Goal: Task Accomplishment & Management: Use online tool/utility

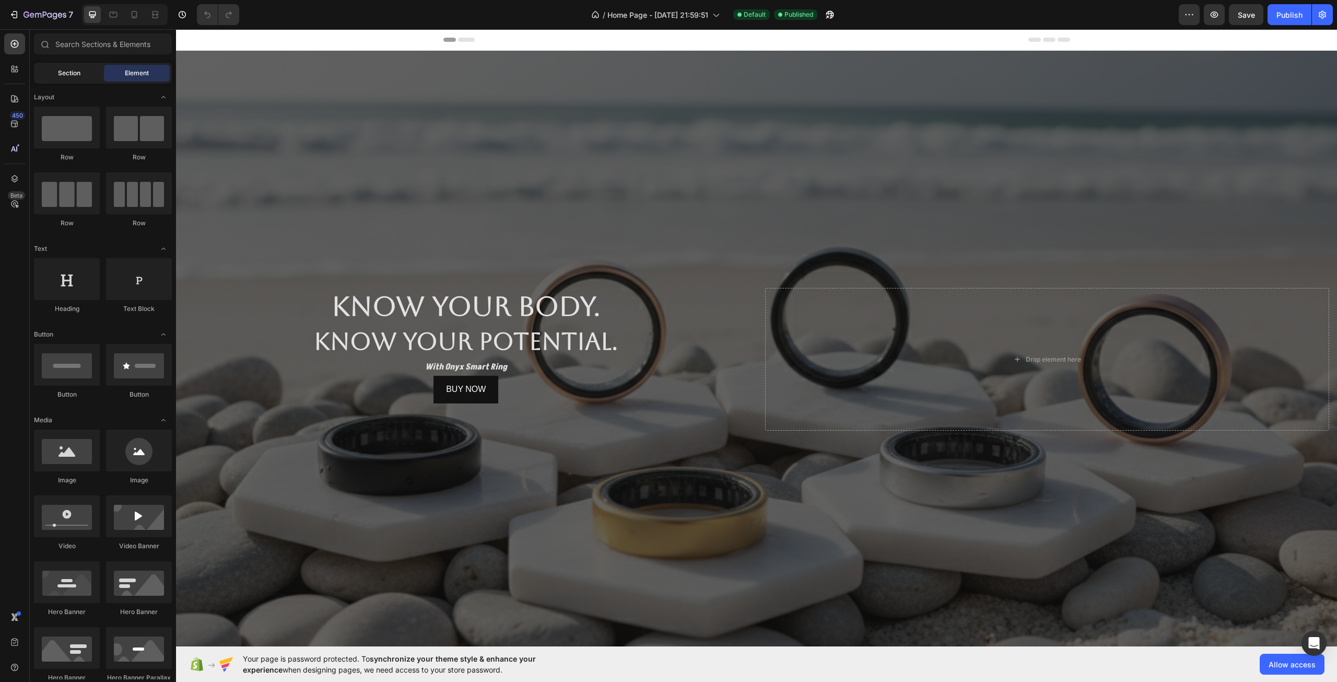
click at [96, 72] on div "Section" at bounding box center [69, 73] width 66 height 17
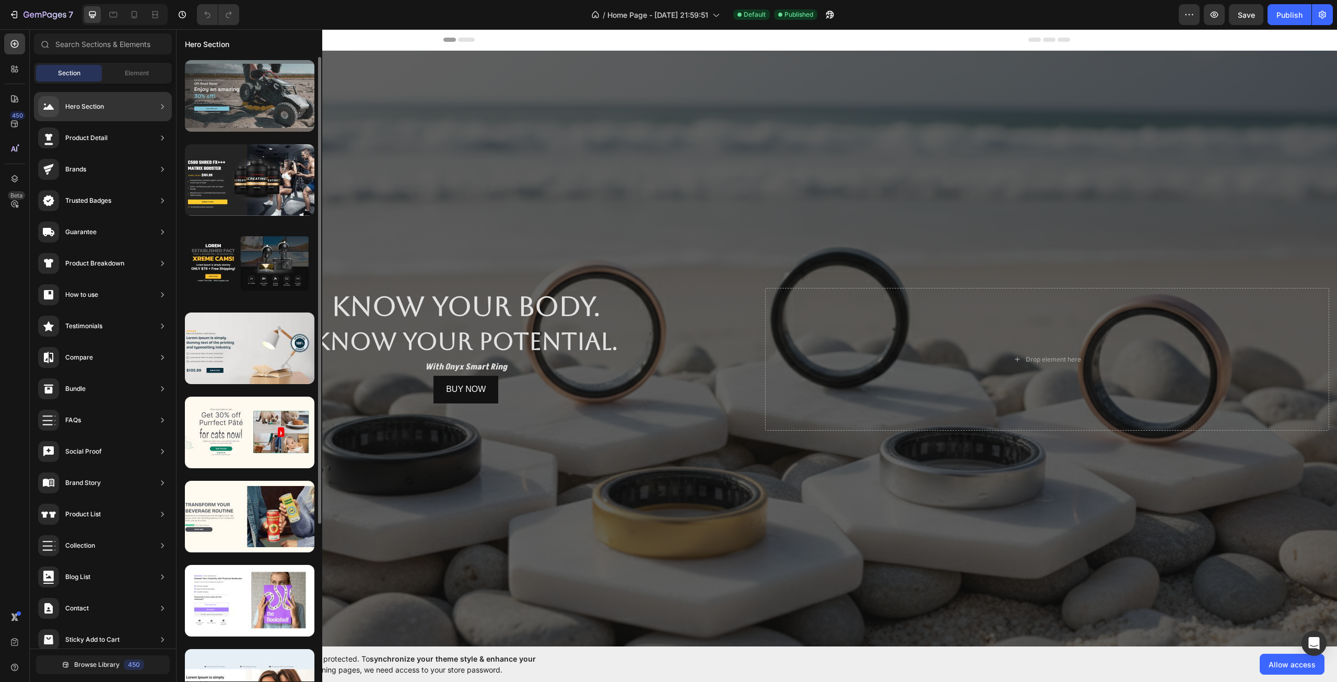
click at [239, 107] on div at bounding box center [250, 96] width 130 height 72
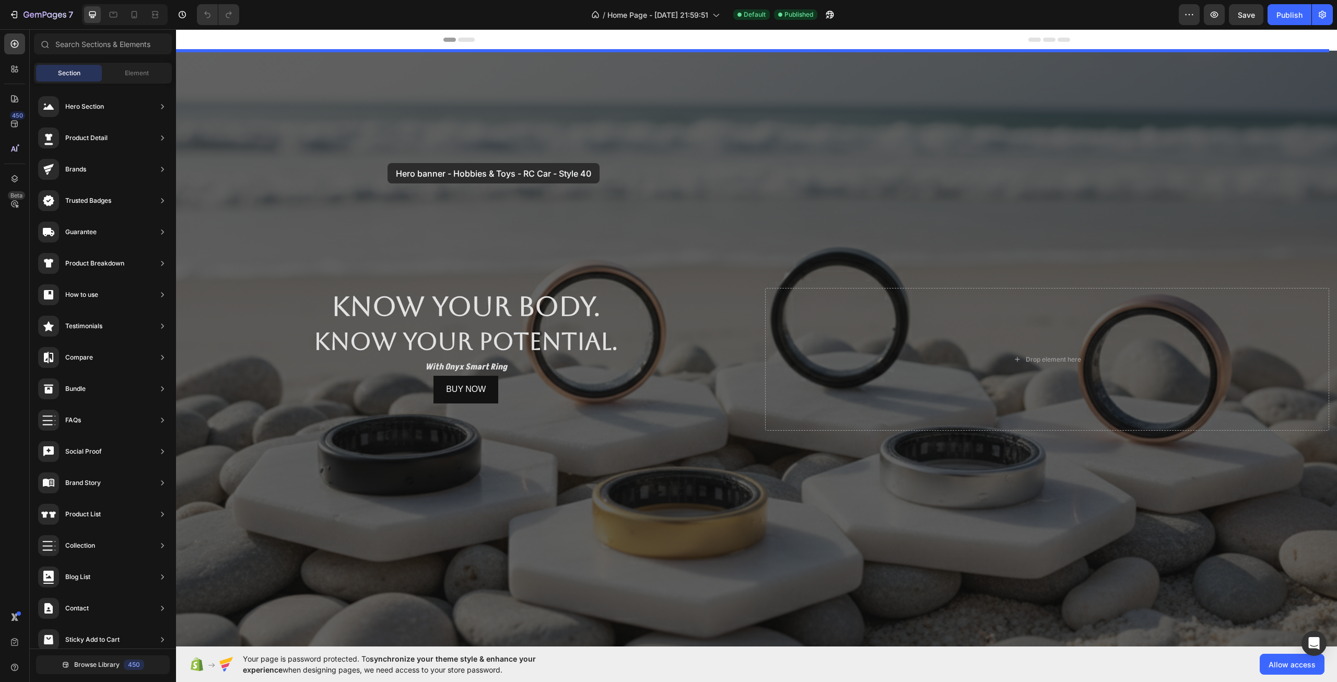
drag, startPoint x: 436, startPoint y: 130, endPoint x: 388, endPoint y: 163, distance: 58.7
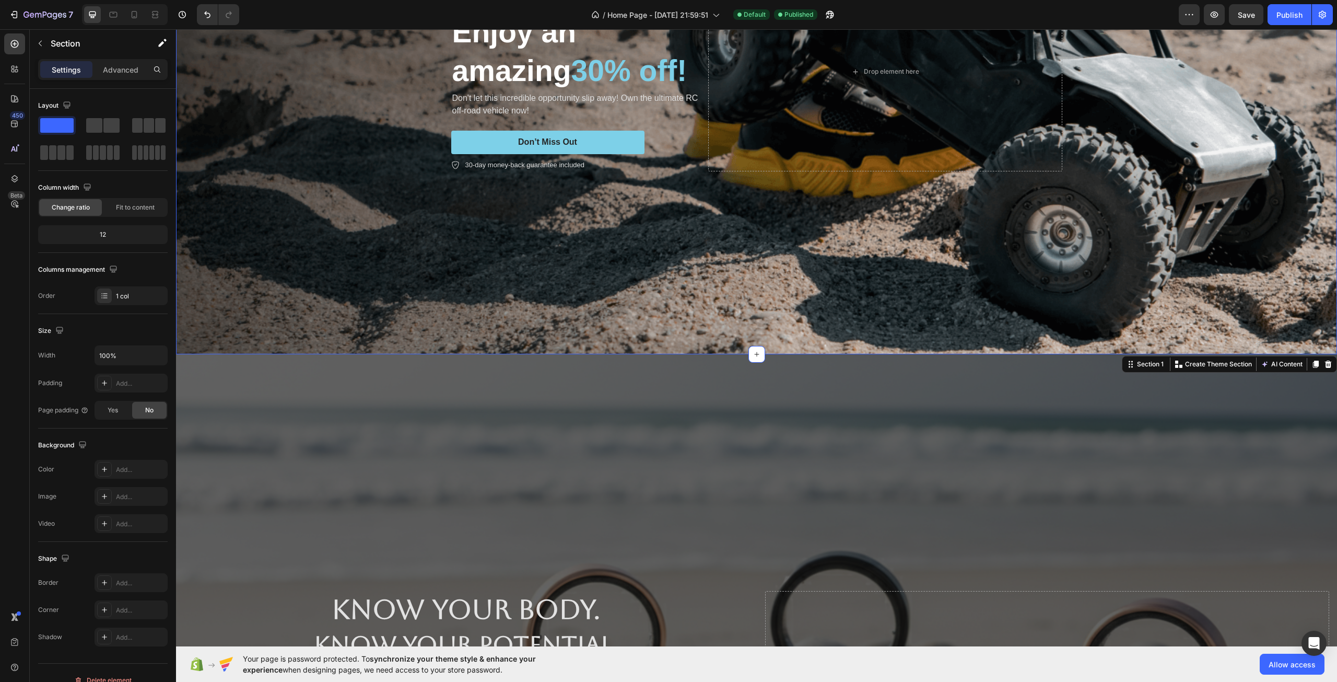
scroll to position [366, 0]
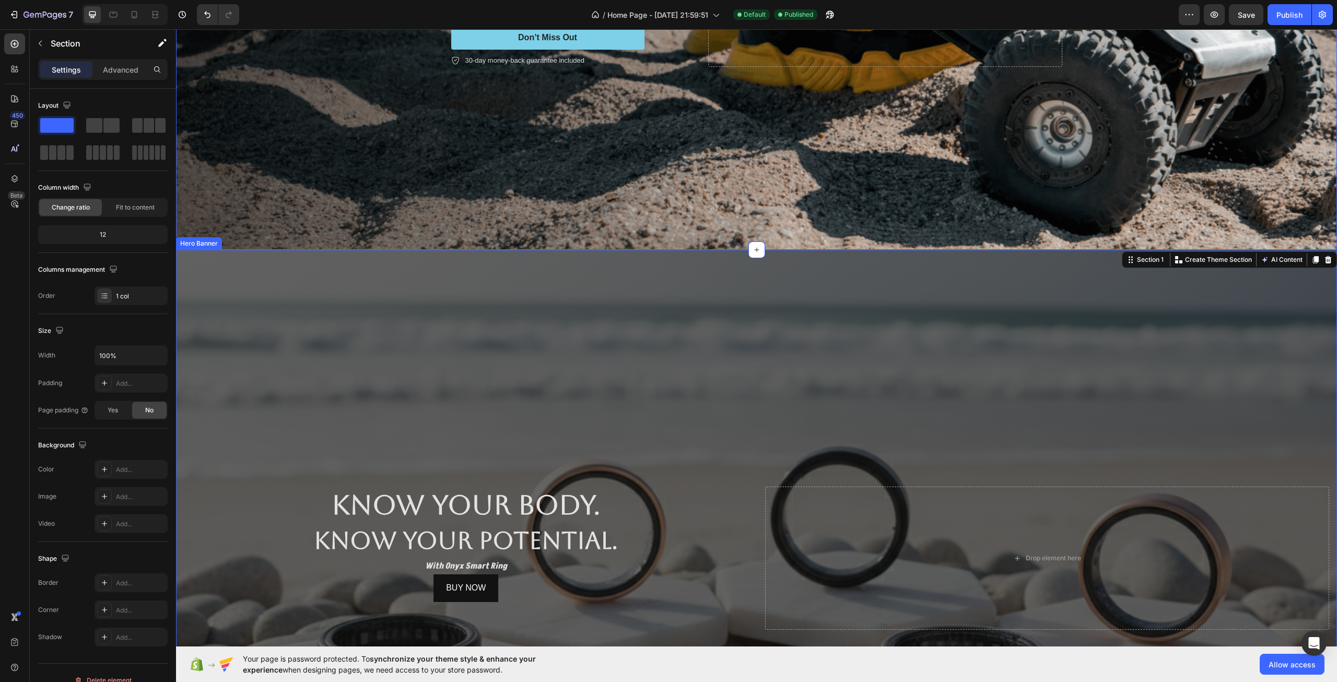
click at [672, 384] on div "Overlay" at bounding box center [756, 558] width 1161 height 617
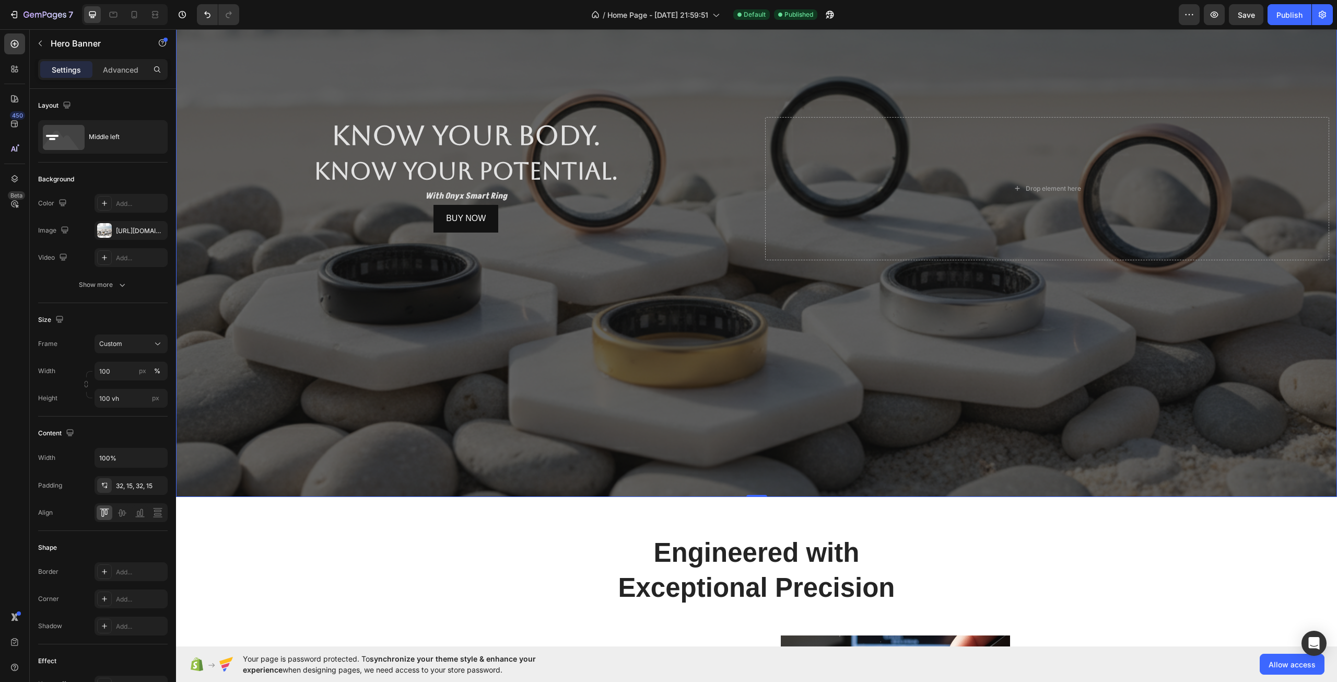
click at [588, 399] on div "Overlay" at bounding box center [756, 188] width 1161 height 617
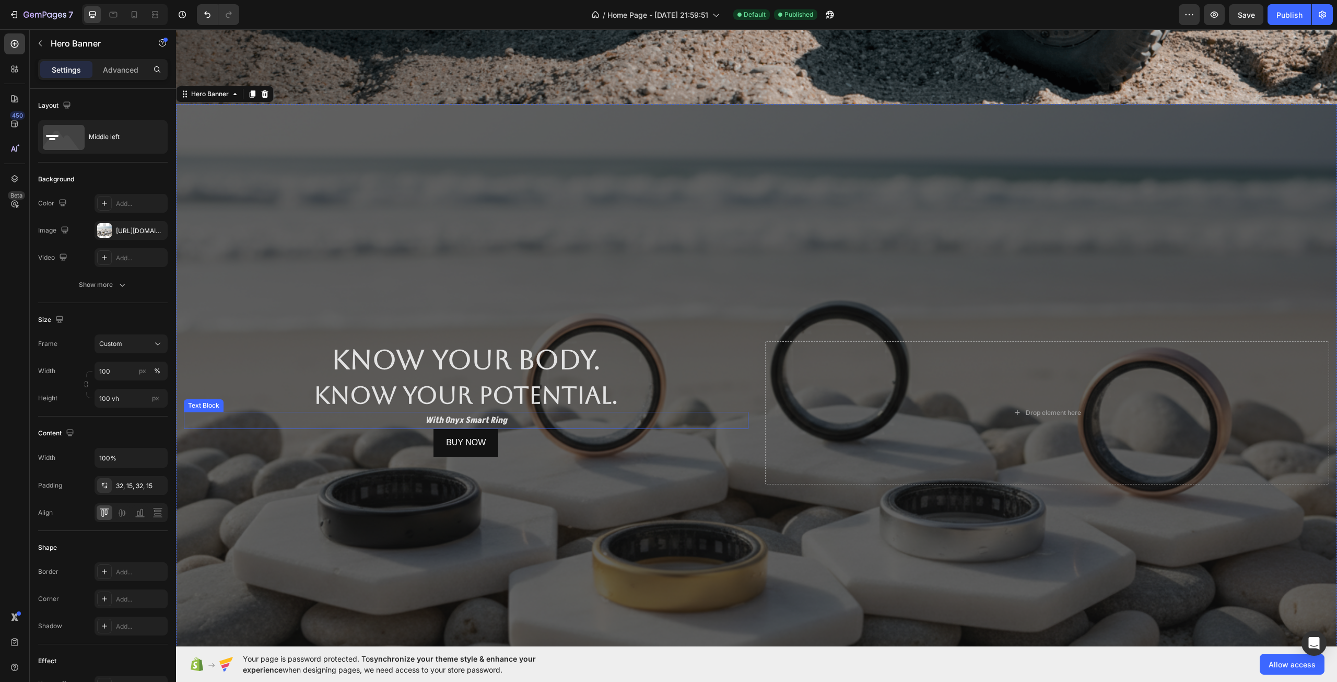
scroll to position [261, 0]
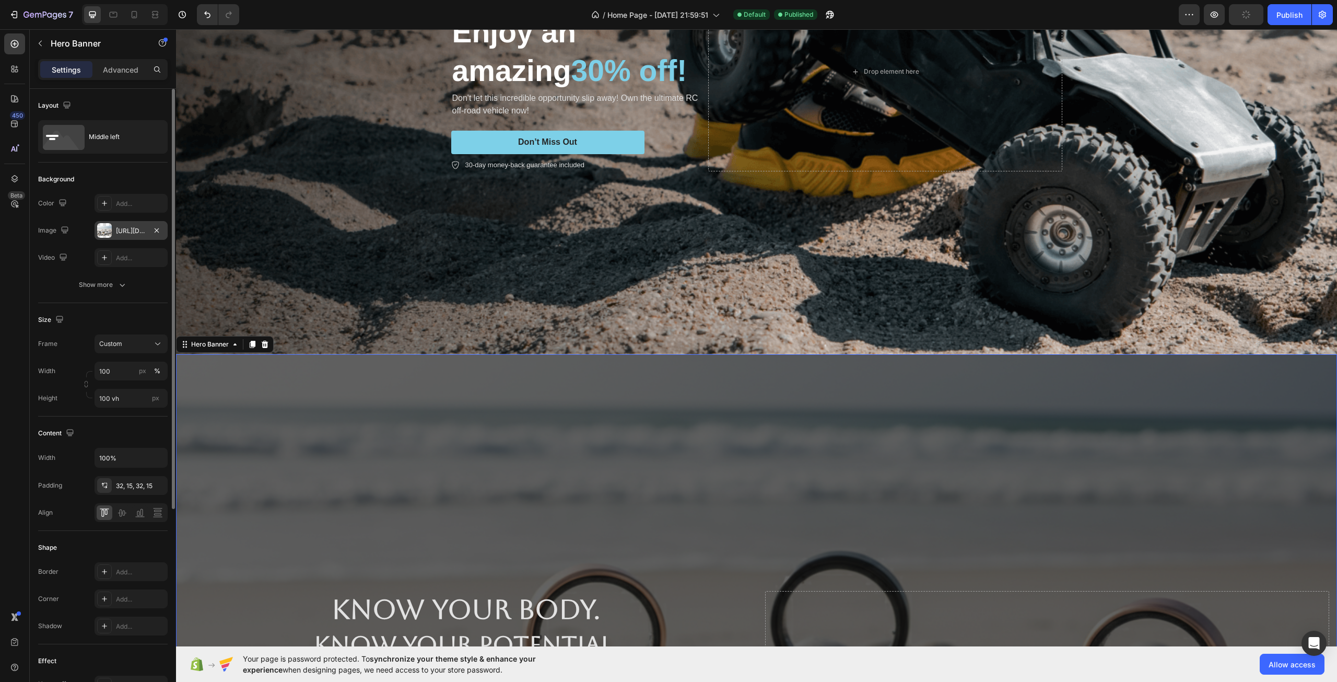
click at [105, 231] on div at bounding box center [104, 230] width 15 height 15
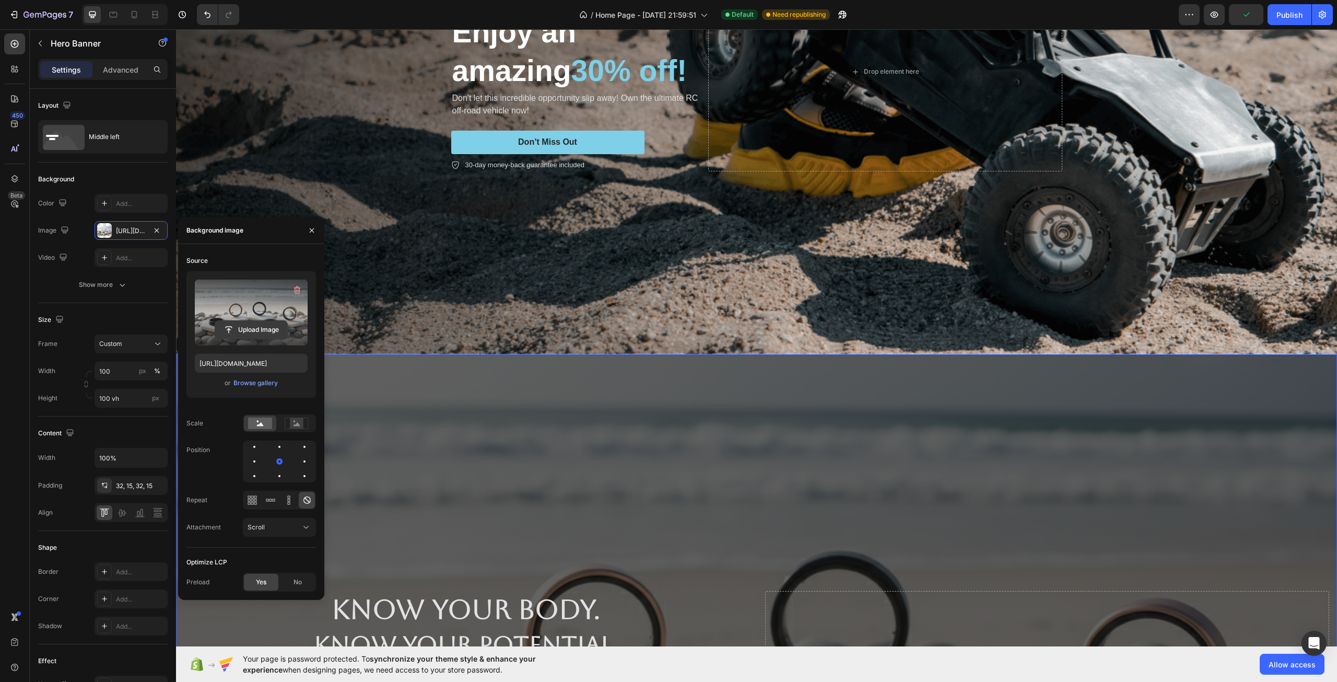
click at [273, 326] on input "file" at bounding box center [251, 330] width 72 height 18
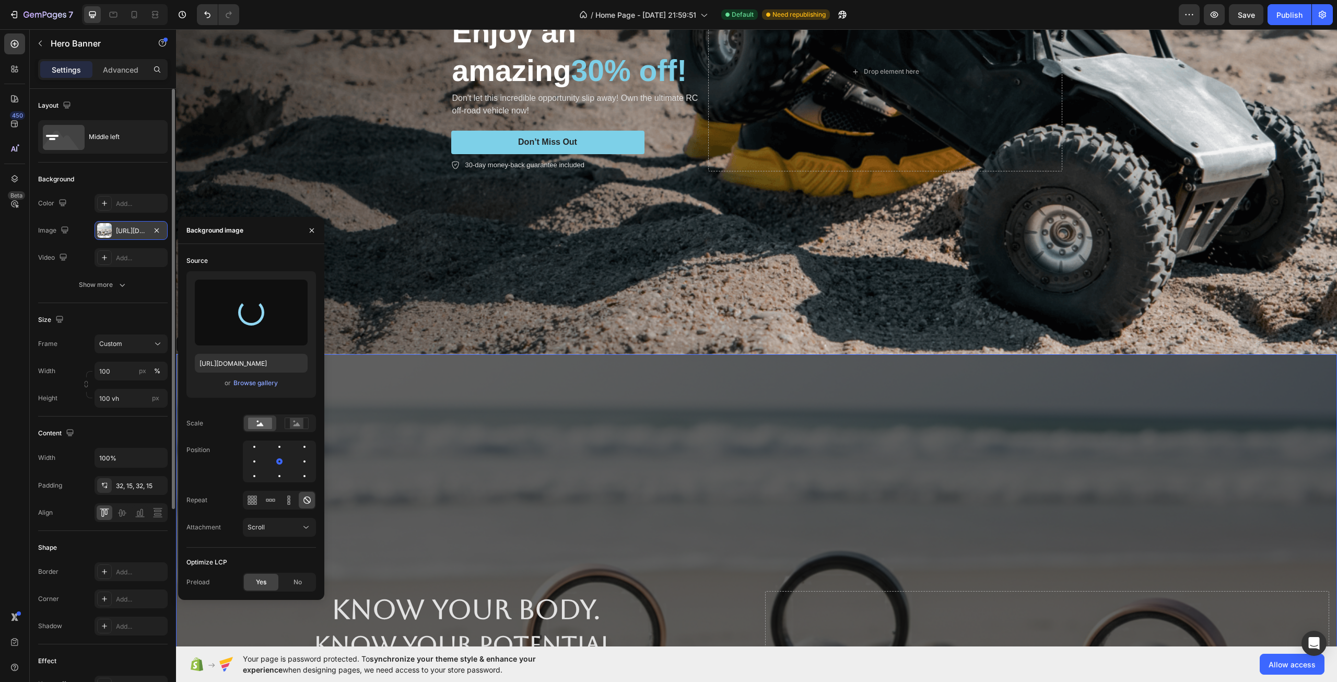
type input "[URL][DOMAIN_NAME]"
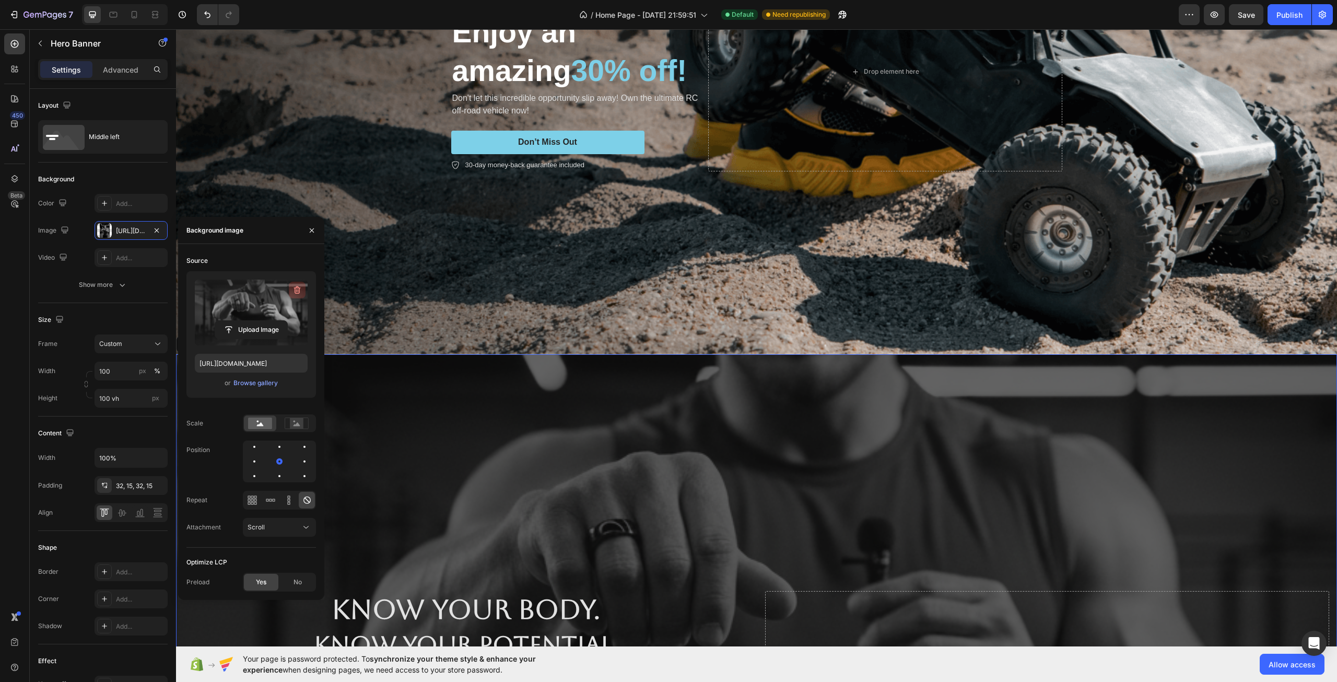
click at [297, 286] on icon "button" at bounding box center [297, 290] width 7 height 8
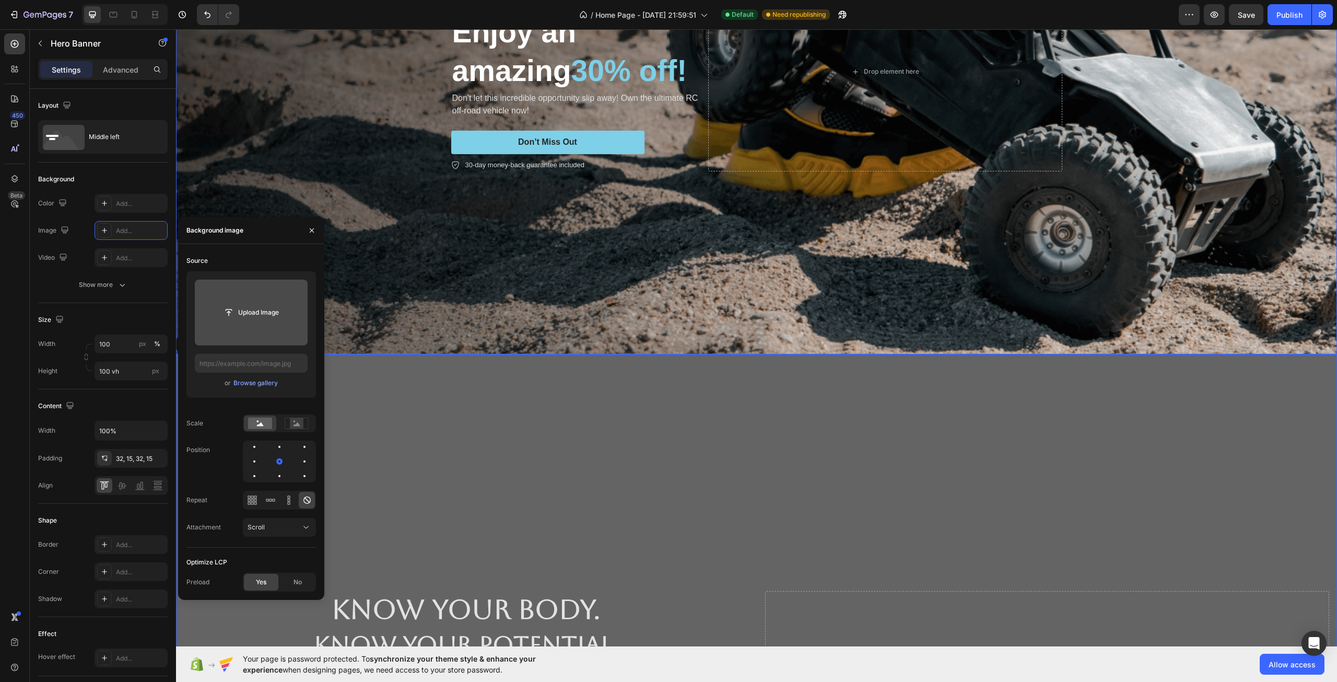
click at [329, 228] on div "Background Image" at bounding box center [756, 71] width 1161 height 565
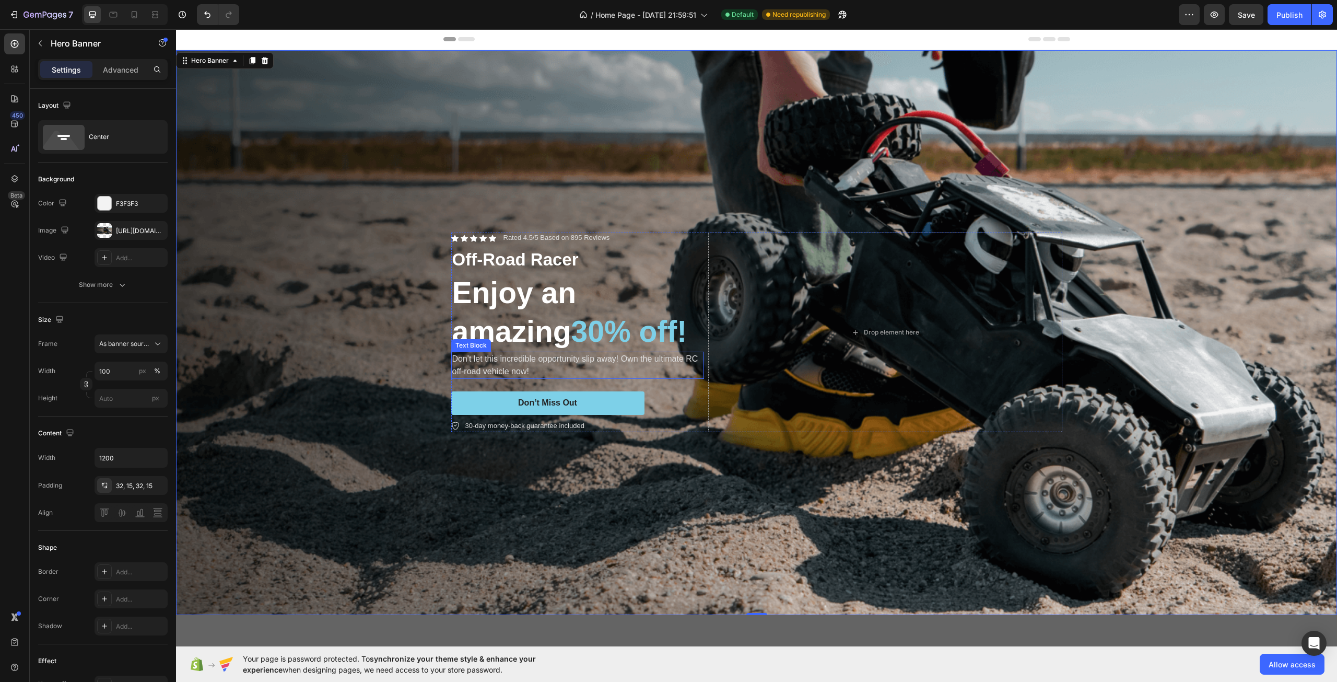
scroll to position [0, 0]
click at [376, 363] on div "Background Image" at bounding box center [756, 333] width 1161 height 565
click at [822, 136] on div "Background Image" at bounding box center [756, 333] width 1161 height 565
click at [255, 243] on div "Background Image" at bounding box center [756, 333] width 1161 height 565
click at [110, 228] on div at bounding box center [104, 230] width 15 height 15
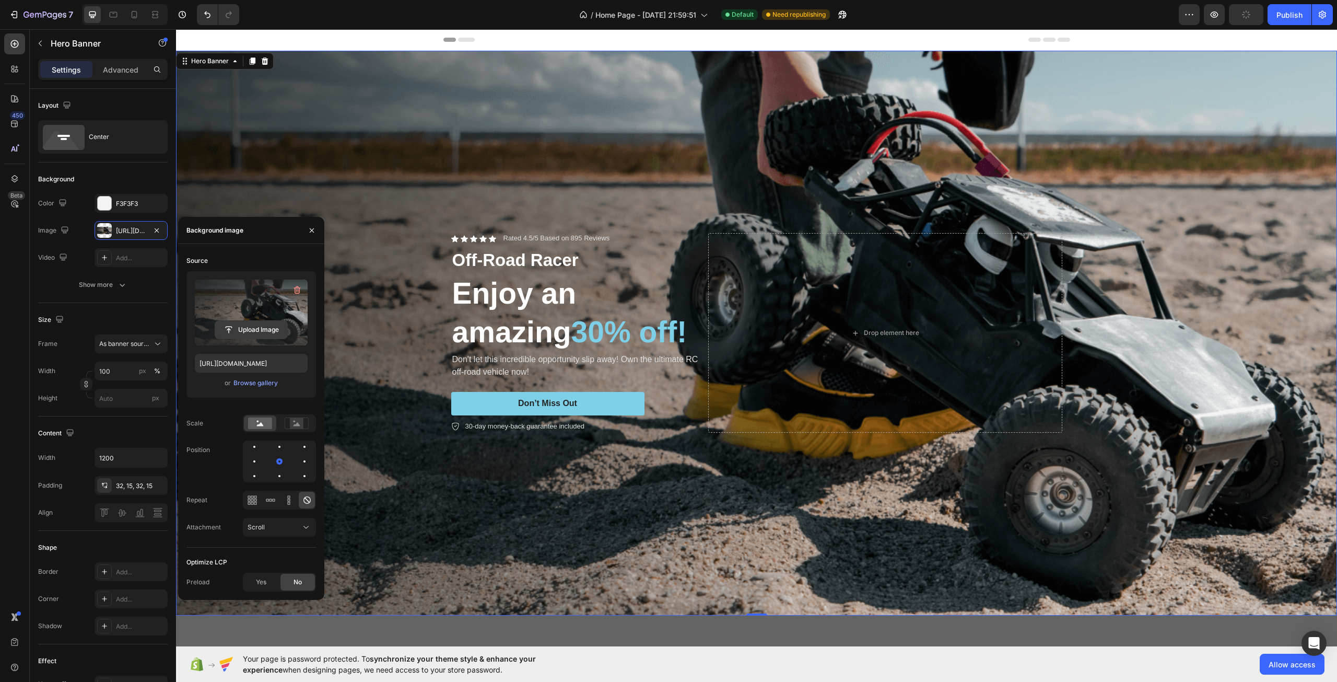
click at [266, 334] on input "file" at bounding box center [251, 330] width 72 height 18
type input "[URL][DOMAIN_NAME]"
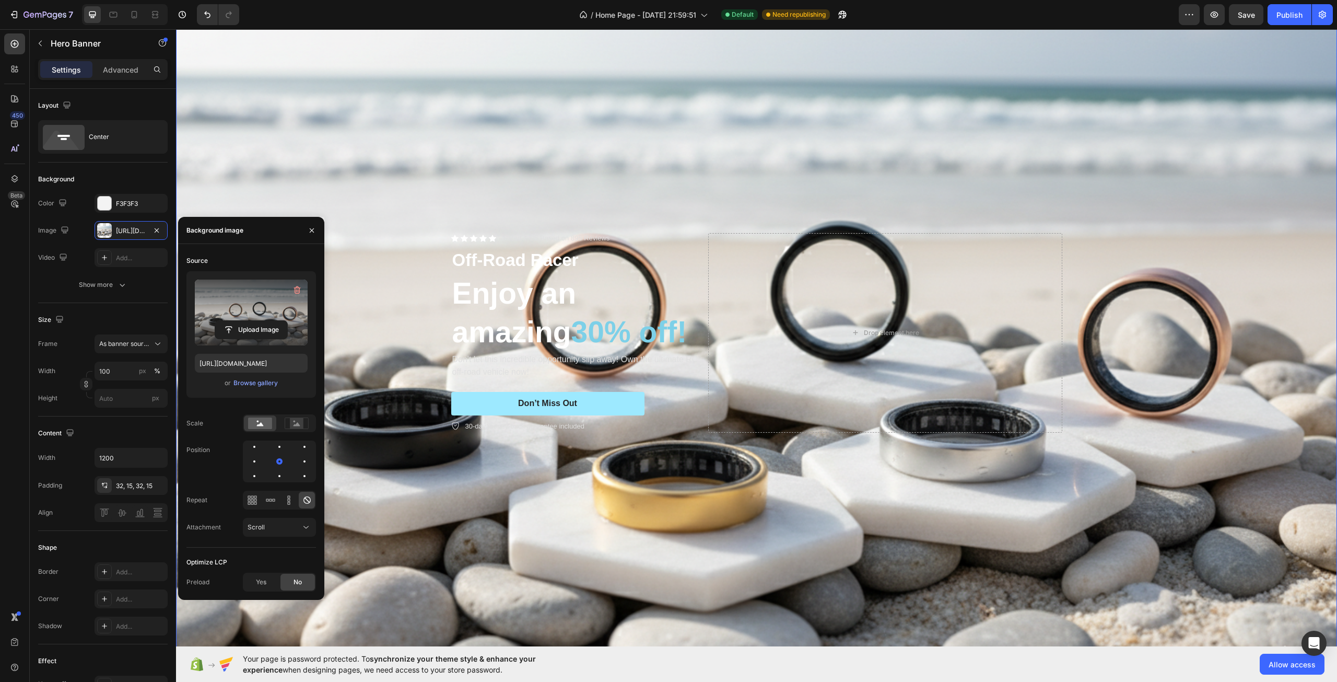
scroll to position [104, 0]
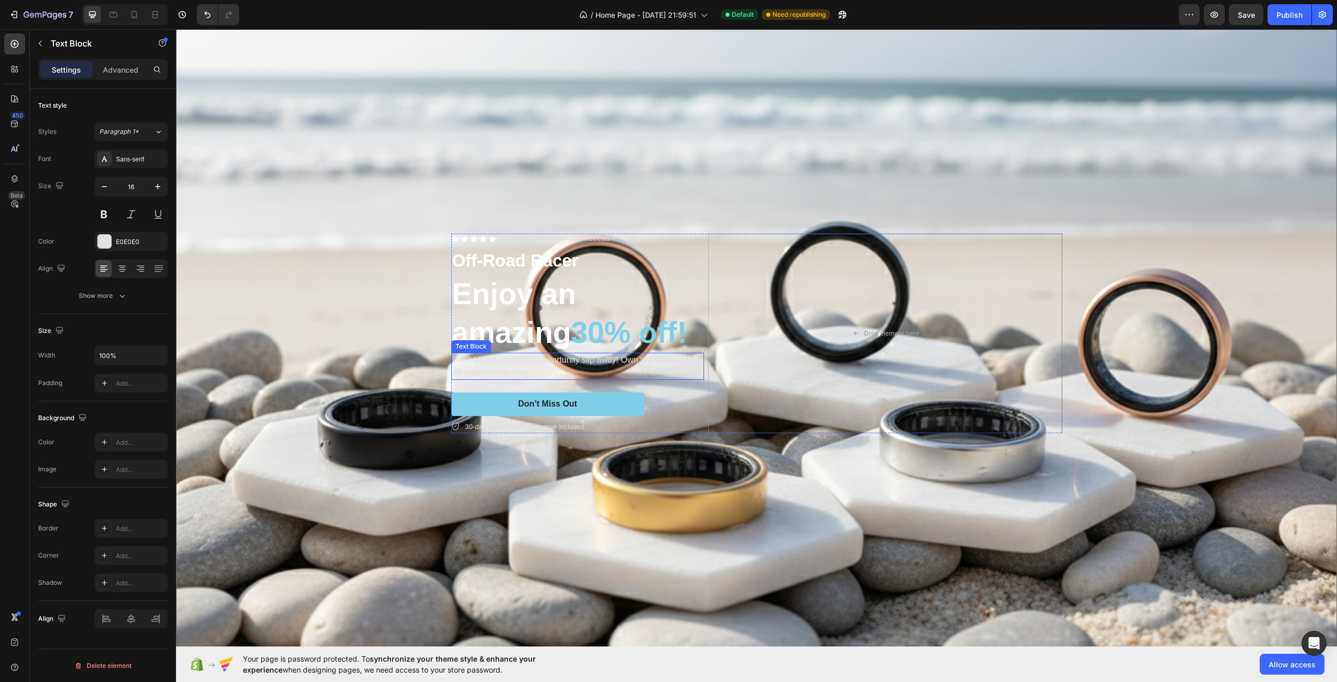
click at [497, 364] on p "Don't let this incredible opportunity slip away! Own the ultimate RC off-road v…" at bounding box center [577, 366] width 251 height 25
click at [508, 364] on p "Don't let this incredible opportunity slip away! Own the ultimate RC off-road v…" at bounding box center [577, 366] width 251 height 25
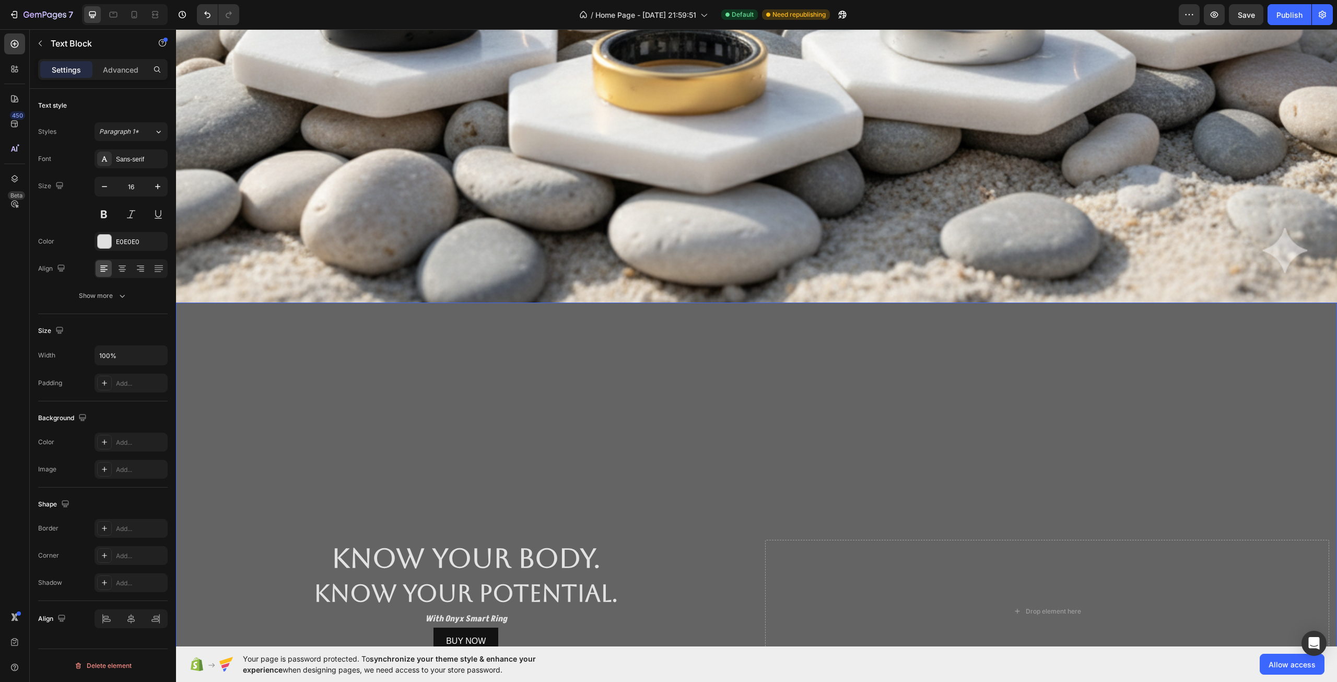
scroll to position [679, 0]
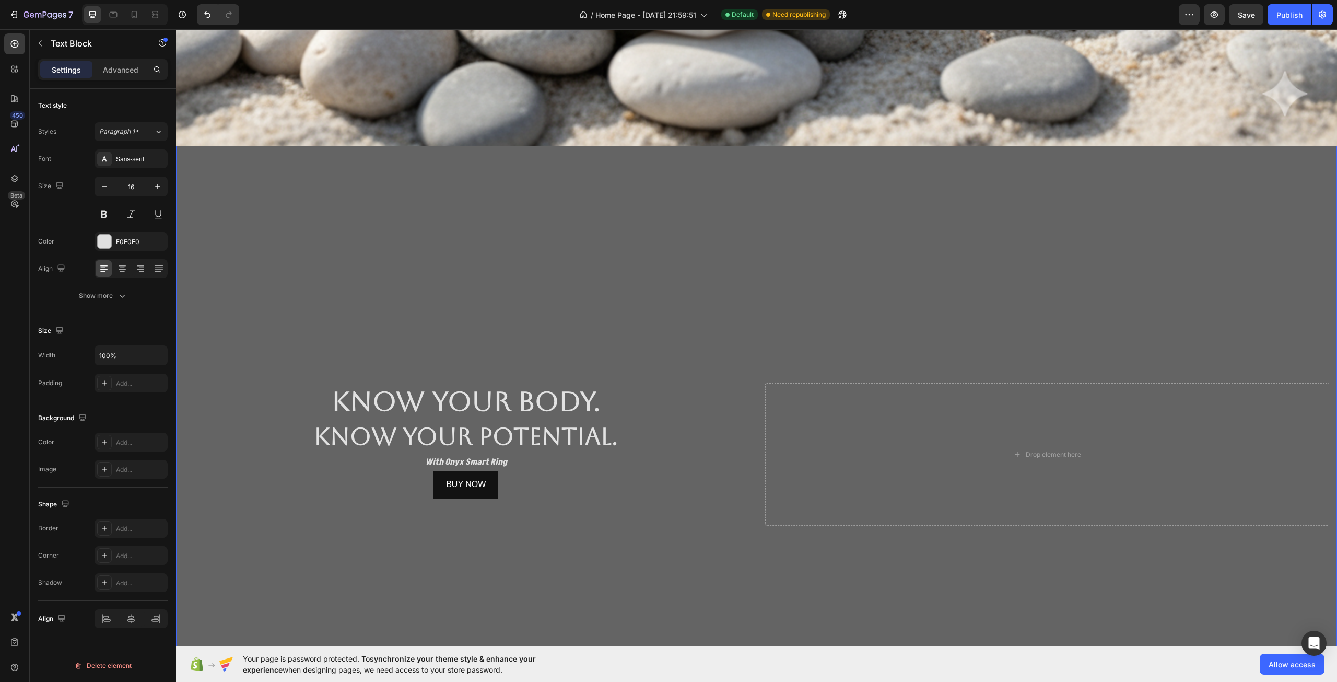
click at [302, 543] on div "Overlay" at bounding box center [756, 454] width 1161 height 617
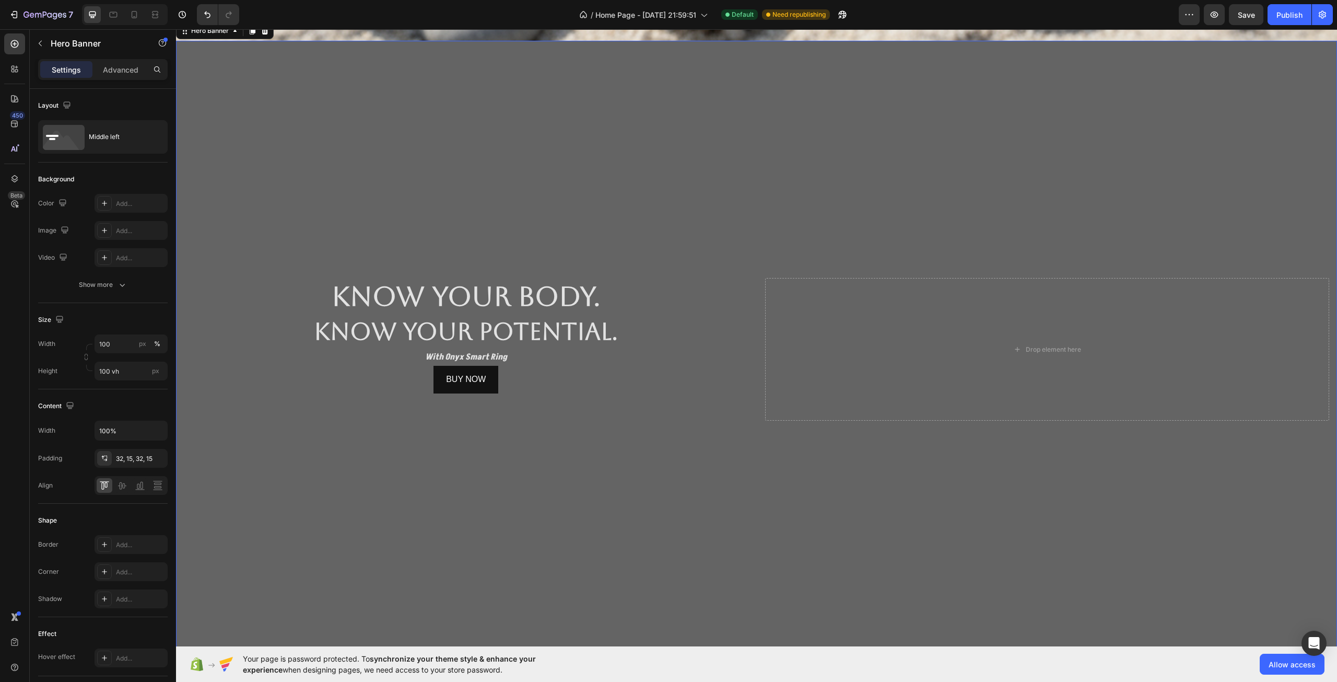
scroll to position [888, 0]
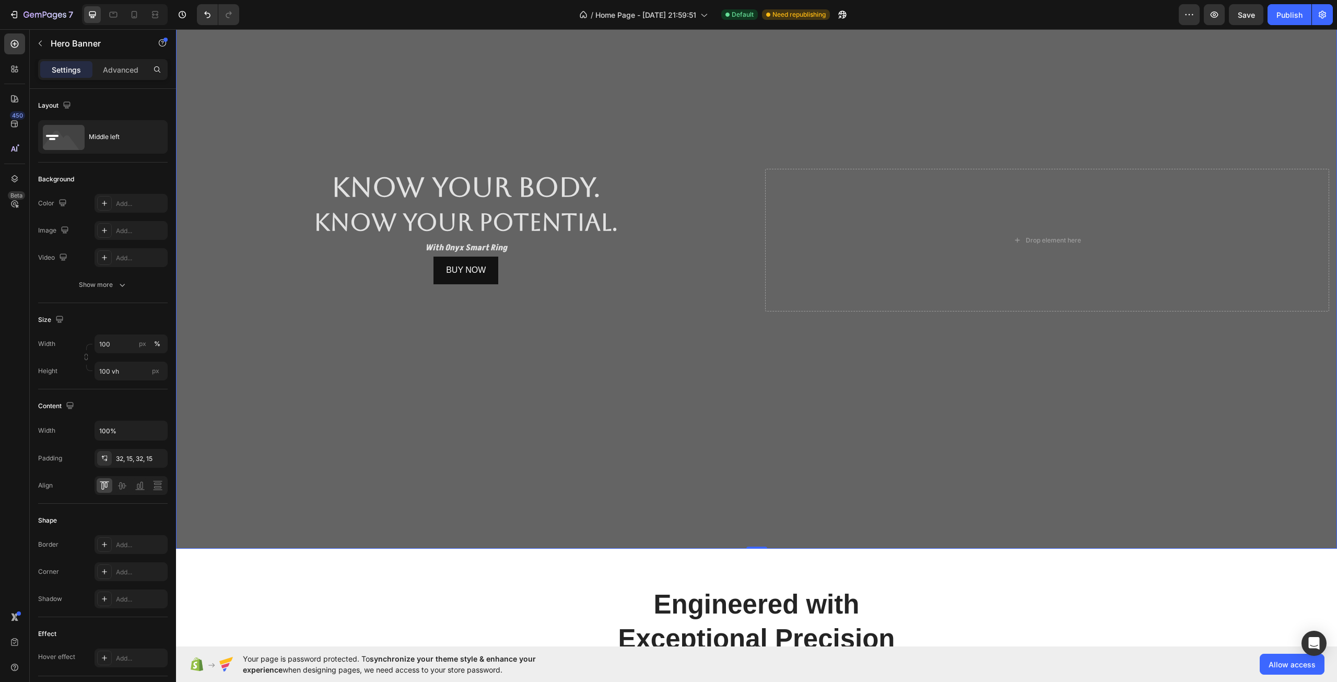
click at [621, 388] on div "Overlay" at bounding box center [756, 240] width 1161 height 617
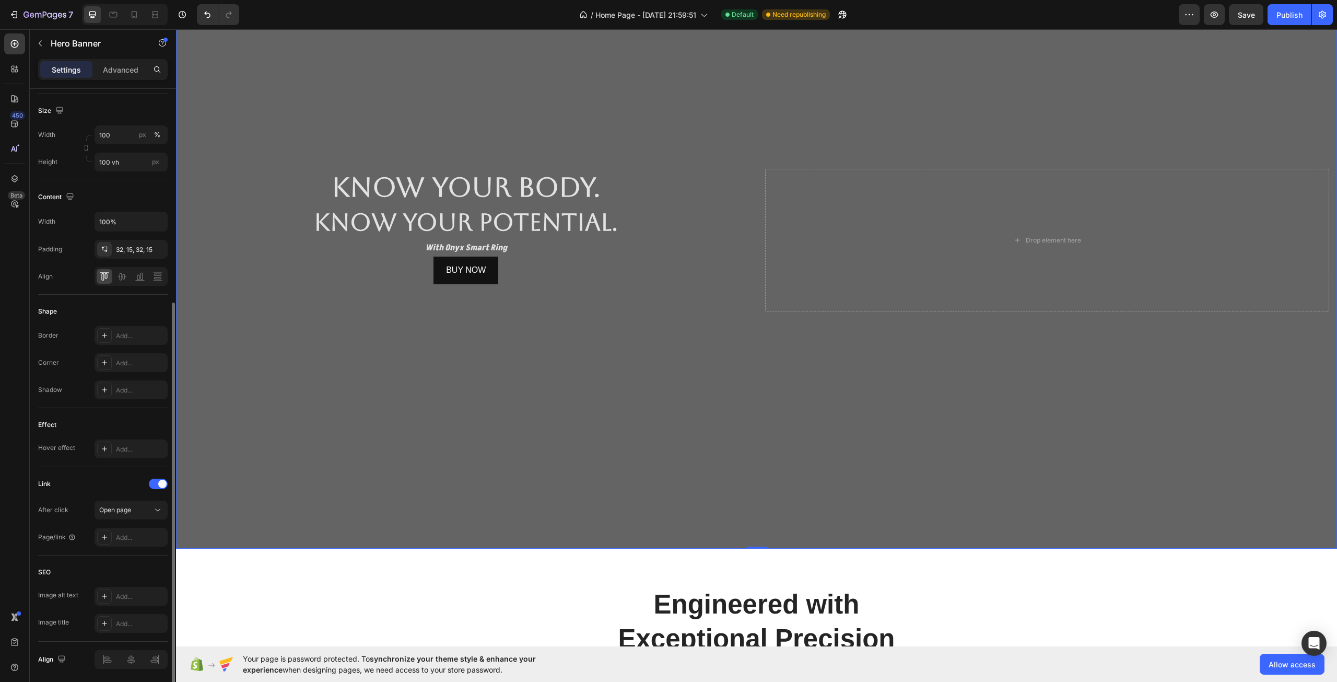
scroll to position [246, 0]
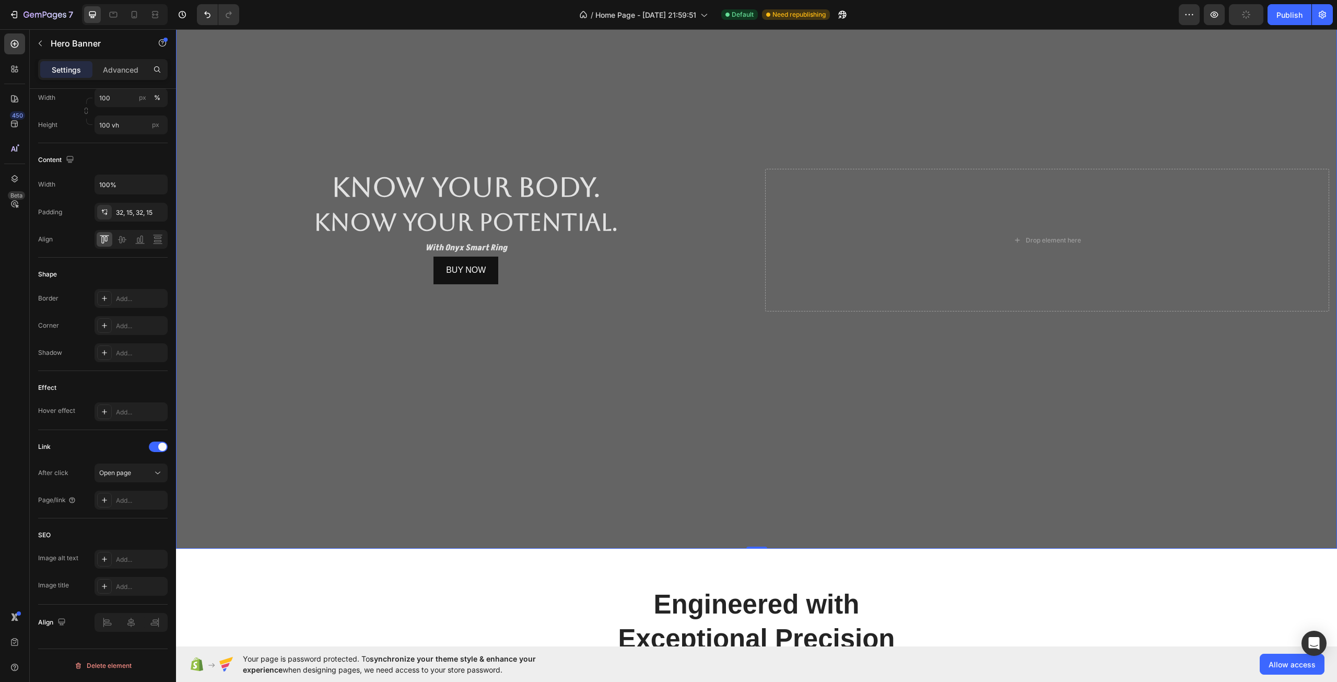
click at [108, 672] on button "Delete element" at bounding box center [103, 665] width 130 height 17
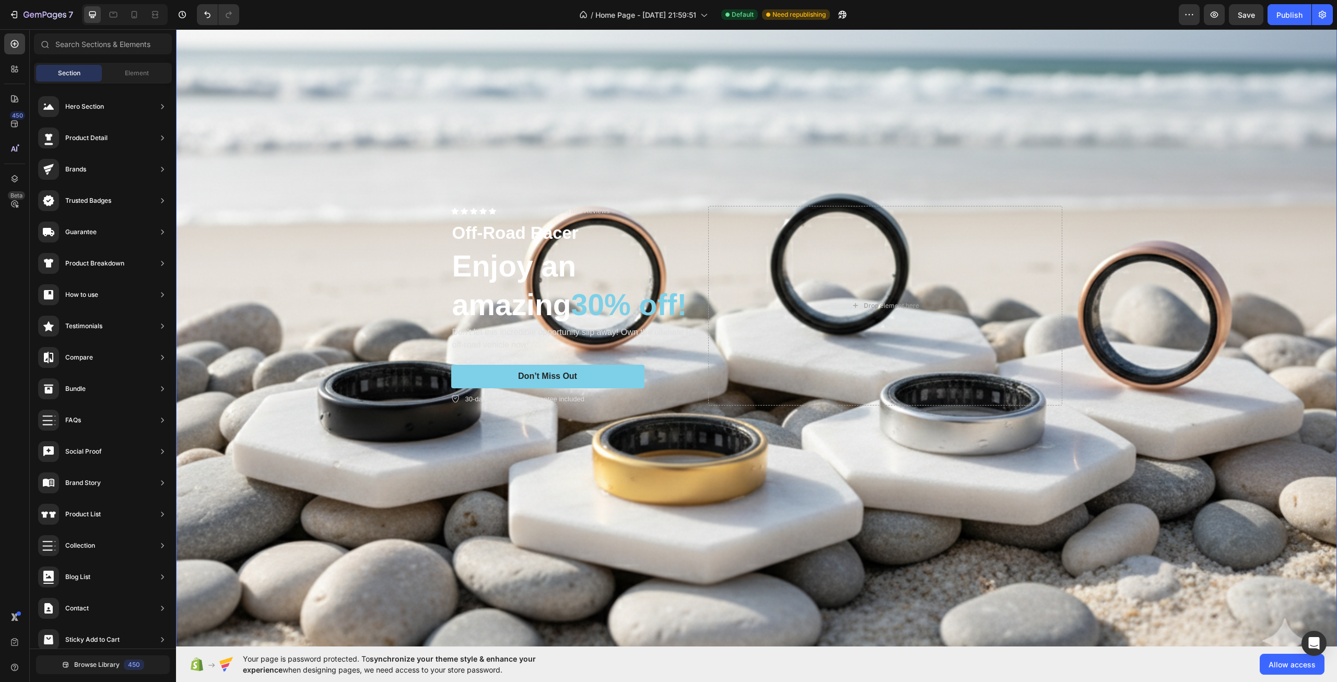
scroll to position [52, 0]
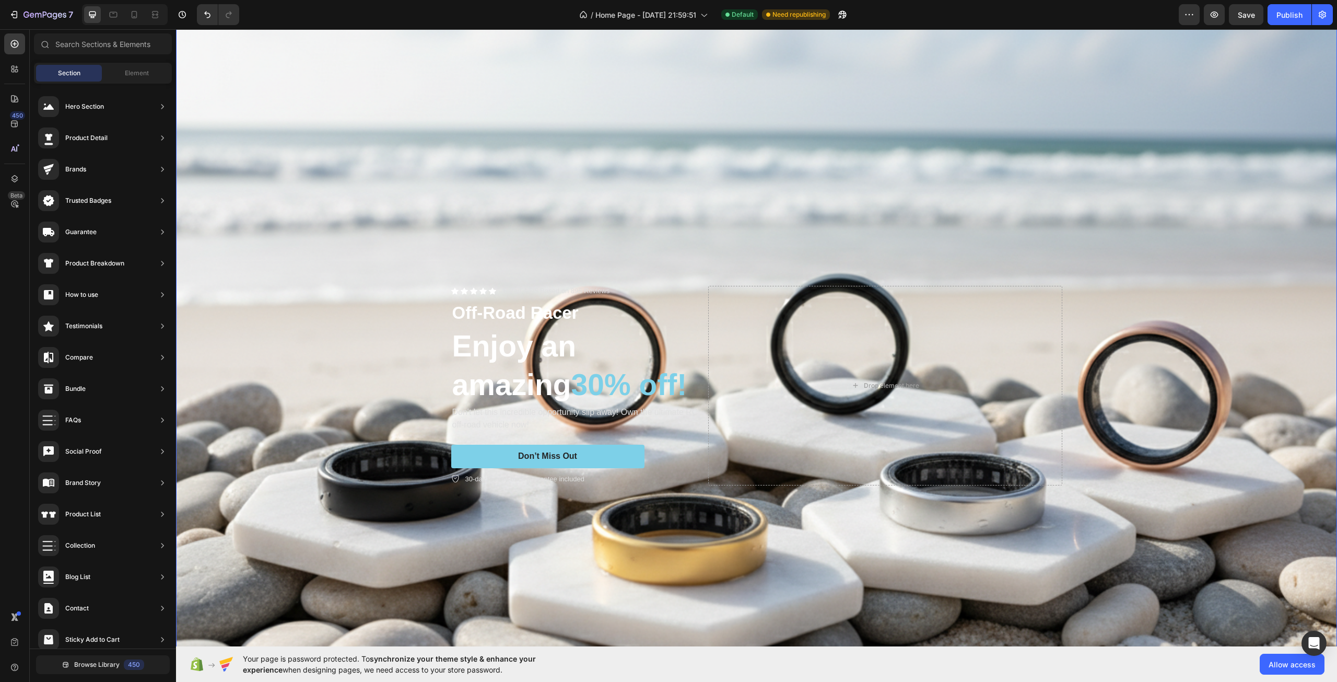
click at [291, 404] on div "Background Image" at bounding box center [756, 385] width 1161 height 774
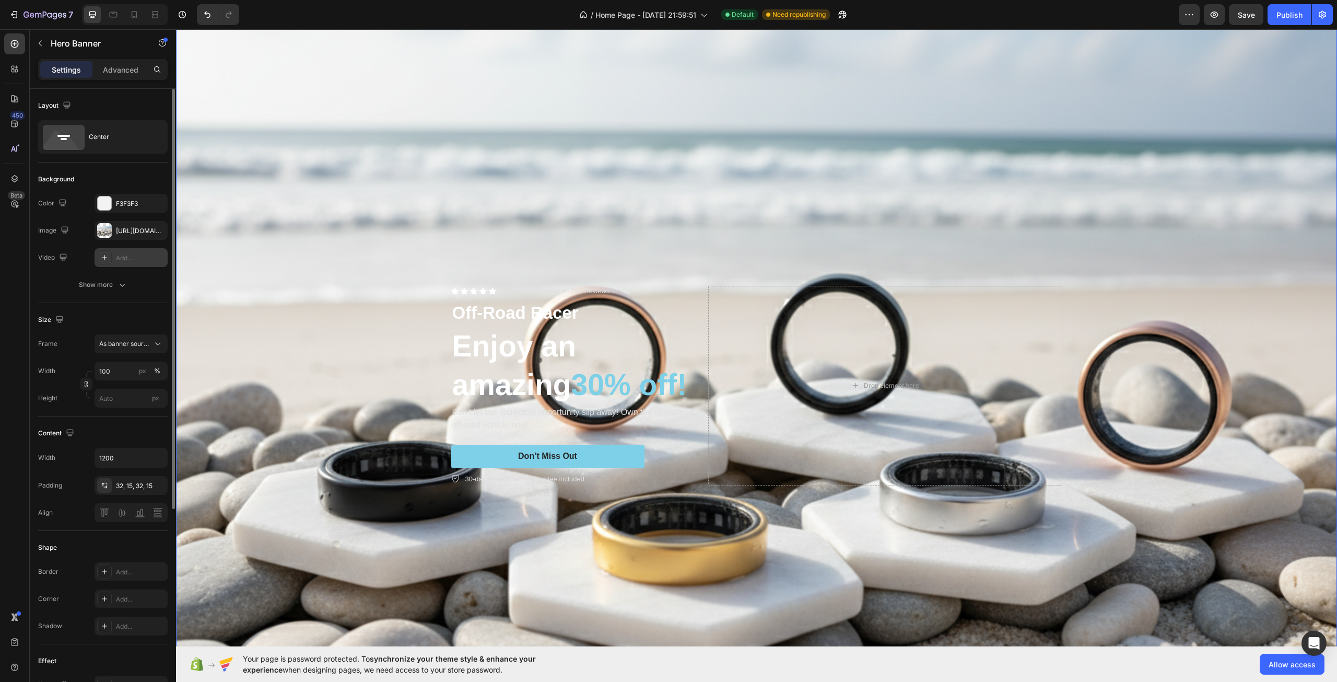
click at [115, 285] on div "Show more" at bounding box center [103, 284] width 49 height 10
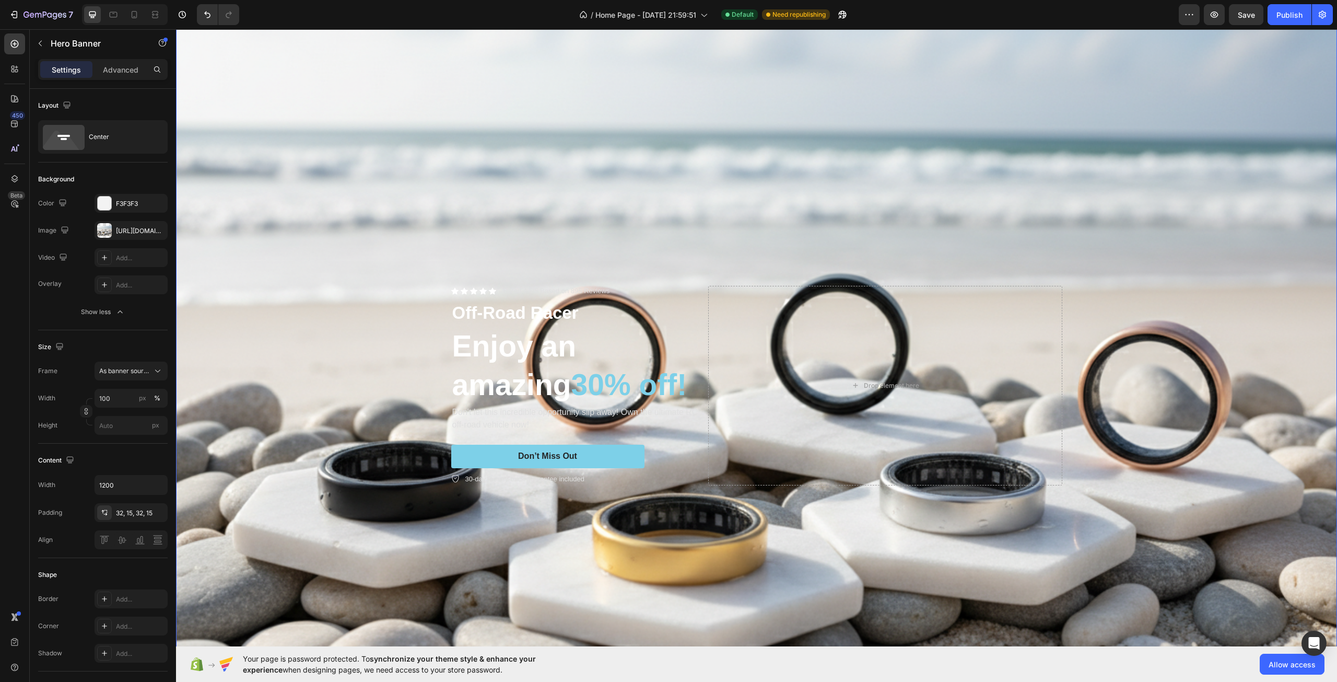
click at [366, 308] on div "Background Image" at bounding box center [756, 385] width 1161 height 774
click at [127, 57] on div "Hero Banner" at bounding box center [89, 44] width 119 height 30
click at [125, 65] on p "Advanced" at bounding box center [121, 69] width 36 height 11
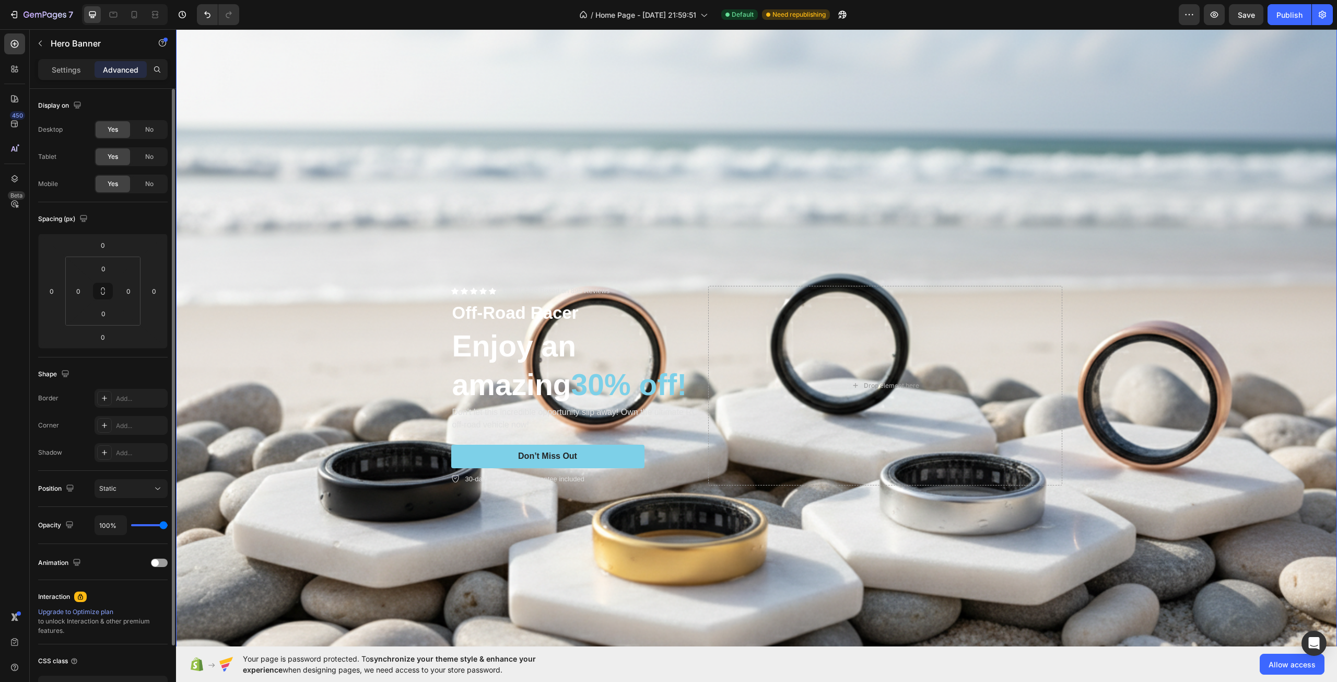
type input "81%"
type input "81"
type input "80%"
type input "80"
type input "74%"
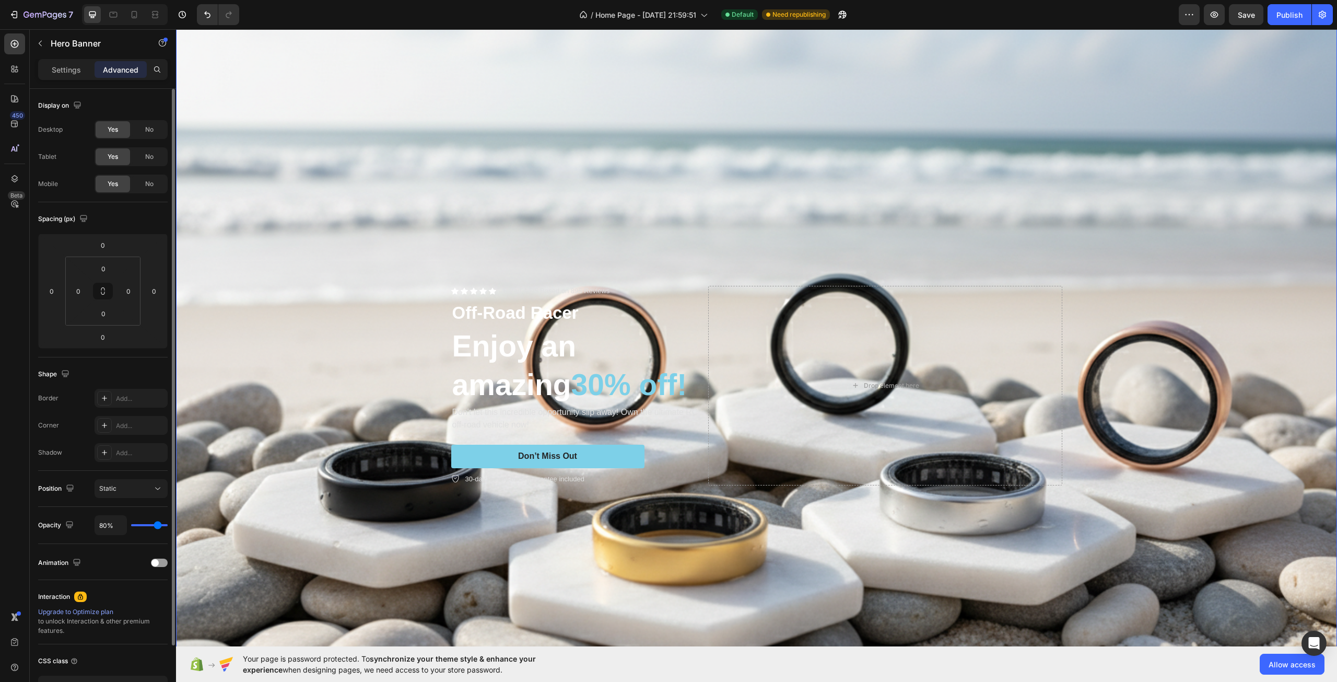
type input "74"
type input "72%"
type input "72"
type input "70%"
type input "70"
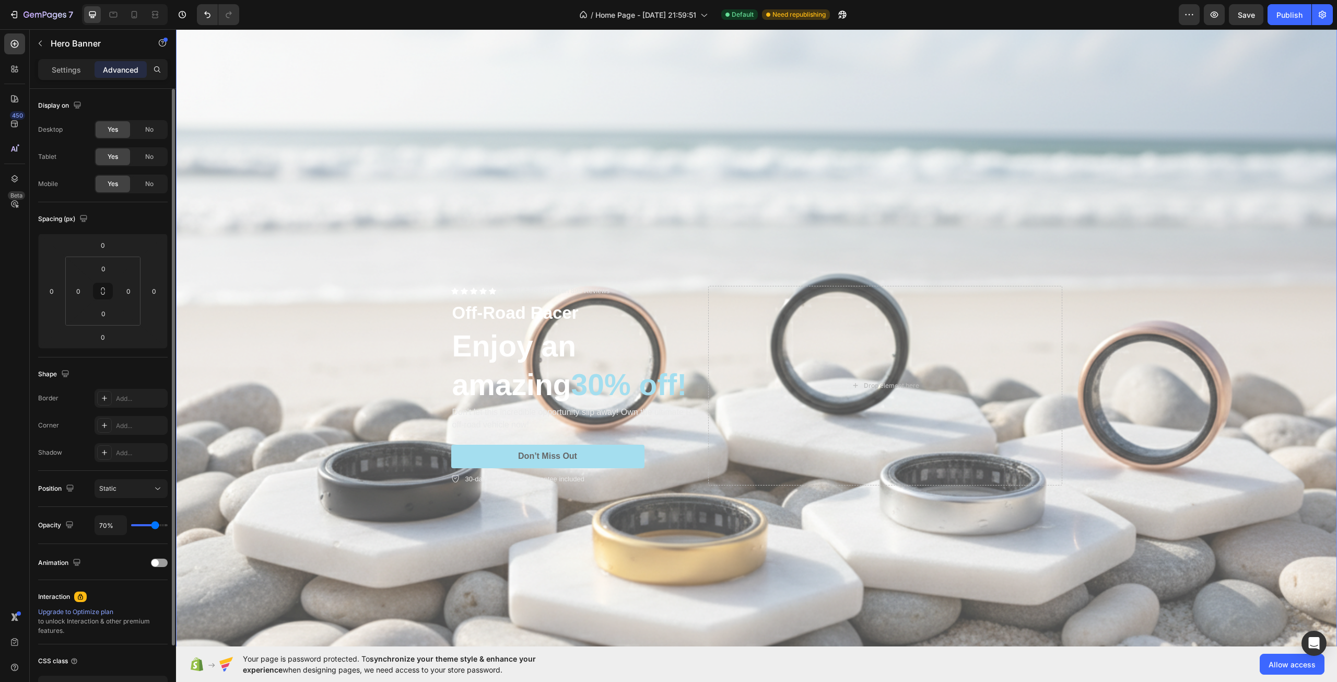
type input "67%"
type input "67"
type input "65%"
type input "65"
type input "63%"
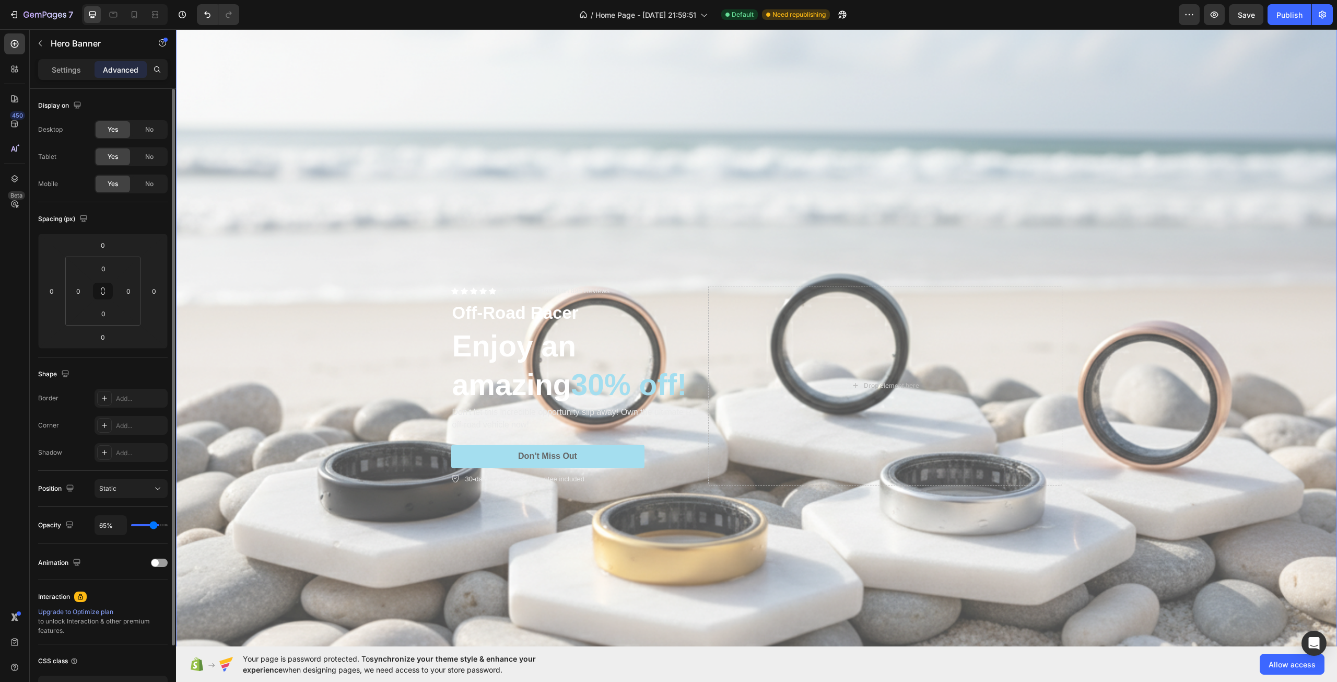
type input "63"
type input "61%"
type input "61"
type input "59%"
type input "59"
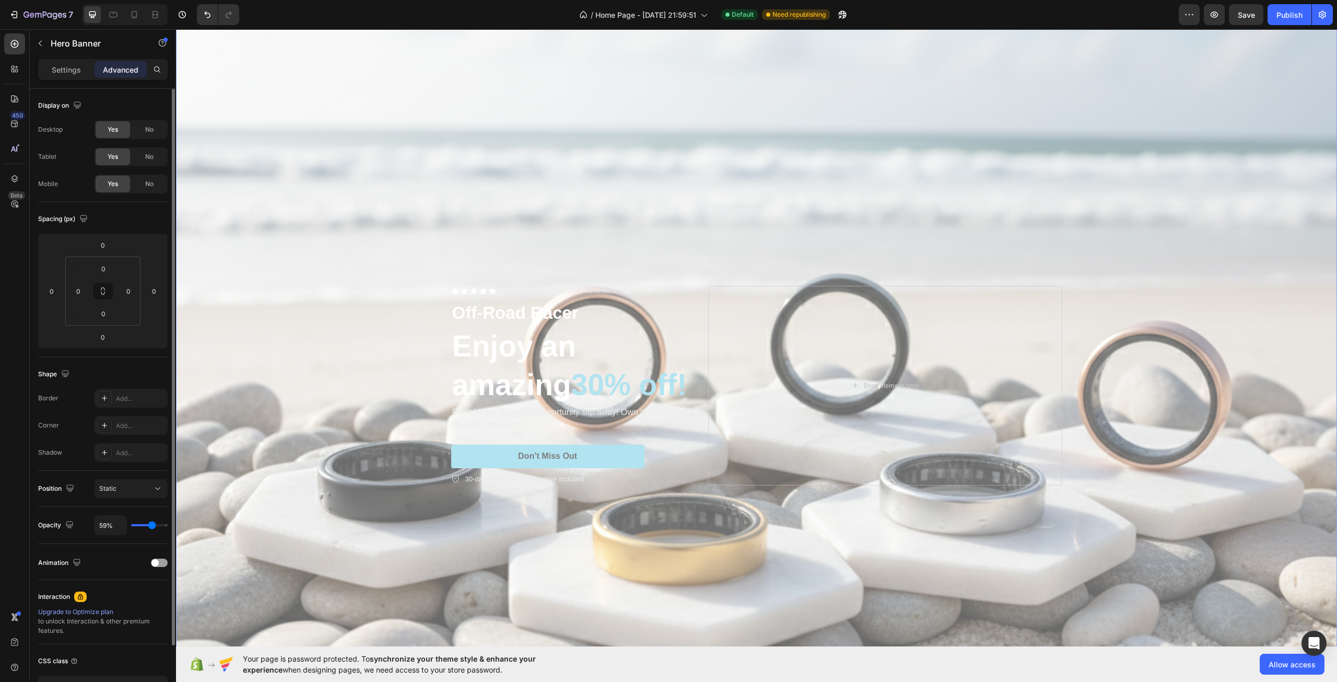
type input "69%"
type input "69"
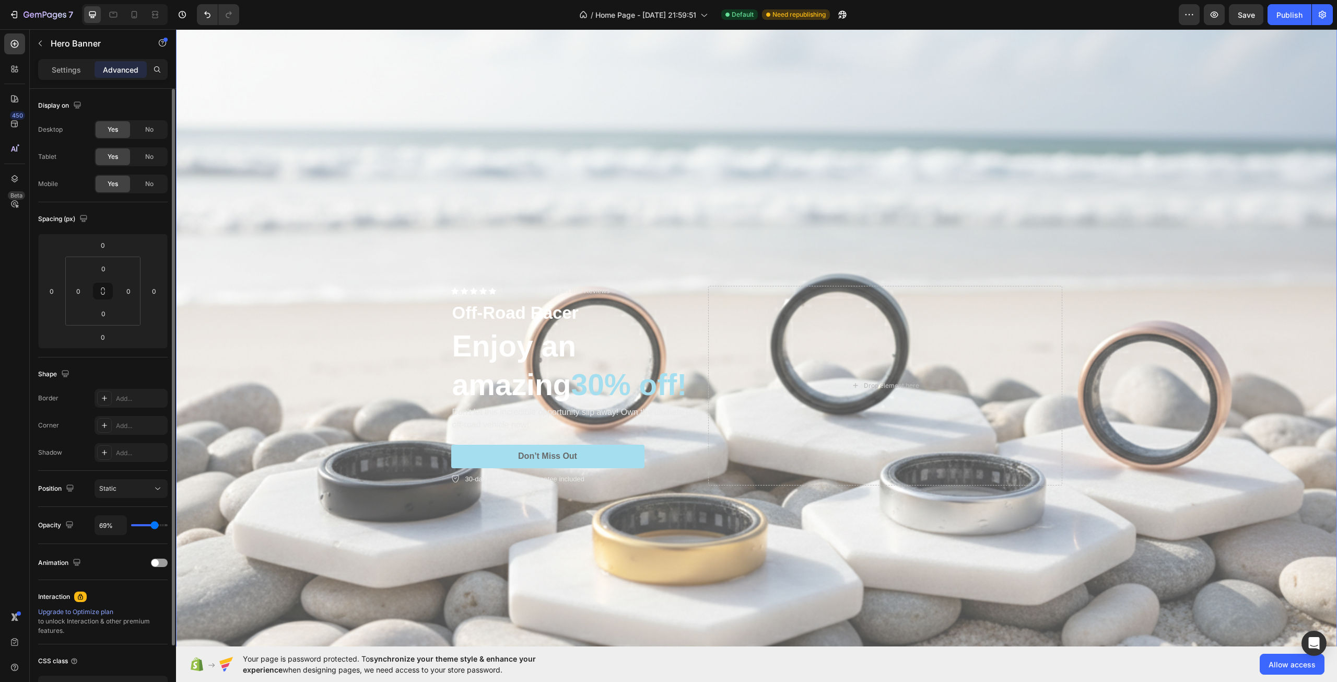
type input "72%"
type input "72"
type input "76%"
type input "76"
type input "78%"
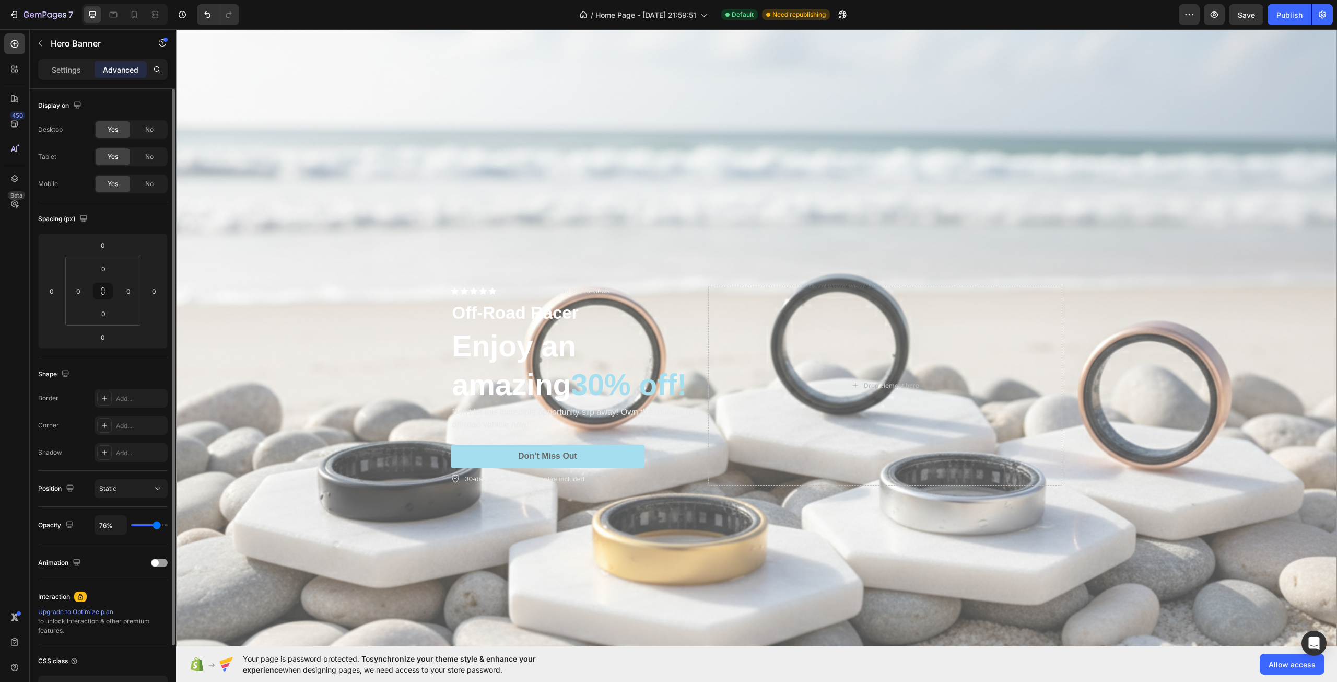
type input "78"
type input "80%"
type input "80"
type input "81%"
type input "81"
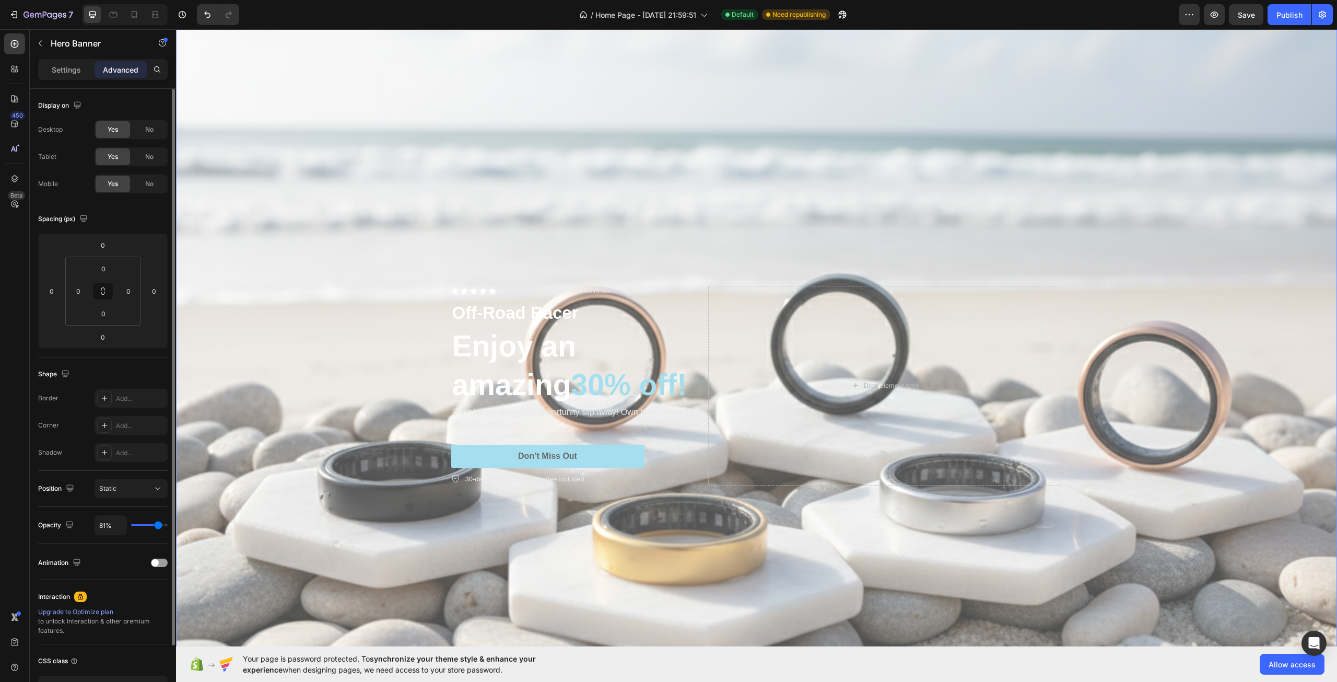
type input "83%"
type input "83"
type input "85%"
type input "85"
type input "87%"
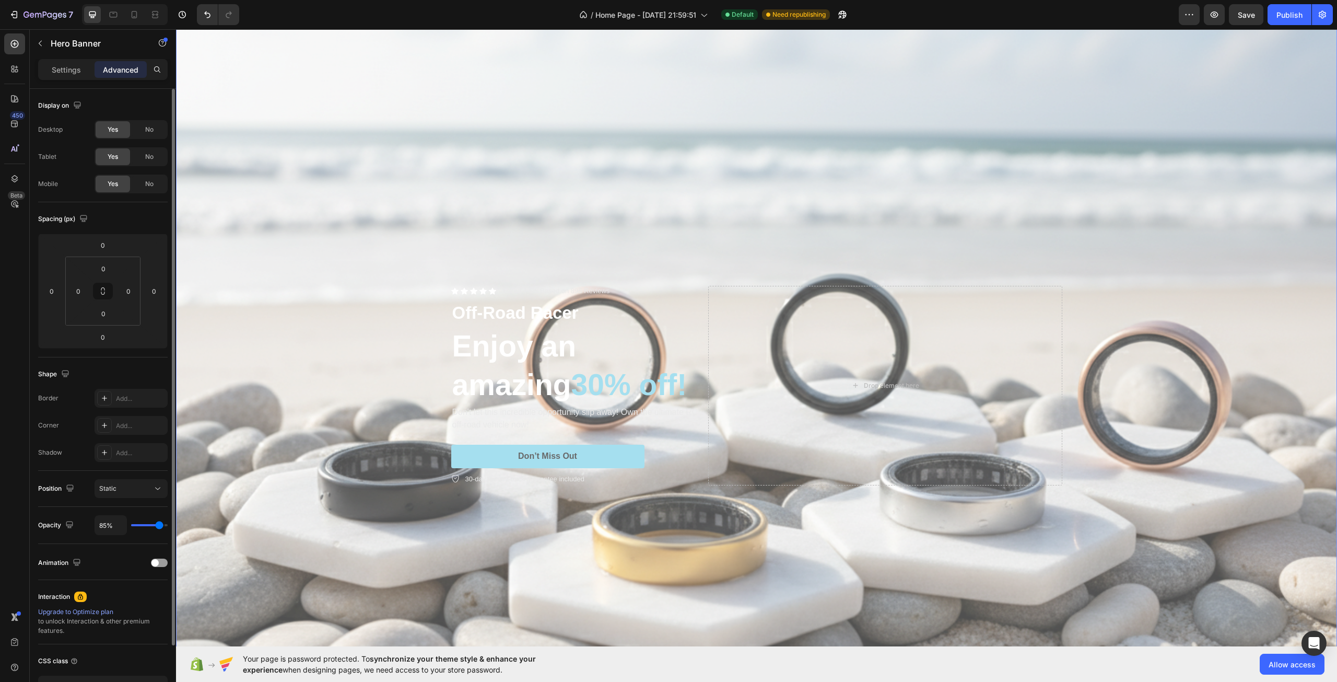
type input "87"
type input "94%"
type input "94"
type input "100%"
type input "100"
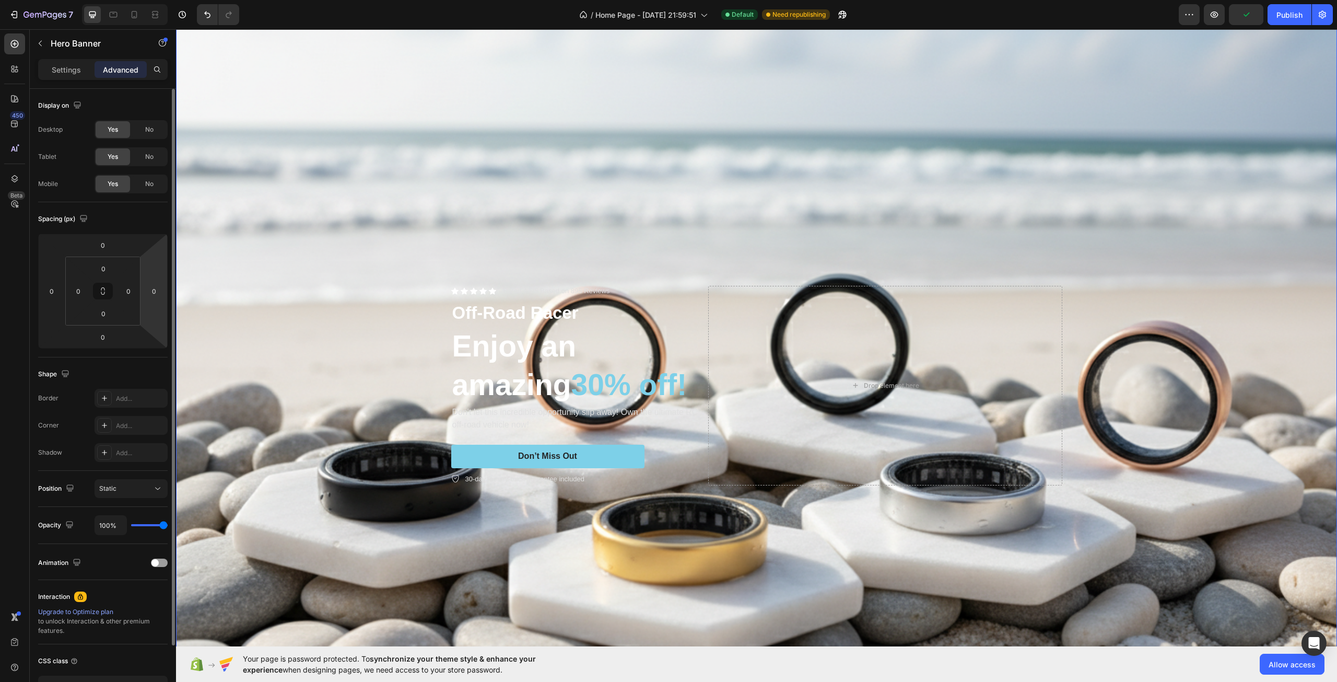
drag, startPoint x: 160, startPoint y: 526, endPoint x: 147, endPoint y: 282, distance: 244.3
click at [168, 524] on input "range" at bounding box center [149, 525] width 37 height 2
click at [78, 62] on div "Settings" at bounding box center [66, 69] width 52 height 17
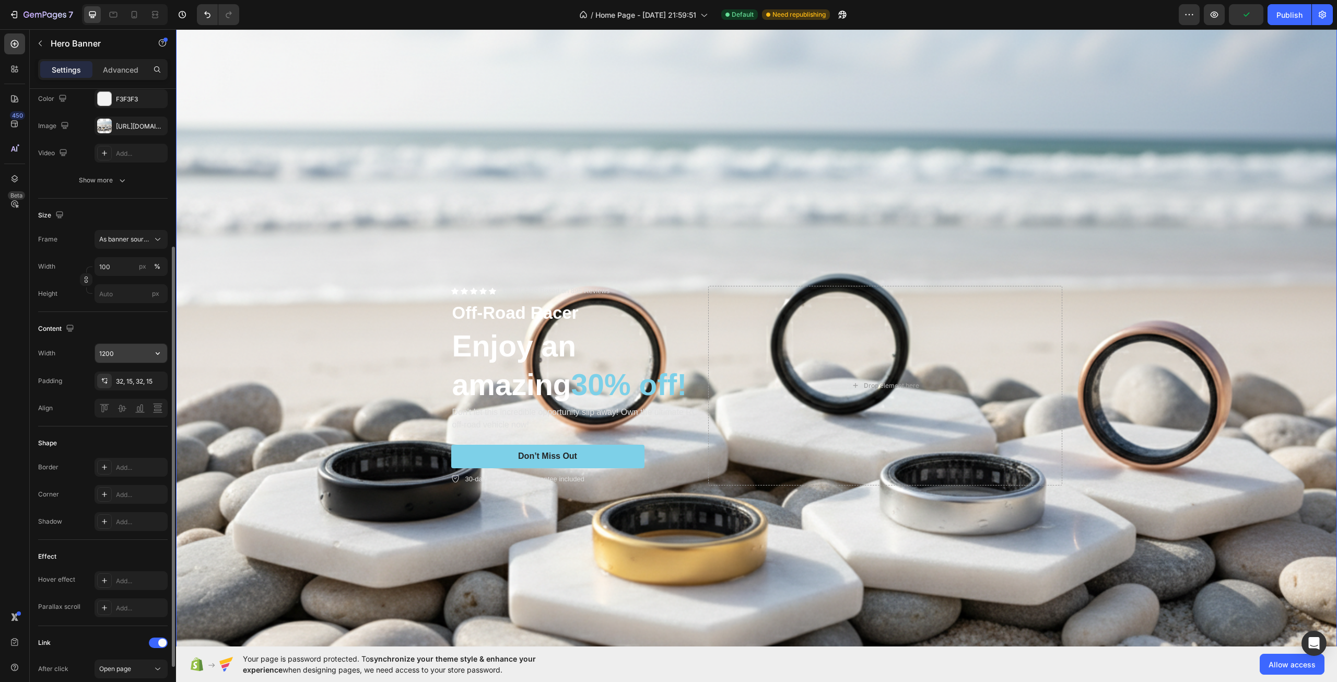
scroll to position [157, 0]
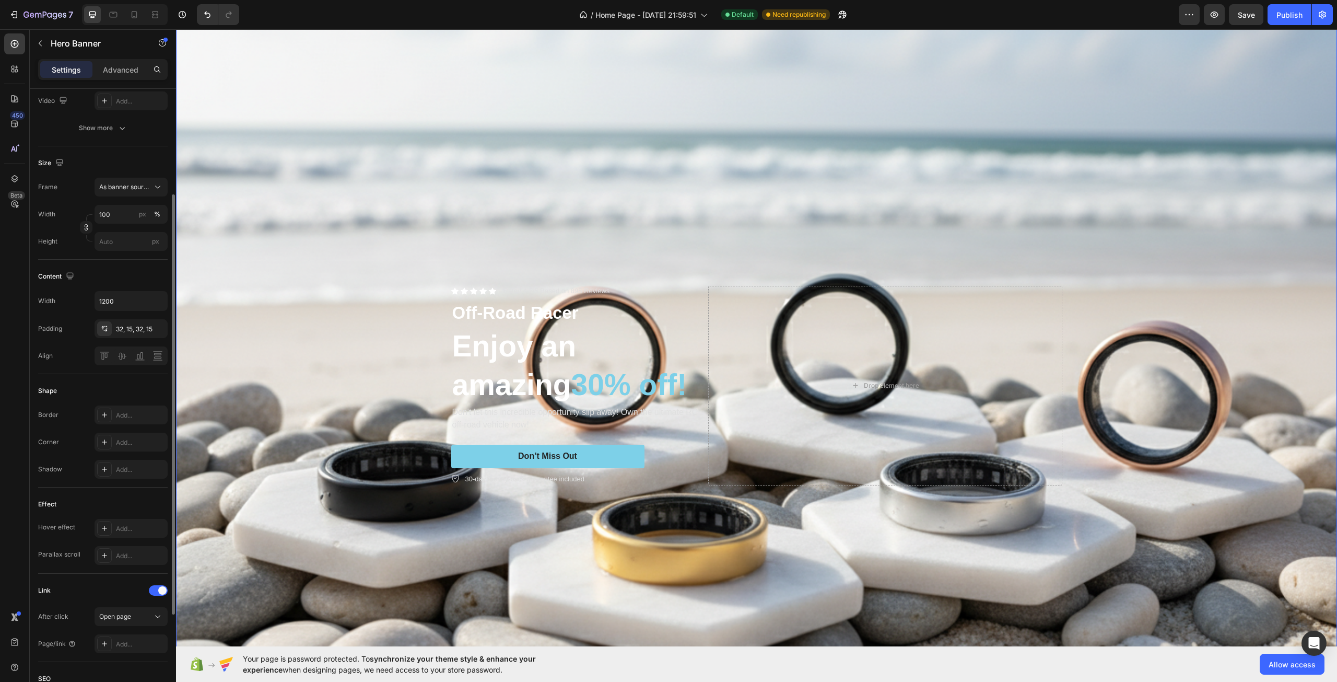
click at [72, 247] on div "Height px" at bounding box center [103, 241] width 130 height 19
click at [104, 130] on div "Show more" at bounding box center [103, 128] width 49 height 10
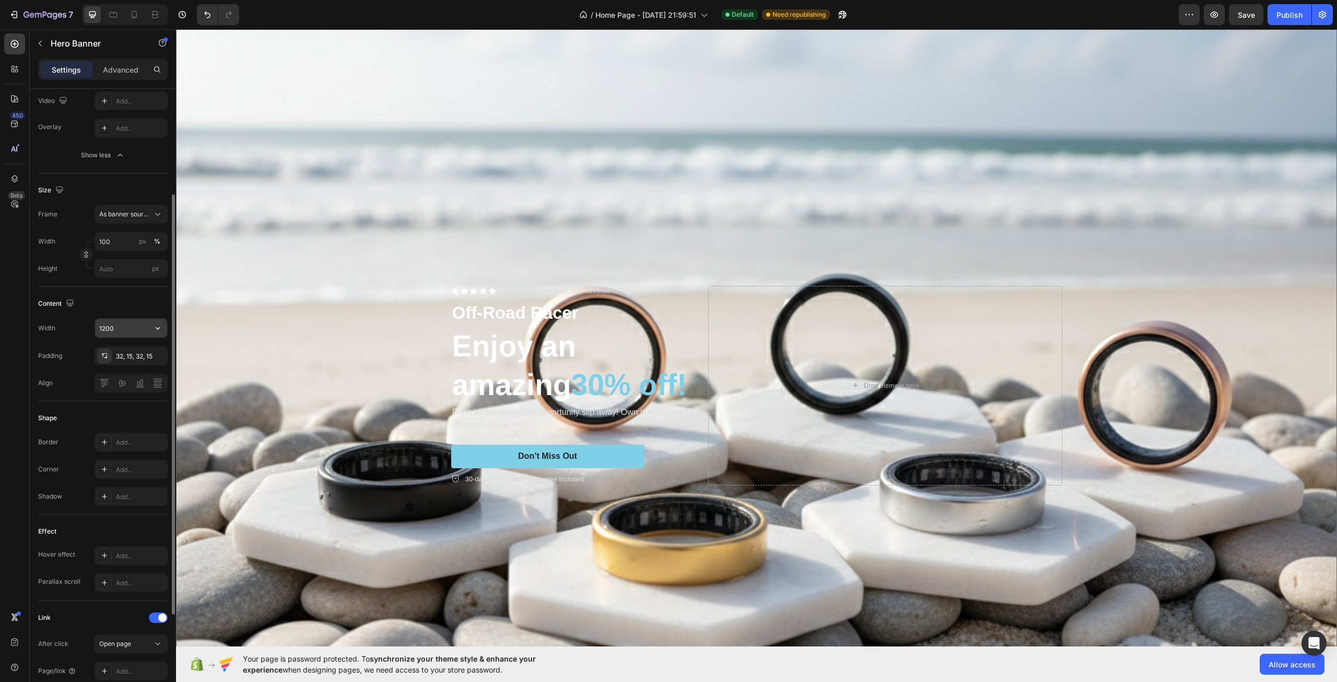
click at [139, 335] on input "1200" at bounding box center [131, 328] width 72 height 19
click at [76, 411] on div "Shape" at bounding box center [103, 418] width 130 height 17
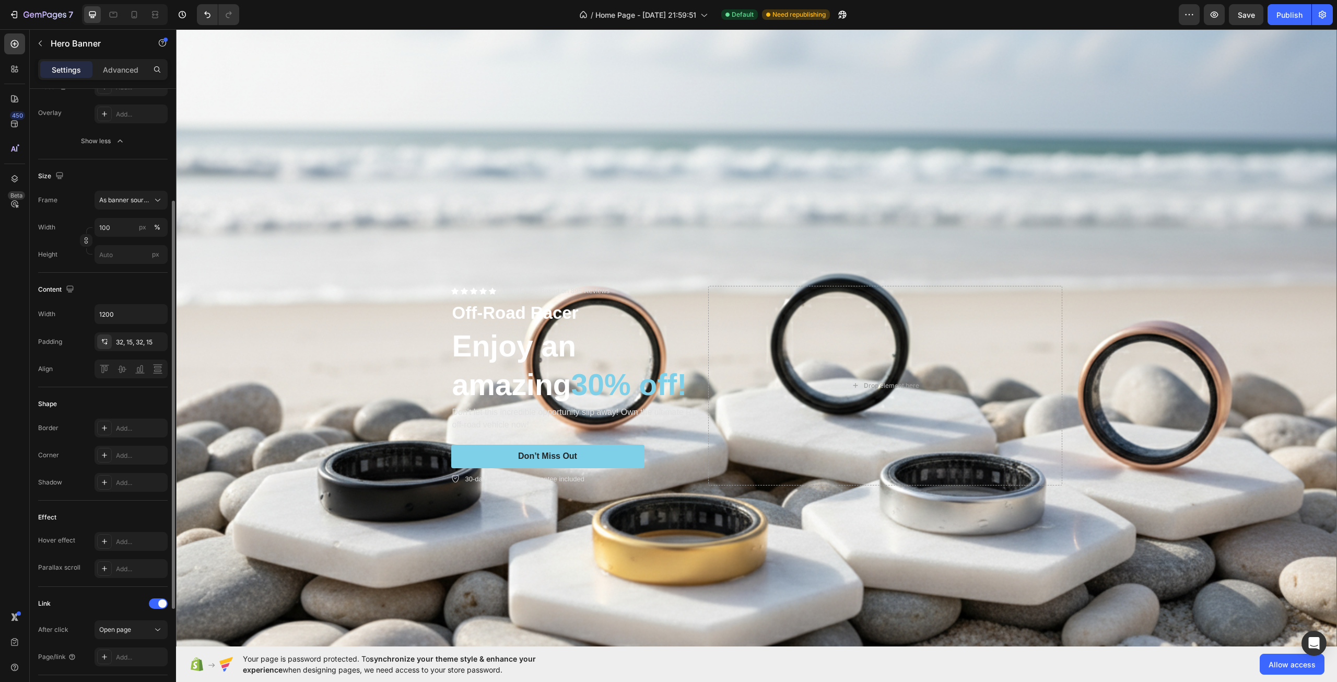
scroll to position [0, 0]
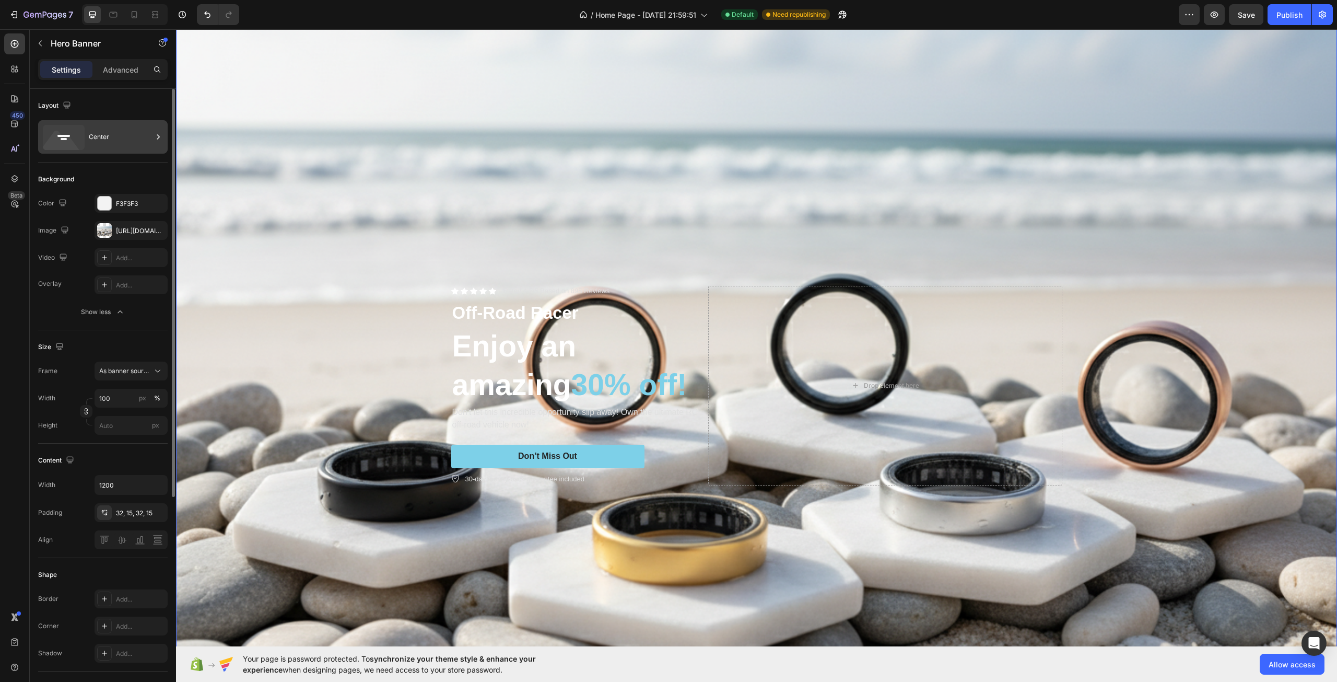
click at [89, 136] on div "Center" at bounding box center [121, 137] width 64 height 24
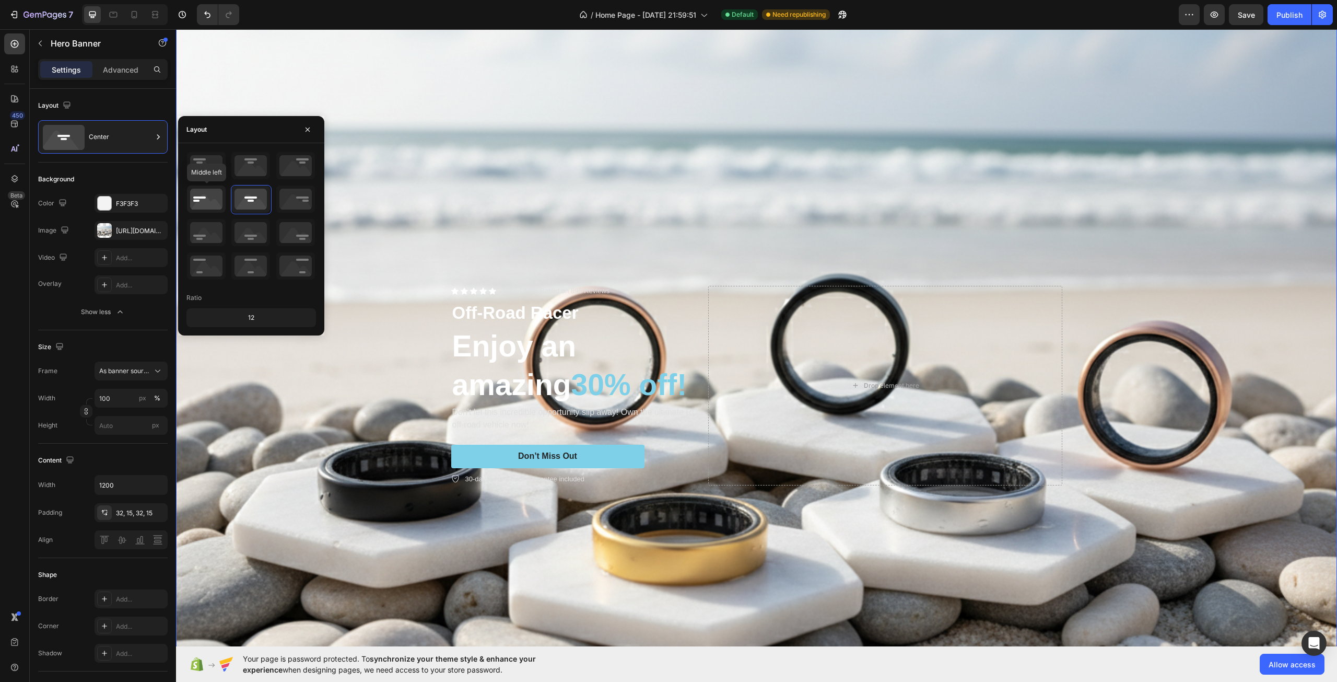
click at [216, 194] on icon at bounding box center [206, 198] width 39 height 27
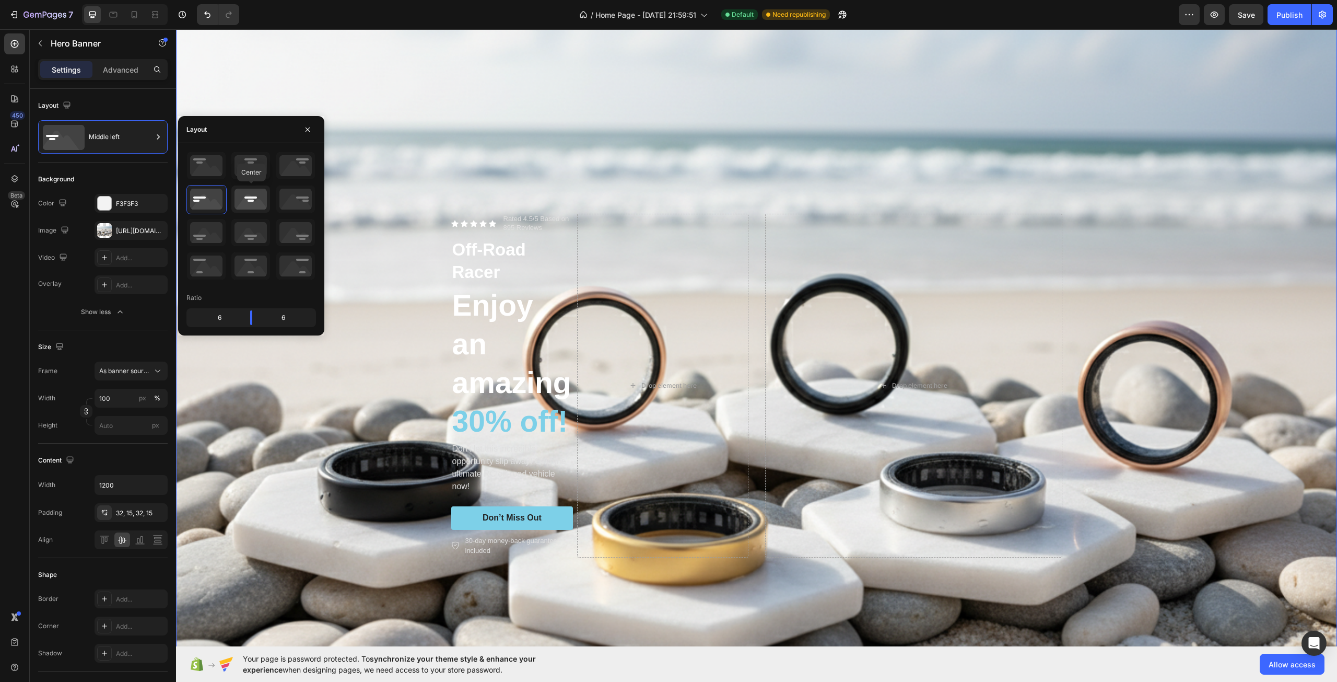
click at [241, 200] on icon at bounding box center [250, 198] width 39 height 27
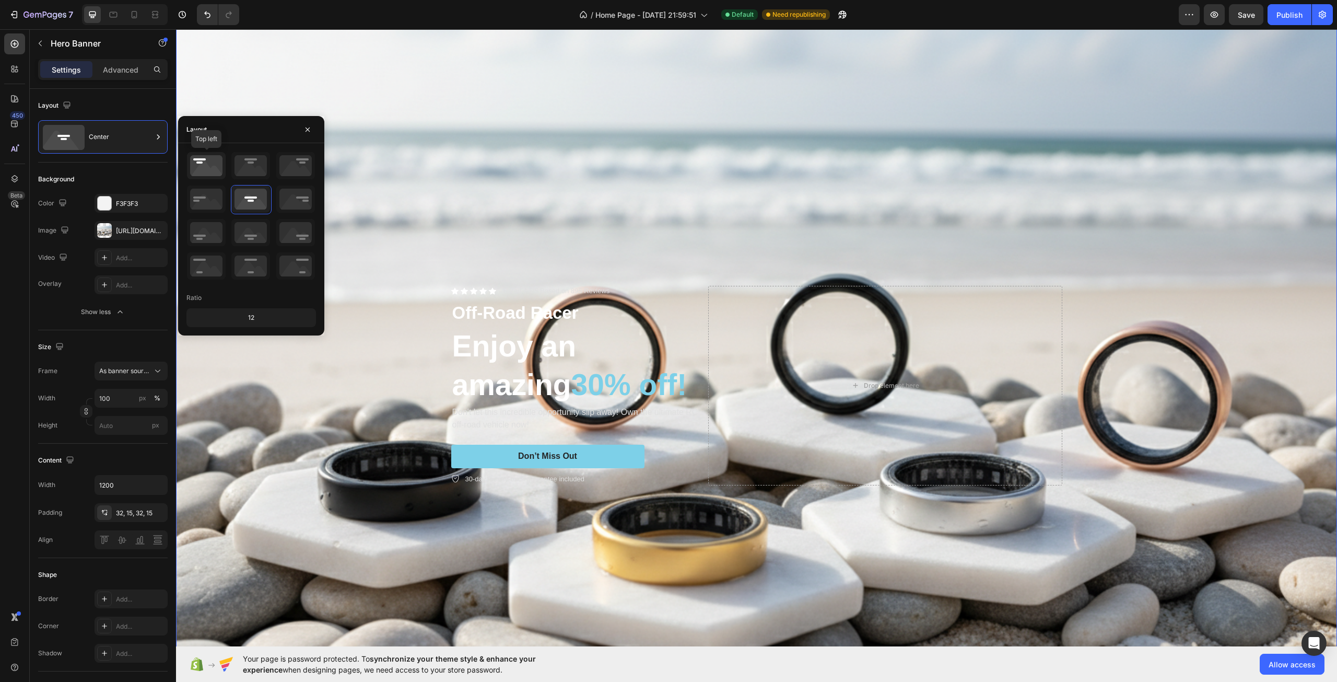
click at [208, 166] on icon at bounding box center [206, 165] width 39 height 27
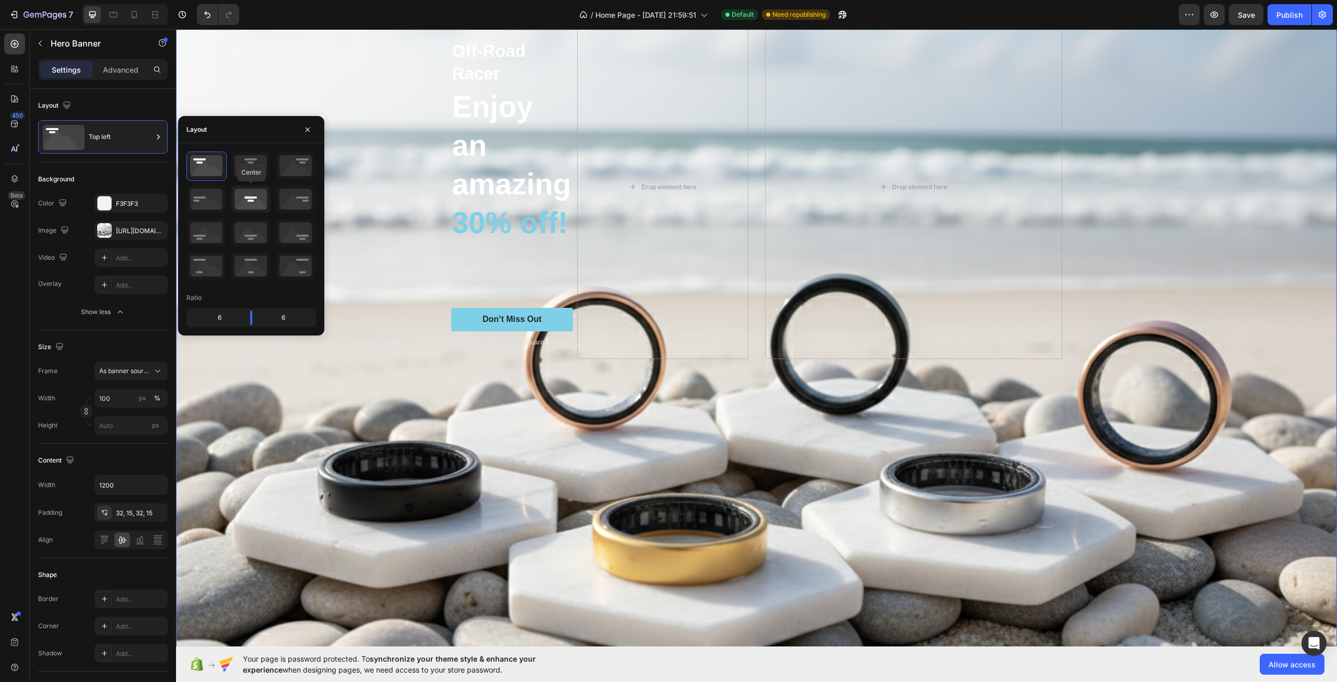
click at [250, 196] on icon at bounding box center [250, 198] width 39 height 27
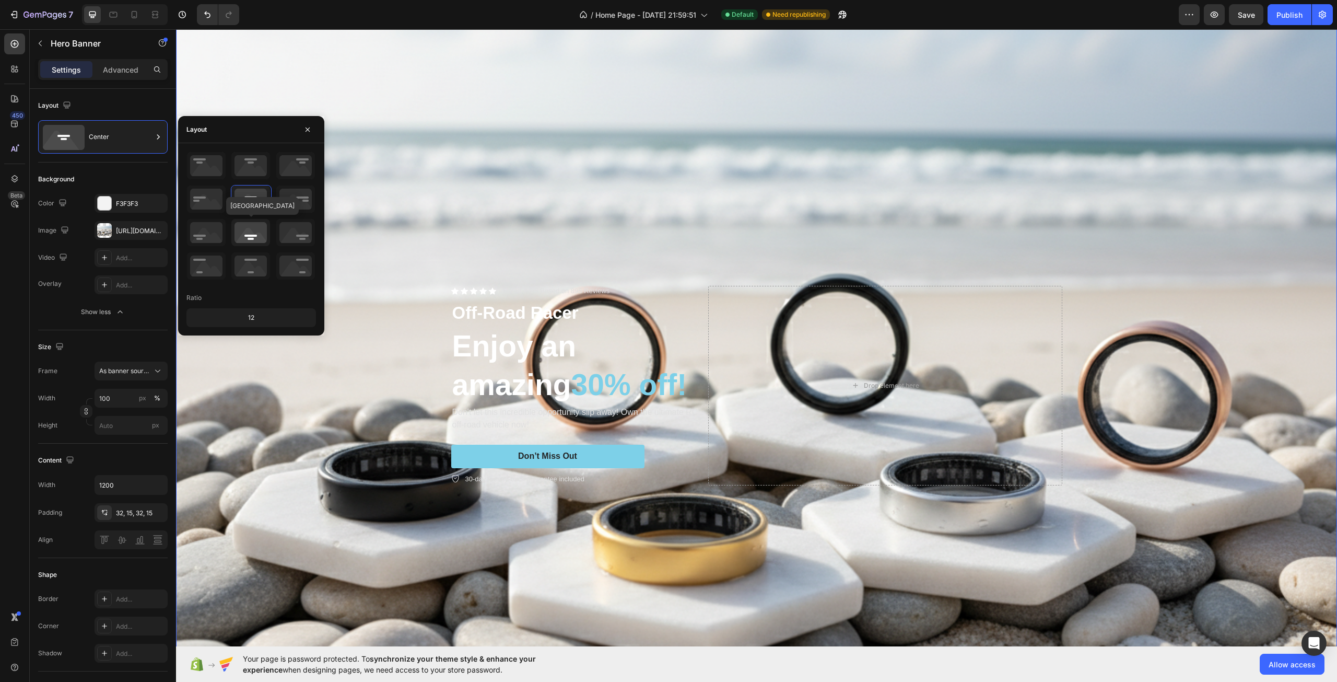
click at [256, 222] on icon at bounding box center [250, 232] width 39 height 27
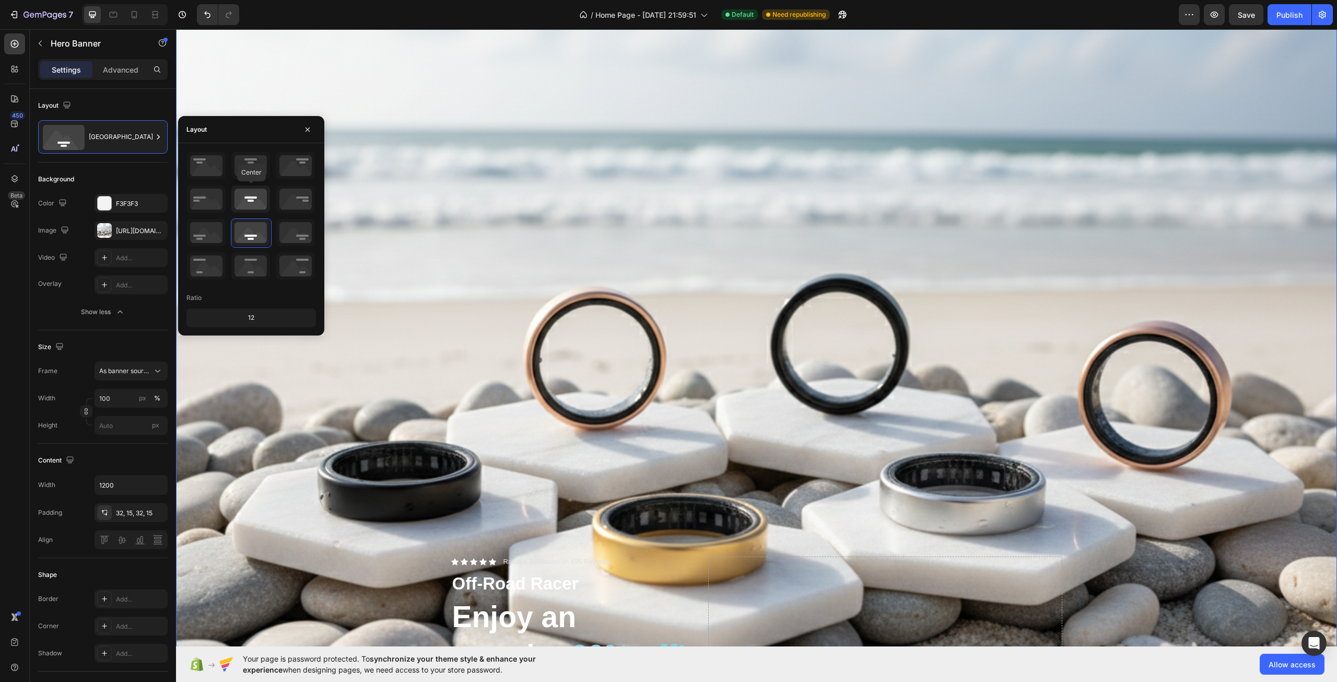
click at [252, 196] on icon at bounding box center [250, 198] width 39 height 27
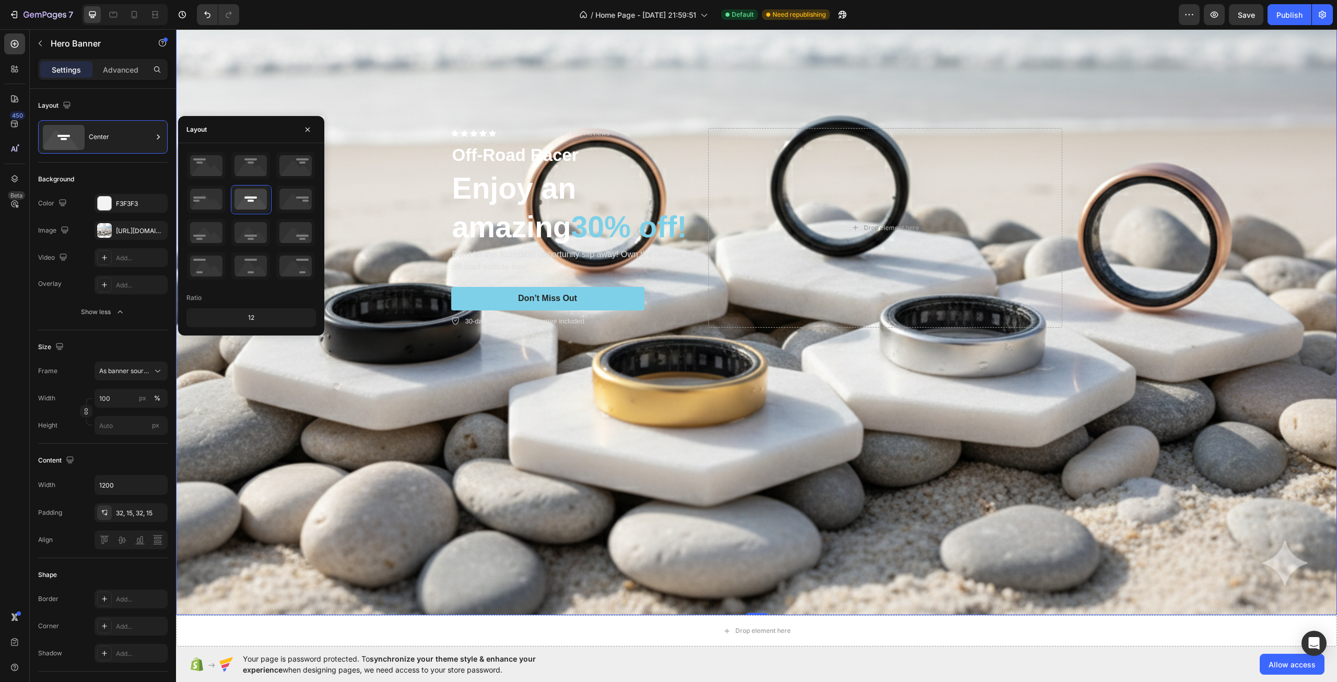
scroll to position [261, 0]
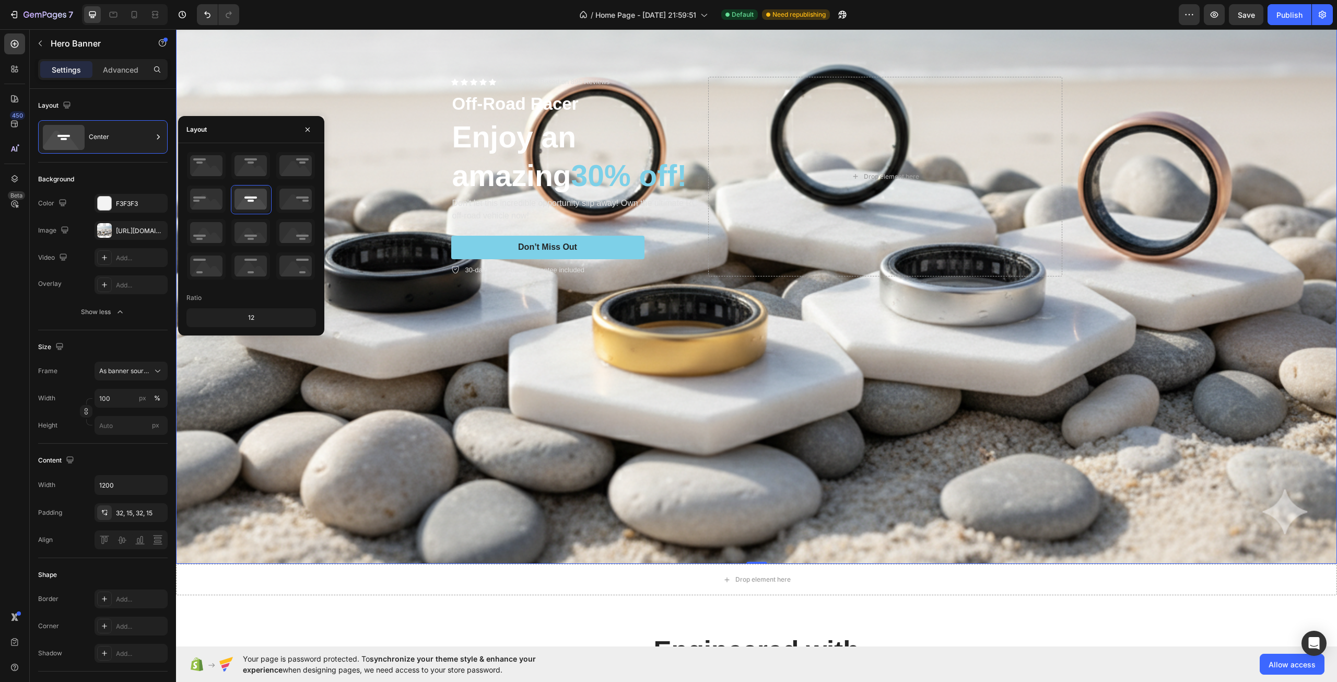
click at [389, 381] on div "Background Image" at bounding box center [756, 176] width 1161 height 774
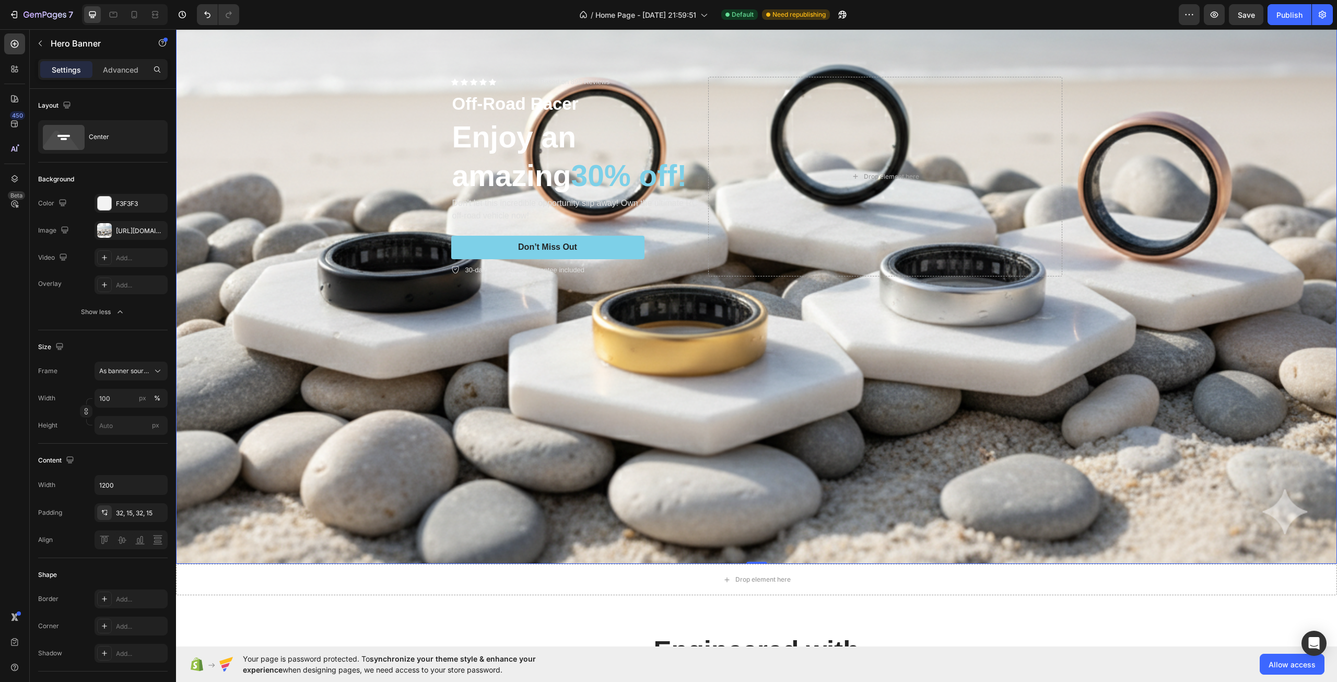
click at [387, 378] on div "Background Image" at bounding box center [756, 176] width 1161 height 774
click at [272, 360] on div "Background Image" at bounding box center [756, 176] width 1161 height 774
click at [135, 369] on span "As banner source" at bounding box center [124, 370] width 51 height 9
click at [145, 374] on span "As banner source" at bounding box center [124, 370] width 51 height 9
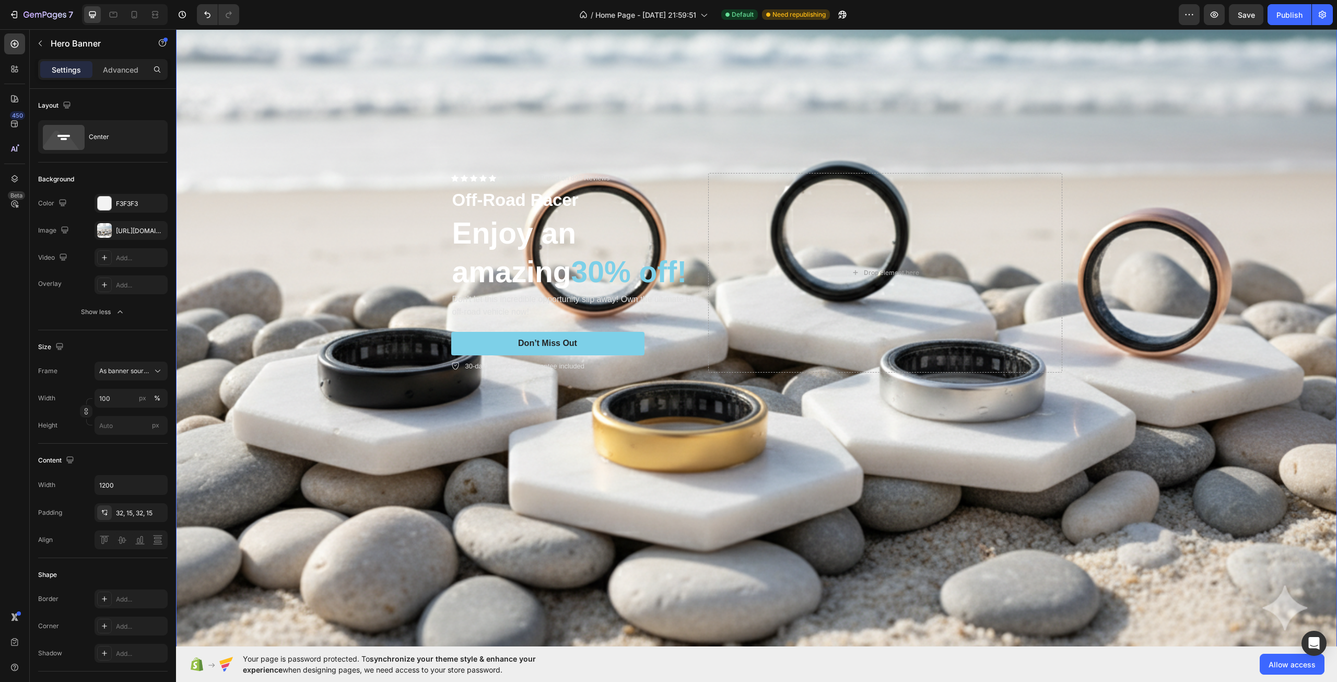
scroll to position [104, 0]
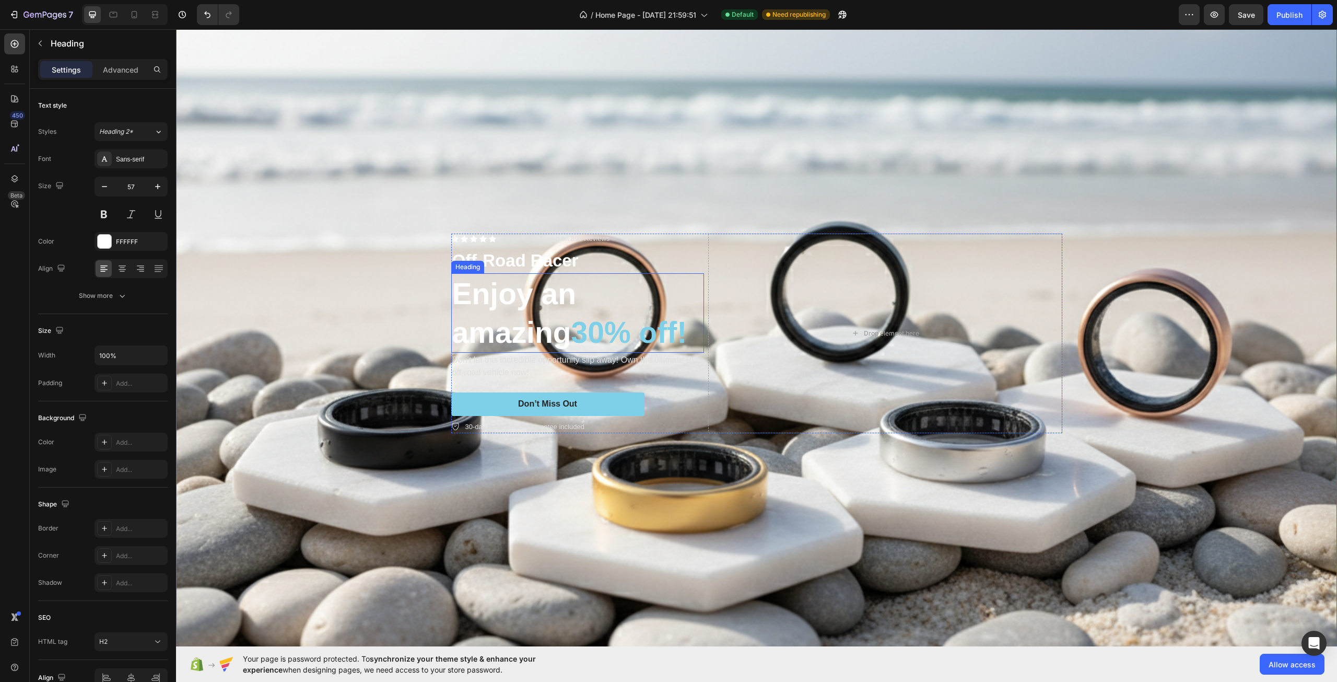
click at [513, 308] on h2 "Enjoy an amazing 30% off!" at bounding box center [577, 312] width 253 height 79
click at [327, 357] on div "Background Image" at bounding box center [756, 333] width 1161 height 774
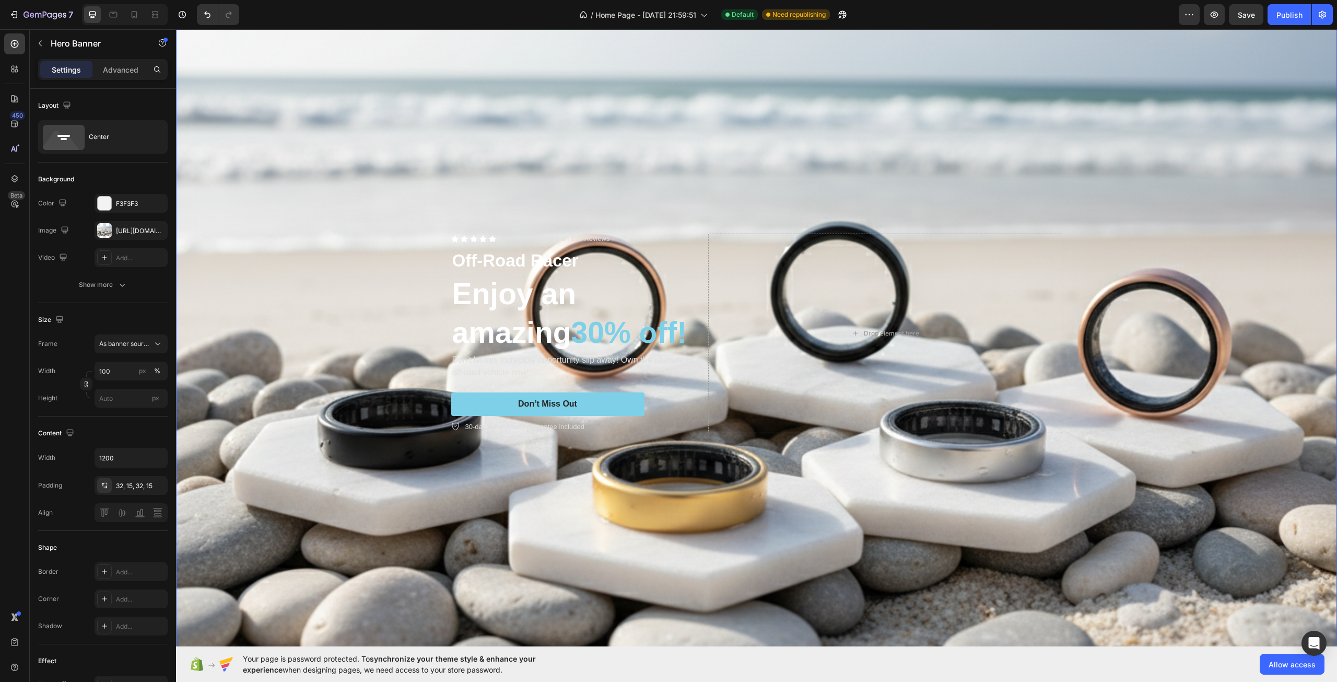
click at [230, 360] on div "Background Image" at bounding box center [756, 333] width 1161 height 774
click at [115, 274] on div "The changes might be hidden by the image and the video. Color F3F3F3 Image [URL…" at bounding box center [103, 244] width 130 height 100
click at [114, 280] on div "Show more" at bounding box center [103, 284] width 49 height 10
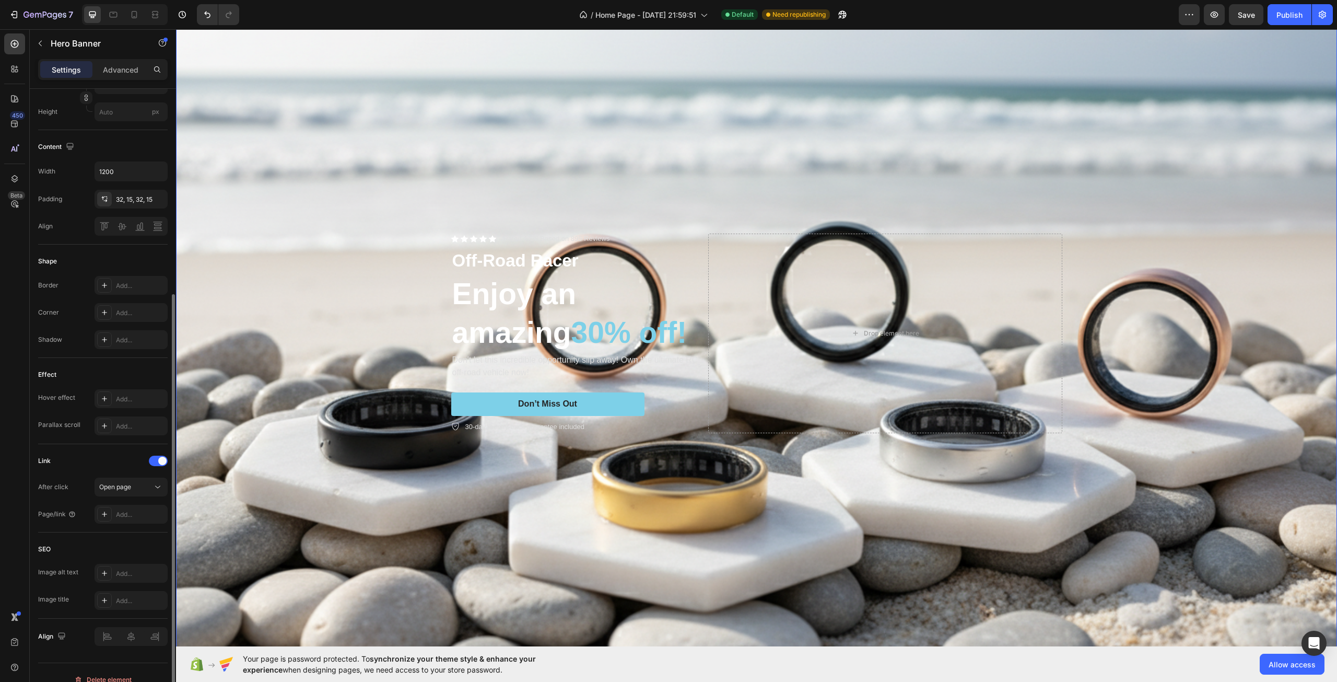
scroll to position [328, 0]
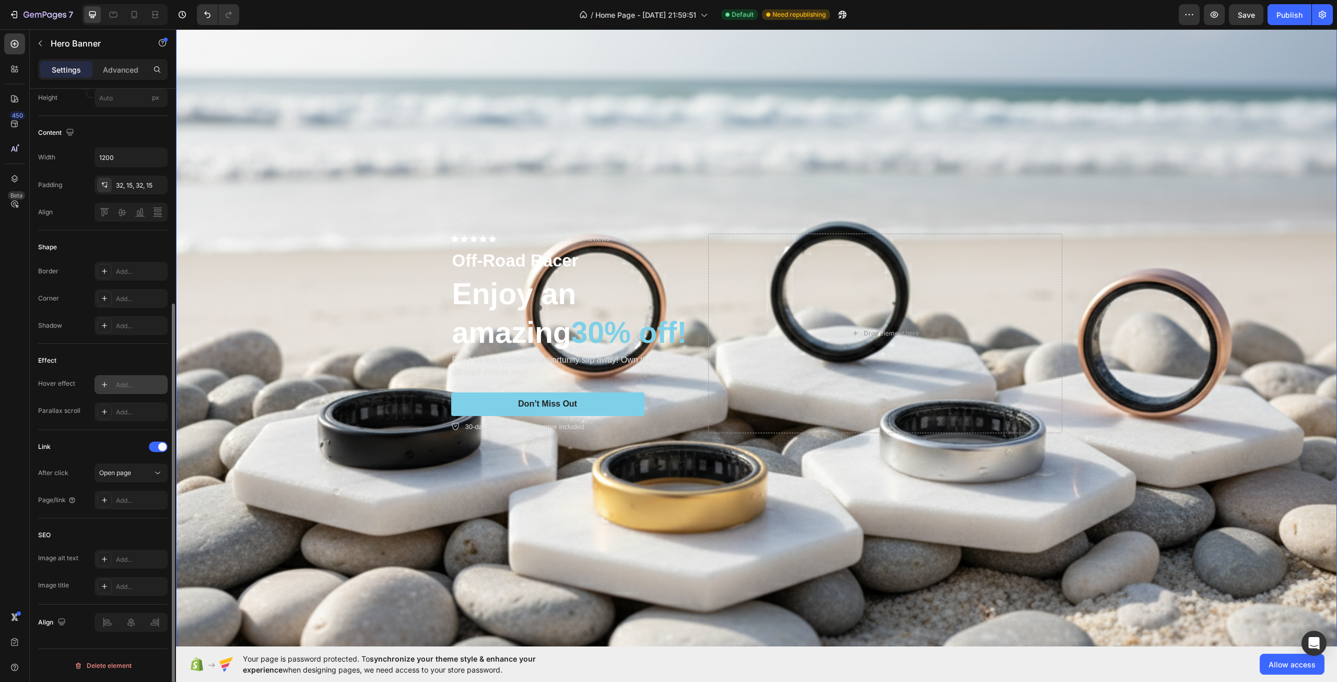
click at [112, 390] on div "Add..." at bounding box center [131, 384] width 73 height 19
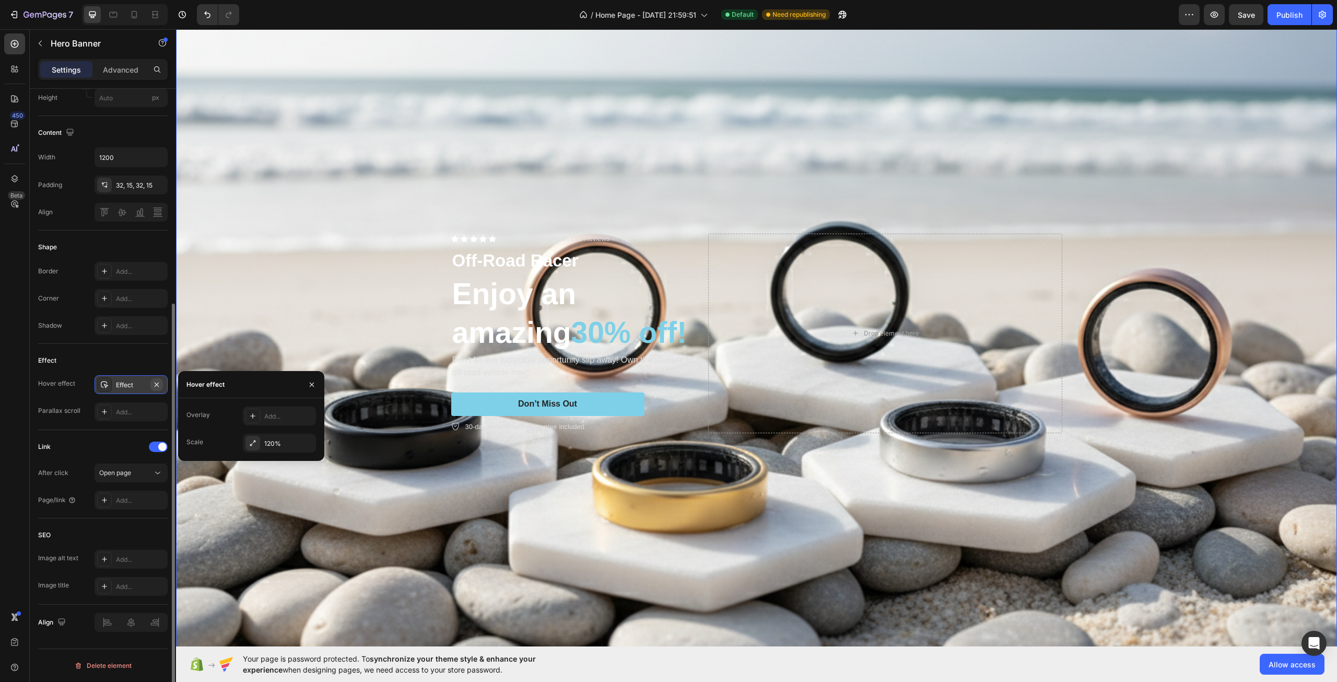
click at [156, 385] on icon "button" at bounding box center [157, 384] width 4 height 4
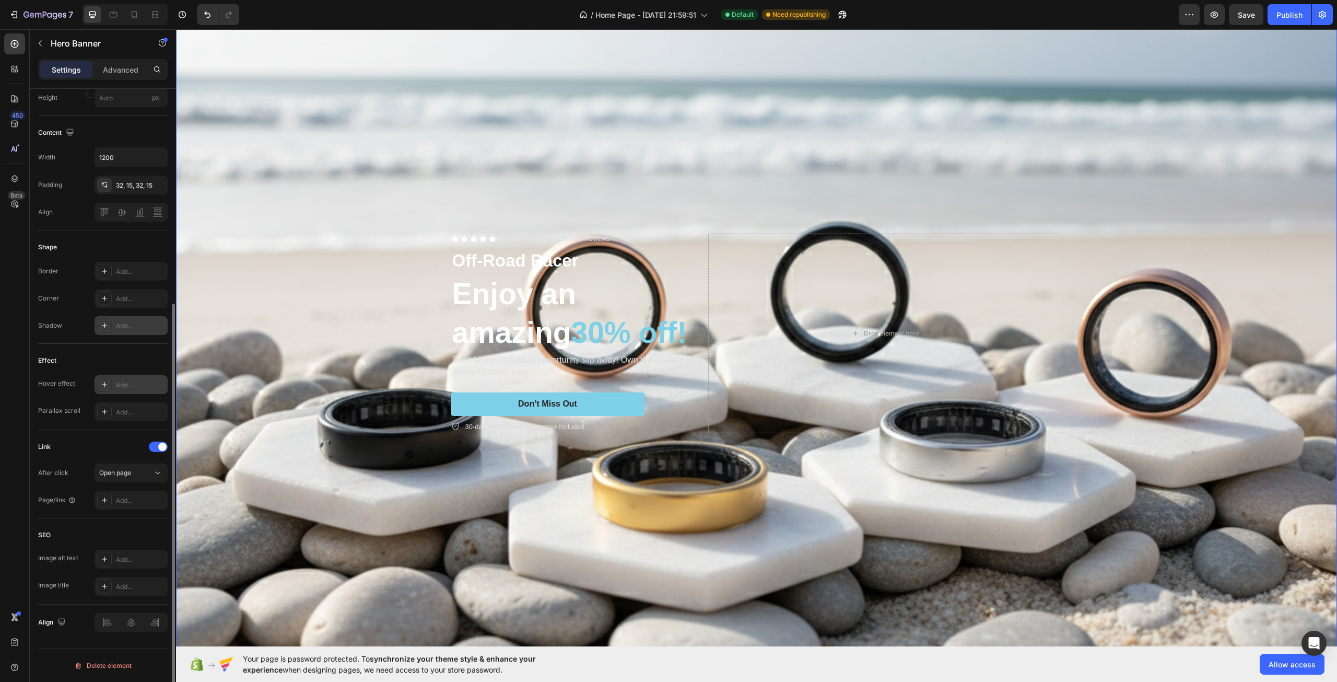
click at [129, 323] on div "Add..." at bounding box center [140, 325] width 49 height 9
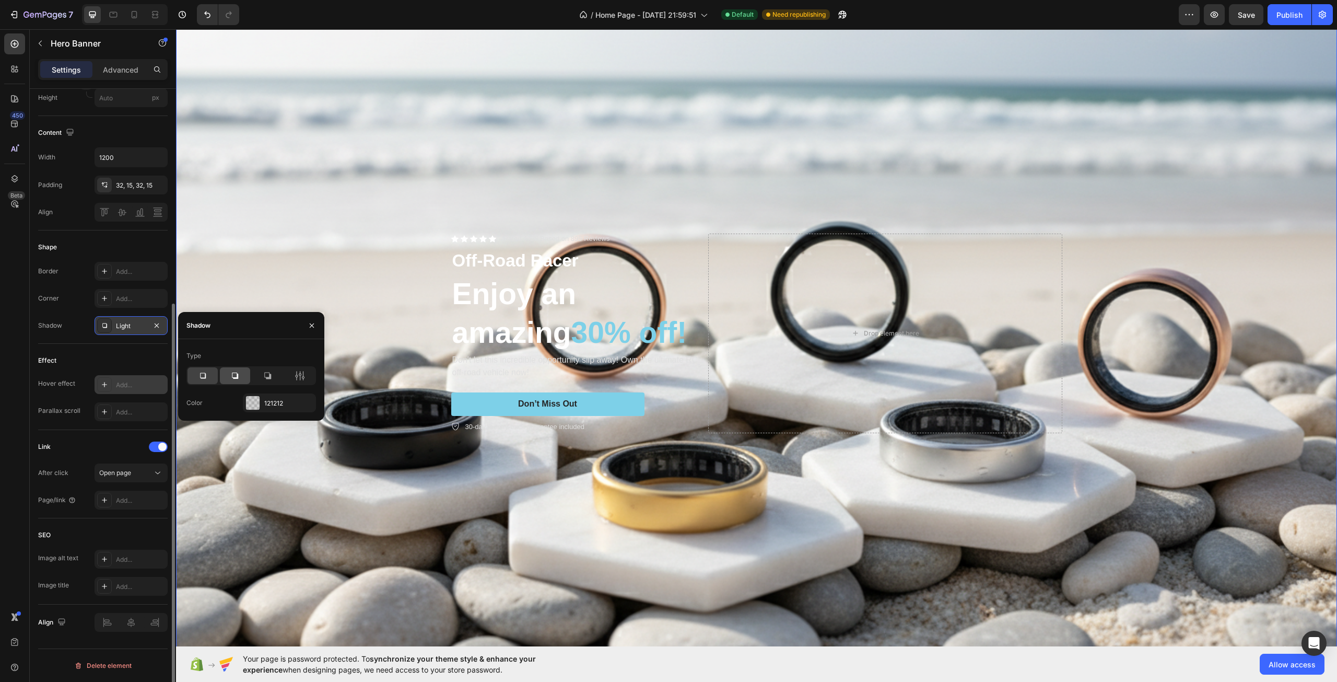
click at [231, 379] on icon at bounding box center [235, 375] width 10 height 10
click at [300, 377] on icon at bounding box center [300, 375] width 10 height 10
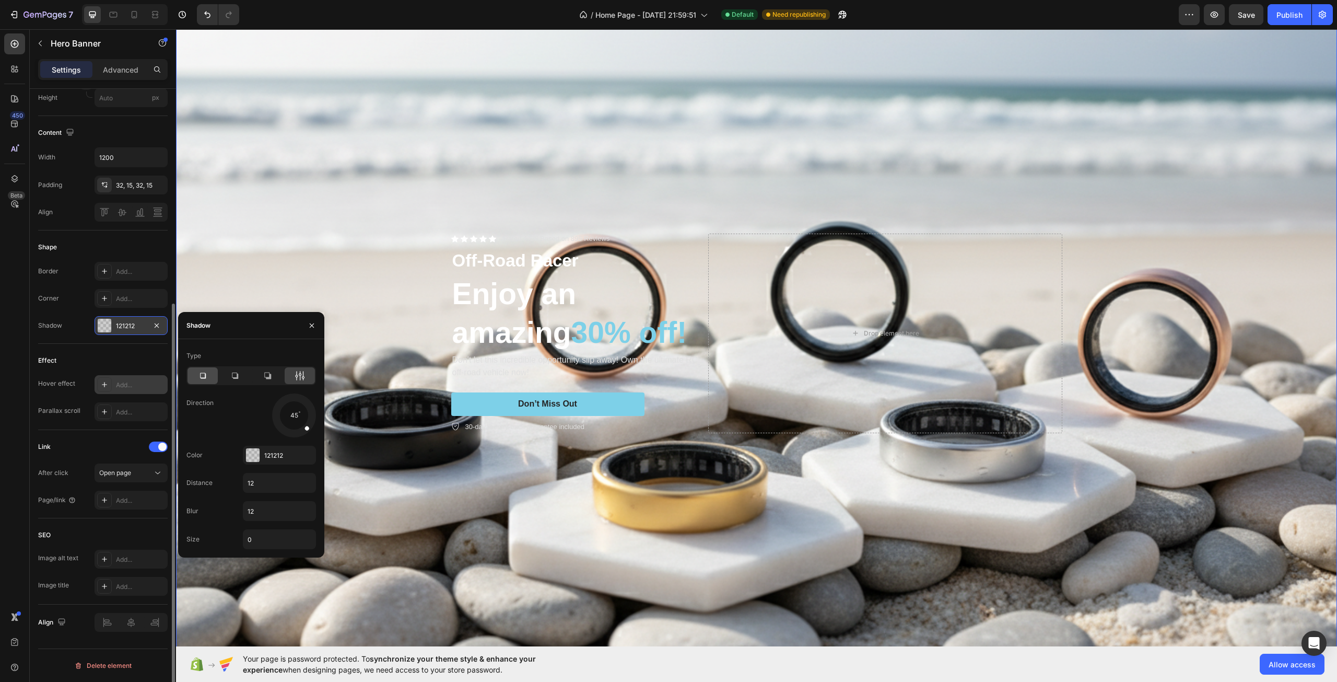
click at [207, 374] on icon at bounding box center [202, 375] width 10 height 10
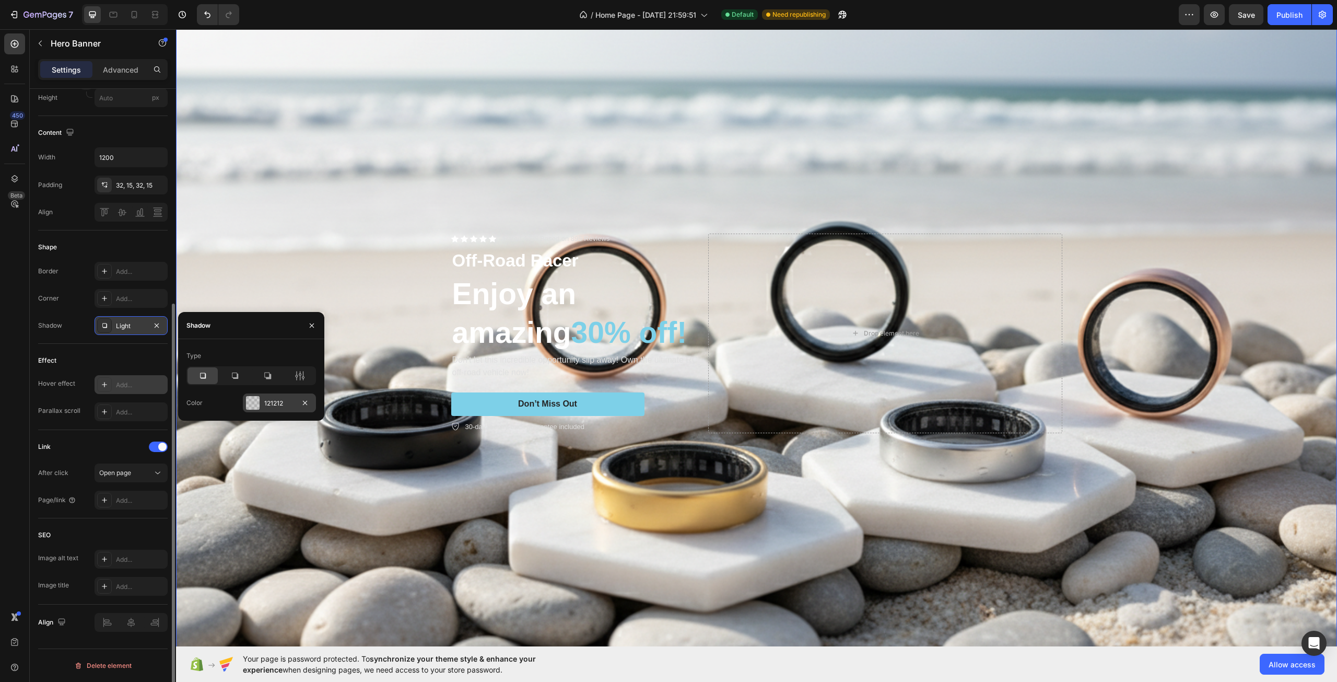
click at [256, 409] on div at bounding box center [253, 403] width 14 height 14
click at [268, 394] on div at bounding box center [269, 396] width 10 height 10
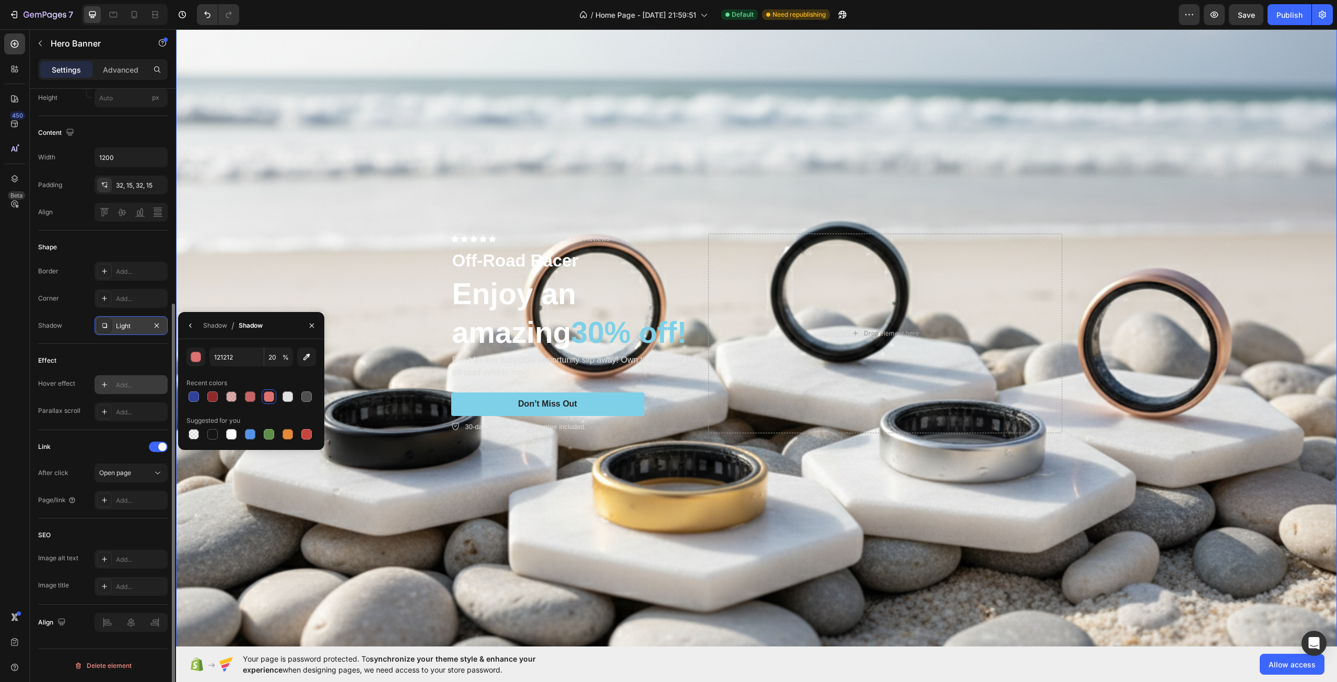
type input "DD7171"
type input "100"
click at [282, 397] on div at bounding box center [288, 396] width 13 height 13
click at [160, 331] on button "button" at bounding box center [156, 325] width 13 height 13
type input "121212"
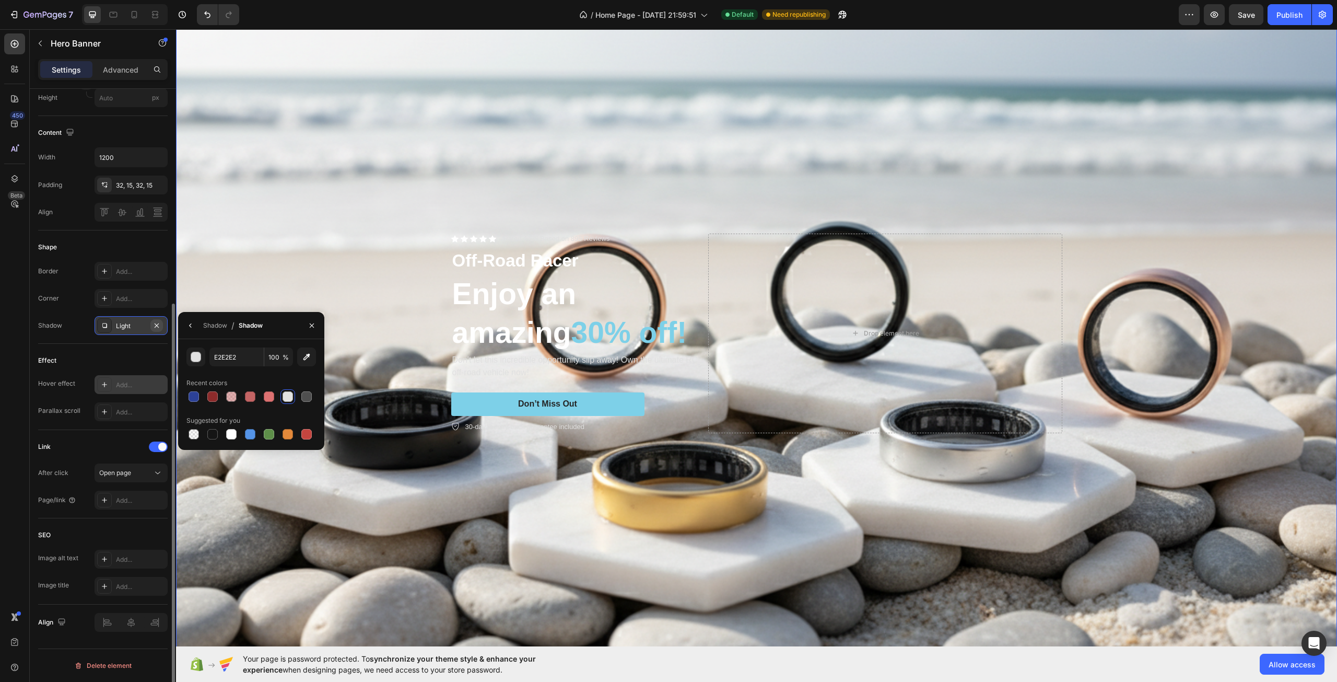
type input "20"
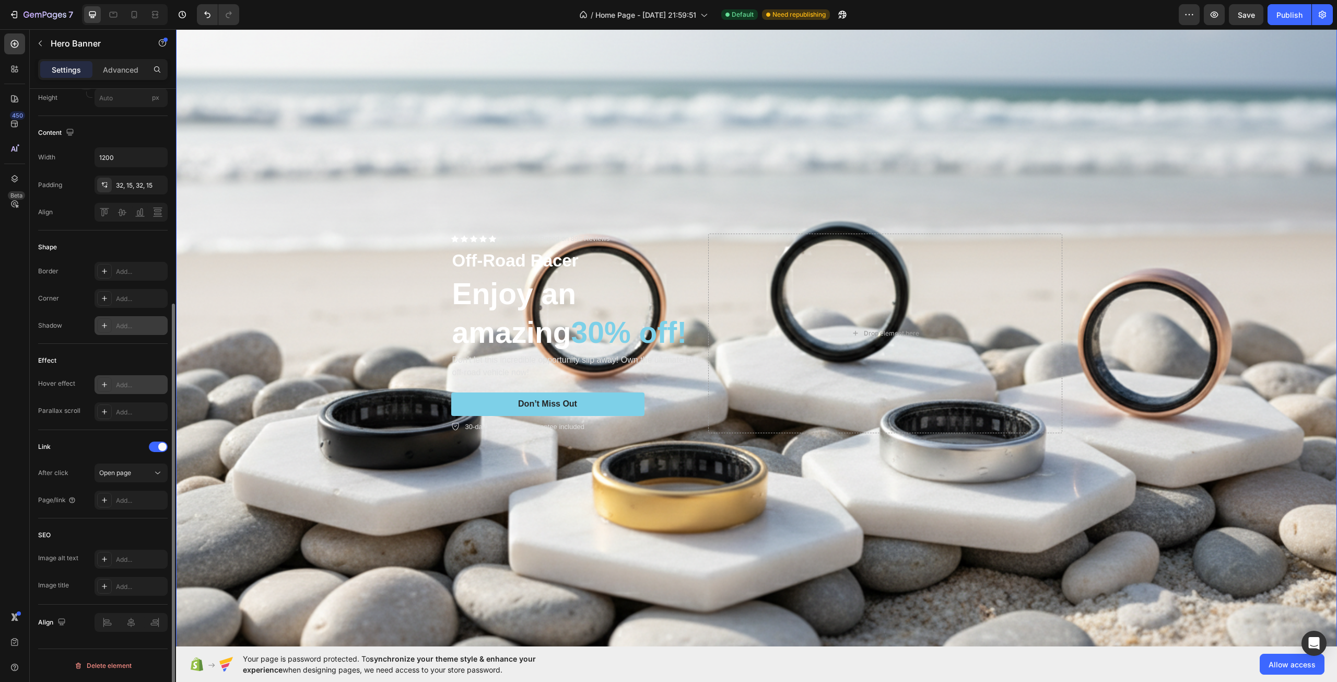
click at [411, 507] on div "Overlay" at bounding box center [756, 333] width 1161 height 774
click at [408, 246] on div "Overlay" at bounding box center [756, 333] width 1161 height 774
click at [127, 72] on p "Advanced" at bounding box center [121, 69] width 36 height 11
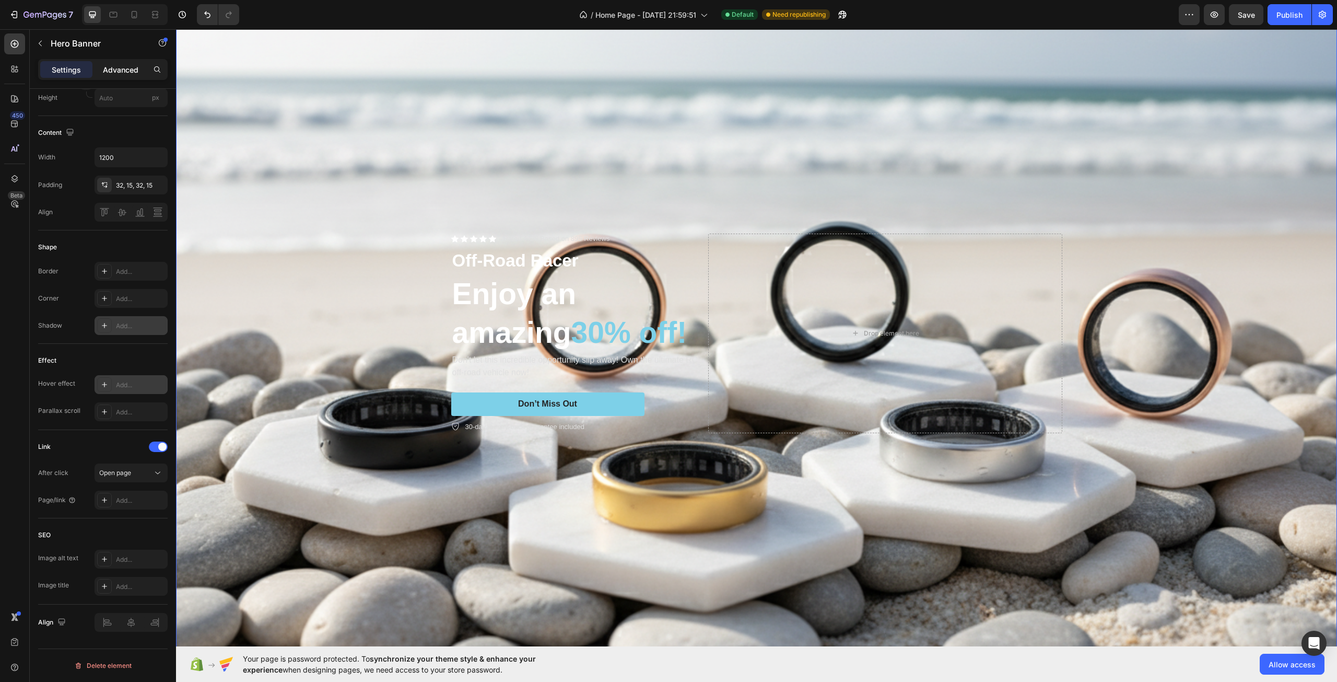
scroll to position [74, 0]
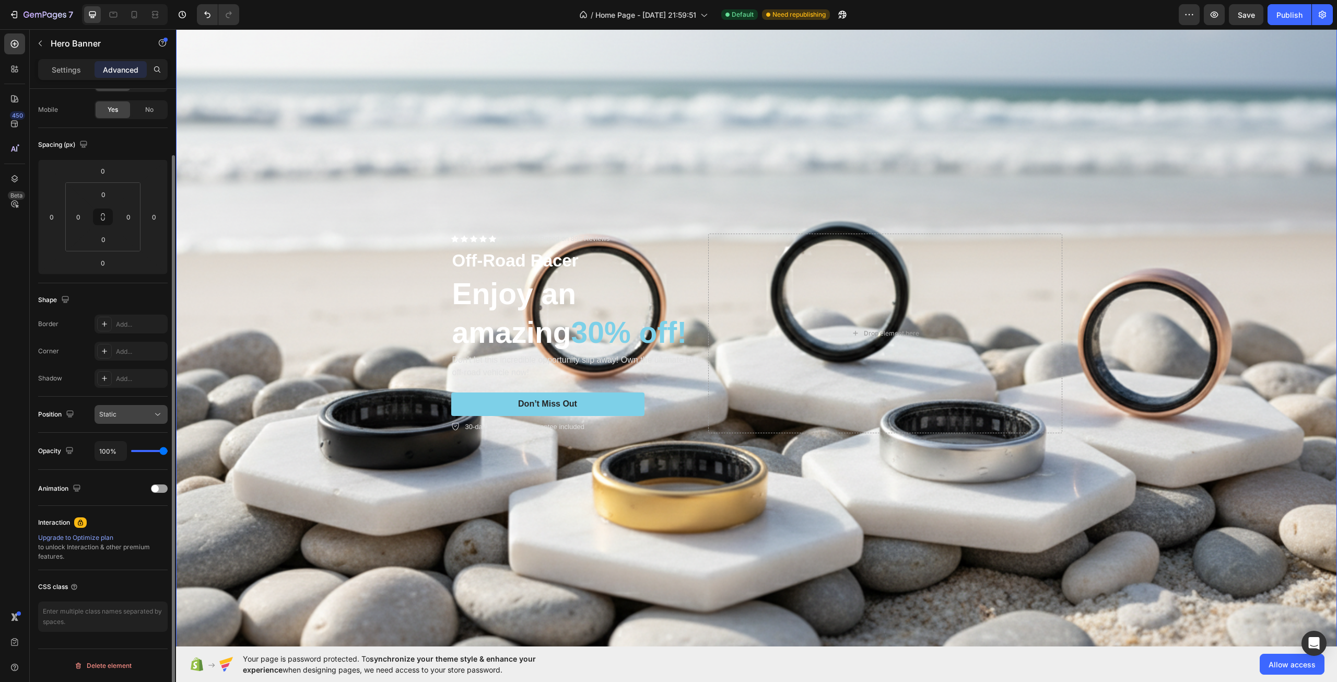
click at [137, 414] on div "Static" at bounding box center [125, 414] width 53 height 9
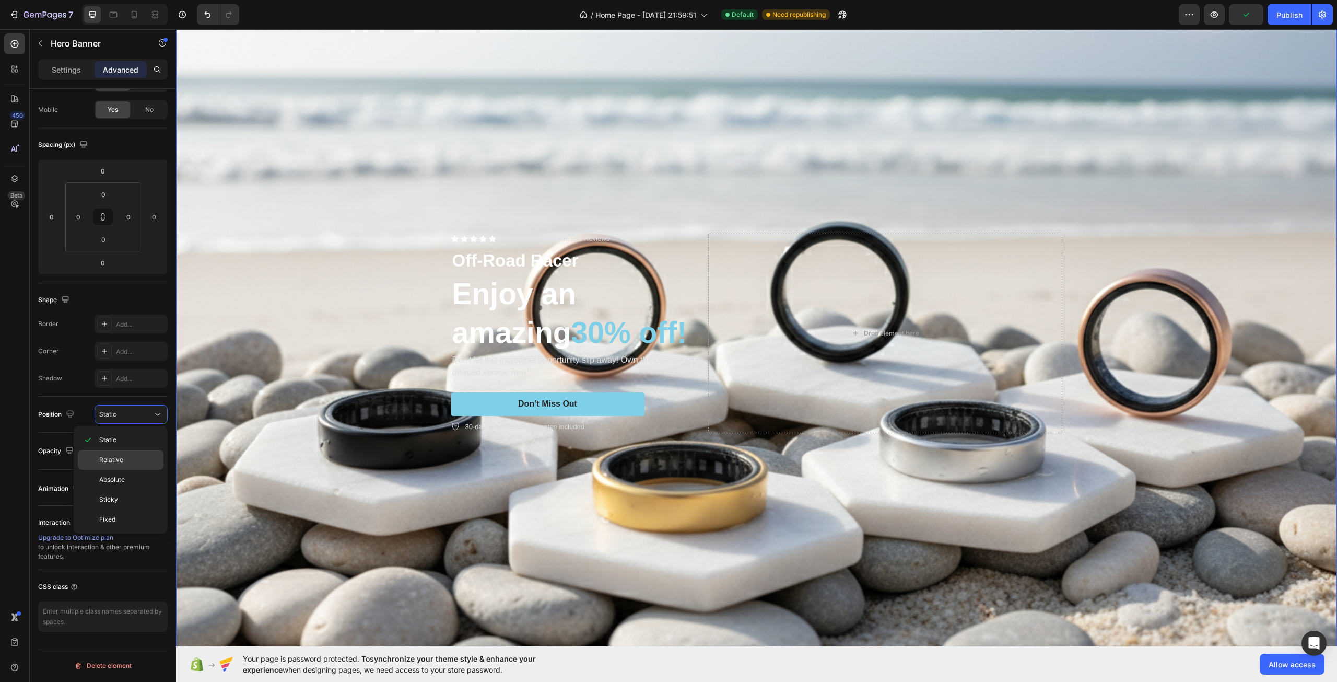
click at [132, 465] on div "Relative" at bounding box center [121, 460] width 86 height 20
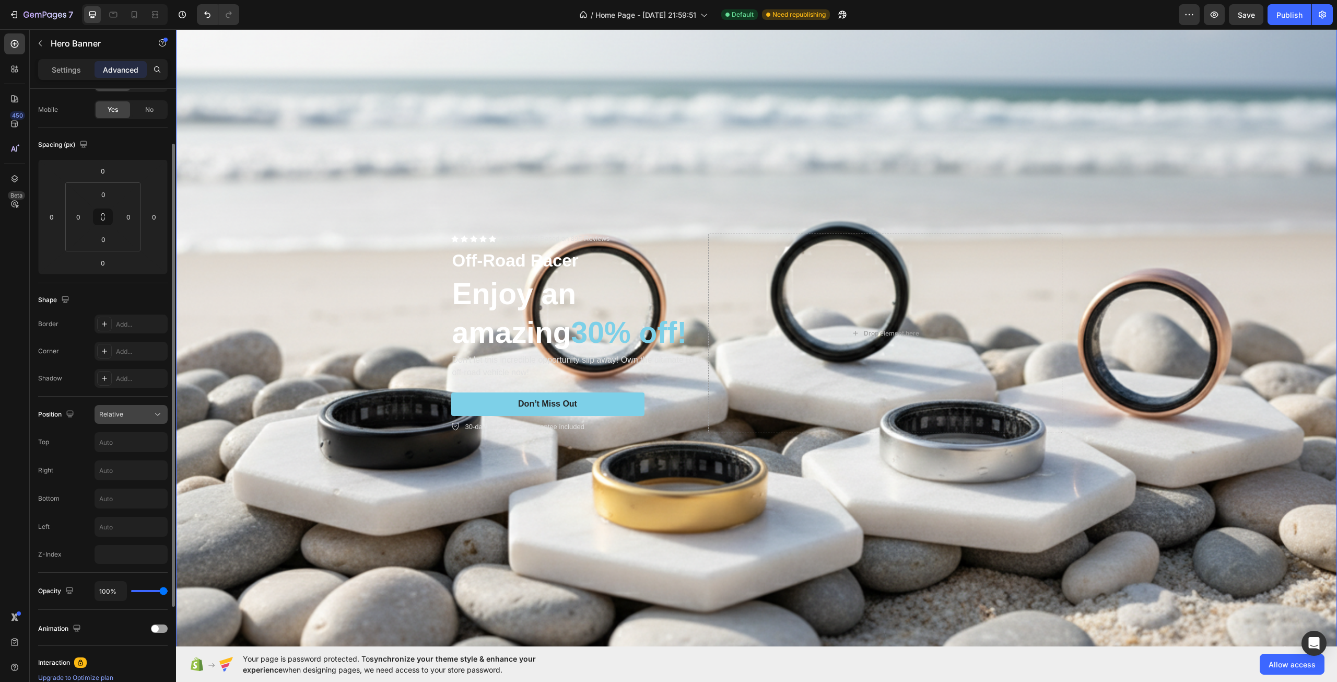
click at [138, 415] on div "Relative" at bounding box center [125, 414] width 53 height 9
click at [138, 433] on div "Static" at bounding box center [121, 440] width 86 height 20
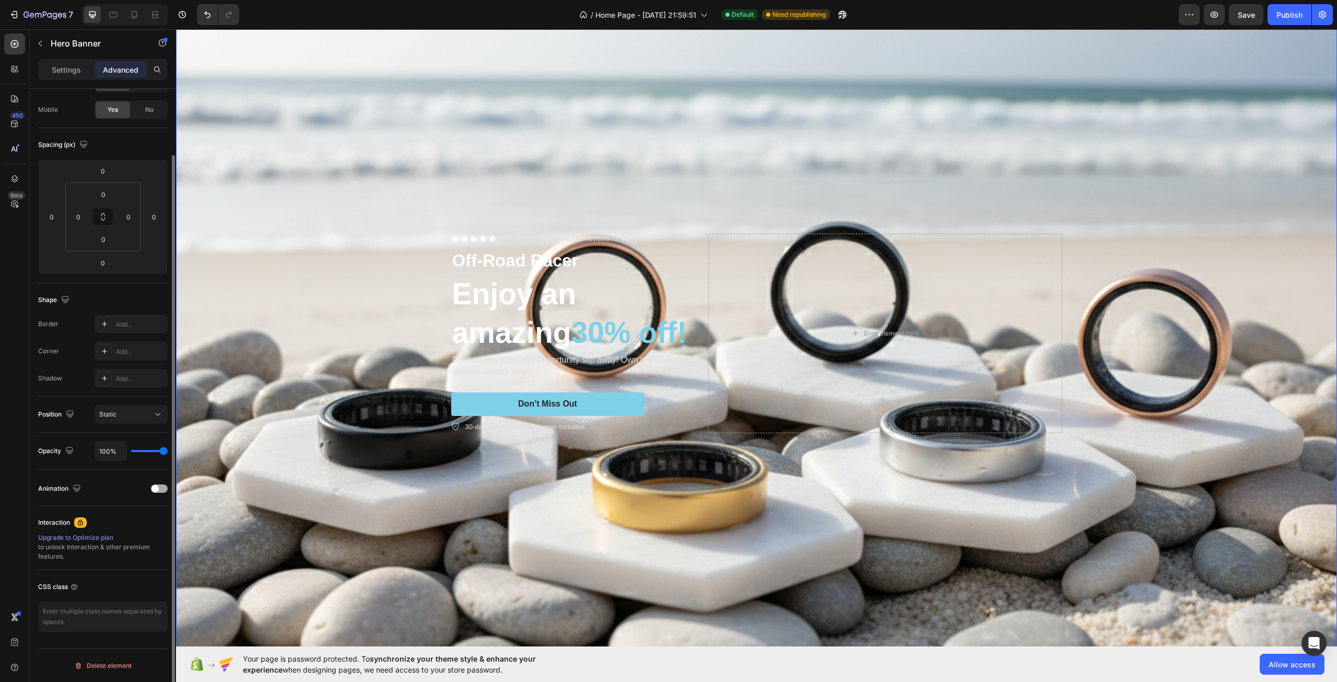
click at [160, 489] on div at bounding box center [159, 488] width 17 height 8
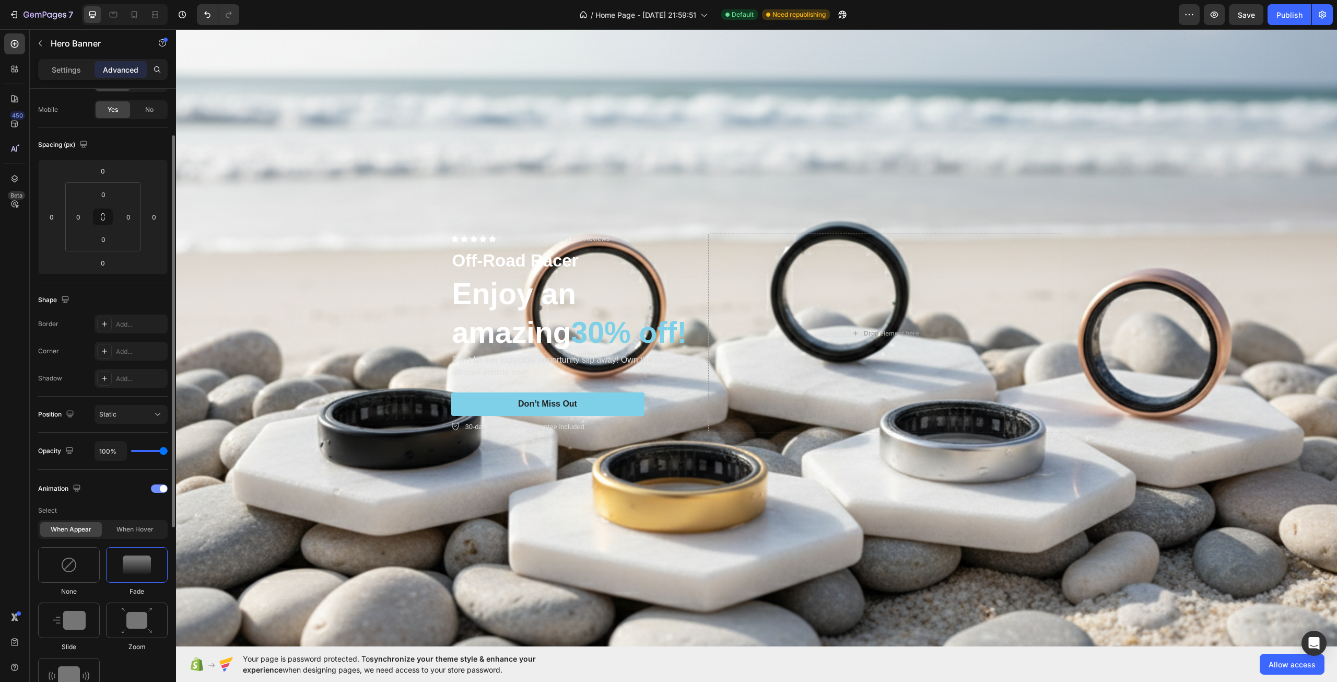
click at [159, 489] on div at bounding box center [159, 488] width 17 height 8
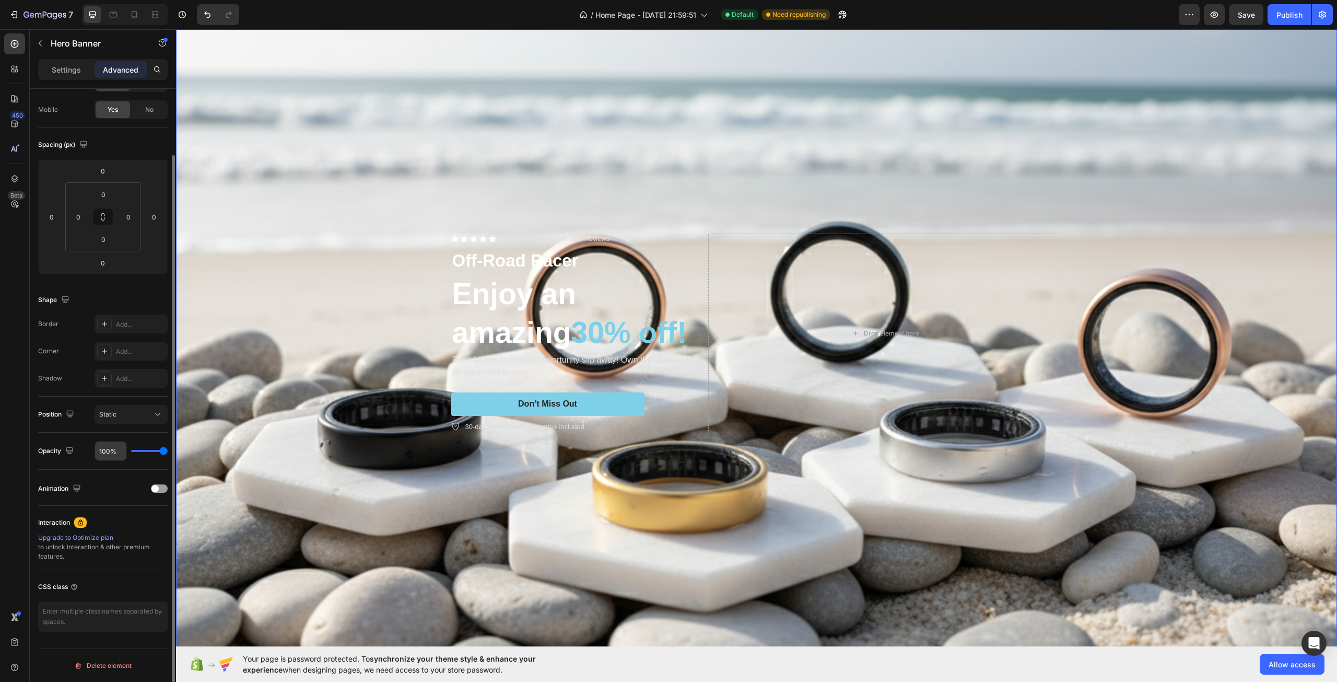
click at [112, 451] on input "100%" at bounding box center [110, 450] width 31 height 19
click at [300, 388] on div "Overlay" at bounding box center [756, 333] width 1161 height 774
click at [87, 62] on div "Settings" at bounding box center [66, 69] width 52 height 17
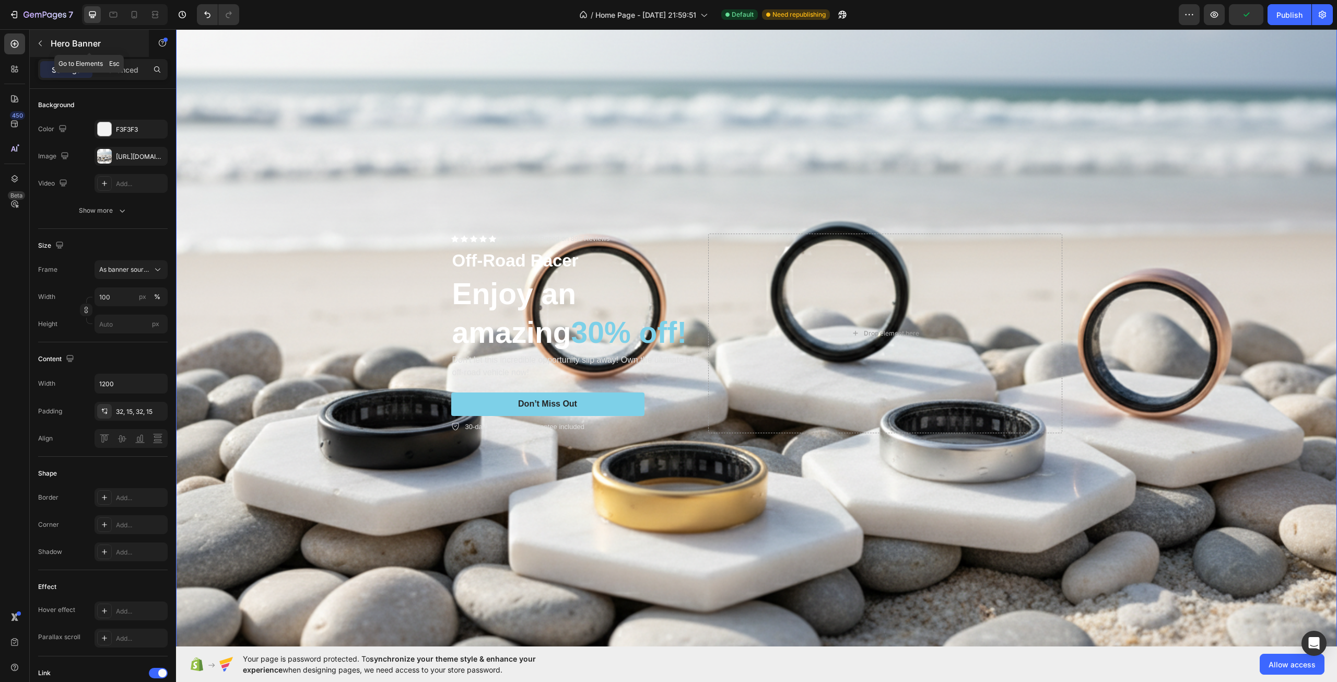
click at [44, 45] on button "button" at bounding box center [40, 43] width 17 height 17
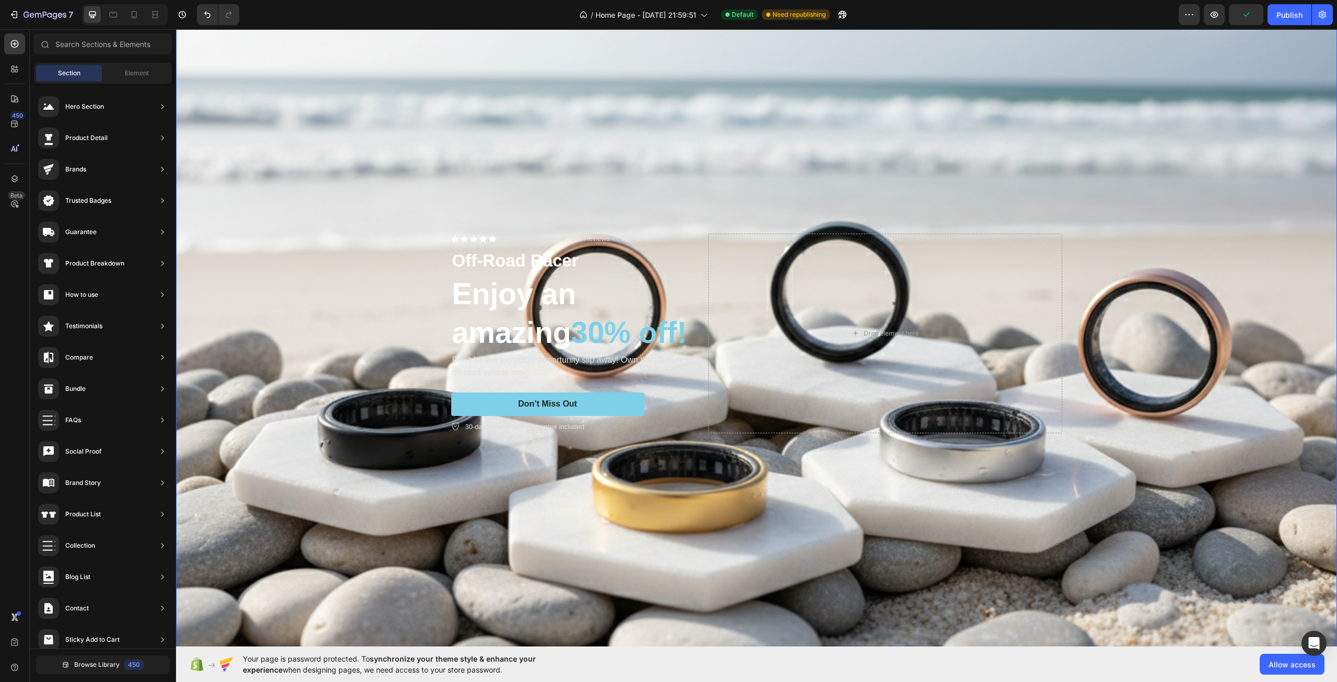
click at [383, 275] on div "Overlay" at bounding box center [756, 333] width 1161 height 774
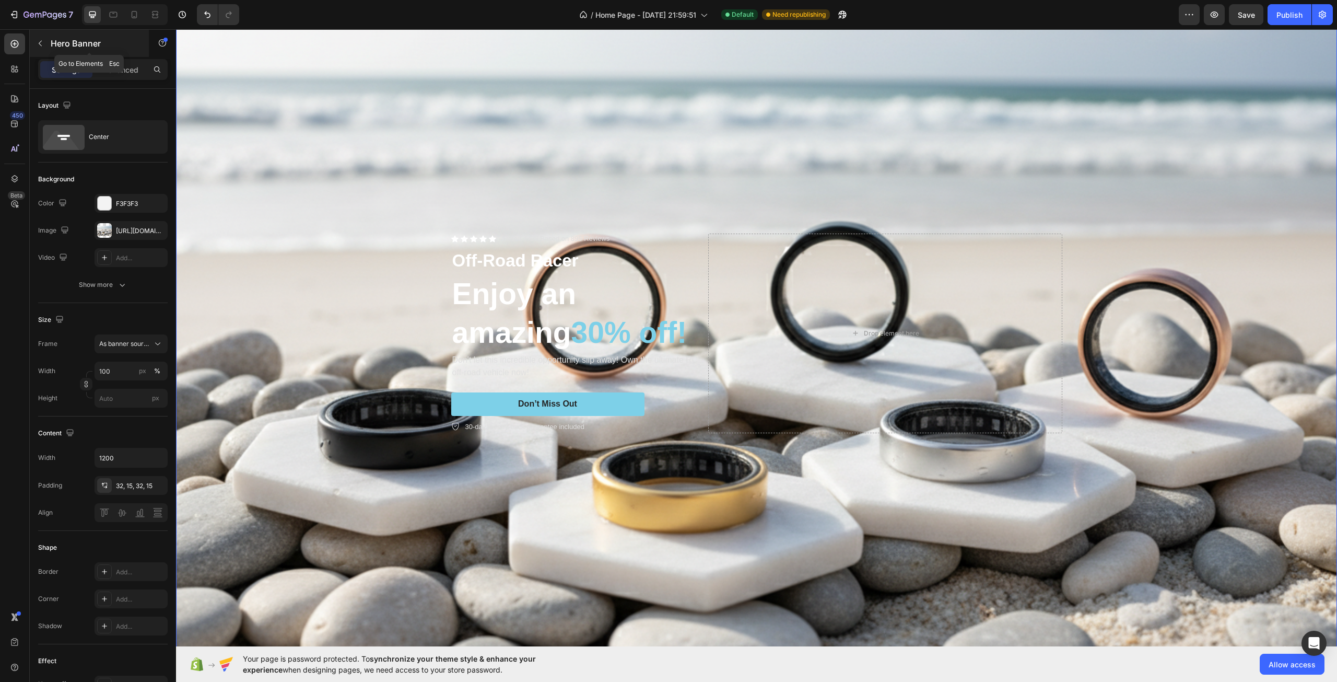
click at [64, 42] on p "Hero Banner" at bounding box center [95, 43] width 89 height 13
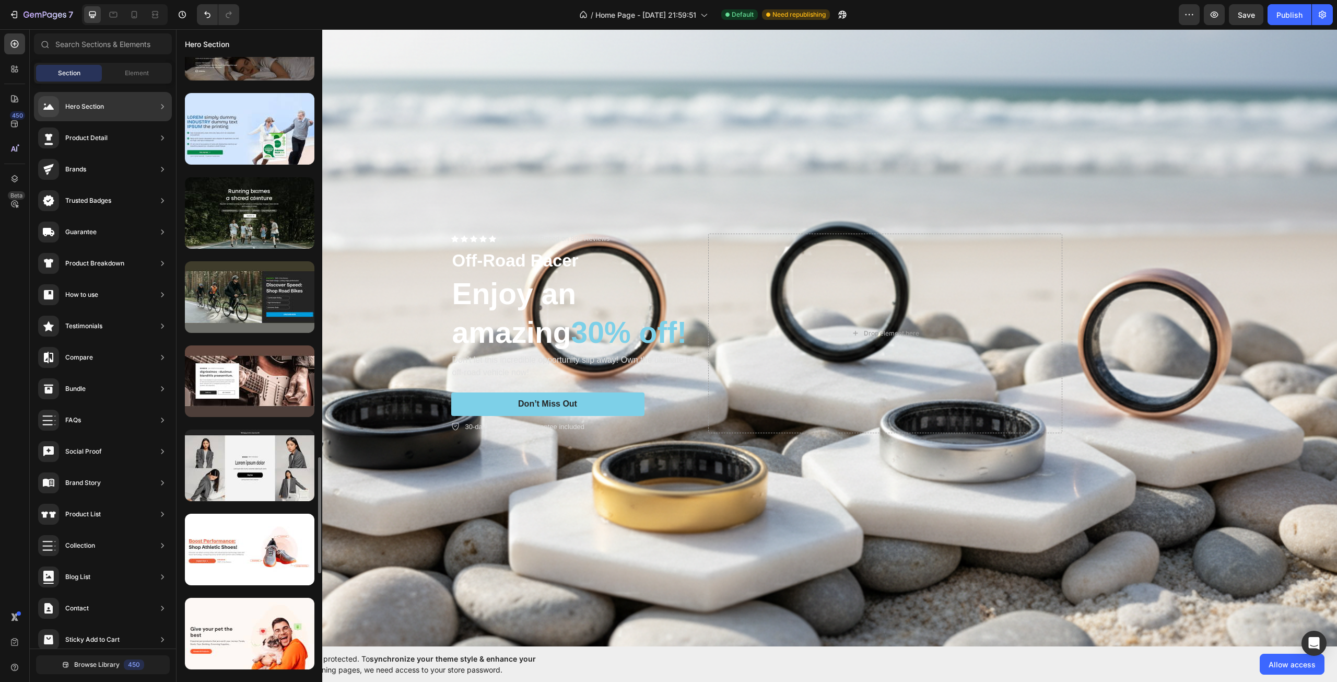
scroll to position [0, 0]
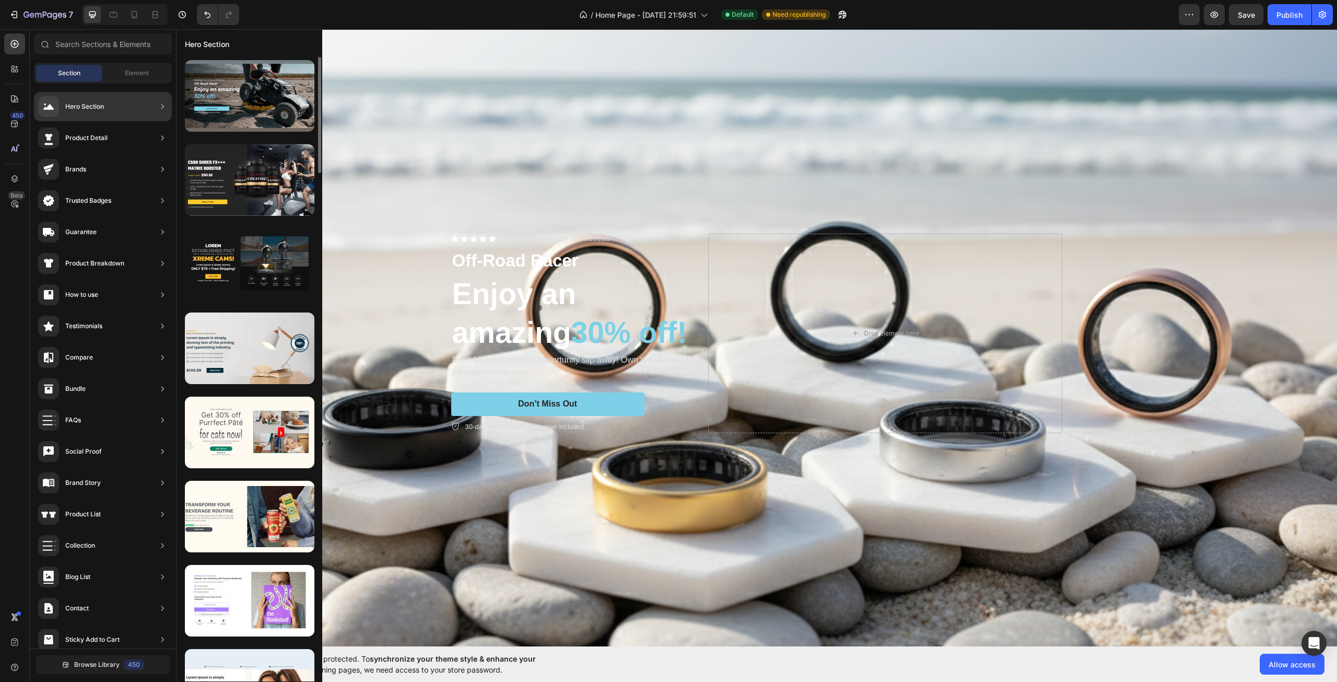
click at [88, 107] on div "Hero Section" at bounding box center [84, 106] width 39 height 10
click at [91, 107] on div "Hero Section" at bounding box center [84, 106] width 39 height 10
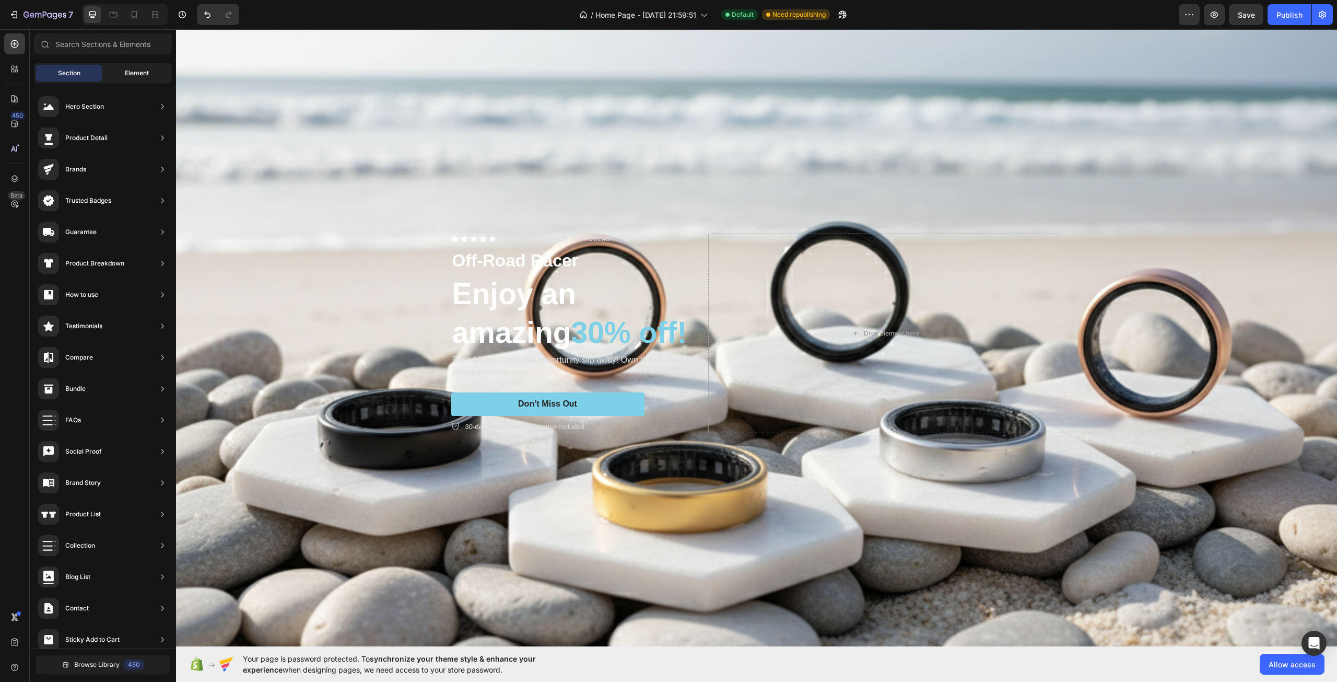
click at [104, 74] on div "Element" at bounding box center [137, 73] width 66 height 17
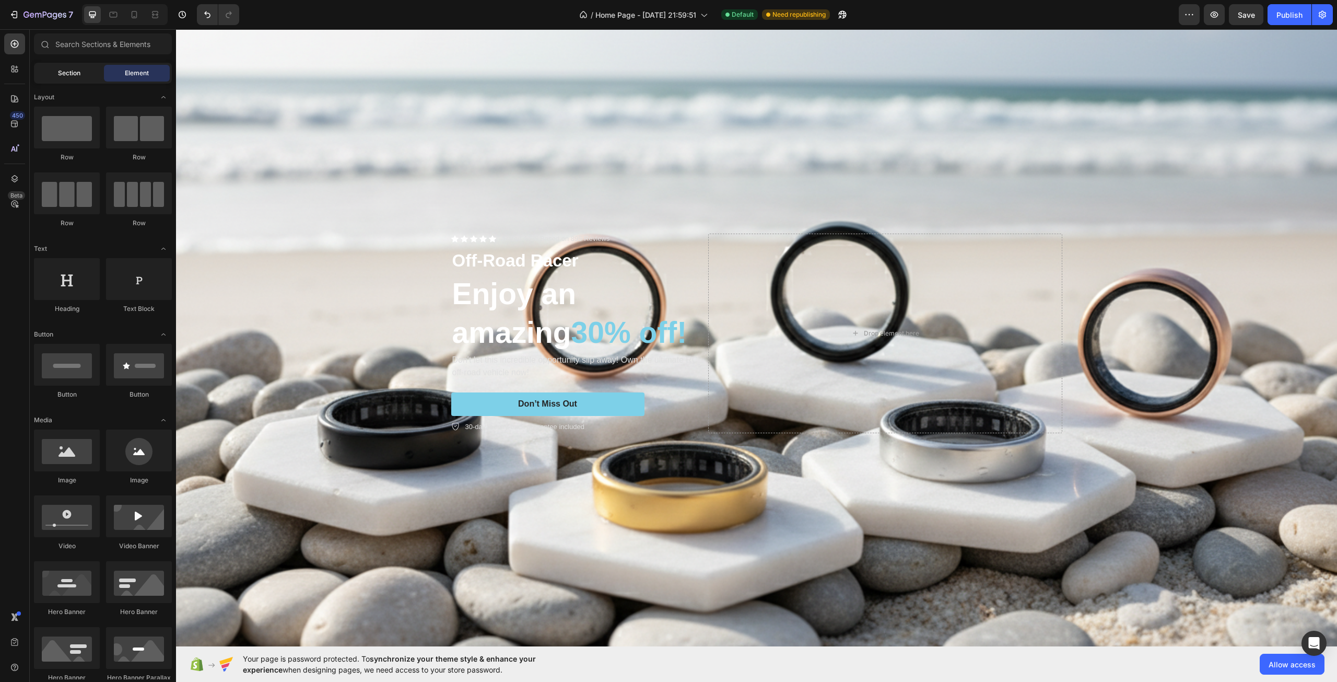
click at [80, 73] on div "Section" at bounding box center [69, 73] width 66 height 17
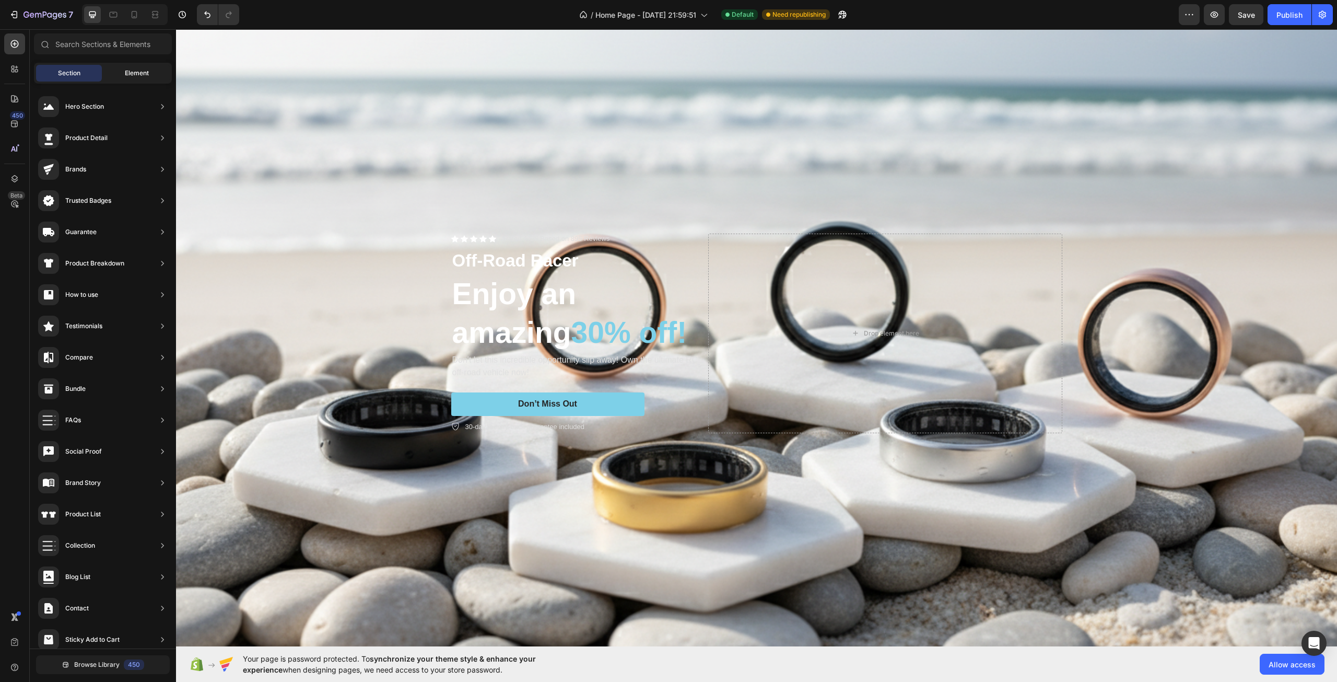
click at [129, 67] on div "Element" at bounding box center [137, 73] width 66 height 17
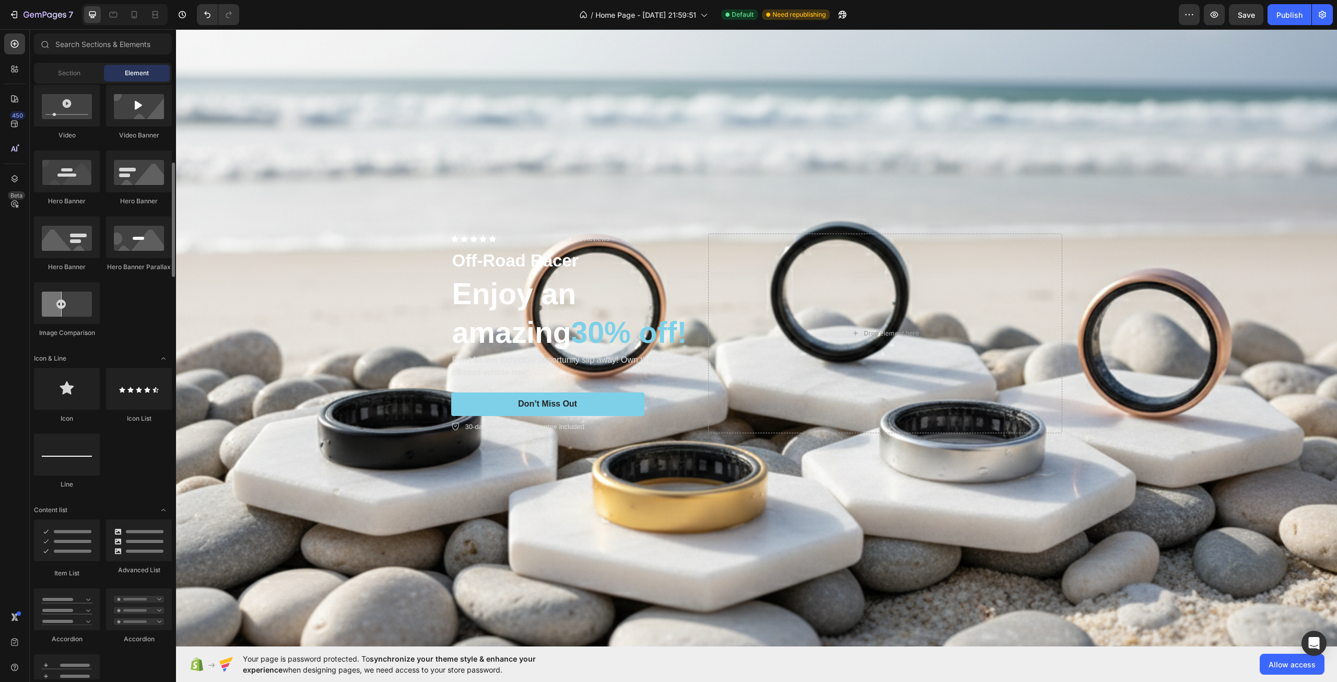
scroll to position [358, 0]
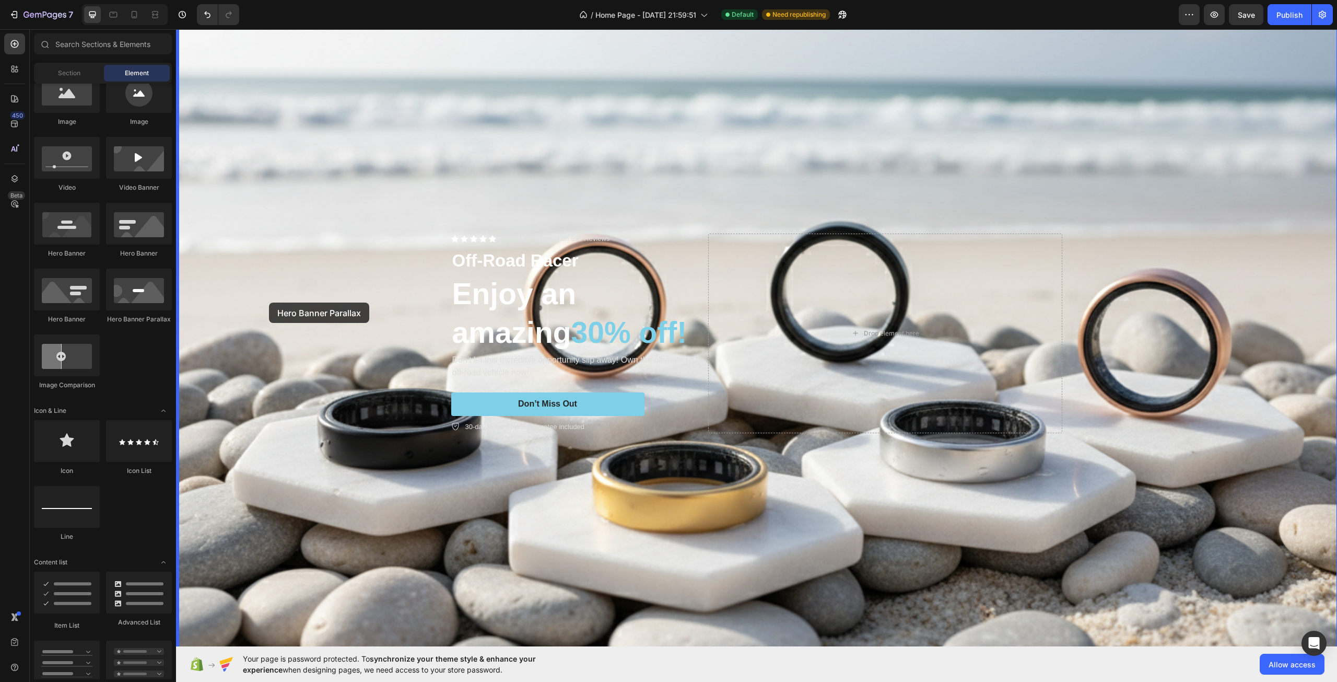
drag, startPoint x: 301, startPoint y: 312, endPoint x: 270, endPoint y: 303, distance: 33.2
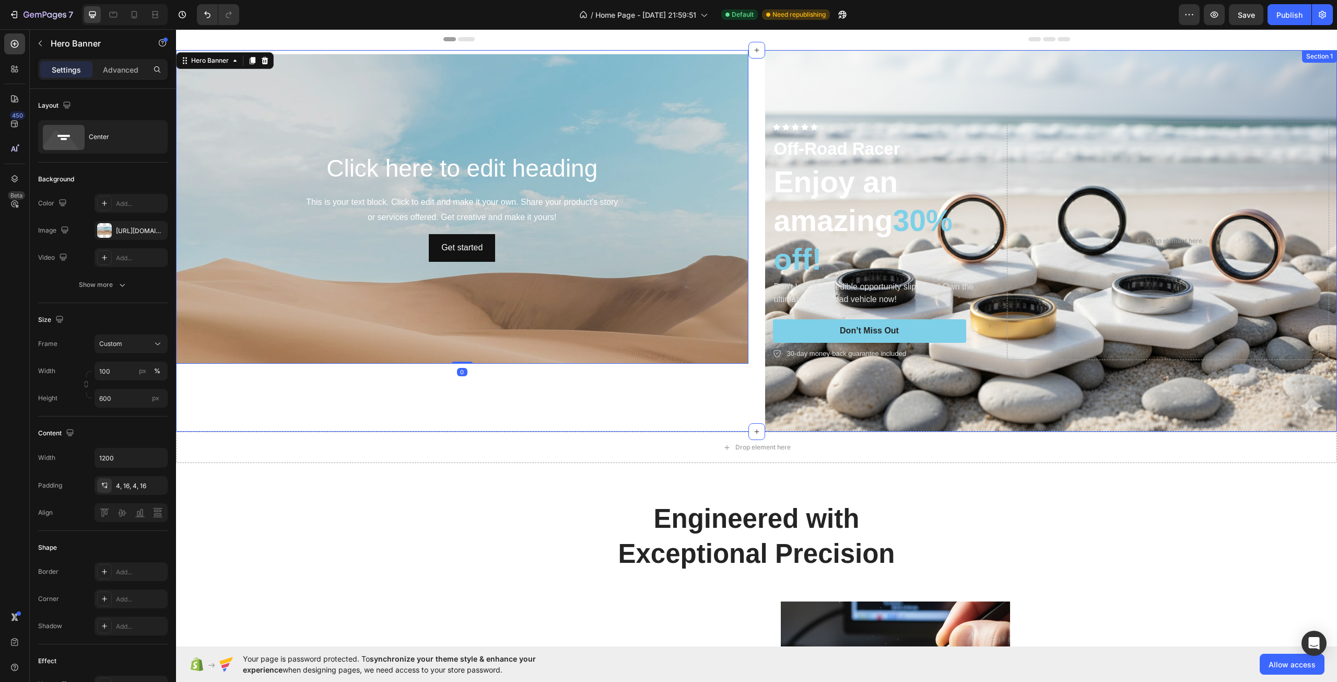
scroll to position [0, 0]
click at [211, 16] on icon "Undo/Redo" at bounding box center [207, 14] width 10 height 10
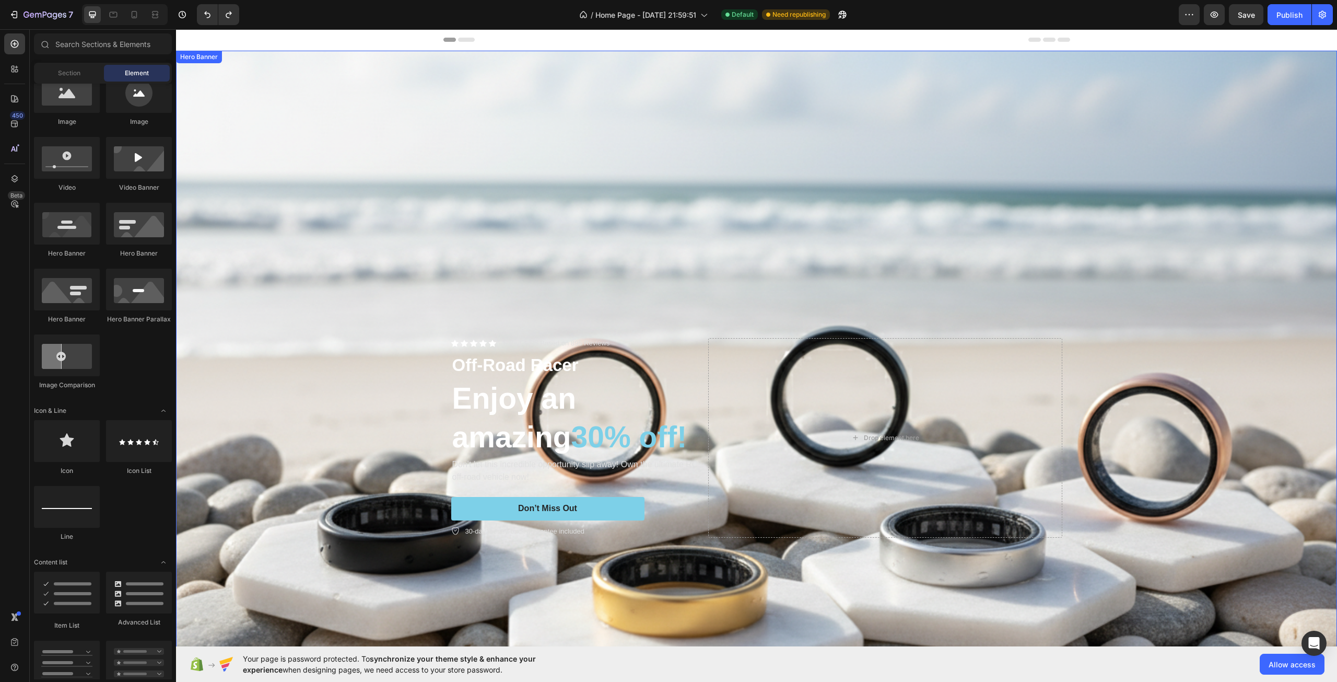
click at [360, 313] on div "Overlay" at bounding box center [756, 438] width 1161 height 774
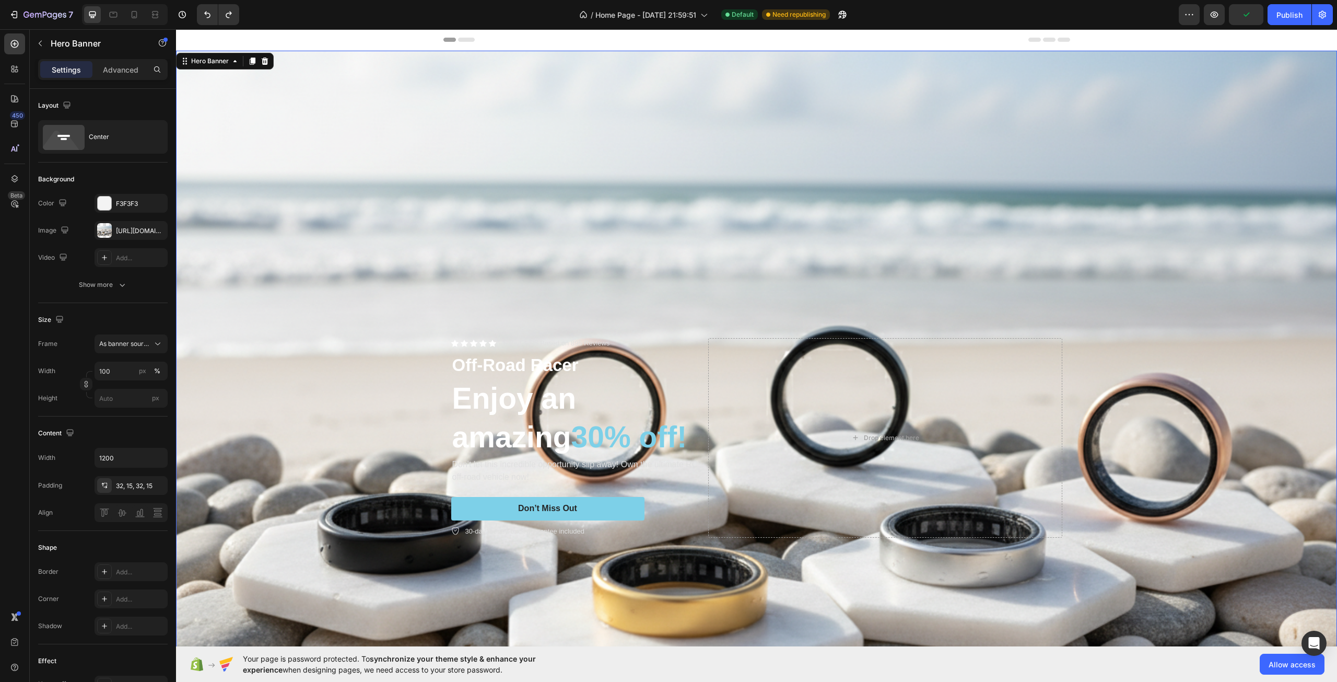
click at [358, 350] on div "Overlay" at bounding box center [756, 438] width 1161 height 774
click at [64, 47] on p "Hero Banner" at bounding box center [95, 43] width 89 height 13
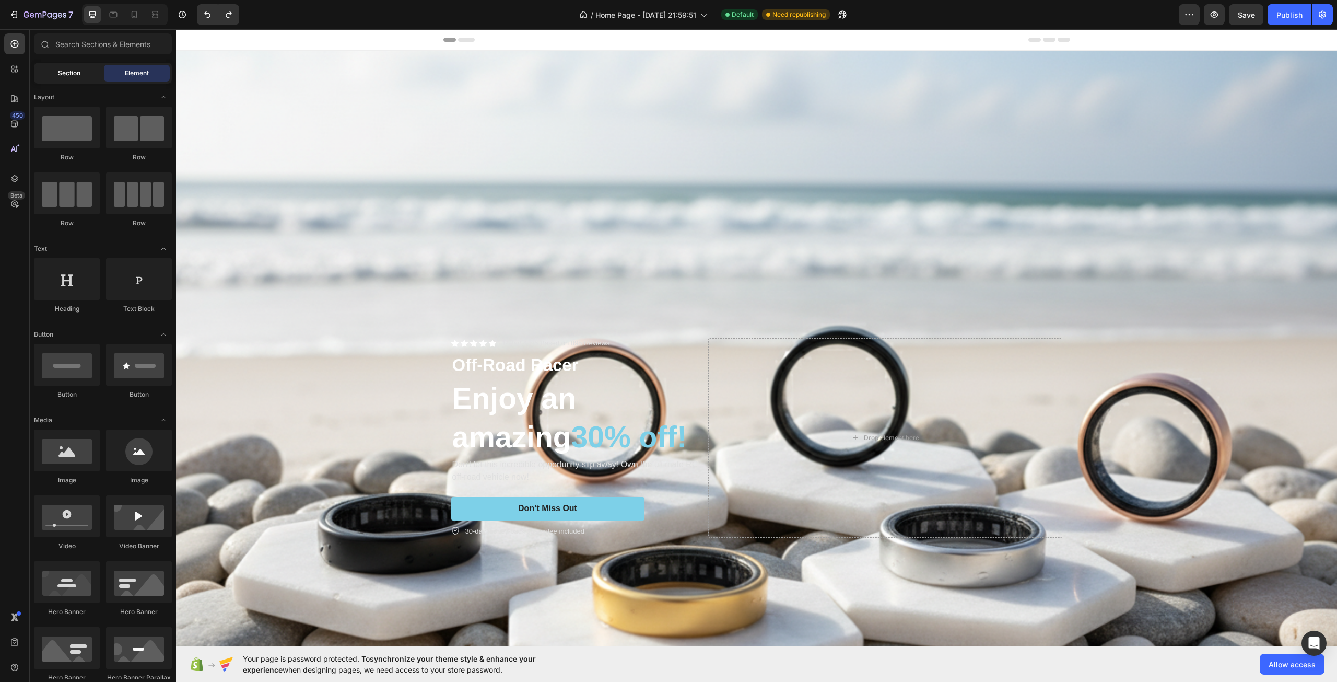
click at [69, 68] on div "Section" at bounding box center [69, 73] width 66 height 17
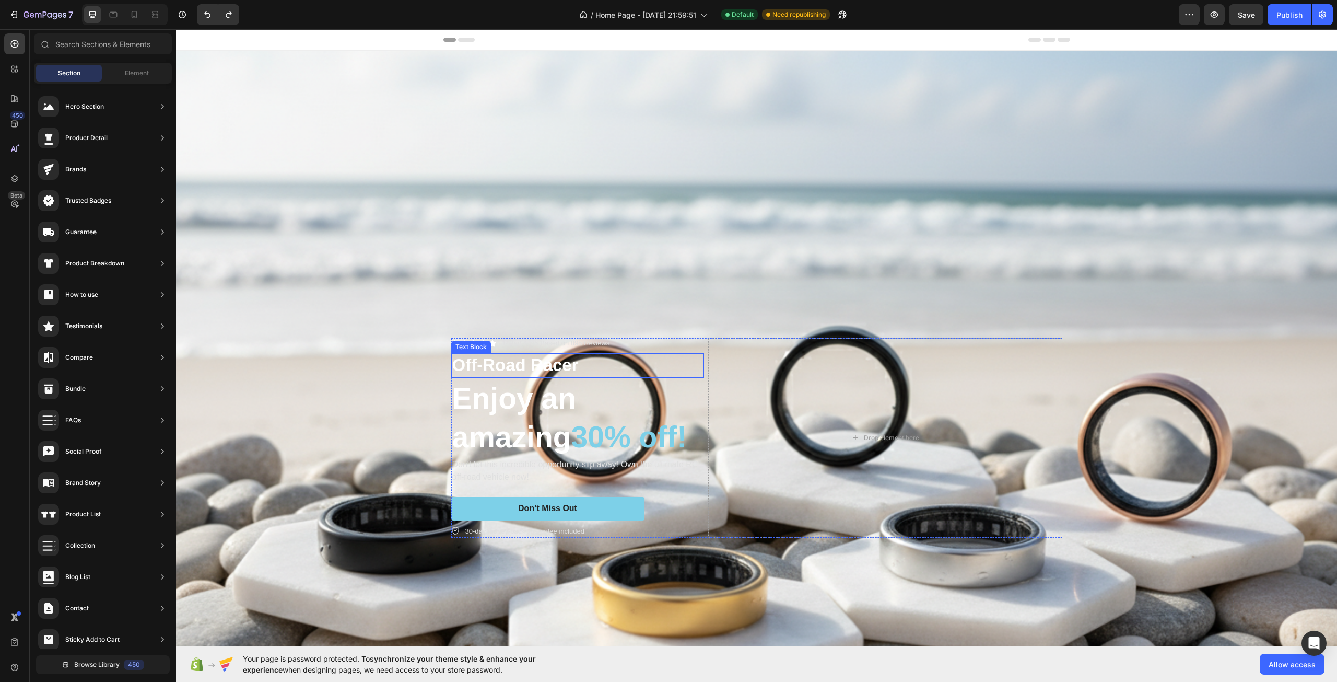
click at [489, 357] on p "Off-Road Racer" at bounding box center [577, 365] width 251 height 22
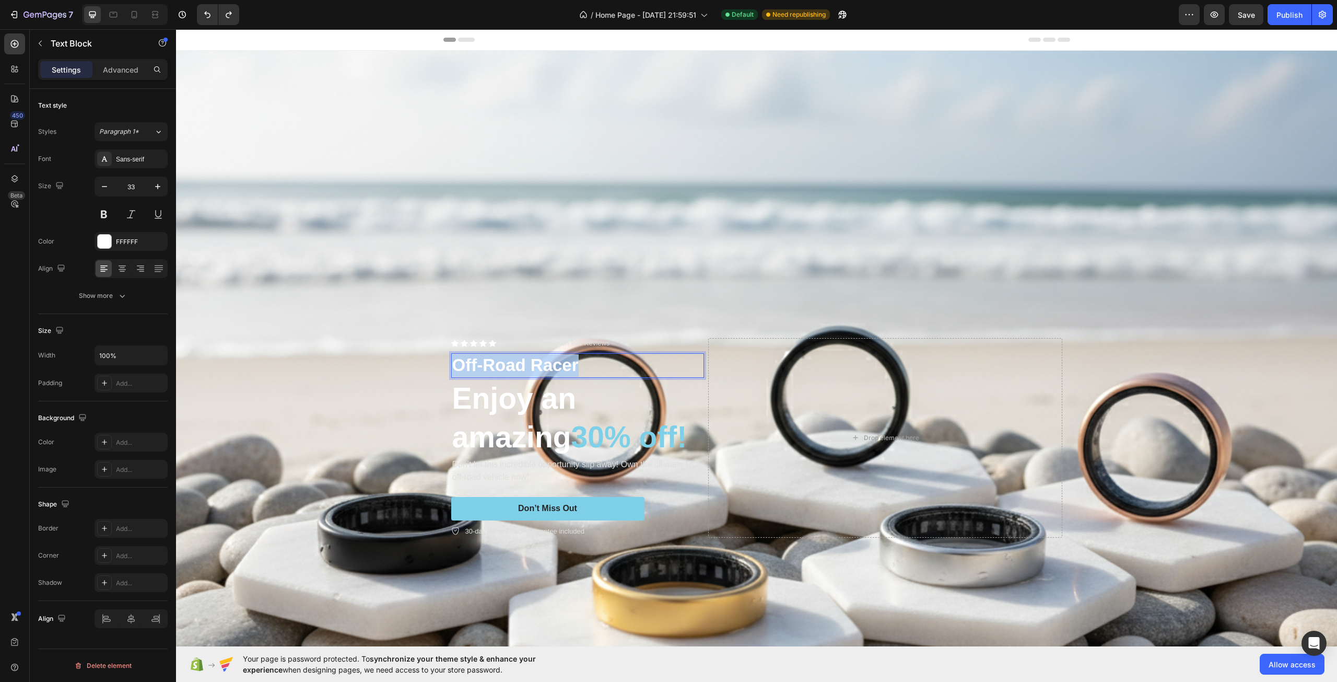
click at [489, 357] on p "Off-Road Racer" at bounding box center [577, 365] width 251 height 22
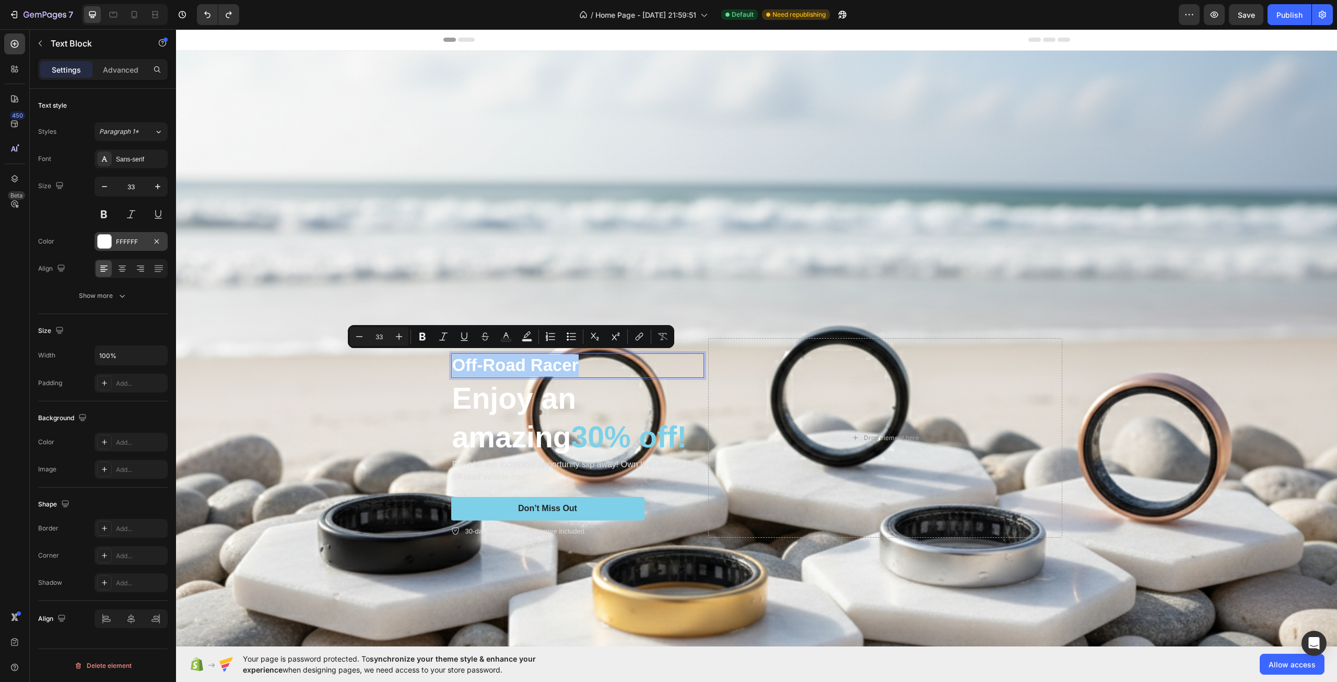
click at [107, 241] on div at bounding box center [105, 242] width 14 height 14
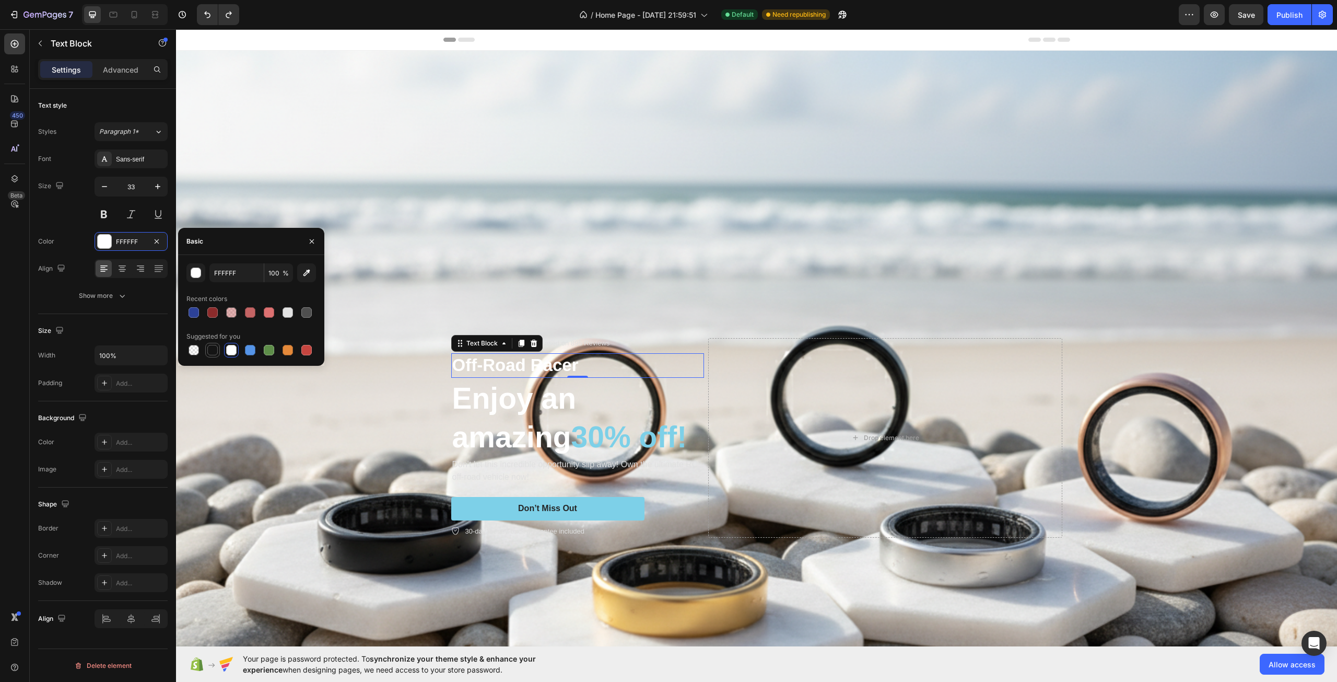
click at [212, 346] on div at bounding box center [212, 350] width 10 height 10
click at [235, 346] on div at bounding box center [231, 350] width 10 height 10
click at [258, 347] on div at bounding box center [251, 350] width 130 height 15
click at [254, 347] on div at bounding box center [250, 350] width 10 height 10
click at [268, 349] on div at bounding box center [269, 350] width 10 height 10
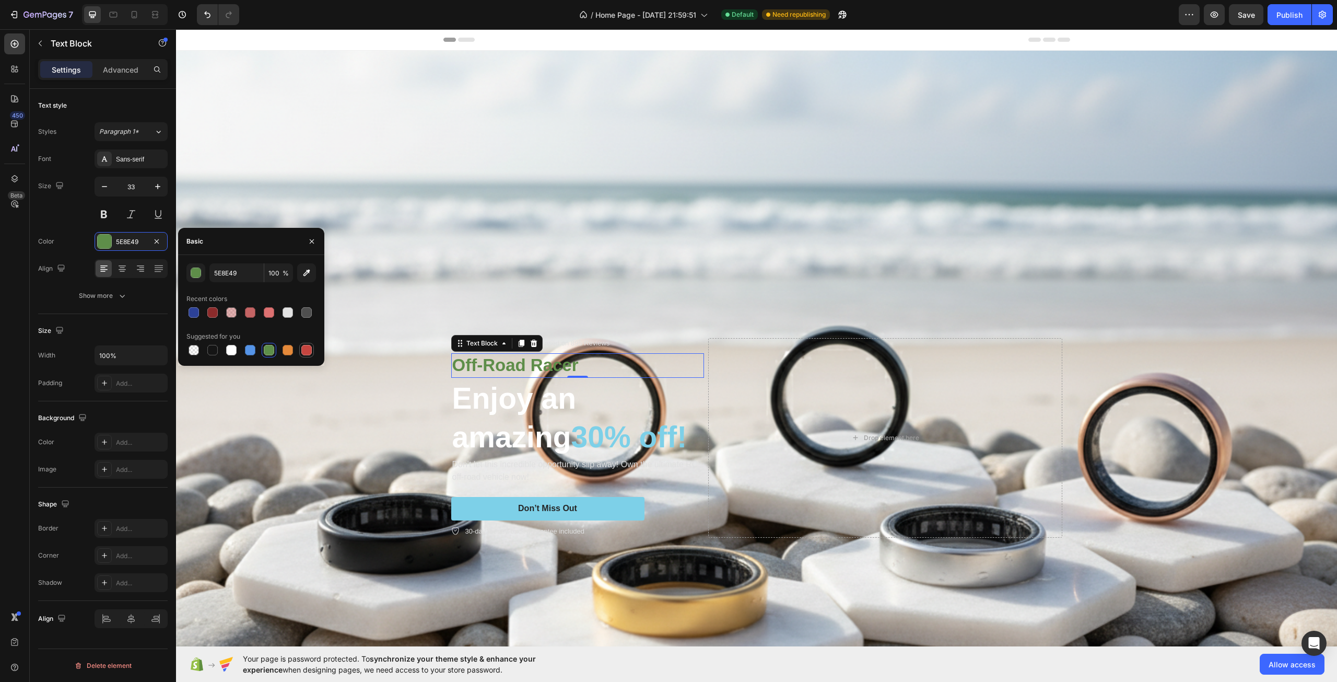
click at [304, 349] on div at bounding box center [306, 350] width 10 height 10
click at [214, 312] on div at bounding box center [212, 312] width 10 height 10
click at [197, 312] on div at bounding box center [194, 312] width 10 height 10
click at [215, 351] on div at bounding box center [212, 350] width 10 height 10
type input "151515"
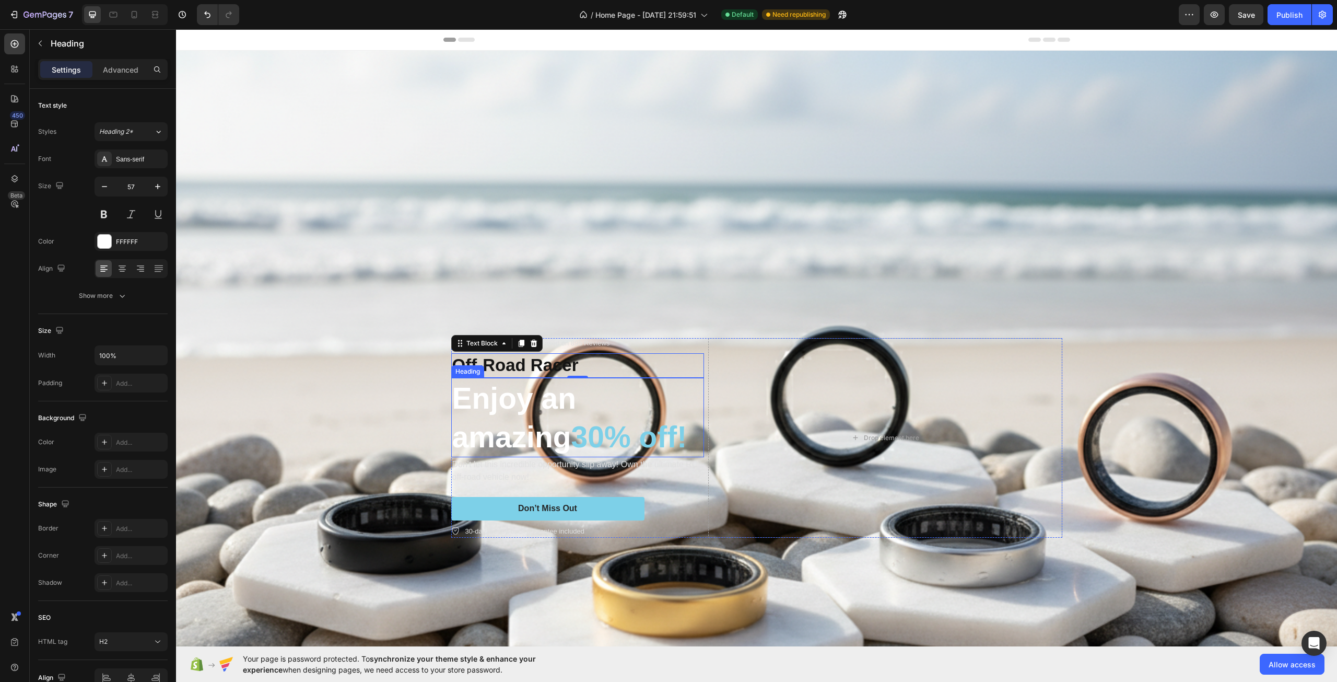
click at [529, 412] on h2 "Enjoy an amazing 30% off!" at bounding box center [577, 417] width 253 height 79
click at [414, 347] on div "Overlay" at bounding box center [756, 438] width 1161 height 774
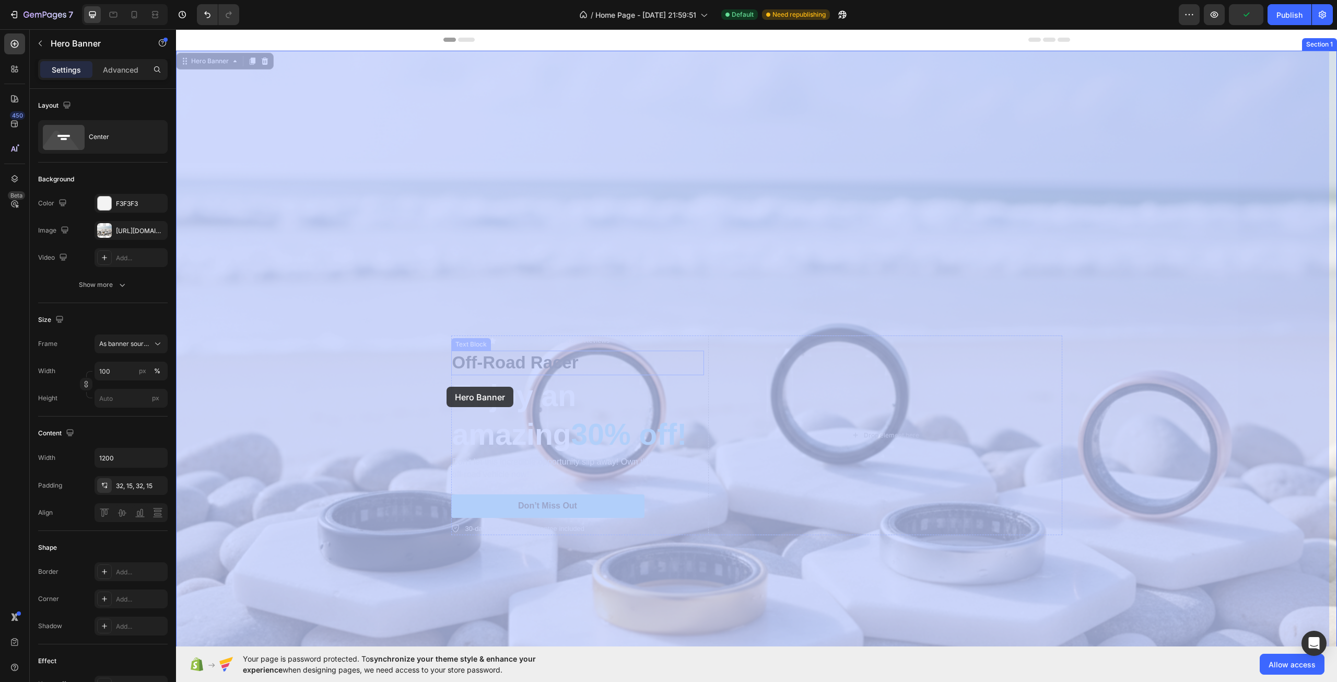
drag, startPoint x: 419, startPoint y: 327, endPoint x: 445, endPoint y: 384, distance: 62.4
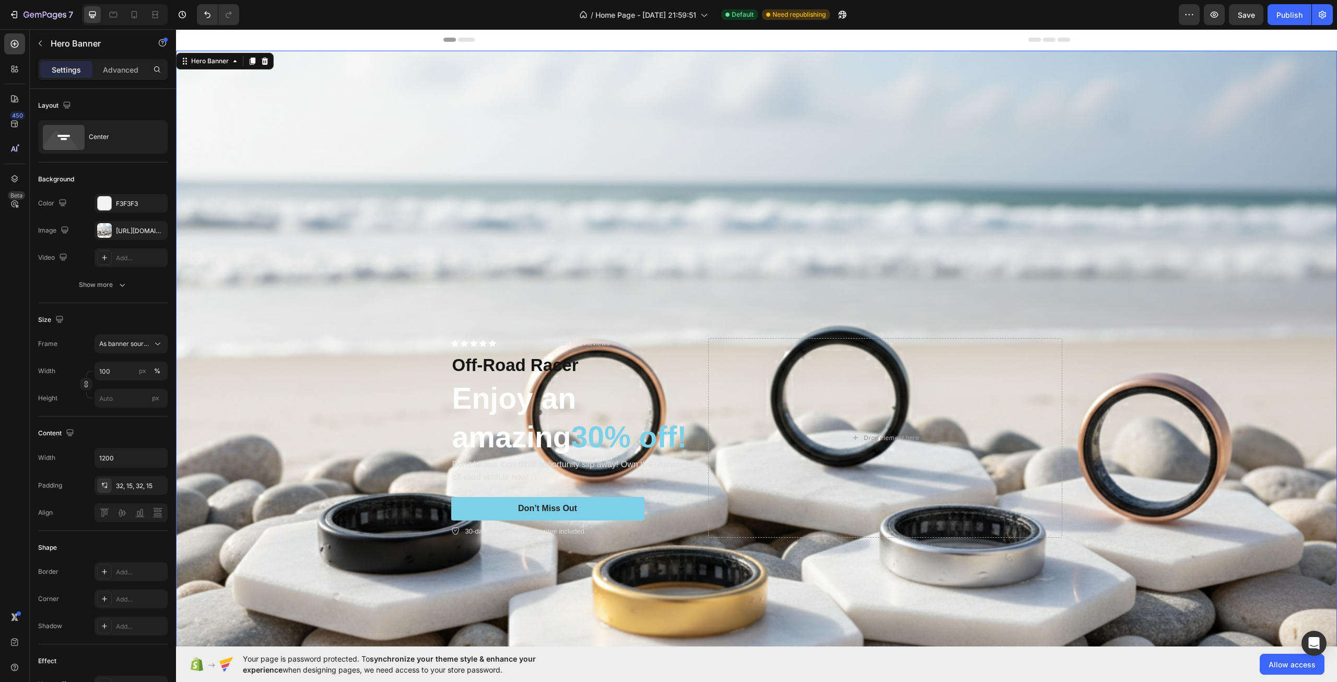
click at [465, 389] on h2 "Enjoy an amazing 30% off!" at bounding box center [577, 417] width 253 height 79
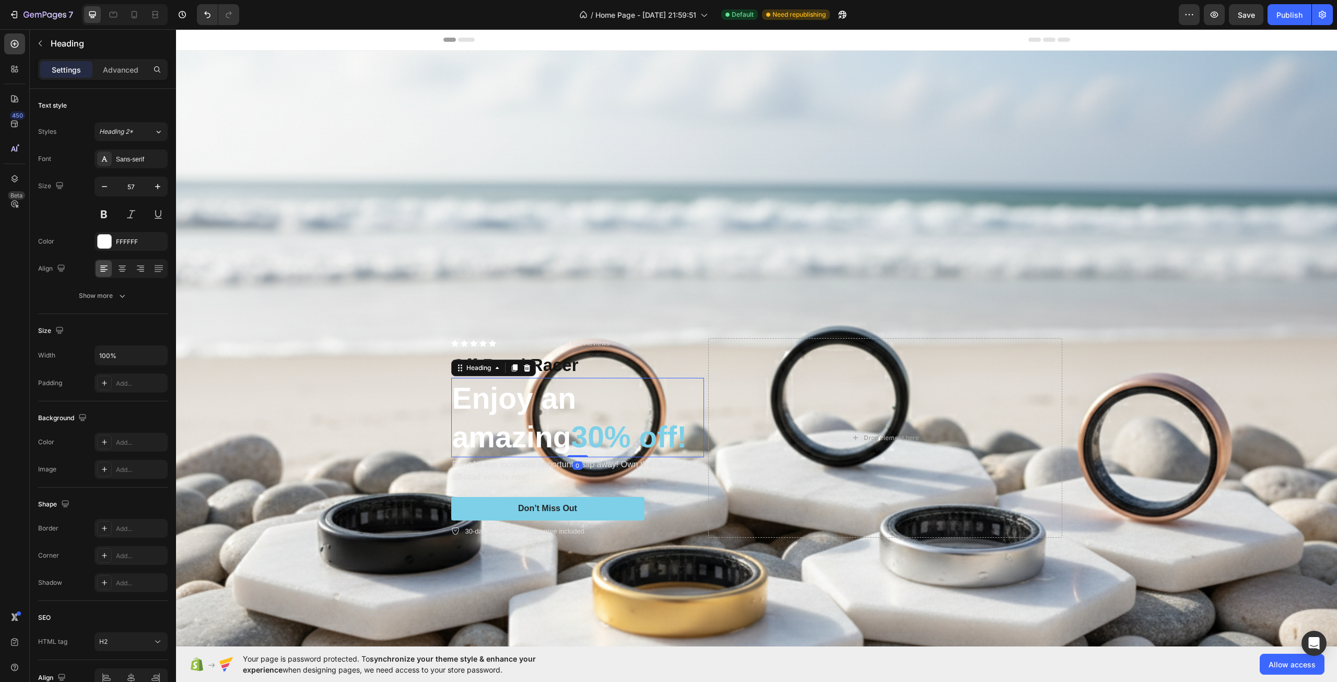
click at [465, 389] on h2 "Enjoy an amazing 30% off!" at bounding box center [577, 417] width 253 height 79
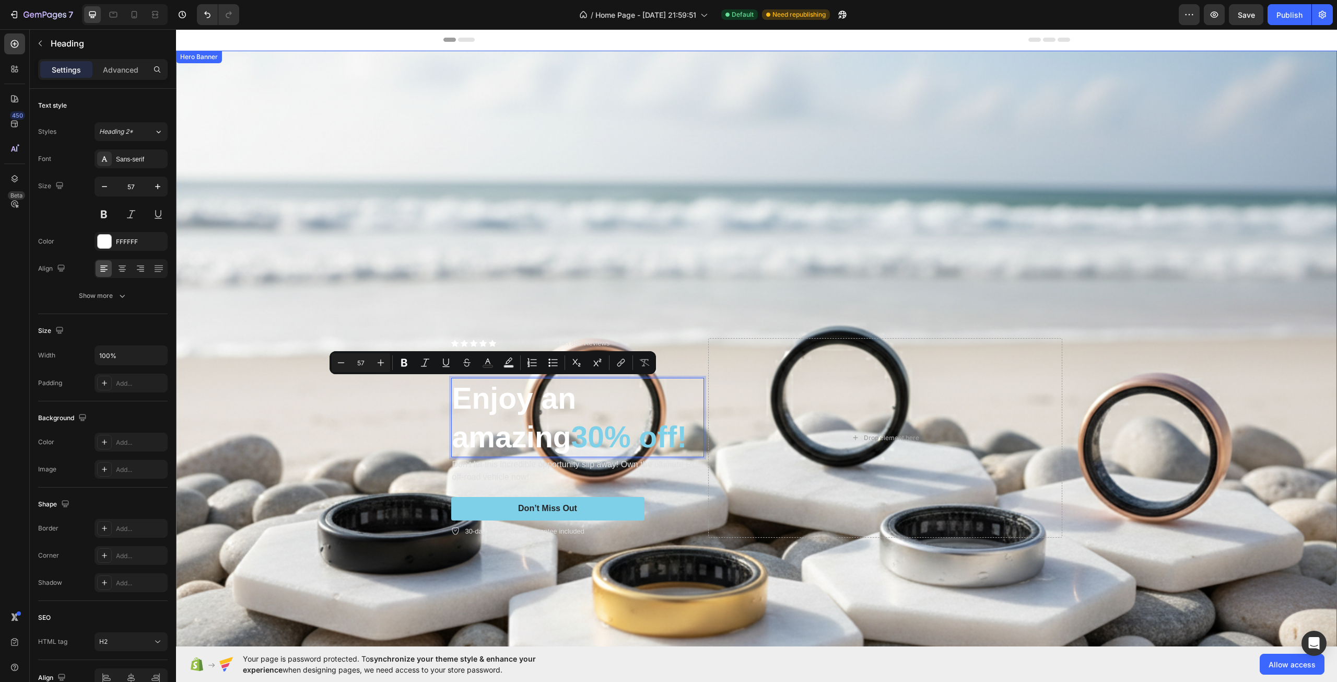
click at [434, 348] on div "Overlay" at bounding box center [756, 438] width 1161 height 774
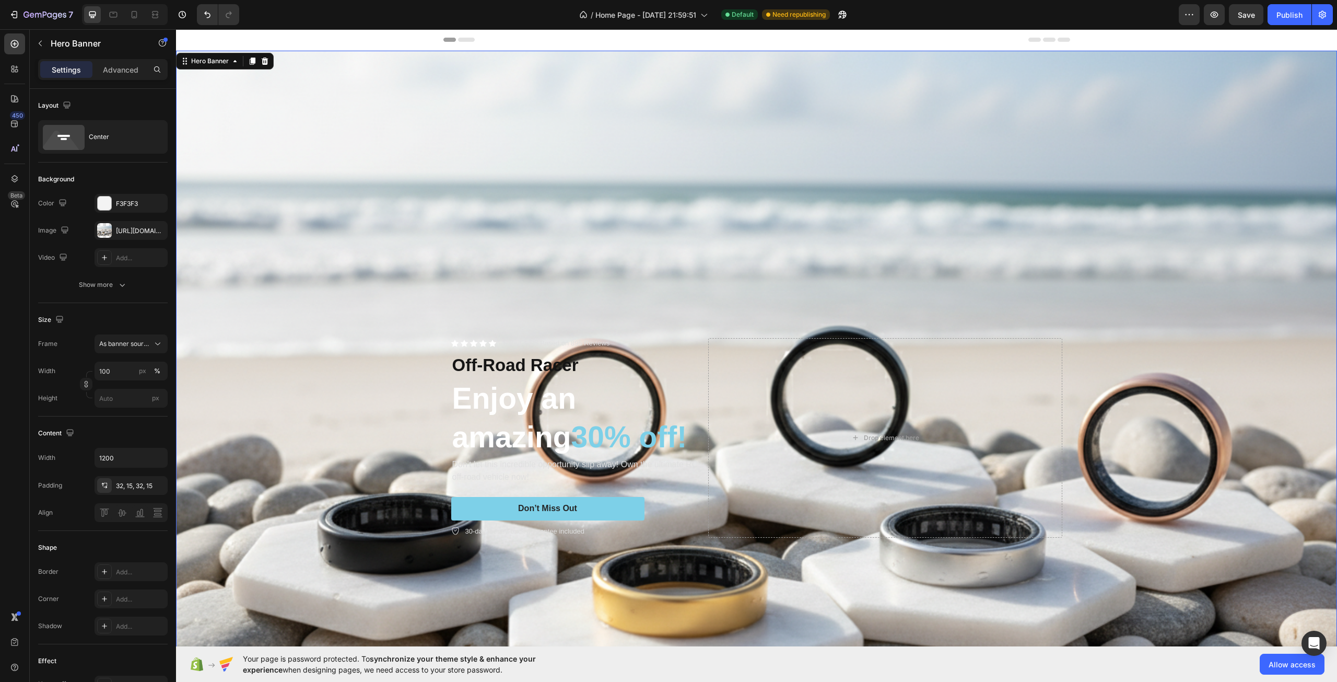
click at [524, 333] on div "Icon Icon Icon Icon Icon Icon List Rated 4.5/5 Based on 895 Reviews Text Block …" at bounding box center [757, 437] width 627 height 233
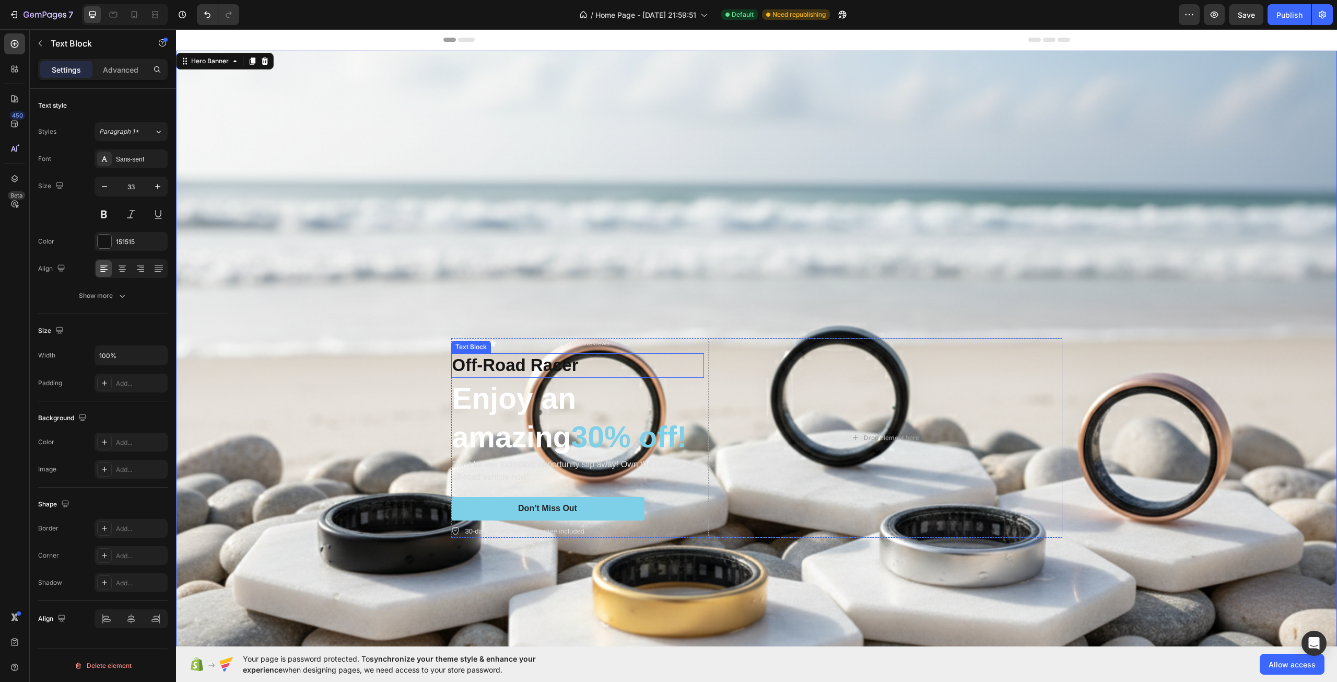
click at [673, 361] on p "Off-Road Racer" at bounding box center [577, 365] width 251 height 22
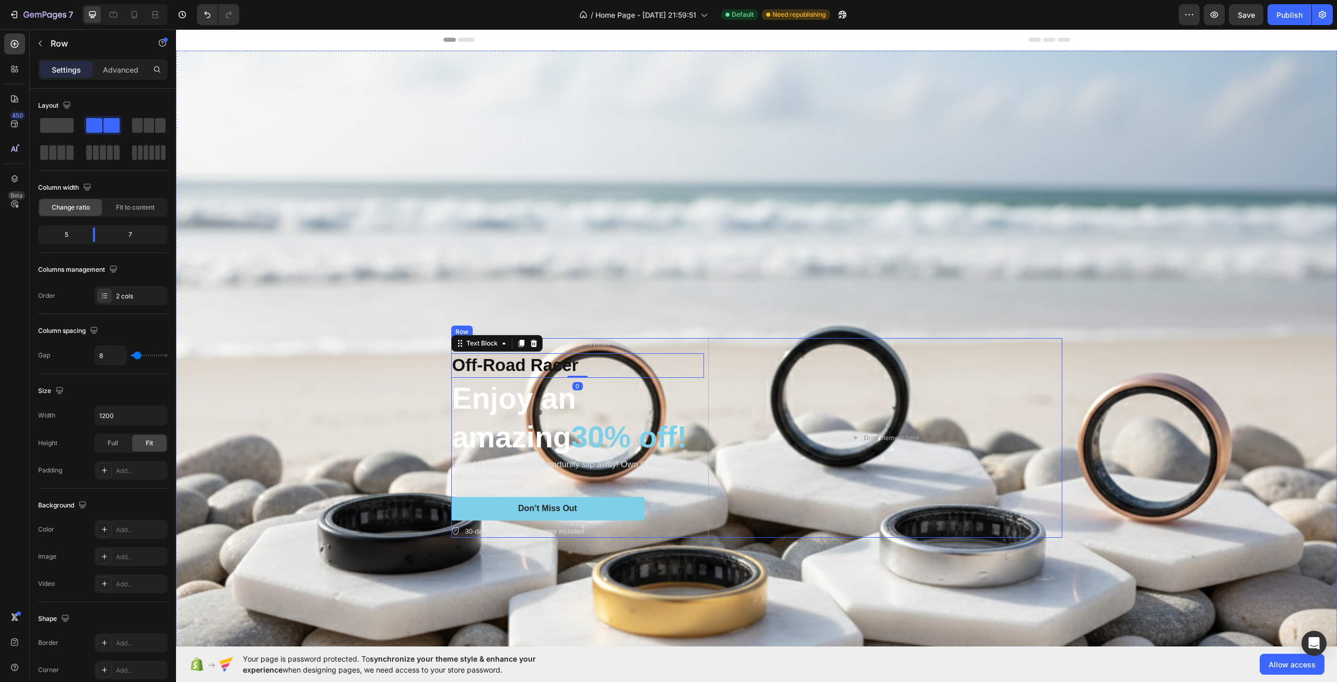
click at [702, 402] on div "Icon Icon Icon Icon Icon Icon List Rated 4.5/5 Based on 895 Reviews Text Block …" at bounding box center [756, 438] width 611 height 200
click at [92, 0] on body "7 Version history / Home Page - [DATE] 21:59:51 Default Need republishing Previ…" at bounding box center [668, 0] width 1337 height 0
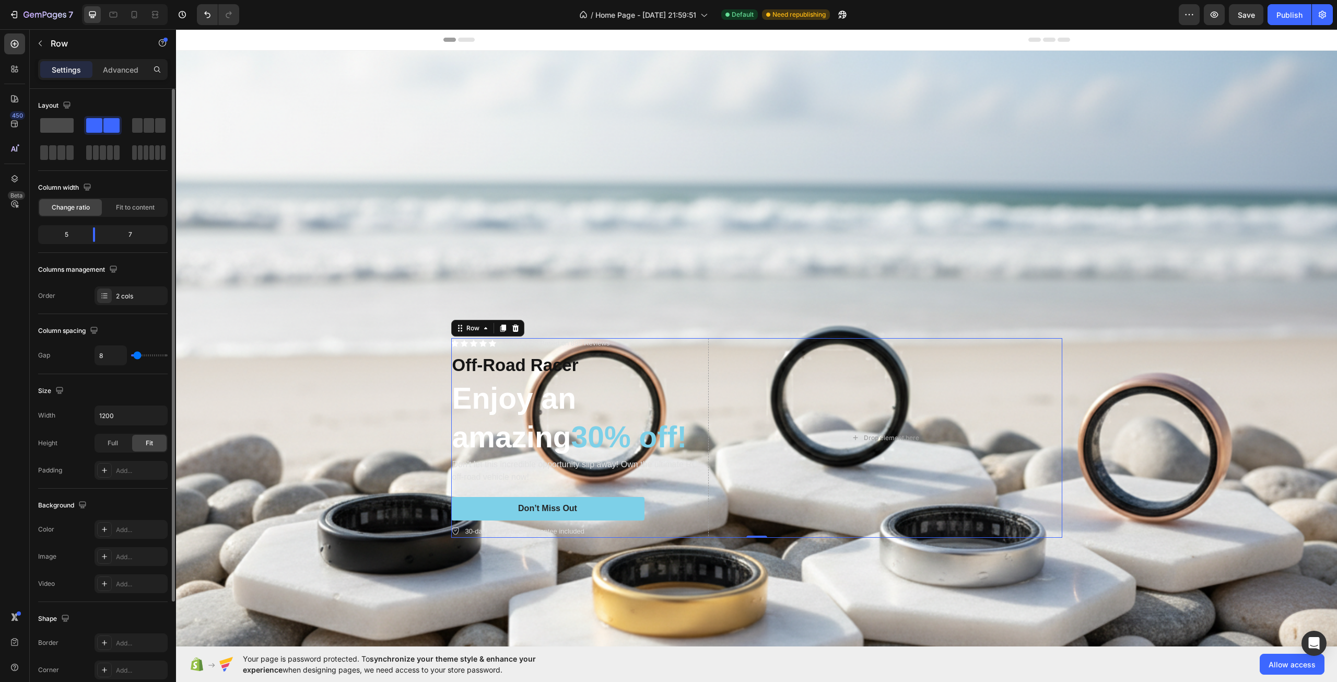
click at [49, 130] on span at bounding box center [56, 125] width 33 height 15
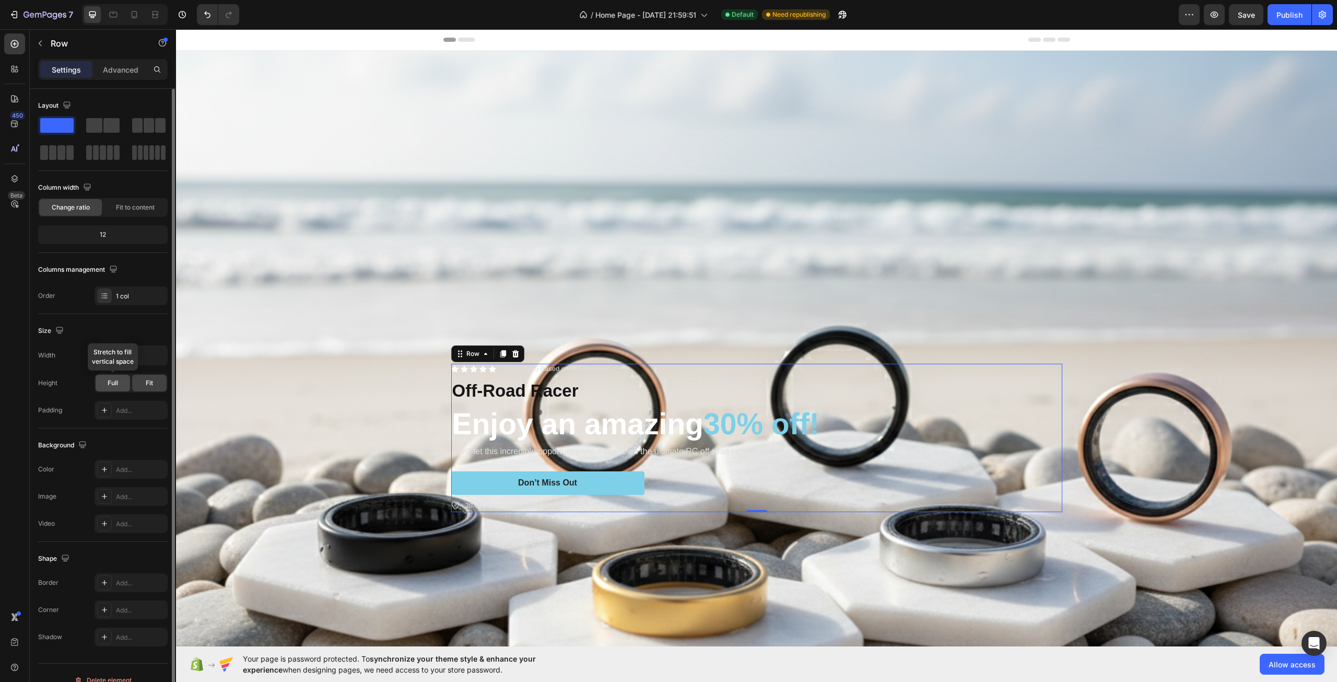
click at [125, 380] on div "Full" at bounding box center [113, 383] width 34 height 17
click at [148, 386] on span "Fit" at bounding box center [149, 382] width 7 height 9
click at [118, 236] on div "12" at bounding box center [102, 234] width 125 height 15
click at [114, 205] on div "Fit to content" at bounding box center [135, 207] width 63 height 17
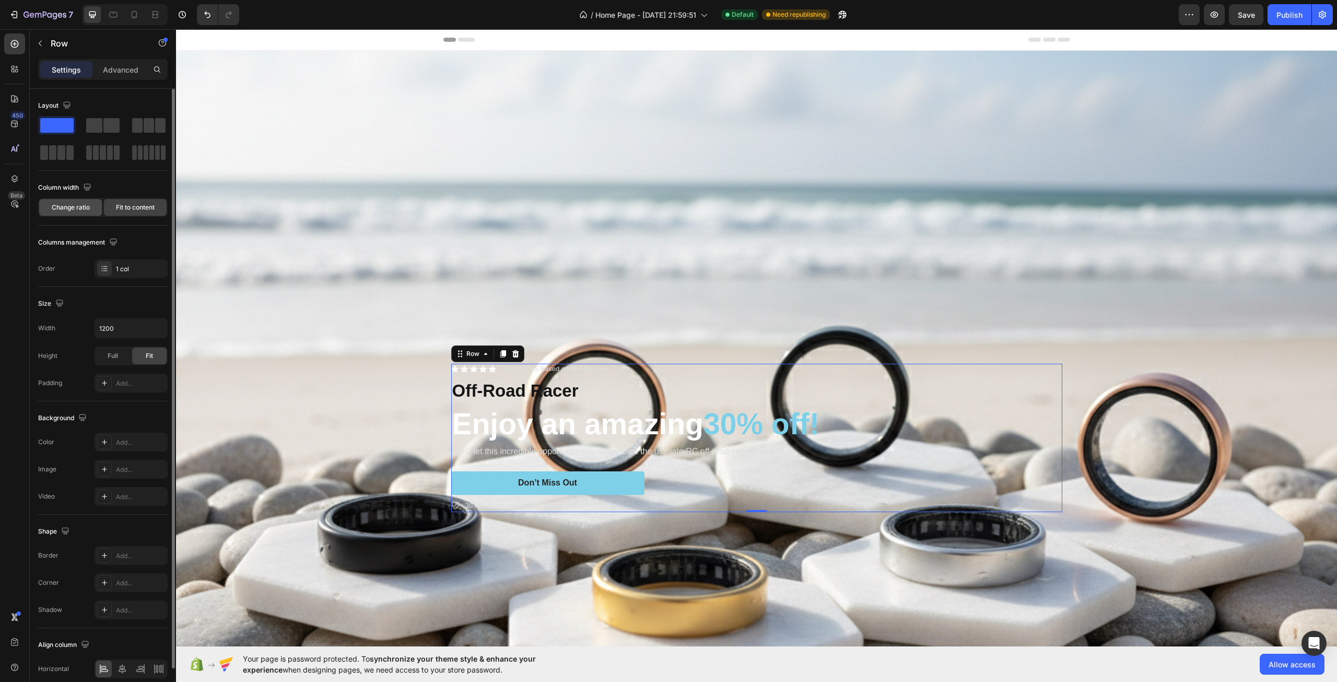
click at [81, 209] on span "Change ratio" at bounding box center [71, 207] width 38 height 9
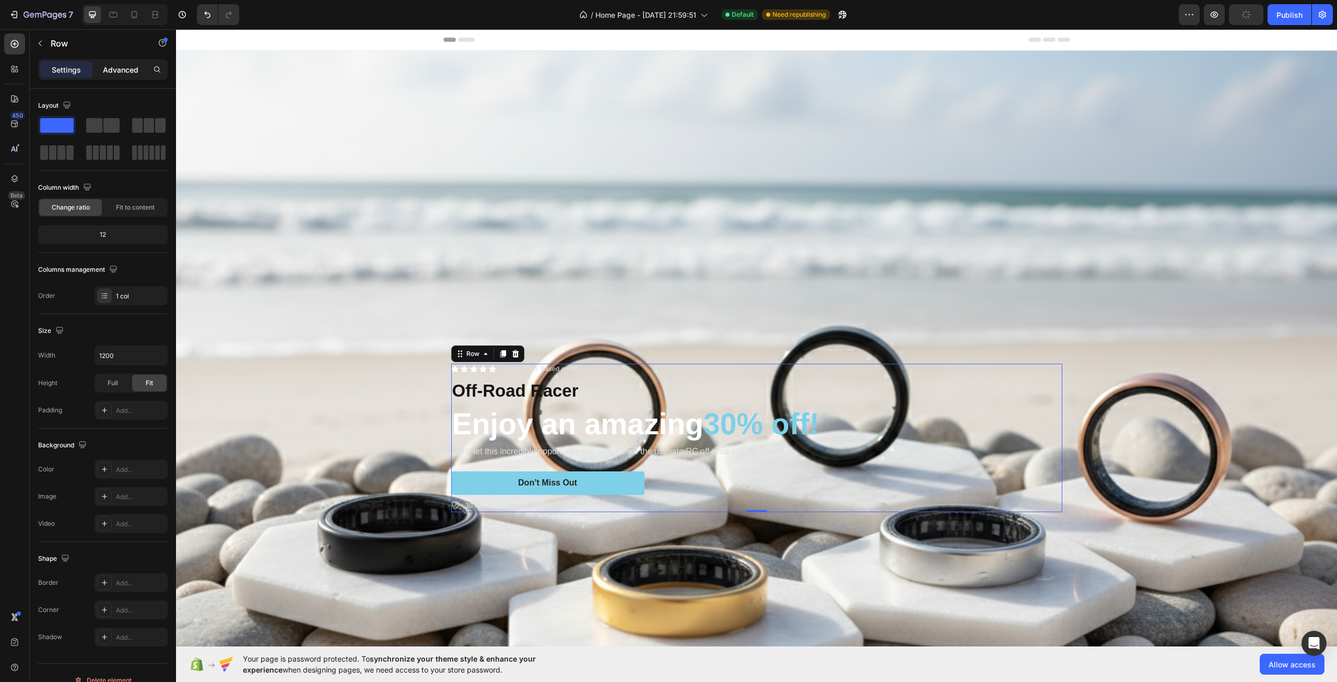
click at [117, 74] on p "Advanced" at bounding box center [121, 69] width 36 height 11
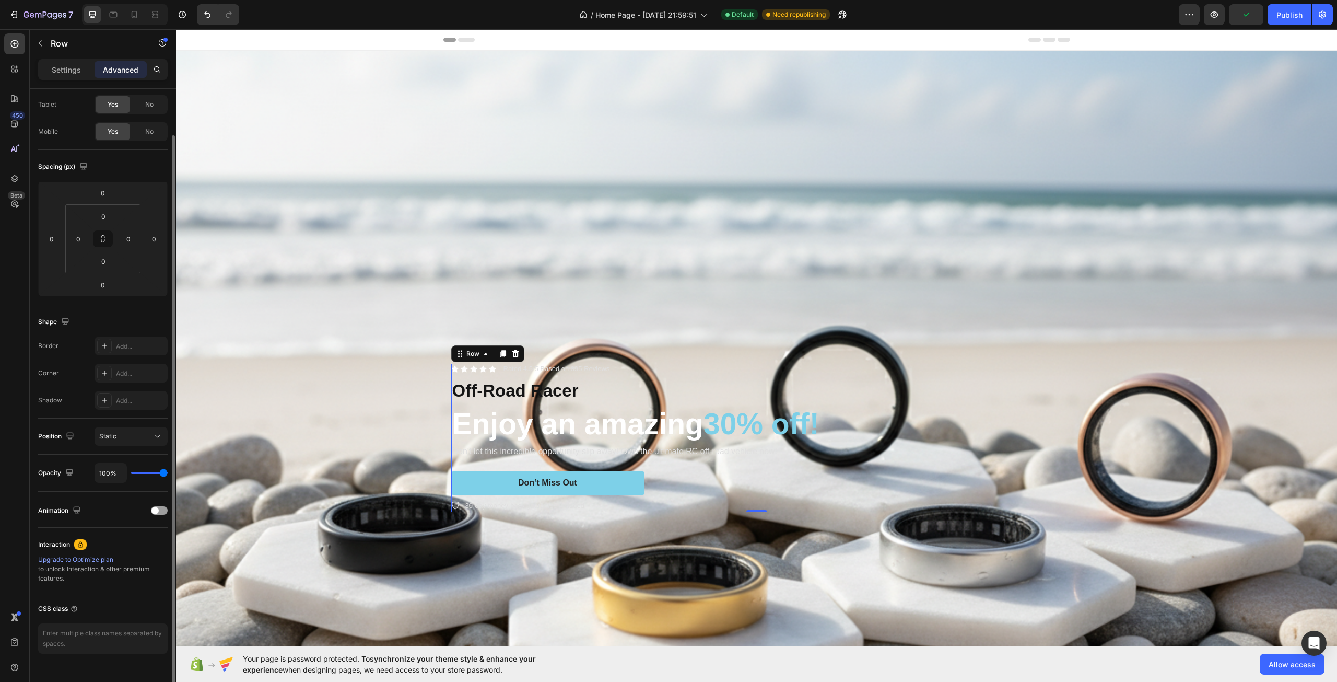
scroll to position [74, 0]
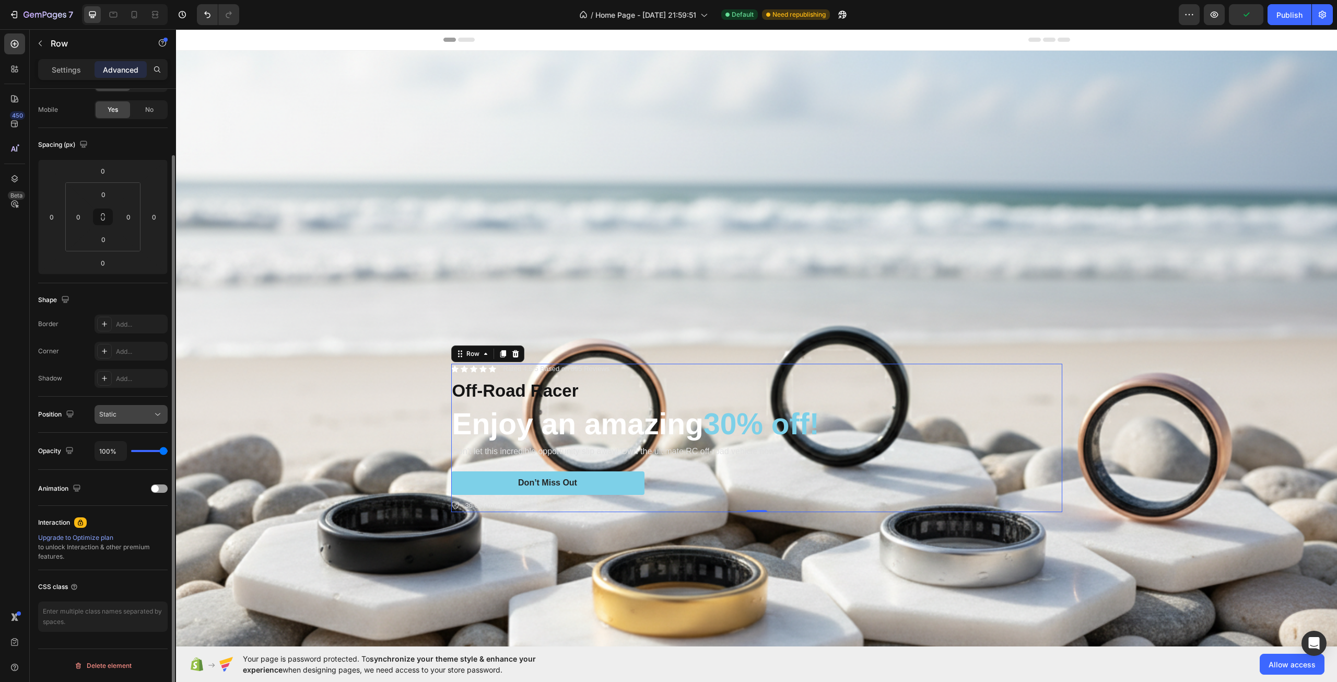
click at [124, 421] on button "Static" at bounding box center [131, 414] width 73 height 19
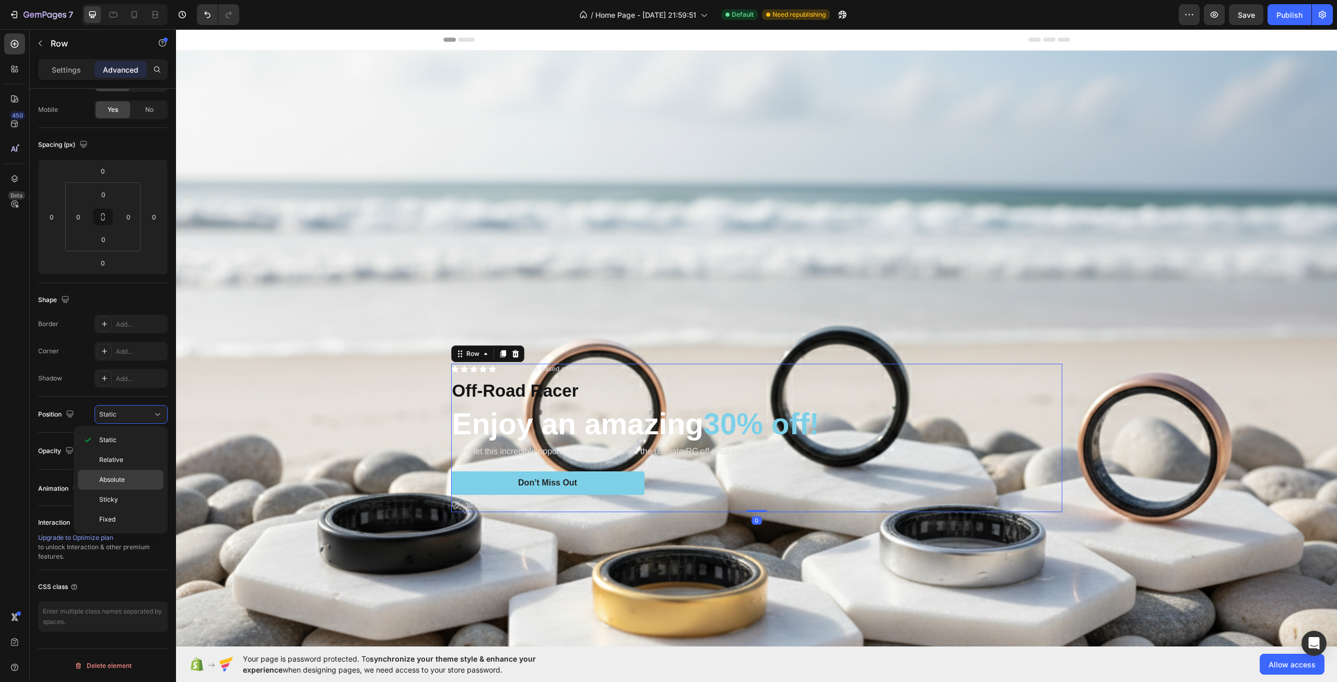
click at [132, 482] on p "Absolute" at bounding box center [129, 479] width 60 height 9
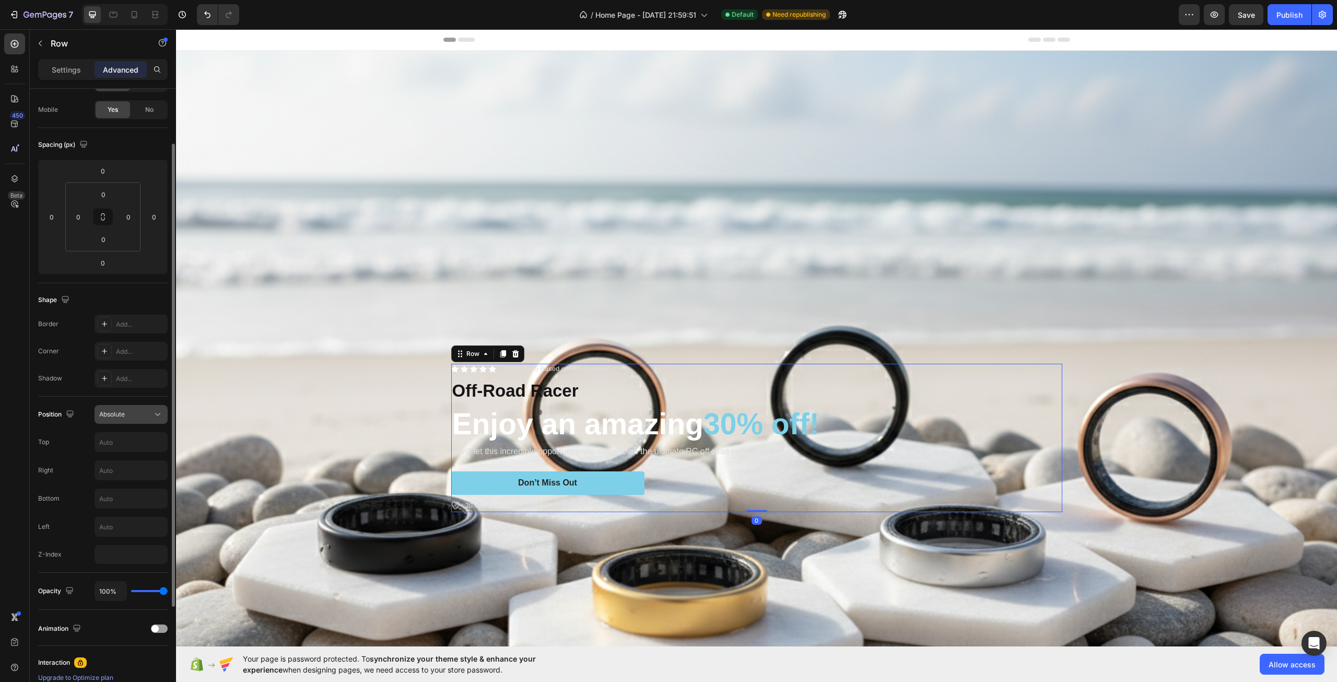
click at [138, 413] on div "Absolute" at bounding box center [125, 414] width 53 height 9
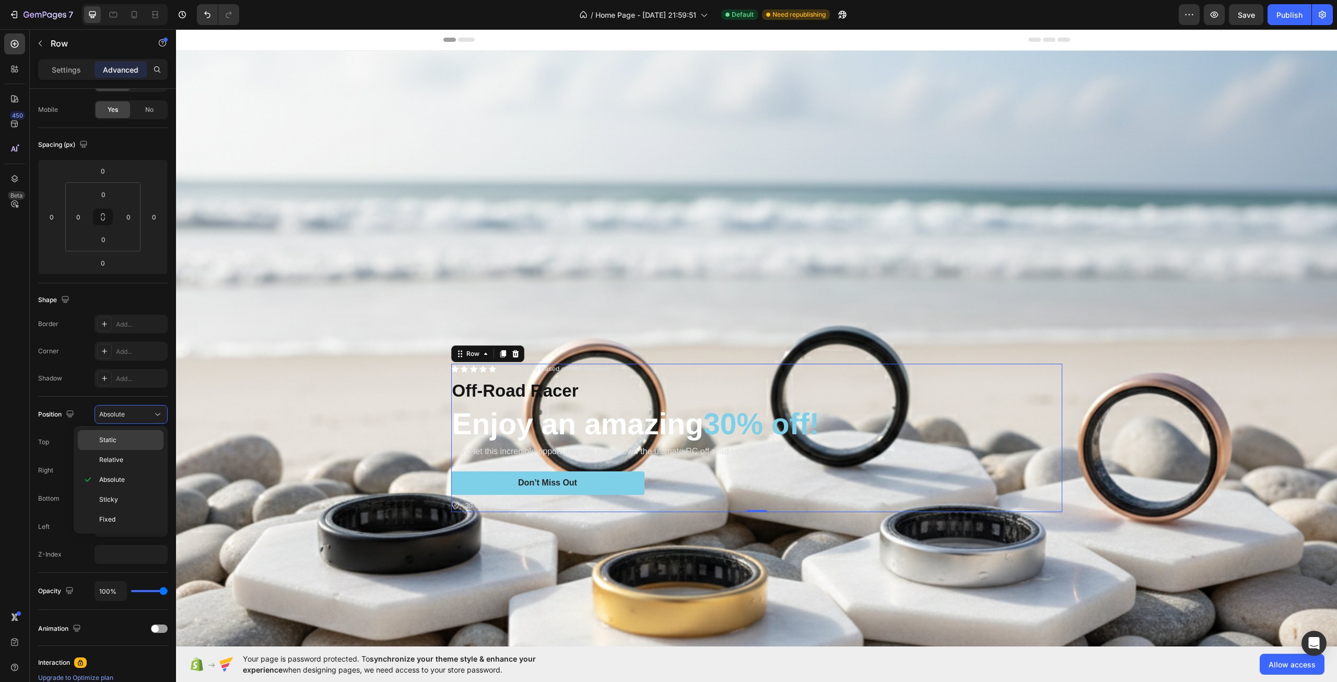
click at [139, 437] on p "Static" at bounding box center [129, 439] width 60 height 9
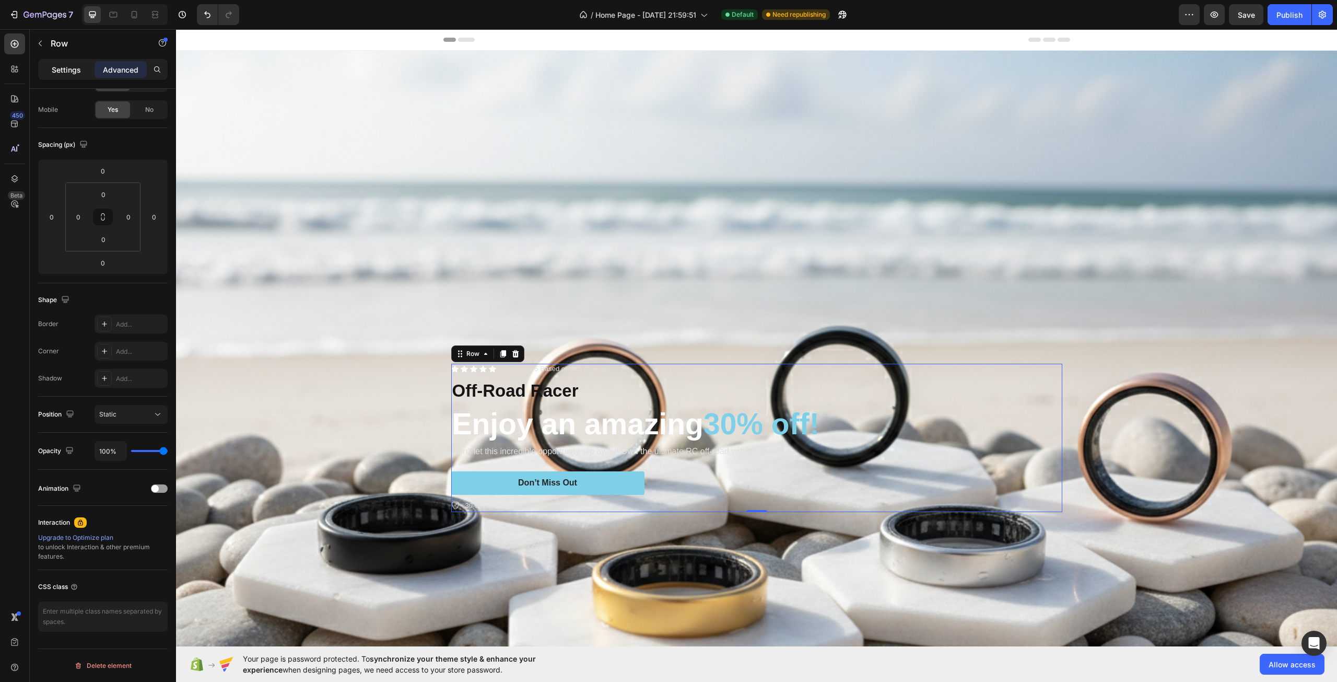
click at [75, 71] on p "Settings" at bounding box center [66, 69] width 29 height 11
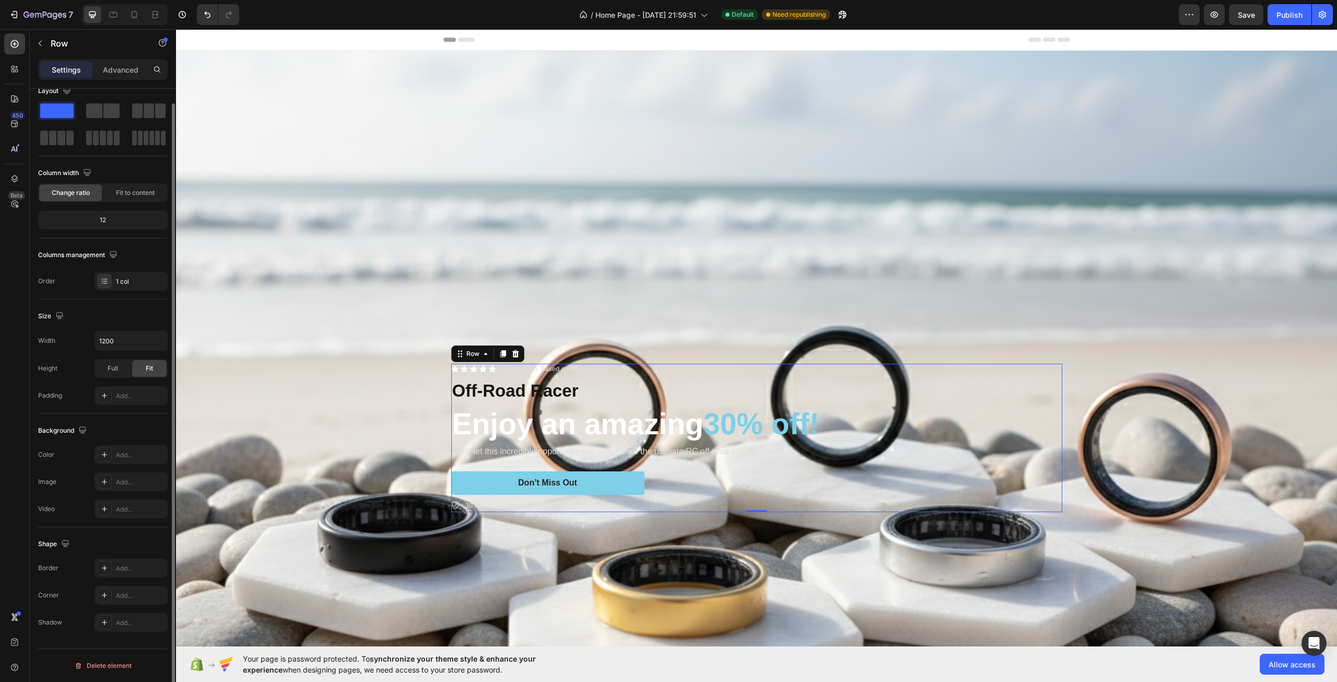
scroll to position [15, 0]
click at [123, 283] on div "1 col" at bounding box center [140, 281] width 49 height 9
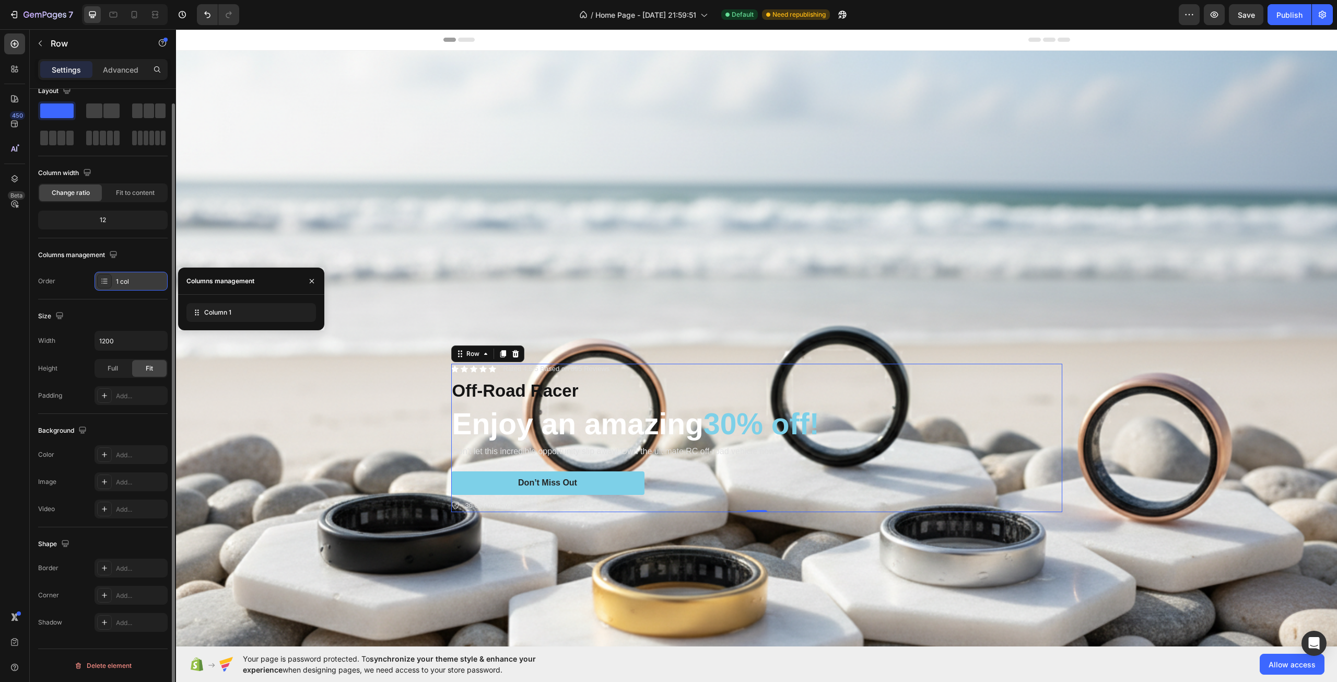
click at [123, 283] on div "1 col" at bounding box center [140, 281] width 49 height 9
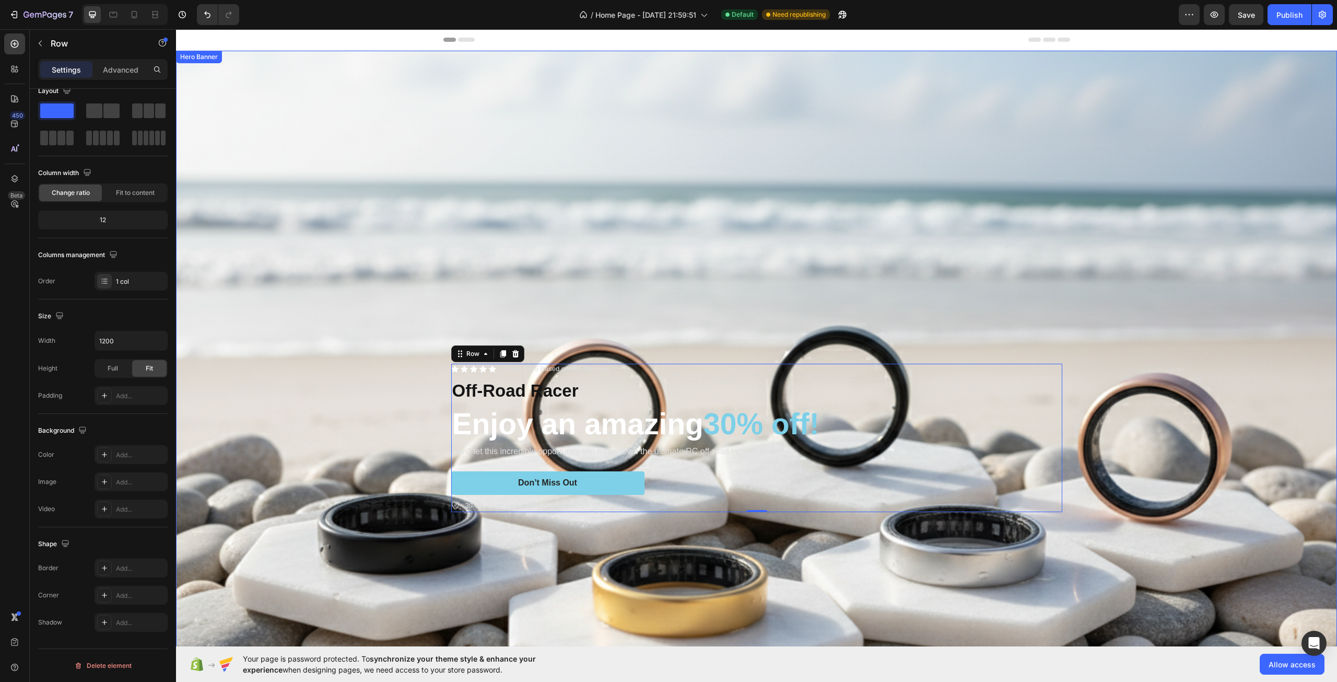
click at [615, 550] on div "Overlay" at bounding box center [756, 438] width 1161 height 774
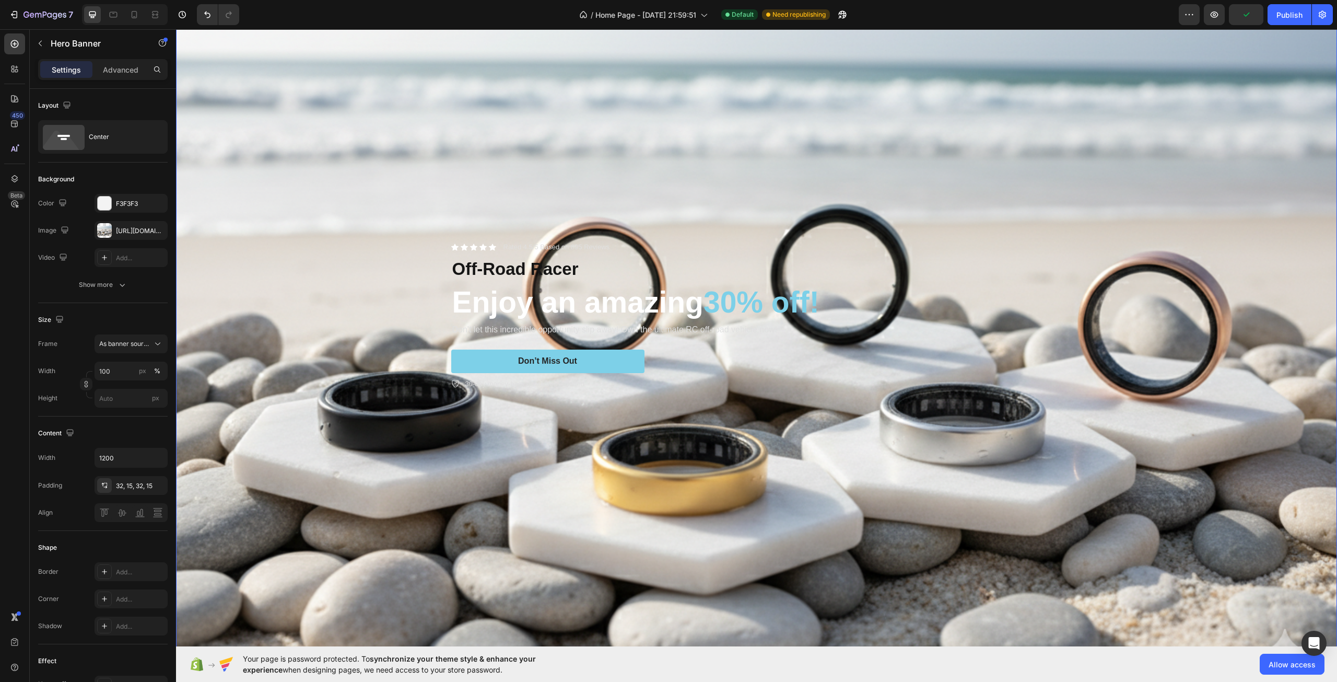
scroll to position [104, 0]
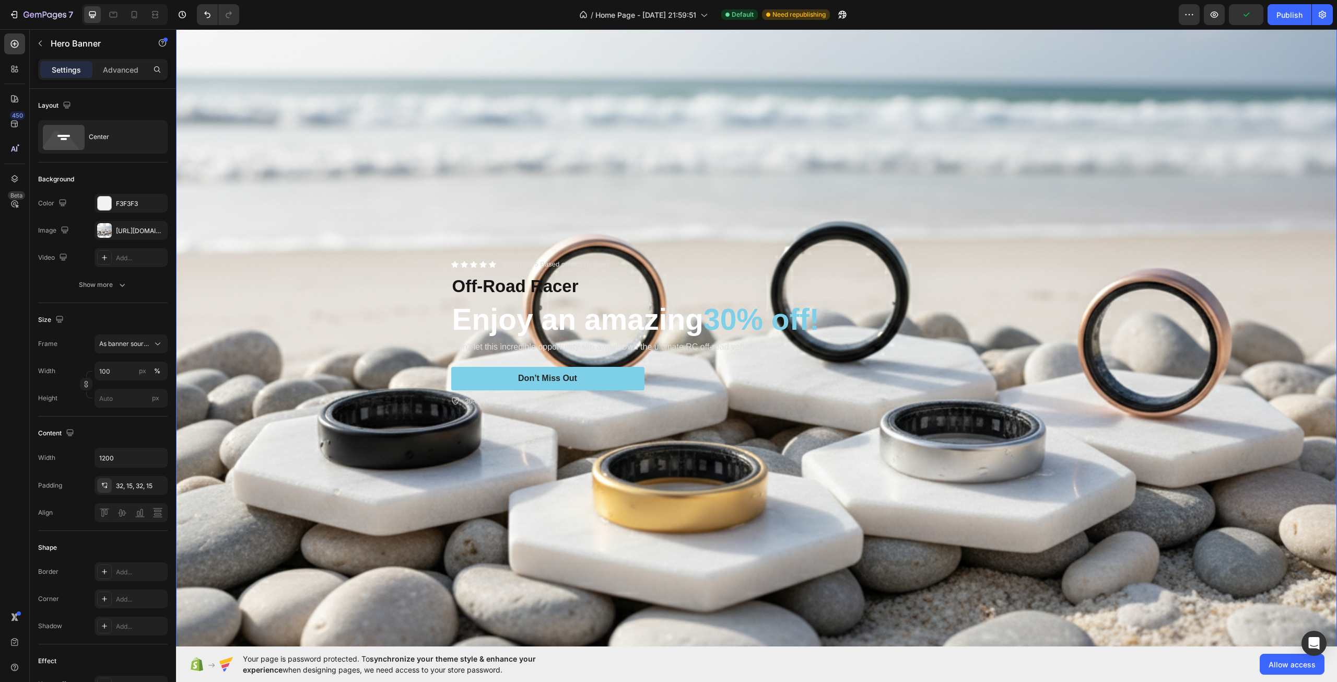
click at [533, 514] on div "Overlay" at bounding box center [756, 333] width 1161 height 774
click at [138, 488] on div "32, 15, 32, 15" at bounding box center [131, 485] width 30 height 9
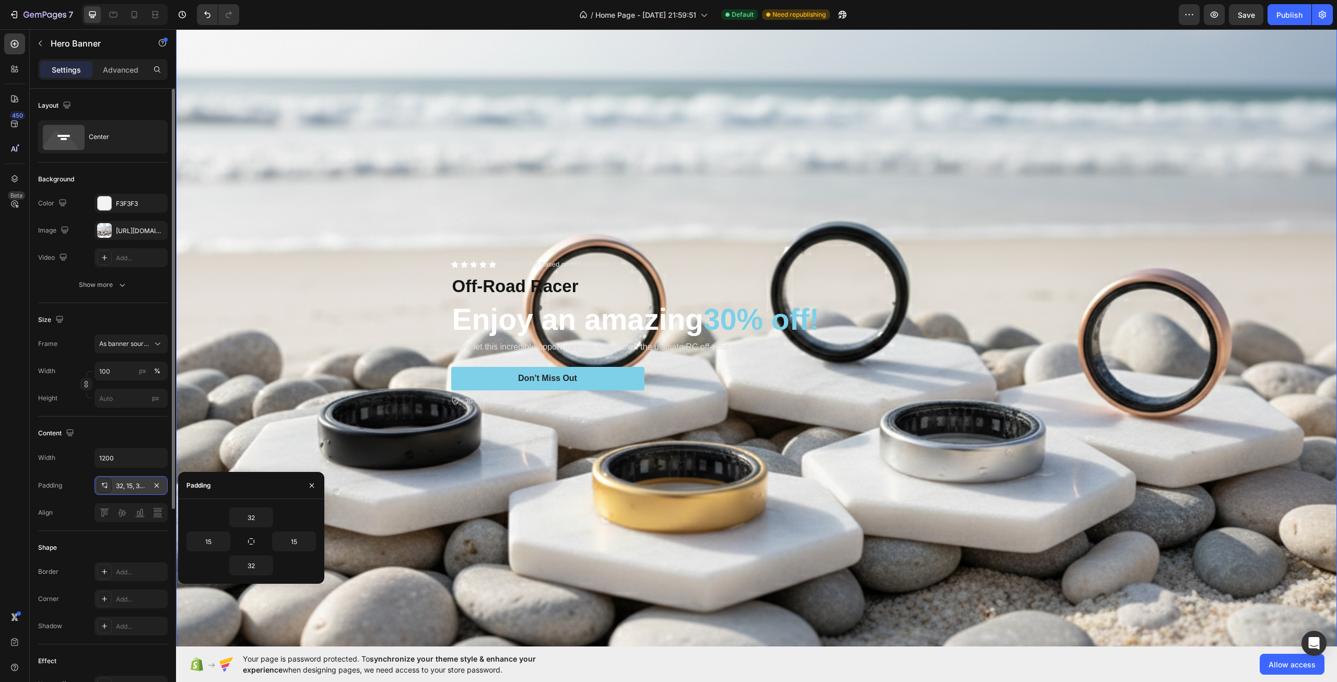
click at [138, 488] on div "32, 15, 32, 15" at bounding box center [131, 485] width 30 height 9
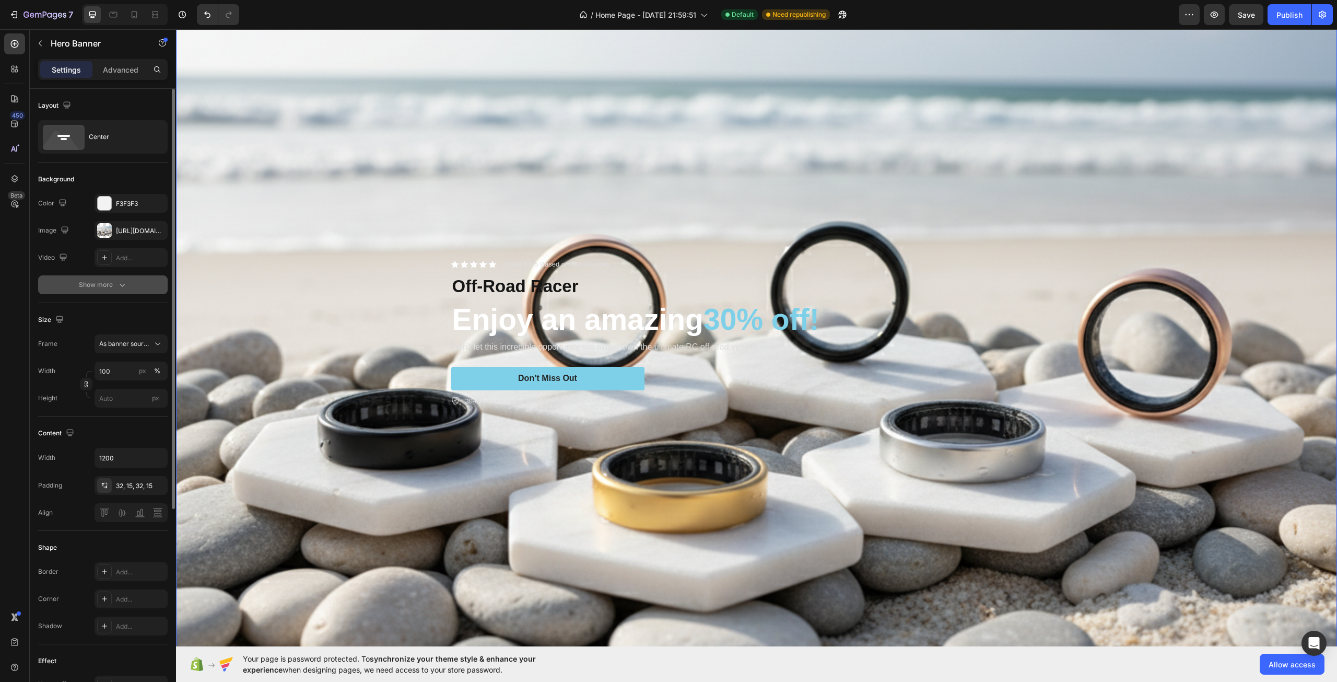
click at [122, 291] on button "Show more" at bounding box center [103, 284] width 130 height 19
click at [127, 278] on div "Add..." at bounding box center [131, 284] width 73 height 19
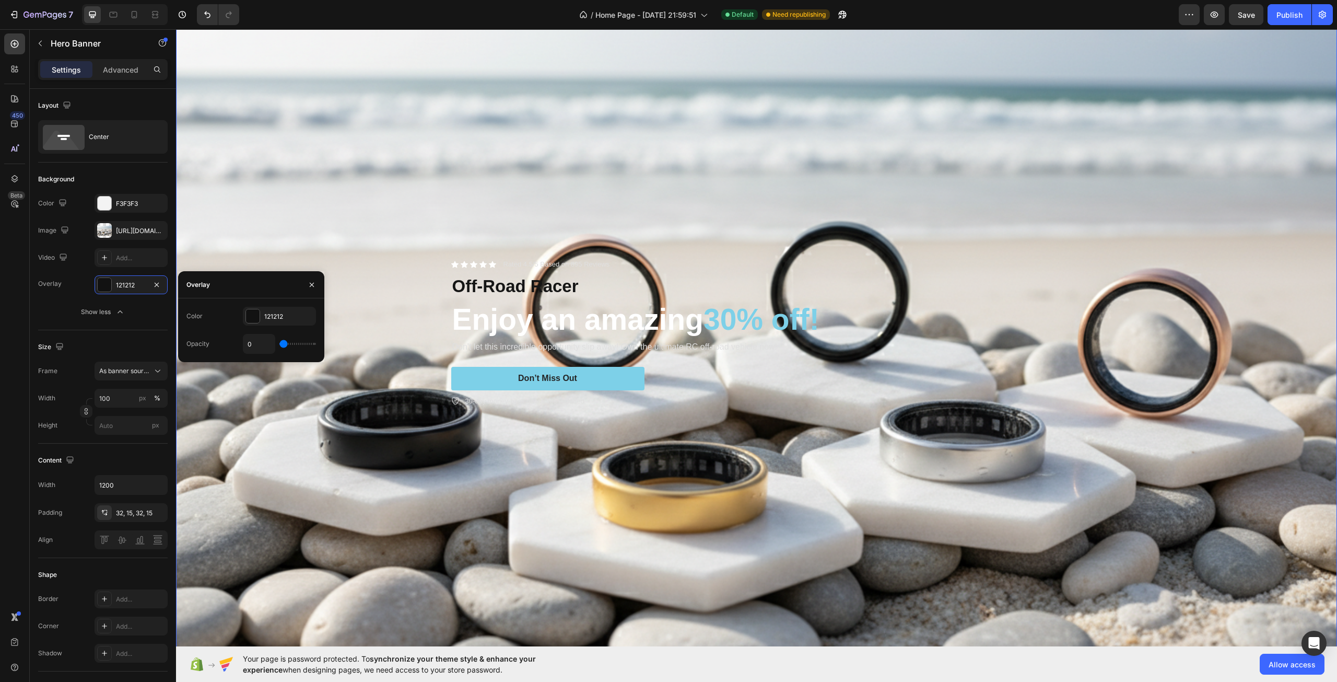
type input "4%"
type input "4"
type input "6%"
type input "6"
type input "7%"
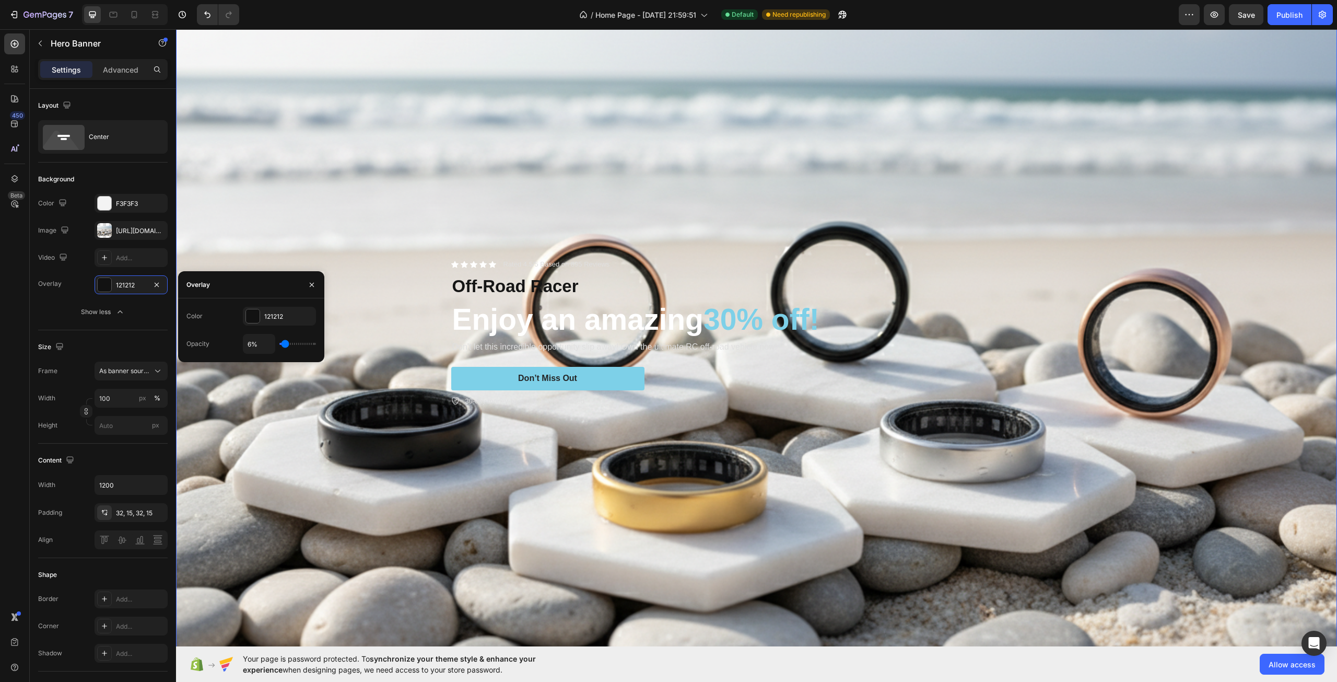
type input "7"
type input "9%"
type input "9"
type input "11%"
type input "11"
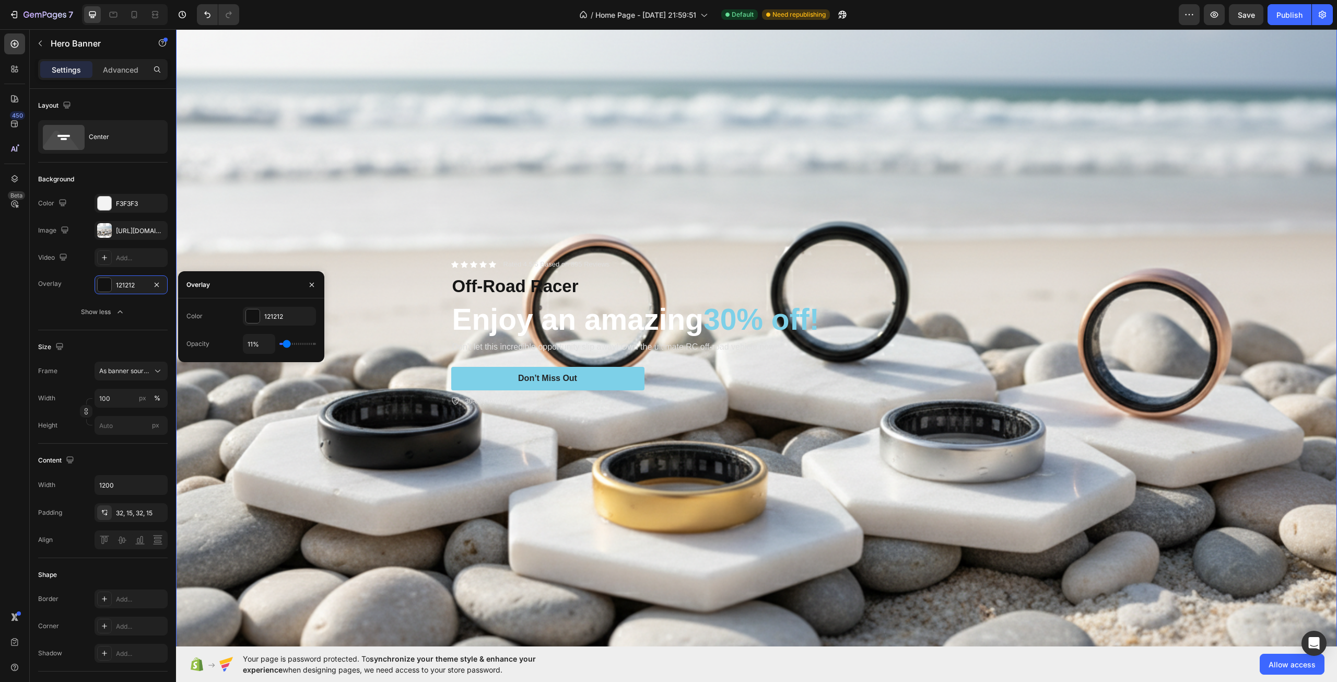
type input "13%"
type input "13"
type input "15%"
type input "15"
type input "17%"
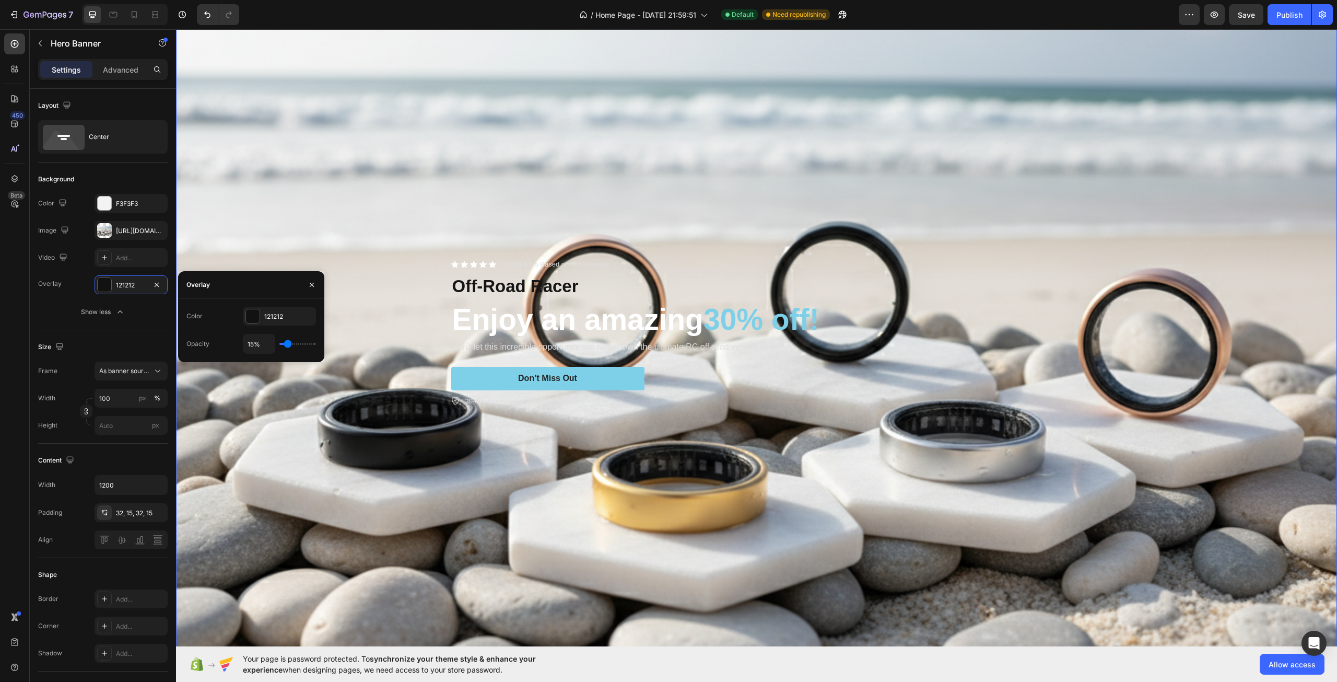
type input "17"
type input "19%"
type input "19"
type input "20%"
type input "20"
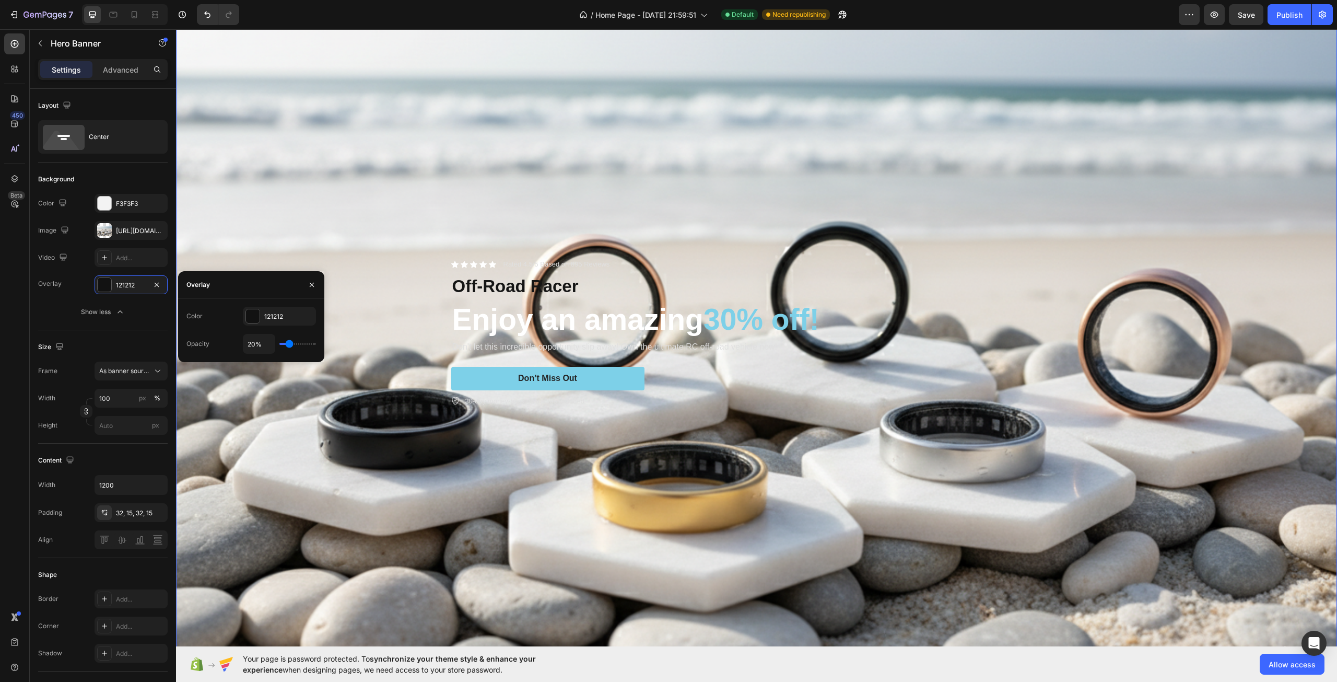
type input "22%"
type input "22"
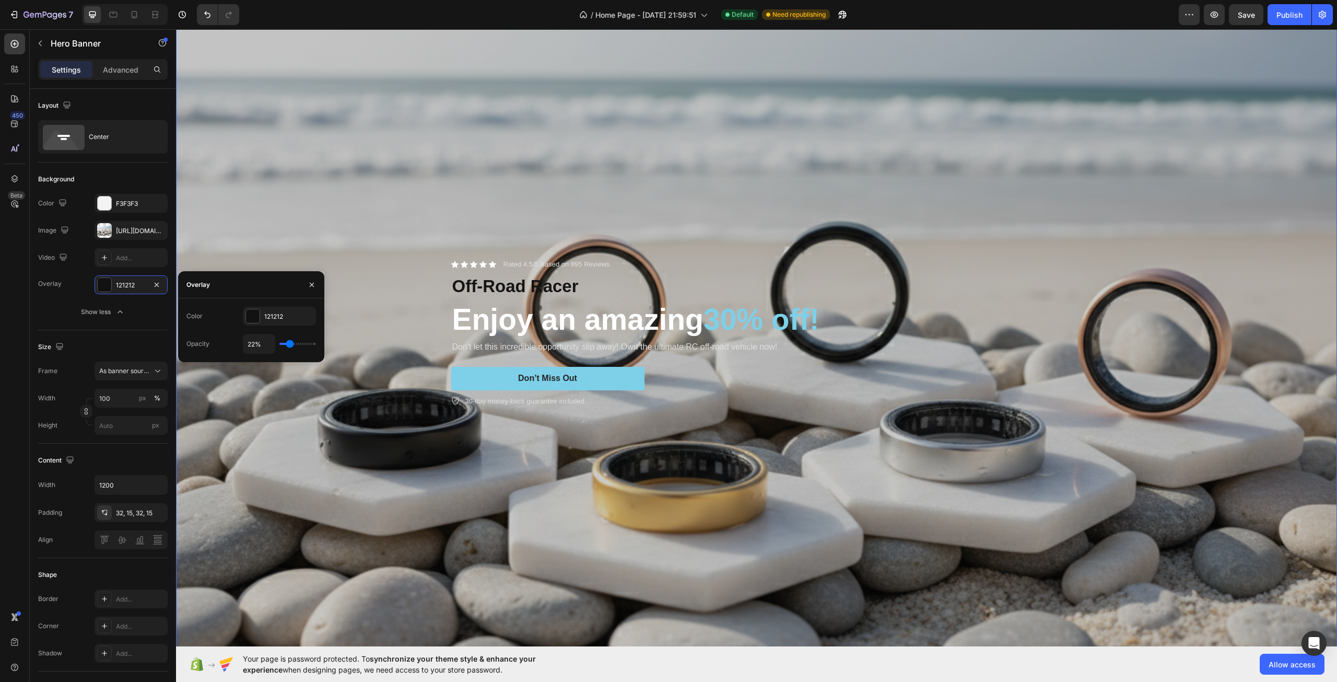
type input "20%"
type input "20"
type input "19%"
type input "19"
type input "17%"
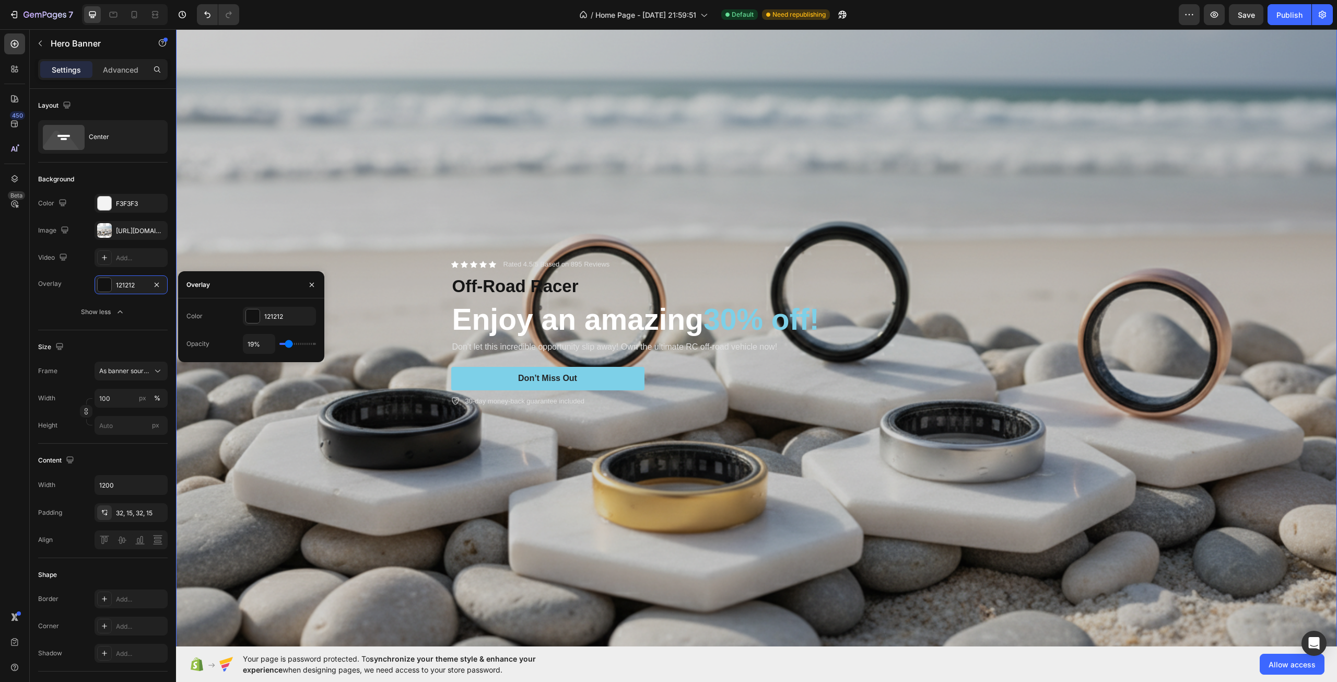
type input "17"
type input "15%"
type input "15"
type input "13%"
type input "13"
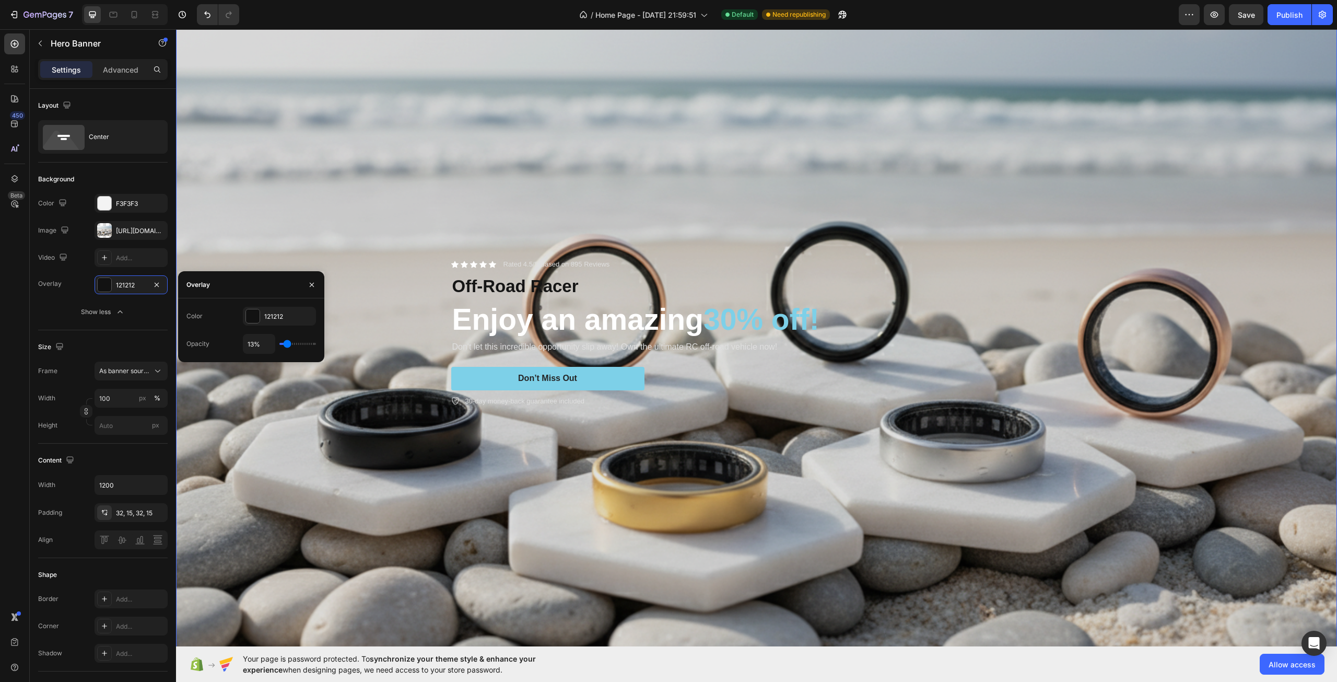
type input "11%"
type input "11"
type input "9%"
type input "9"
type input "11%"
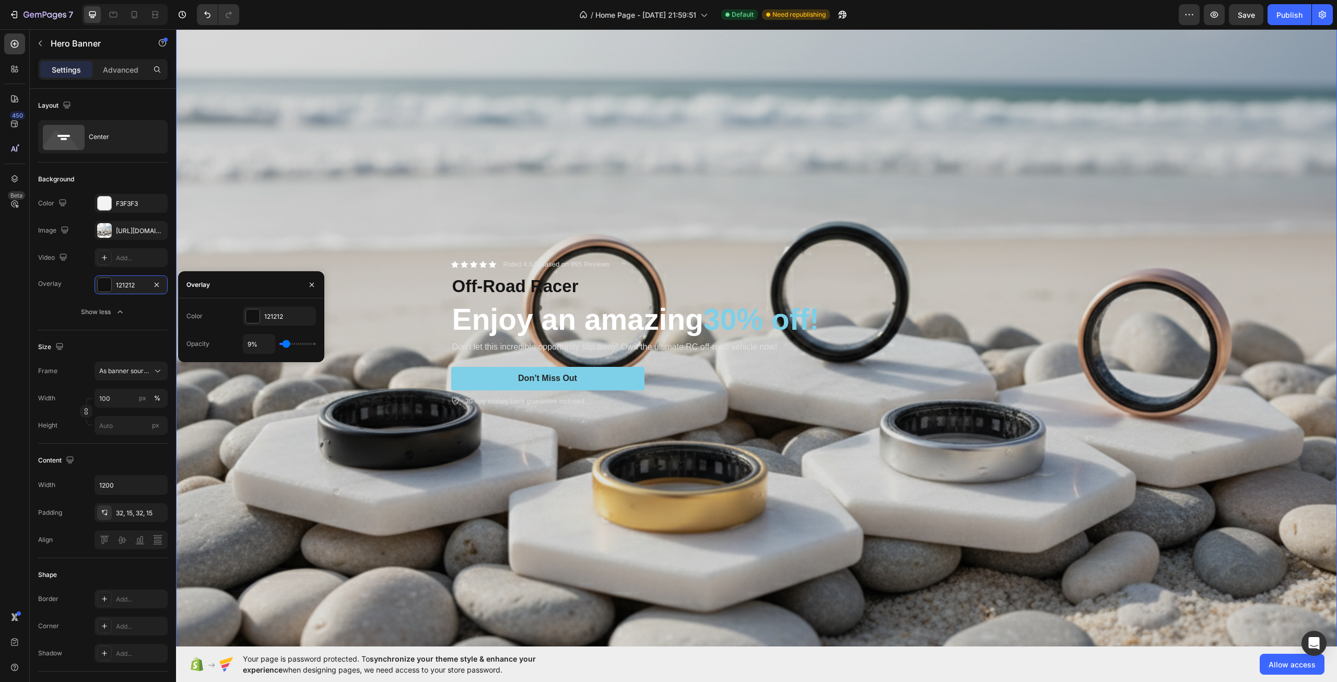
type input "11"
type input "17%"
type input "17"
type input "20%"
type input "20"
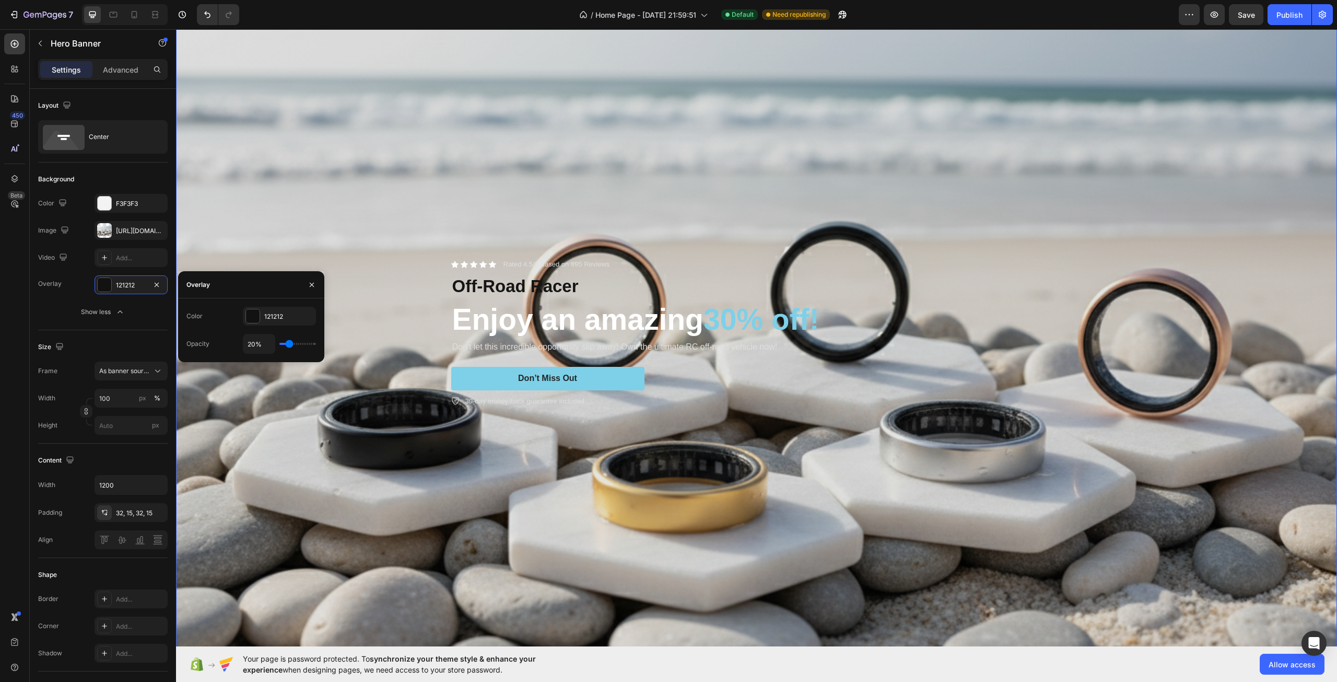
type input "24%"
type input "24"
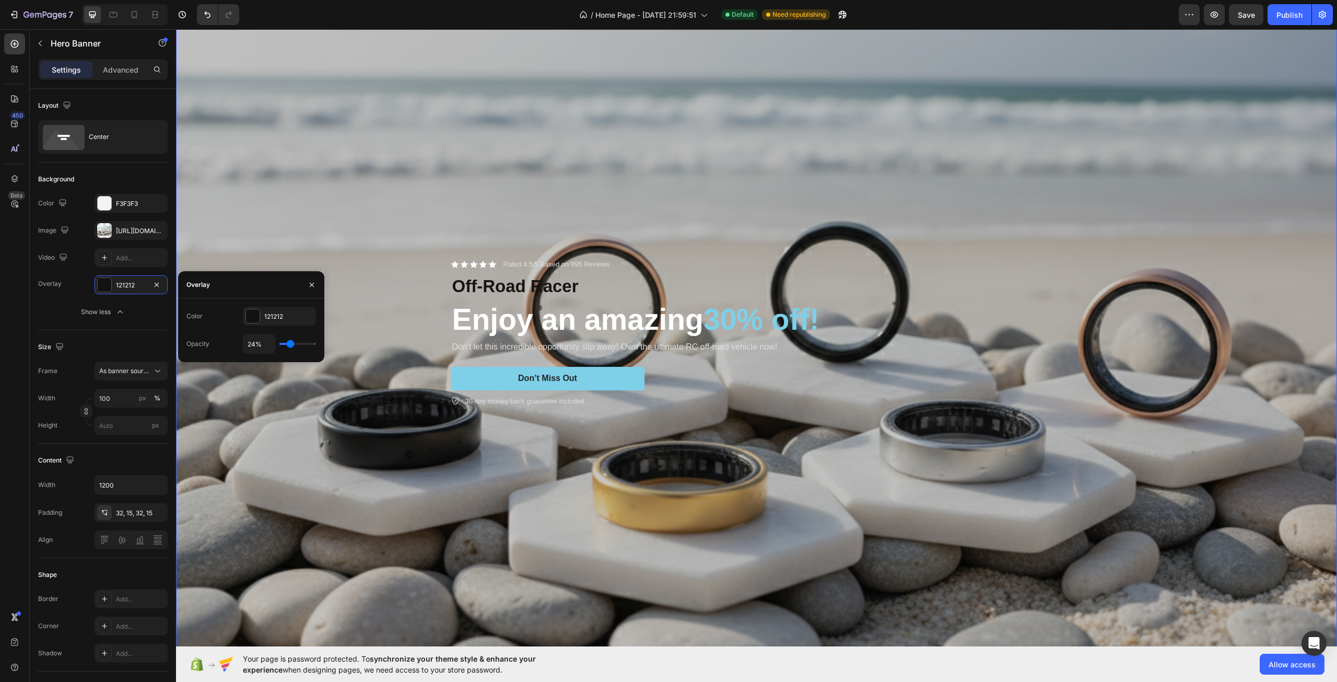
type input "26%"
type input "26"
type input "28%"
type input "28"
type input "30%"
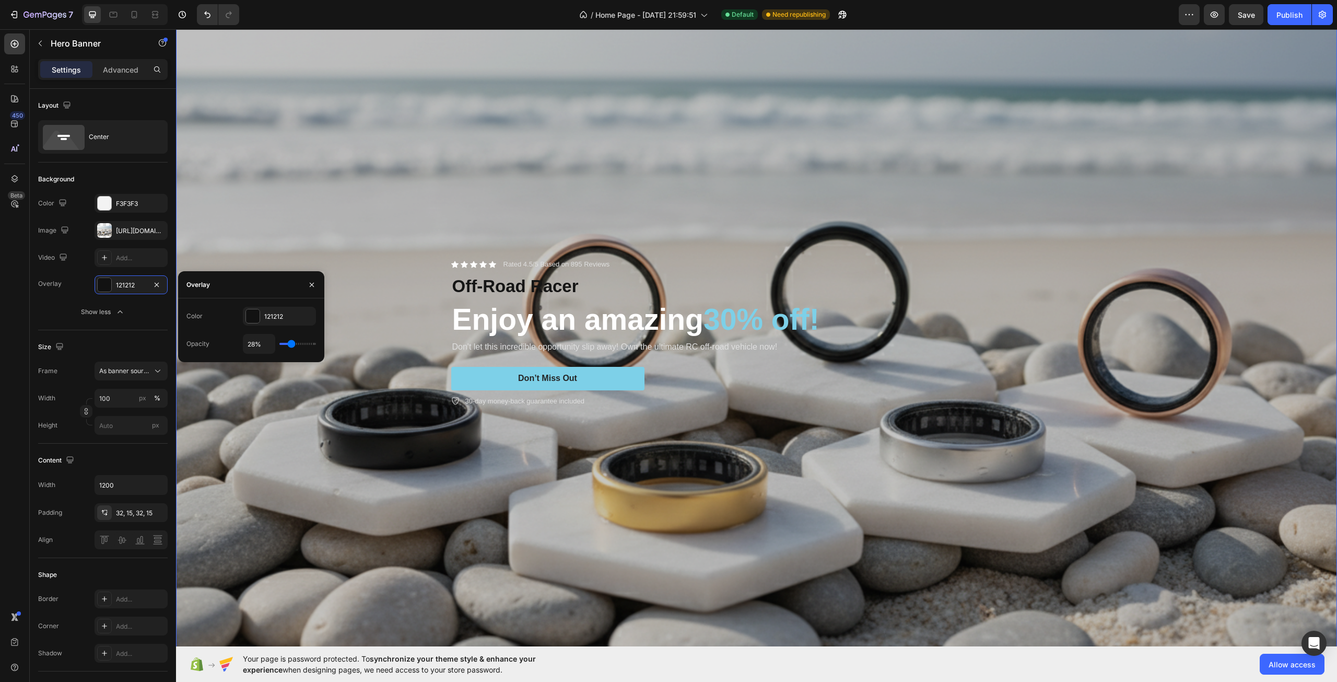
type input "30"
type input "31%"
type input "31"
type input "33%"
type input "33"
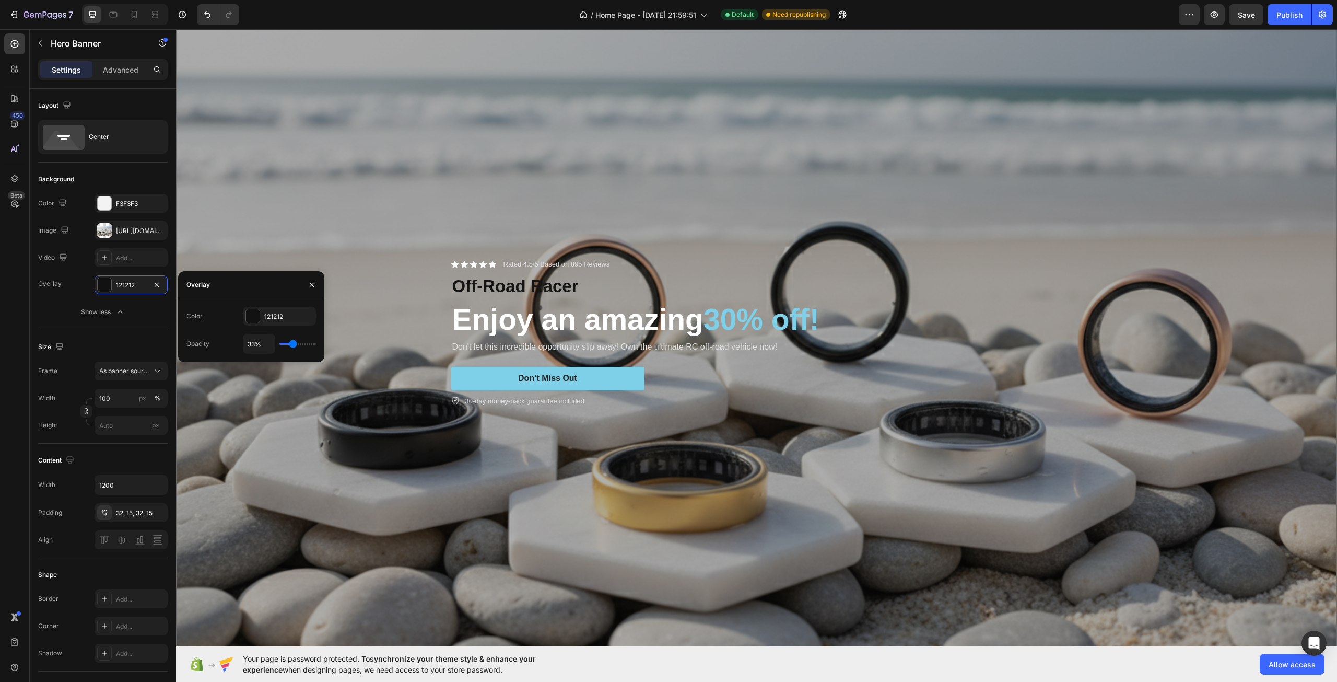
type input "35%"
type input "35"
type input "37%"
type input "37"
type input "39%"
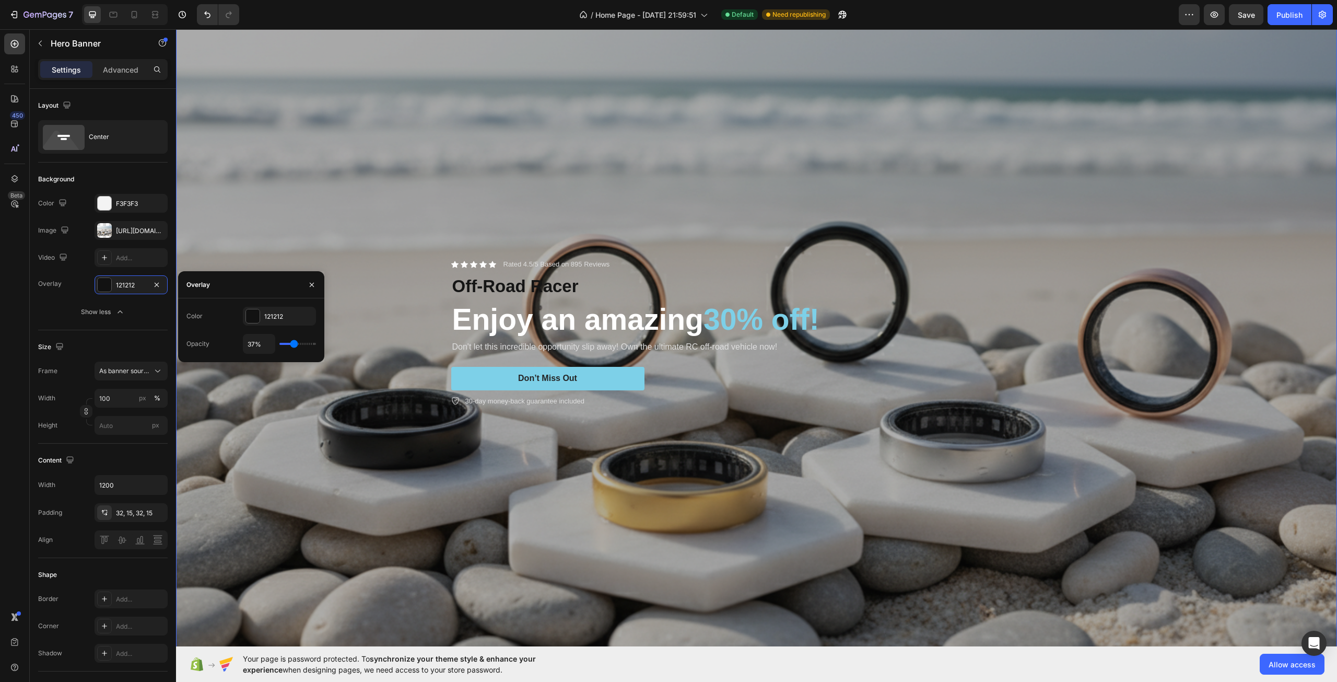
type input "39"
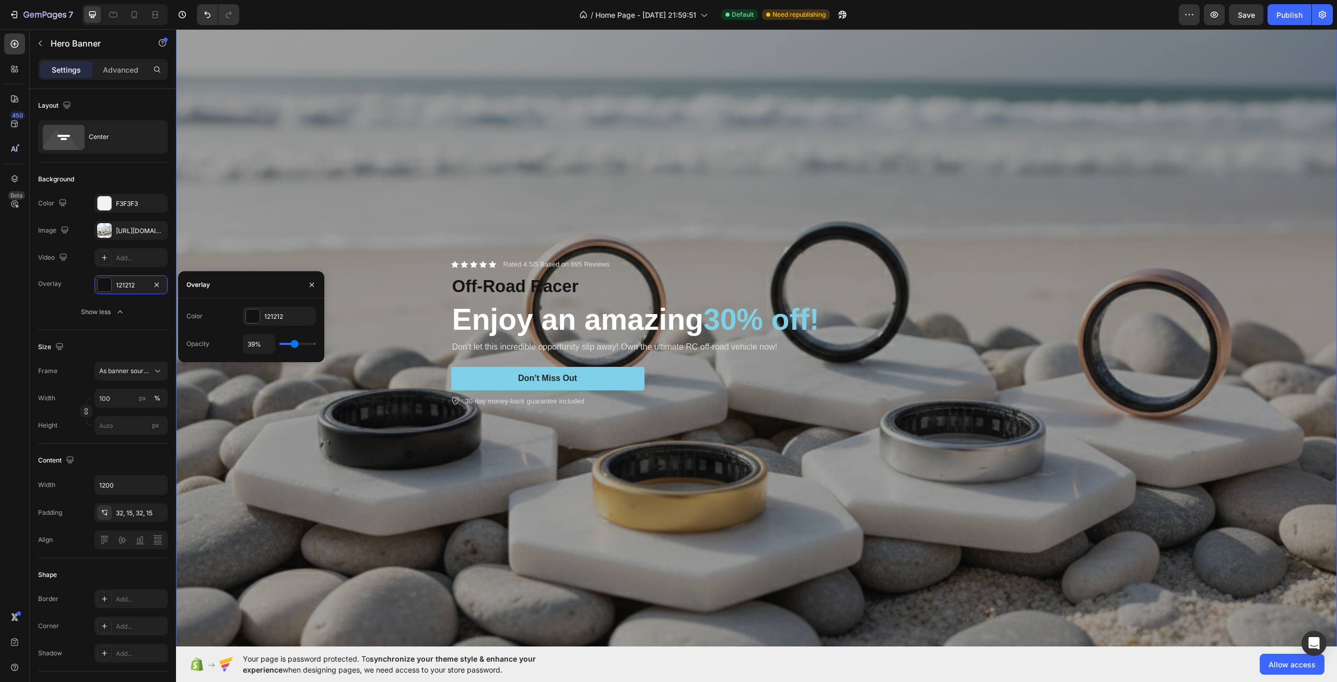
type input "41%"
type input "41"
type input "43%"
type input "43"
type input "44%"
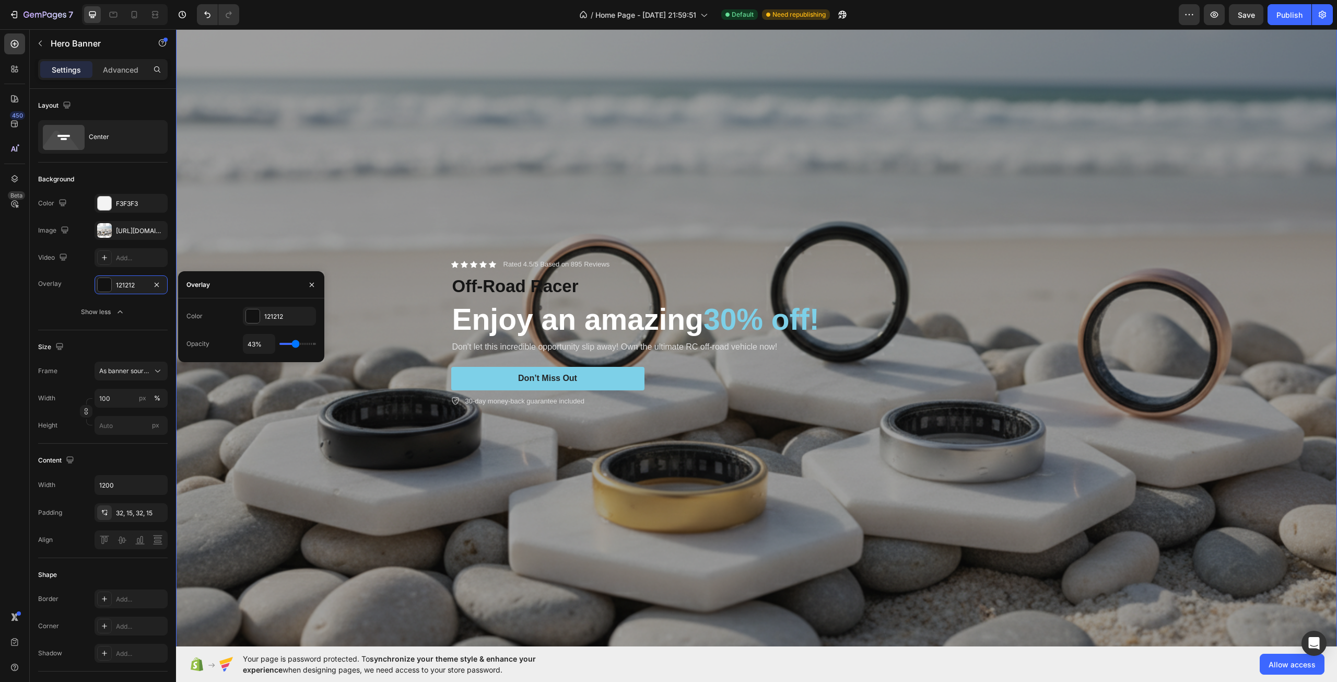
type input "44"
type input "46%"
type input "46"
type input "48%"
type input "48"
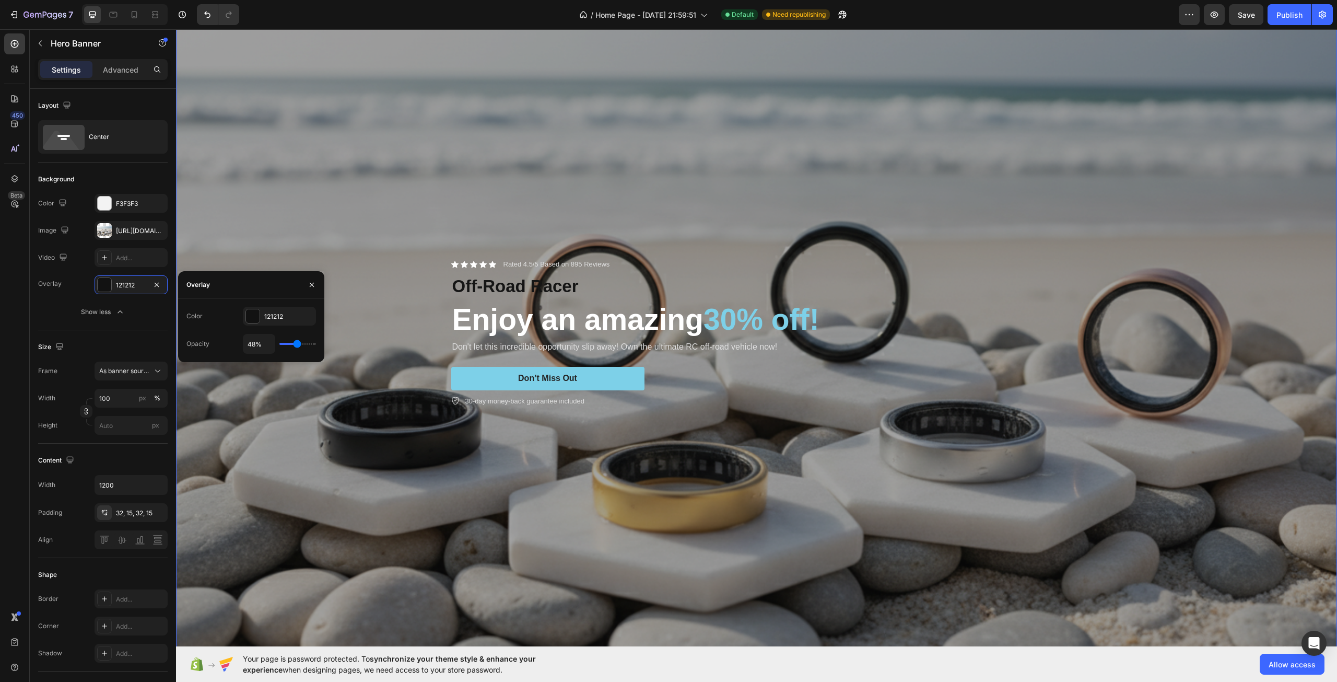
type input "50%"
type input "50"
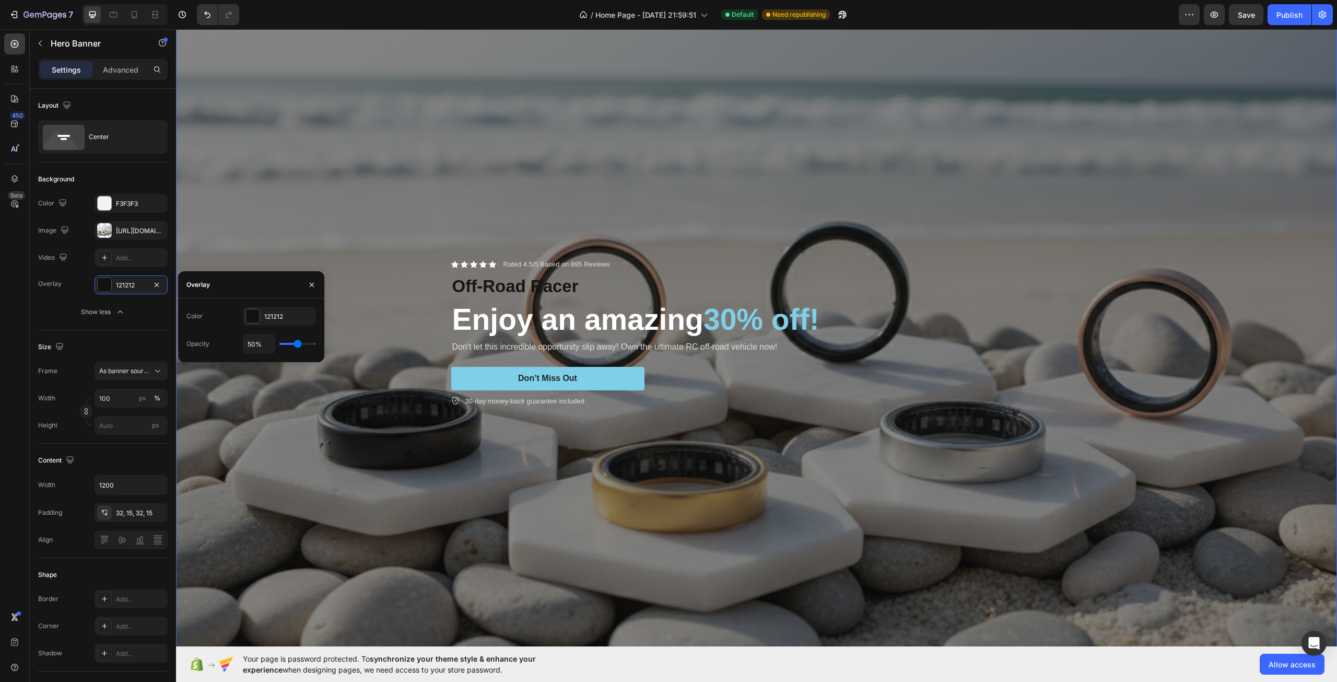
type input "54%"
type input "54"
type input "56%"
type input "56"
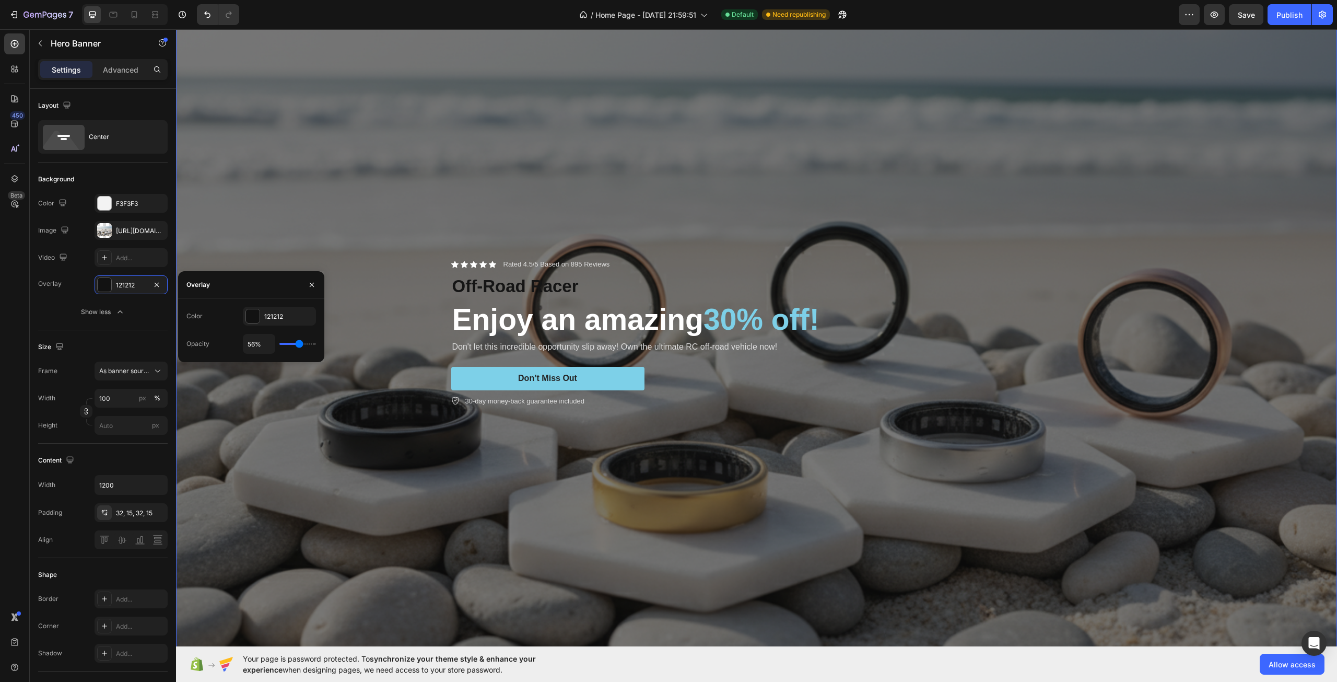
type input "57%"
type input "57"
type input "67%"
type input "67"
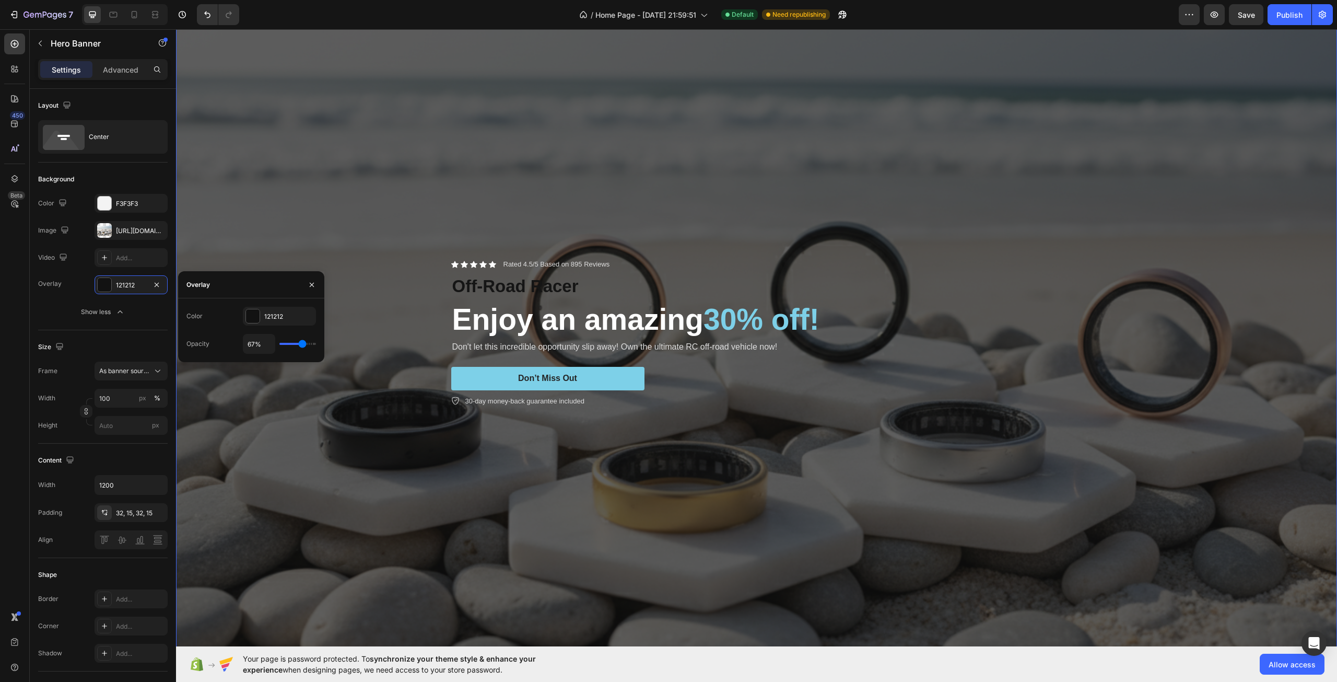
type input "69%"
type input "69"
type input "70%"
type input "70"
type input "72%"
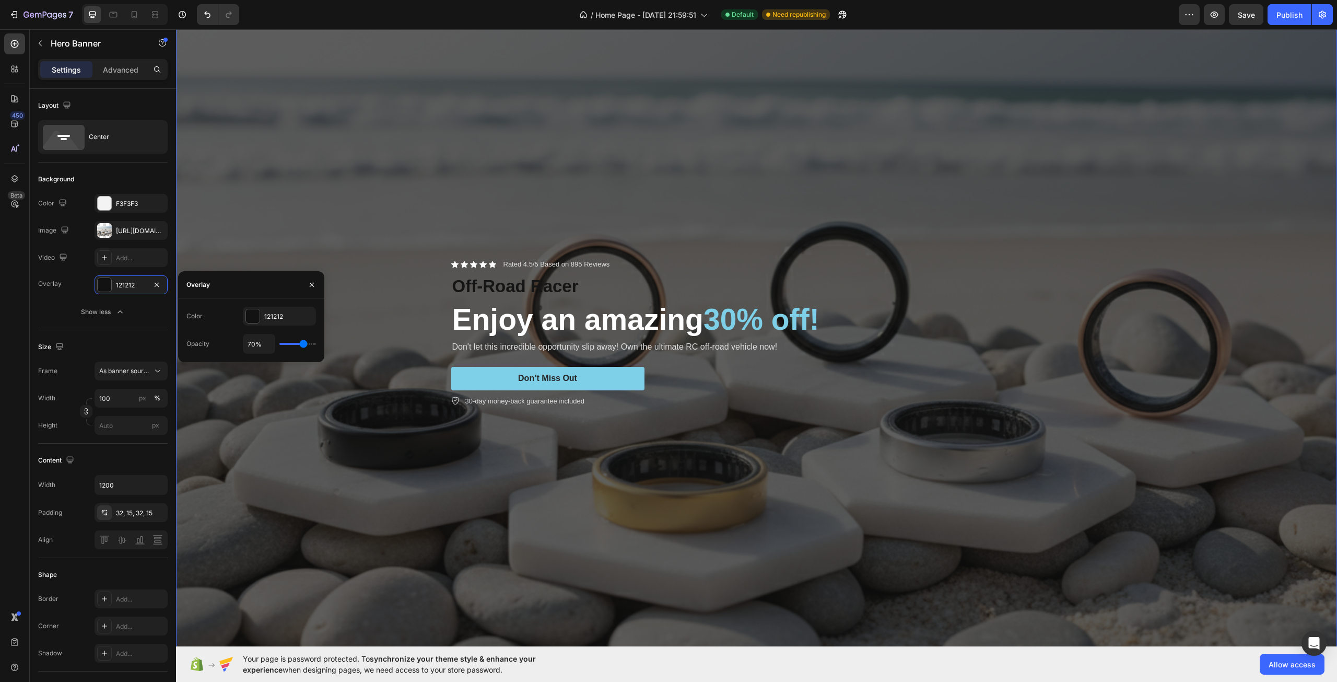
type input "72"
type input "74%"
type input "74"
type input "76%"
type input "76"
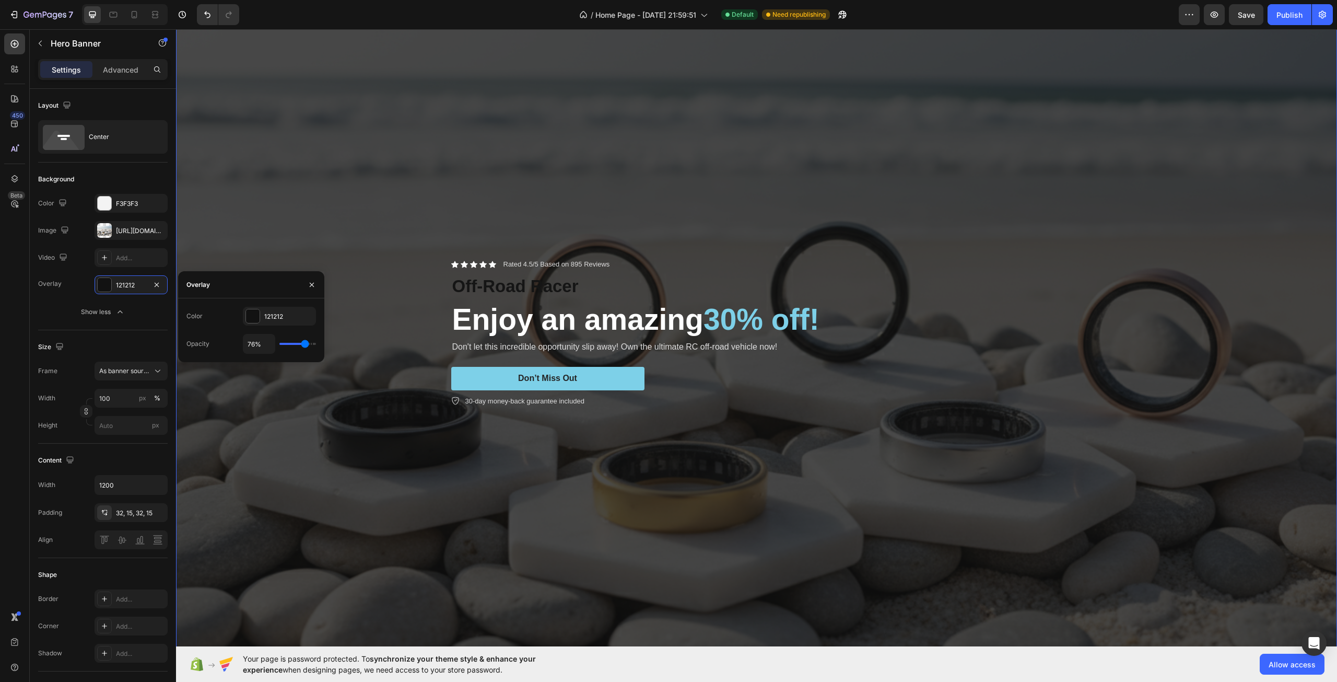
type input "78%"
type input "78"
type input "80%"
type input "80"
type input "81%"
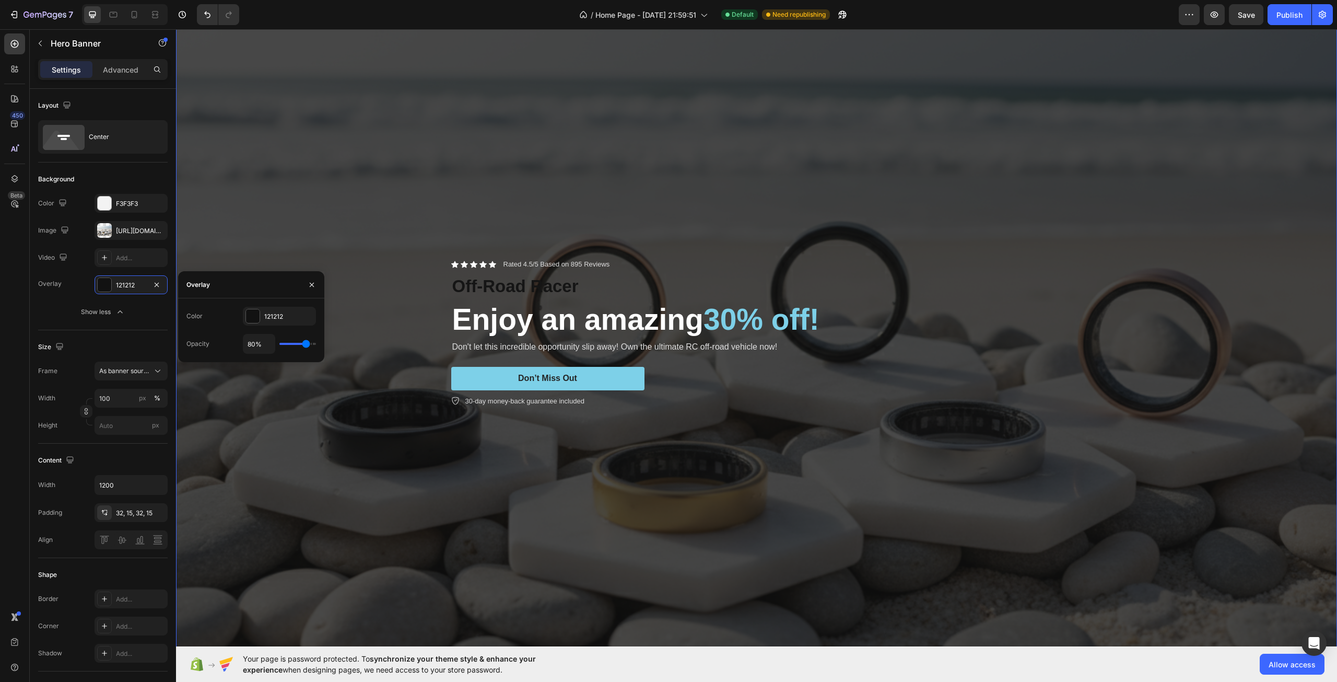
type input "81"
type input "83%"
type input "83"
type input "85%"
type input "85"
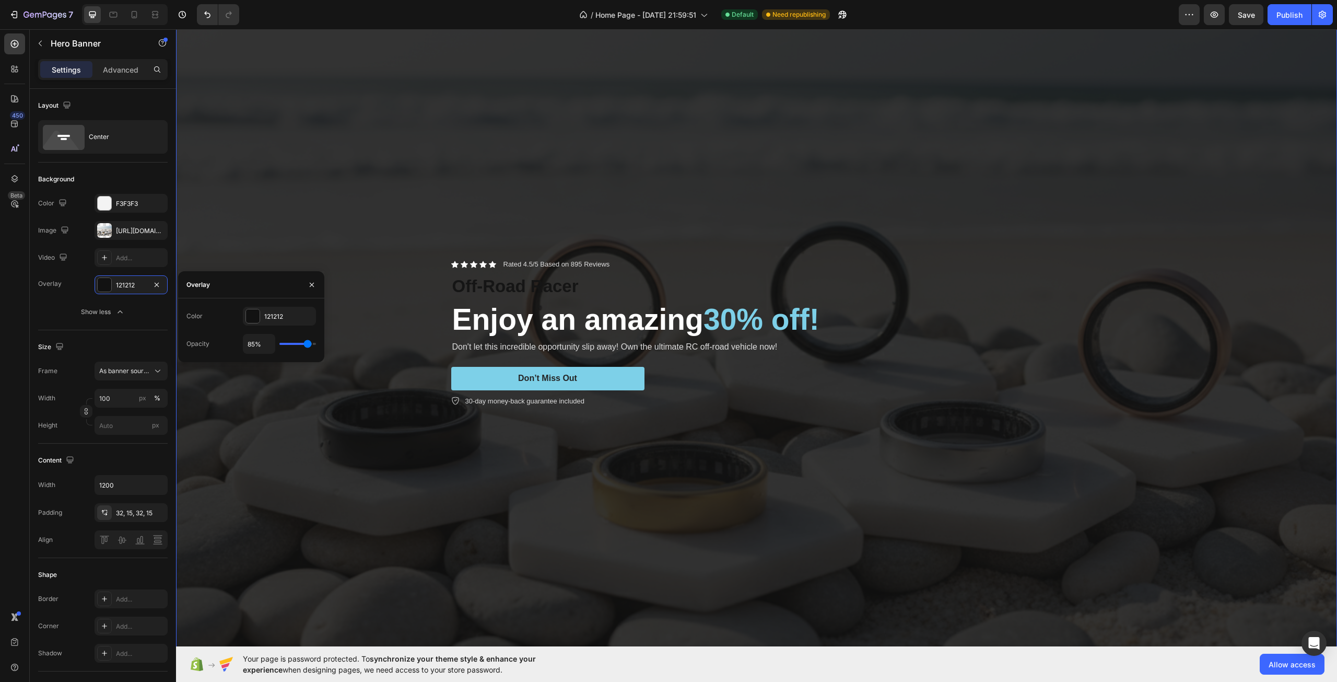
type input "81%"
type input "81"
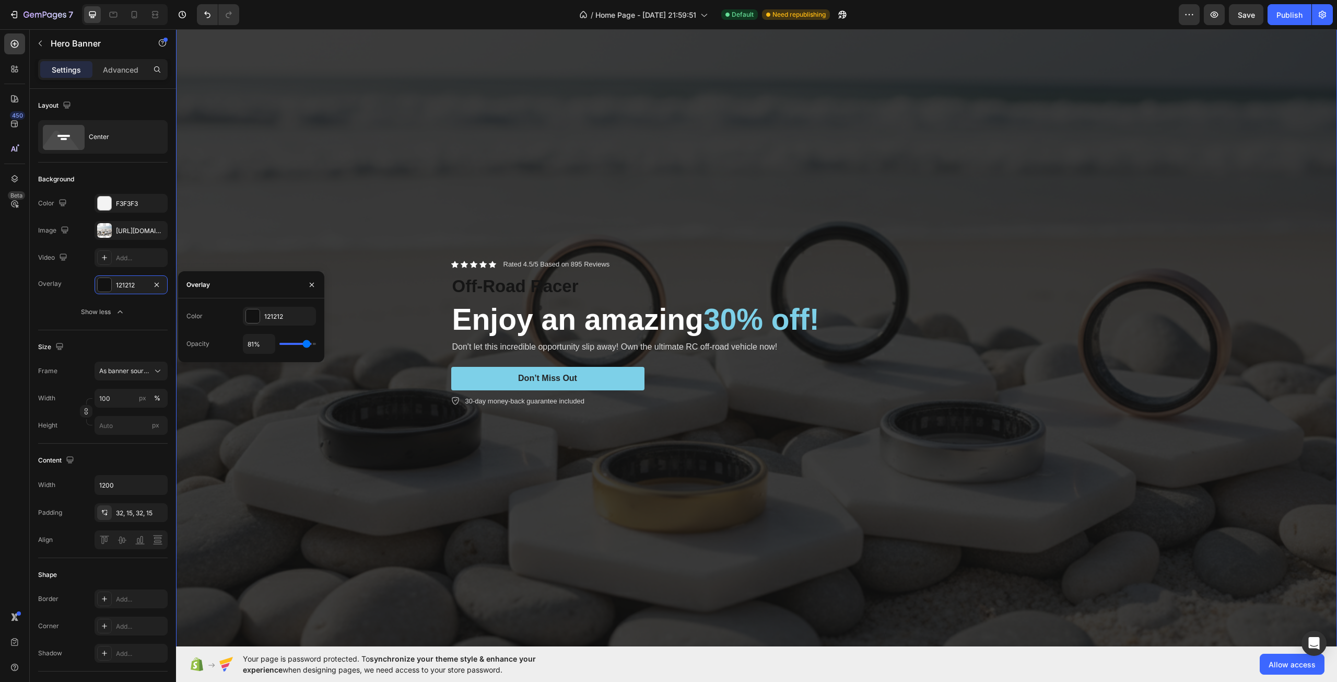
type input "76%"
type input "76"
type input "74%"
type input "74"
type input "72%"
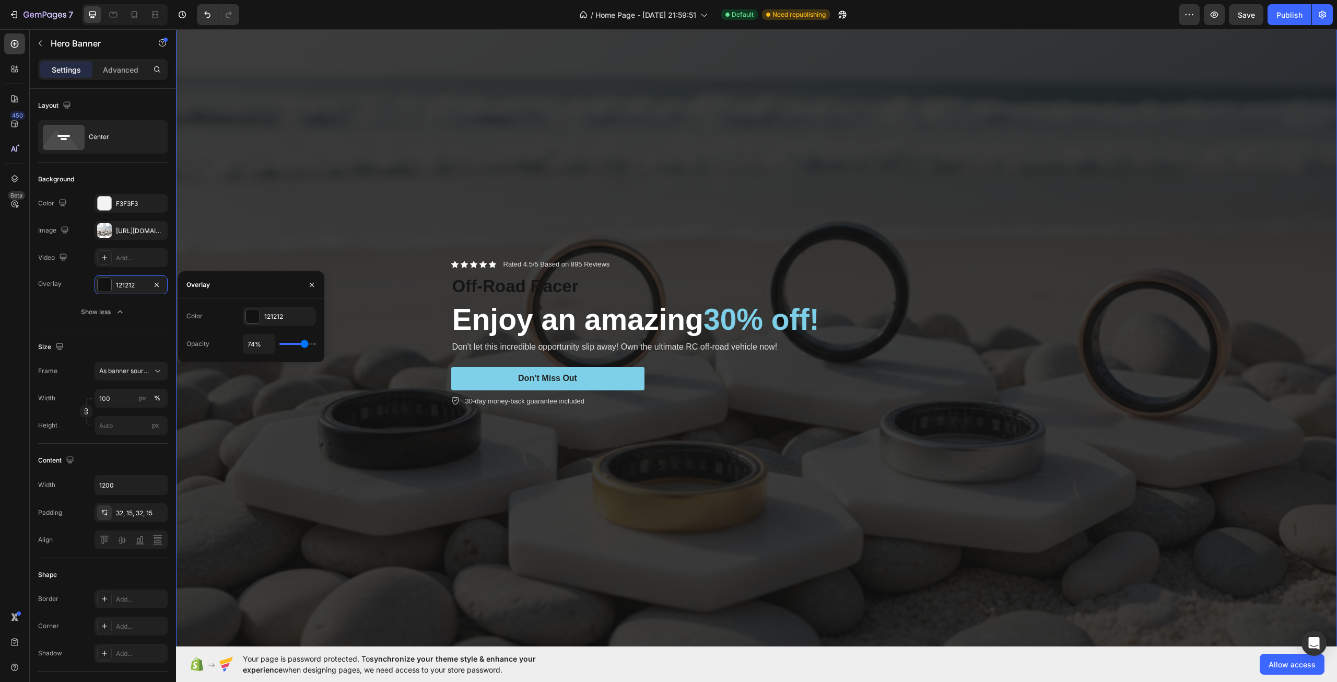
type input "72"
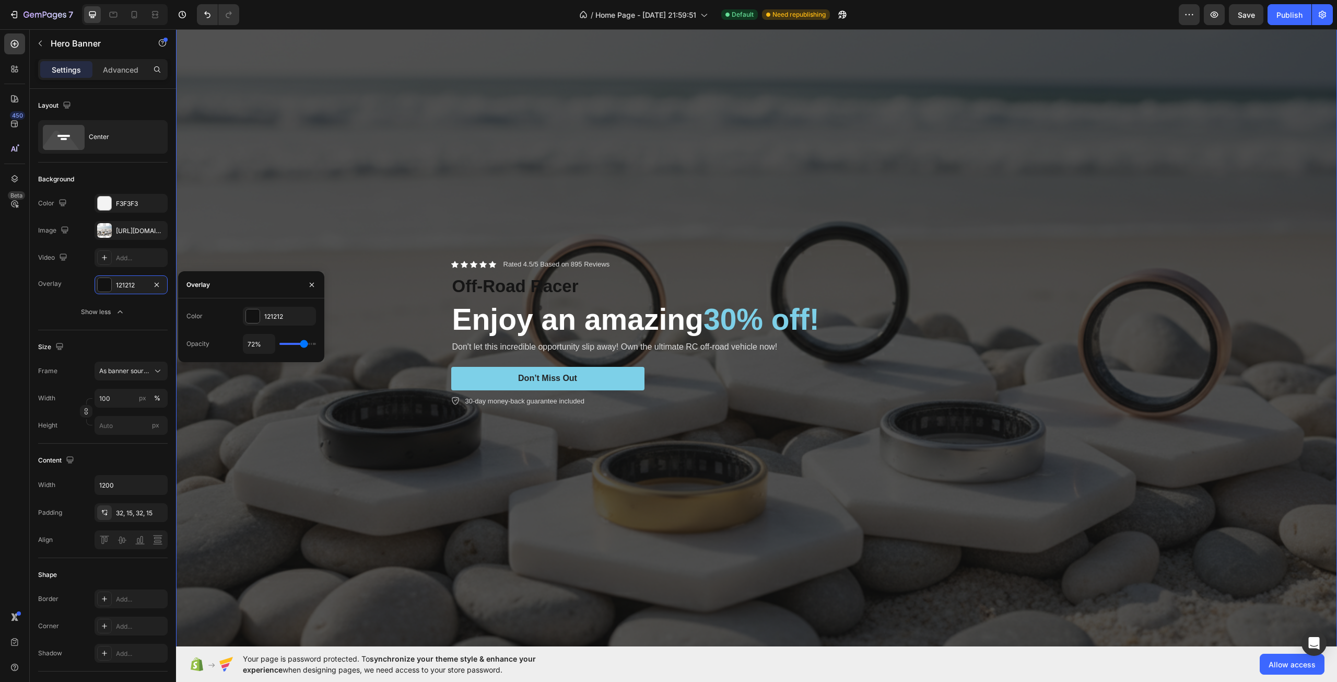
type input "70%"
type input "70"
type input "69%"
type input "69"
type input "67%"
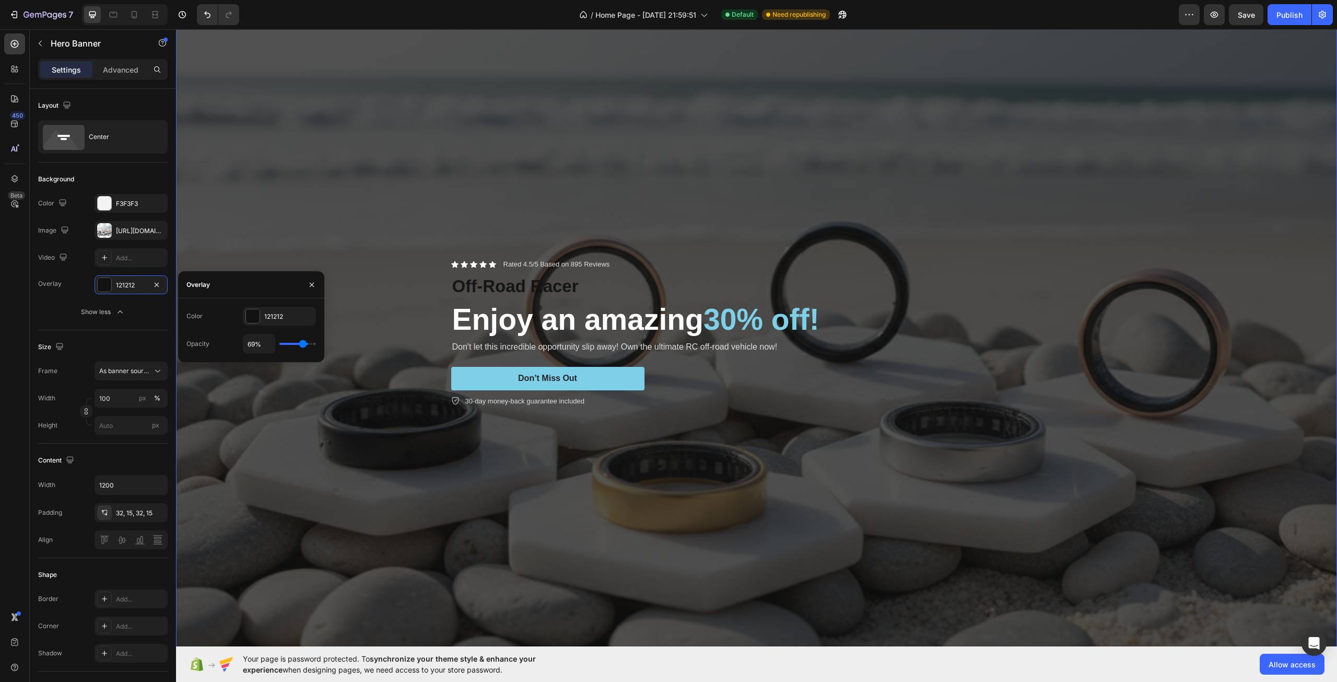
type input "67"
type input "65%"
type input "65"
type input "63%"
type input "63"
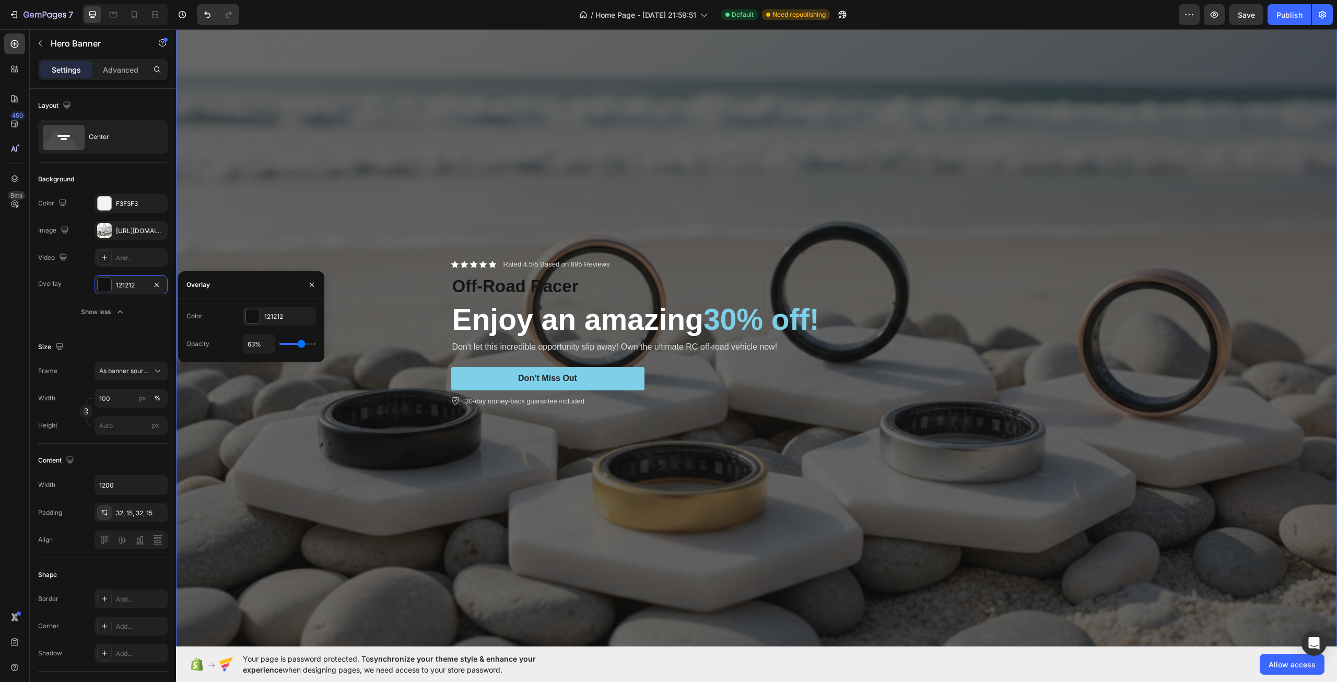
type input "61%"
type input "61"
type input "59%"
type input "59"
type input "57%"
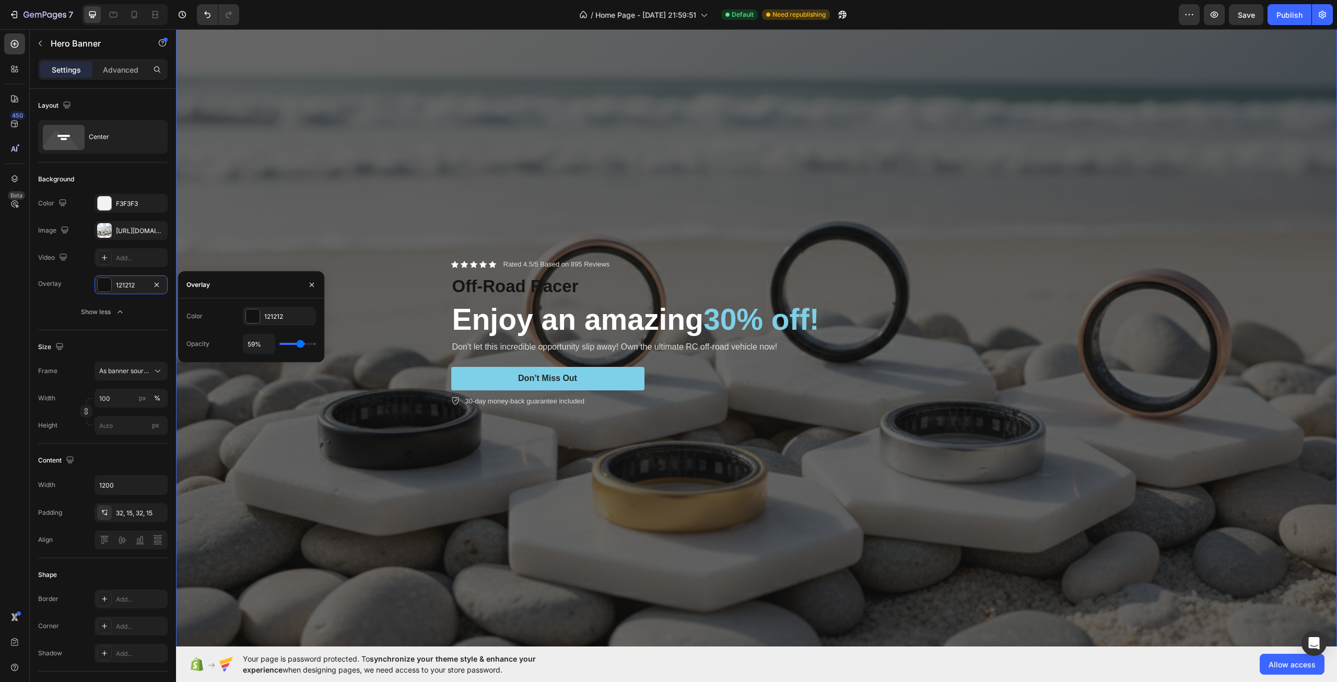
type input "57"
type input "54%"
type input "54"
type input "52%"
type input "52"
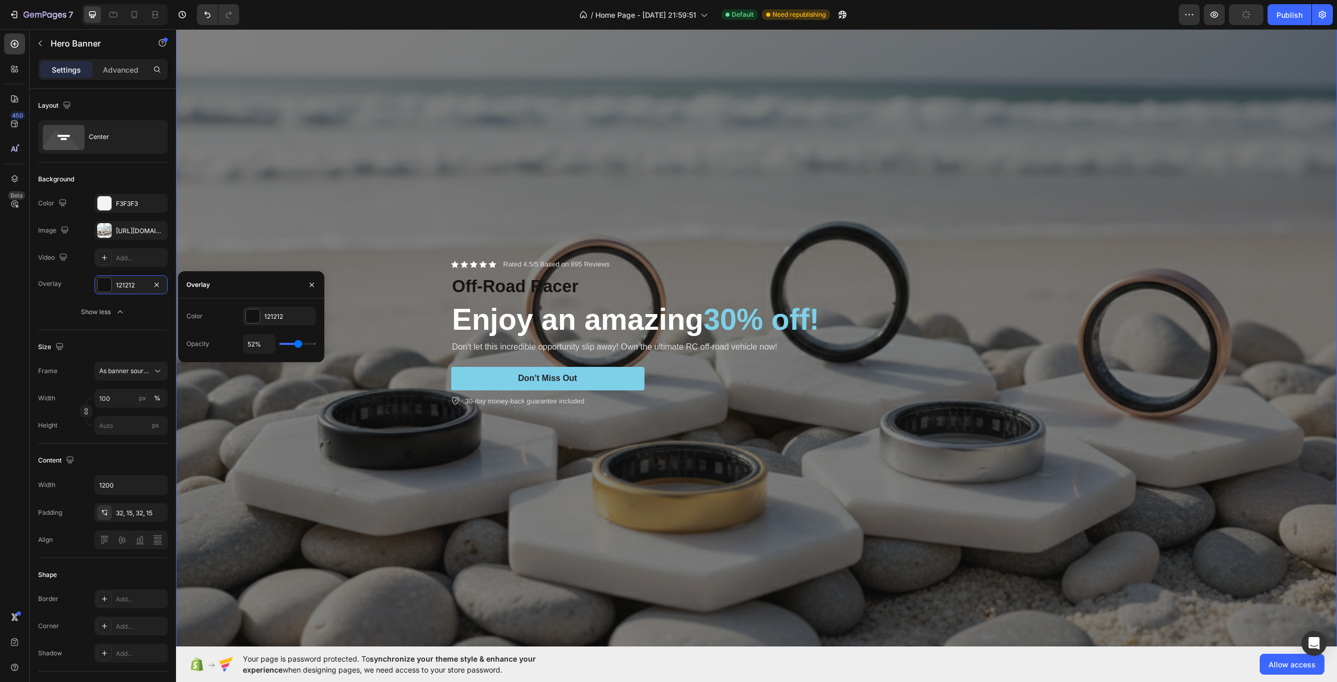
type input "50%"
type input "50"
type input "48%"
type input "48"
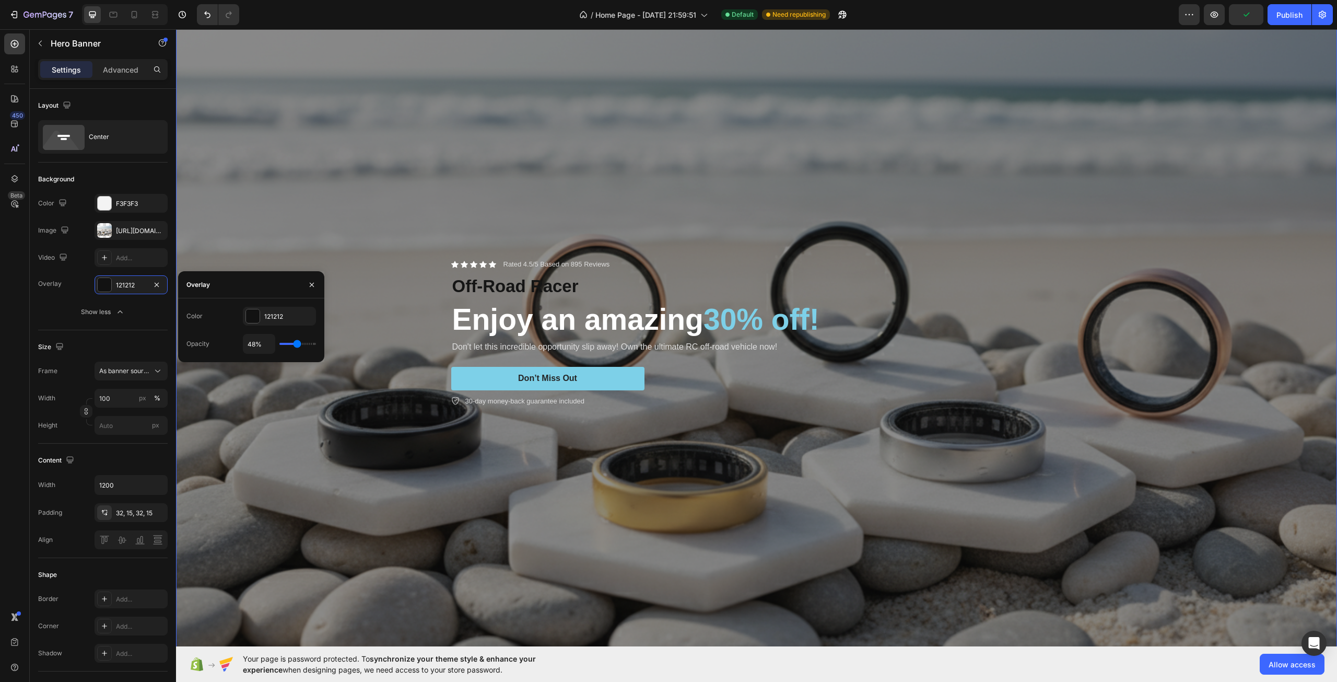
type input "50%"
drag, startPoint x: 281, startPoint y: 343, endPoint x: 298, endPoint y: 349, distance: 17.9
type input "50"
click at [298, 345] on input "range" at bounding box center [297, 344] width 37 height 2
click at [378, 398] on div "Overlay" at bounding box center [756, 333] width 1161 height 774
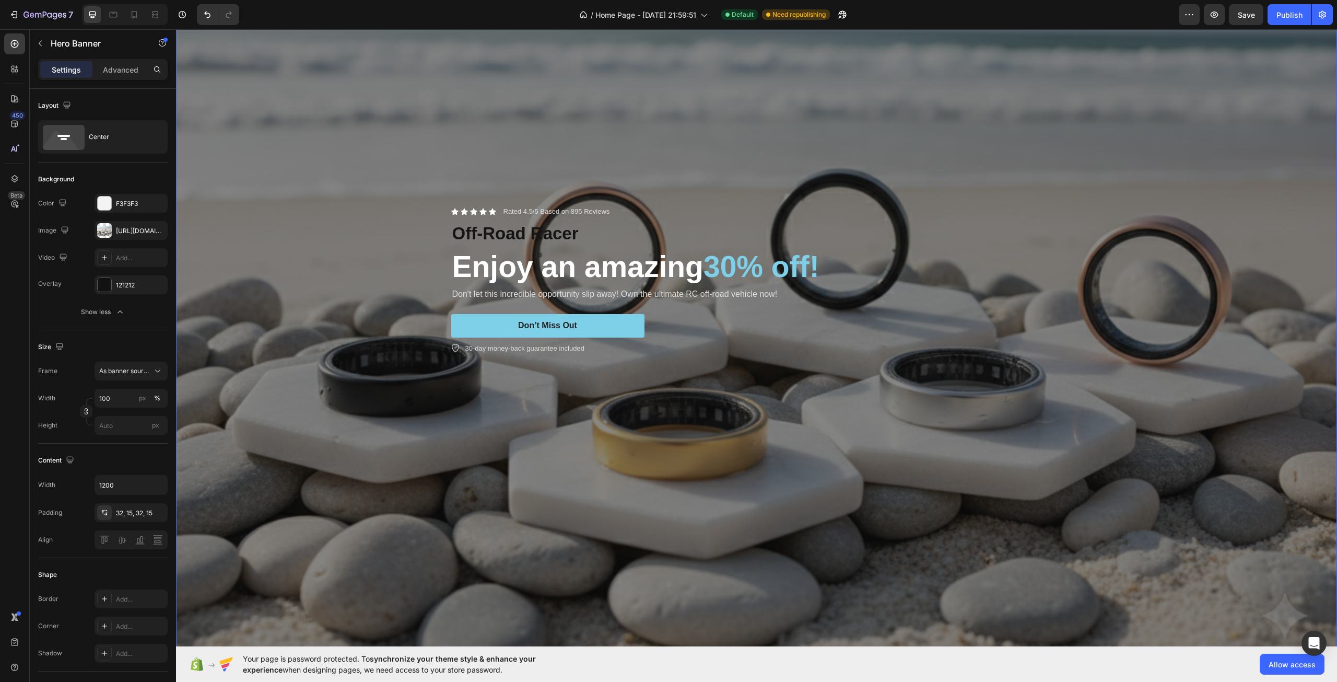
scroll to position [157, 0]
click at [526, 325] on div "Don’t Miss Out" at bounding box center [547, 326] width 59 height 11
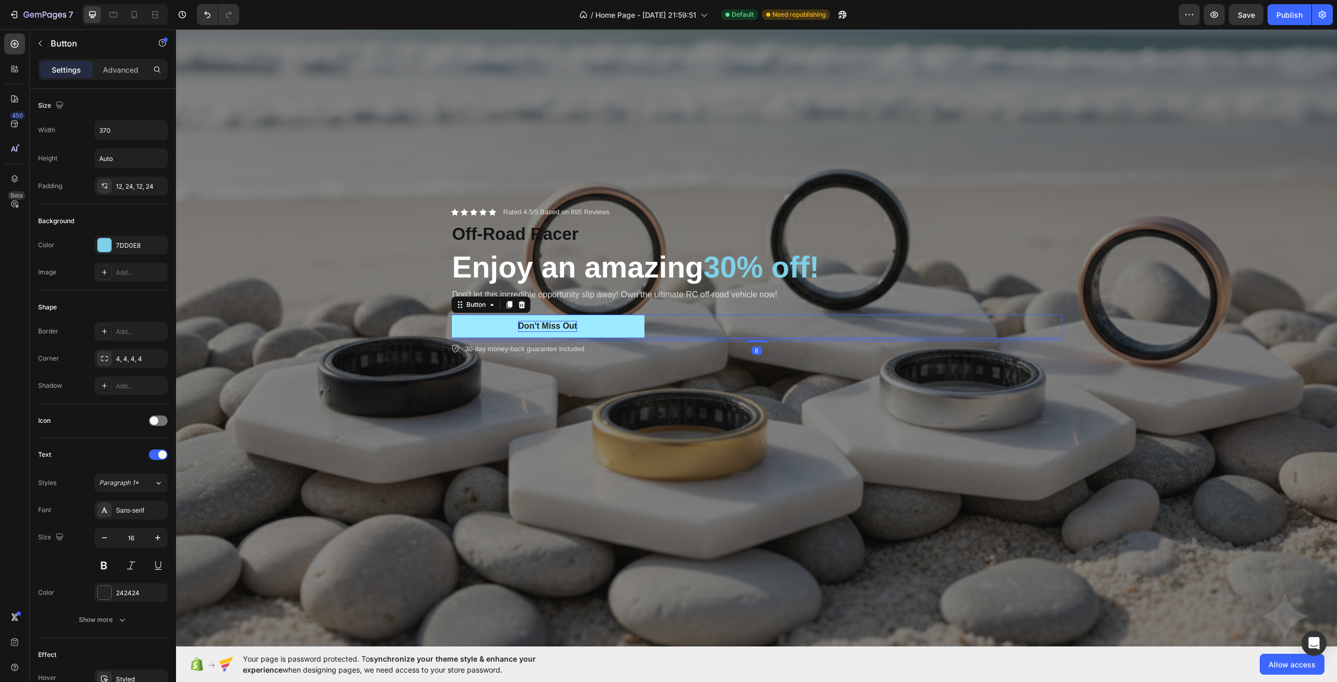
click at [526, 325] on div "Don’t Miss Out" at bounding box center [547, 326] width 59 height 11
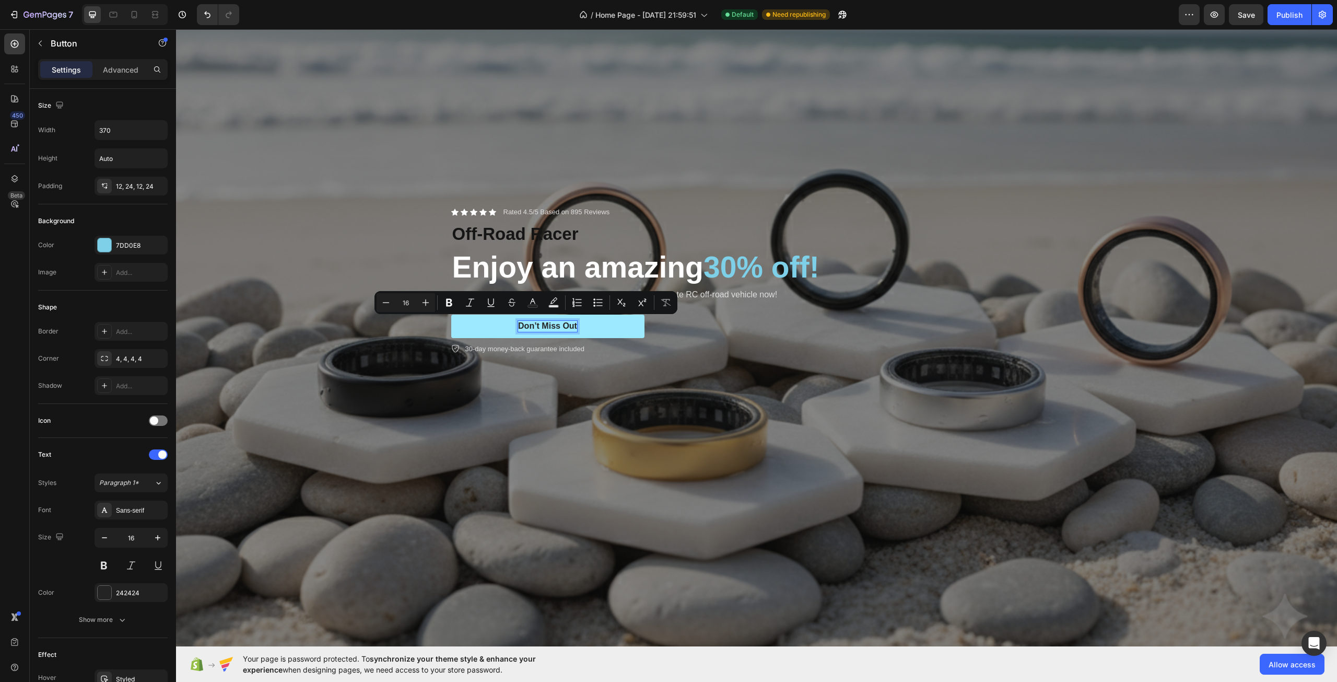
click at [544, 325] on p "Don’t Miss Out" at bounding box center [547, 326] width 59 height 11
click at [607, 370] on div "Overlay" at bounding box center [756, 281] width 1161 height 774
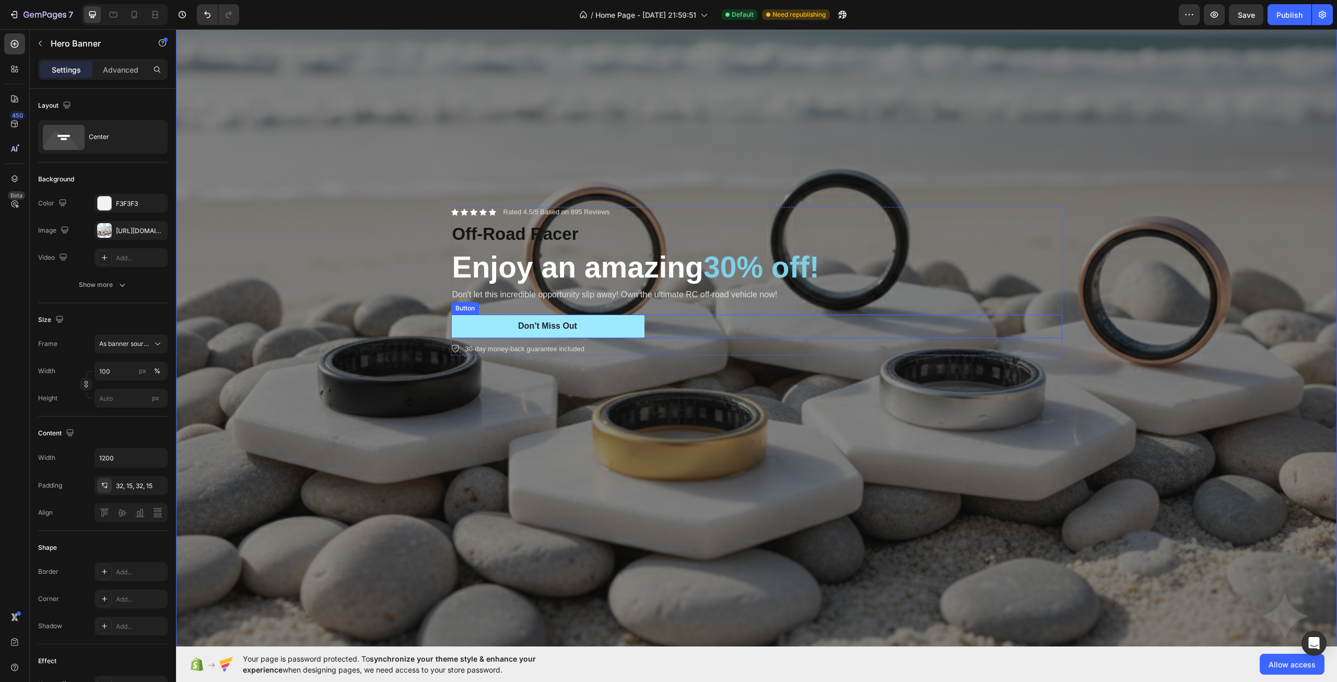
click at [574, 321] on button "Don’t Miss Out" at bounding box center [547, 326] width 193 height 24
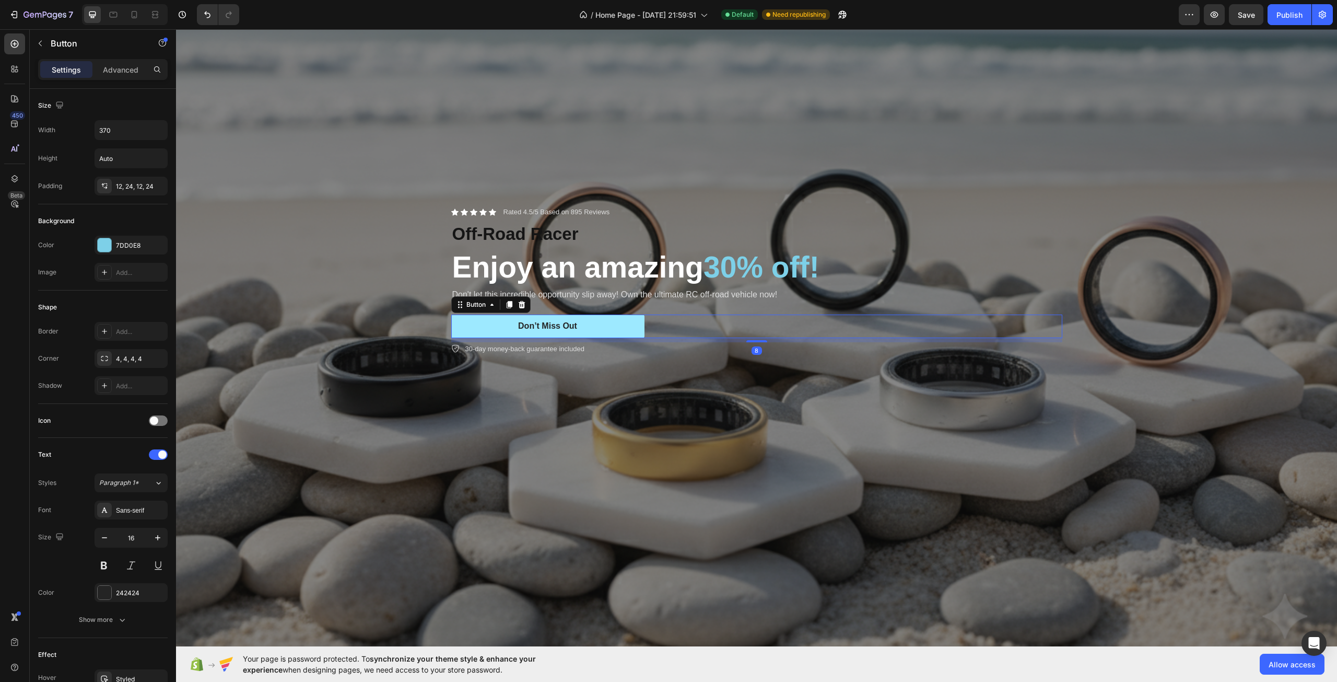
click at [574, 321] on button "Don’t Miss Out" at bounding box center [547, 326] width 193 height 24
click at [553, 316] on button "Don’t Miss Out" at bounding box center [547, 326] width 193 height 24
click at [554, 323] on p "Don’t Miss Out" at bounding box center [547, 326] width 59 height 11
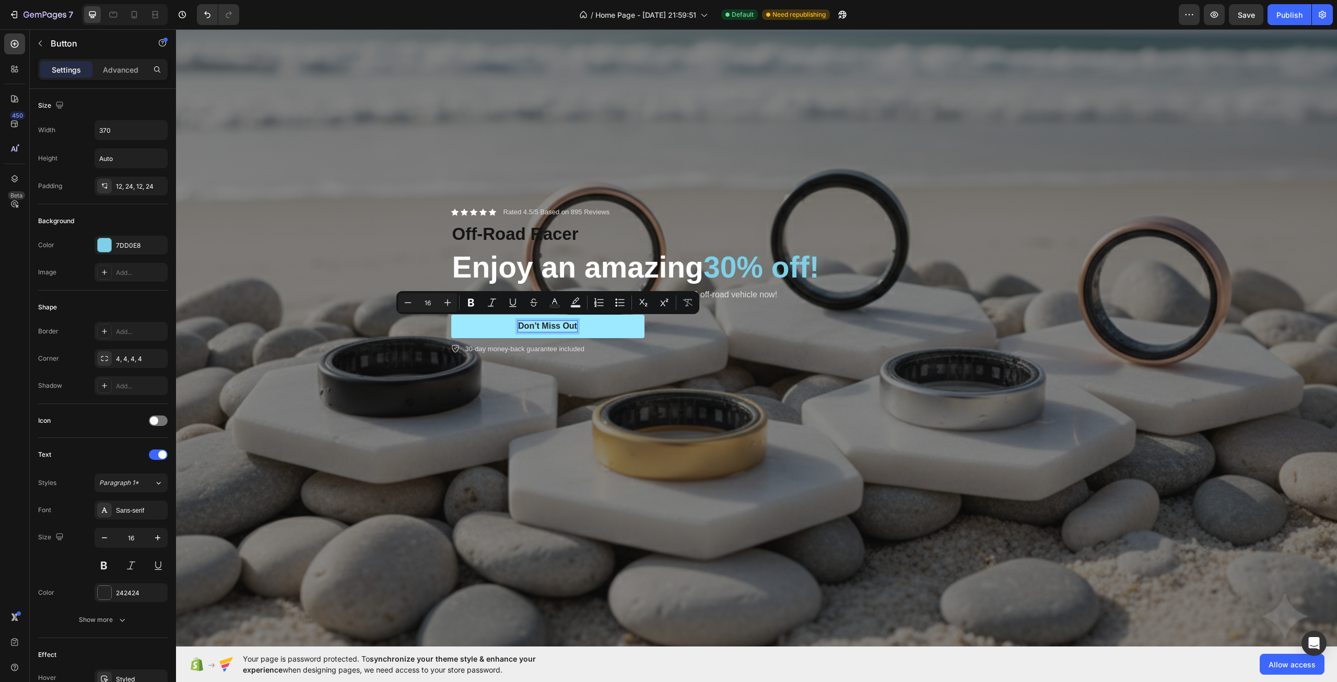
click at [561, 323] on p "Don’t Miss Out" at bounding box center [547, 326] width 59 height 11
click at [572, 323] on p "Don’t Miss Out" at bounding box center [547, 326] width 59 height 11
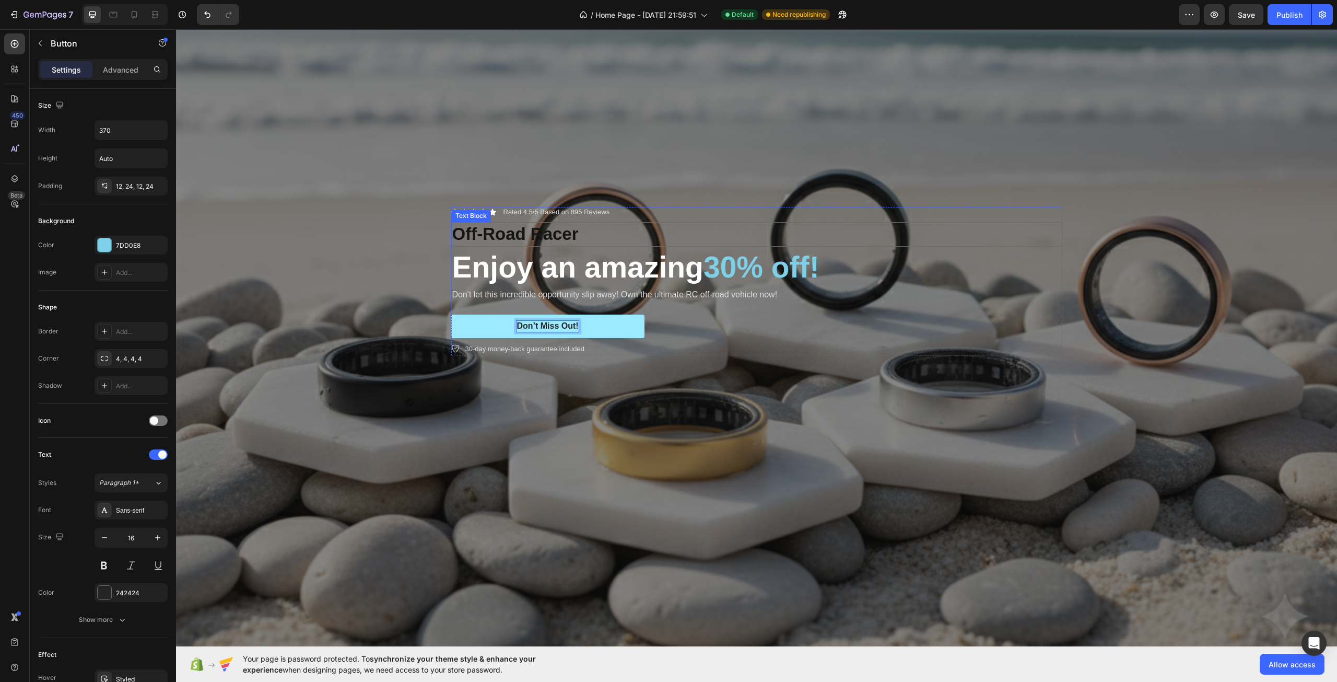
click at [542, 239] on p "Off-Road Racer" at bounding box center [756, 234] width 609 height 22
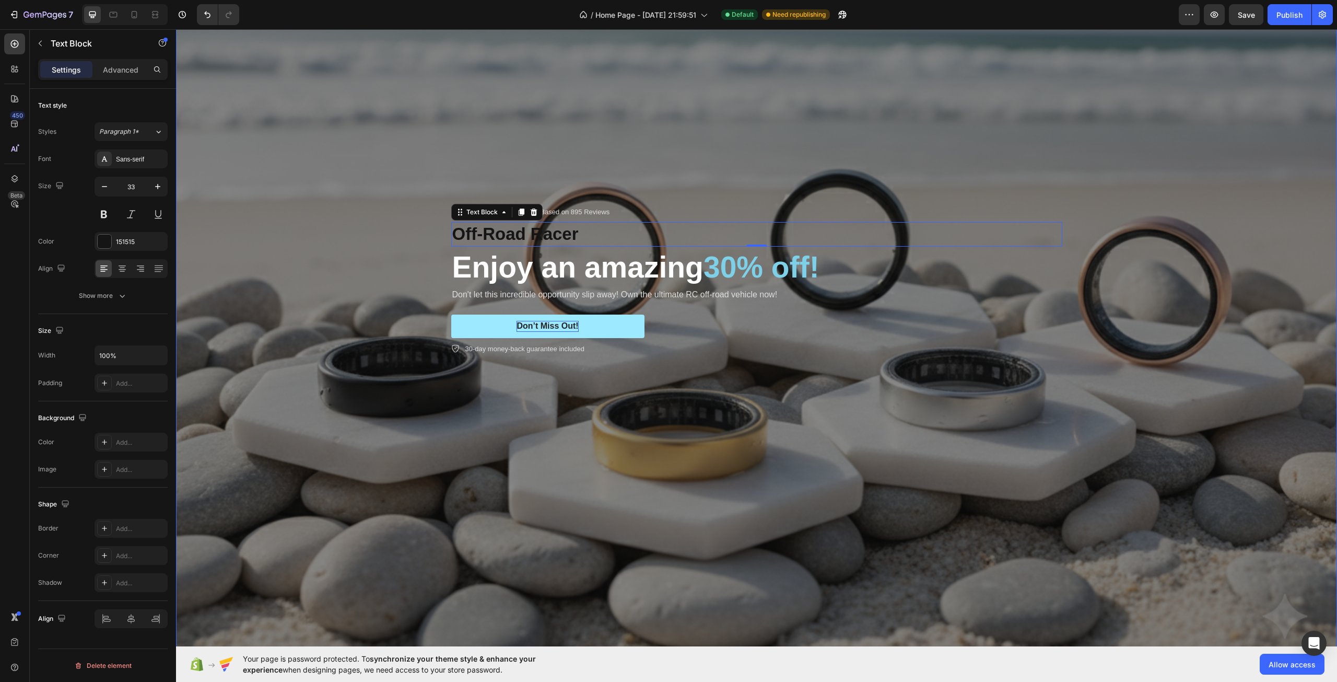
click at [1227, 354] on div "Overlay" at bounding box center [756, 281] width 1161 height 774
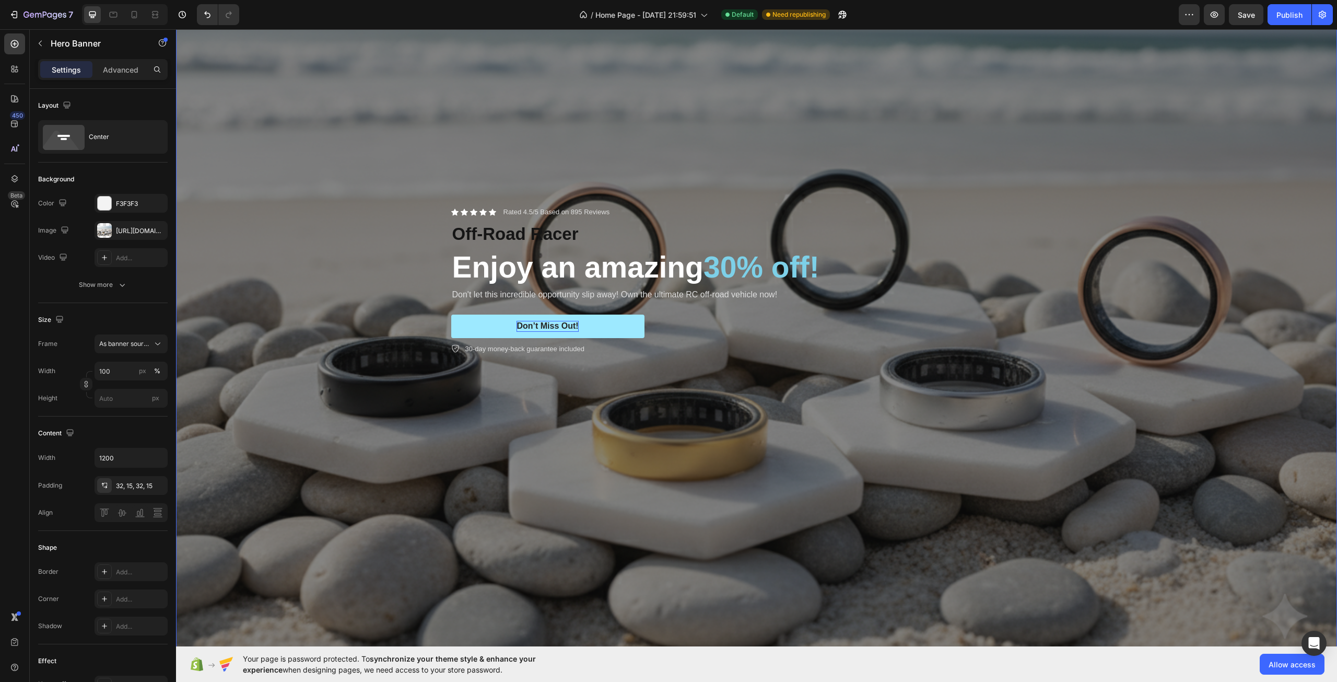
scroll to position [0, 0]
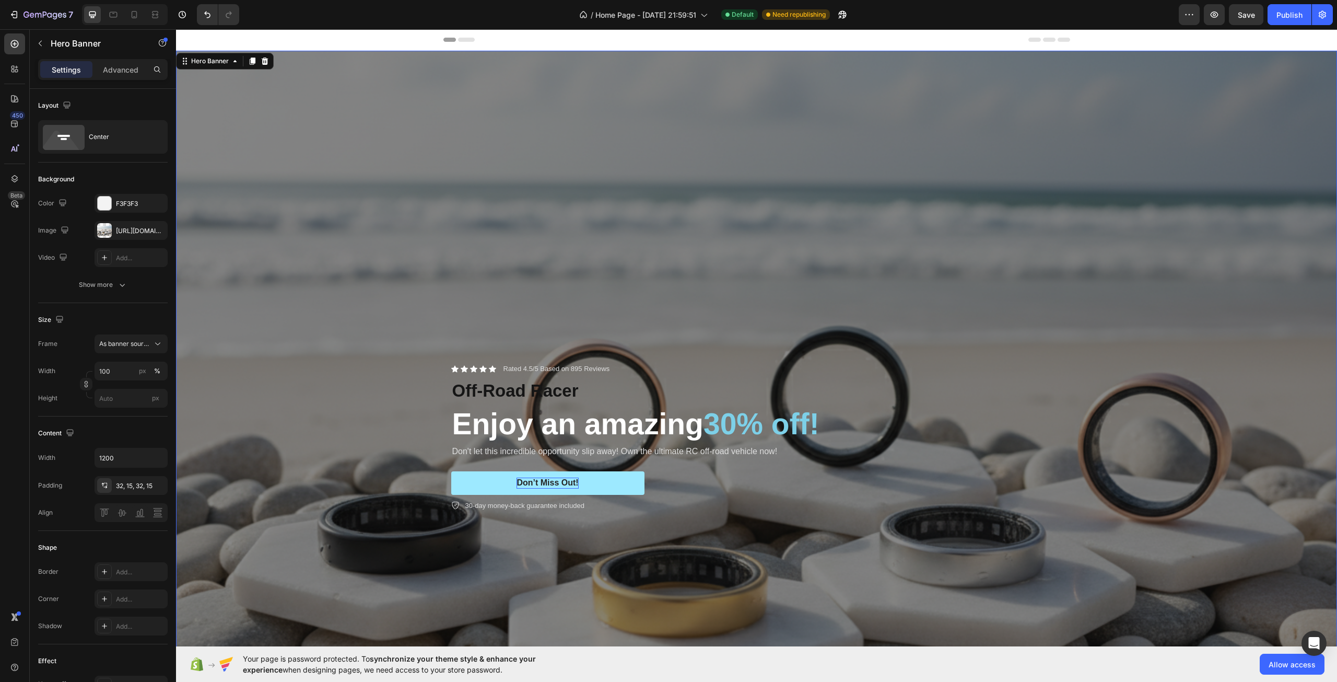
click at [800, 546] on div "Overlay" at bounding box center [756, 438] width 1161 height 774
click at [1126, 402] on div "Overlay" at bounding box center [756, 438] width 1161 height 774
click at [689, 161] on div "Overlay" at bounding box center [756, 438] width 1161 height 774
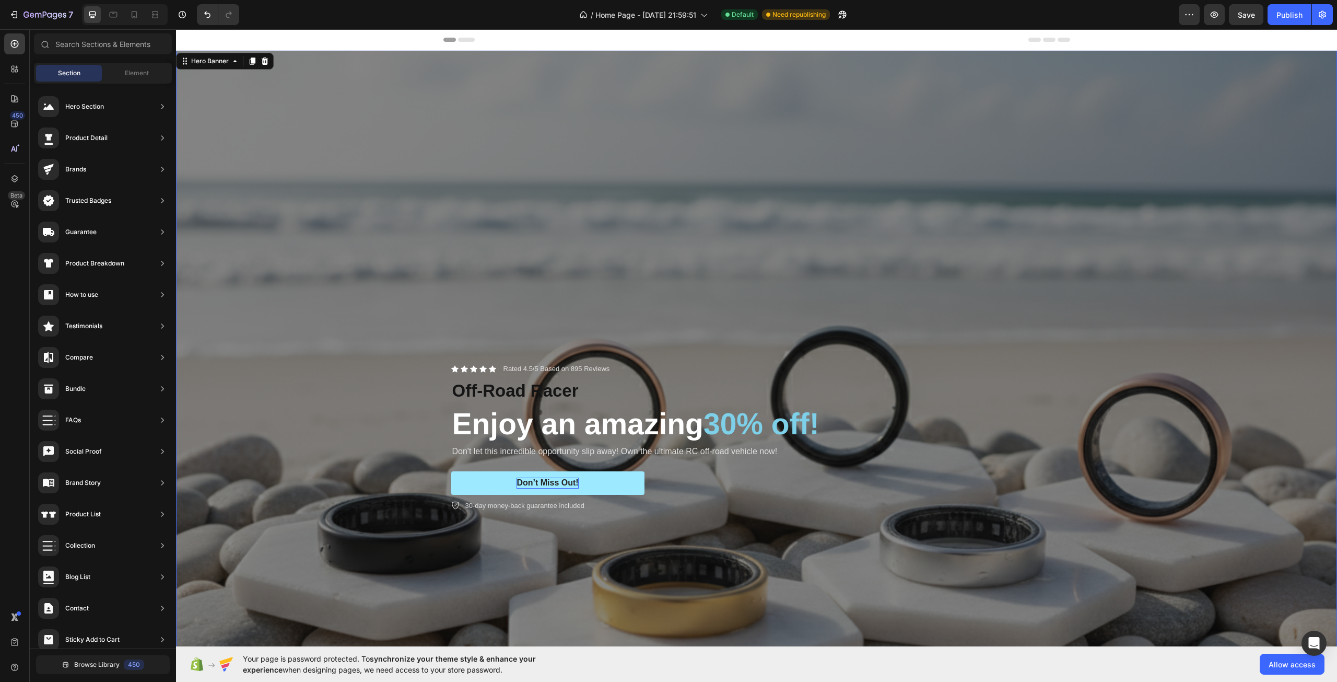
click at [473, 40] on div "Header" at bounding box center [757, 39] width 627 height 21
click at [431, 43] on div "Header" at bounding box center [756, 39] width 1161 height 21
click at [205, 36] on span "Header" at bounding box center [207, 39] width 23 height 10
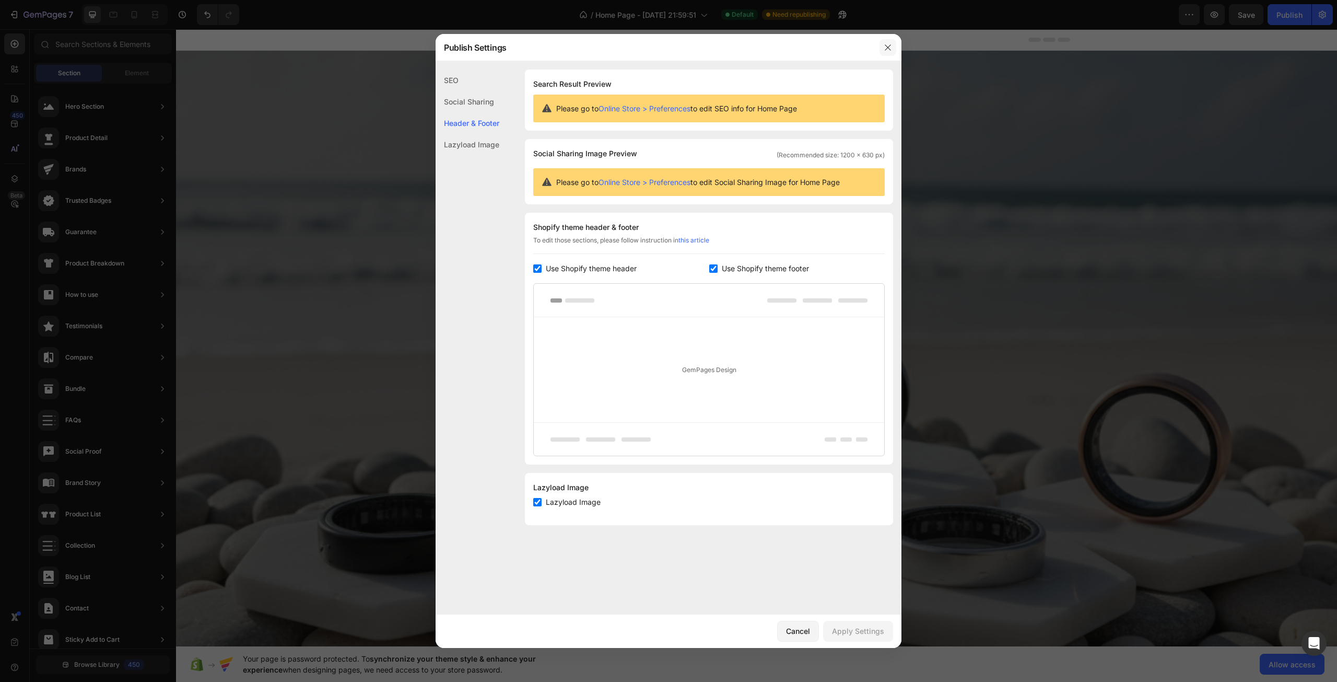
click at [883, 45] on button "button" at bounding box center [888, 47] width 17 height 17
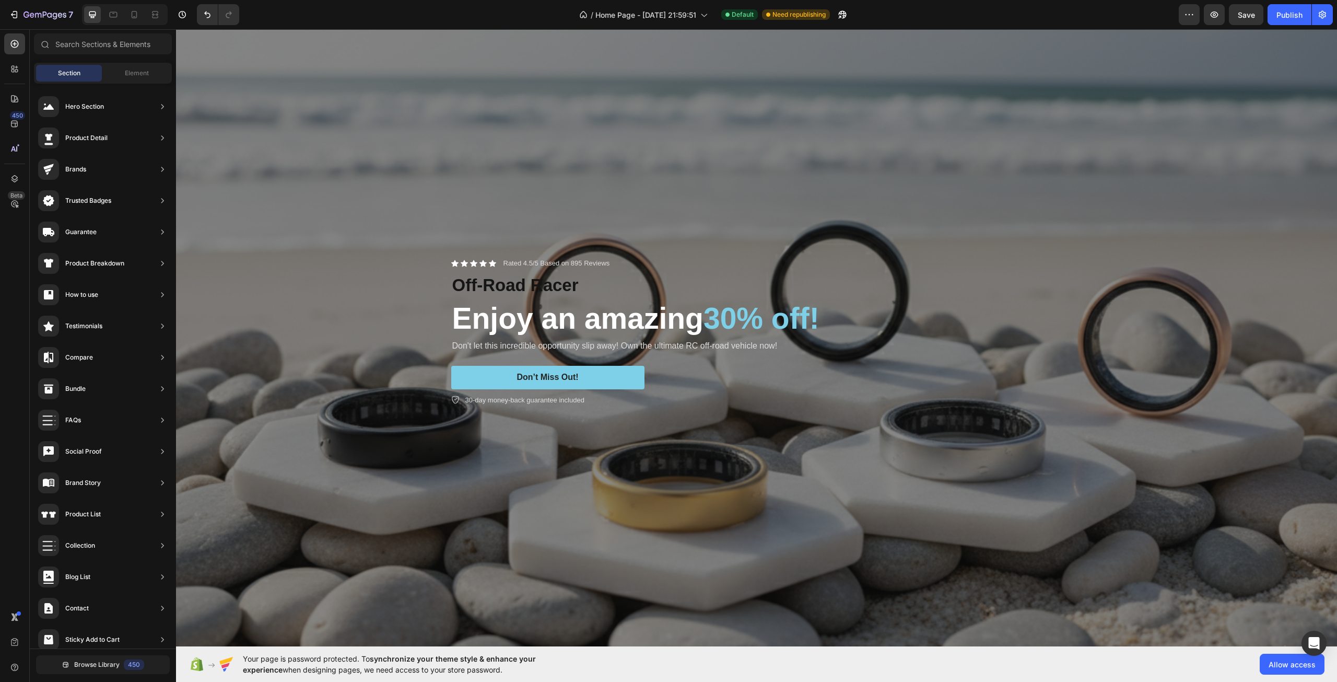
scroll to position [104, 0]
click at [487, 282] on p "Off-Road Racer" at bounding box center [756, 286] width 609 height 22
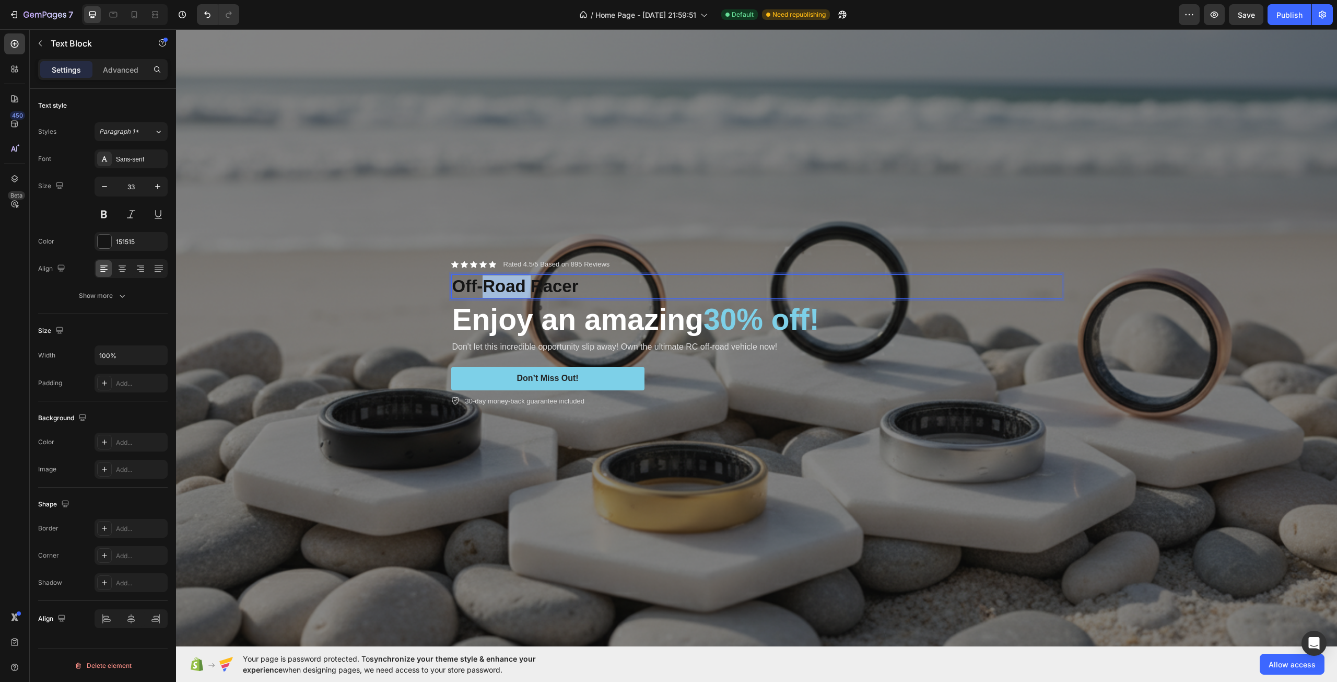
click at [487, 282] on p "Off-Road Racer" at bounding box center [756, 286] width 609 height 22
click at [525, 280] on p "Onyx Smart Ring" at bounding box center [756, 286] width 609 height 22
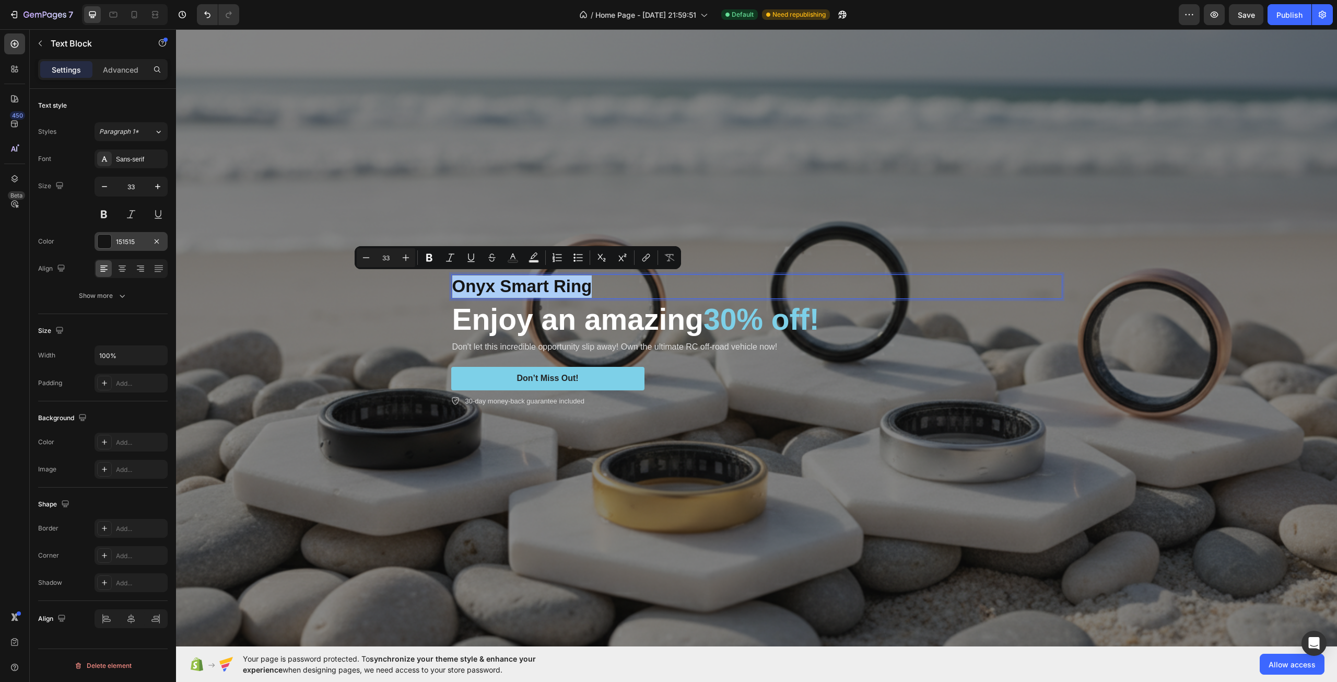
click at [118, 244] on div "151515" at bounding box center [131, 241] width 30 height 9
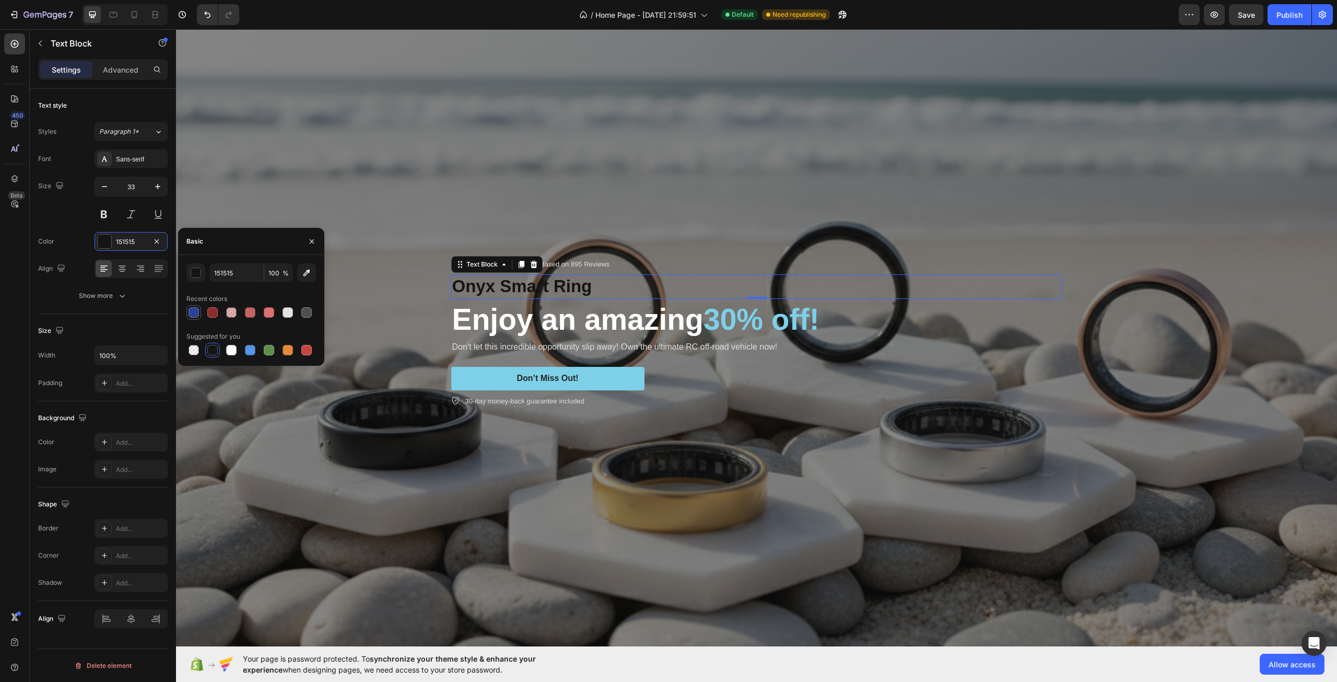
click at [190, 313] on div at bounding box center [194, 312] width 10 height 10
click at [257, 314] on div at bounding box center [250, 312] width 15 height 15
click at [221, 310] on div at bounding box center [251, 312] width 130 height 15
click at [230, 348] on div at bounding box center [231, 350] width 10 height 10
type input "FFFFFF"
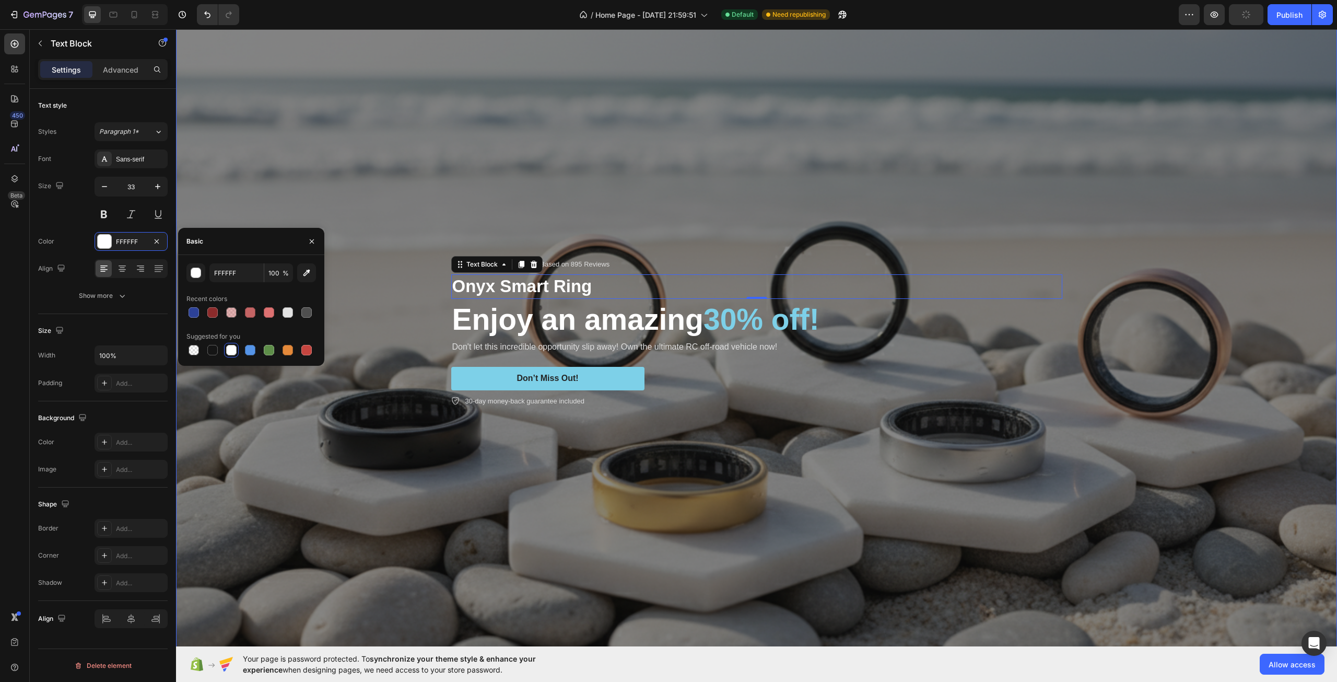
click at [367, 400] on div "Overlay" at bounding box center [756, 333] width 1161 height 774
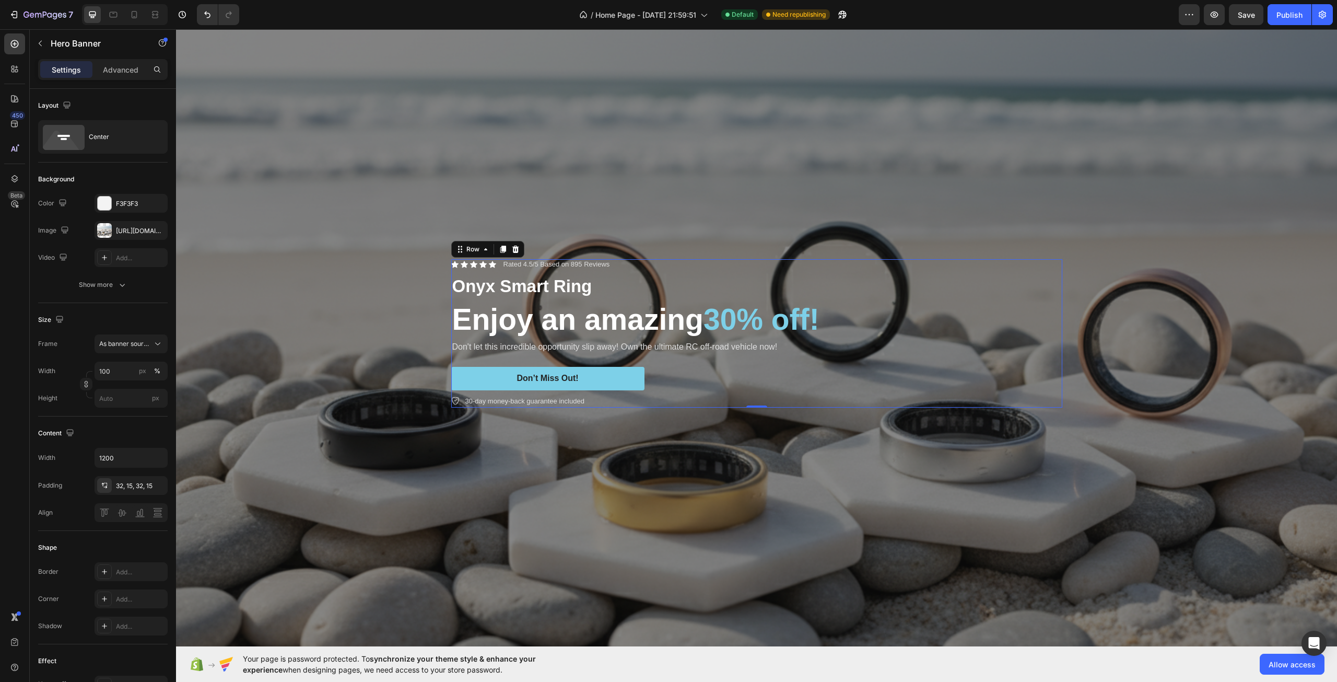
click at [665, 352] on div "Icon Icon Icon Icon Icon Icon List Rated 4.5/5 Based on 895 Reviews Text Block …" at bounding box center [756, 333] width 611 height 148
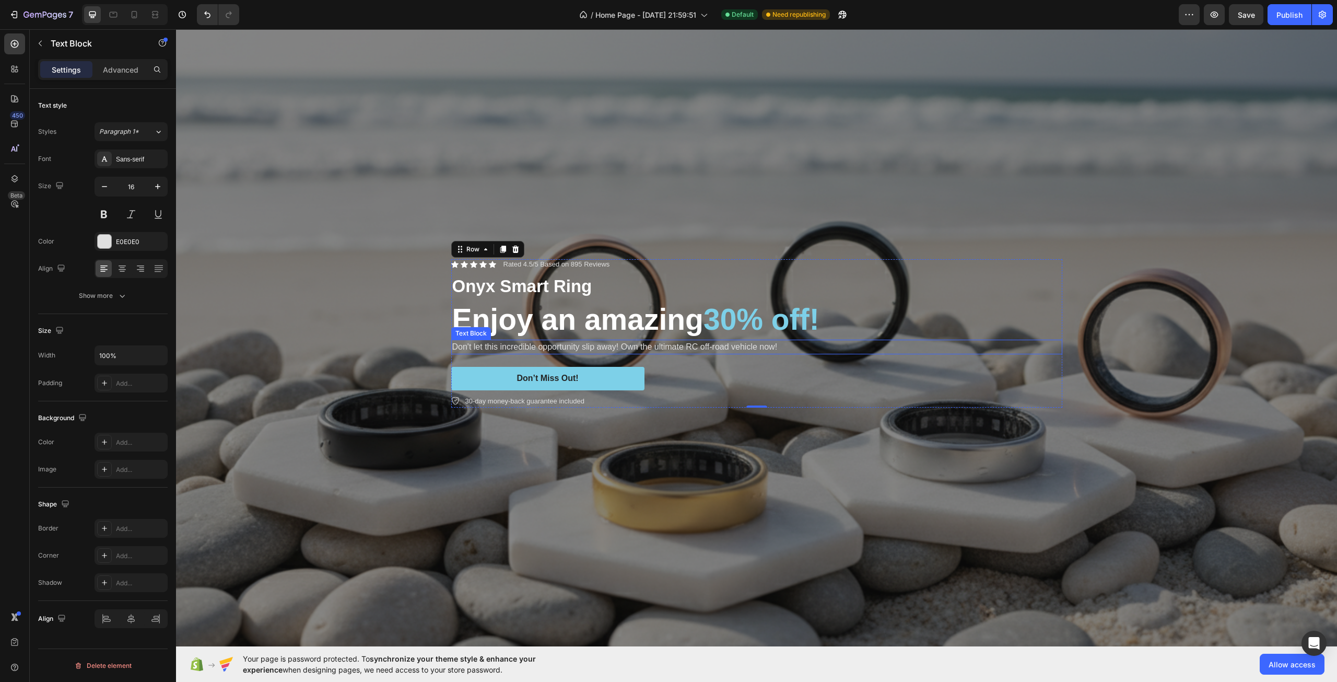
click at [639, 344] on p "Don't let this incredible opportunity slip away! Own the ultimate RC off-road v…" at bounding box center [756, 347] width 609 height 13
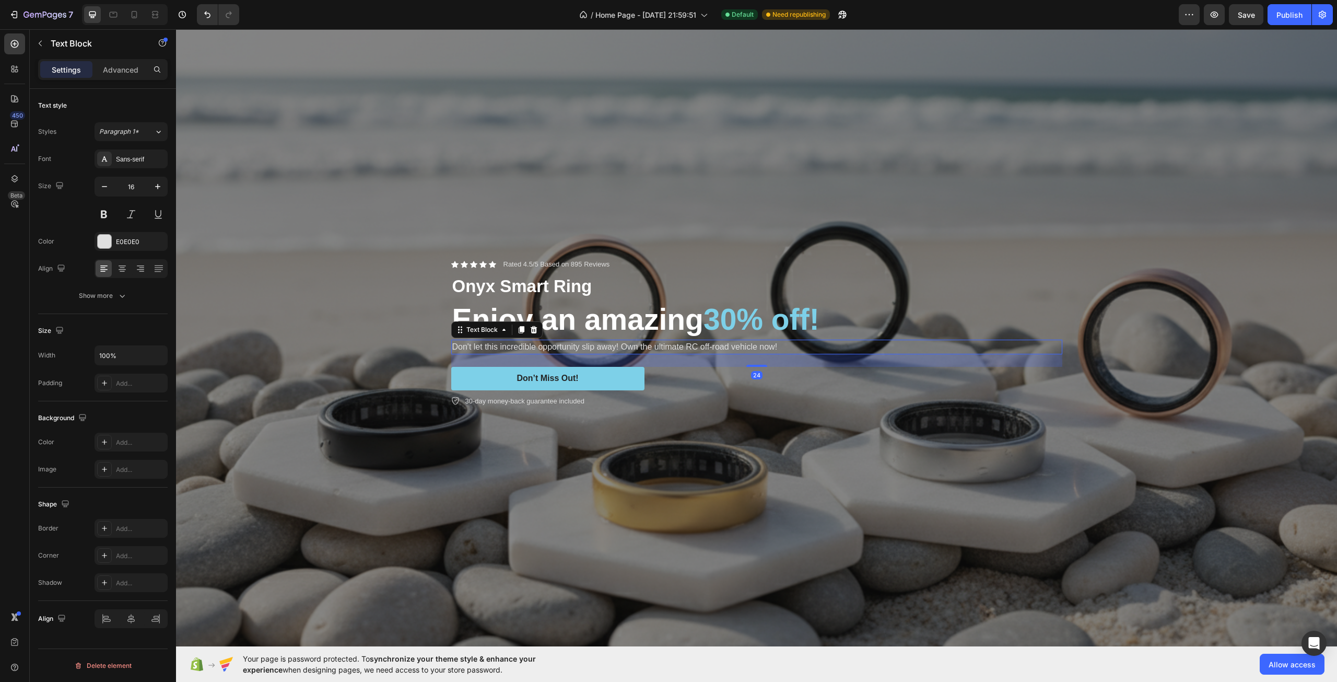
click at [493, 343] on p "Don't let this incredible opportunity slip away! Own the ultimate RC off-road v…" at bounding box center [756, 347] width 609 height 13
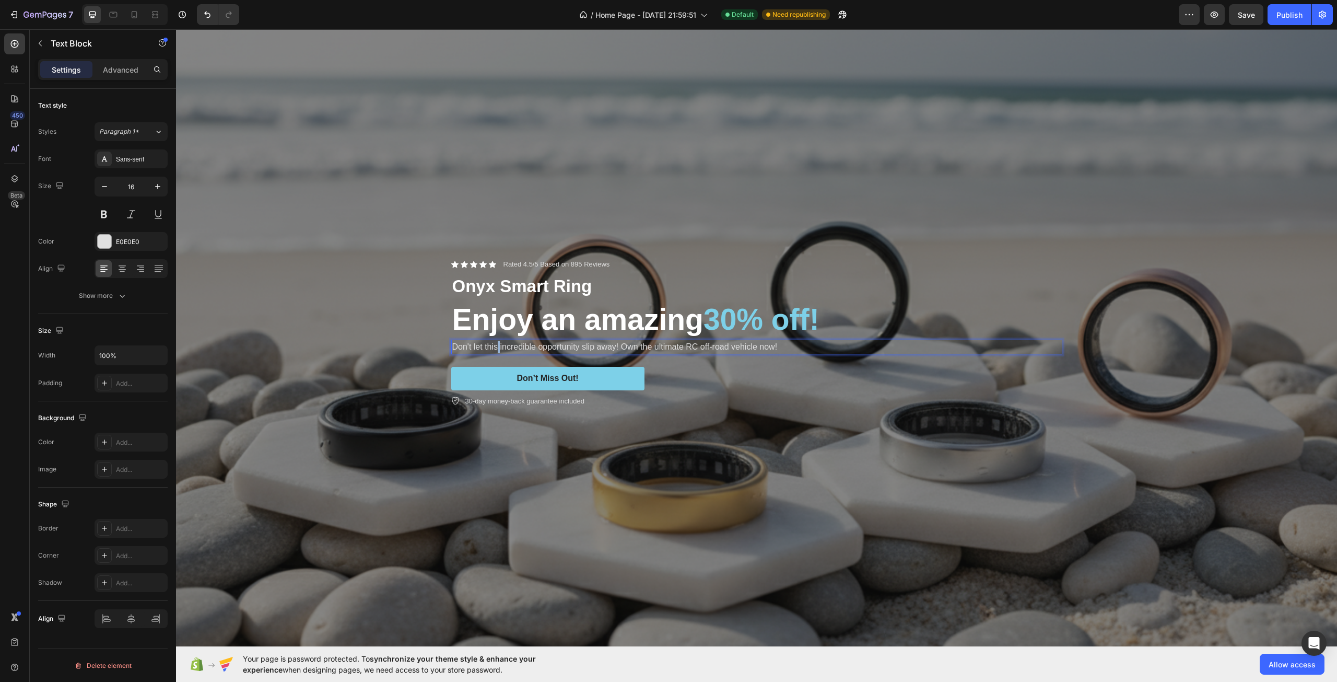
click at [493, 343] on p "Don't let this incredible opportunity slip away! Own the ultimate RC off-road v…" at bounding box center [756, 347] width 609 height 13
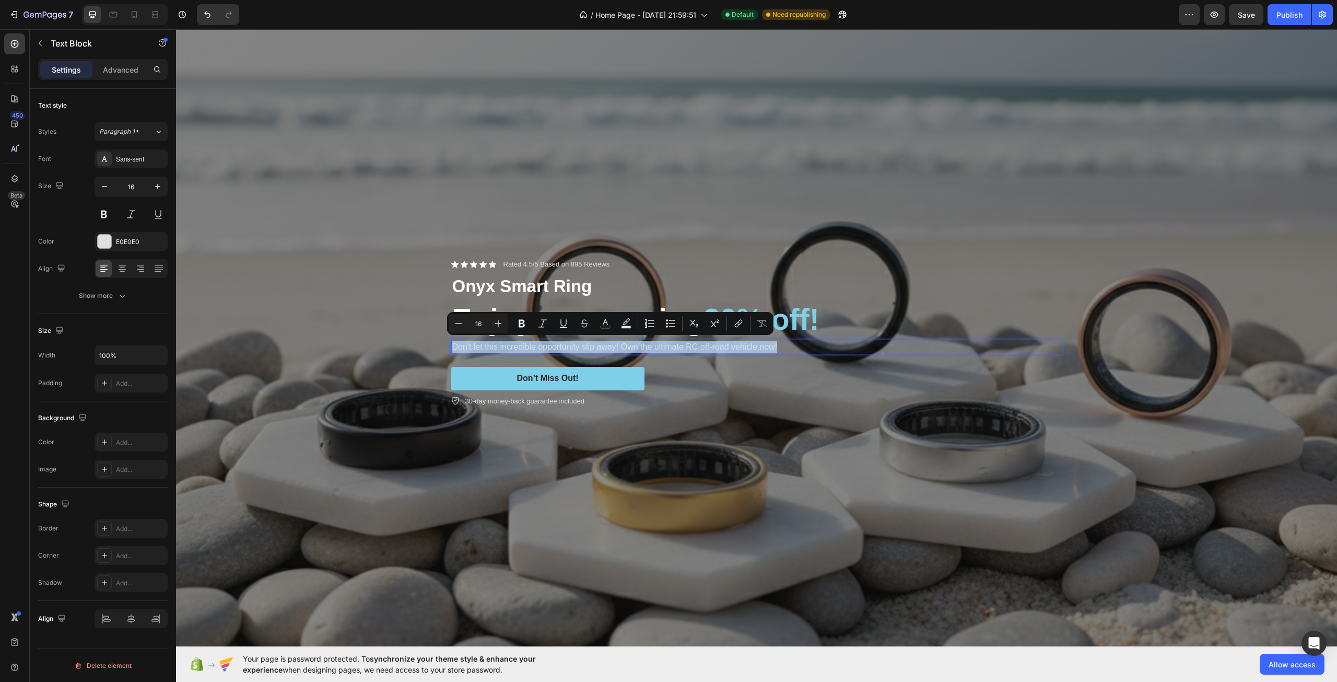
copy p "Don't let this incredible opportunity slip away! Own the ultimate RC off-road v…"
drag, startPoint x: 534, startPoint y: 342, endPoint x: 528, endPoint y: 345, distance: 6.8
click at [528, 345] on p "Don't let this incredible opportunity slip away! Own the ultimate RC off-road v…" at bounding box center [756, 347] width 609 height 13
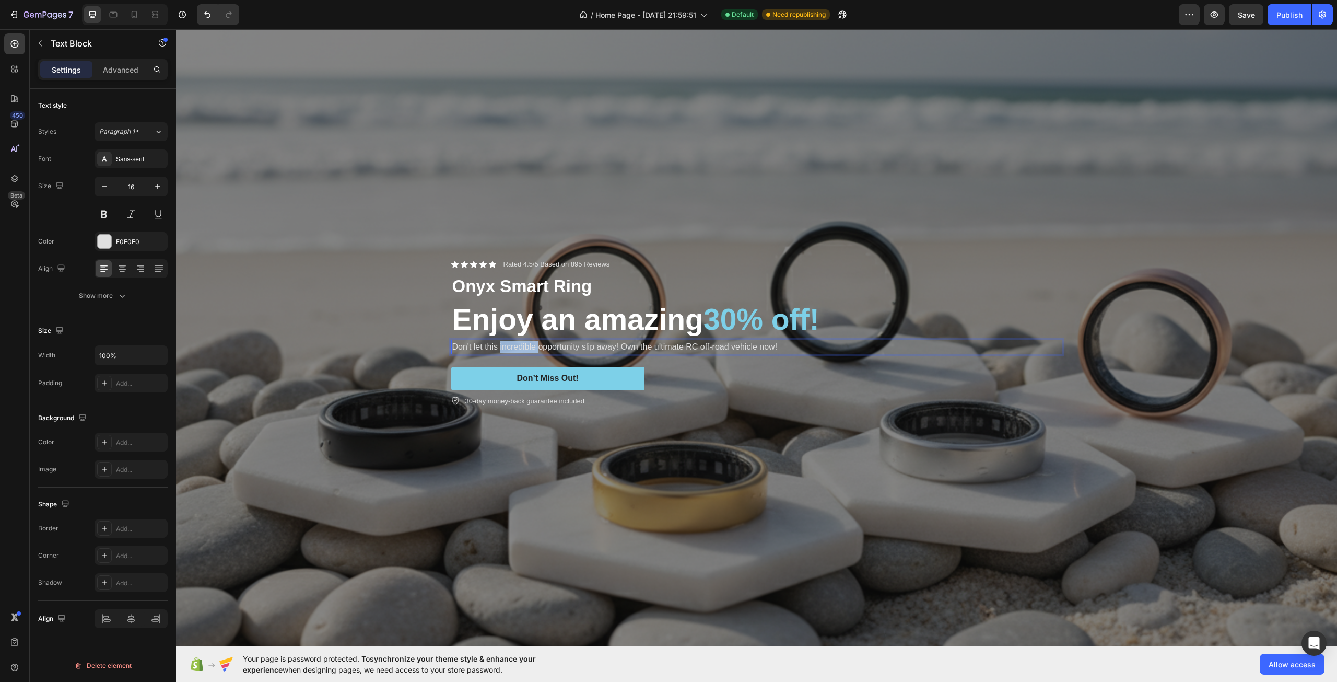
click at [528, 345] on p "Don't let this incredible opportunity slip away! Own the ultimate RC off-road v…" at bounding box center [756, 347] width 609 height 13
click at [741, 370] on div "Don’t Miss Out! Button" at bounding box center [756, 379] width 611 height 24
click at [569, 342] on strong "The future of wellness is on your finger." at bounding box center [531, 346] width 158 height 9
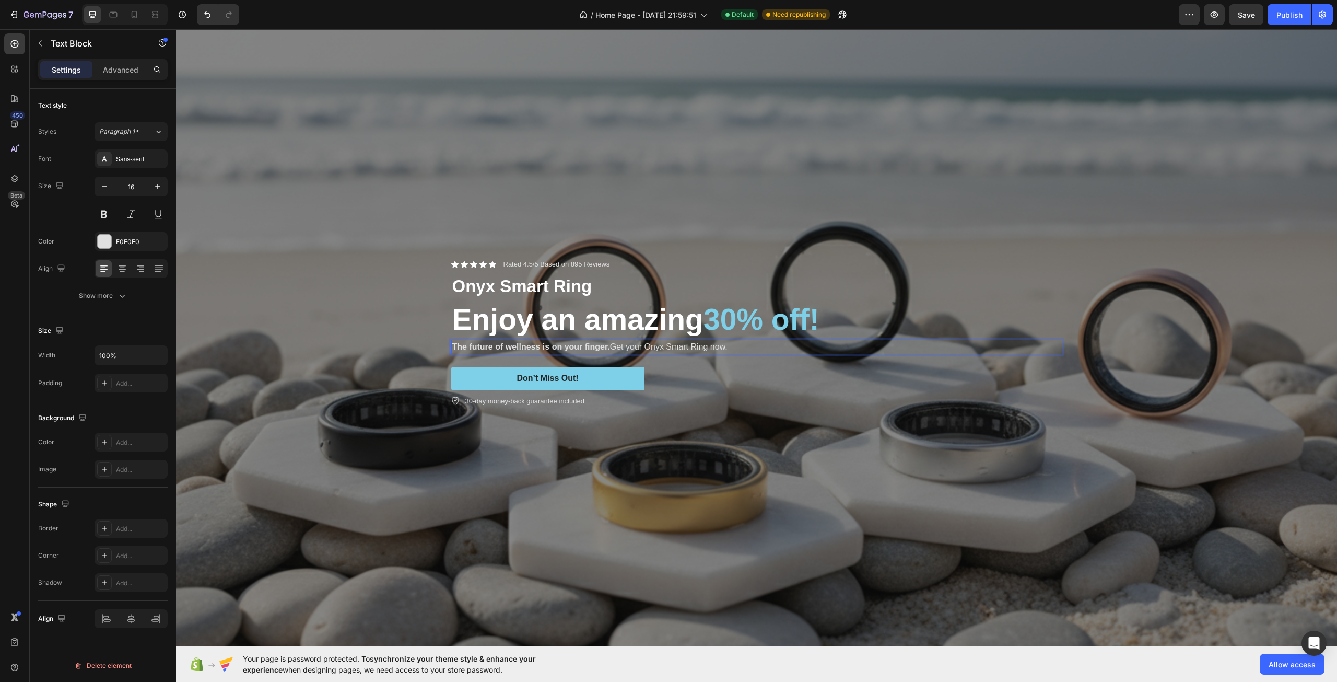
click at [569, 342] on strong "The future of wellness is on your finger." at bounding box center [531, 346] width 158 height 9
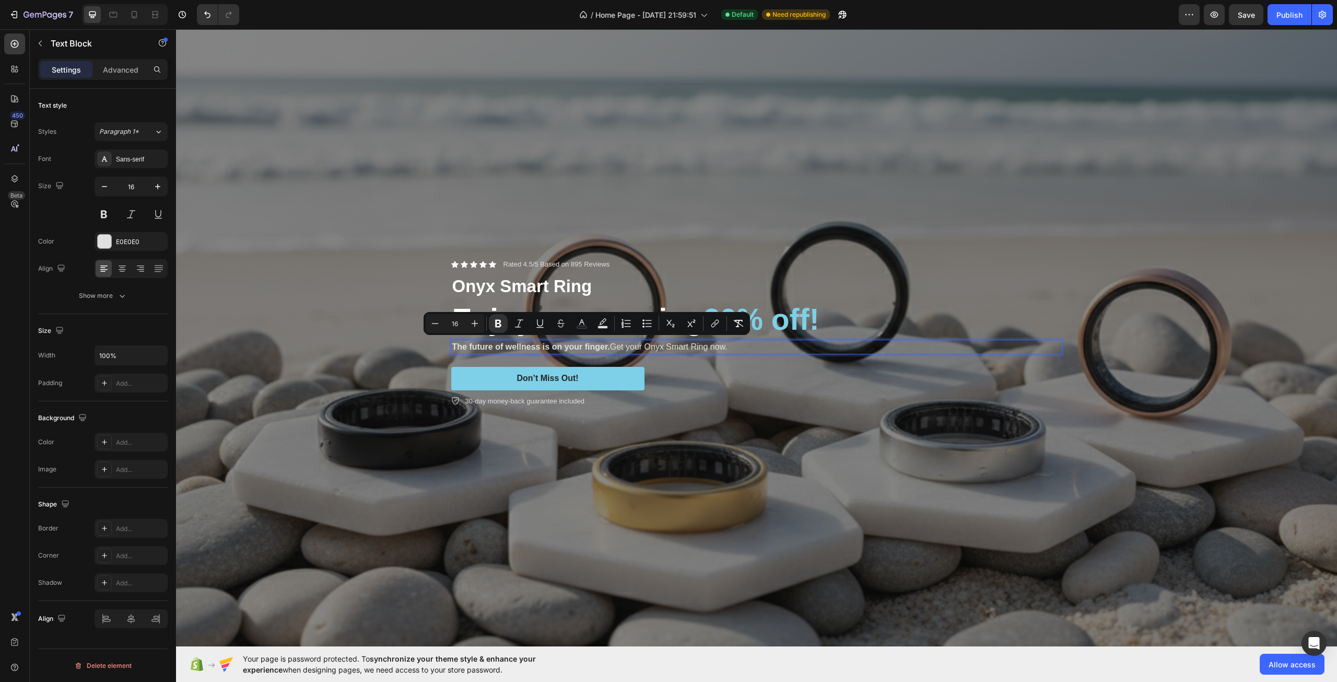
click at [594, 342] on strong "The future of wellness is on your finger." at bounding box center [531, 346] width 158 height 9
drag, startPoint x: 604, startPoint y: 344, endPoint x: 450, endPoint y: 351, distance: 154.3
click at [451, 351] on div "The future of wellness is on your finger. Get your Onyx Smart Ring now." at bounding box center [756, 347] width 611 height 15
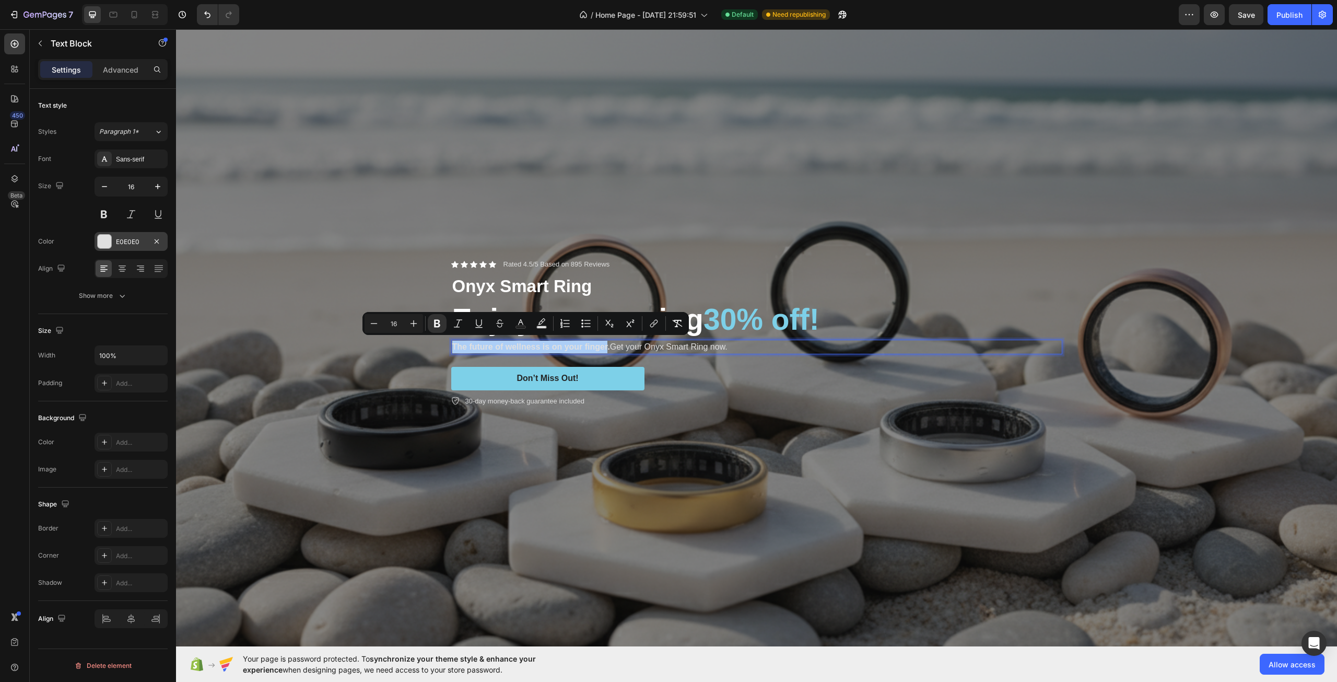
click at [122, 243] on div "E0E0E0" at bounding box center [131, 241] width 30 height 9
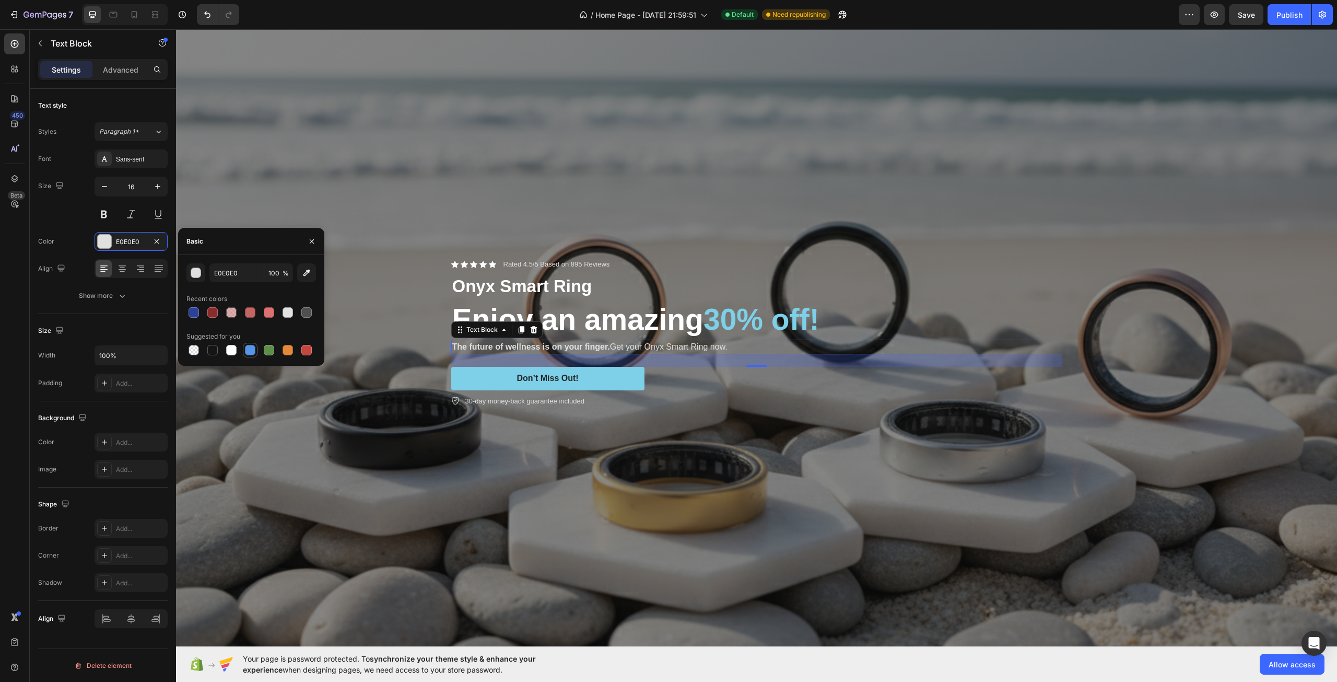
click at [248, 351] on div at bounding box center [250, 350] width 10 height 10
click at [192, 316] on div at bounding box center [194, 312] width 10 height 10
click at [256, 346] on div at bounding box center [250, 350] width 15 height 15
type input "5594E7"
click at [484, 427] on div "Overlay" at bounding box center [756, 333] width 1161 height 774
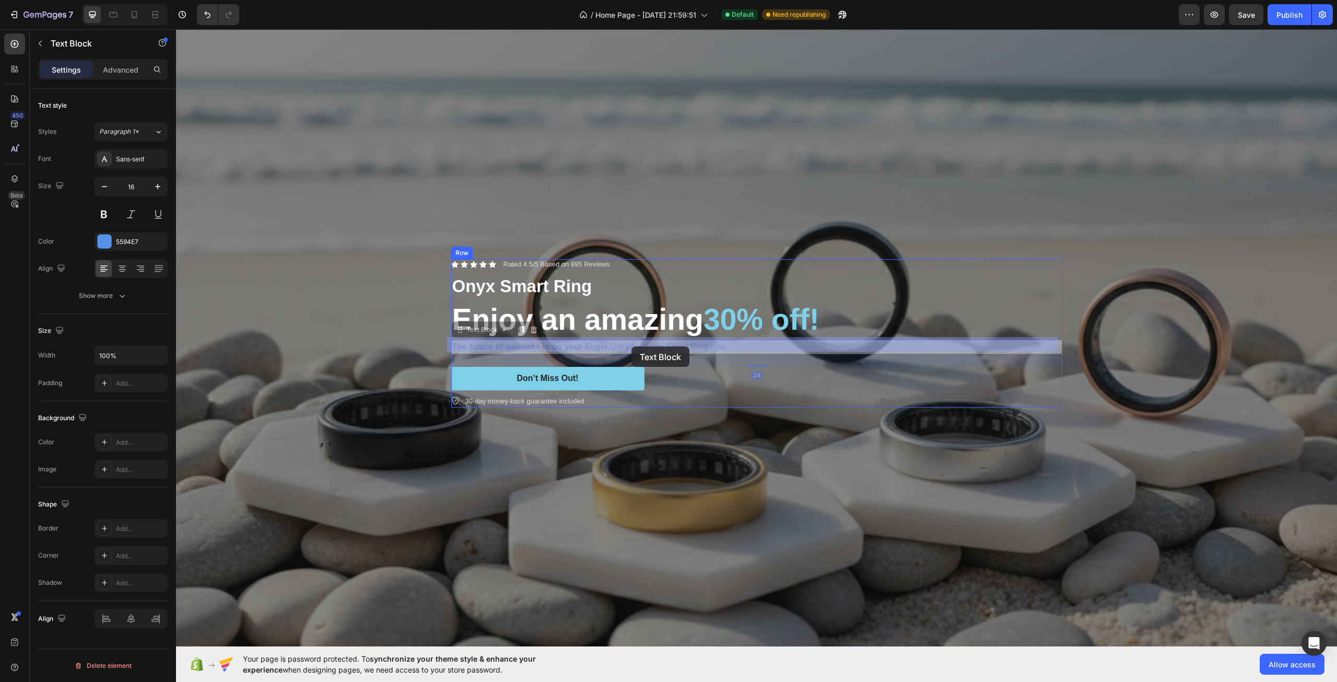
drag, startPoint x: 724, startPoint y: 341, endPoint x: 632, endPoint y: 346, distance: 92.6
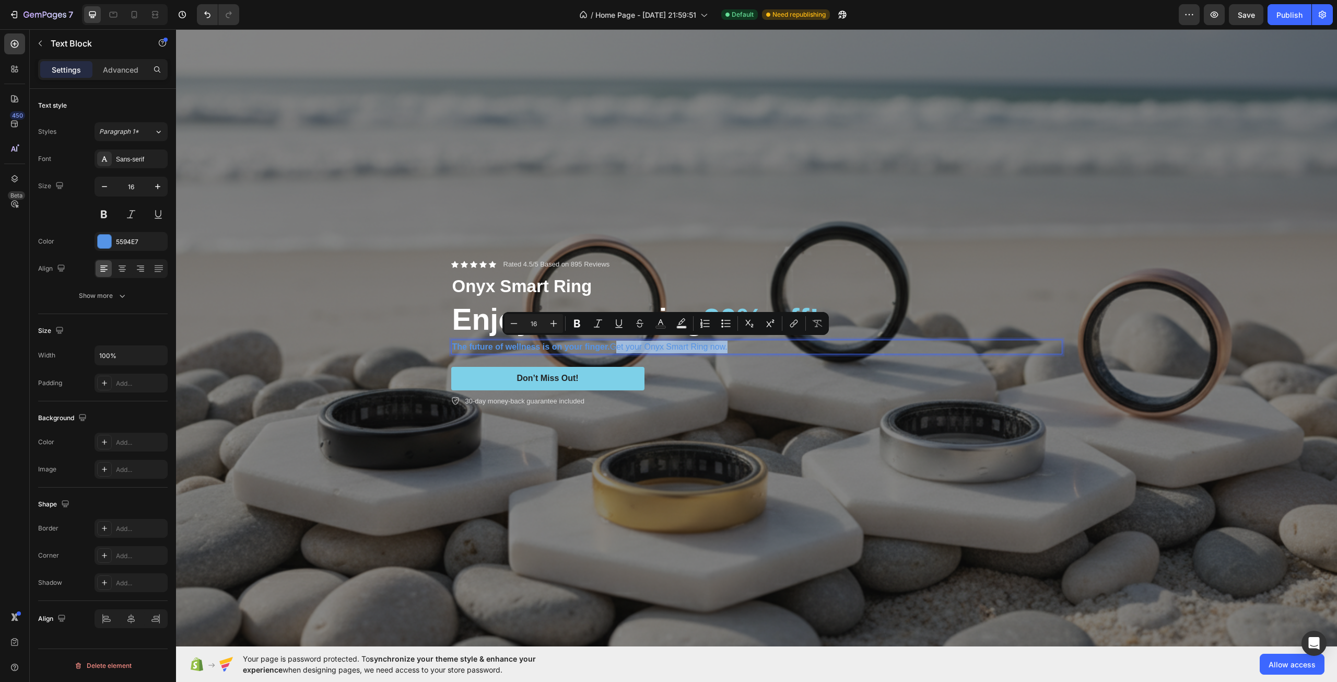
drag, startPoint x: 609, startPoint y: 341, endPoint x: 723, endPoint y: 349, distance: 114.7
click at [723, 349] on p "The future of wellness is on your finger. Get your Onyx Smart Ring now." at bounding box center [756, 347] width 609 height 13
click at [108, 241] on div at bounding box center [105, 242] width 14 height 14
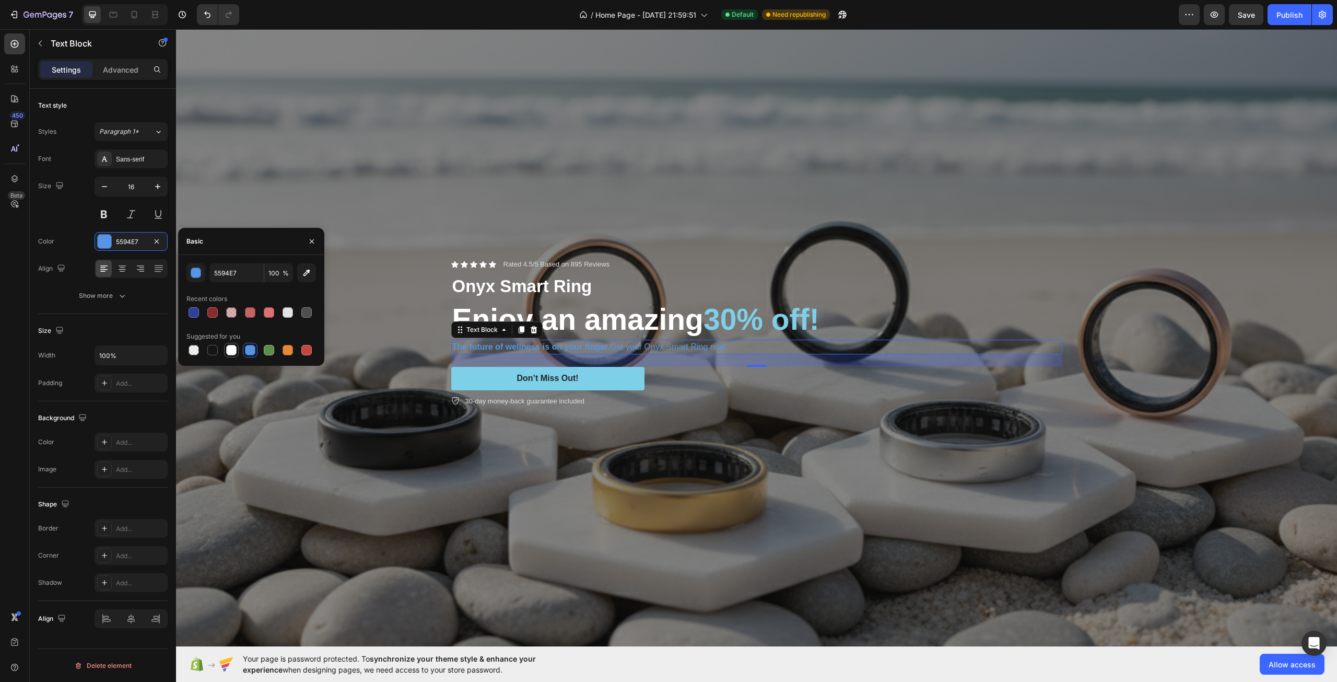
click at [230, 349] on div at bounding box center [231, 350] width 10 height 10
click at [248, 346] on div at bounding box center [250, 350] width 10 height 10
click at [226, 350] on div at bounding box center [231, 350] width 10 height 10
type input "FFFFFF"
click at [439, 410] on div "Overlay" at bounding box center [756, 333] width 1161 height 774
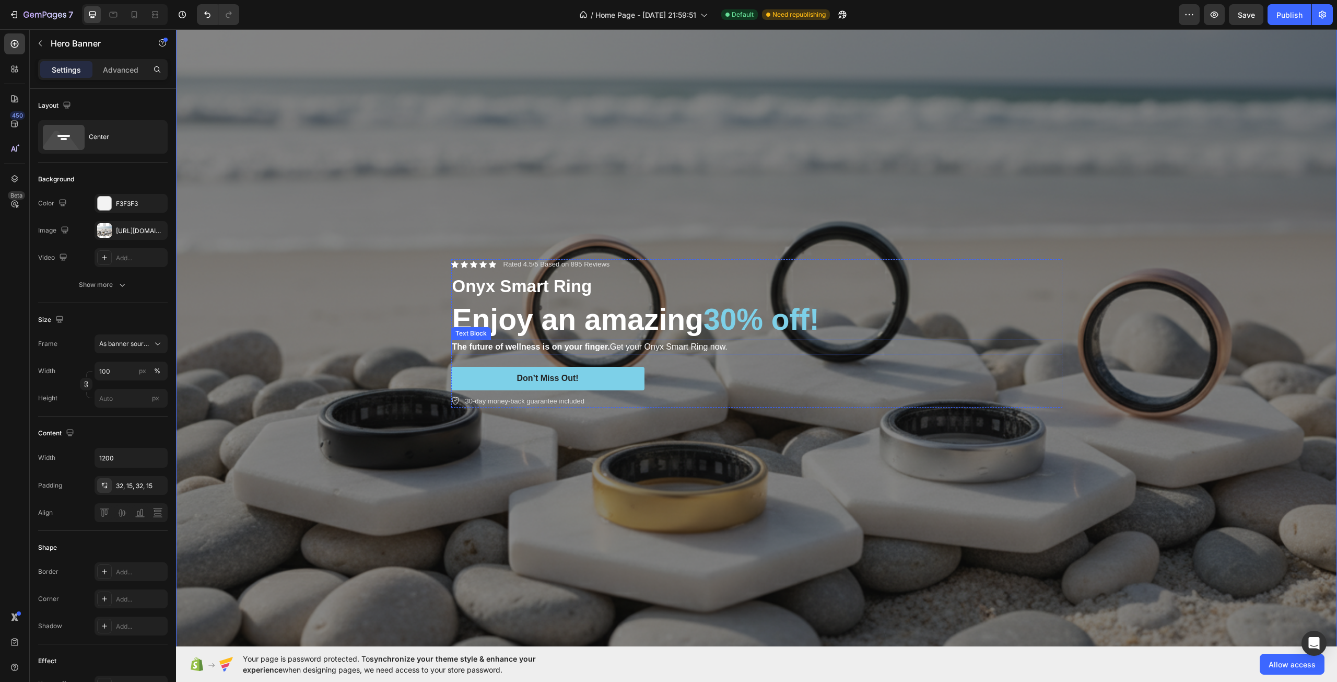
click at [476, 342] on strong "The future of wellness is on your finger." at bounding box center [531, 346] width 158 height 9
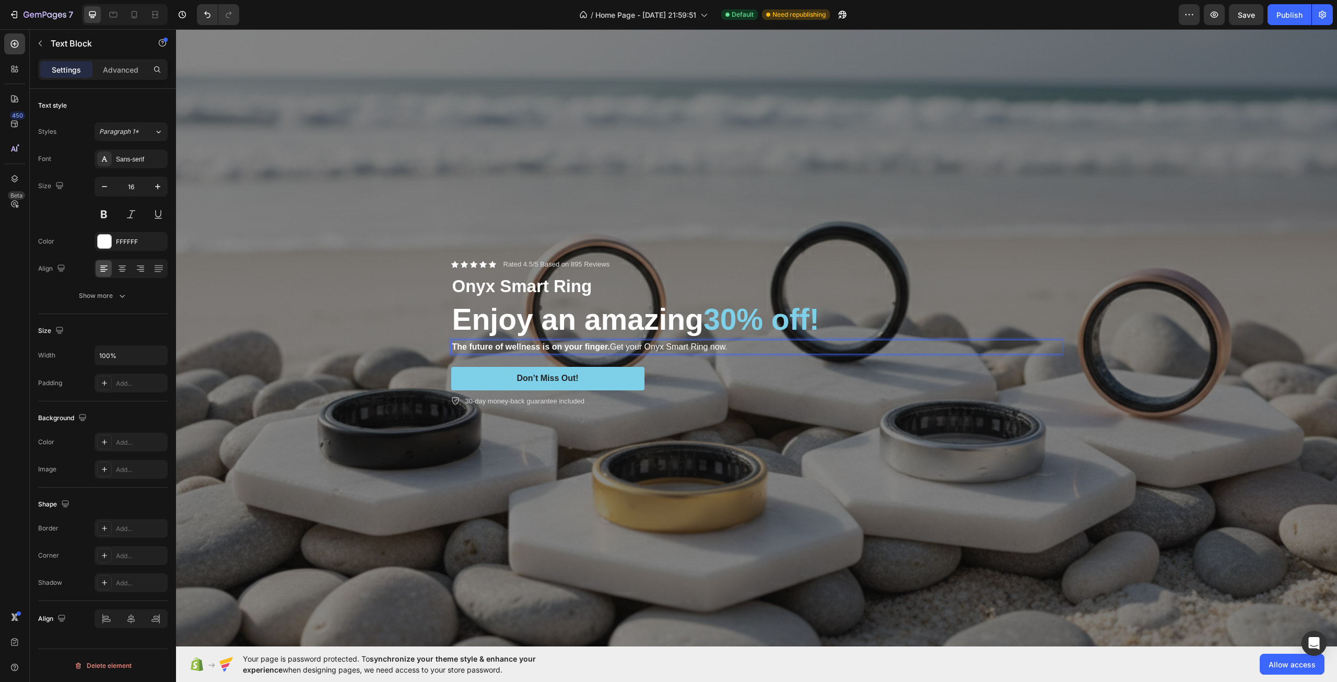
click at [476, 342] on strong "The future of wellness is on your finger." at bounding box center [531, 346] width 158 height 9
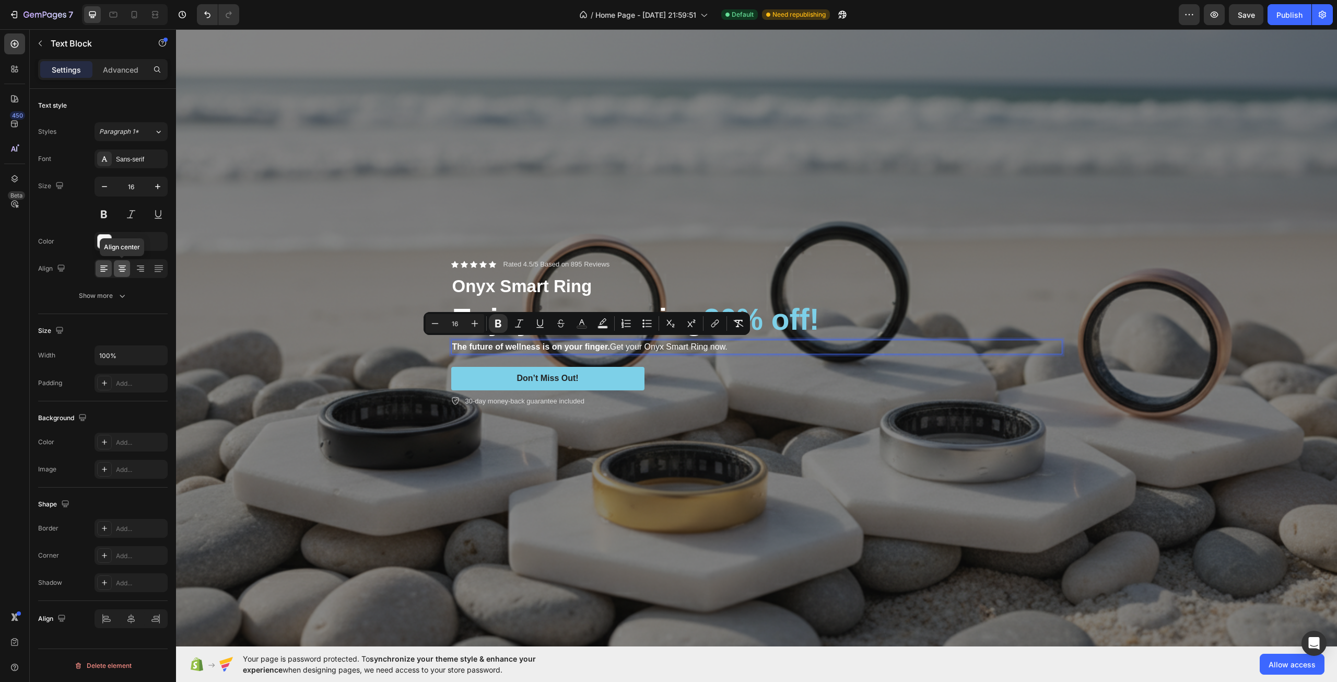
click at [122, 270] on icon at bounding box center [122, 268] width 10 height 10
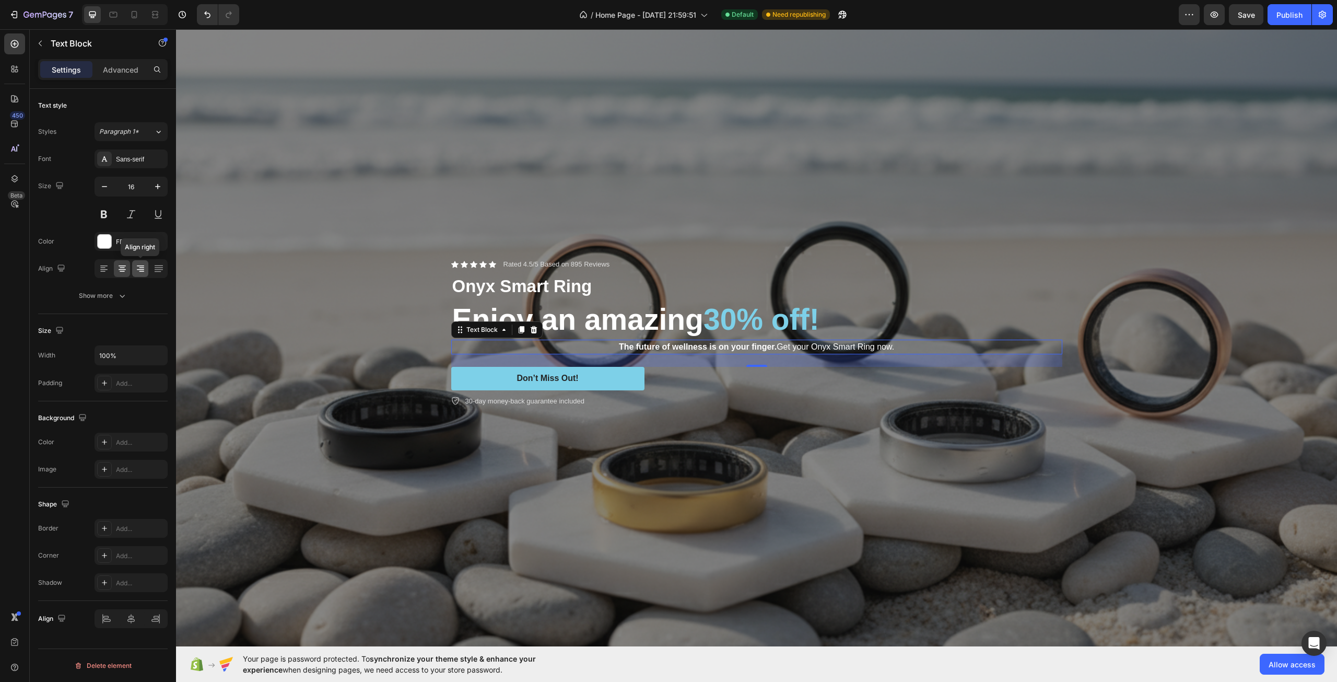
click at [145, 270] on icon at bounding box center [140, 268] width 10 height 10
click at [160, 269] on icon at bounding box center [159, 268] width 10 height 10
click at [99, 274] on div at bounding box center [104, 268] width 16 height 17
click at [325, 359] on div "Overlay" at bounding box center [756, 333] width 1161 height 774
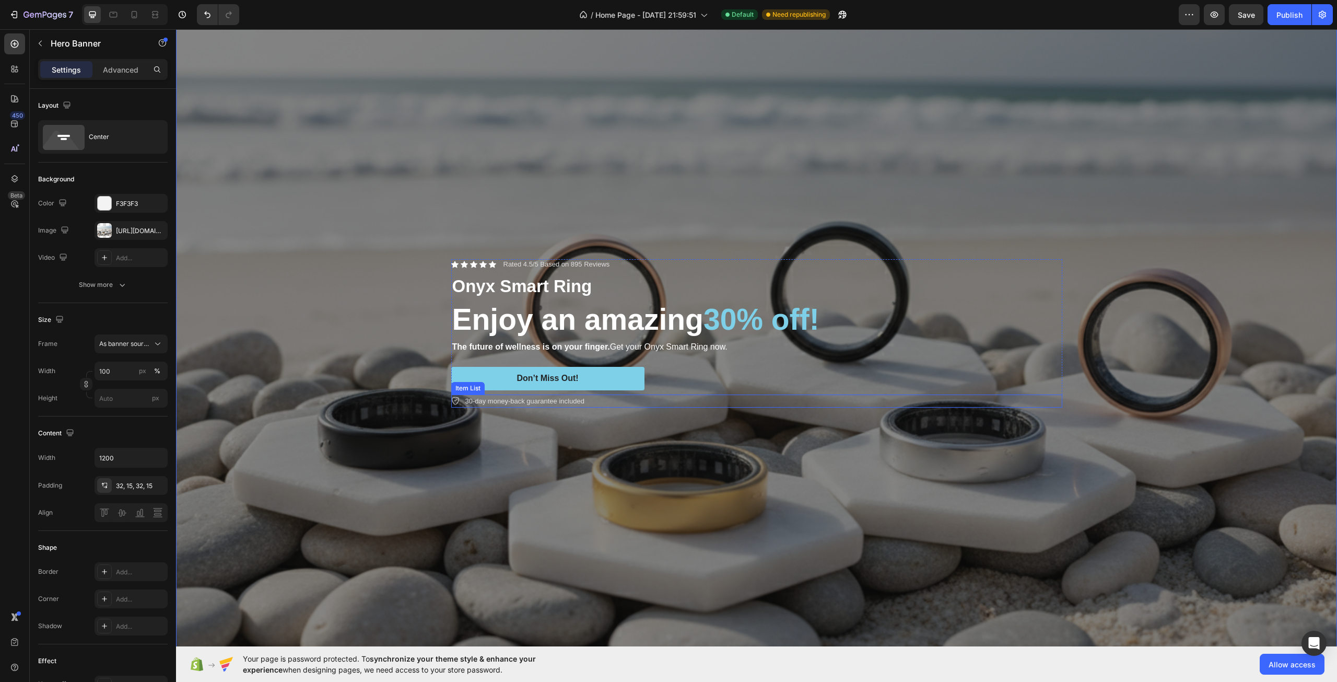
click at [451, 399] on icon at bounding box center [455, 400] width 8 height 8
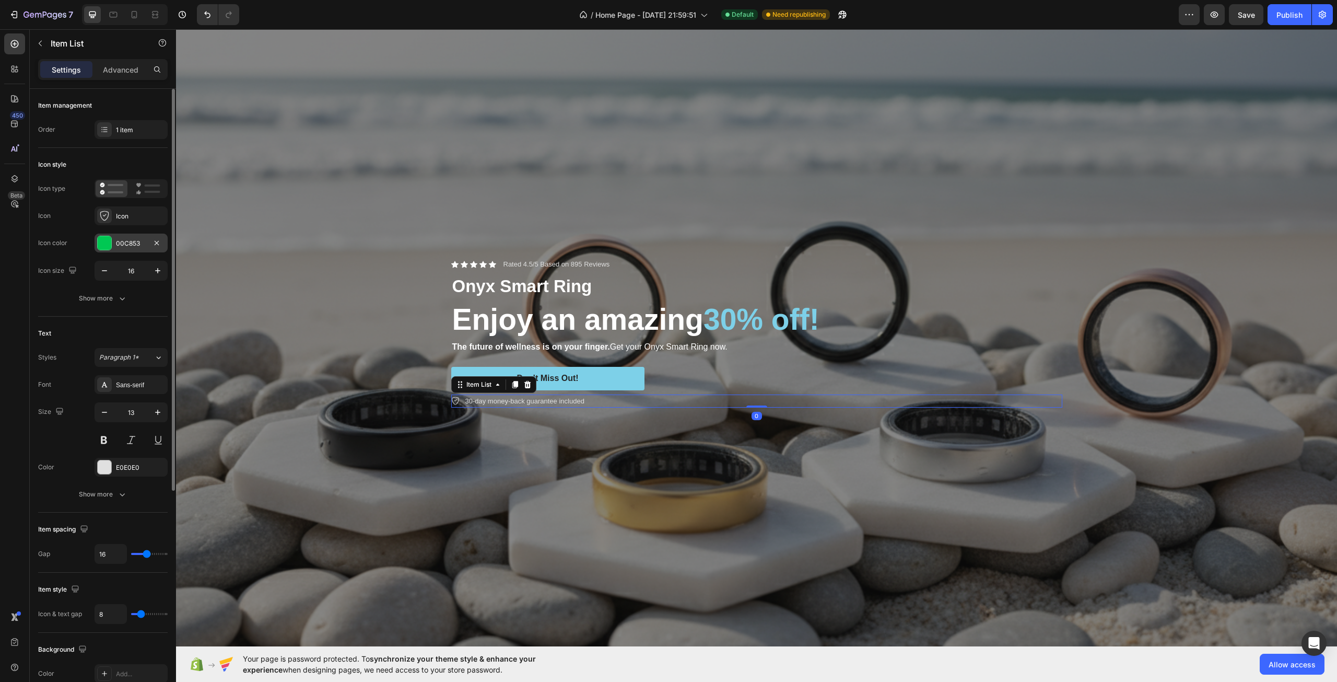
click at [100, 246] on div at bounding box center [105, 243] width 14 height 14
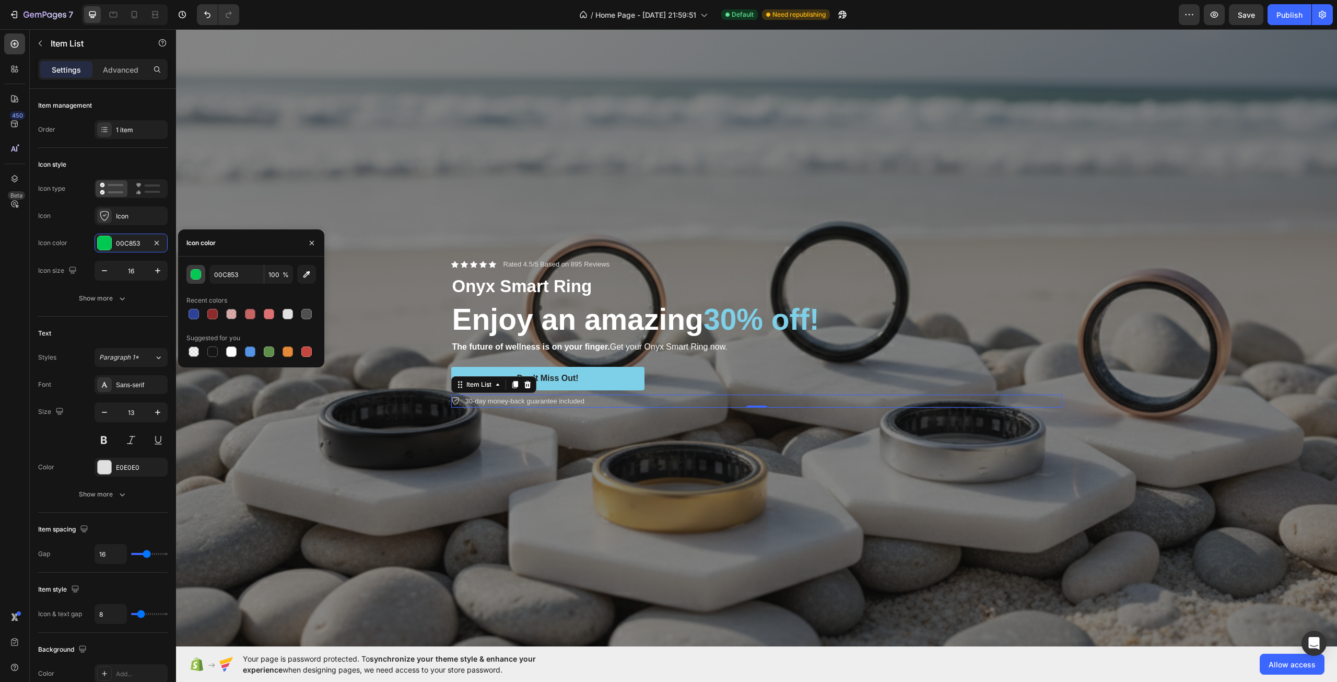
click at [201, 276] on button "button" at bounding box center [195, 274] width 19 height 19
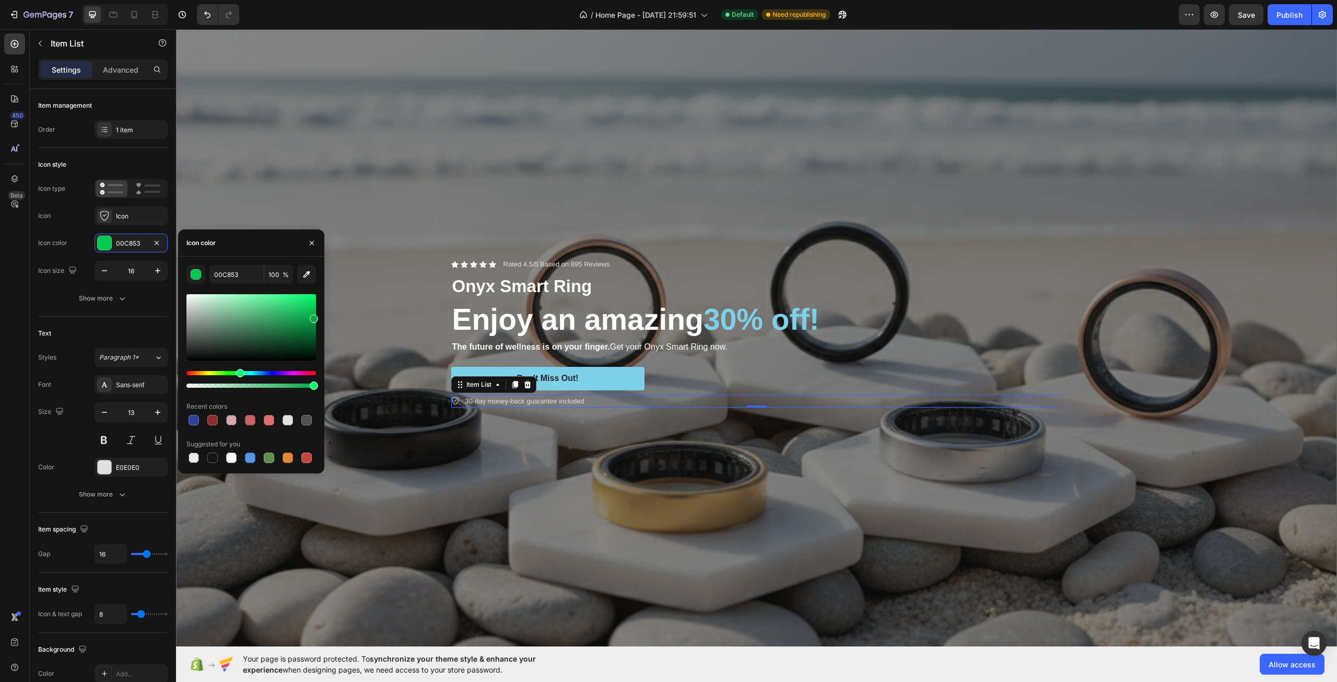
drag, startPoint x: 485, startPoint y: 352, endPoint x: 333, endPoint y: 308, distance: 157.9
type input "00A846"
click at [375, 343] on div "Overlay" at bounding box center [756, 333] width 1161 height 774
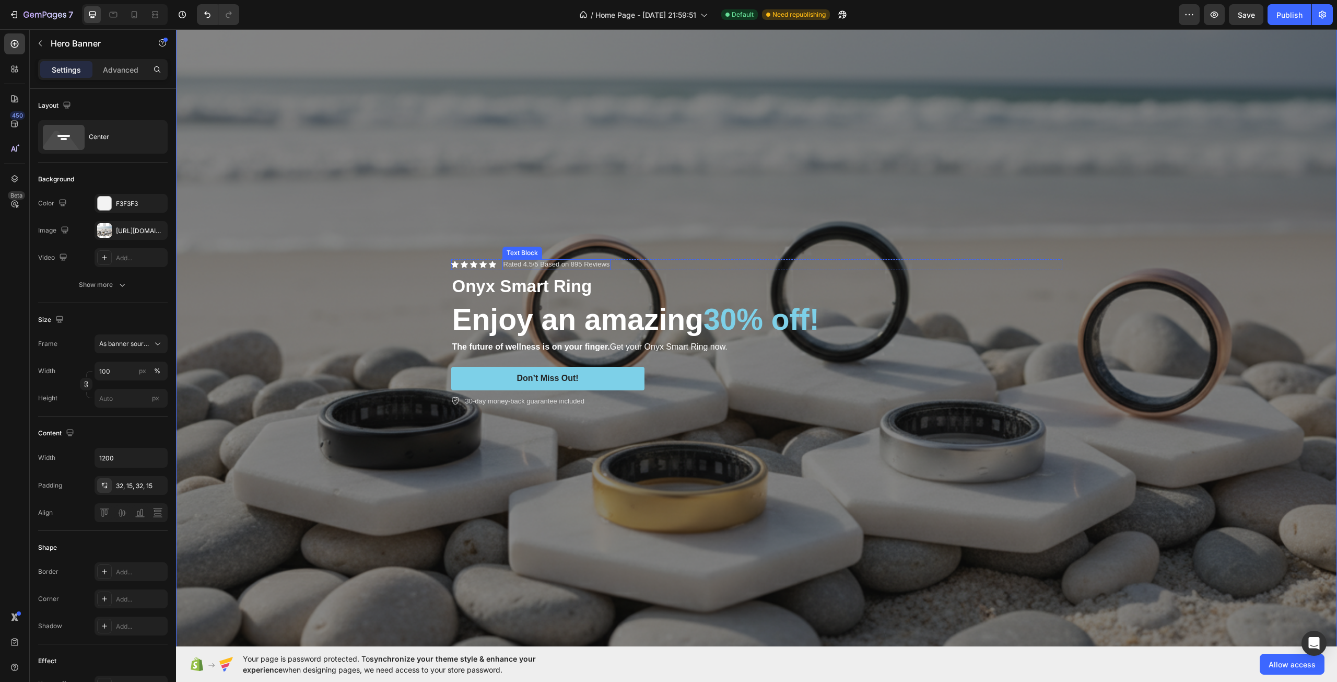
click at [532, 260] on p "Rated 4.5/5 Based on 895 Reviews" at bounding box center [557, 264] width 107 height 9
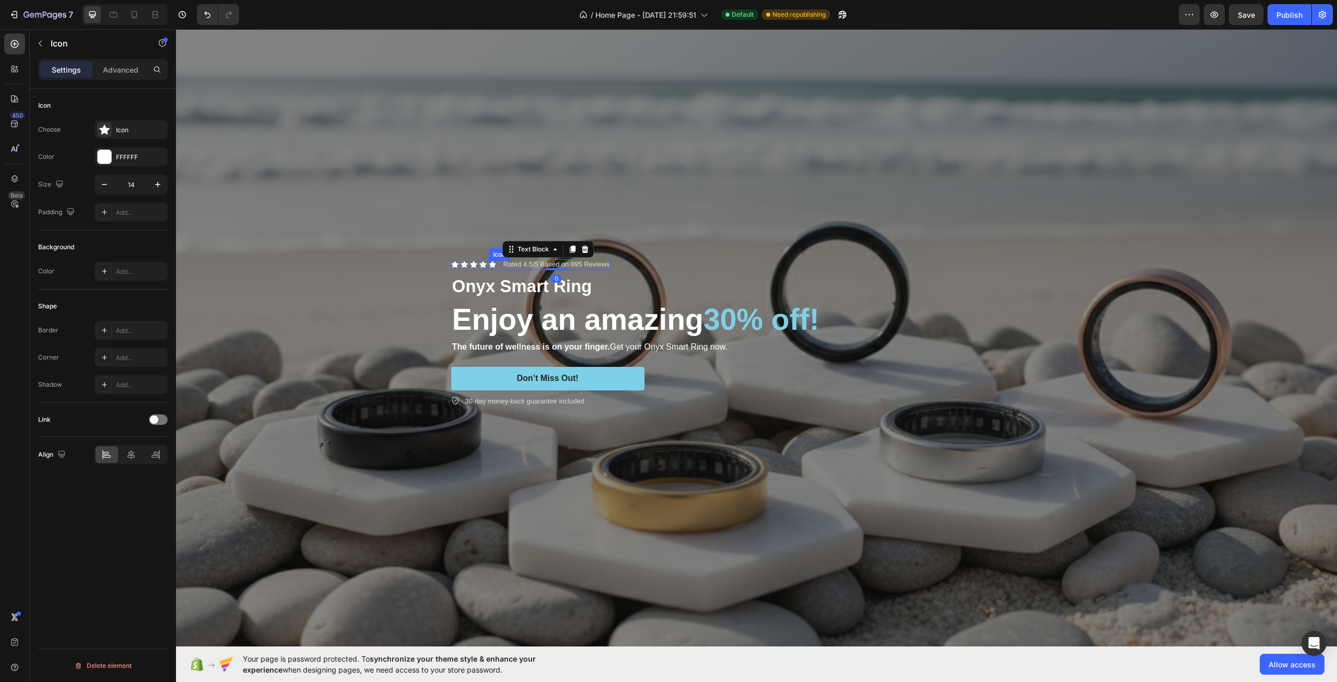
click at [489, 261] on div "Icon" at bounding box center [492, 264] width 7 height 7
click at [589, 261] on p "Rated 4.5/5 Based on 895 Reviews" at bounding box center [557, 264] width 107 height 9
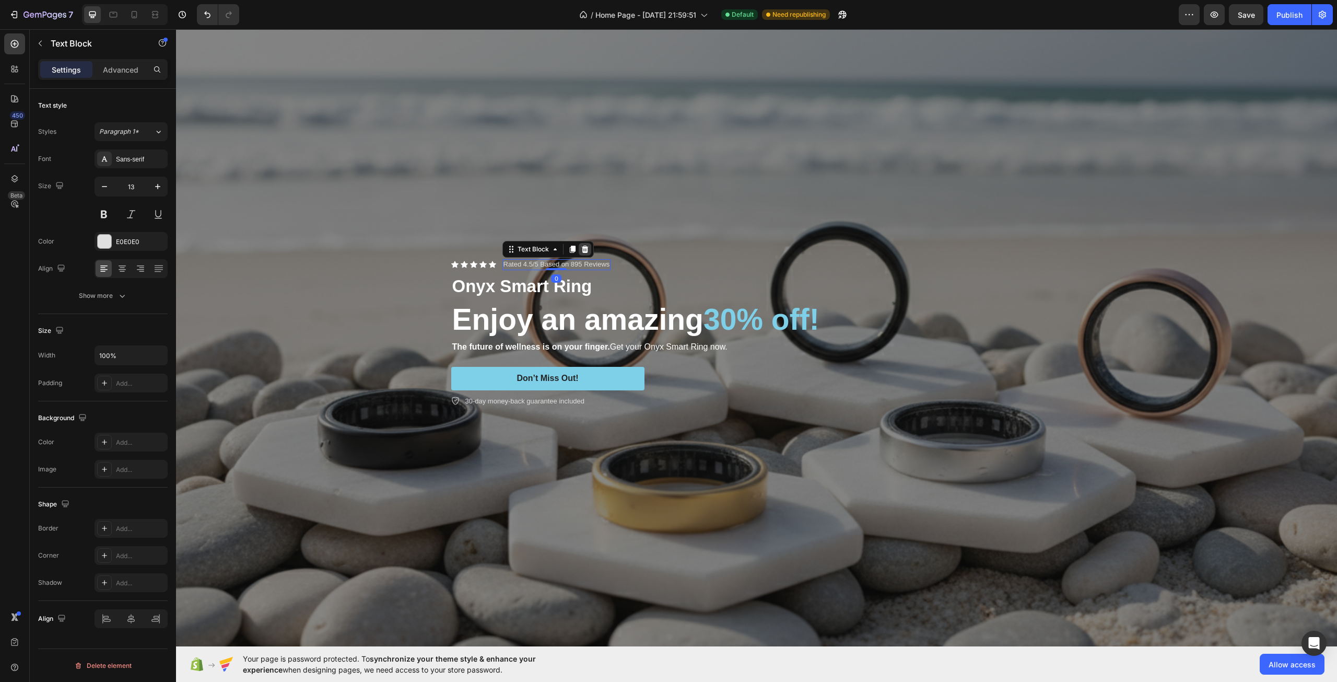
click at [585, 248] on icon at bounding box center [585, 249] width 8 height 8
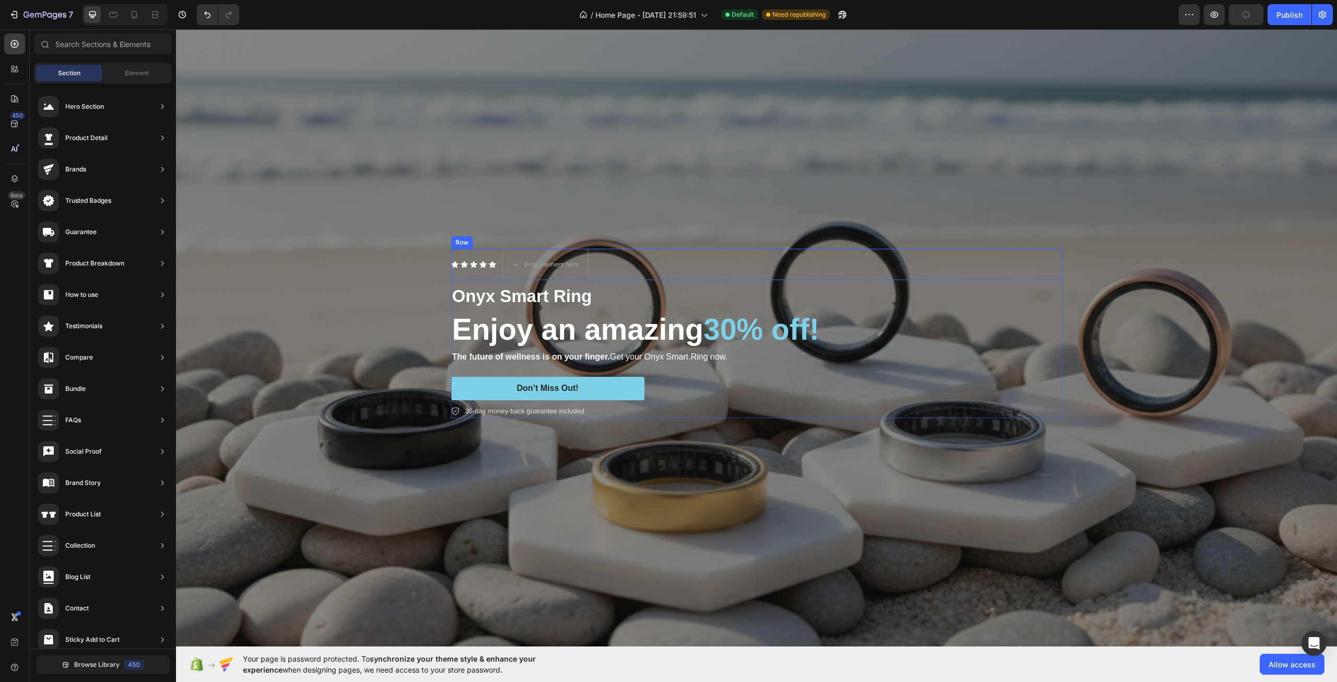
click at [471, 255] on div "Icon Icon Icon Icon Icon Icon List" at bounding box center [473, 264] width 45 height 31
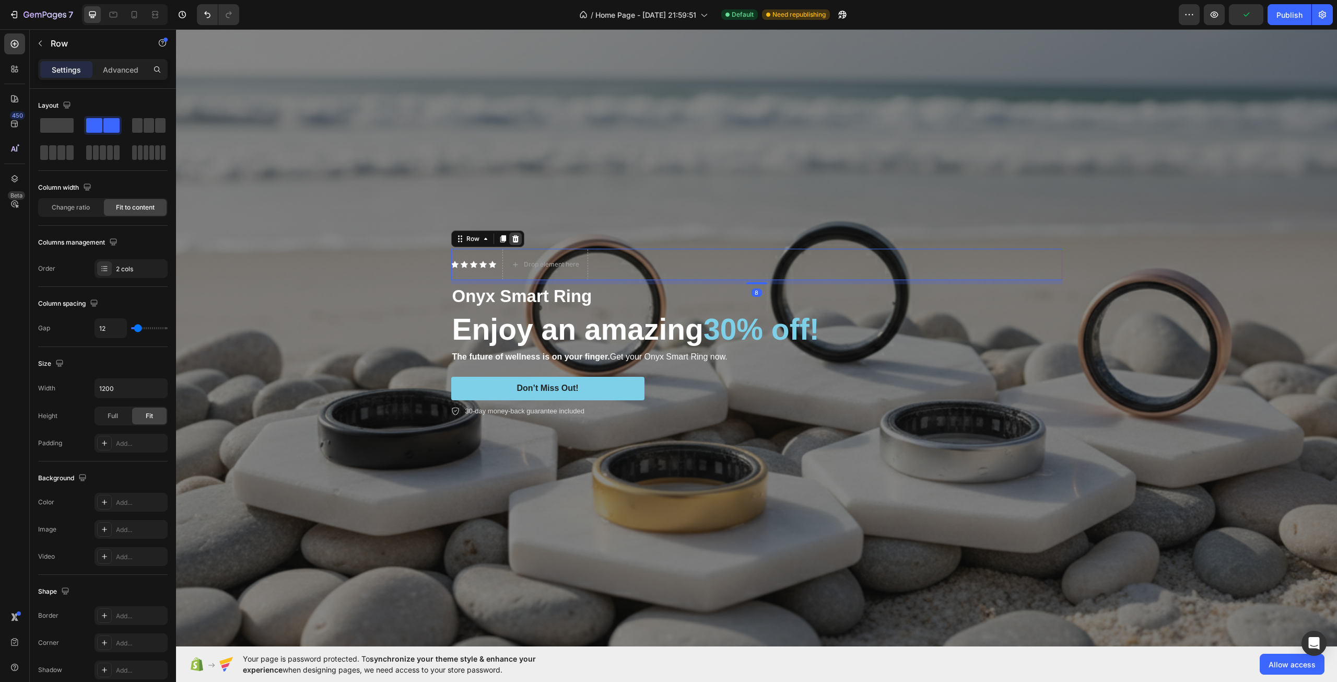
click at [516, 235] on div at bounding box center [515, 238] width 13 height 13
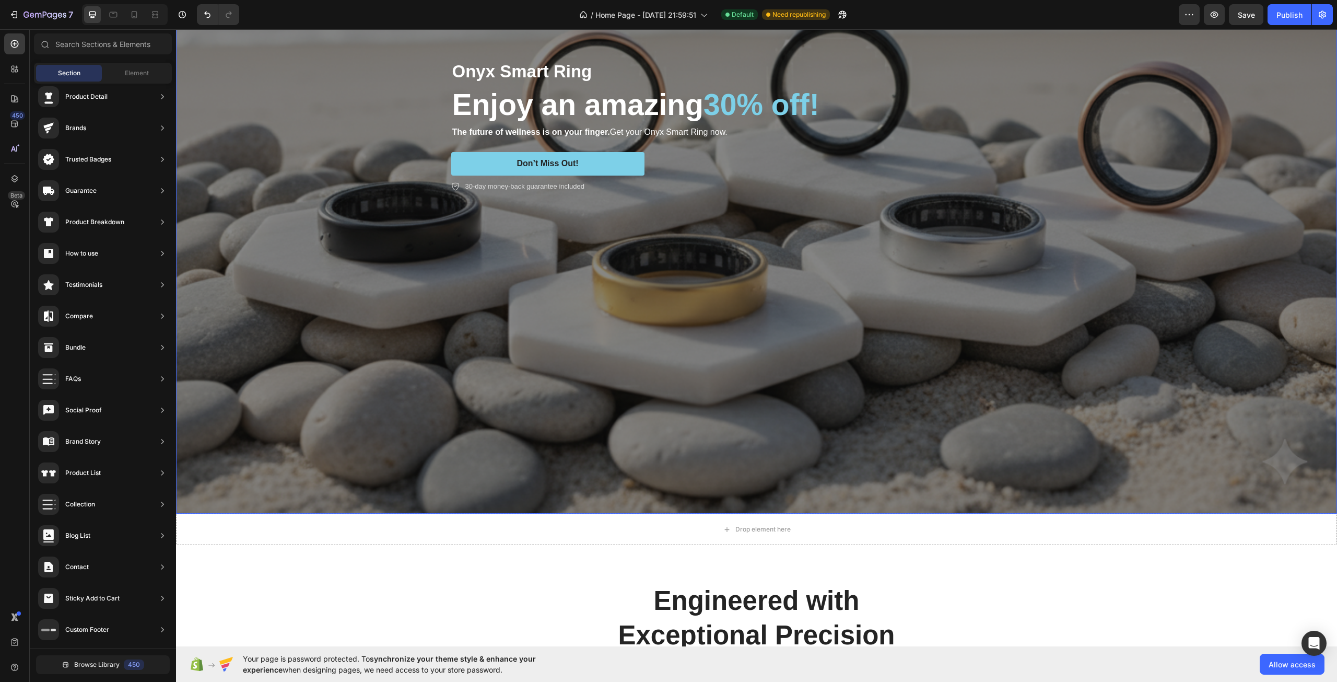
scroll to position [366, 0]
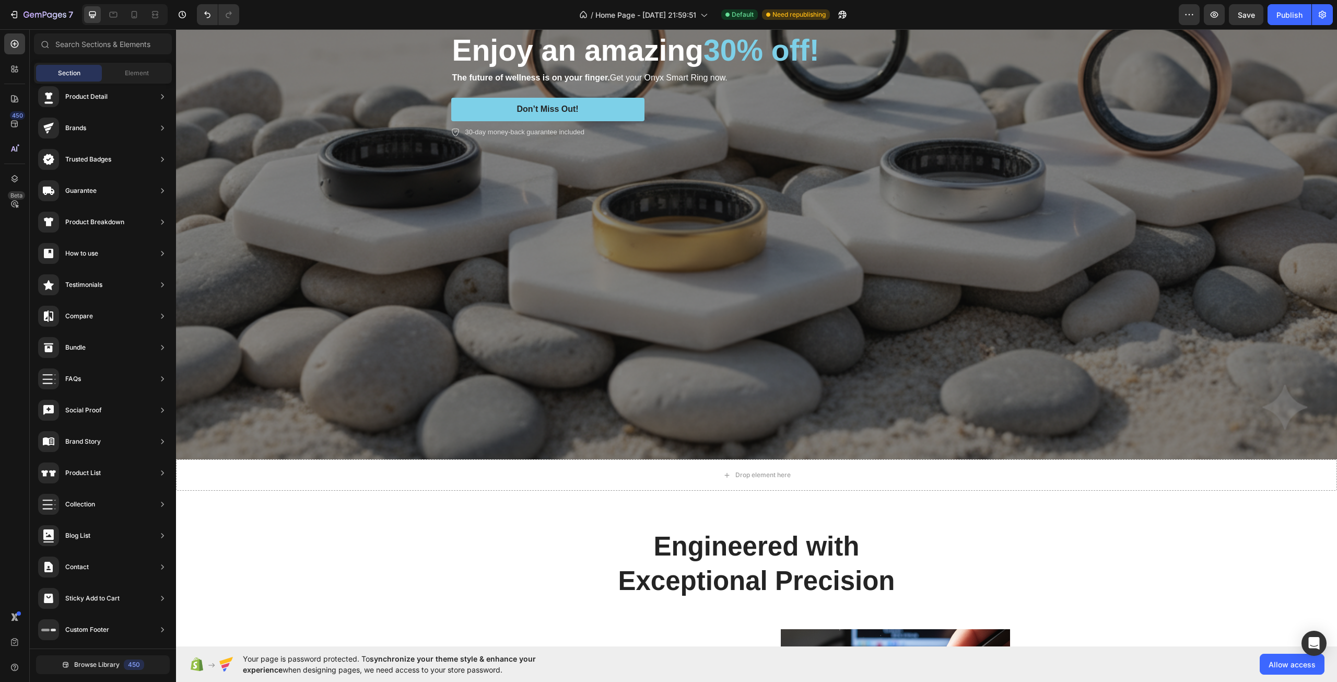
click at [54, 69] on div "Section" at bounding box center [69, 73] width 66 height 17
click at [107, 75] on div "Element" at bounding box center [137, 73] width 66 height 17
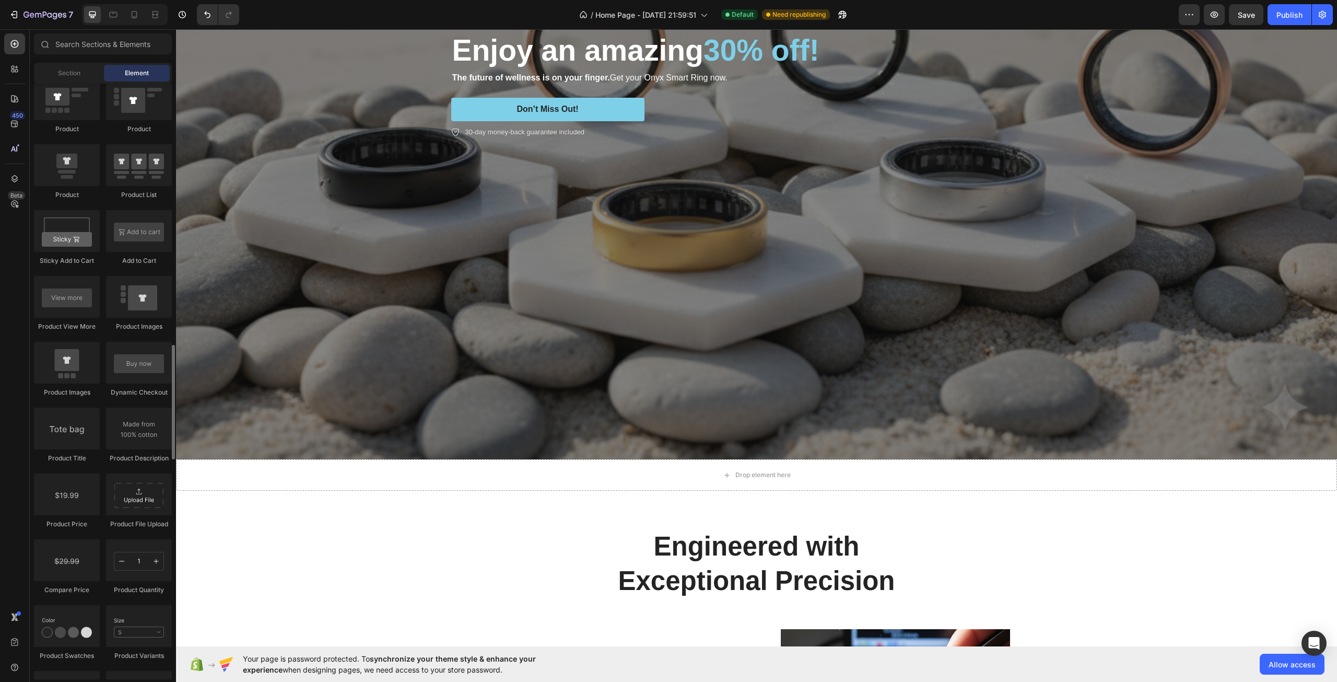
scroll to position [1201, 0]
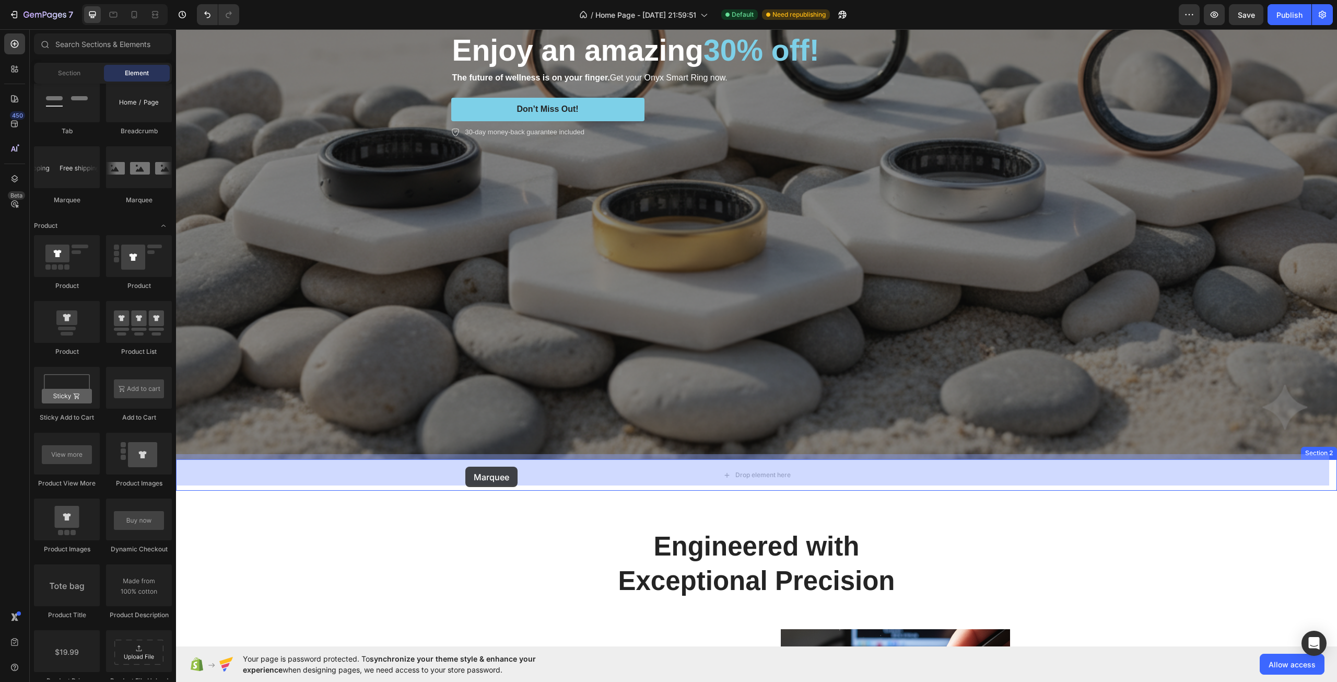
drag, startPoint x: 237, startPoint y: 181, endPoint x: 465, endPoint y: 466, distance: 365.3
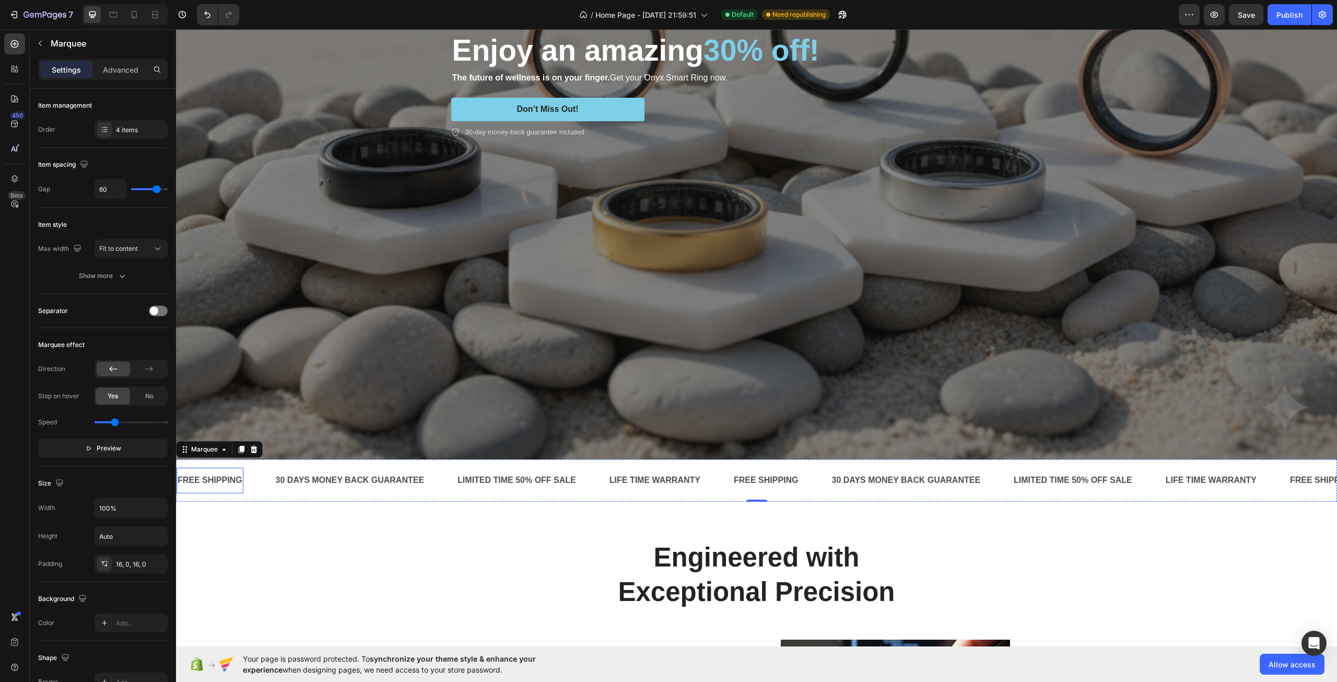
click at [224, 476] on div "FREE SHIPPING" at bounding box center [210, 480] width 67 height 17
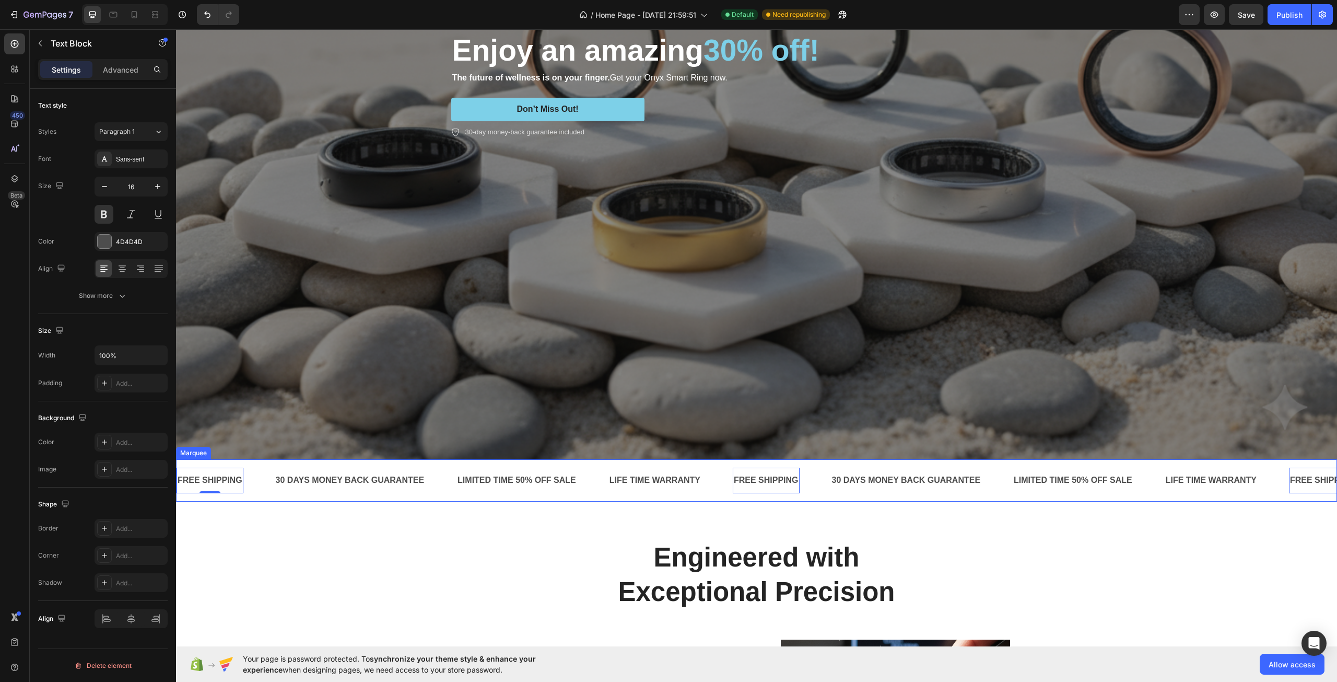
click at [254, 480] on div "FREE SHIPPING Text Block 0" at bounding box center [226, 481] width 98 height 26
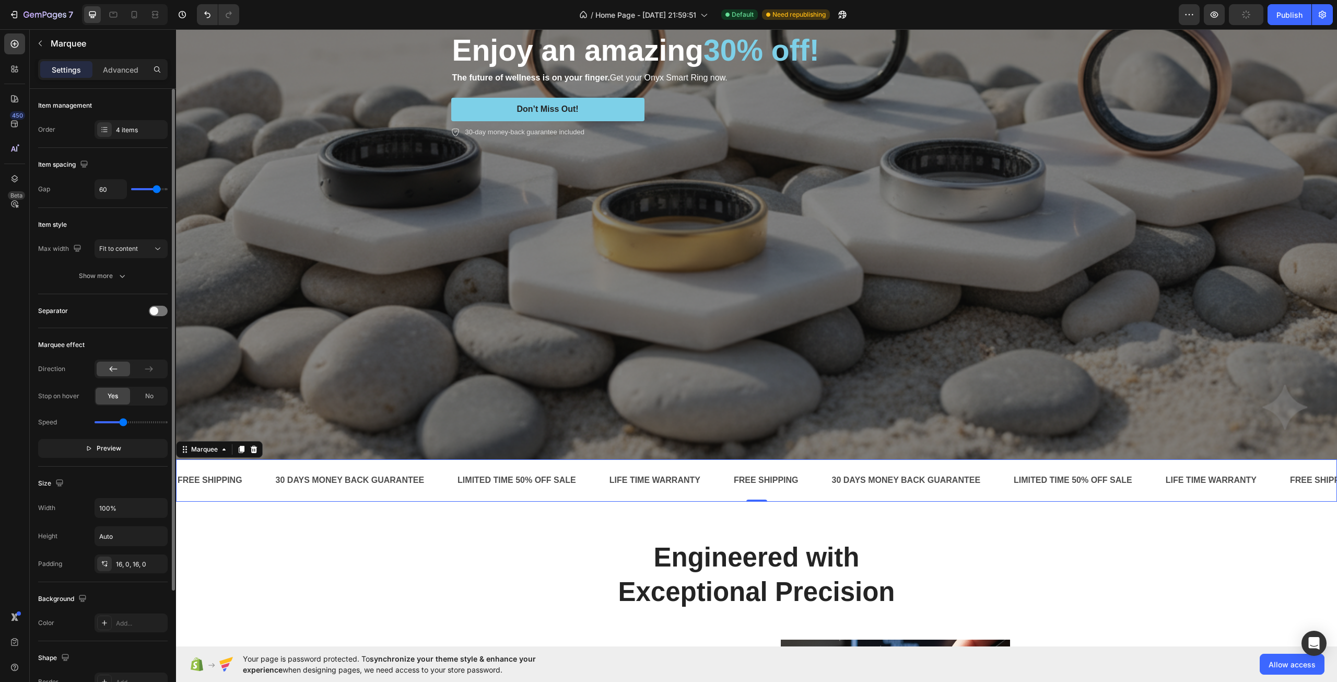
drag, startPoint x: 114, startPoint y: 424, endPoint x: 124, endPoint y: 423, distance: 10.0
click at [124, 423] on input "range" at bounding box center [131, 422] width 73 height 2
type input "1.6"
click at [125, 422] on input "range" at bounding box center [131, 422] width 73 height 2
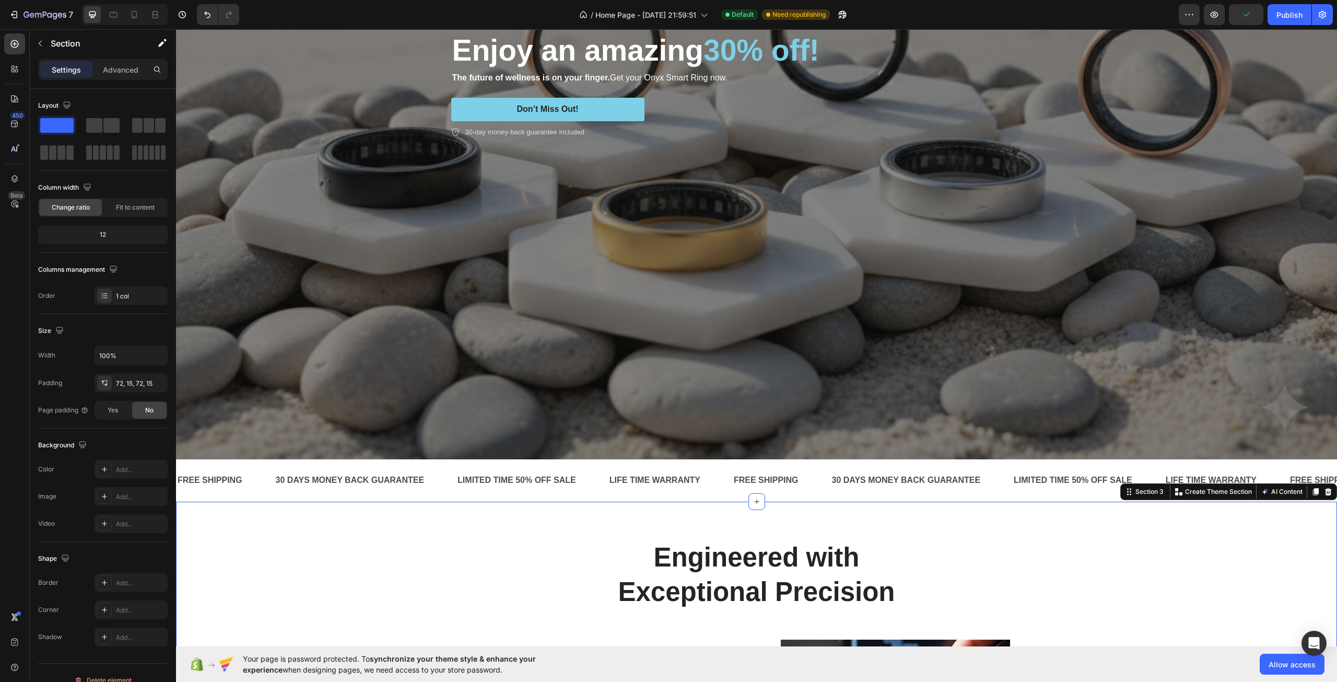
click at [611, 478] on div "LIFE TIME WARRANTY" at bounding box center [611, 480] width 93 height 17
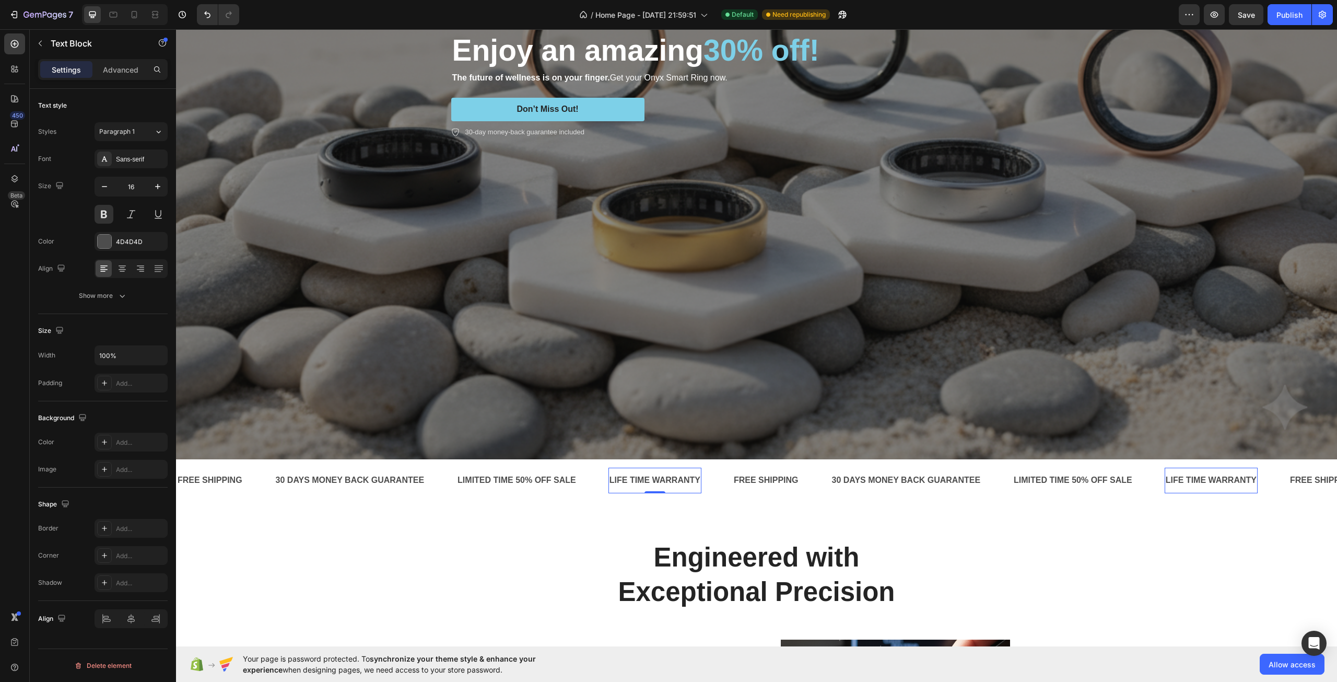
click at [622, 476] on div "LIFE TIME WARRANTY" at bounding box center [588, 480] width 93 height 17
click at [131, 620] on div at bounding box center [131, 618] width 73 height 19
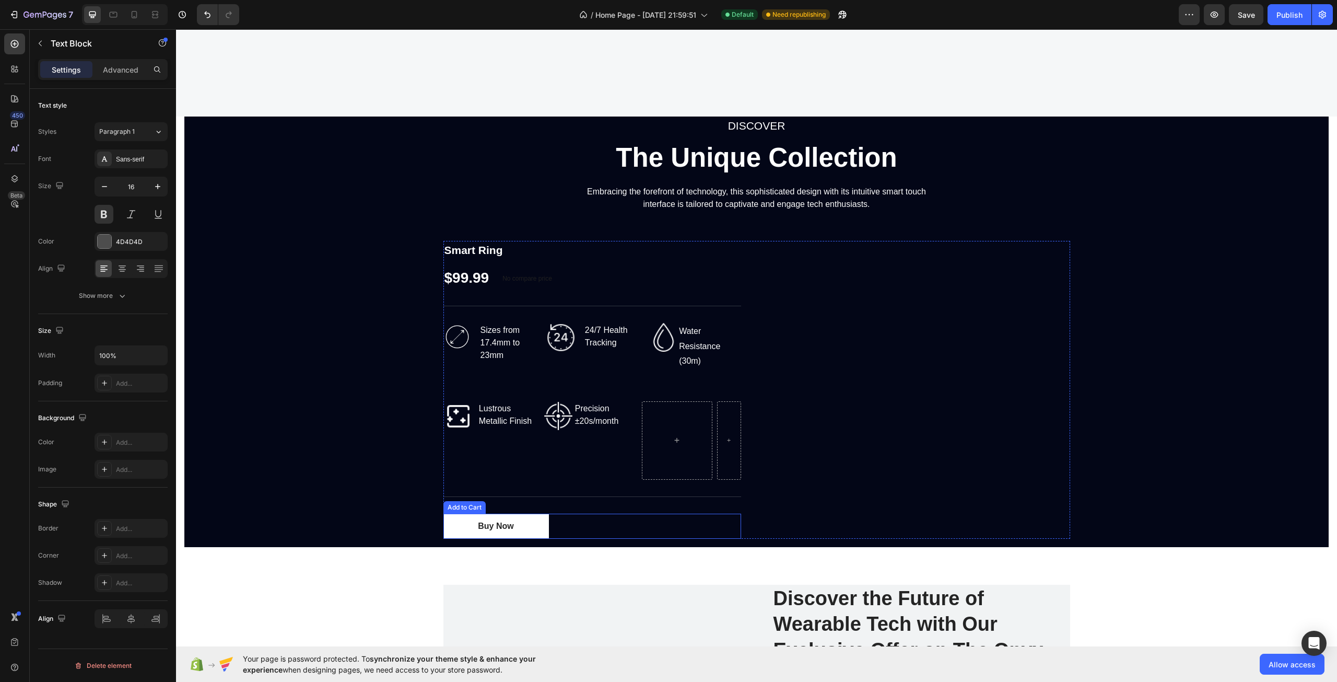
scroll to position [1724, 0]
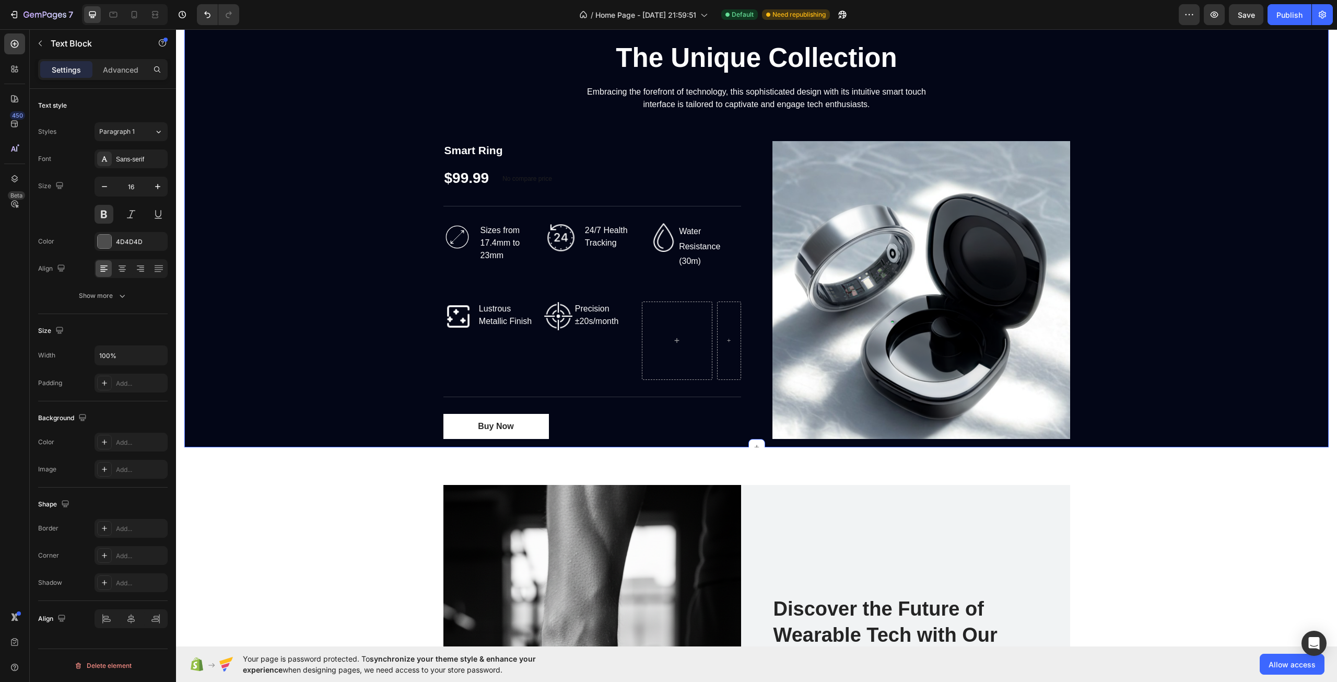
click at [392, 300] on div "DISCOVER Text block The Unique Collection Heading Embracing the forefront of te…" at bounding box center [756, 232] width 1145 height 430
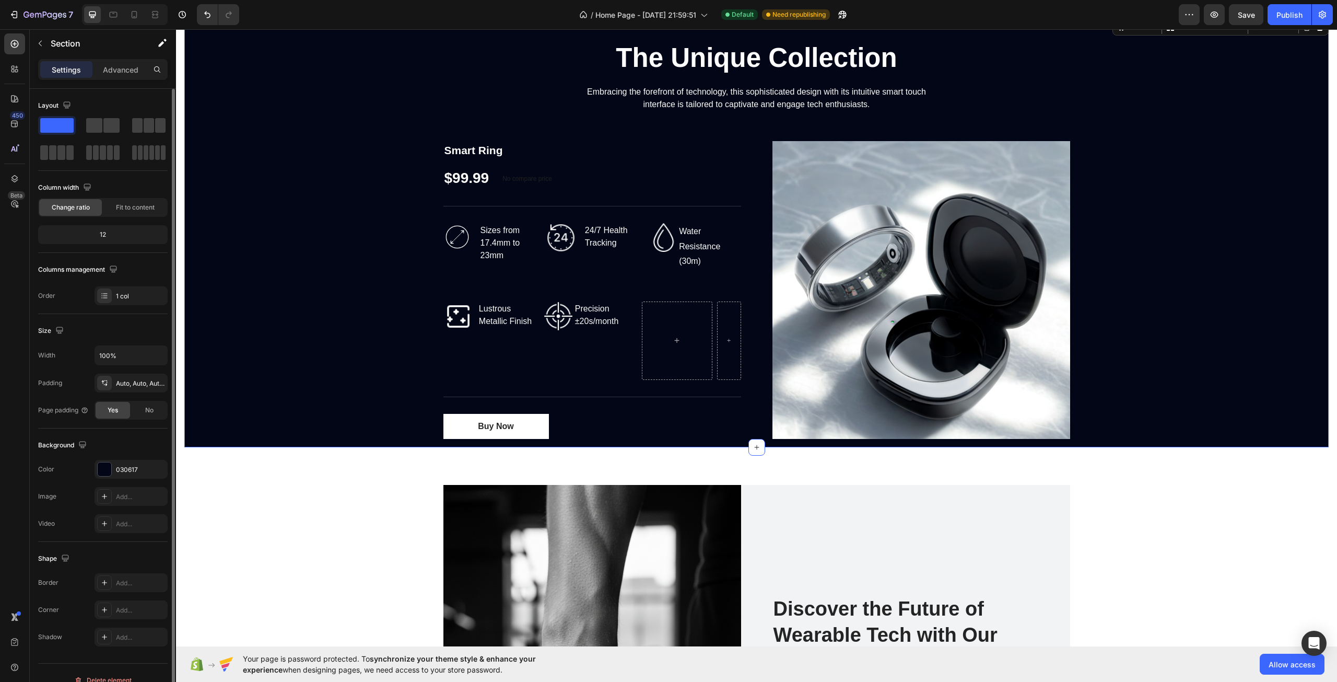
scroll to position [15, 0]
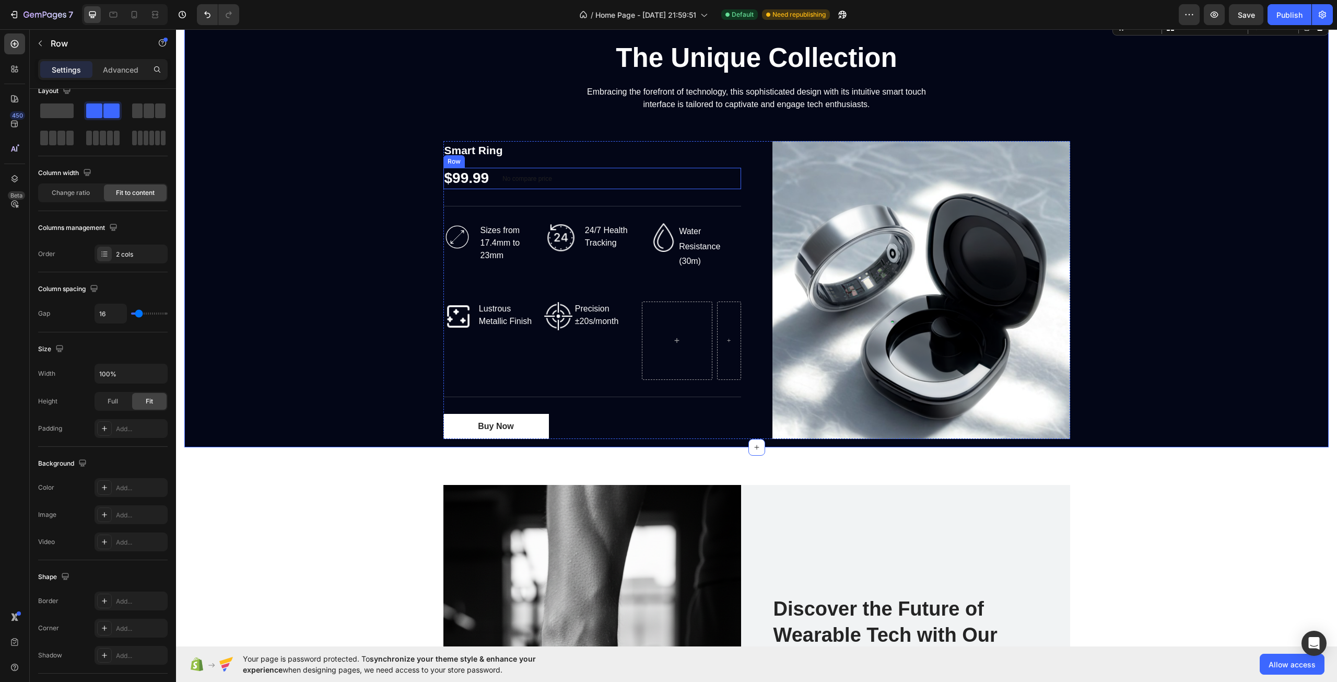
click at [650, 169] on div "$99.99 Product Price Product Price No compare price Compare Price Row" at bounding box center [593, 178] width 298 height 21
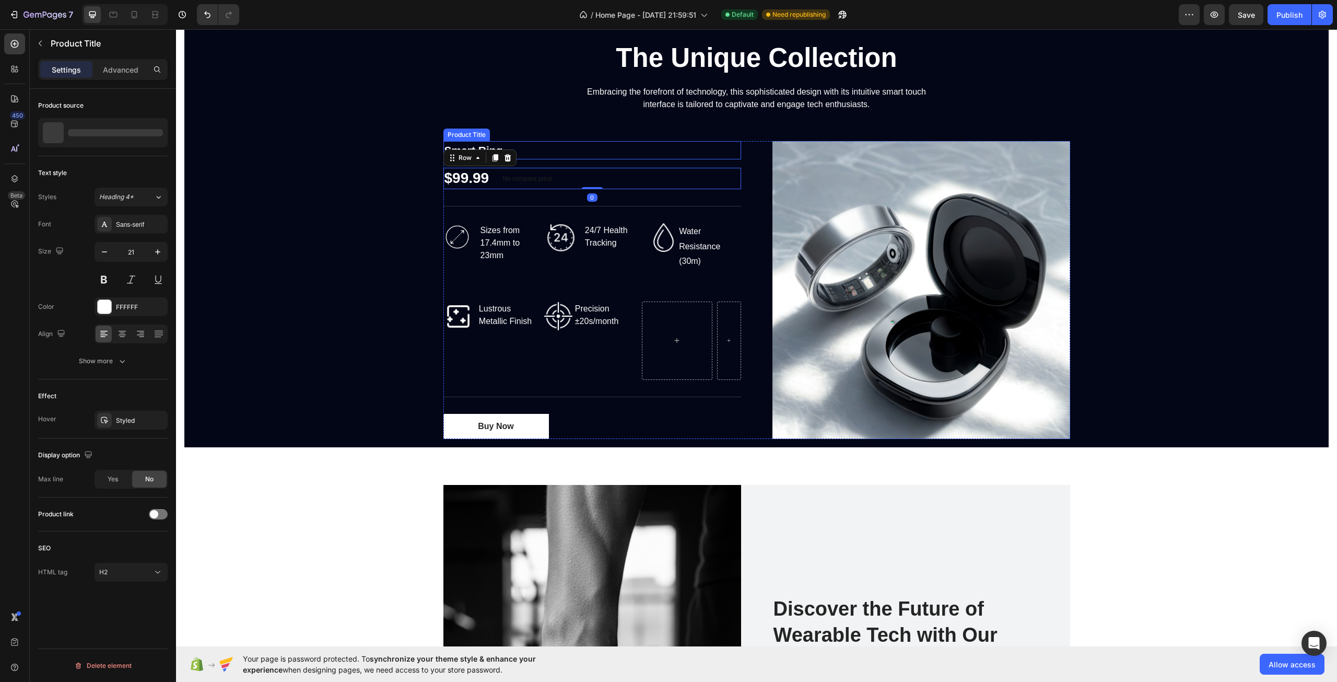
click at [690, 151] on h2 "Smart Ring" at bounding box center [593, 150] width 298 height 19
click at [749, 154] on div "Smart Ring Product Title $99.99 Product Price Product Price No compare price Co…" at bounding box center [757, 290] width 627 height 298
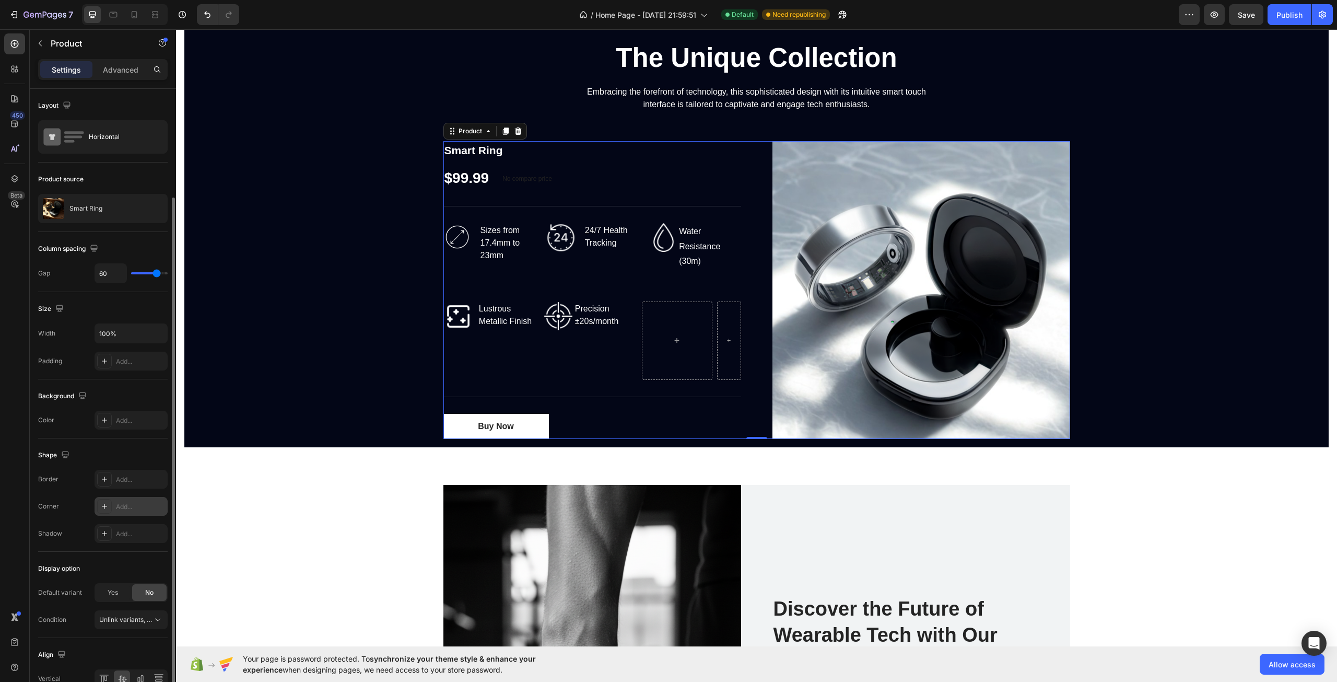
scroll to position [56, 0]
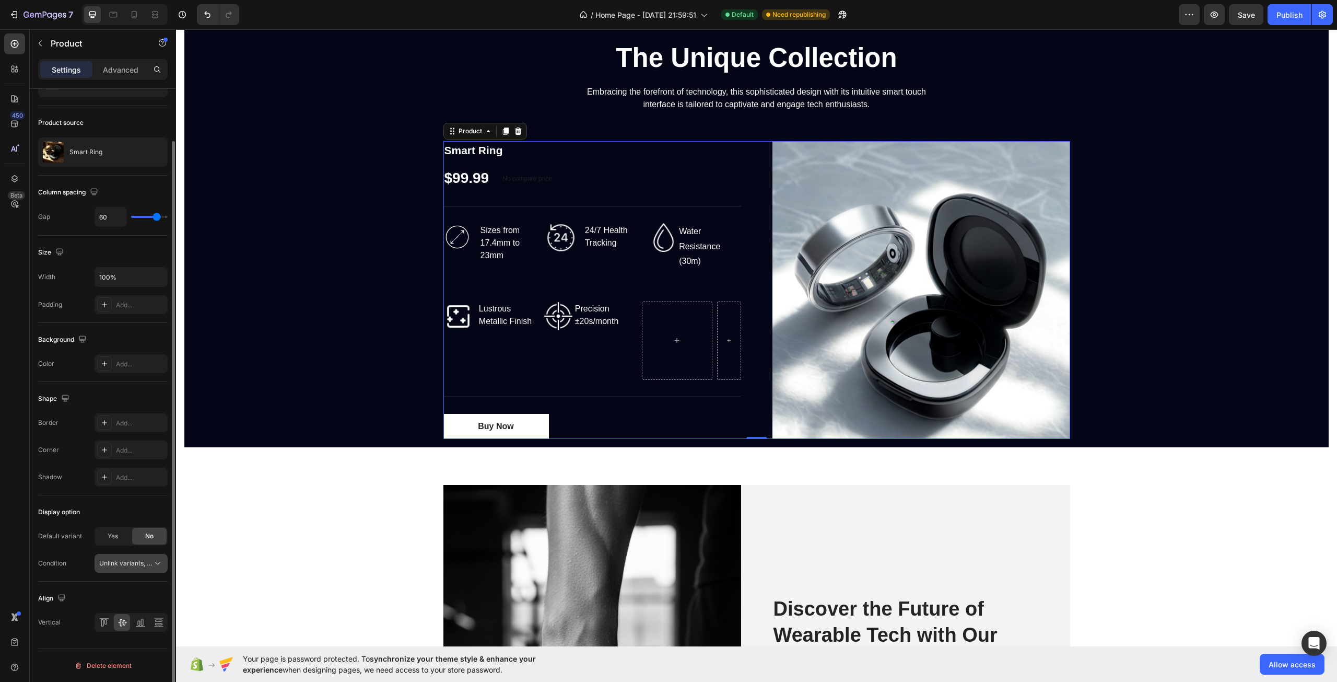
click at [141, 570] on button "Unlink variants, quantity <br> between same products" at bounding box center [131, 563] width 73 height 19
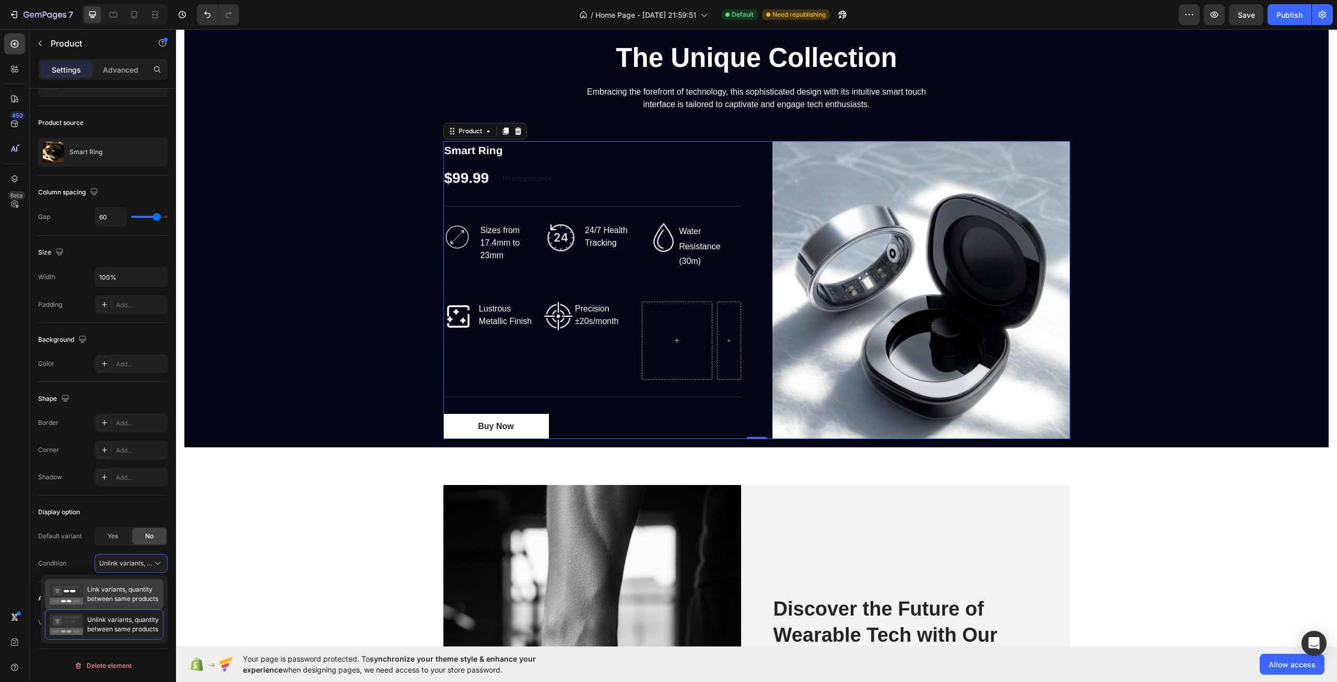
click at [122, 585] on span "Link variants, quantity between same products" at bounding box center [122, 594] width 71 height 19
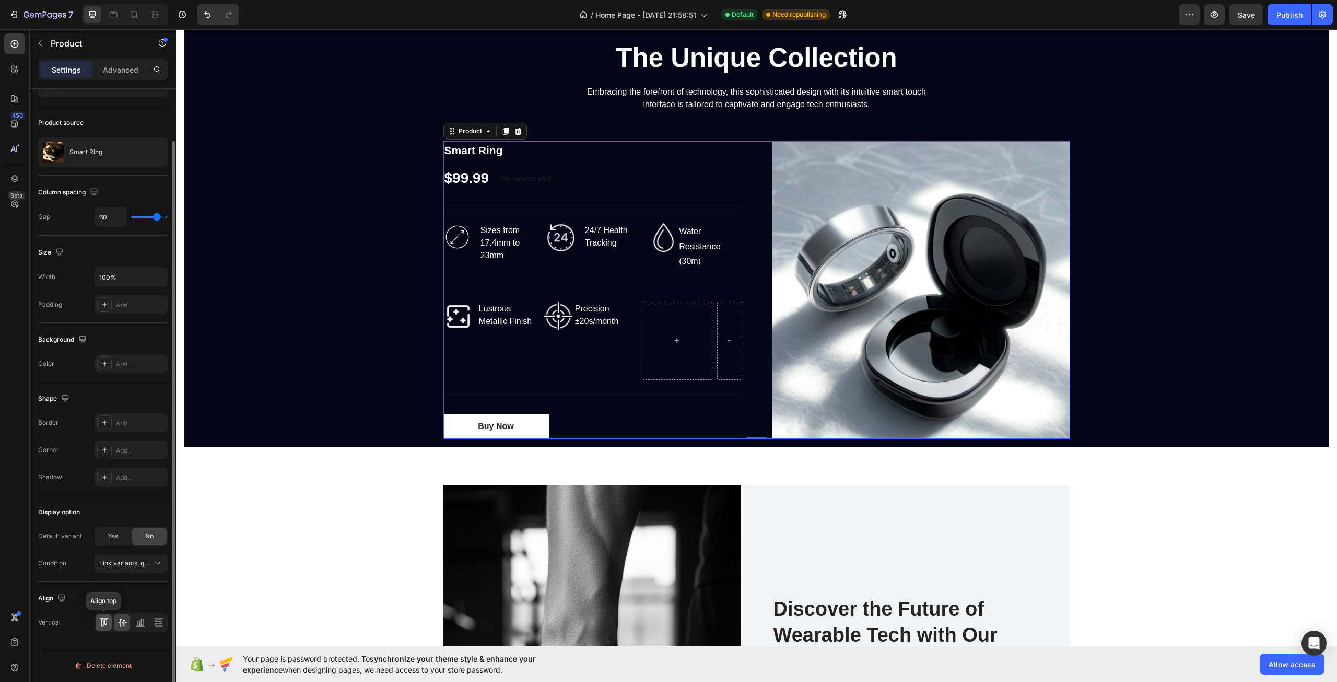
click at [108, 624] on icon at bounding box center [104, 622] width 10 height 10
click at [129, 625] on div at bounding box center [122, 622] width 16 height 17
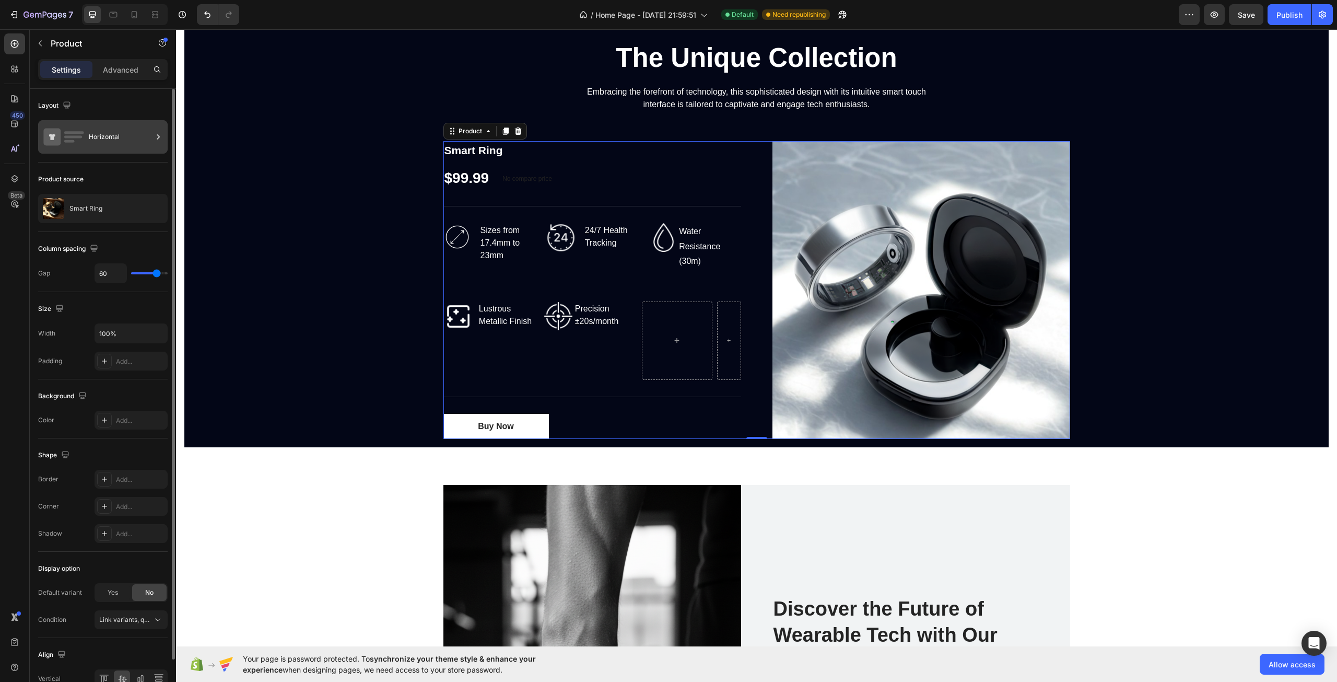
click at [87, 142] on div "Horizontal" at bounding box center [103, 136] width 130 height 33
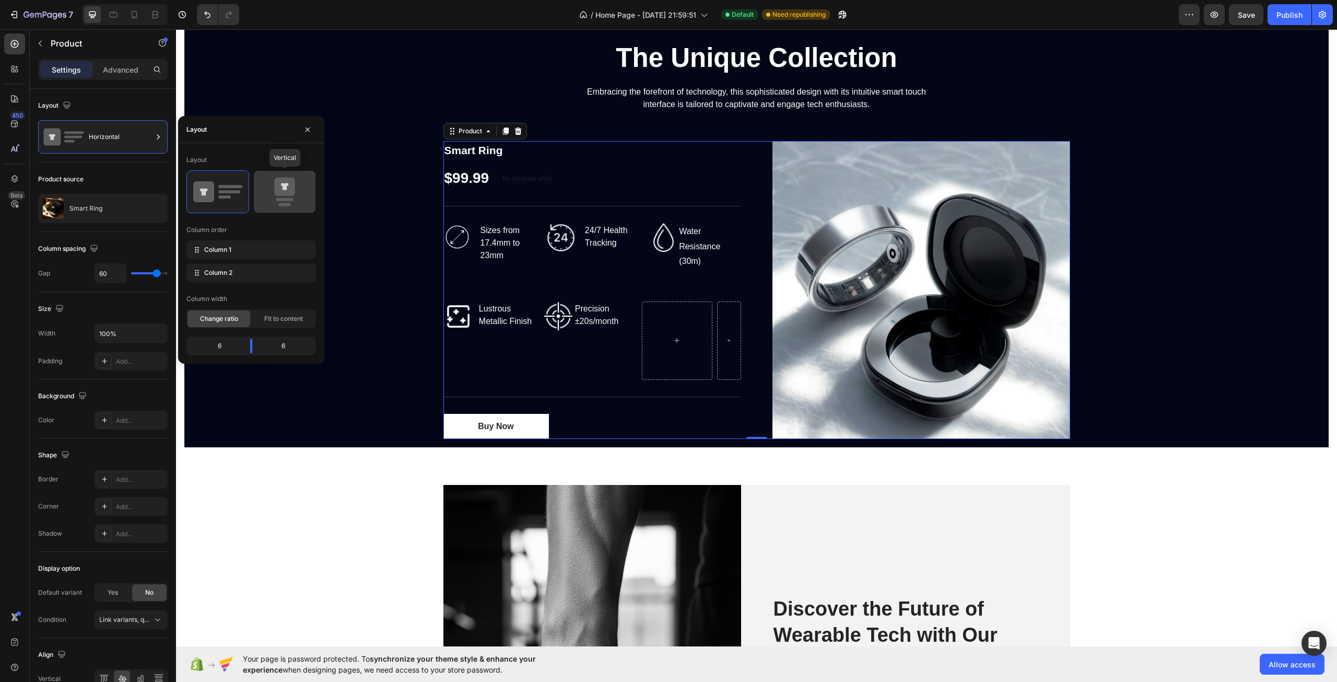
click at [311, 198] on div at bounding box center [285, 192] width 62 height 42
type input "0"
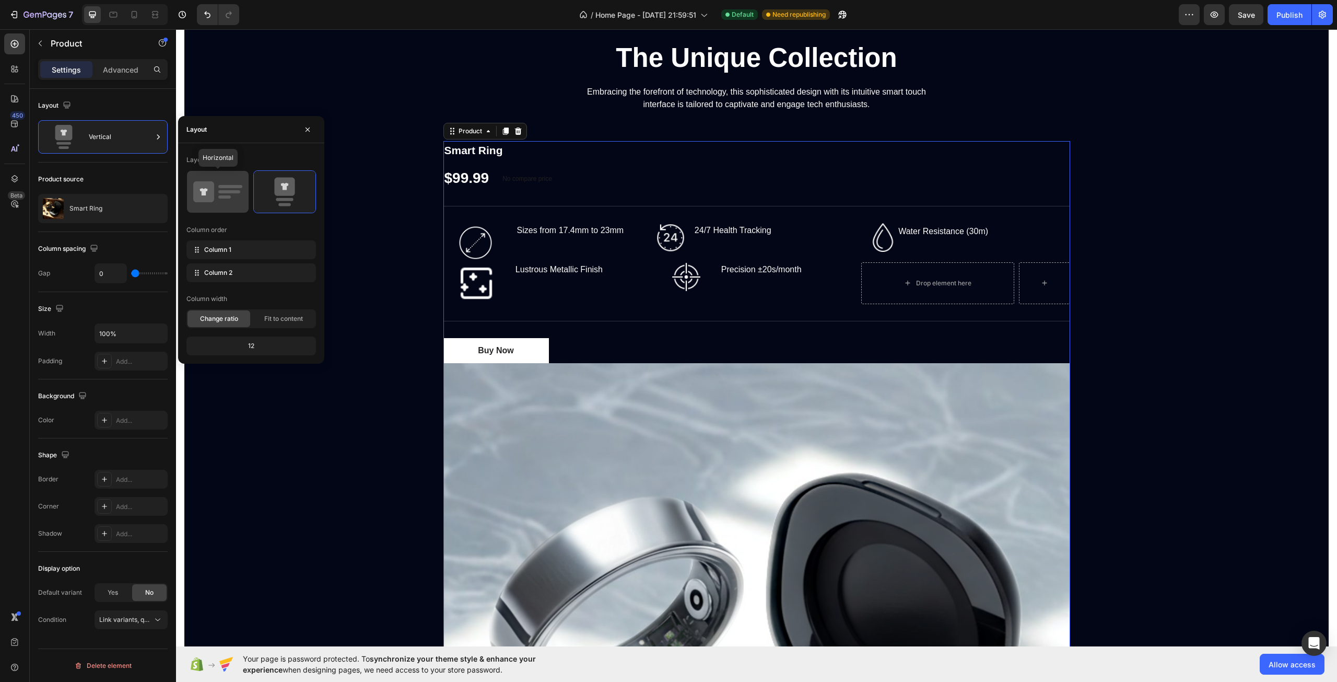
click at [231, 193] on rect at bounding box center [229, 191] width 22 height 3
type input "60"
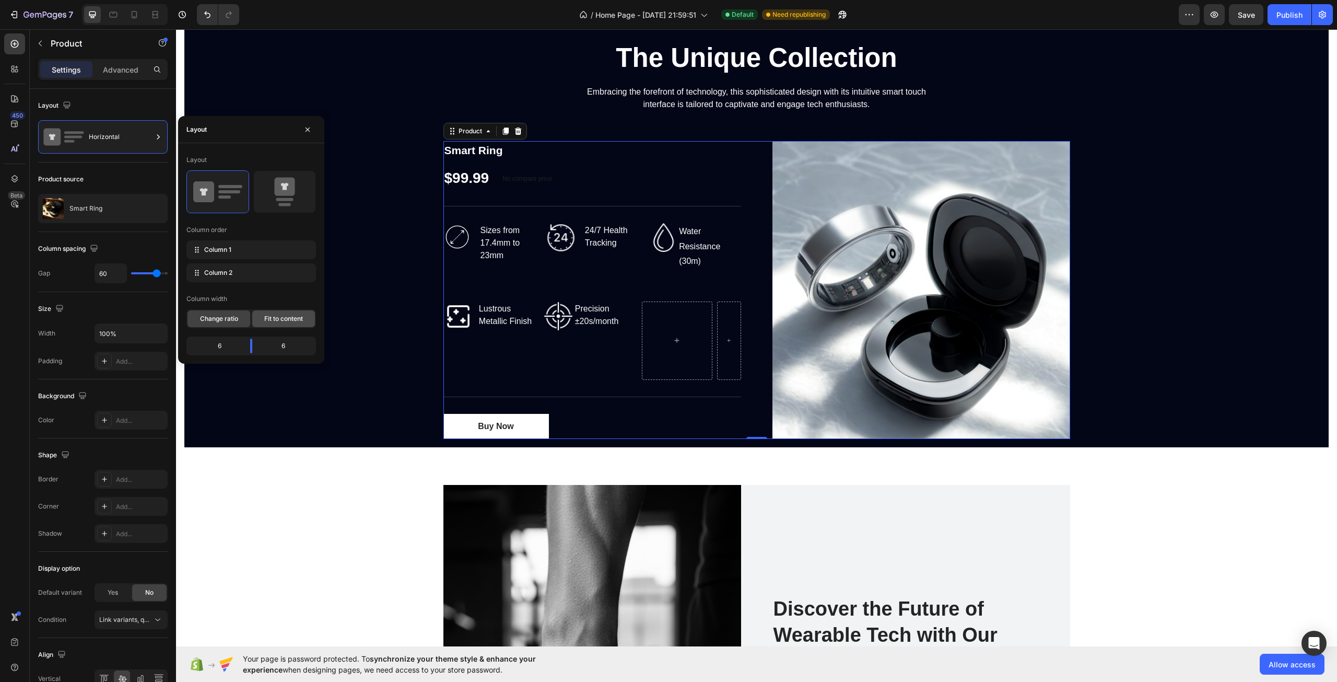
click at [279, 312] on div "Fit to content" at bounding box center [283, 318] width 63 height 17
click at [203, 313] on div "Change ratio" at bounding box center [219, 318] width 63 height 17
click at [248, 0] on body "7 Version history / Home Page - [DATE] 21:59:51 Default Need republishing Previ…" at bounding box center [668, 0] width 1337 height 0
click at [246, 254] on div "Column 1" at bounding box center [251, 249] width 130 height 19
drag, startPoint x: 198, startPoint y: 251, endPoint x: 198, endPoint y: 270, distance: 18.8
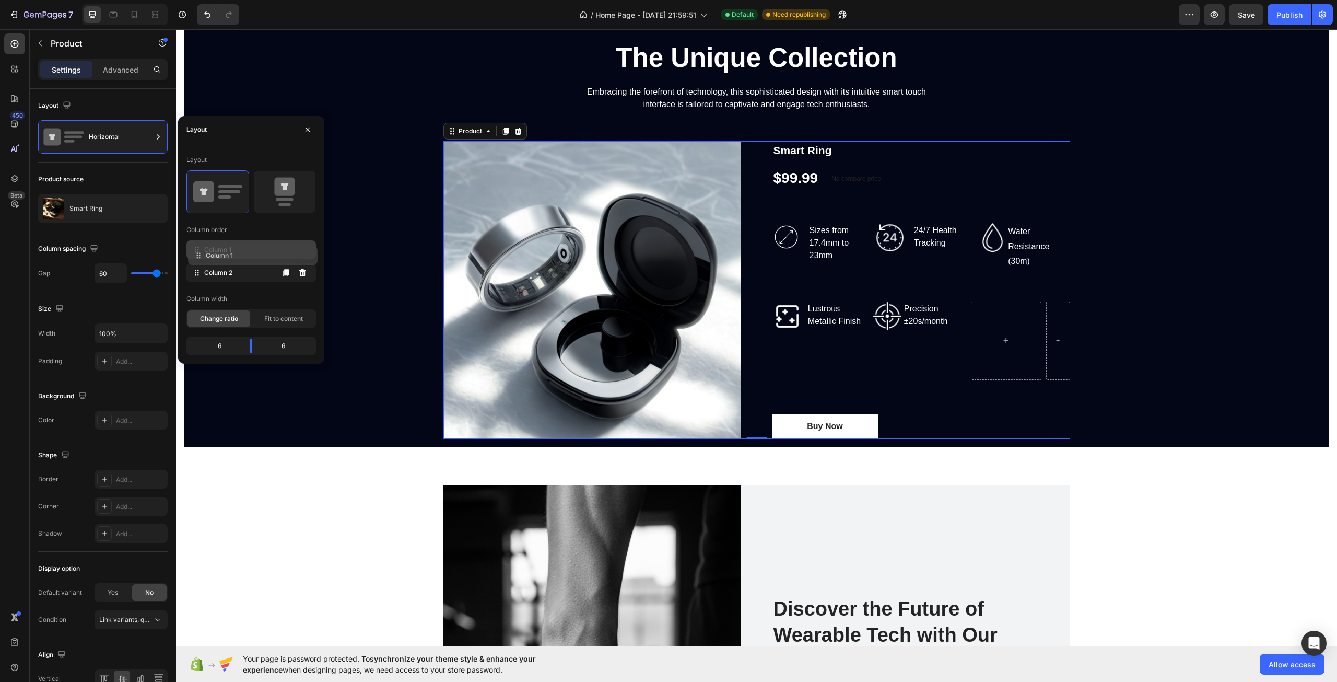
drag, startPoint x: 198, startPoint y: 274, endPoint x: 200, endPoint y: 257, distance: 17.3
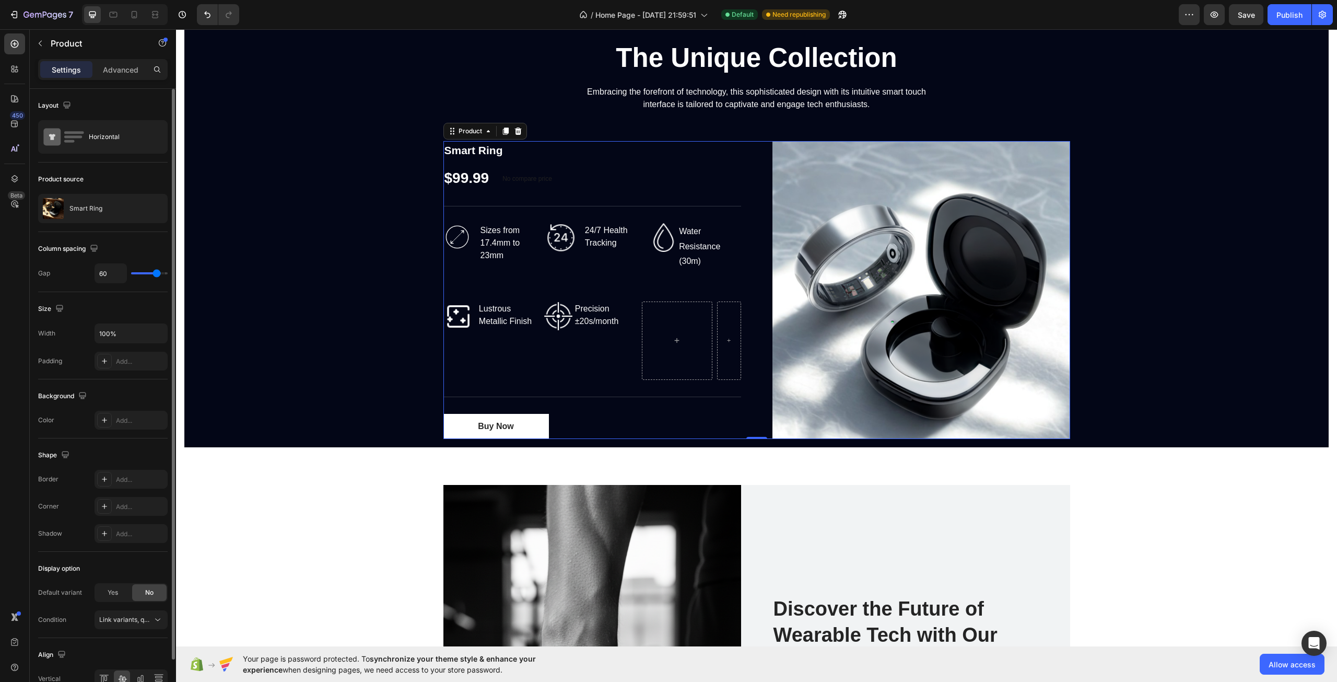
click at [77, 298] on div "Size Width 100% Padding Add..." at bounding box center [103, 335] width 130 height 87
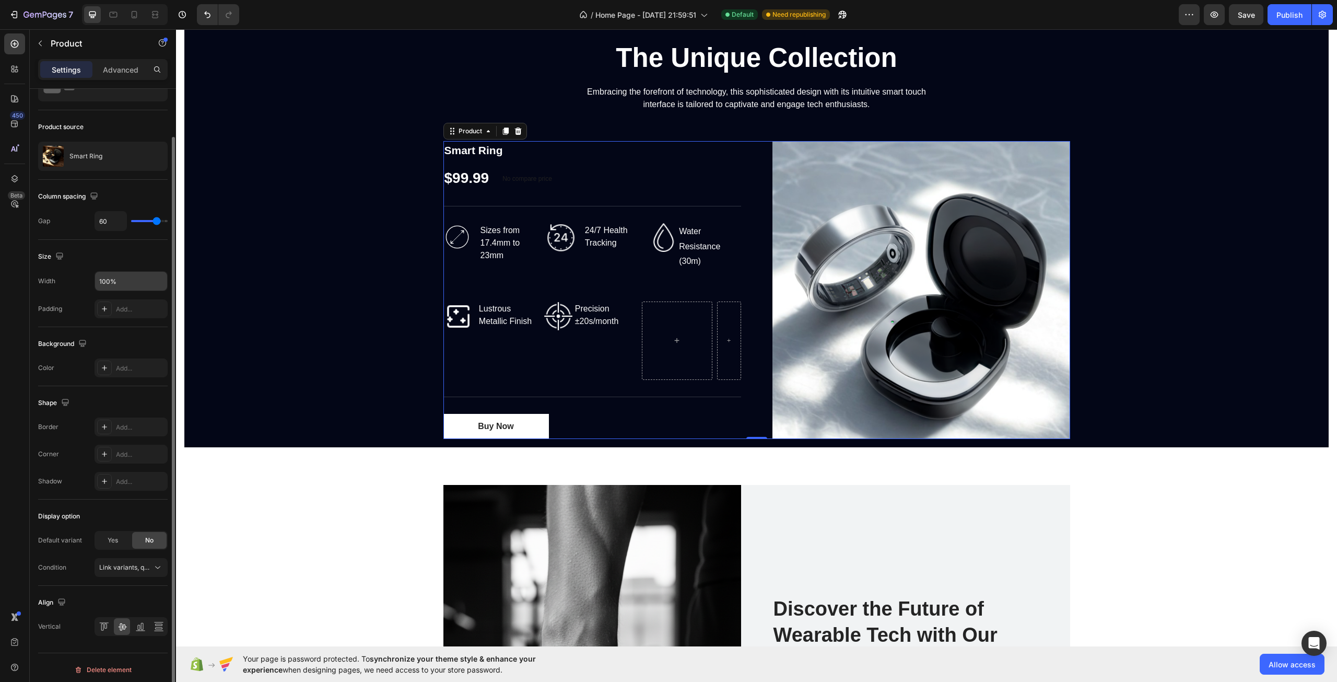
scroll to position [56, 0]
click at [144, 556] on button "Link variants, quantity <br> between same products" at bounding box center [131, 563] width 73 height 19
click at [121, 533] on div "Yes" at bounding box center [113, 536] width 34 height 17
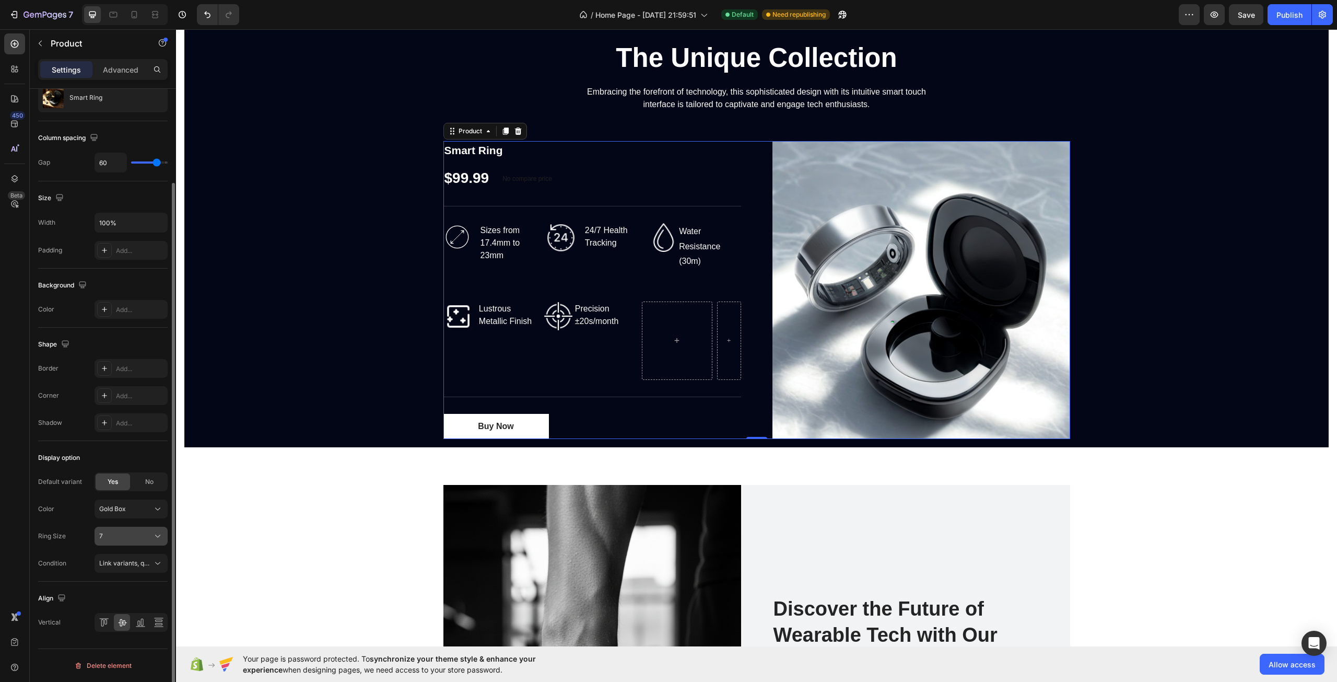
click at [141, 533] on div "7" at bounding box center [124, 535] width 51 height 9
click at [139, 474] on div "No" at bounding box center [149, 481] width 34 height 17
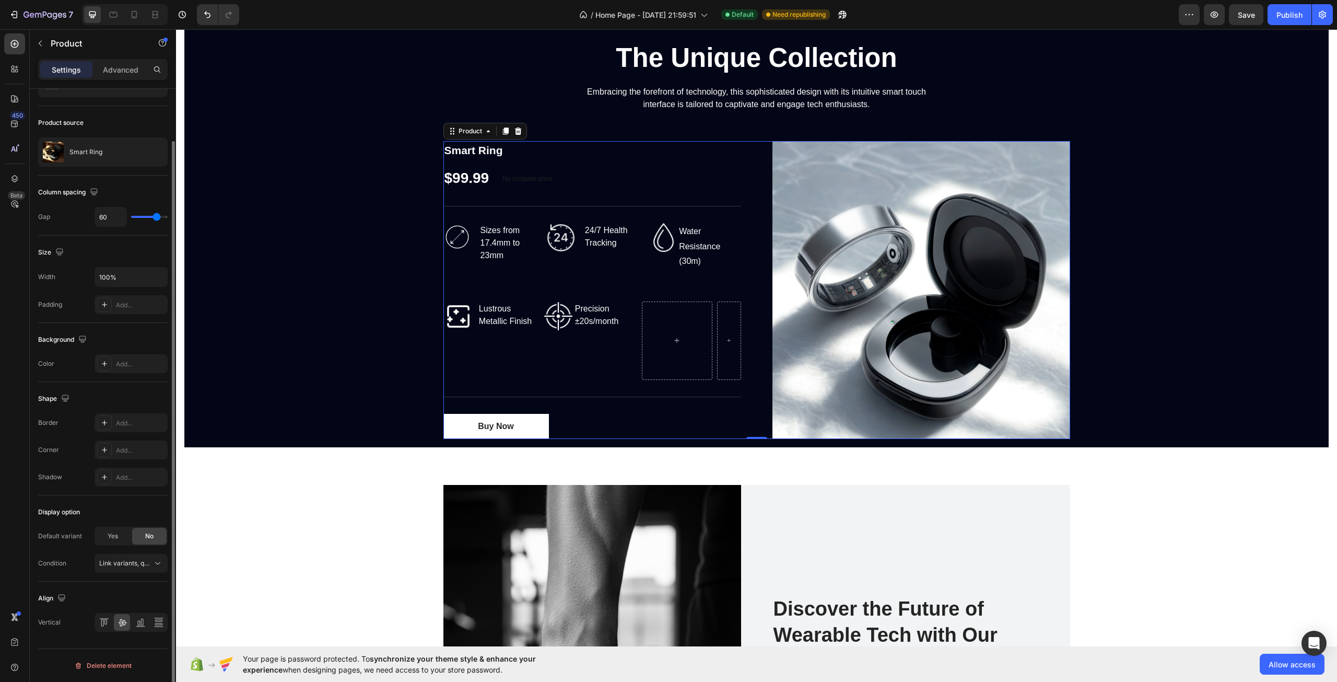
scroll to position [56, 0]
click at [366, 332] on div "DISCOVER Text block The Unique Collection Heading Embracing the forefront of te…" at bounding box center [756, 232] width 1145 height 430
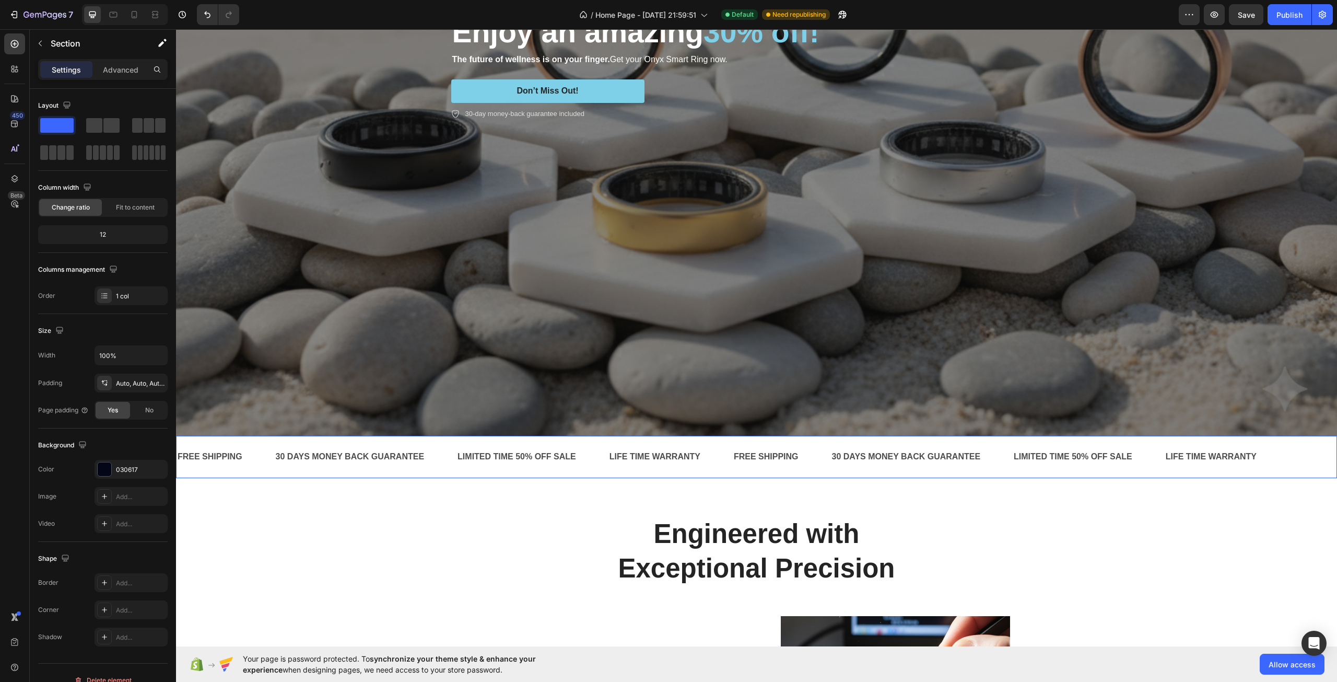
scroll to position [366, 0]
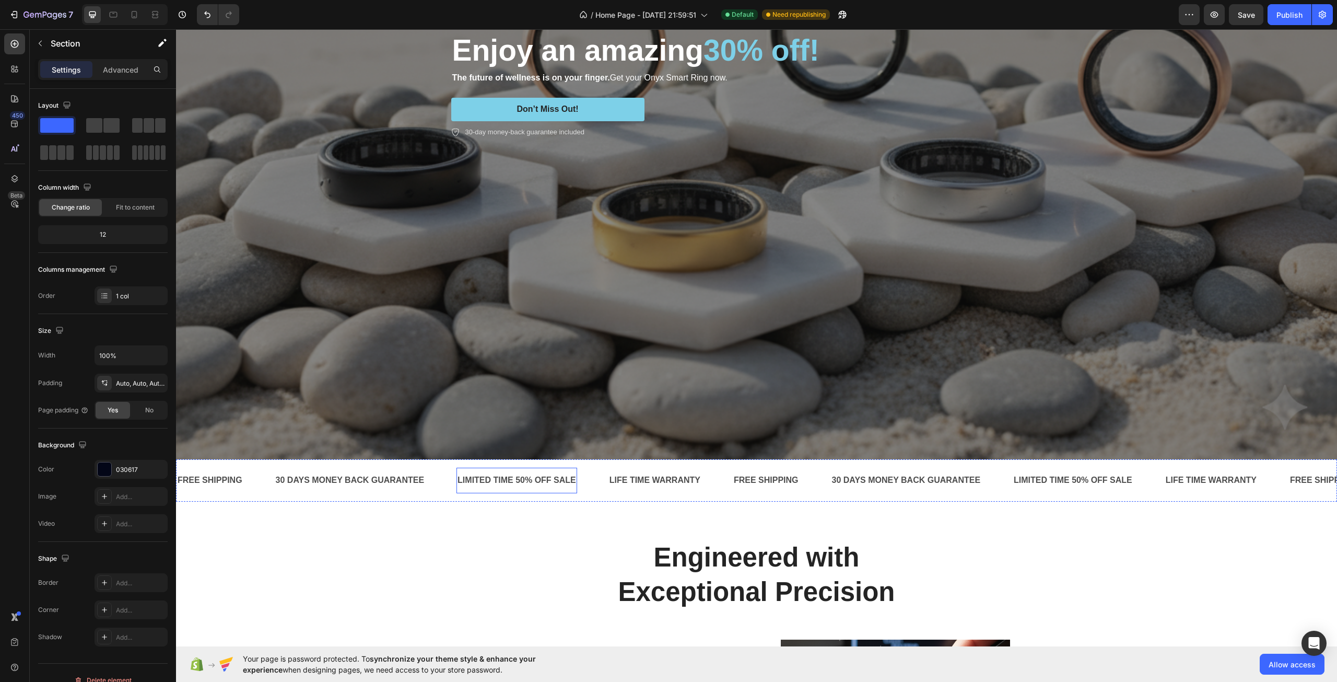
click at [528, 475] on div "LIMITED TIME 50% OFF SALE" at bounding box center [517, 480] width 121 height 17
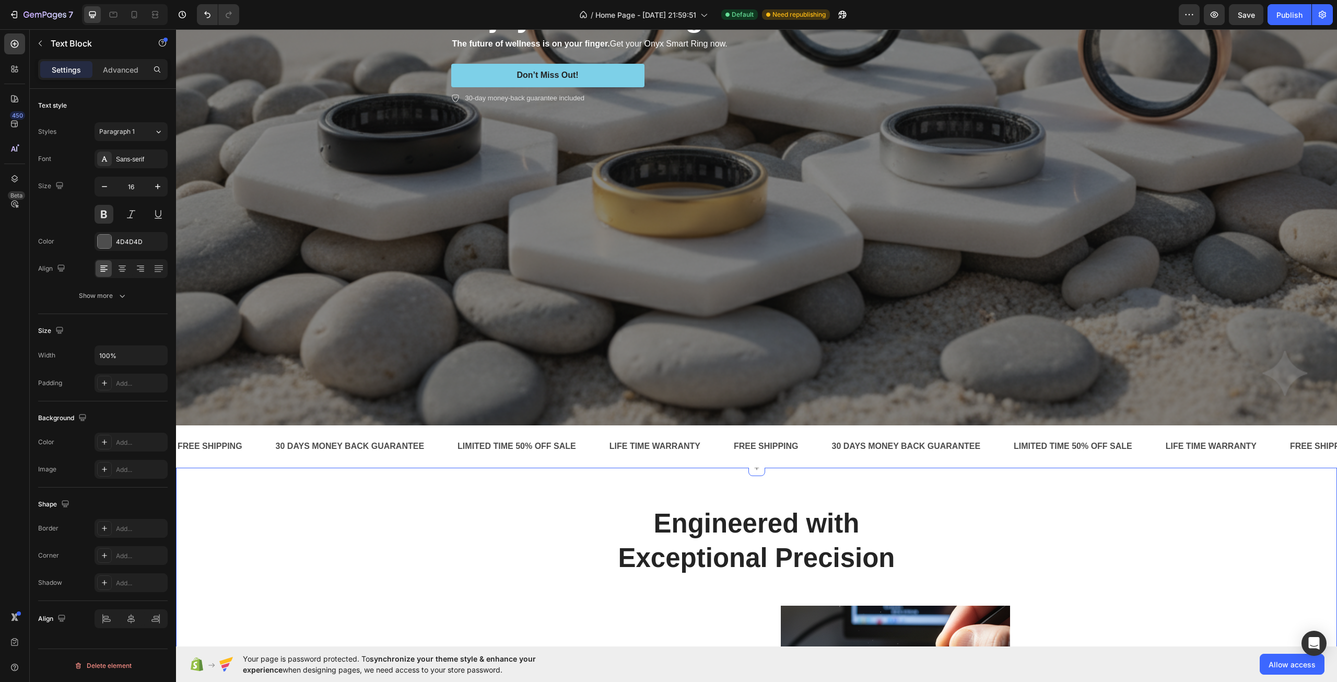
scroll to position [418, 0]
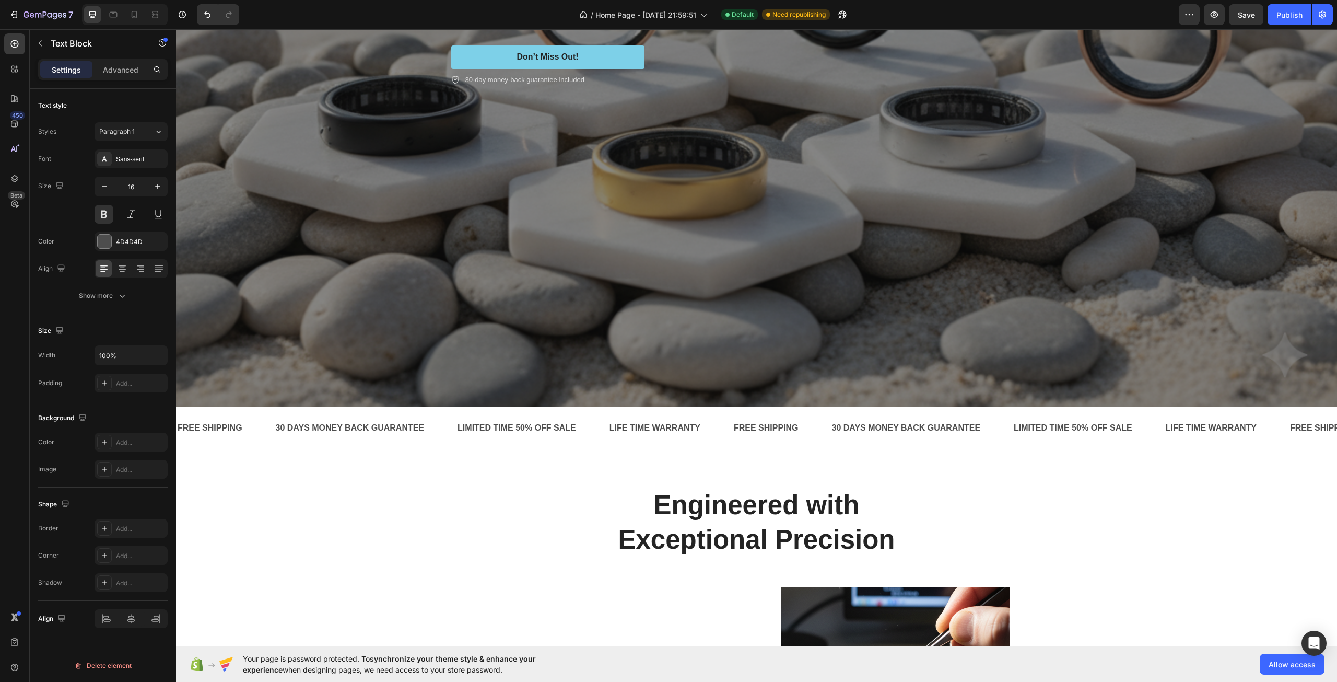
click at [521, 421] on div "LIMITED TIME 50% OFF SALE" at bounding box center [517, 427] width 121 height 17
click at [525, 422] on p "LIMITED TIME 50% OFF SALE" at bounding box center [517, 428] width 119 height 15
click at [588, 425] on div "LIMITED TIME 30% OFF SALE Text Block" at bounding box center [533, 428] width 152 height 26
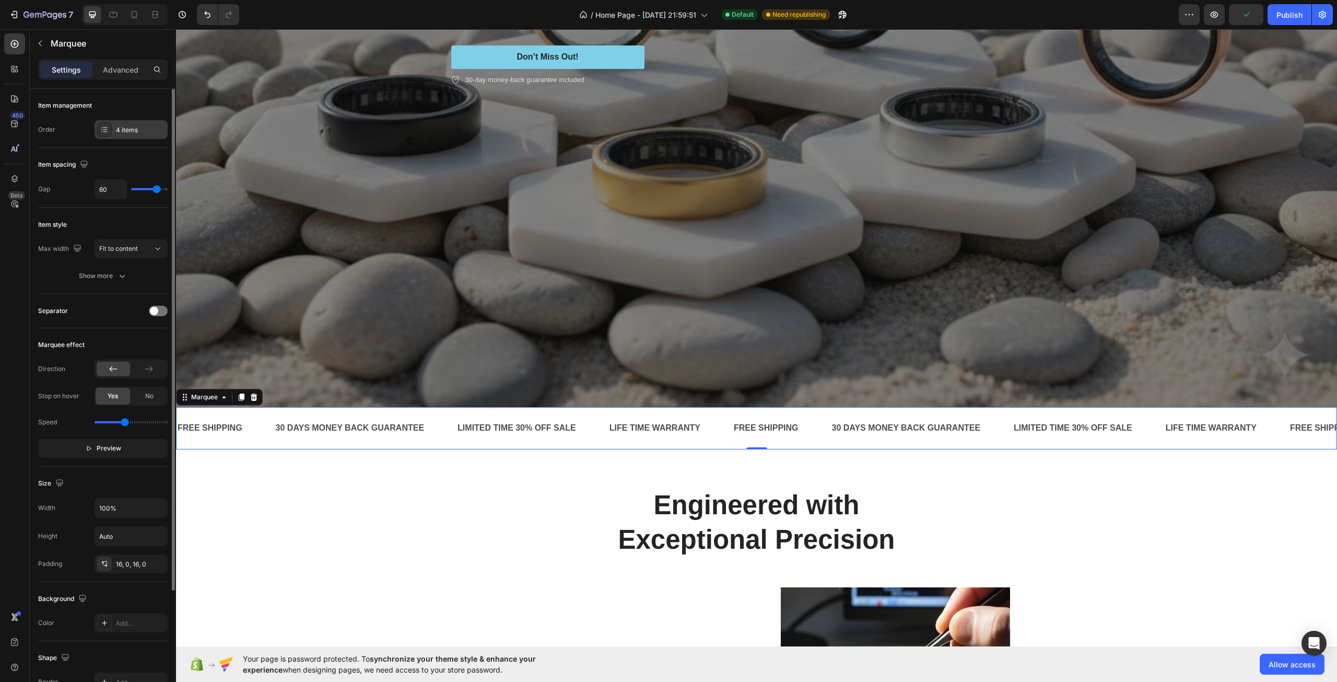
click at [120, 132] on div "4 items" at bounding box center [140, 129] width 49 height 9
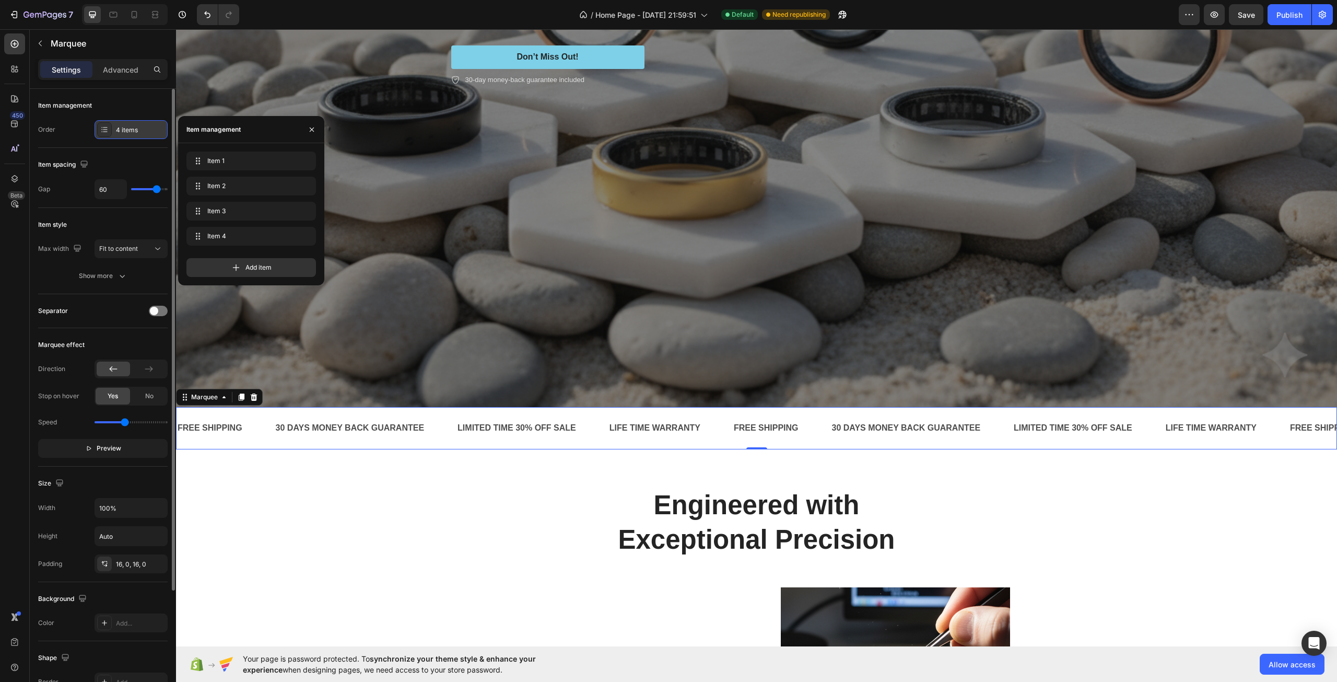
click at [120, 132] on div "4 items" at bounding box center [140, 129] width 49 height 9
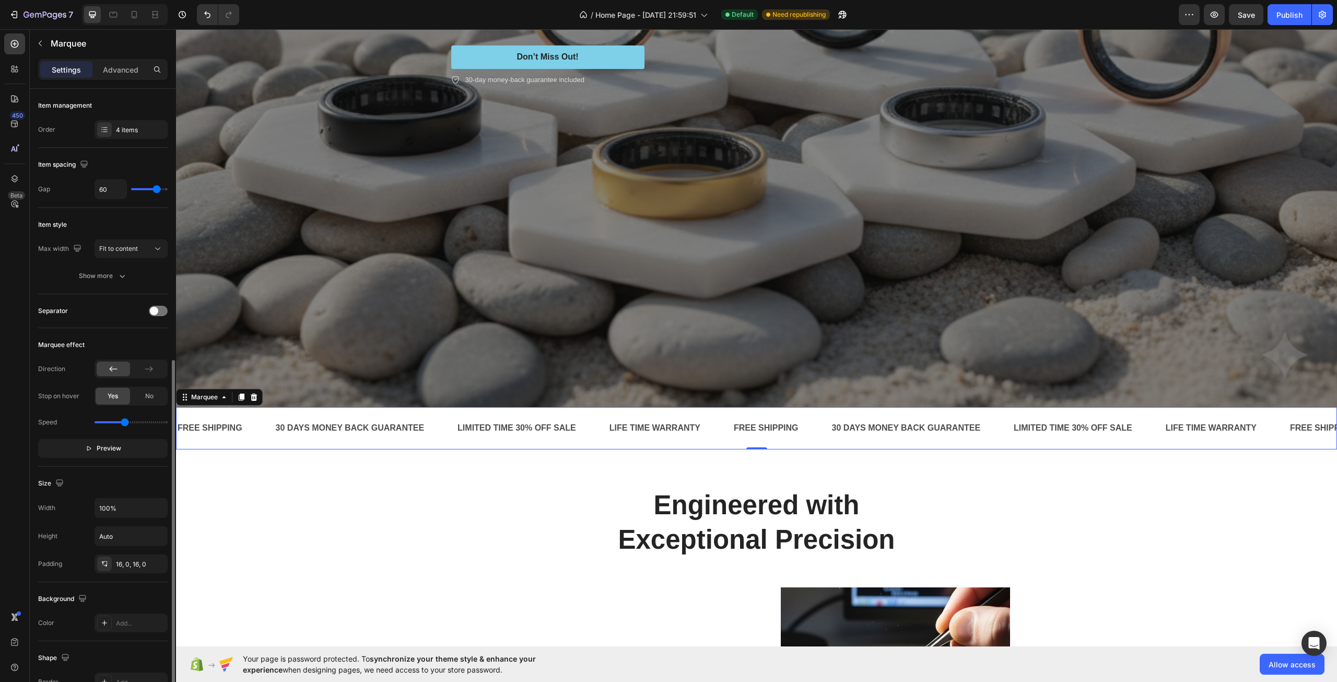
scroll to position [150, 0]
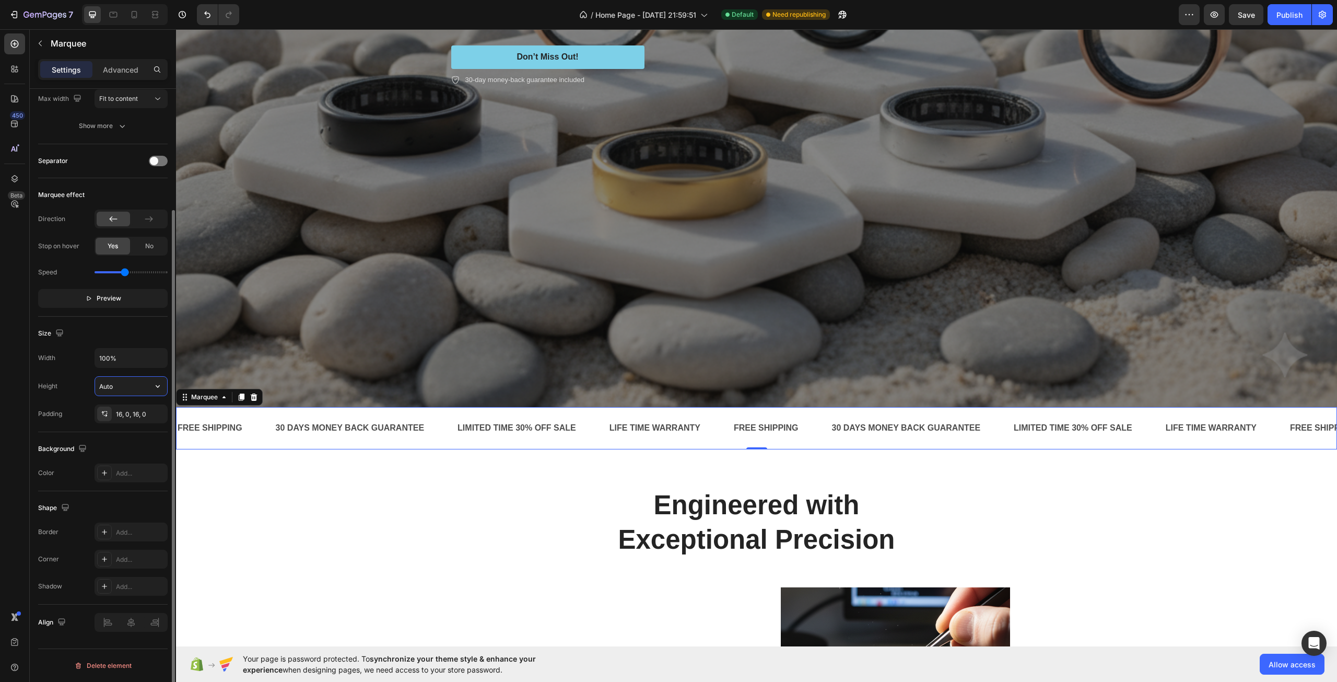
click at [122, 392] on input "Auto" at bounding box center [131, 386] width 72 height 19
click at [76, 460] on div "Background Color Add..." at bounding box center [103, 461] width 130 height 59
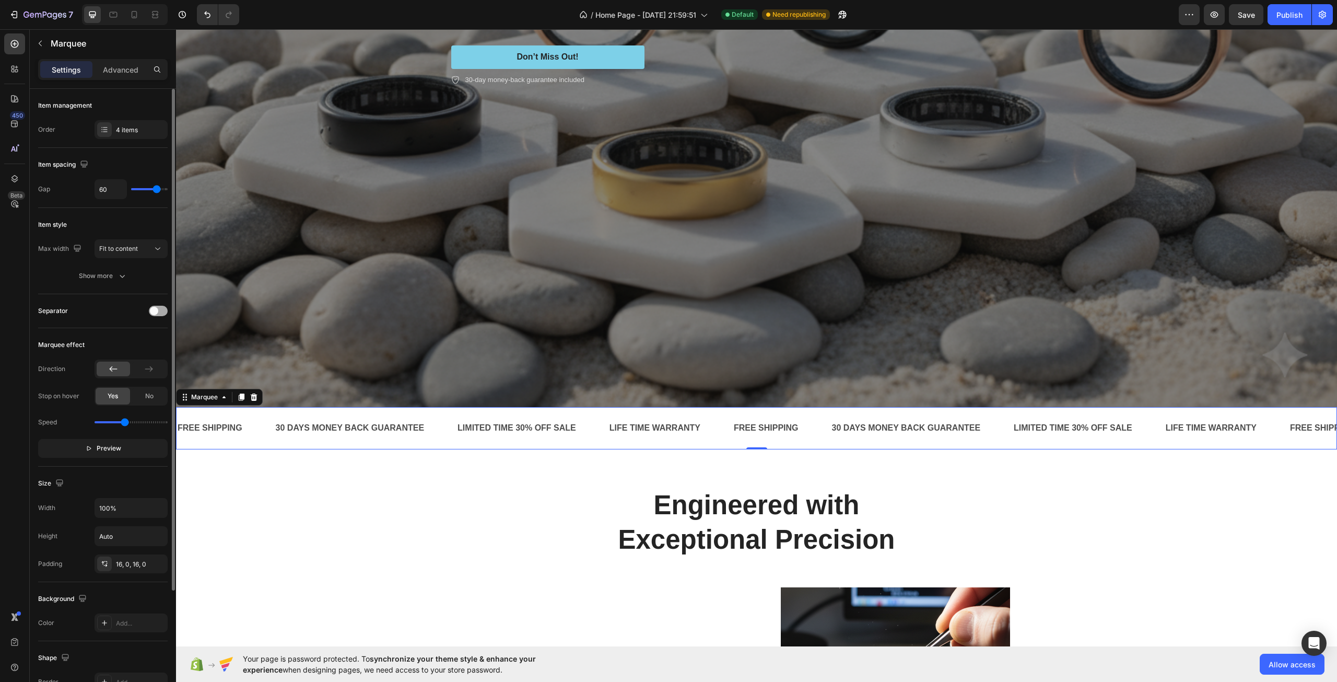
click at [159, 308] on div at bounding box center [158, 311] width 19 height 10
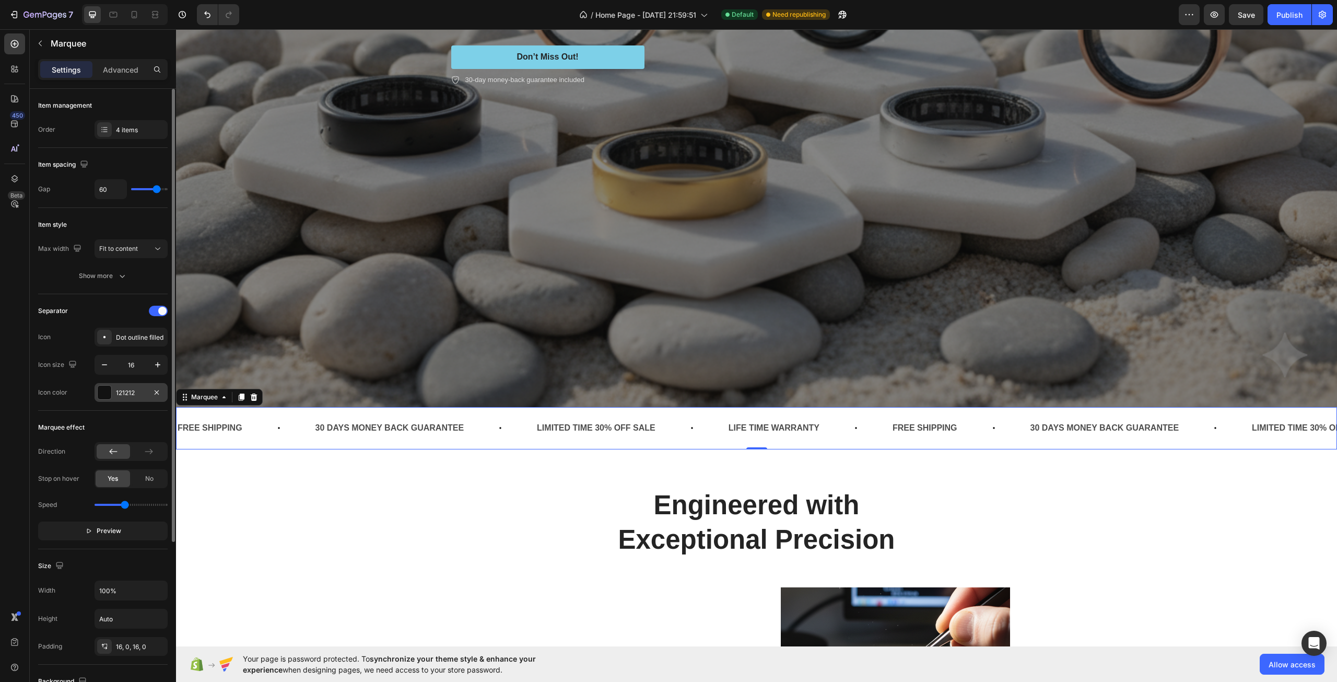
click at [104, 395] on div at bounding box center [105, 393] width 14 height 14
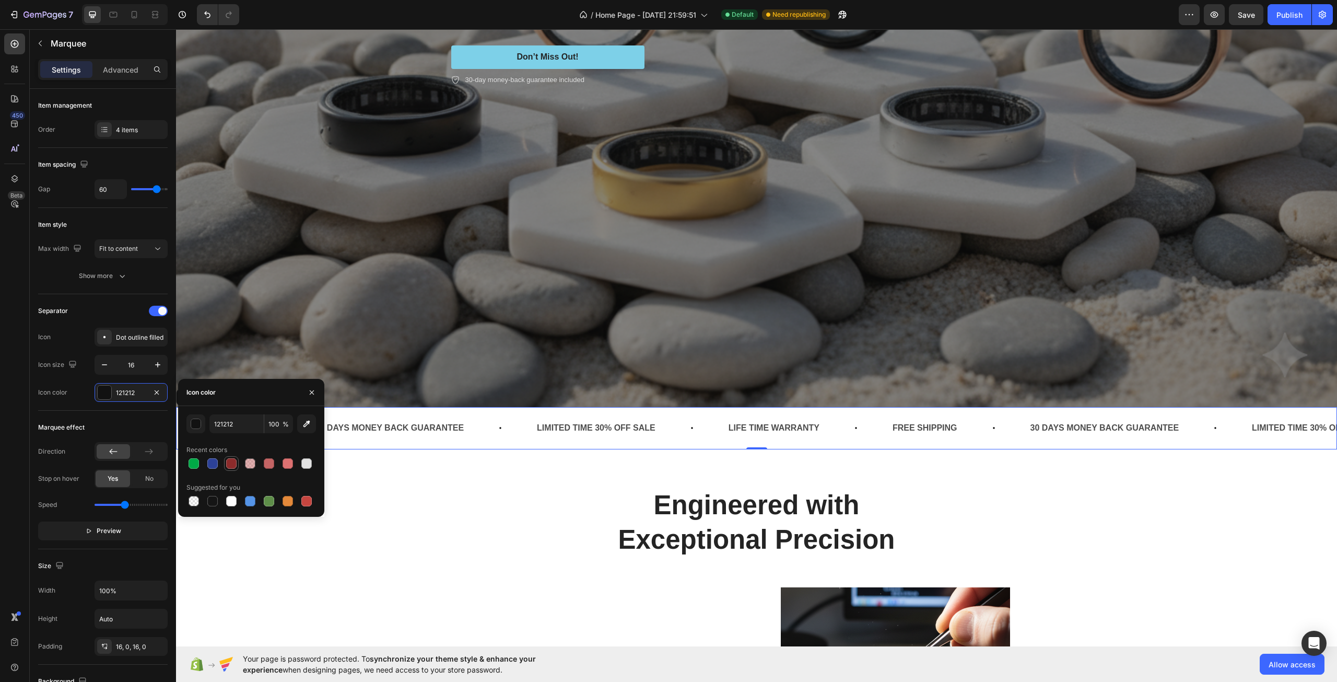
click at [230, 469] on div at bounding box center [231, 463] width 13 height 13
click at [257, 467] on div at bounding box center [250, 463] width 15 height 15
type input "C46464"
type input "51"
click at [242, 501] on div at bounding box center [251, 501] width 130 height 15
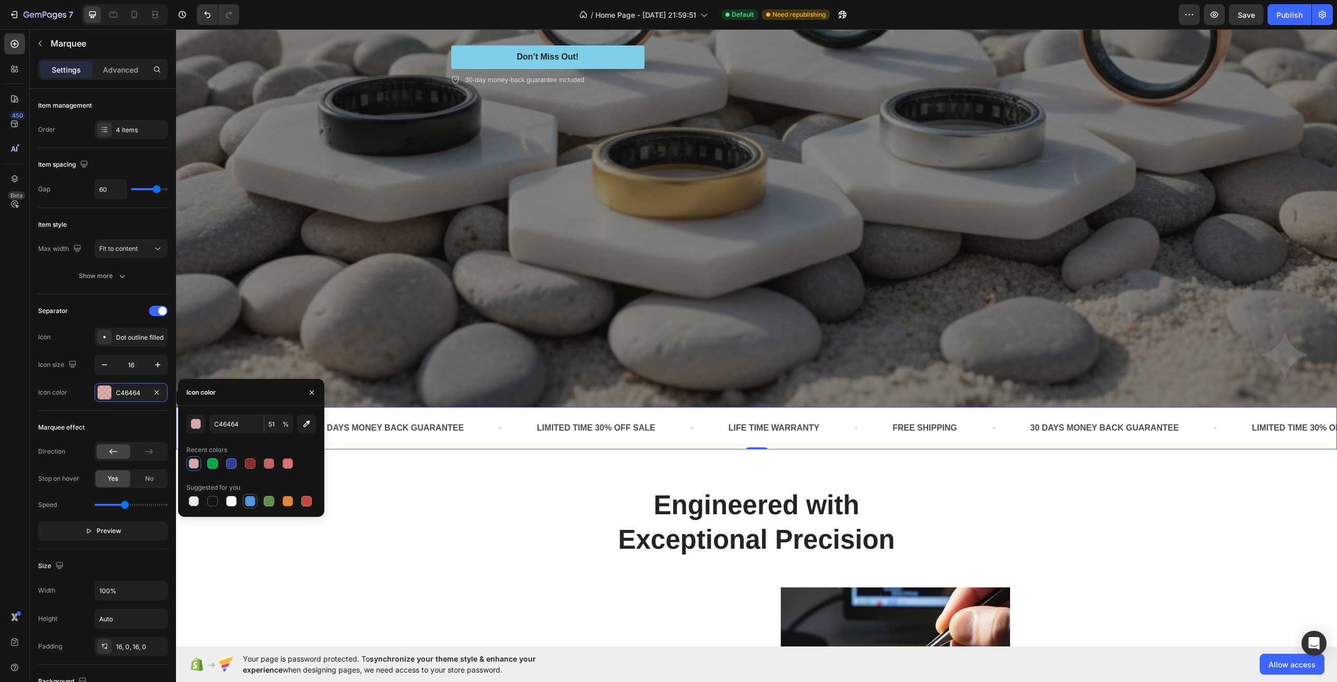
click at [250, 501] on div at bounding box center [250, 501] width 10 height 10
type input "5594E7"
type input "100"
click at [233, 501] on div at bounding box center [231, 501] width 10 height 10
click at [219, 501] on div at bounding box center [212, 501] width 15 height 15
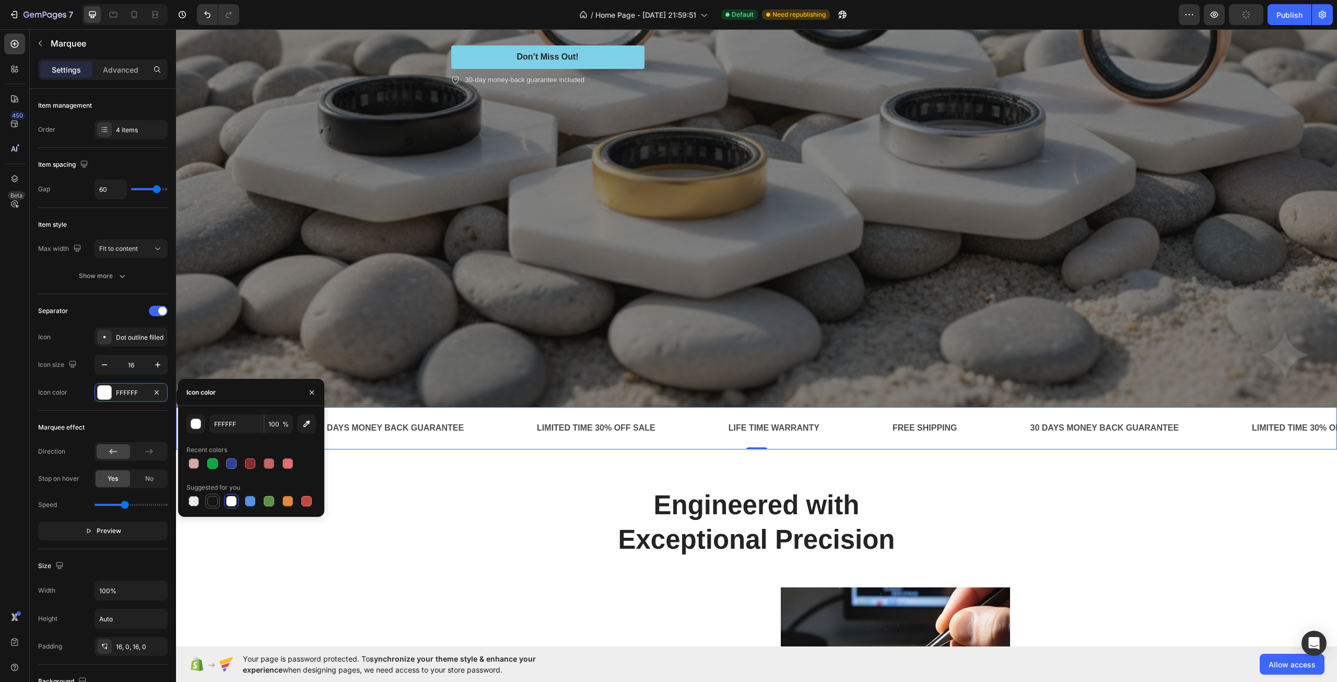
type input "151515"
click at [118, 424] on div "Marquee effect" at bounding box center [103, 427] width 130 height 17
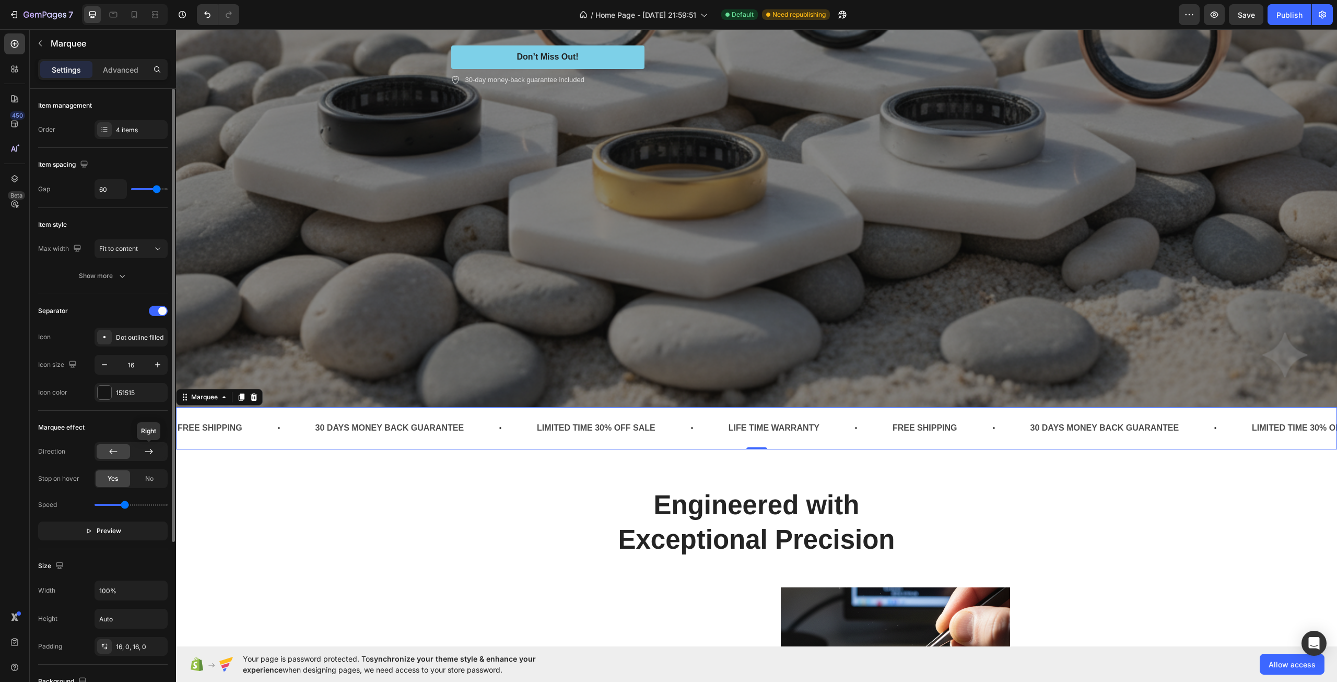
click at [149, 456] on icon at bounding box center [149, 451] width 10 height 10
click at [108, 448] on div at bounding box center [113, 451] width 33 height 15
drag, startPoint x: 125, startPoint y: 505, endPoint x: 25, endPoint y: 475, distance: 104.5
click at [168, 505] on input "range" at bounding box center [131, 505] width 73 height 2
drag, startPoint x: 165, startPoint y: 503, endPoint x: 127, endPoint y: 510, distance: 38.7
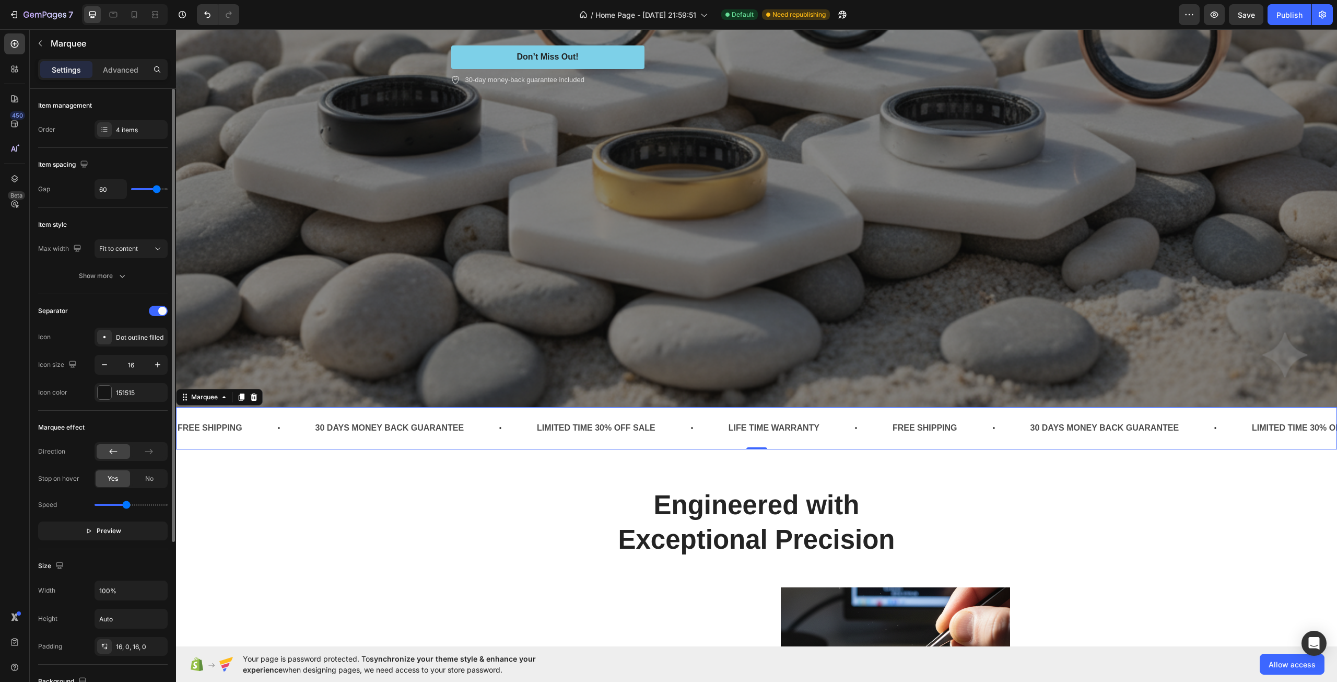
click at [127, 506] on input "range" at bounding box center [131, 505] width 73 height 2
click at [265, 425] on div "FREE SHIPPING Text Block" at bounding box center [238, 428] width 138 height 26
click at [125, 330] on div "Dot outline filled" at bounding box center [131, 337] width 73 height 19
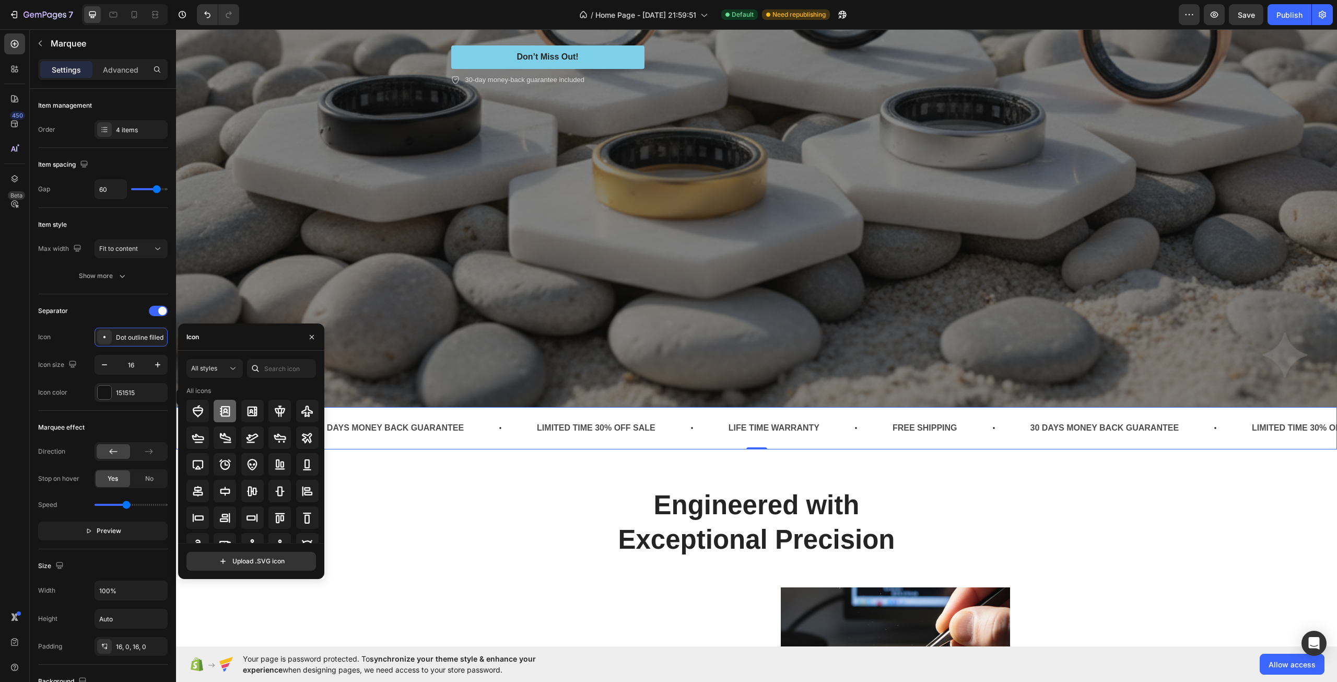
click at [225, 407] on icon at bounding box center [225, 411] width 13 height 13
click at [249, 407] on icon at bounding box center [252, 411] width 13 height 13
click at [296, 412] on div at bounding box center [307, 411] width 22 height 22
click at [255, 469] on icon at bounding box center [252, 466] width 10 height 10
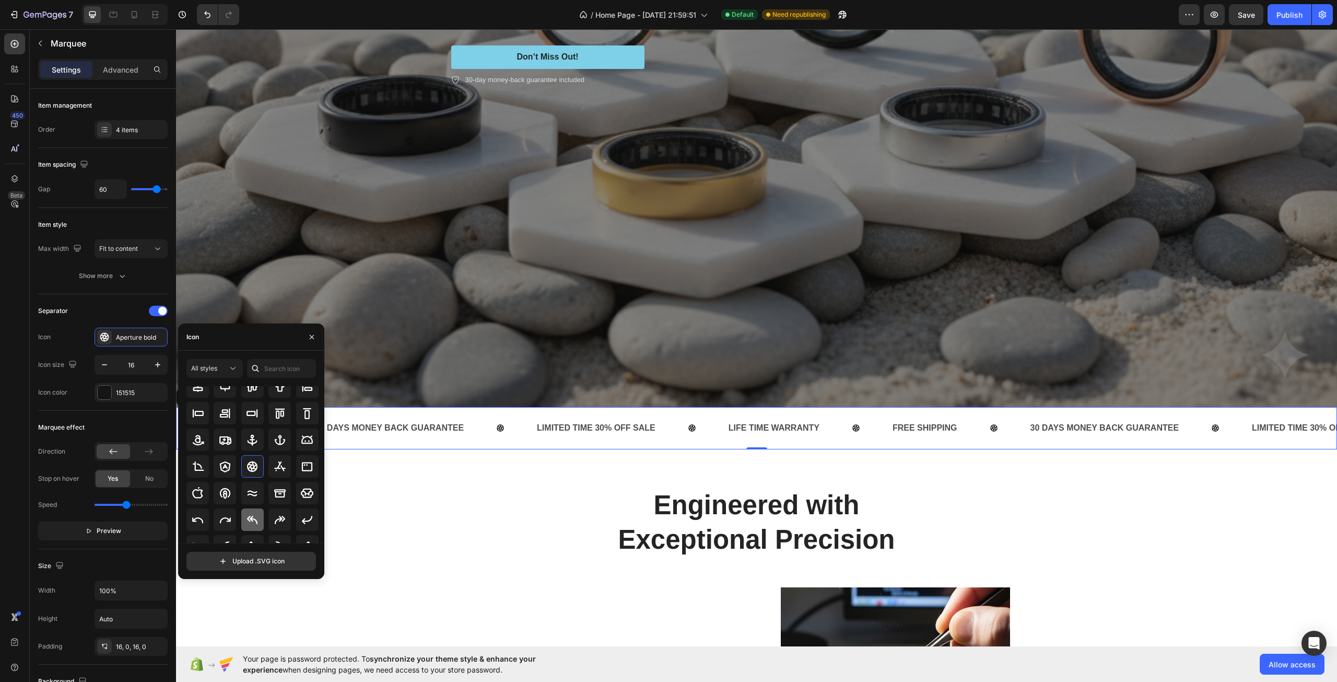
click at [251, 515] on icon at bounding box center [252, 519] width 13 height 13
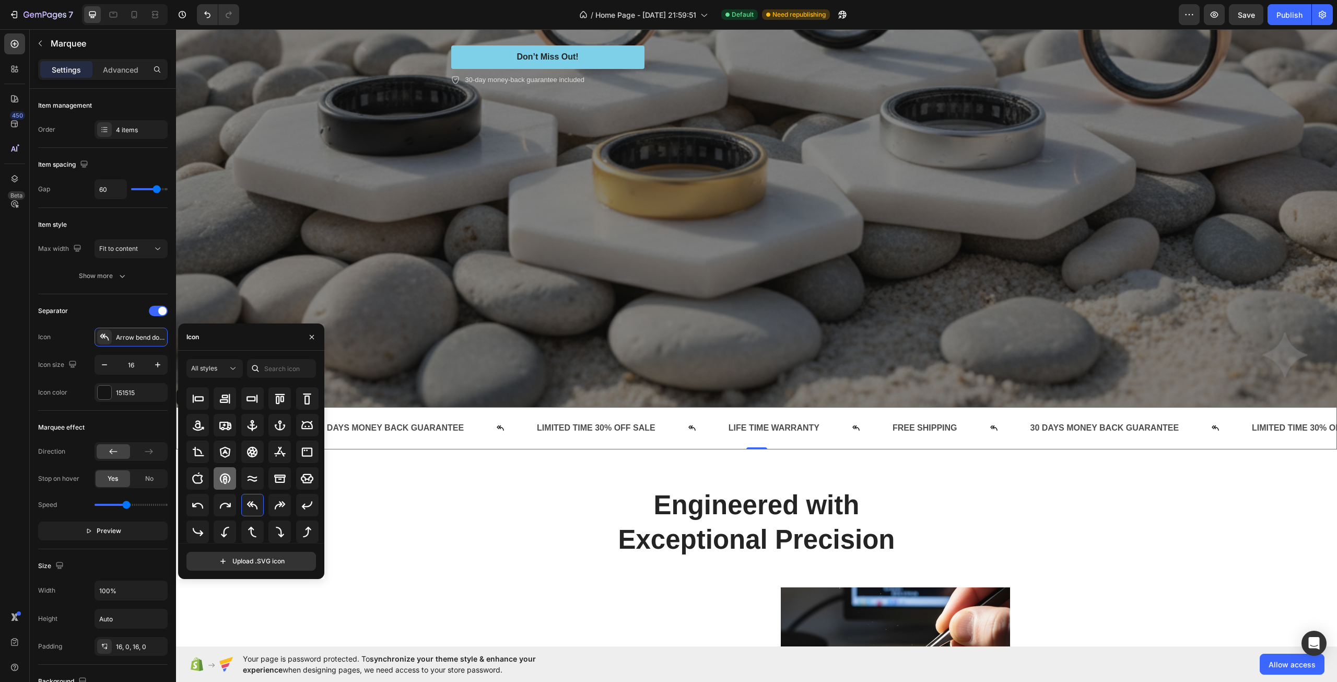
click at [230, 479] on icon at bounding box center [225, 478] width 13 height 13
click at [201, 478] on icon at bounding box center [198, 481] width 13 height 13
click at [200, 475] on icon at bounding box center [198, 480] width 13 height 13
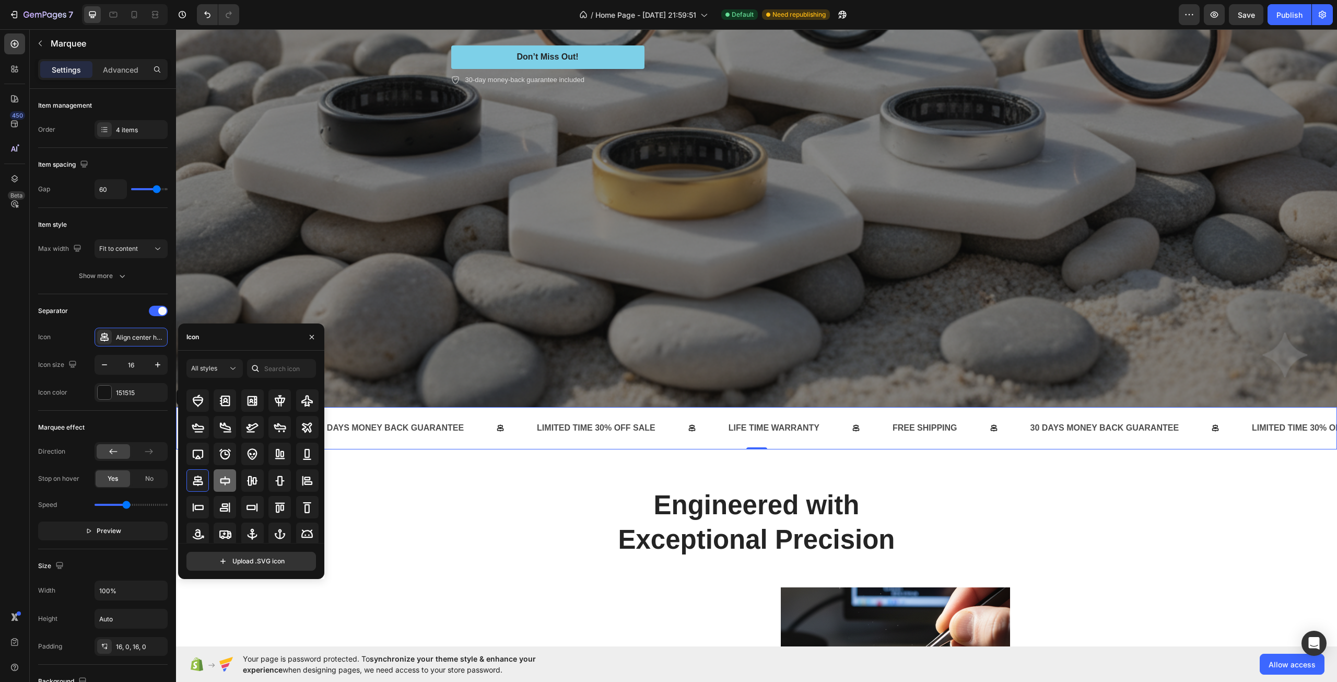
click at [228, 476] on icon at bounding box center [225, 480] width 13 height 13
click at [228, 507] on icon at bounding box center [225, 507] width 10 height 10
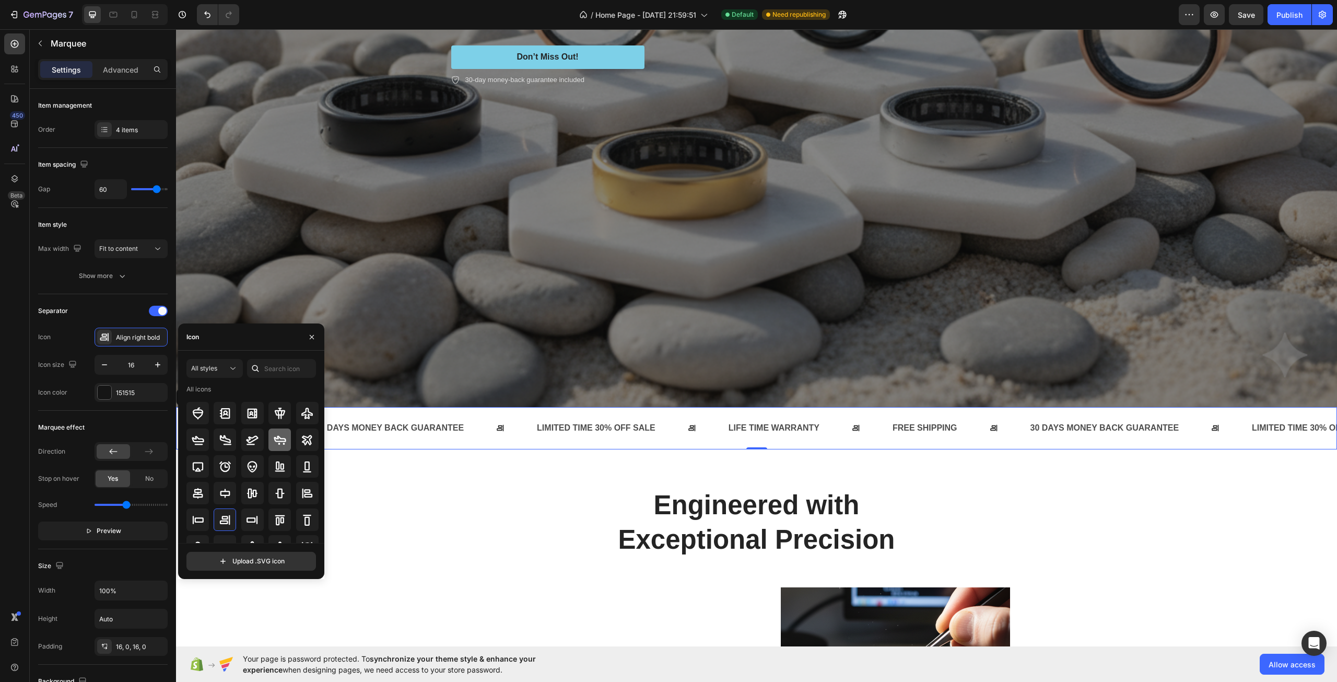
scroll to position [0, 0]
click at [226, 442] on icon at bounding box center [225, 445] width 13 height 13
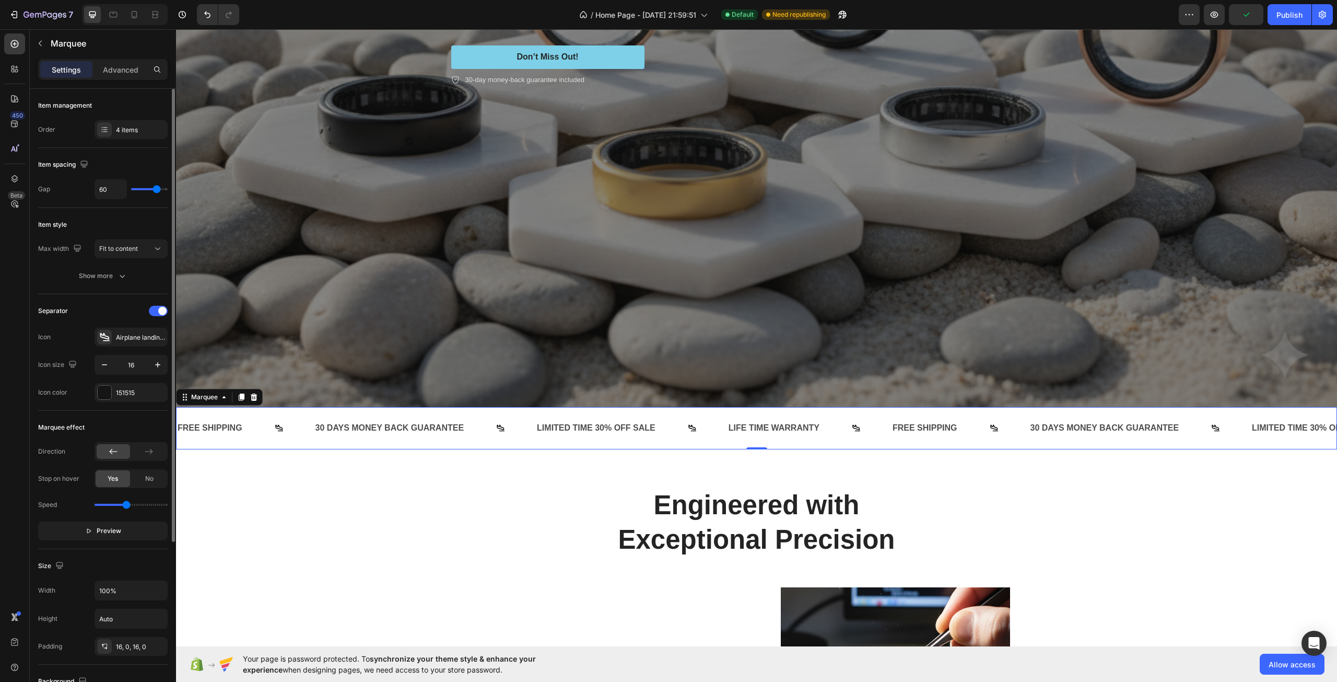
click at [129, 417] on div "Marquee effect Direction Stop on hover Yes No Speed Preview" at bounding box center [103, 480] width 130 height 138
type input "1.7"
click at [126, 504] on input "range" at bounding box center [131, 505] width 73 height 2
click at [151, 370] on button "button" at bounding box center [157, 364] width 19 height 19
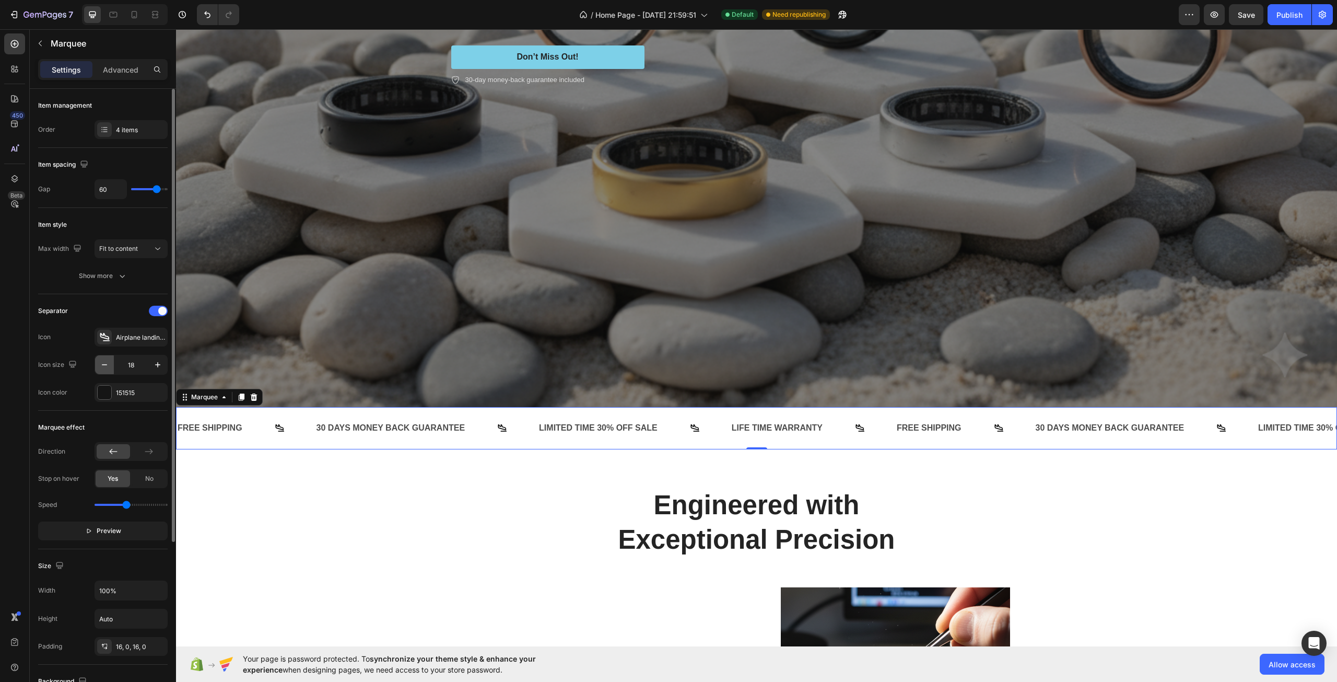
click at [103, 370] on button "button" at bounding box center [104, 364] width 19 height 19
click at [110, 274] on div "Show more" at bounding box center [103, 276] width 49 height 10
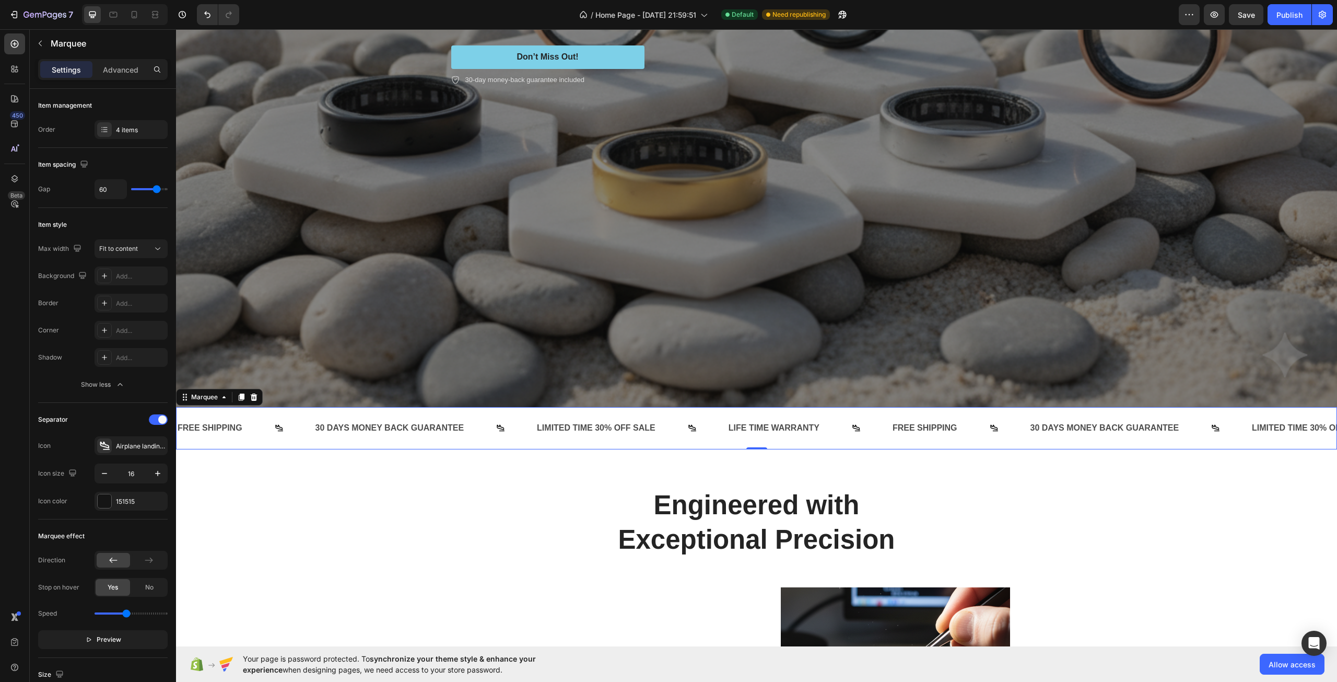
click at [118, 81] on div "Settings Advanced" at bounding box center [103, 74] width 146 height 30
click at [119, 78] on div "Settings Advanced" at bounding box center [103, 69] width 130 height 21
click at [119, 75] on div "Advanced" at bounding box center [121, 69] width 52 height 17
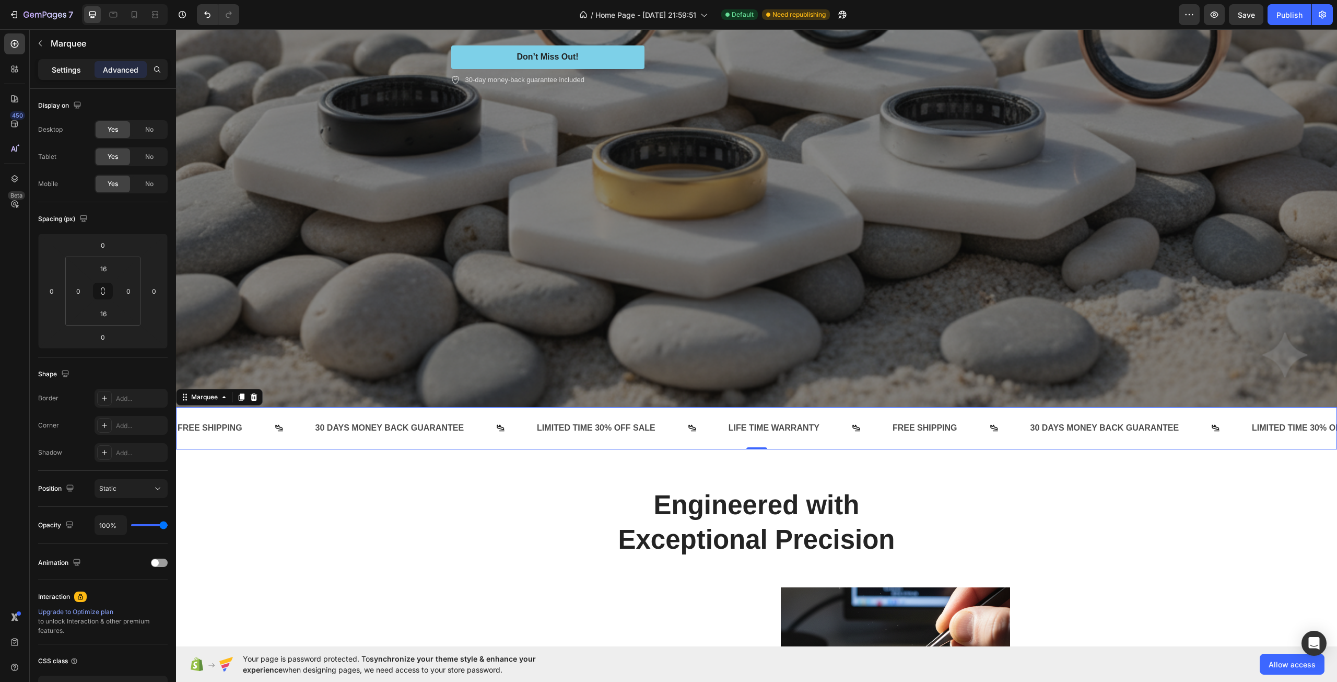
click at [67, 67] on p "Settings" at bounding box center [66, 69] width 29 height 11
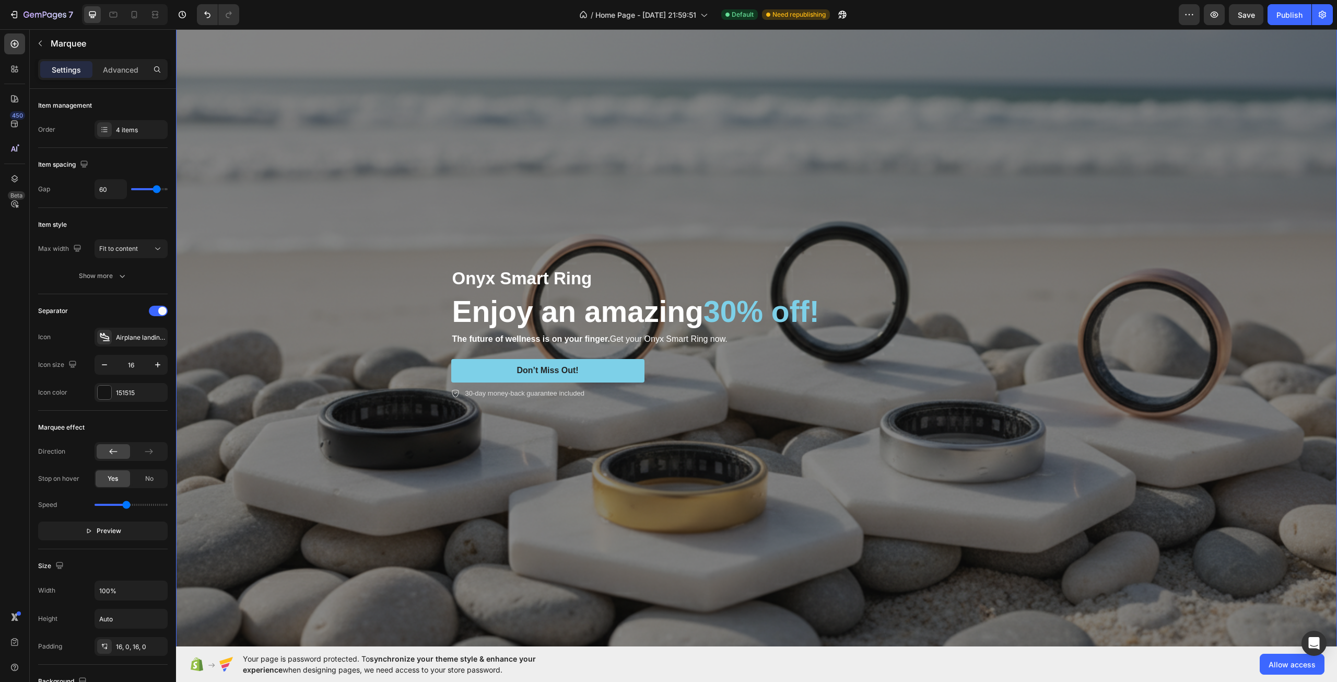
scroll to position [157, 0]
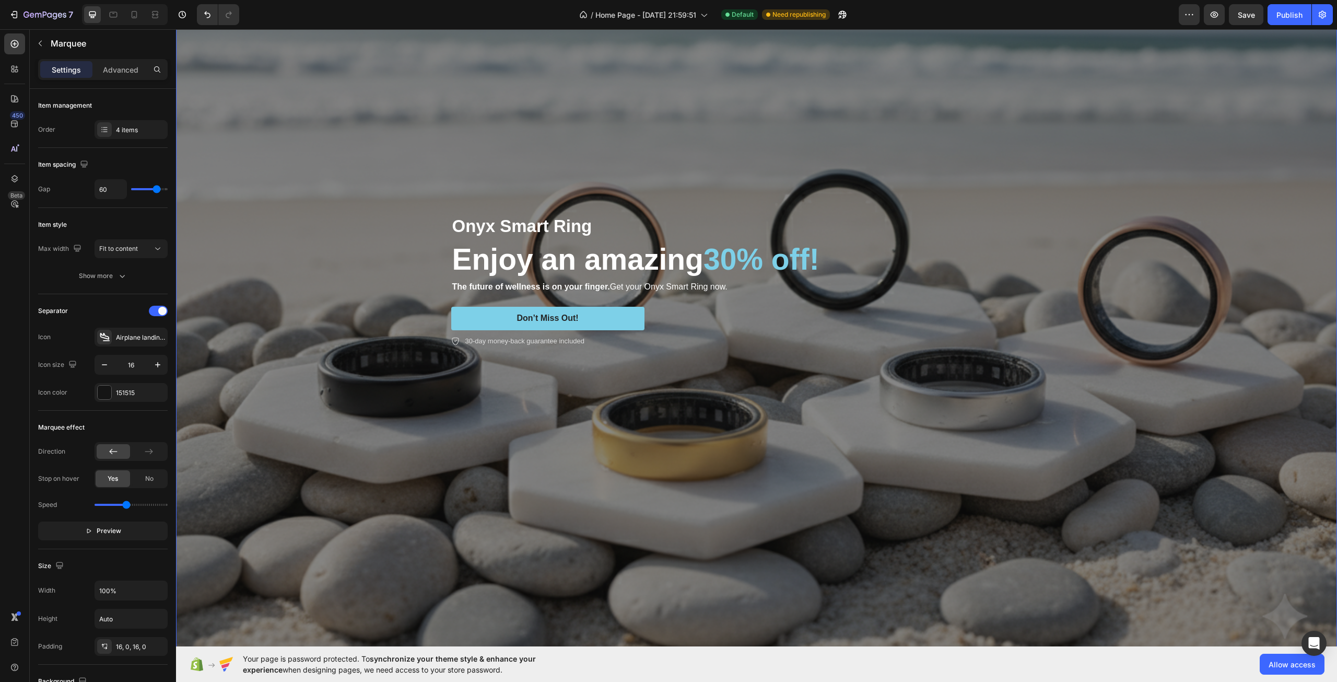
click at [591, 457] on div "Overlay" at bounding box center [756, 281] width 1161 height 774
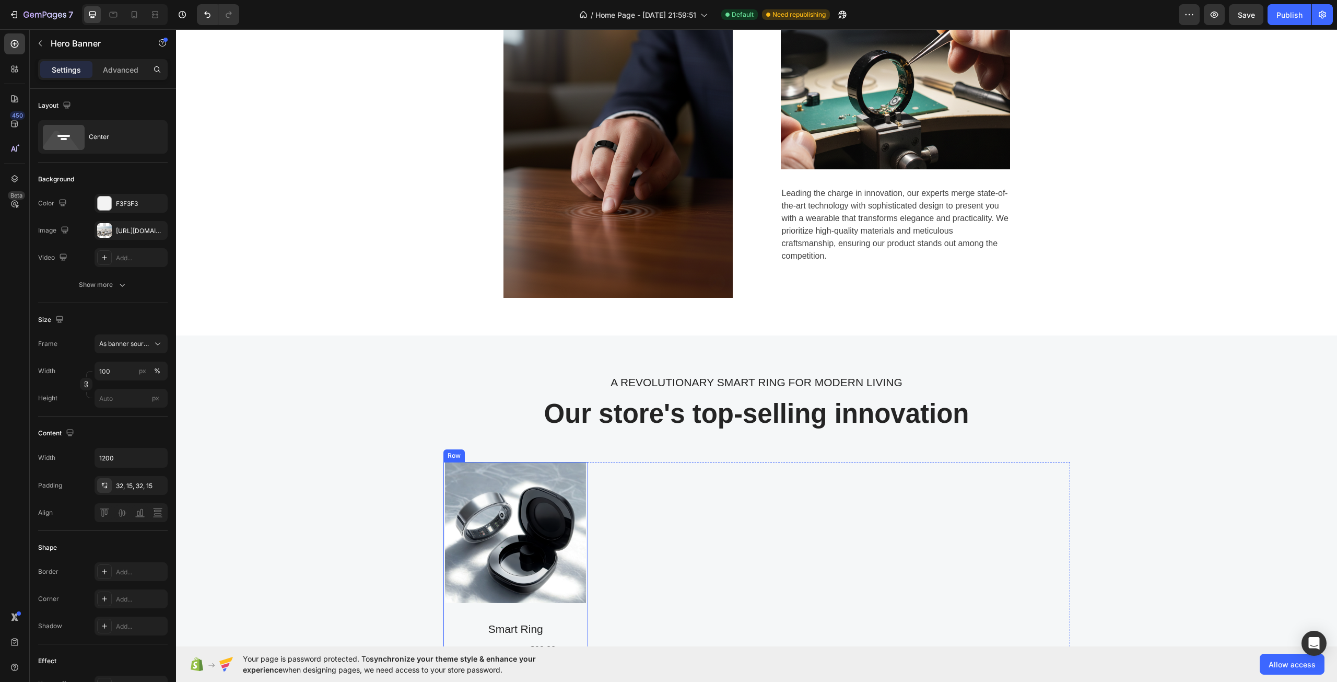
scroll to position [1254, 0]
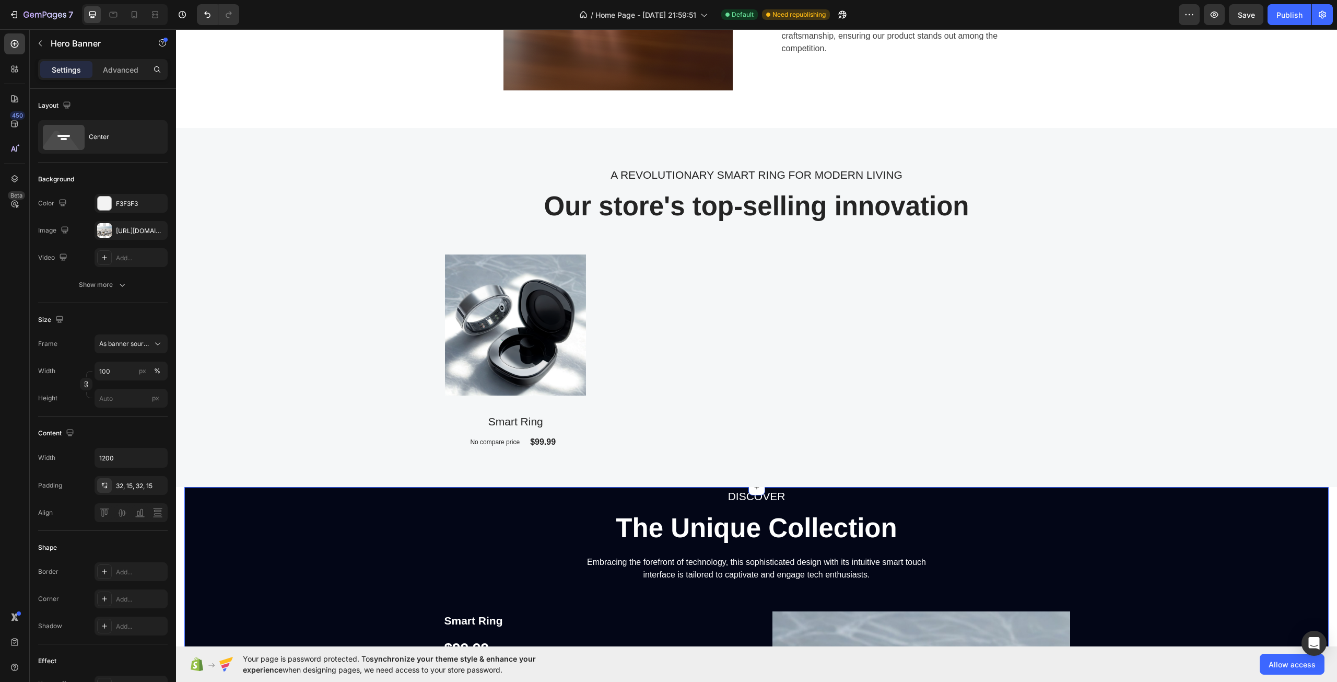
drag, startPoint x: 516, startPoint y: 498, endPoint x: 516, endPoint y: 488, distance: 9.4
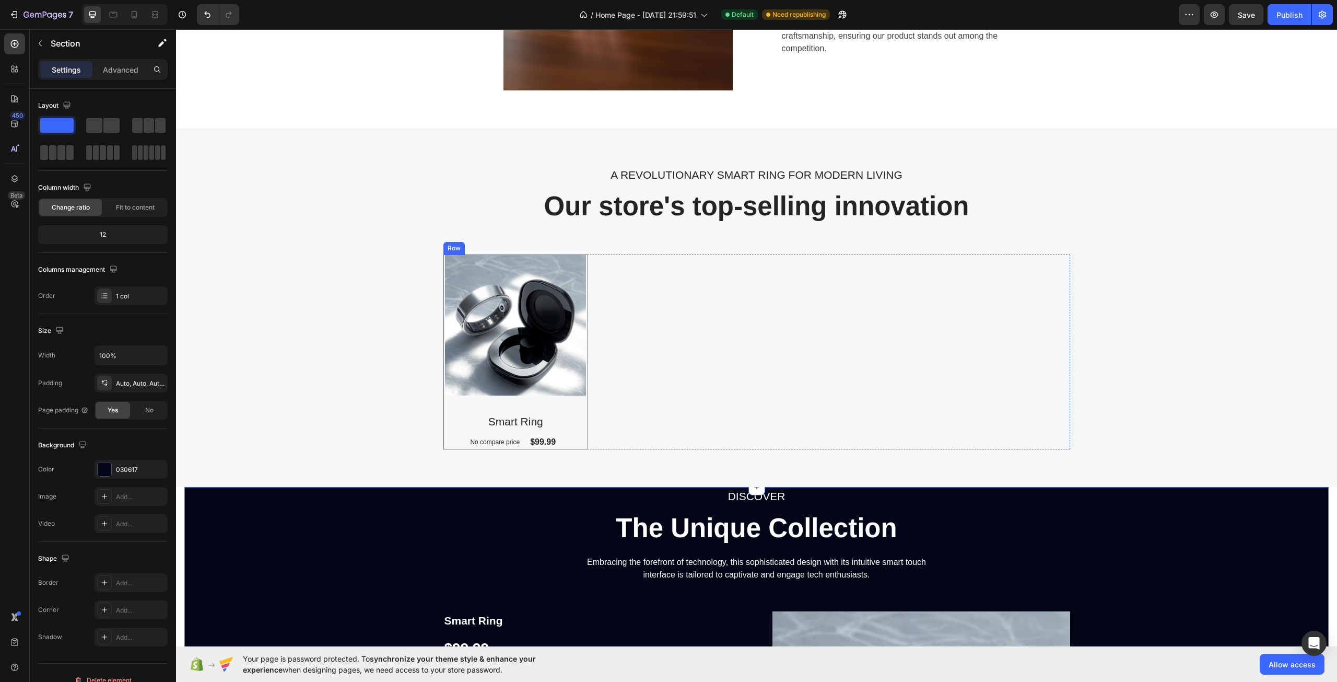
click at [513, 406] on div "Product Images Smart Ring Product Title No compare price Compare Price $99.99 P…" at bounding box center [516, 351] width 145 height 195
click at [513, 384] on img at bounding box center [515, 324] width 141 height 141
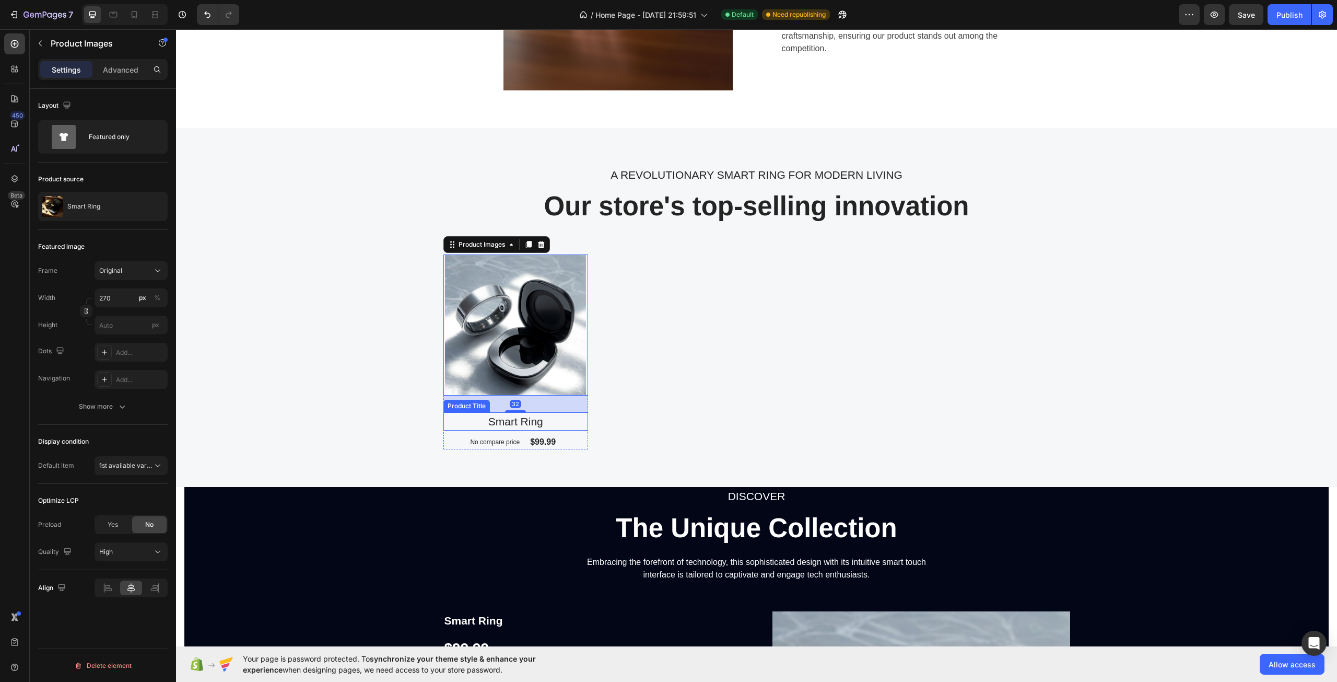
click at [516, 418] on h2 "Smart Ring" at bounding box center [516, 421] width 145 height 19
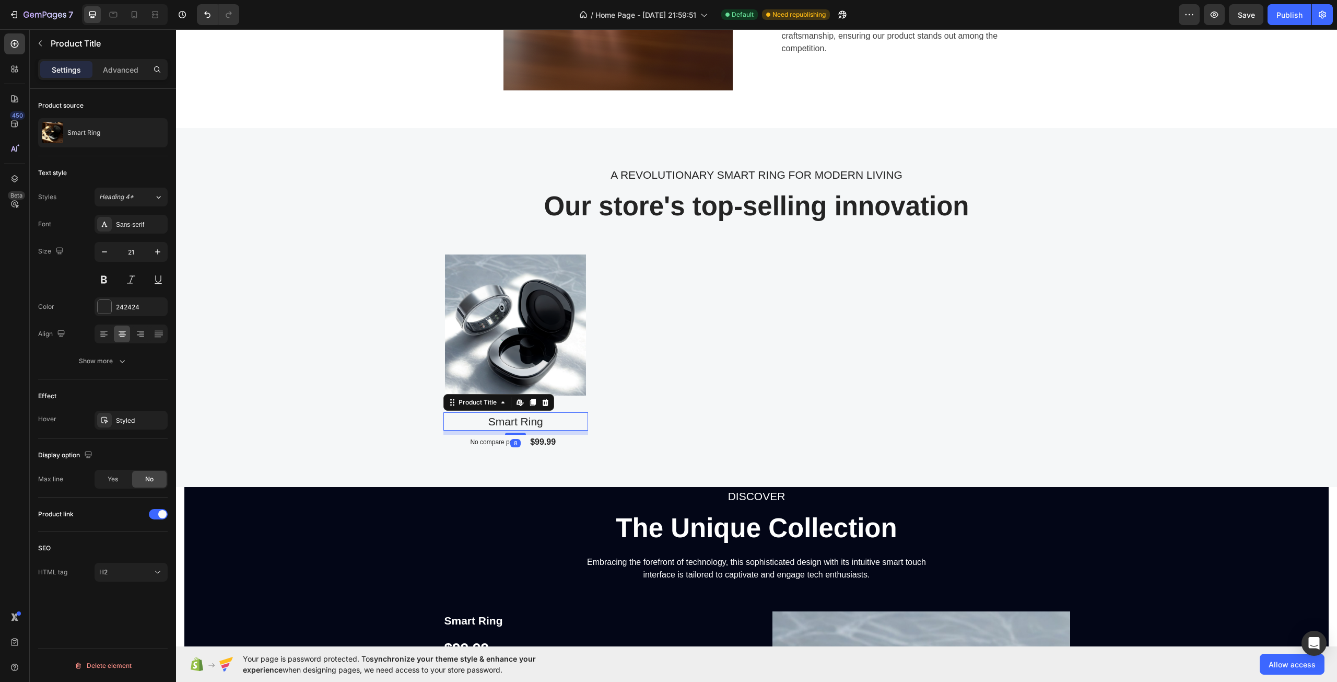
click at [516, 418] on h2 "Smart Ring" at bounding box center [516, 421] width 145 height 19
click at [473, 440] on p "No compare price" at bounding box center [495, 442] width 50 height 6
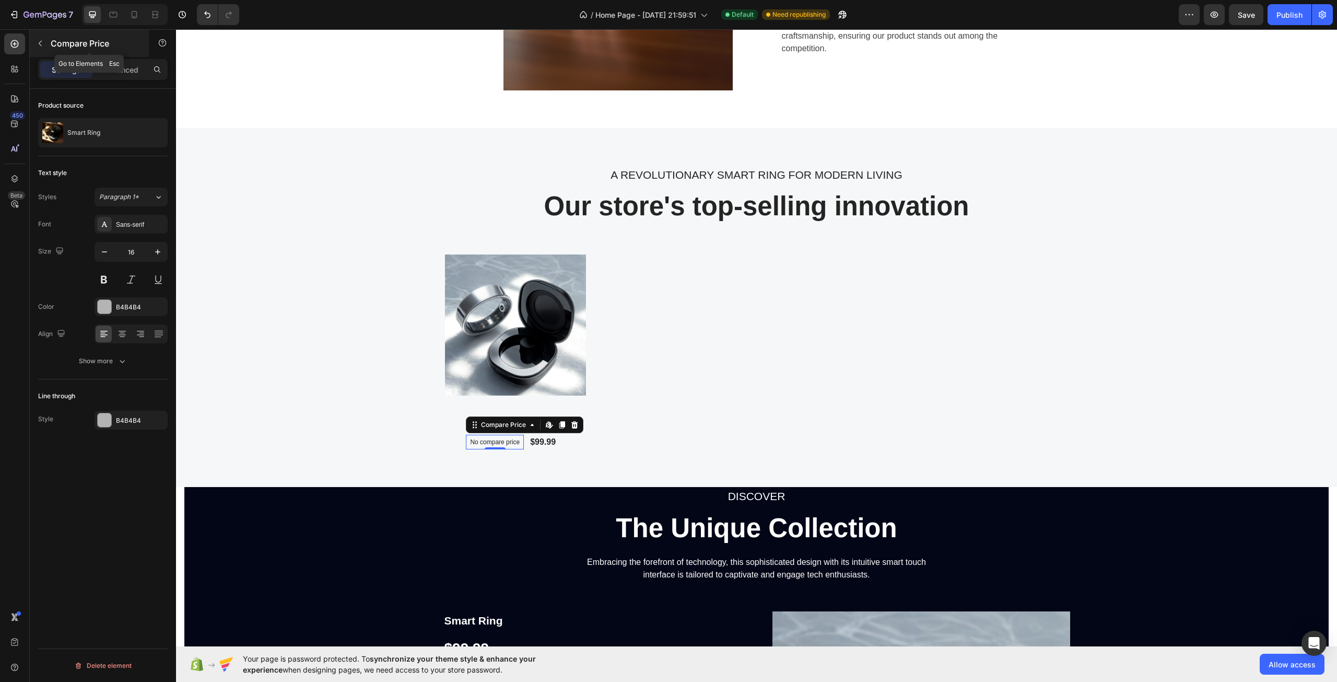
click at [55, 44] on p "Compare Price" at bounding box center [95, 43] width 89 height 13
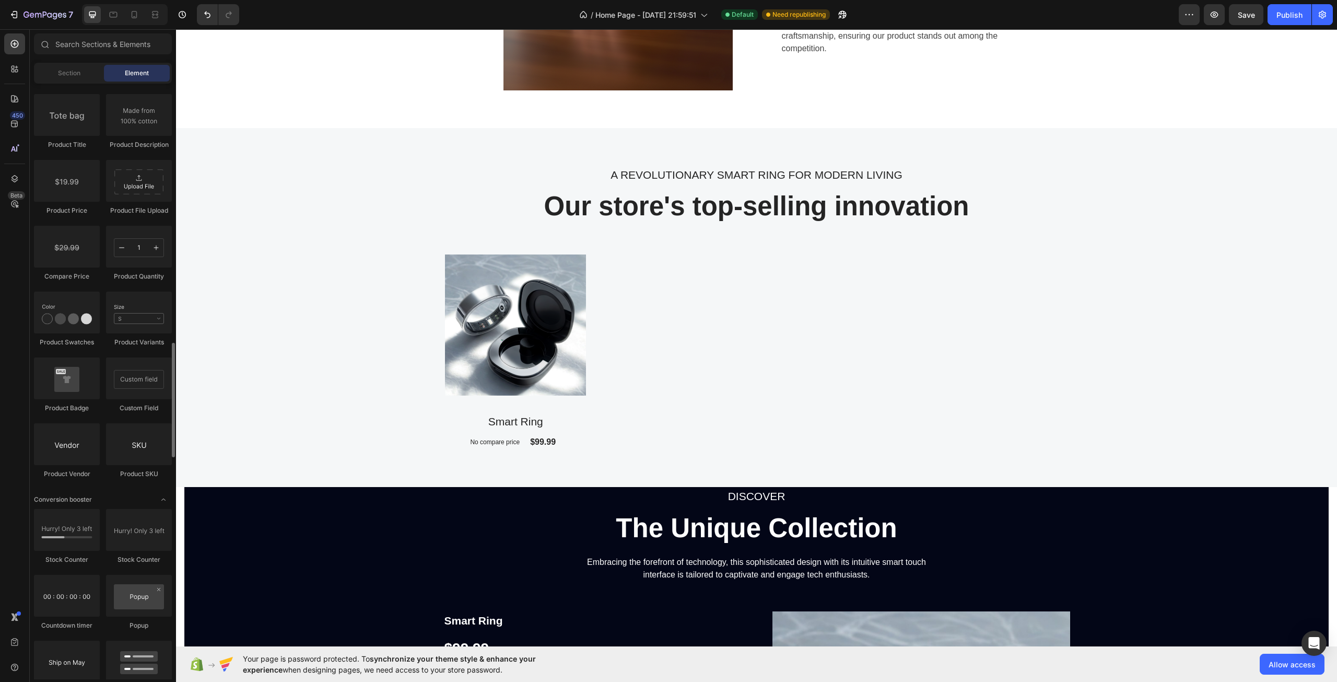
scroll to position [1619, 0]
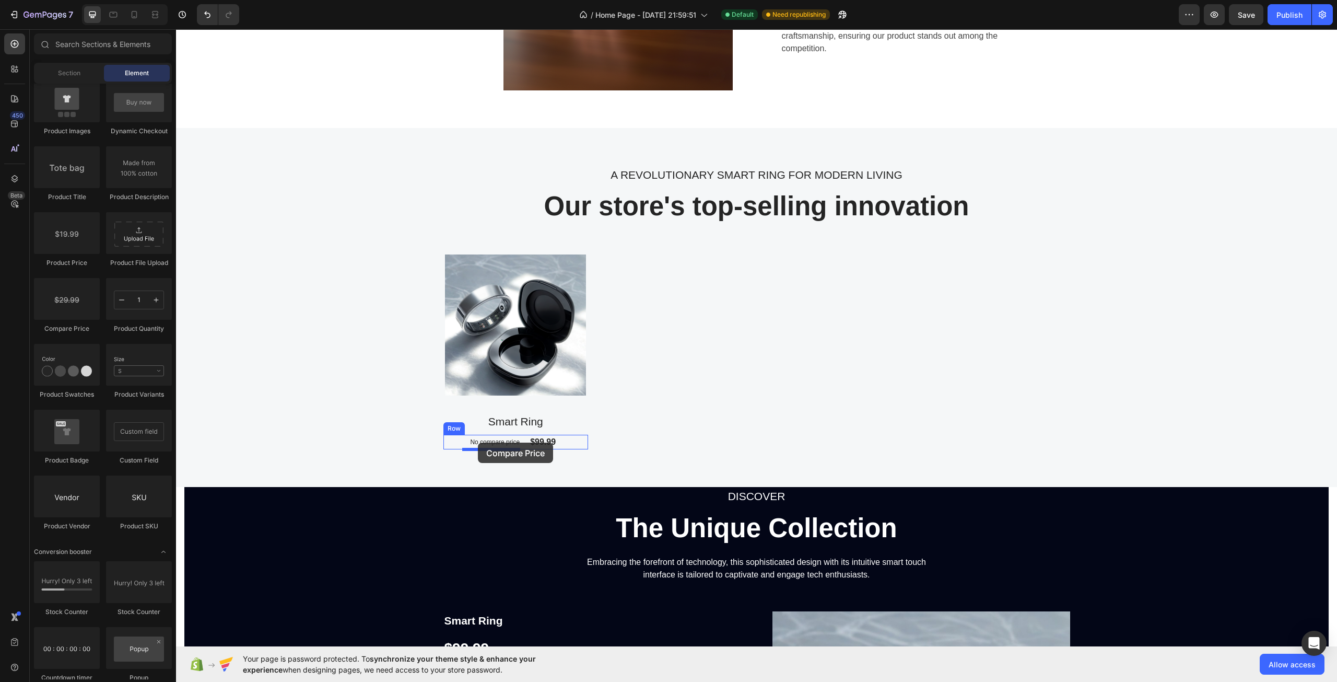
drag, startPoint x: 255, startPoint y: 328, endPoint x: 478, endPoint y: 442, distance: 250.7
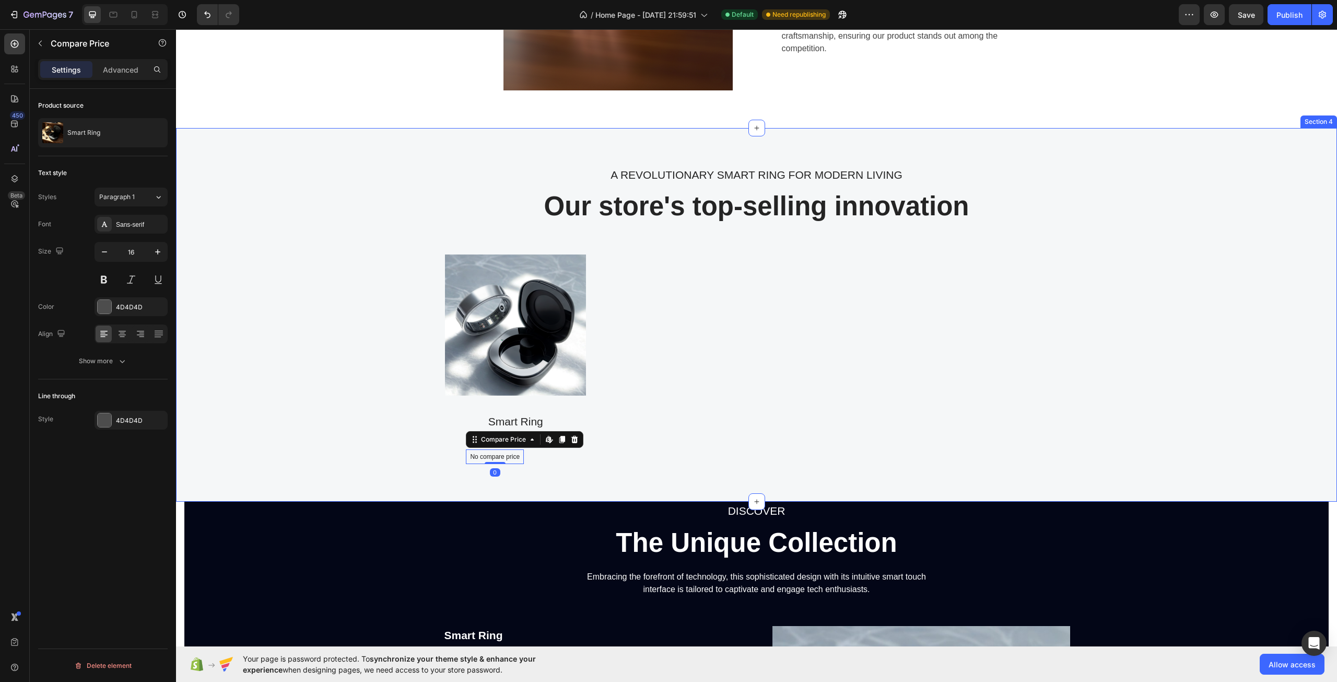
click at [543, 475] on div "A REVOLUTIONARY SMART RING FOR MODERN LIVING Text block Our store's top-selling…" at bounding box center [756, 315] width 1161 height 374
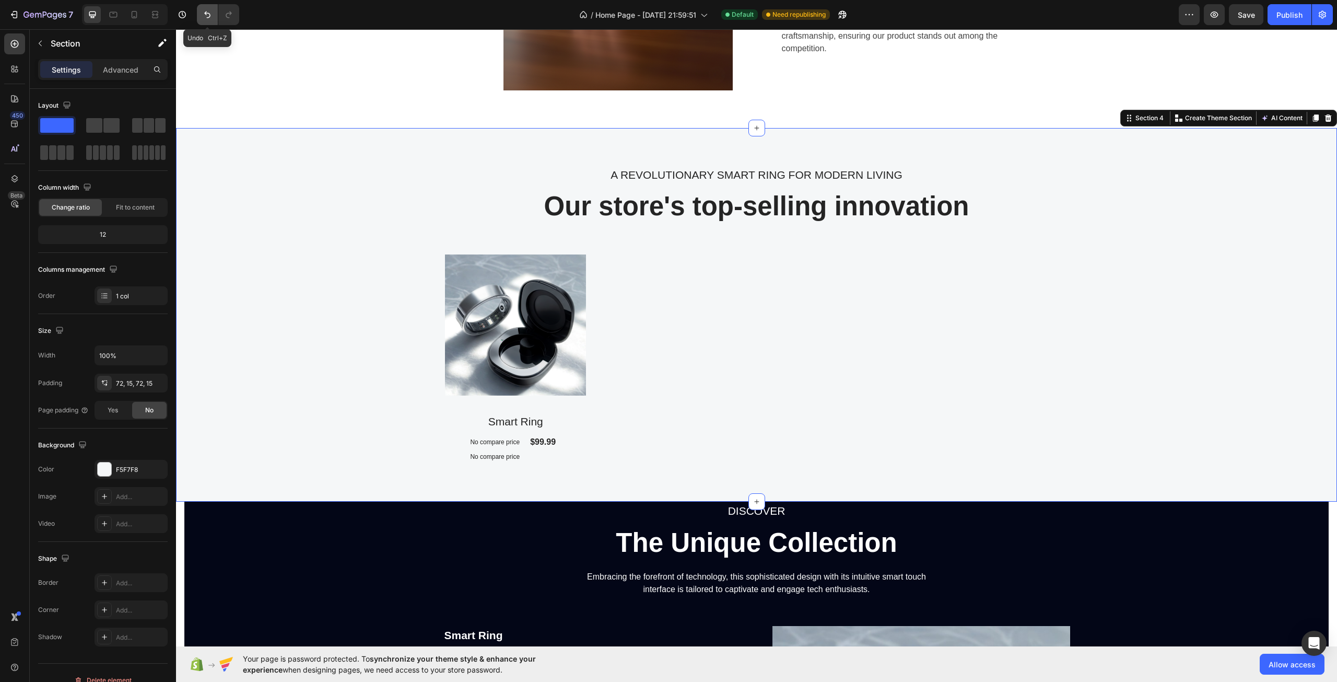
click at [213, 17] on button "Undo/Redo" at bounding box center [207, 14] width 21 height 21
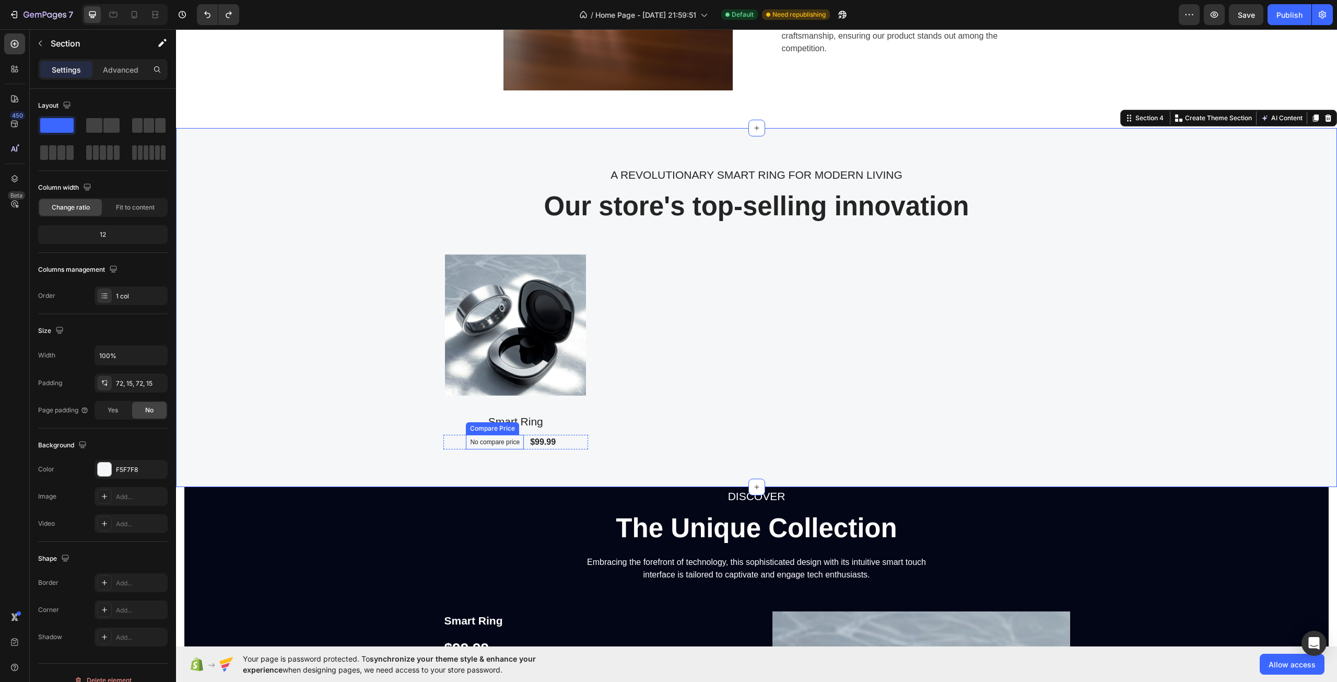
click at [488, 438] on div "No compare price" at bounding box center [495, 442] width 58 height 15
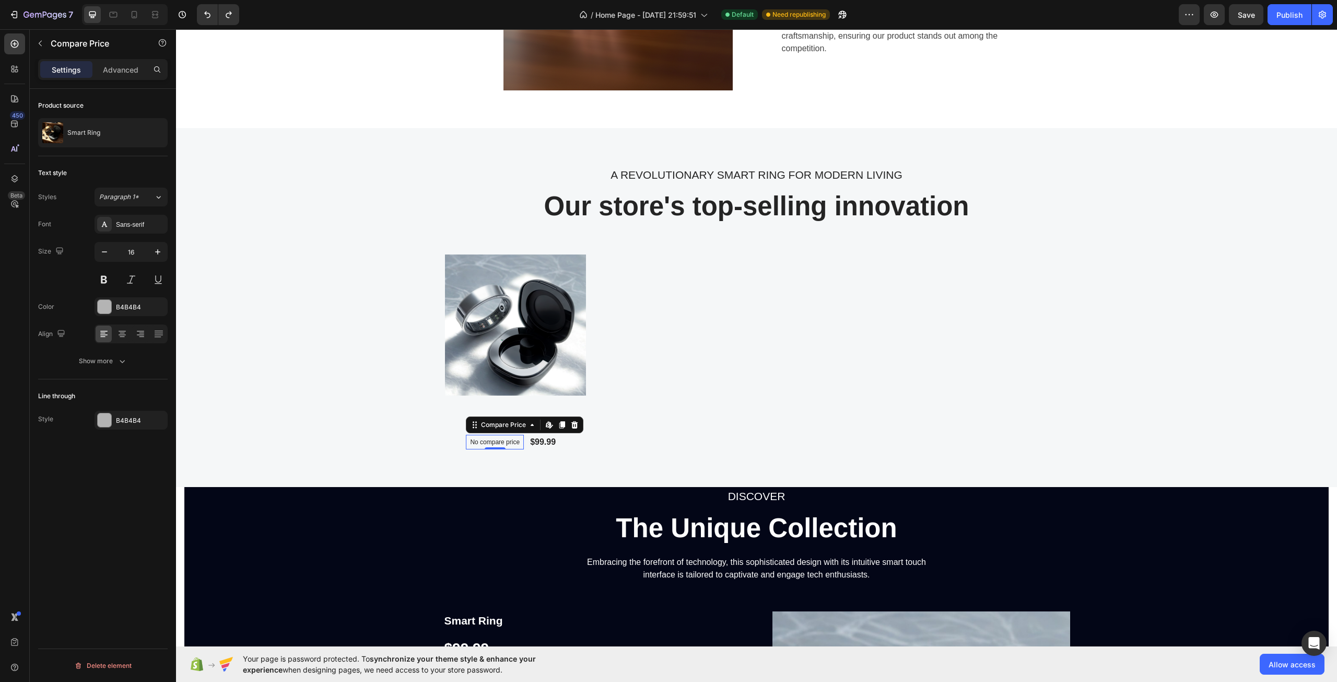
click at [488, 438] on div "No compare price" at bounding box center [495, 442] width 58 height 15
click at [491, 442] on p "No compare price" at bounding box center [495, 442] width 50 height 6
click at [118, 202] on button "Paragraph 1*" at bounding box center [131, 197] width 73 height 19
click at [116, 473] on div "Product source Smart Ring Text style Styles Paragraph 1* Font Sans-serif Size 1…" at bounding box center [103, 400] width 146 height 623
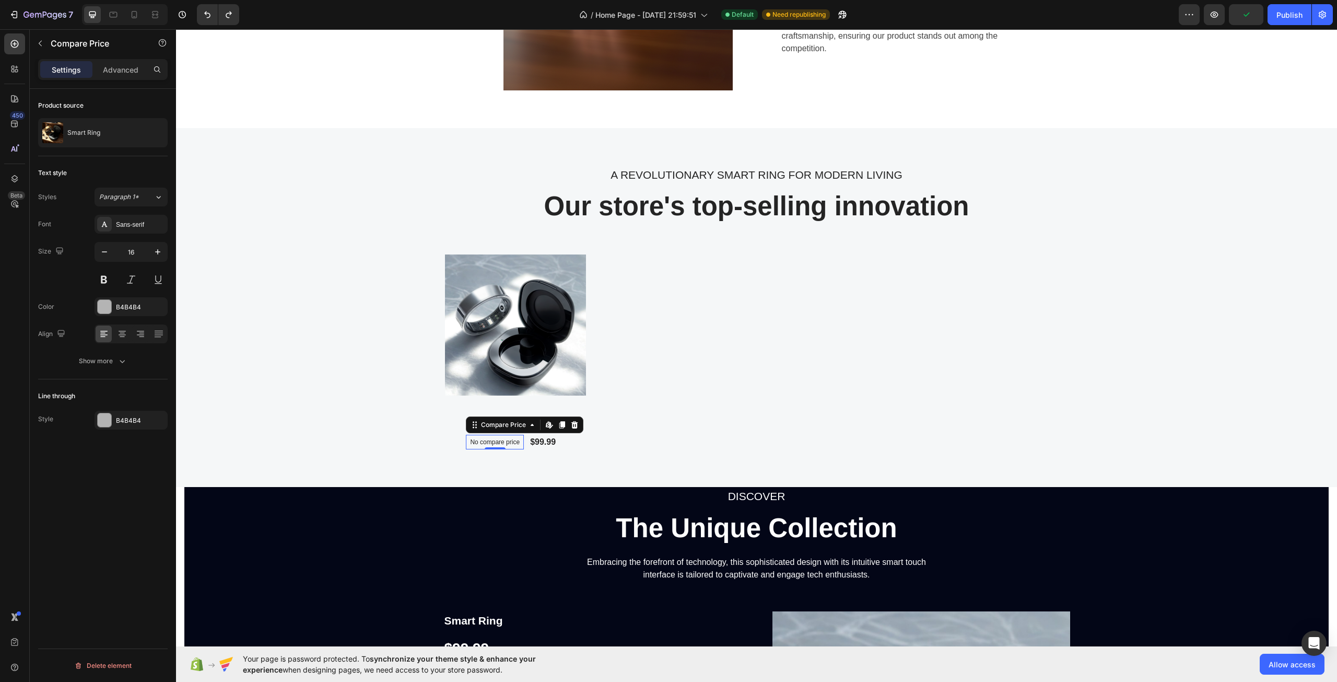
click at [486, 441] on p "No compare price" at bounding box center [495, 442] width 50 height 6
click at [550, 426] on icon at bounding box center [551, 424] width 2 height 5
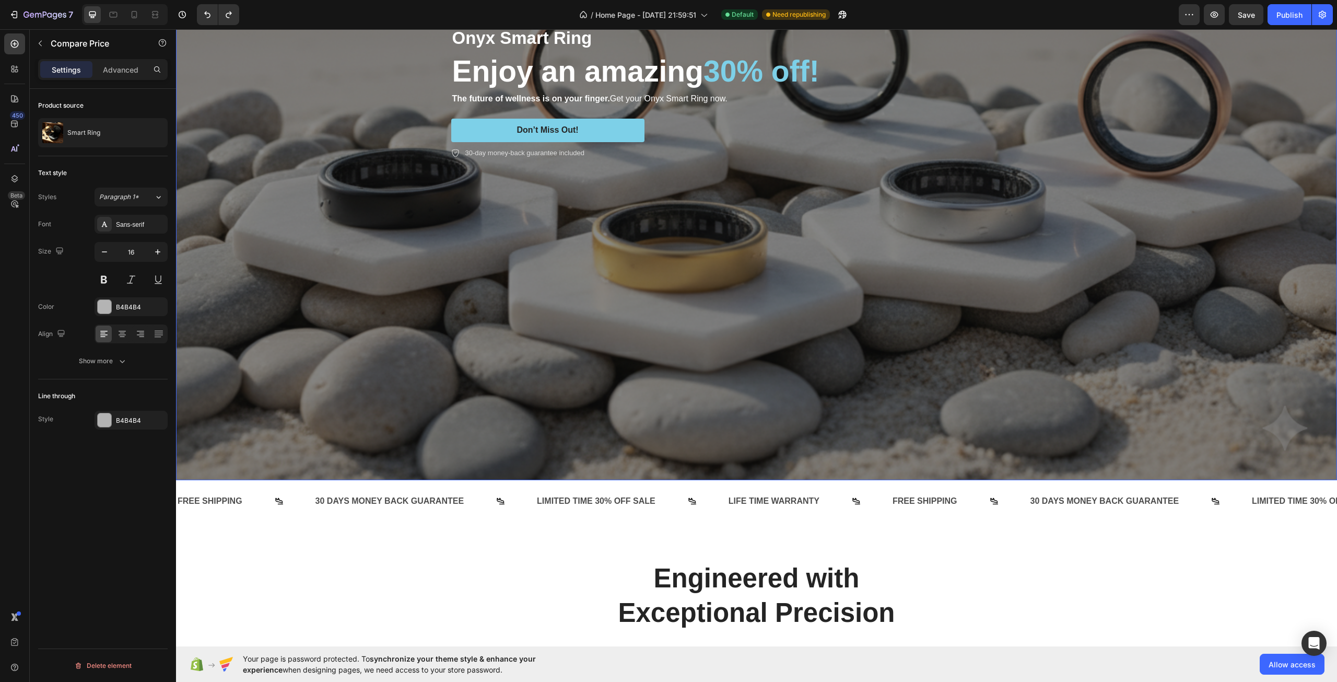
scroll to position [418, 0]
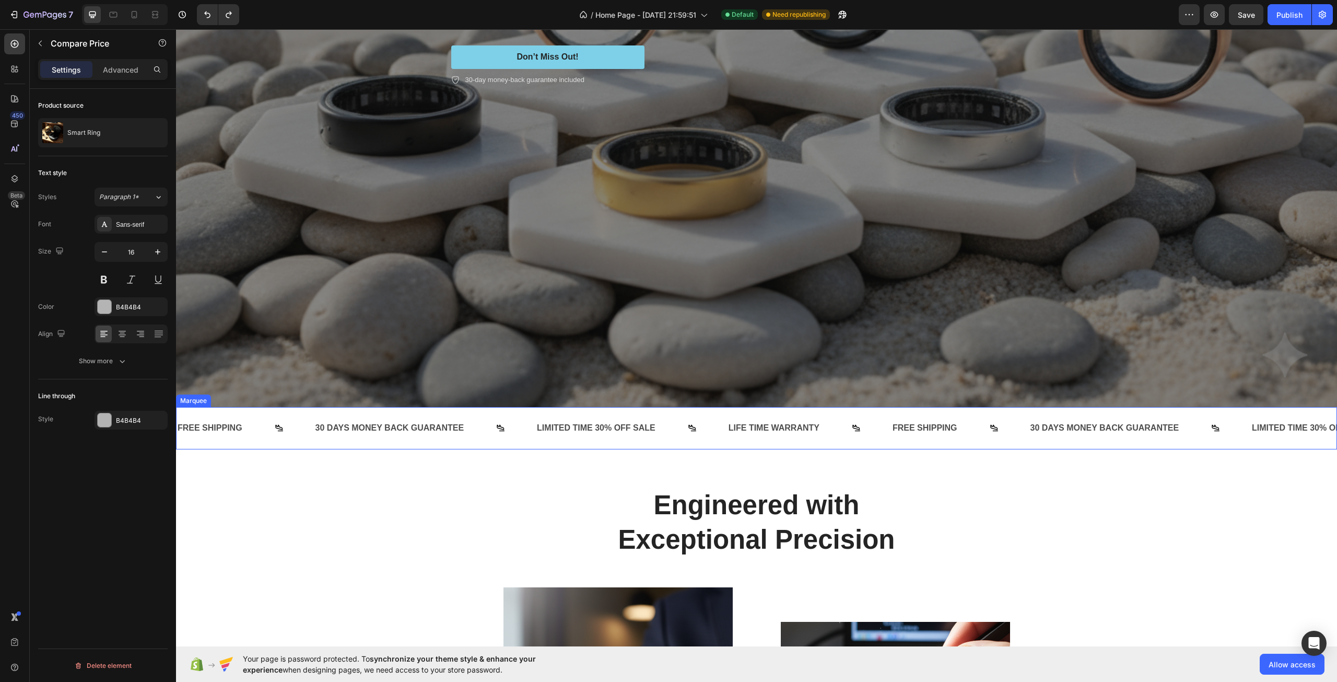
click at [306, 418] on div "FREE SHIPPING Text Block" at bounding box center [246, 428] width 138 height 26
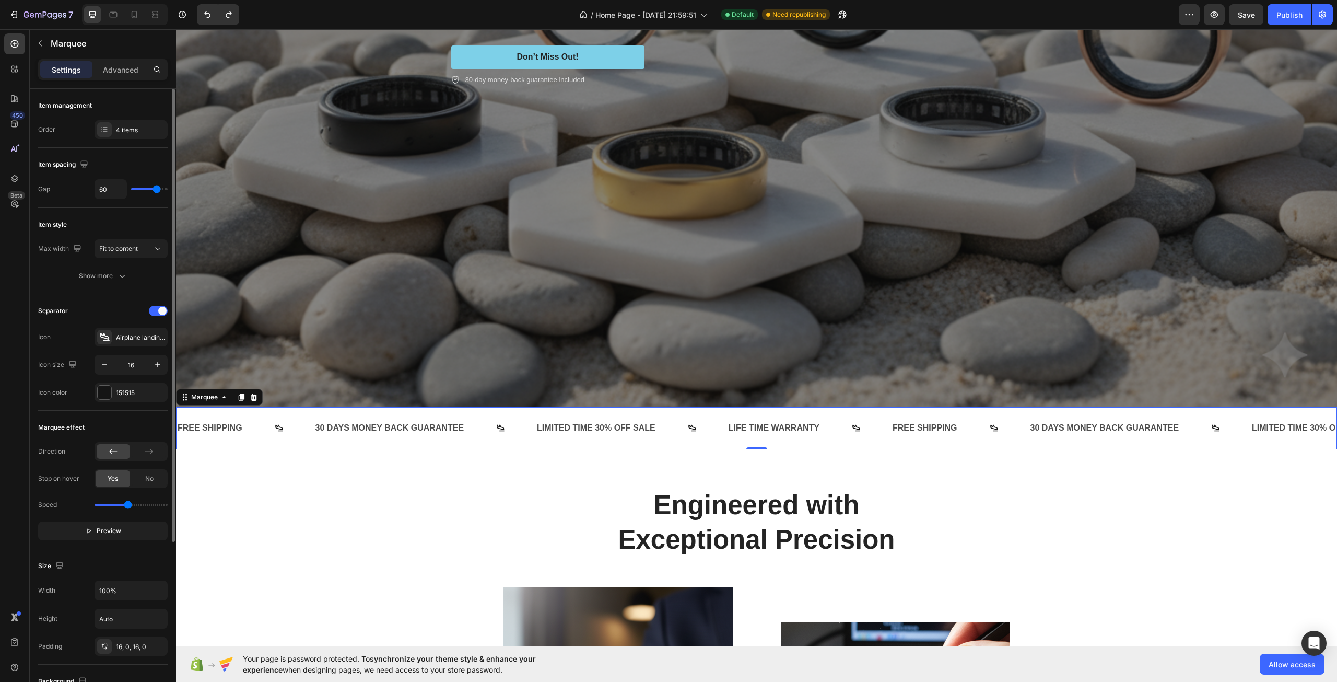
click at [128, 505] on input "range" at bounding box center [131, 505] width 73 height 2
click at [213, 392] on div "Marquee" at bounding box center [204, 396] width 31 height 9
click at [217, 393] on div "Marquee" at bounding box center [204, 396] width 31 height 9
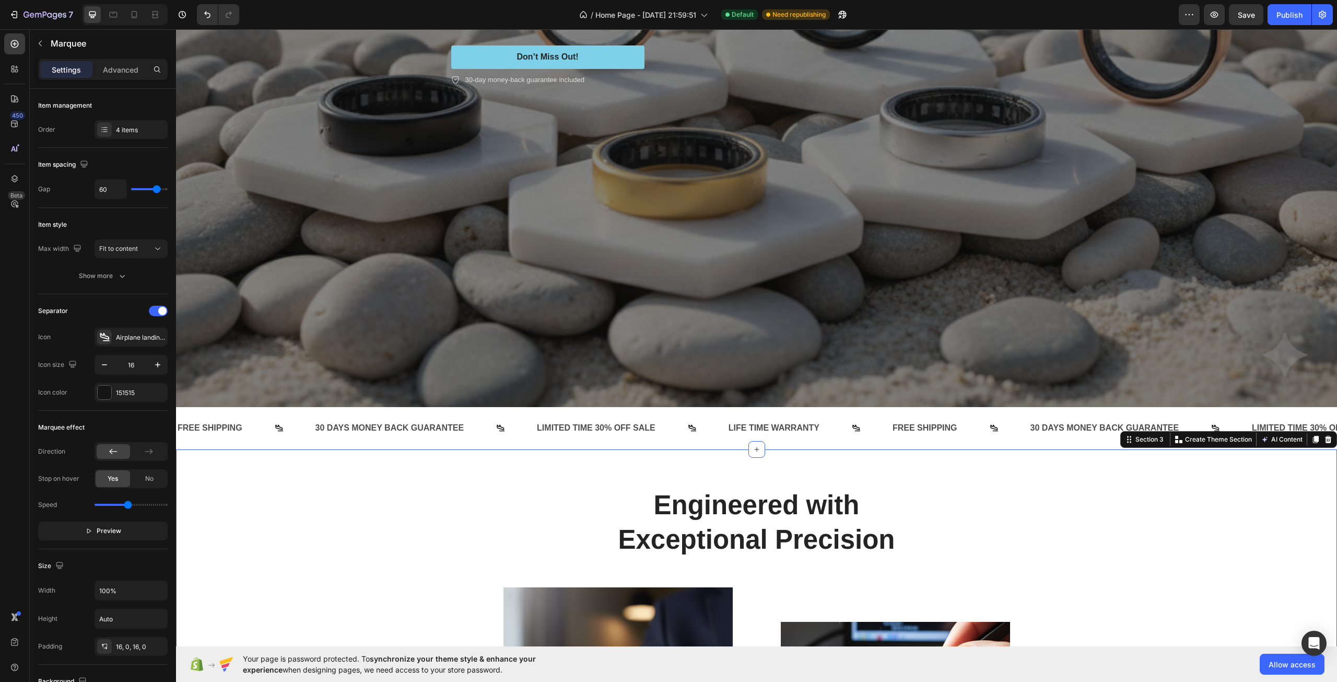
click at [258, 427] on div "FREE SHIPPING Text Block" at bounding box center [241, 428] width 138 height 26
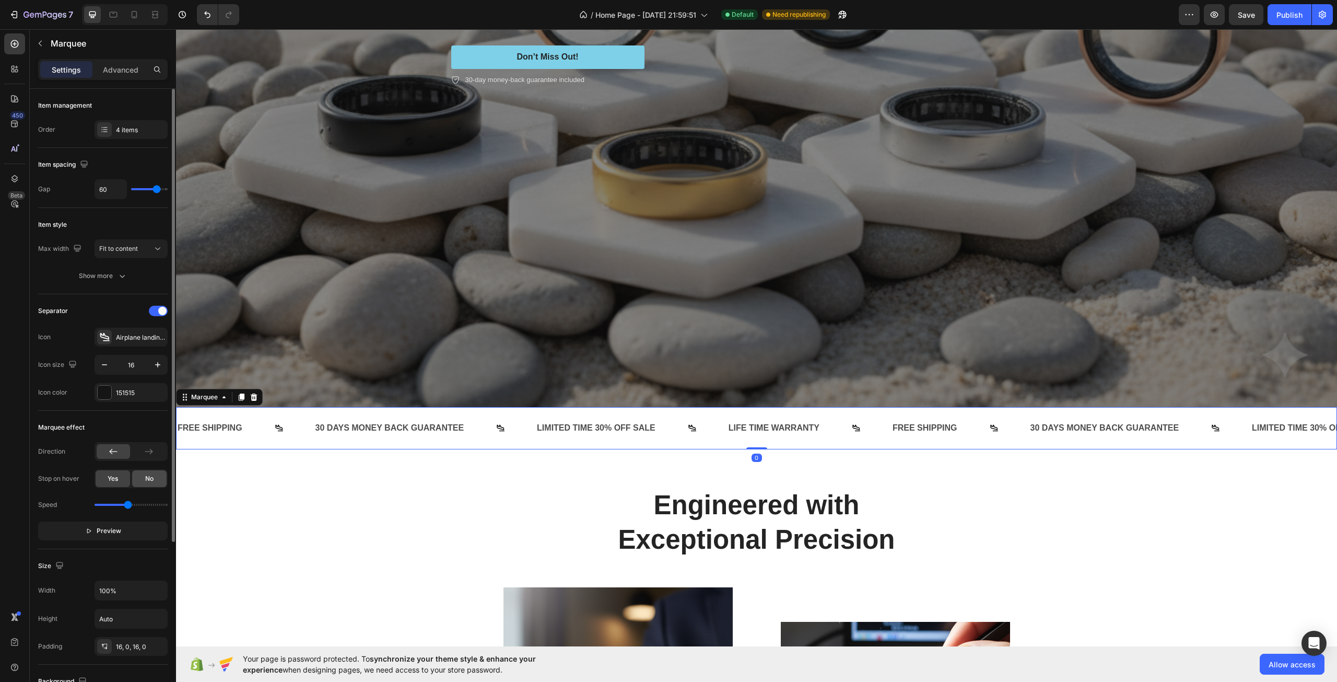
click at [145, 480] on span "No" at bounding box center [149, 478] width 8 height 9
click at [121, 473] on div "Yes" at bounding box center [113, 478] width 34 height 17
click at [139, 453] on div at bounding box center [148, 451] width 33 height 15
click at [121, 452] on div at bounding box center [113, 451] width 33 height 15
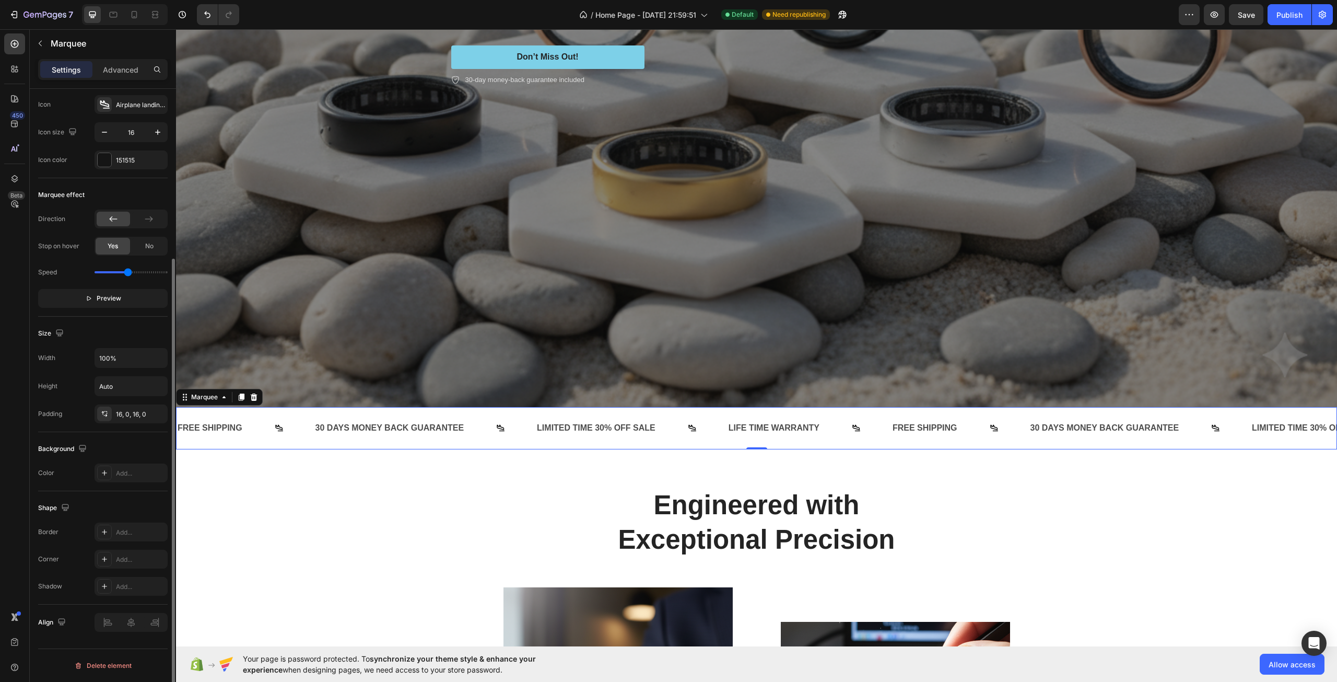
scroll to position [0, 0]
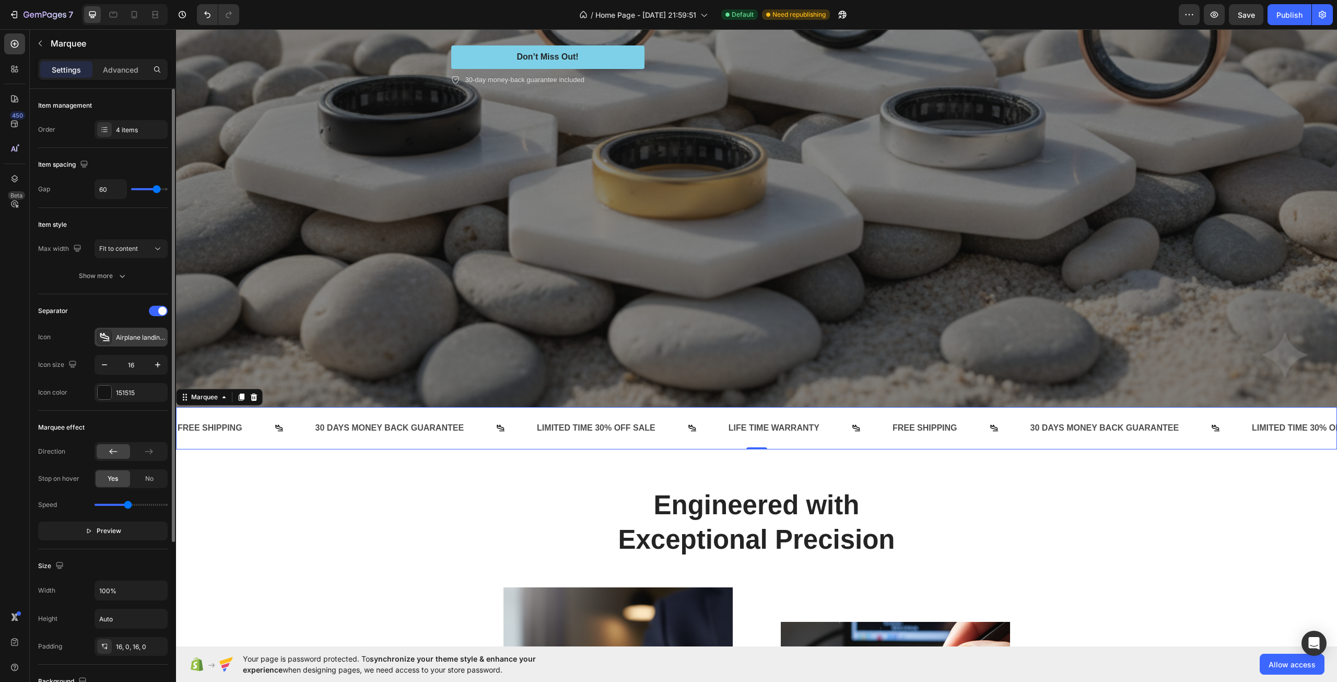
click at [116, 339] on div "Airplane landing bold" at bounding box center [140, 337] width 49 height 9
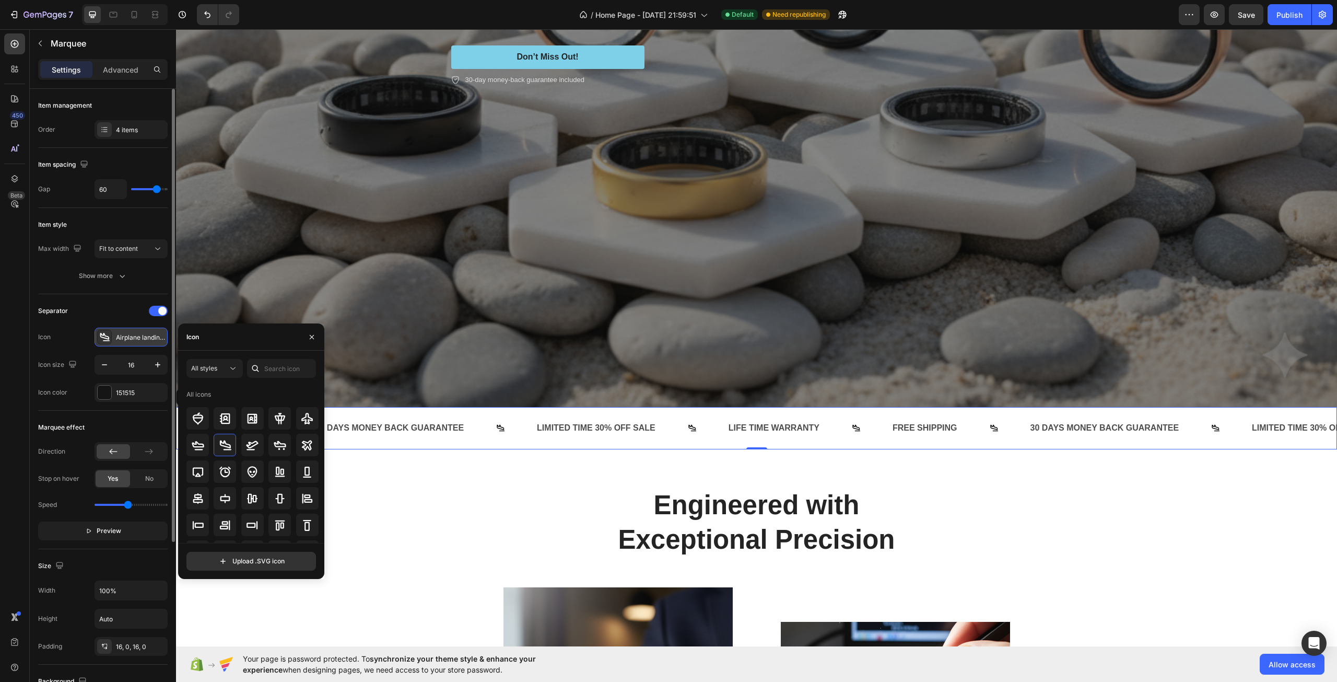
click at [116, 339] on div "Airplane landing bold" at bounding box center [140, 337] width 49 height 9
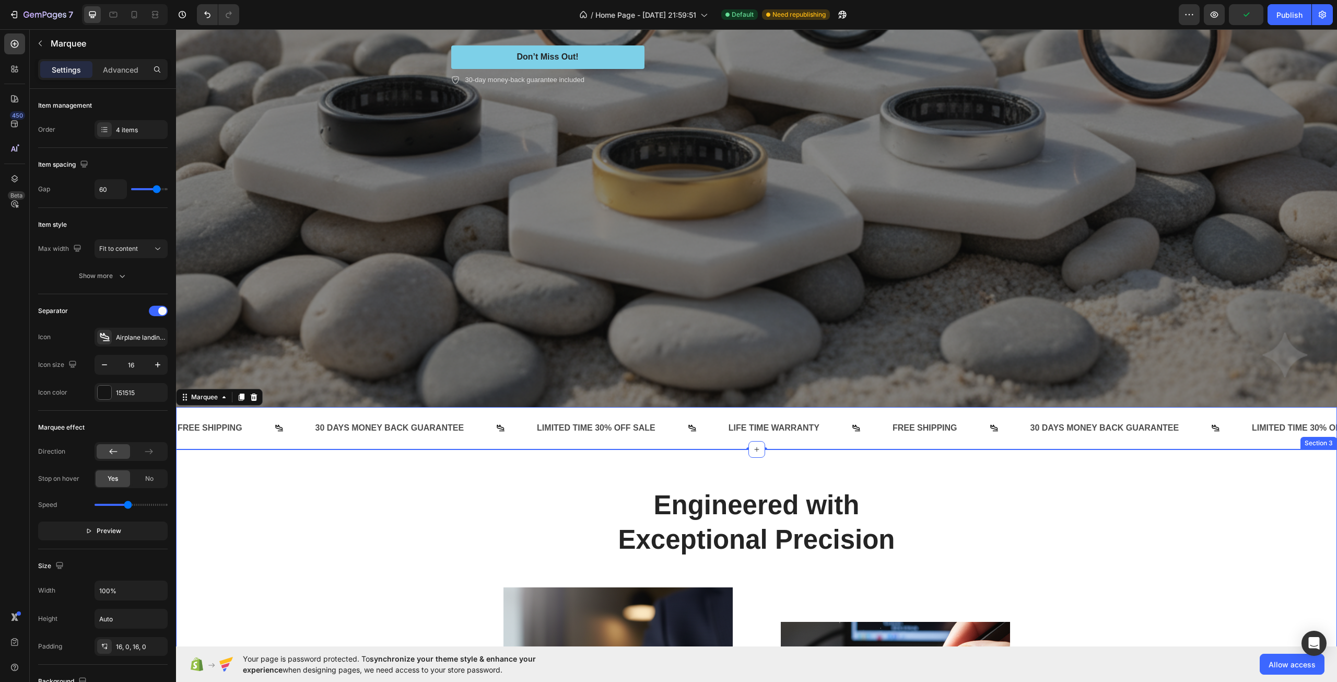
drag, startPoint x: 308, startPoint y: 532, endPoint x: 304, endPoint y: 513, distance: 19.9
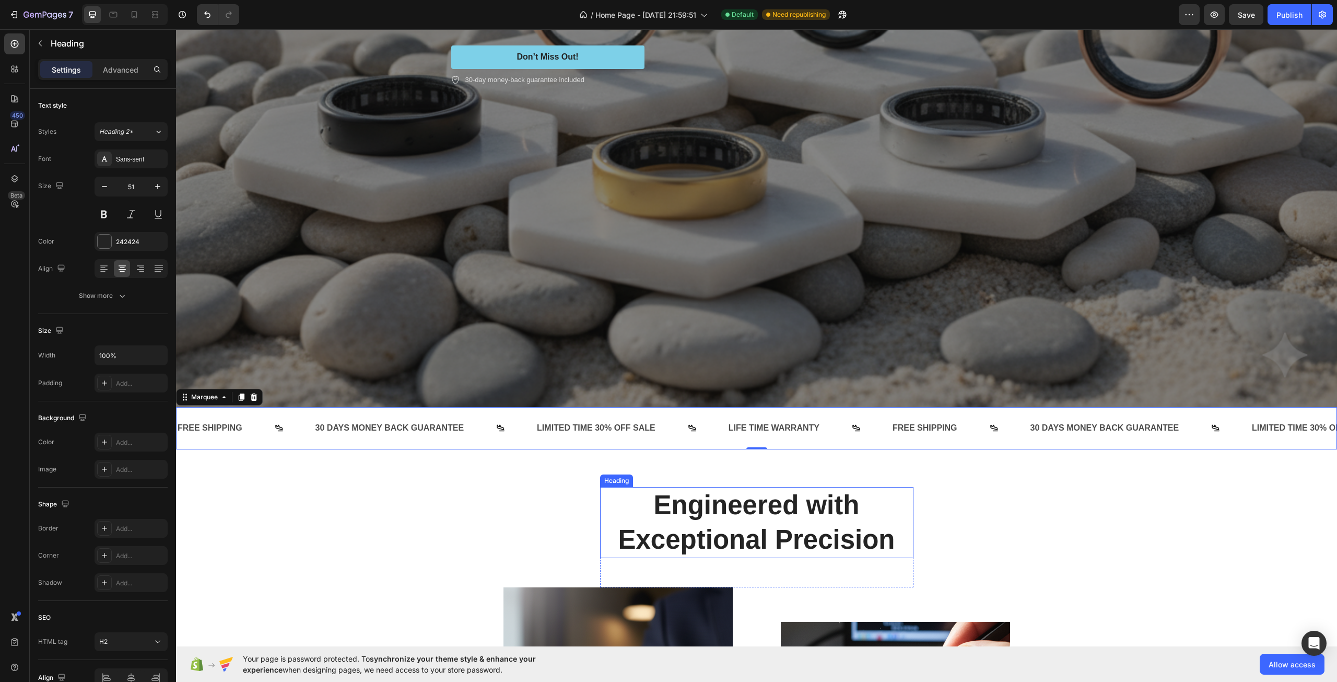
click at [774, 513] on h2 "Engineered with Exceptional Precision" at bounding box center [756, 523] width 313 height 72
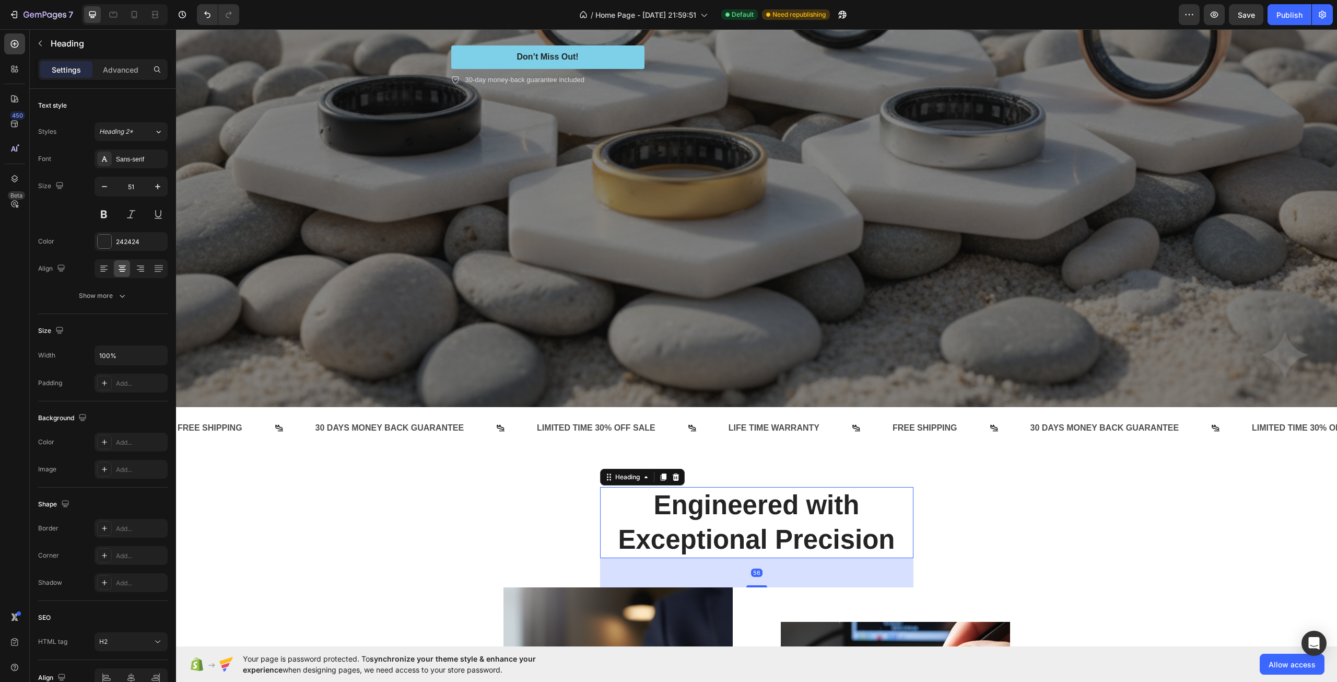
click at [800, 567] on div "56" at bounding box center [756, 572] width 313 height 29
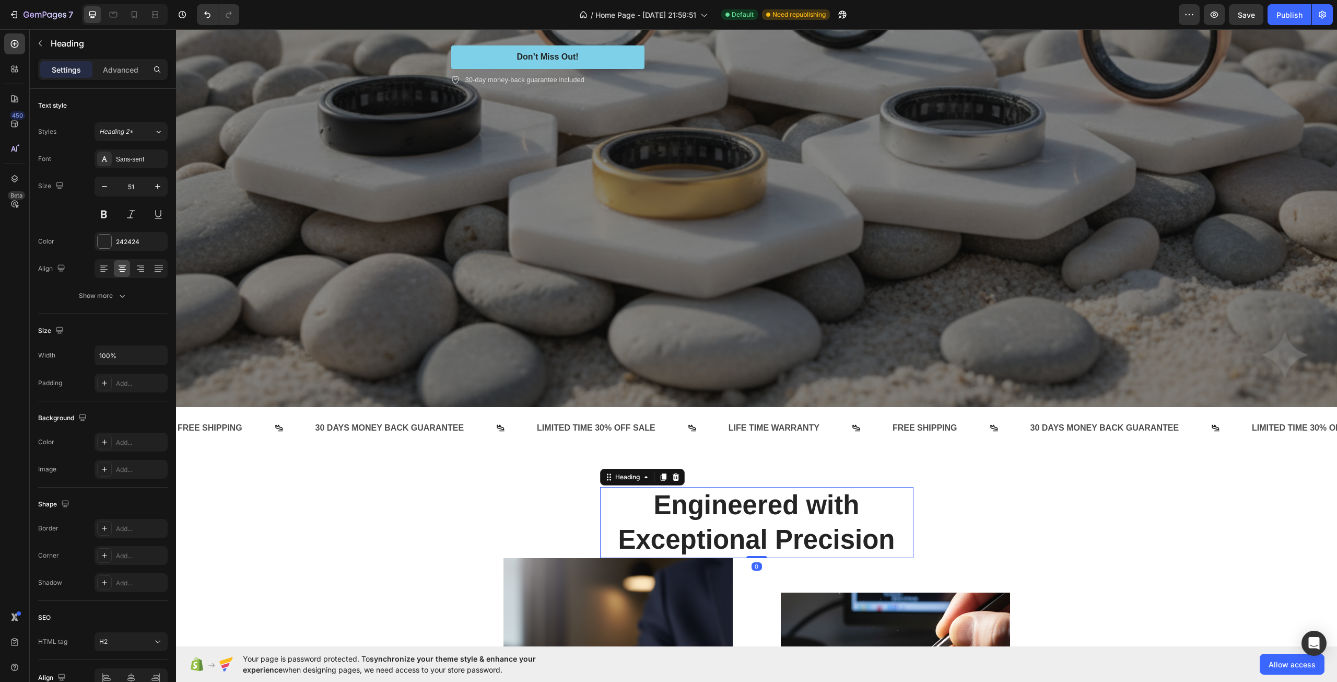
drag, startPoint x: 750, startPoint y: 580, endPoint x: 751, endPoint y: 549, distance: 30.8
click at [751, 549] on div "Engineered with Exceptional Precision Heading 0" at bounding box center [756, 523] width 313 height 72
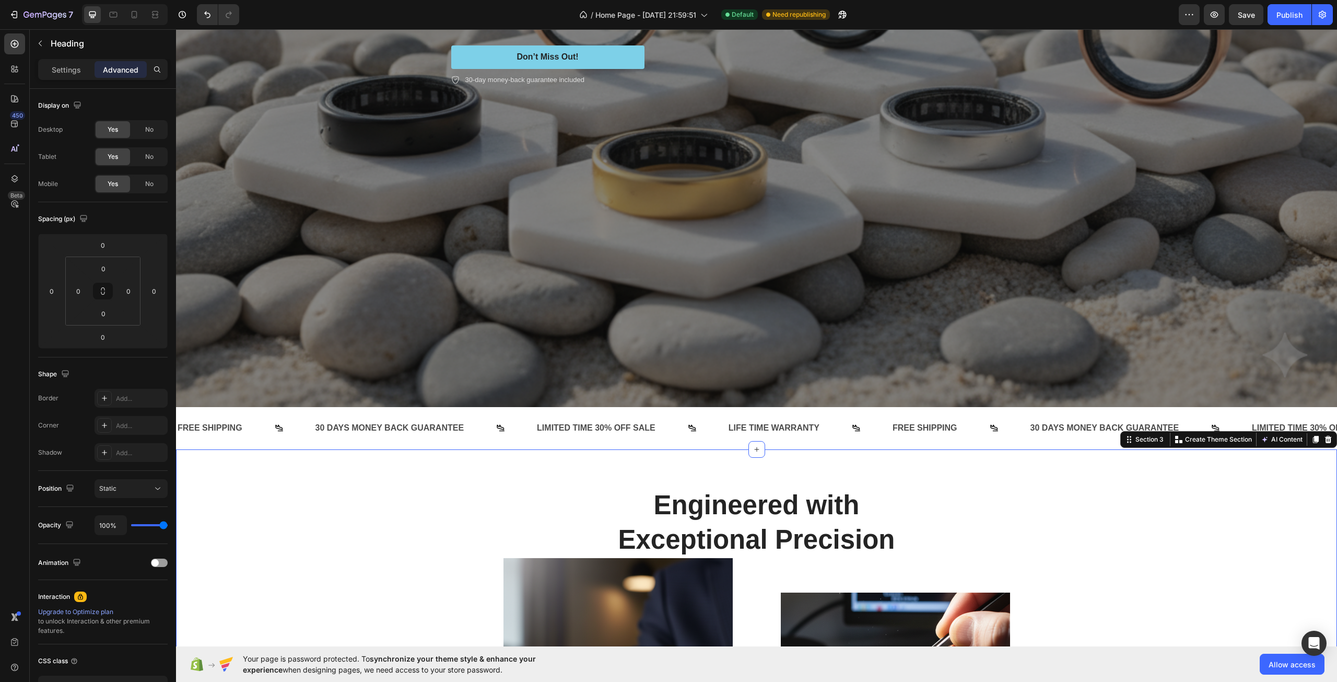
click at [959, 510] on div "Engineered with Exceptional Precision Heading Row Image Image Leading the charg…" at bounding box center [757, 694] width 1146 height 415
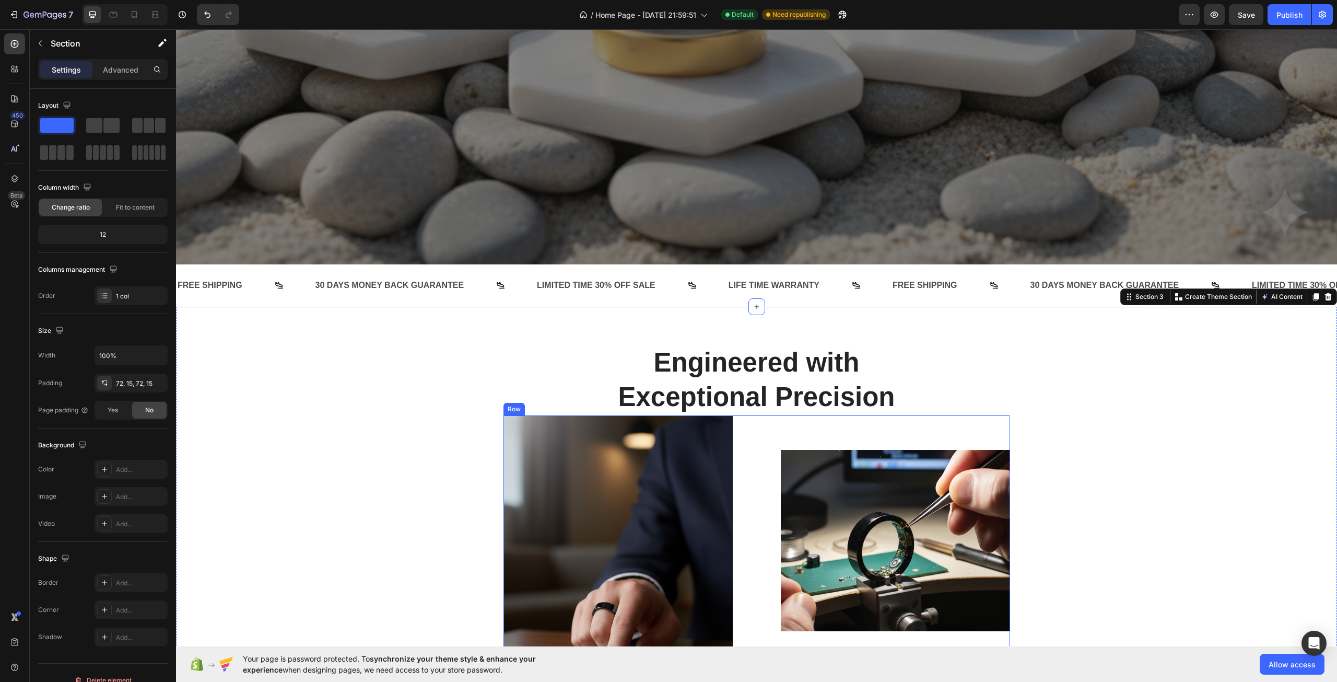
scroll to position [575, 0]
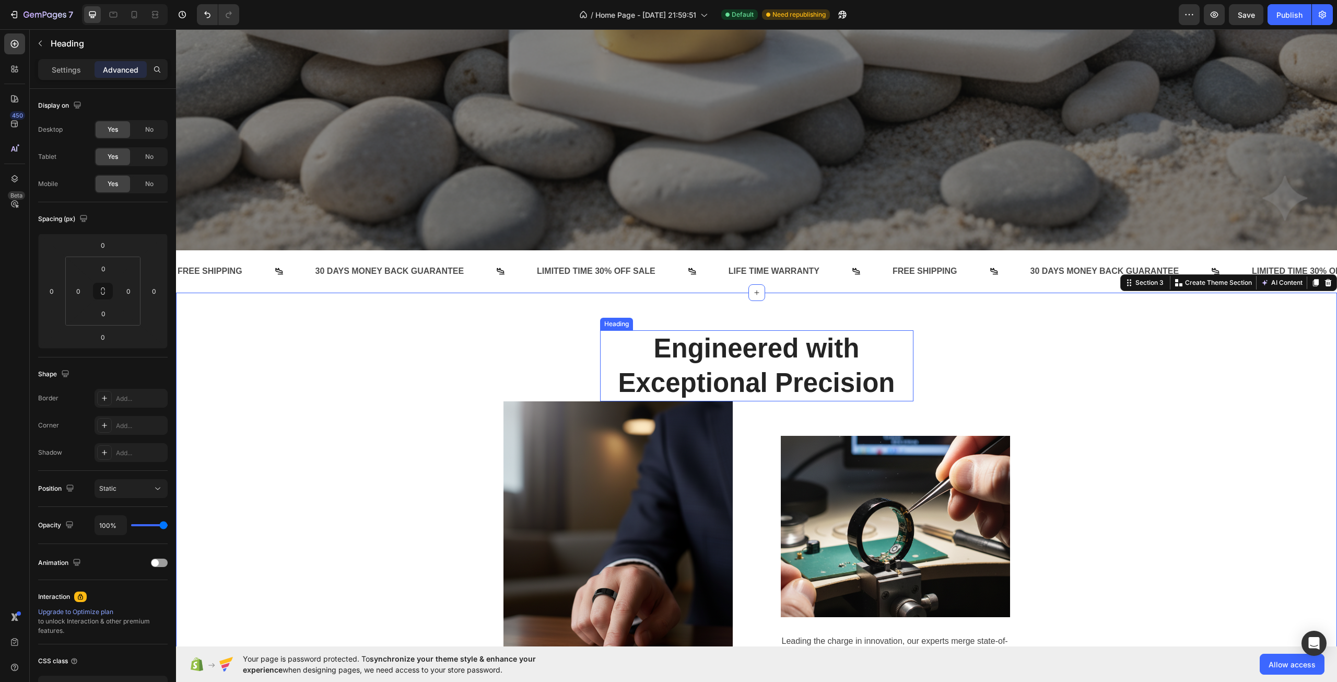
click at [742, 377] on h2 "Engineered with Exceptional Precision" at bounding box center [756, 366] width 313 height 72
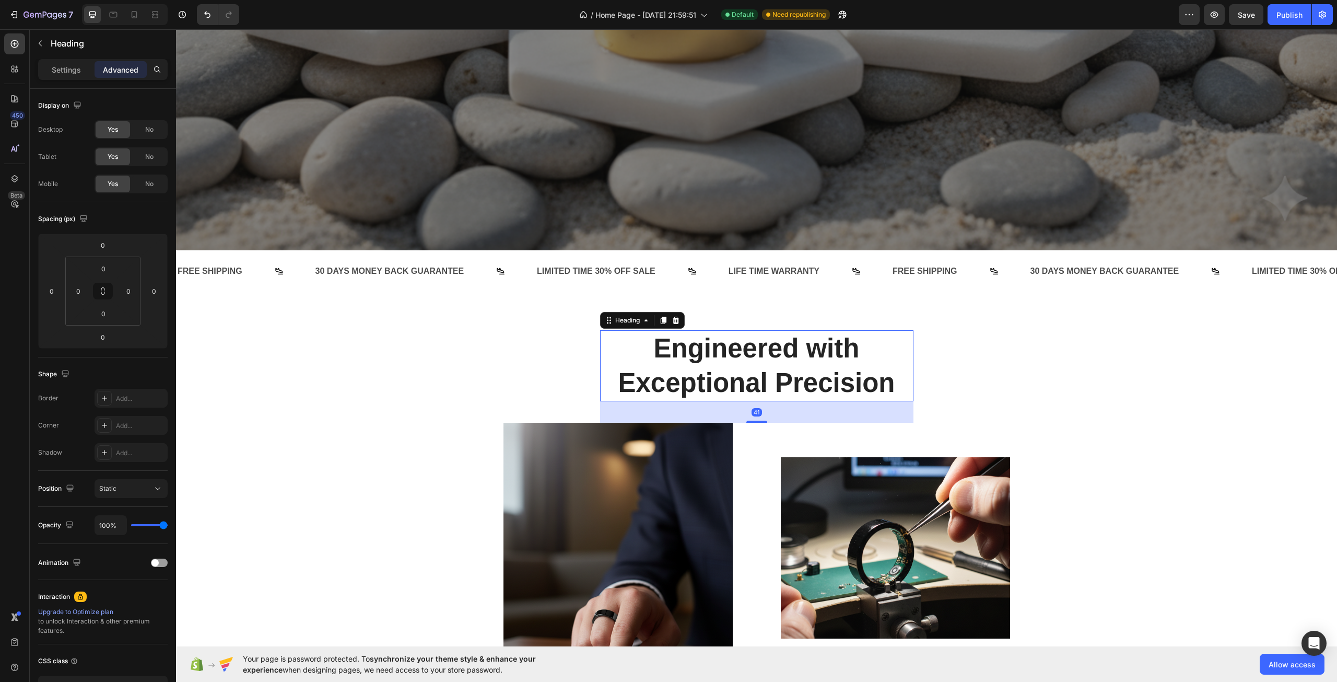
drag, startPoint x: 750, startPoint y: 396, endPoint x: 751, endPoint y: 417, distance: 21.4
click at [751, 421] on div at bounding box center [756, 422] width 21 height 2
click at [977, 407] on div "Engineered with Exceptional Precision Heading 41 Row Image Image Leading the ch…" at bounding box center [757, 548] width 1146 height 437
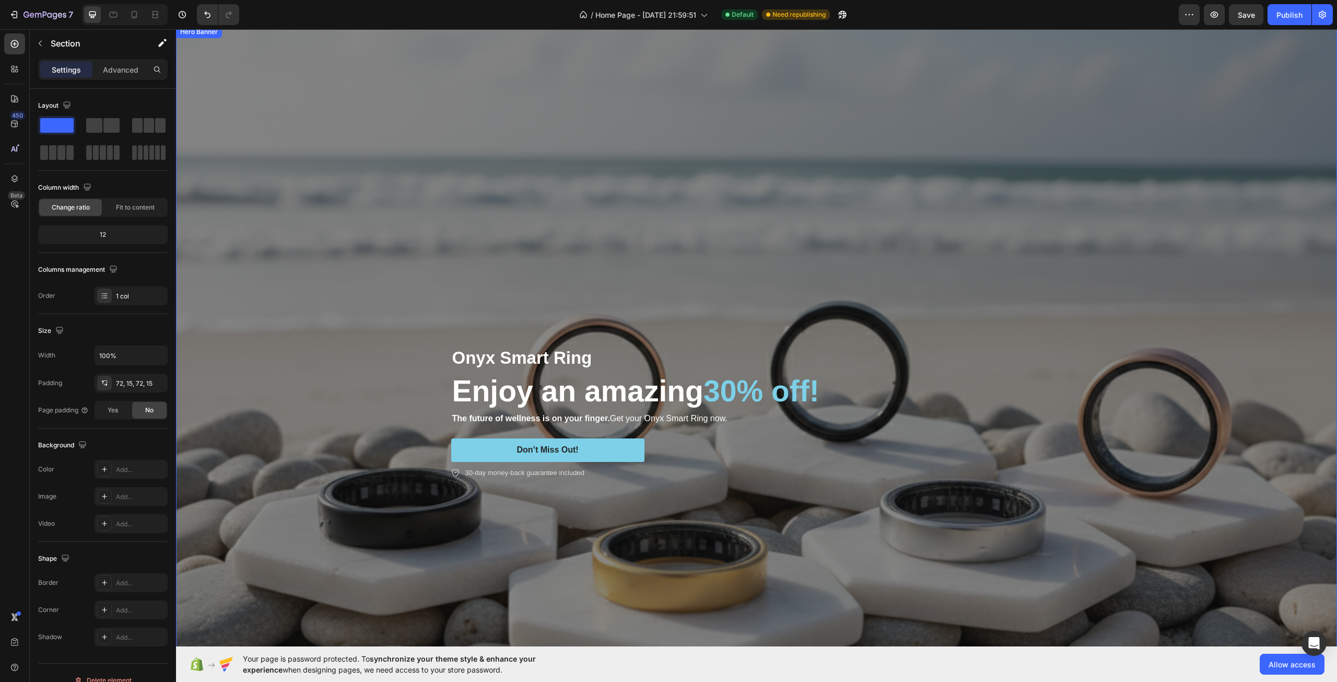
scroll to position [0, 0]
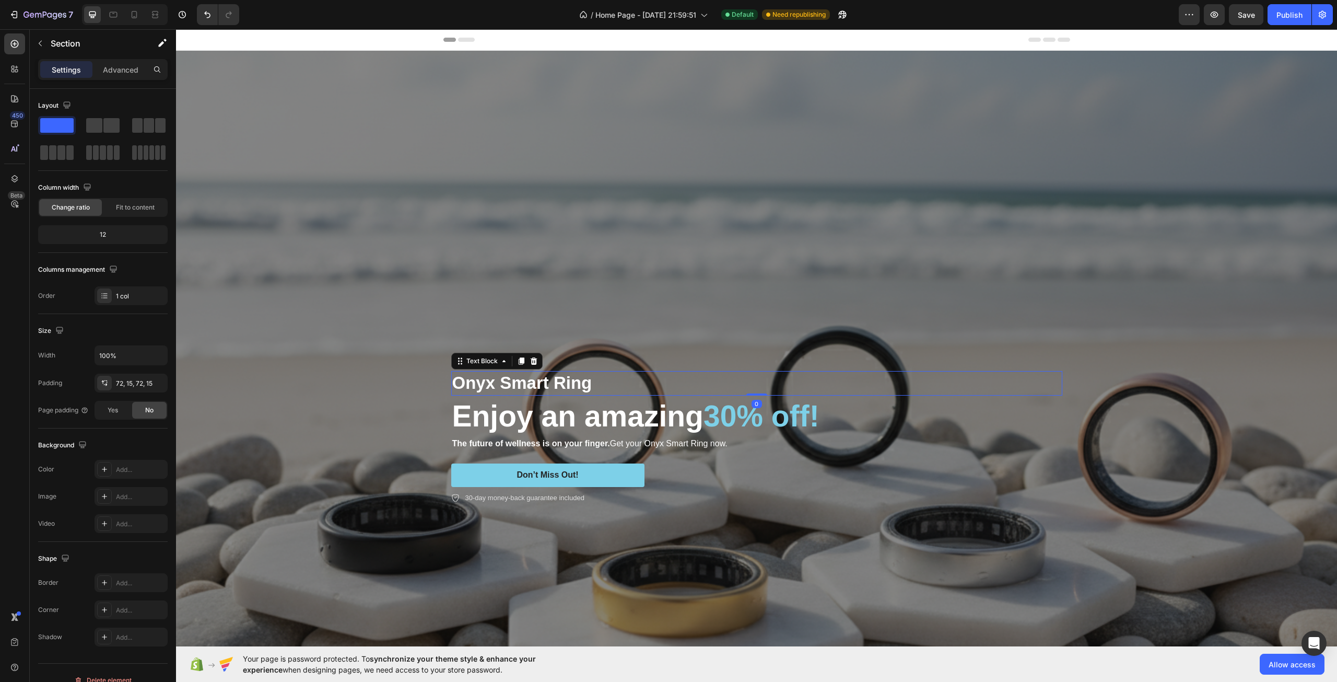
click at [643, 372] on p "Onyx Smart Ring" at bounding box center [756, 383] width 609 height 22
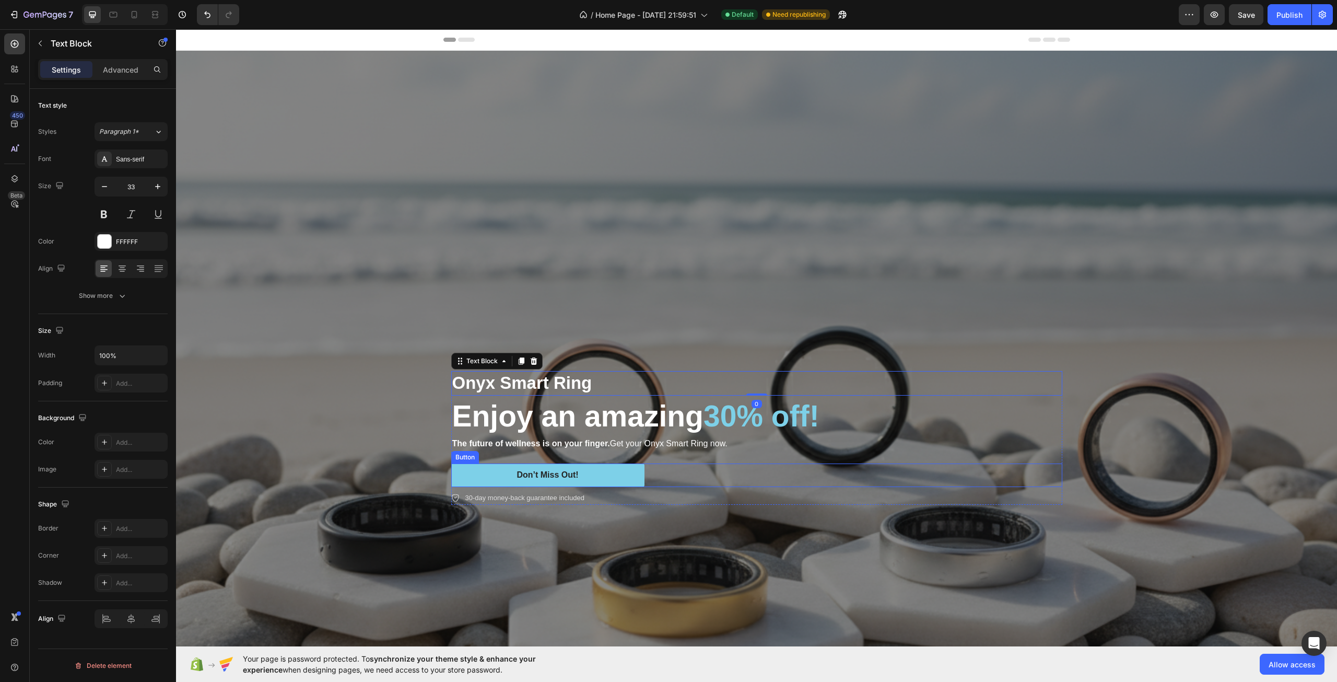
click at [774, 476] on div "Don’t Miss Out! Button" at bounding box center [756, 475] width 611 height 24
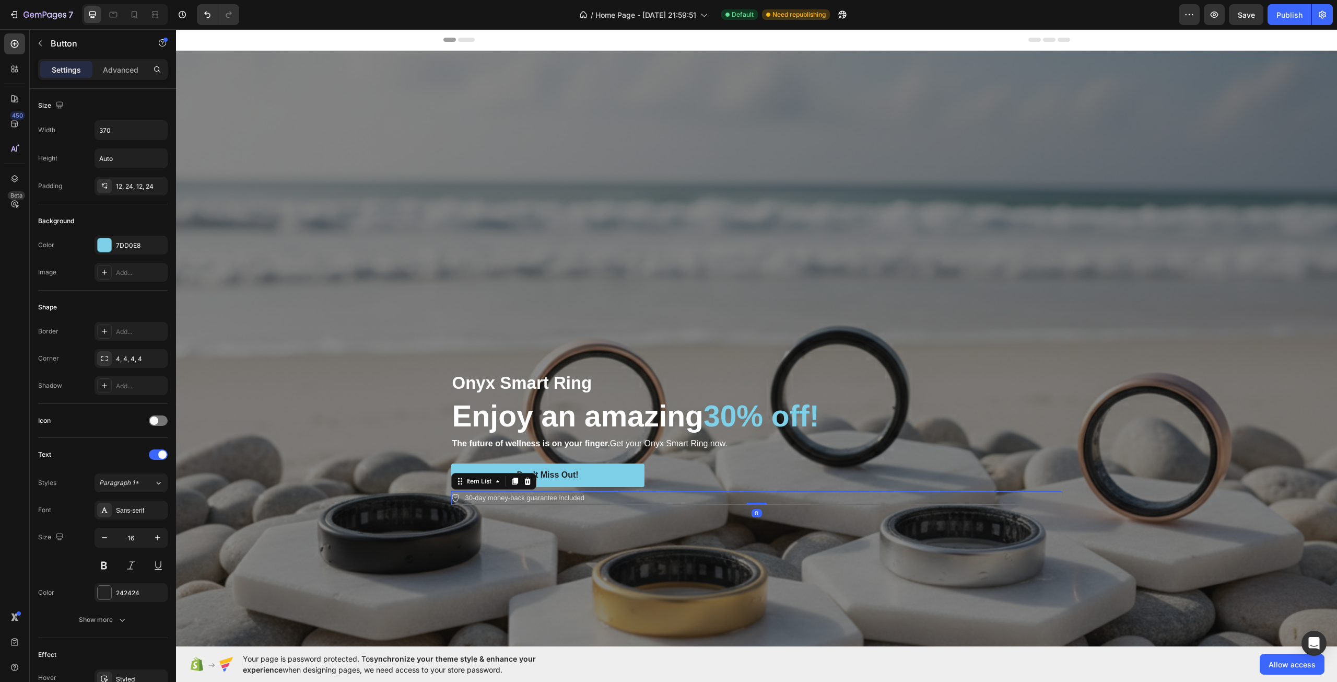
click at [633, 499] on div "30-day money-back guarantee included" at bounding box center [756, 498] width 611 height 14
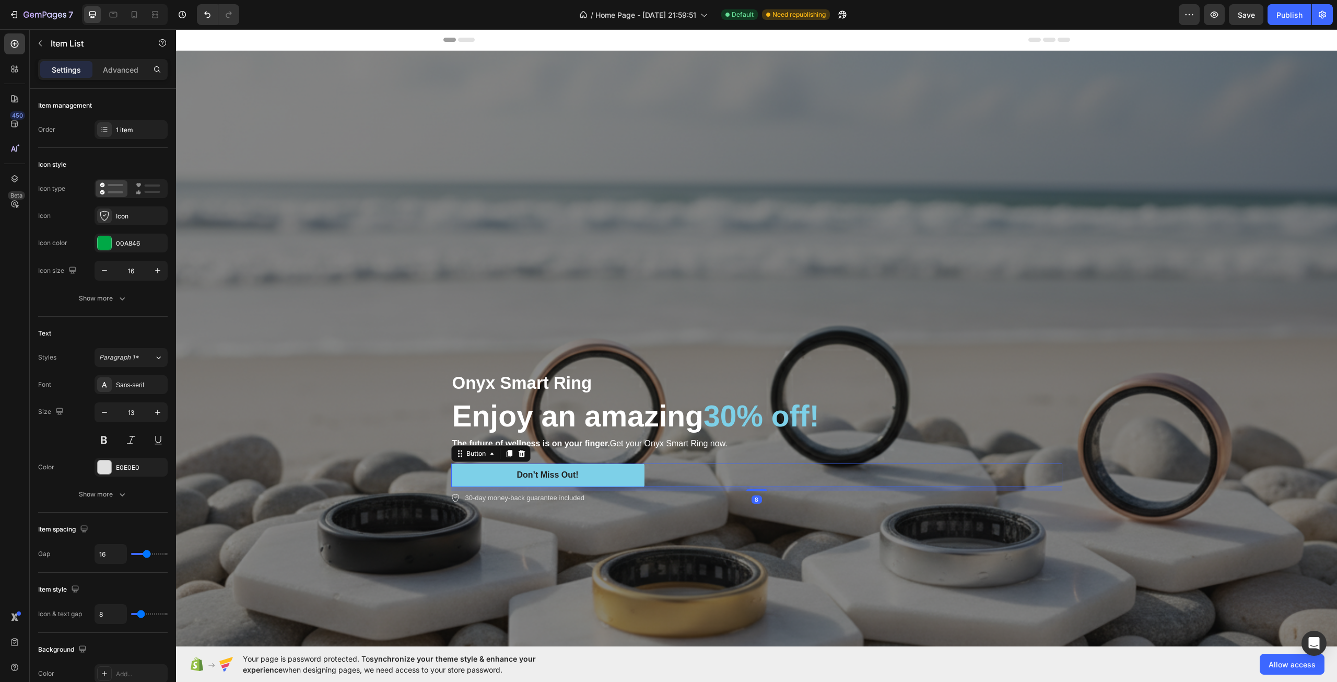
click at [683, 472] on div "Don’t Miss Out! Button 8" at bounding box center [756, 475] width 611 height 24
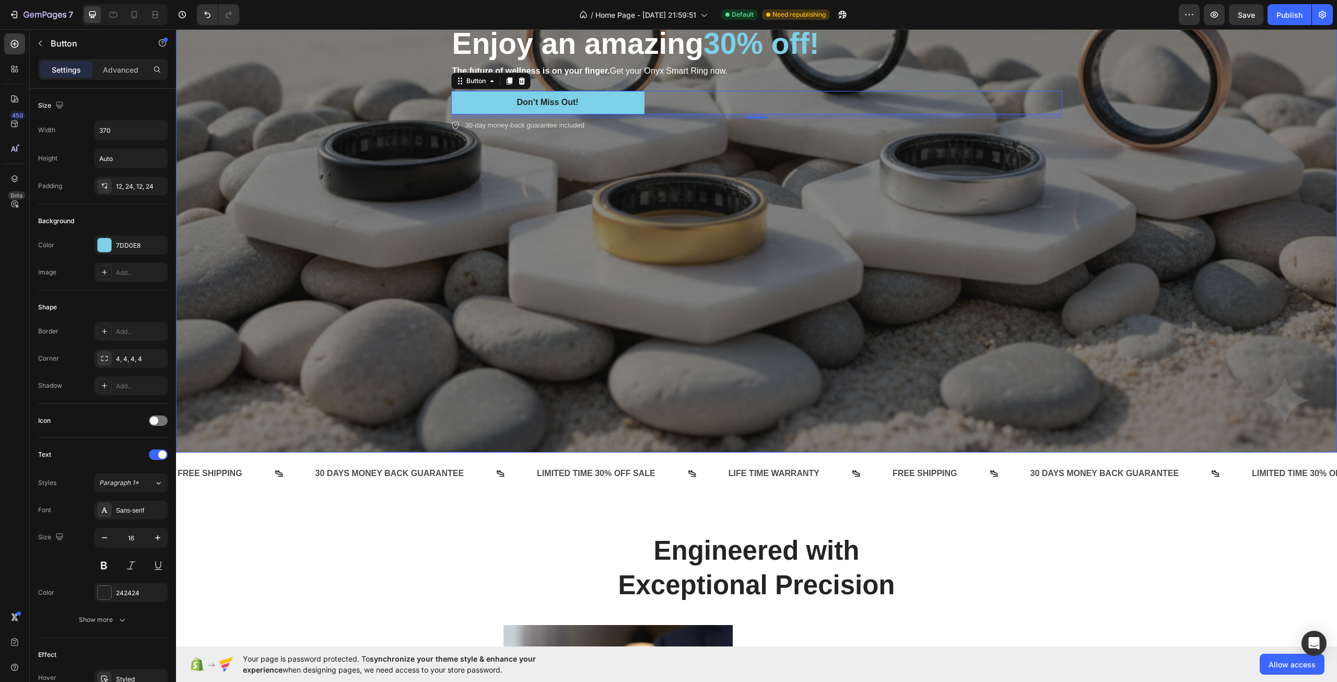
scroll to position [366, 0]
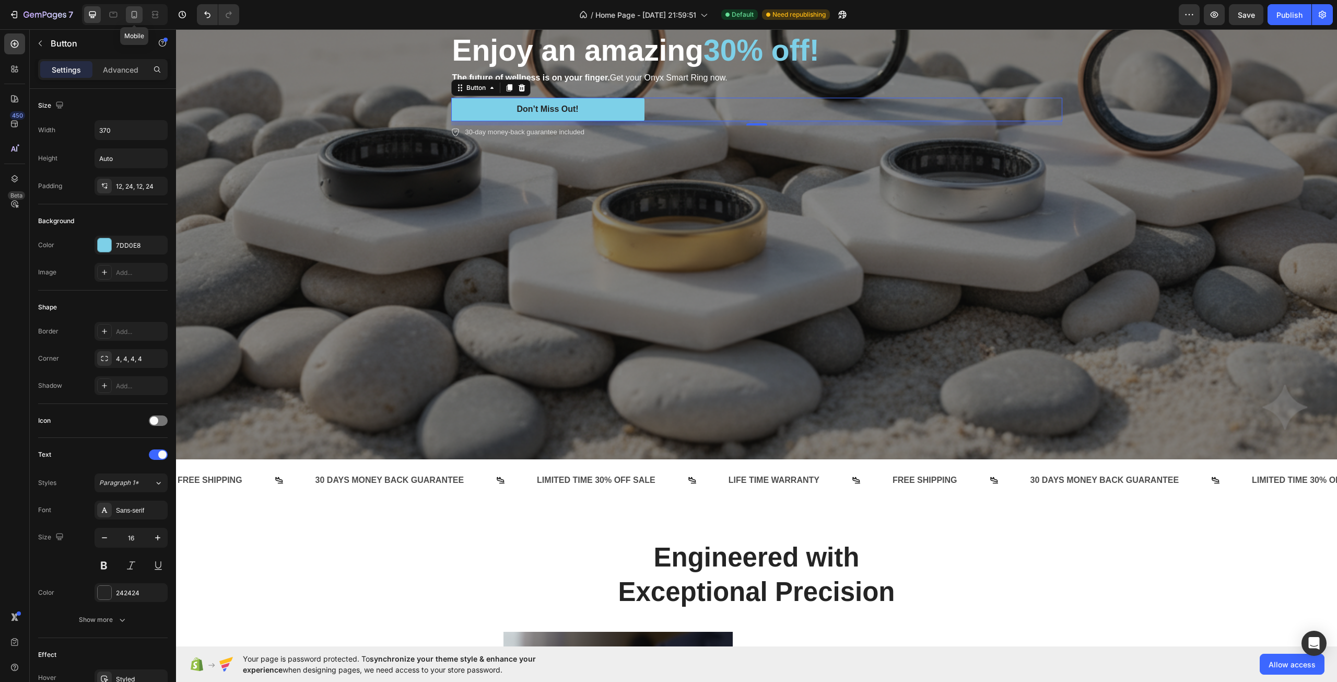
click at [136, 20] on div at bounding box center [134, 14] width 17 height 17
type input "14"
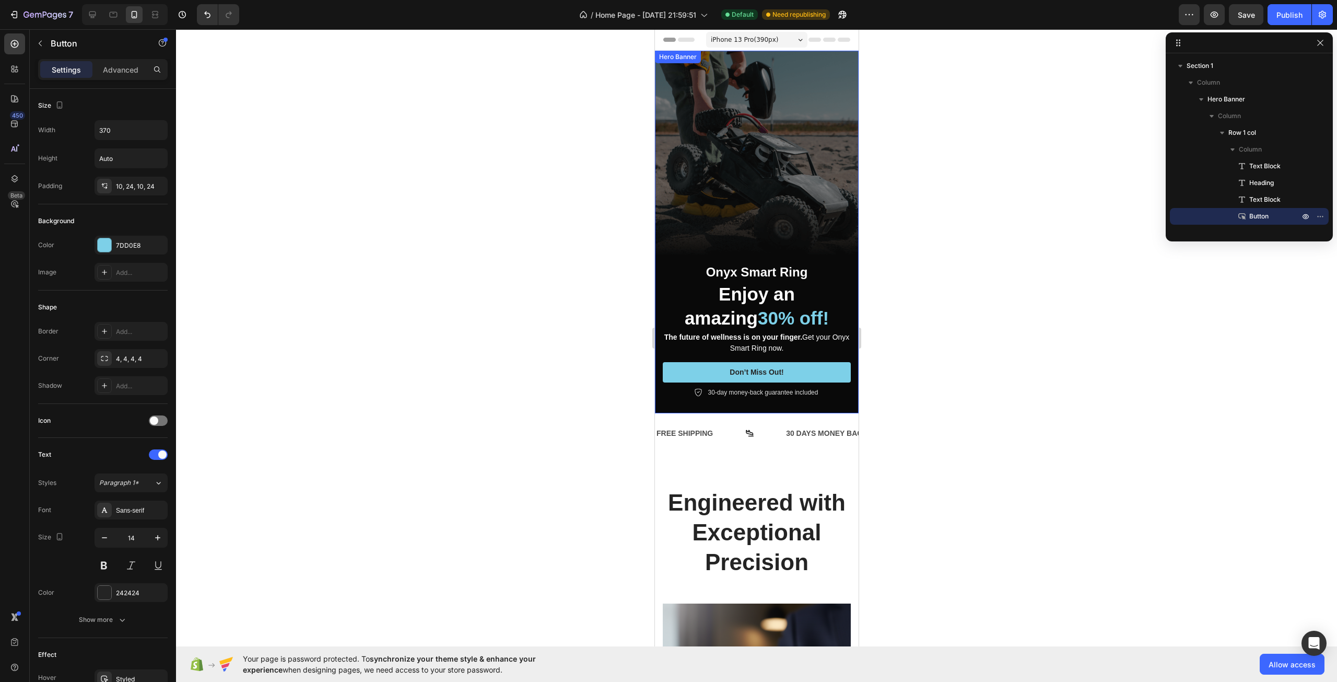
click at [740, 126] on div "Overlay" at bounding box center [757, 232] width 204 height 363
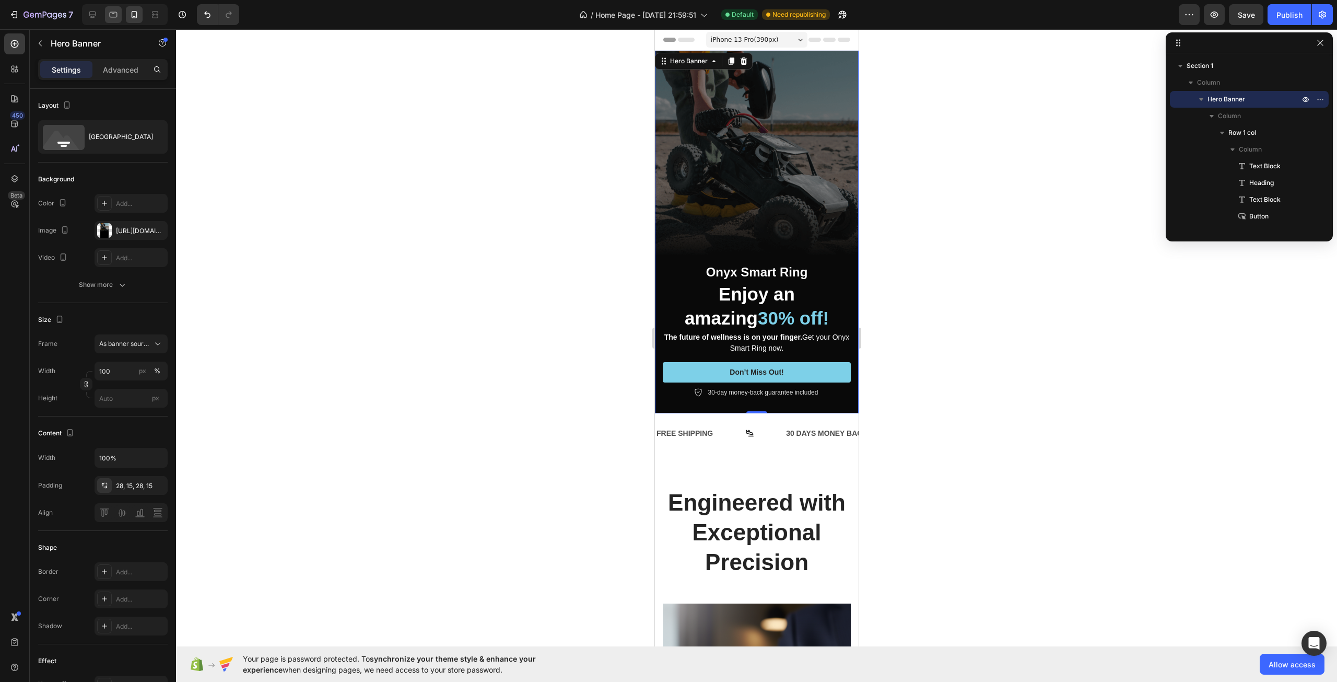
click at [112, 8] on div at bounding box center [113, 14] width 17 height 17
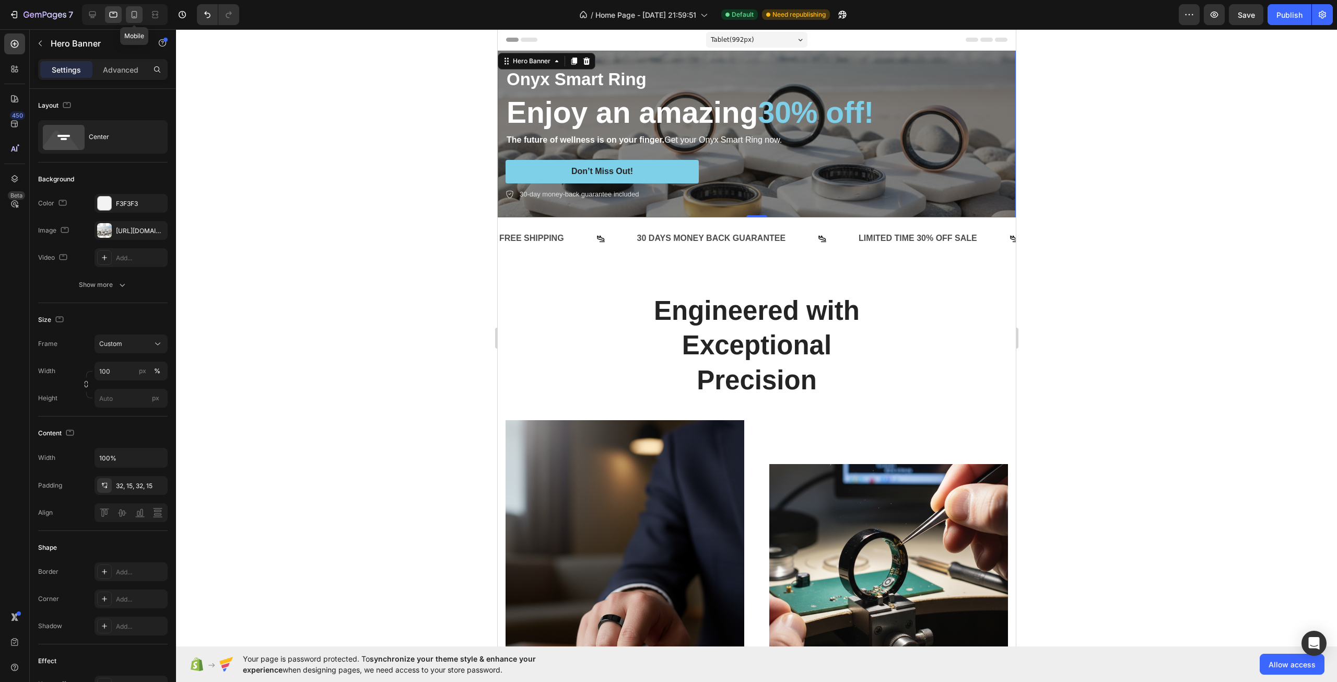
click at [131, 10] on icon at bounding box center [134, 14] width 10 height 10
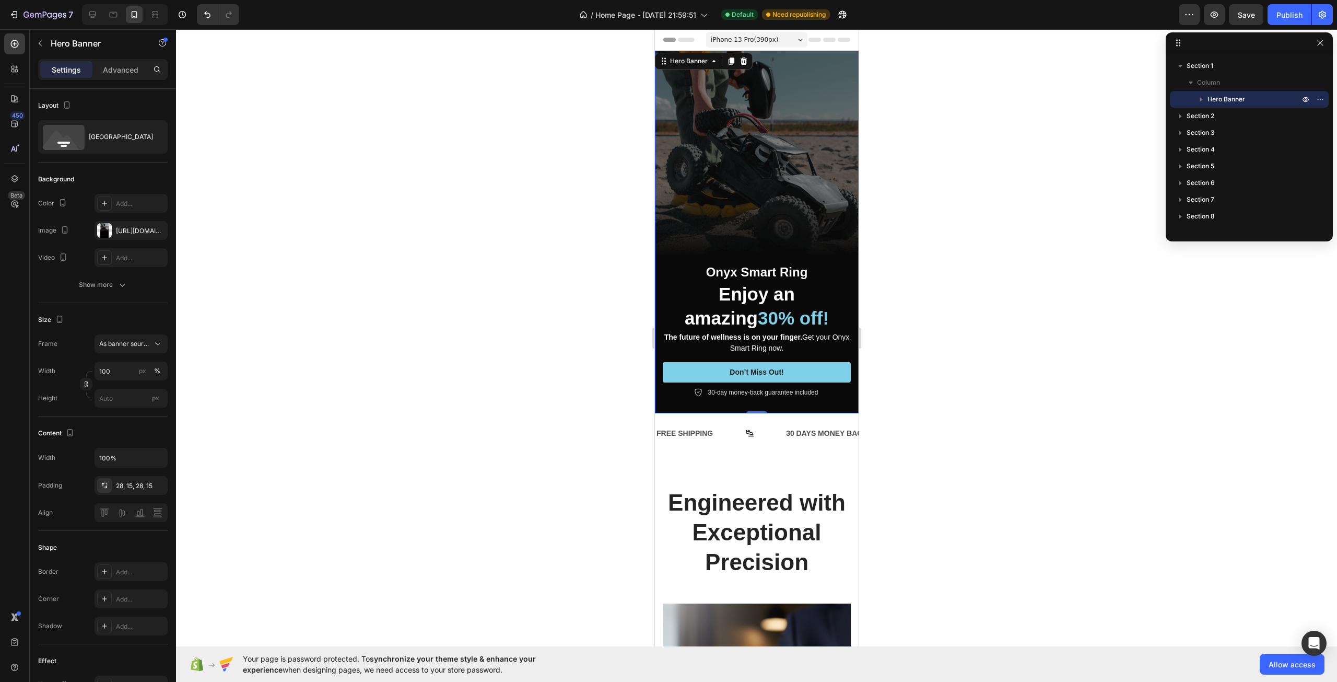
click at [747, 128] on div "Overlay" at bounding box center [757, 232] width 204 height 363
click at [111, 233] on div at bounding box center [104, 230] width 15 height 15
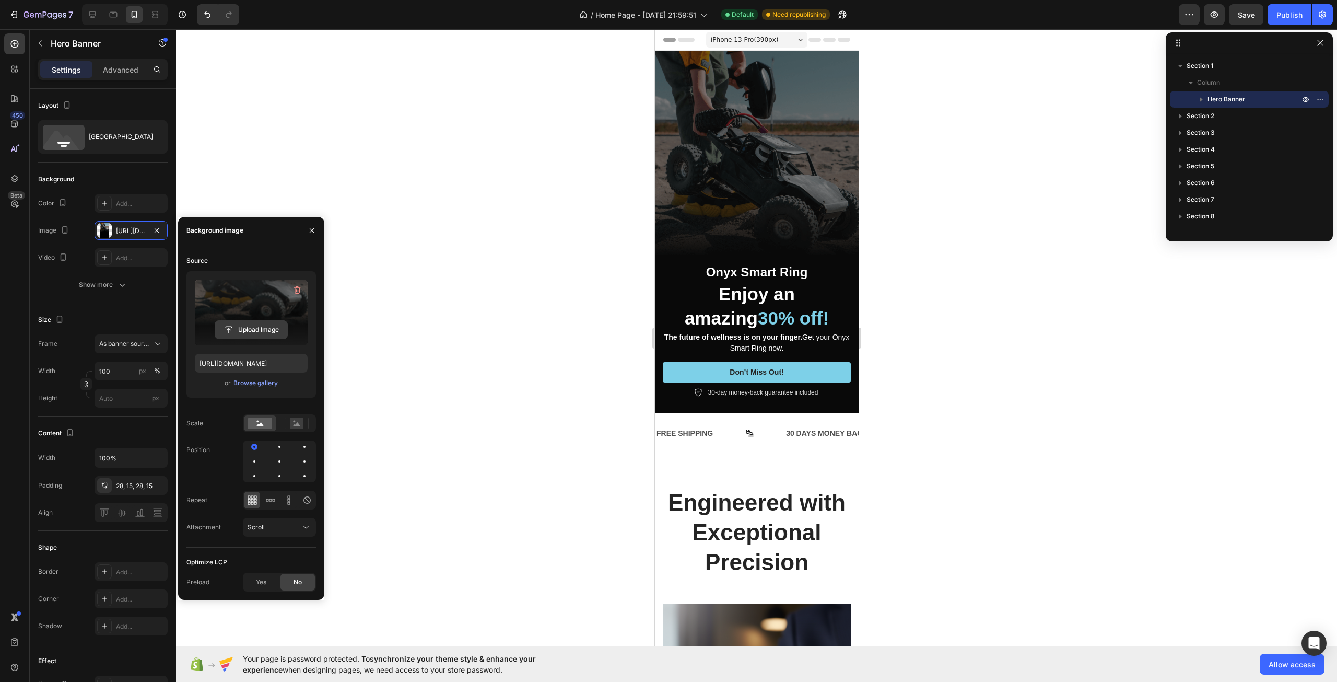
click at [236, 333] on input "file" at bounding box center [251, 330] width 72 height 18
type input "[URL][DOMAIN_NAME]"
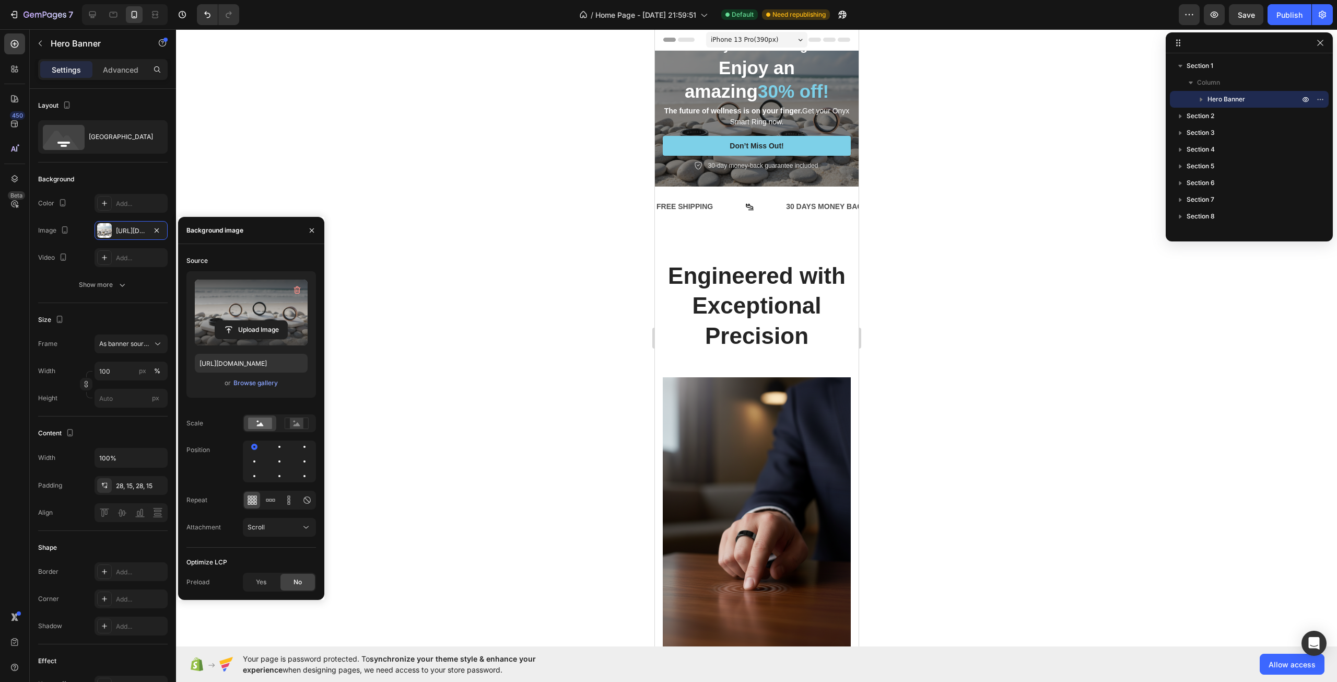
click at [548, 317] on div at bounding box center [756, 355] width 1161 height 652
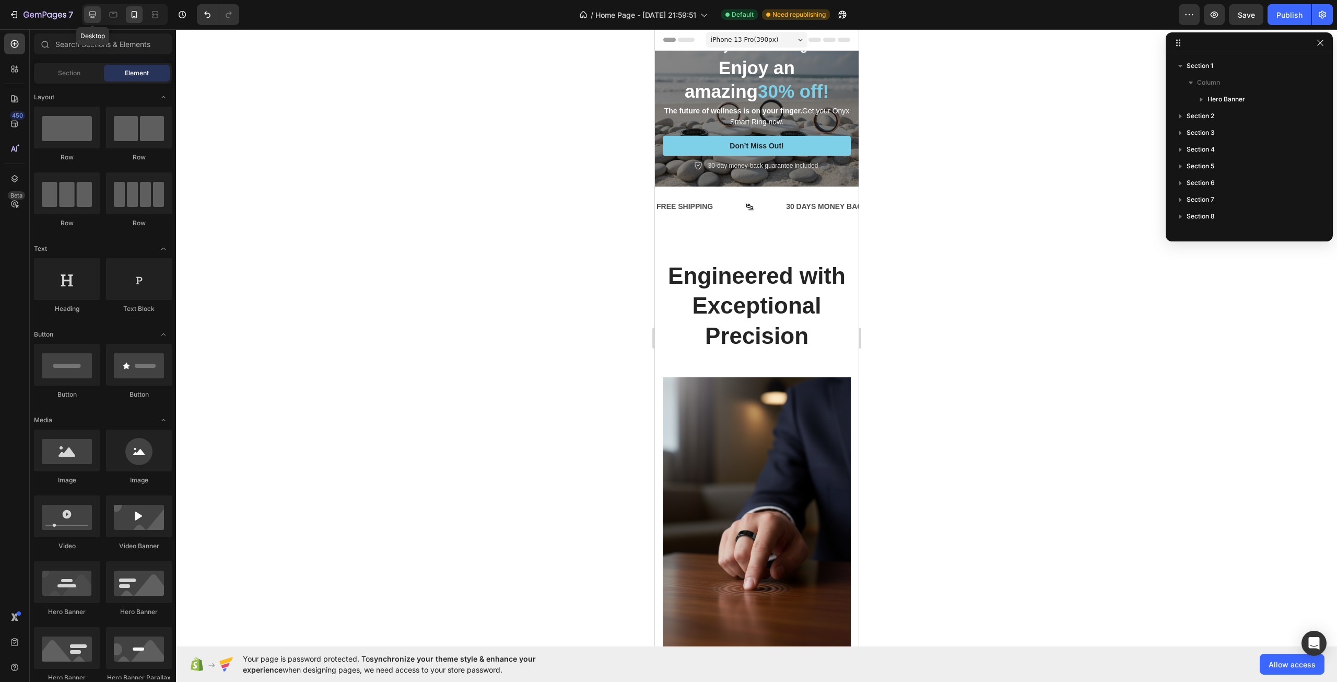
click at [91, 8] on div at bounding box center [92, 14] width 17 height 17
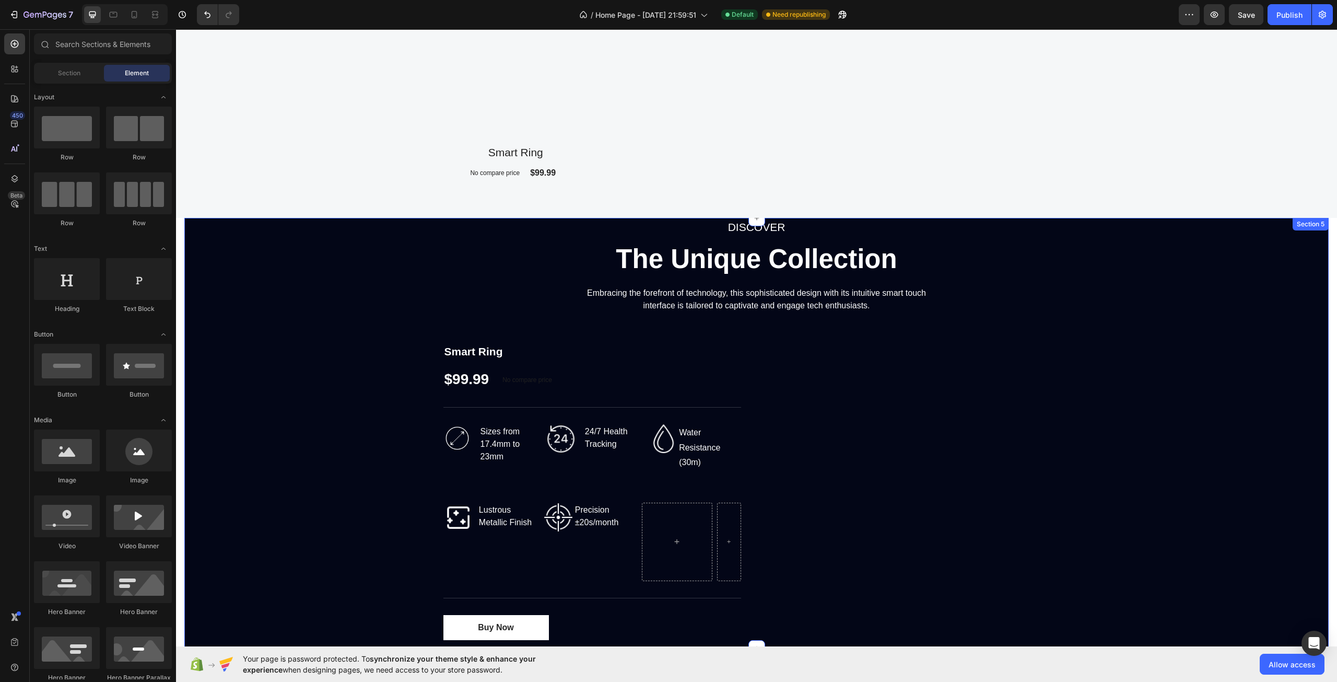
scroll to position [1306, 0]
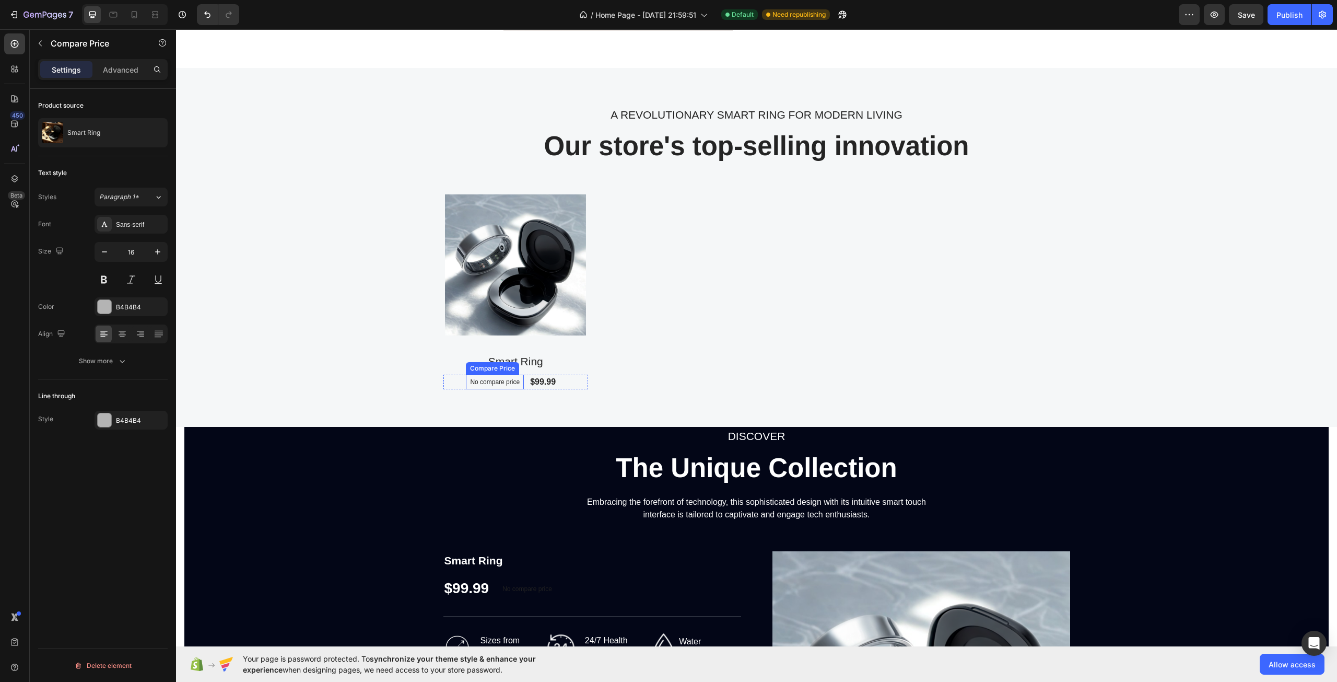
click at [489, 381] on p "No compare price" at bounding box center [495, 382] width 50 height 6
click at [497, 380] on p "No compare price" at bounding box center [495, 382] width 50 height 6
click at [534, 395] on div "A REVOLUTIONARY SMART RING FOR MODERN LIVING Text block Our store's top-selling…" at bounding box center [756, 247] width 1161 height 359
click at [503, 386] on div "No compare price" at bounding box center [495, 382] width 58 height 15
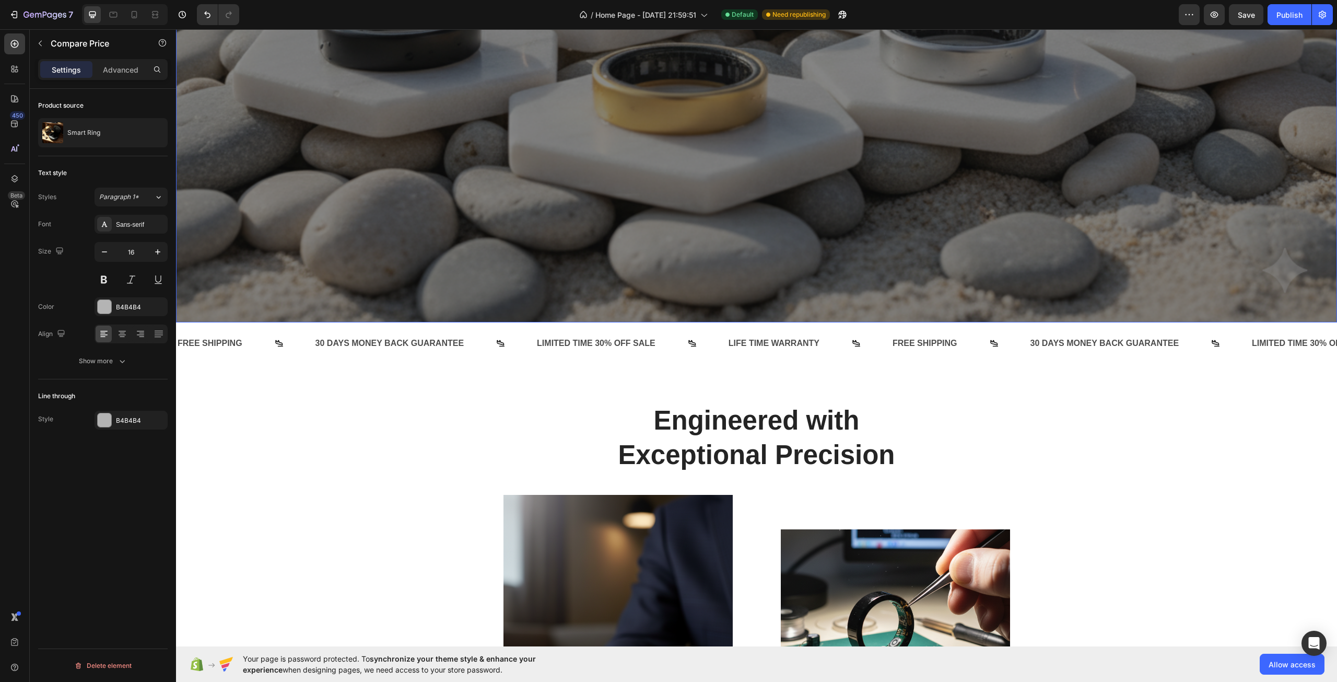
scroll to position [522, 0]
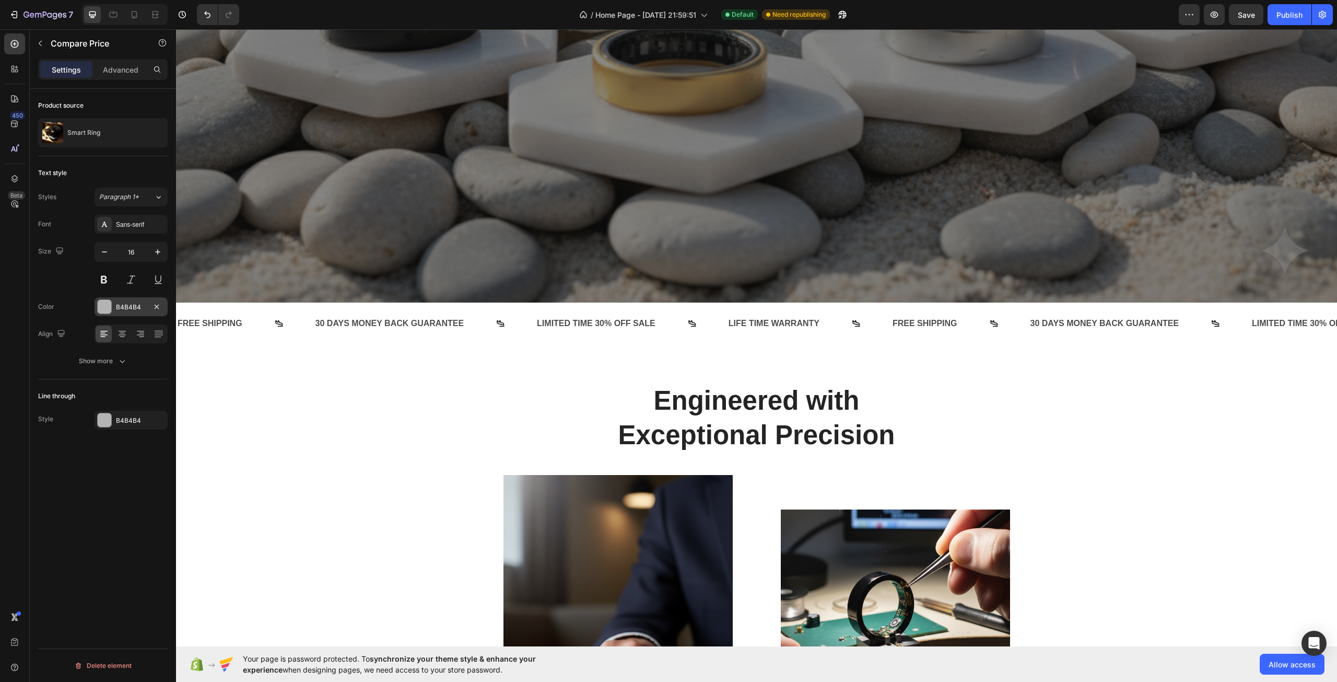
click at [109, 302] on div at bounding box center [105, 307] width 14 height 14
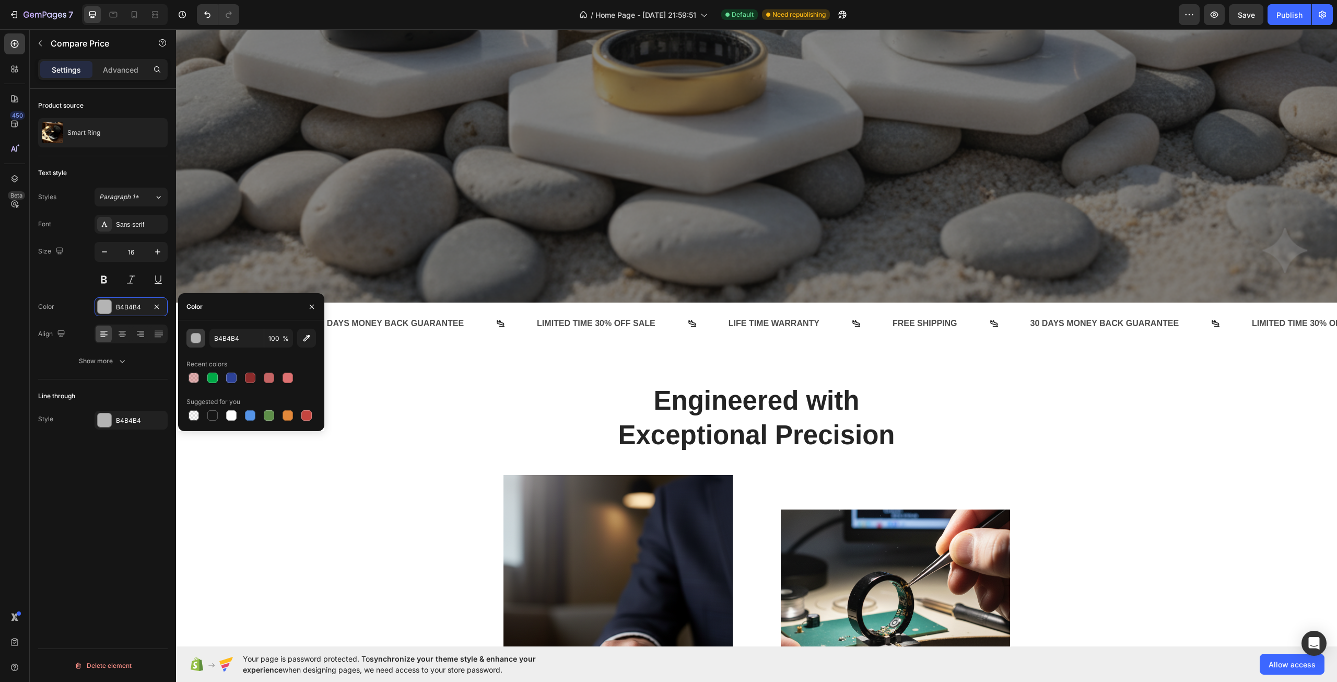
click at [195, 342] on div "button" at bounding box center [196, 338] width 10 height 10
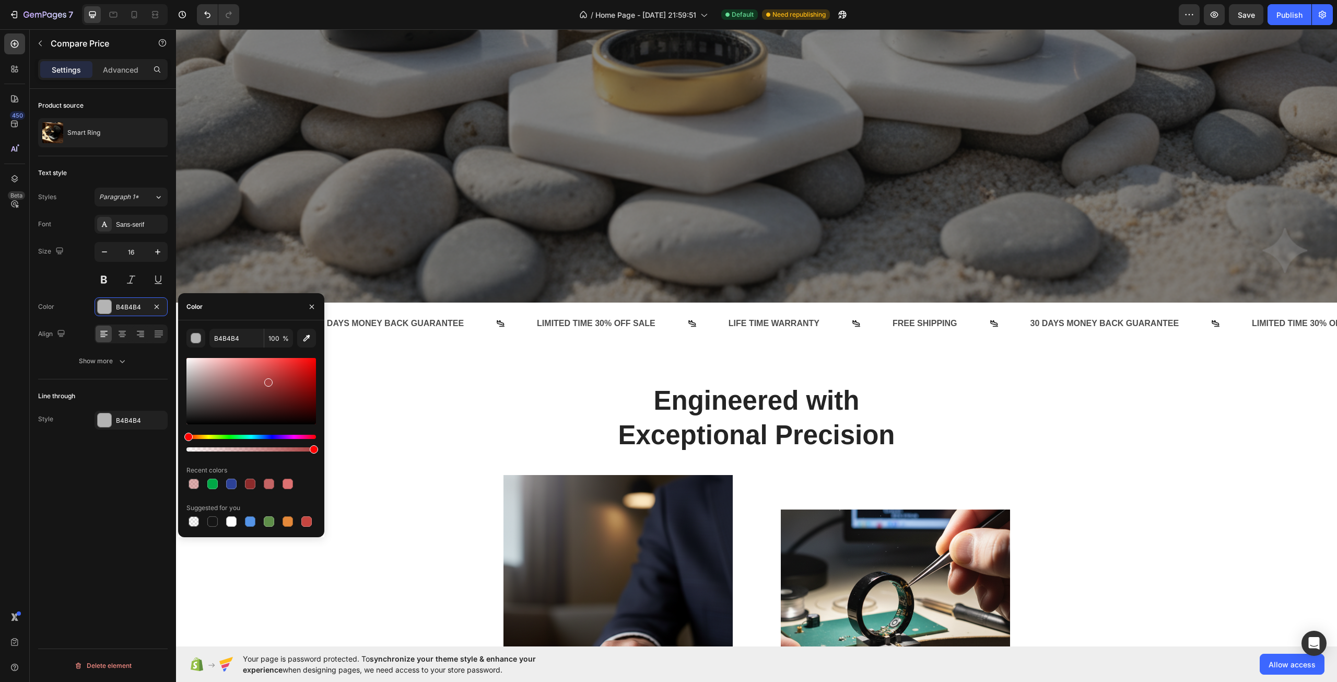
drag, startPoint x: 222, startPoint y: 378, endPoint x: 287, endPoint y: 380, distance: 65.3
click at [287, 380] on div at bounding box center [251, 391] width 130 height 66
drag, startPoint x: 287, startPoint y: 380, endPoint x: 188, endPoint y: 372, distance: 99.6
click at [188, 372] on div at bounding box center [189, 375] width 8 height 8
drag, startPoint x: 367, startPoint y: 404, endPoint x: 327, endPoint y: 414, distance: 40.9
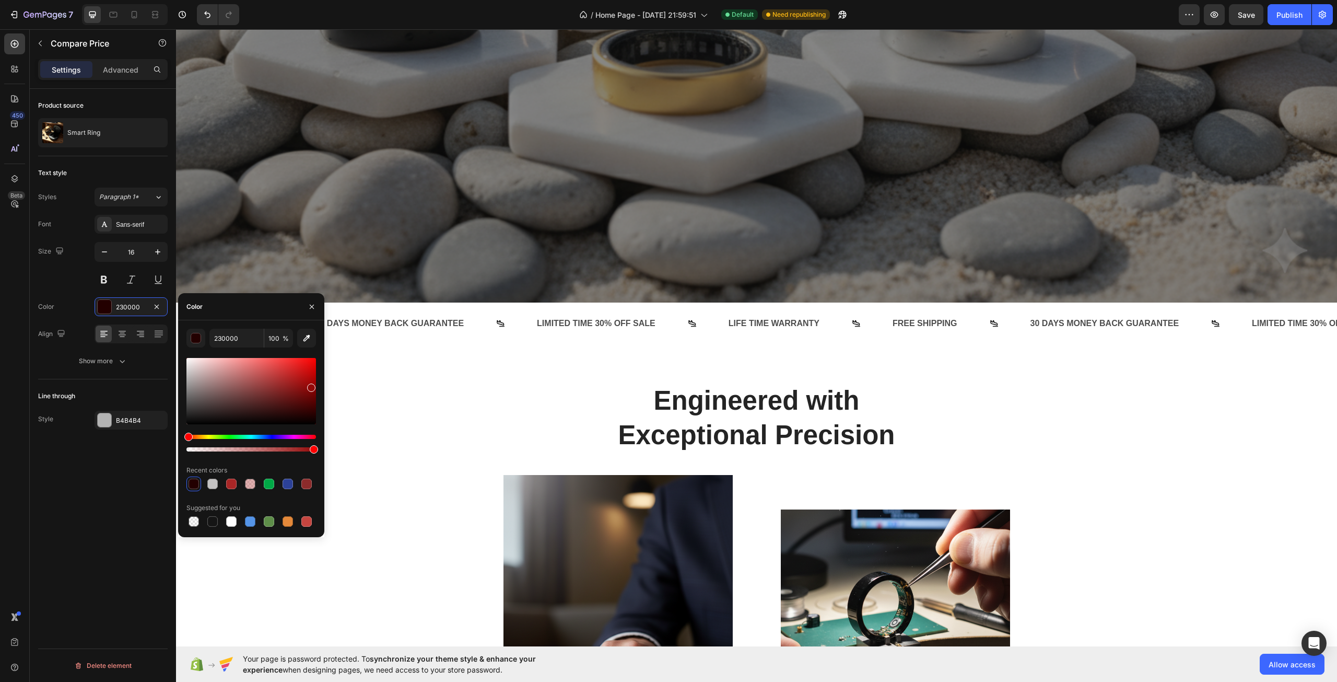
drag, startPoint x: 304, startPoint y: 406, endPoint x: 310, endPoint y: 386, distance: 21.8
click at [310, 386] on div at bounding box center [251, 391] width 130 height 66
drag, startPoint x: 310, startPoint y: 389, endPoint x: 138, endPoint y: 323, distance: 184.5
click at [138, 323] on div "450 Beta Sections(18) Elements(83) Section Element Hero Section Product Detail …" at bounding box center [88, 355] width 176 height 652
type input "FFFFFF"
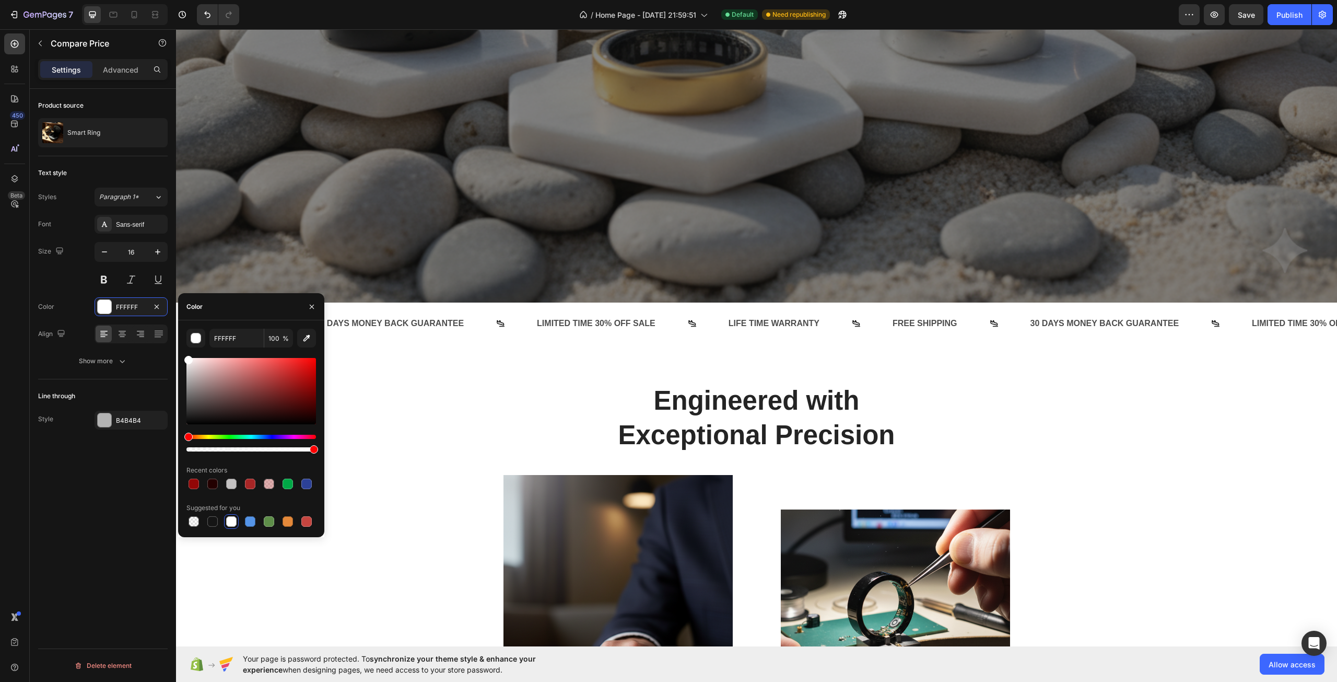
click at [146, 397] on div "Line through" at bounding box center [103, 396] width 130 height 17
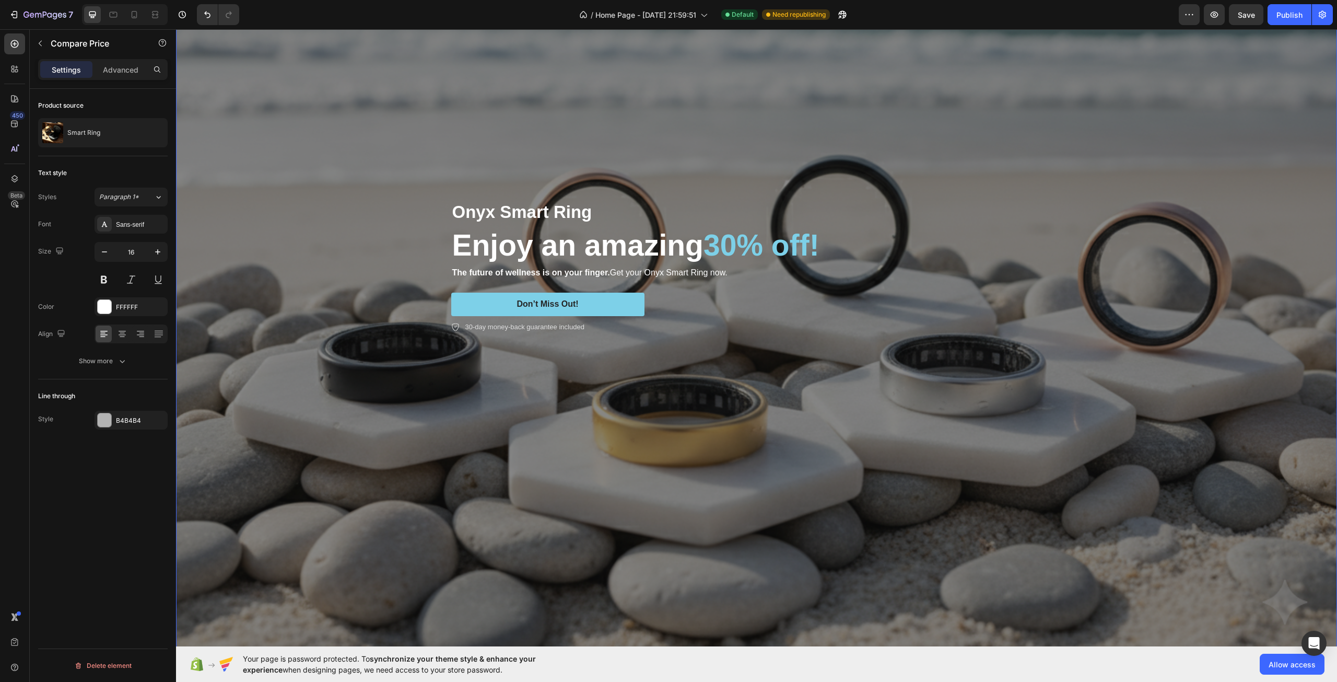
scroll to position [157, 0]
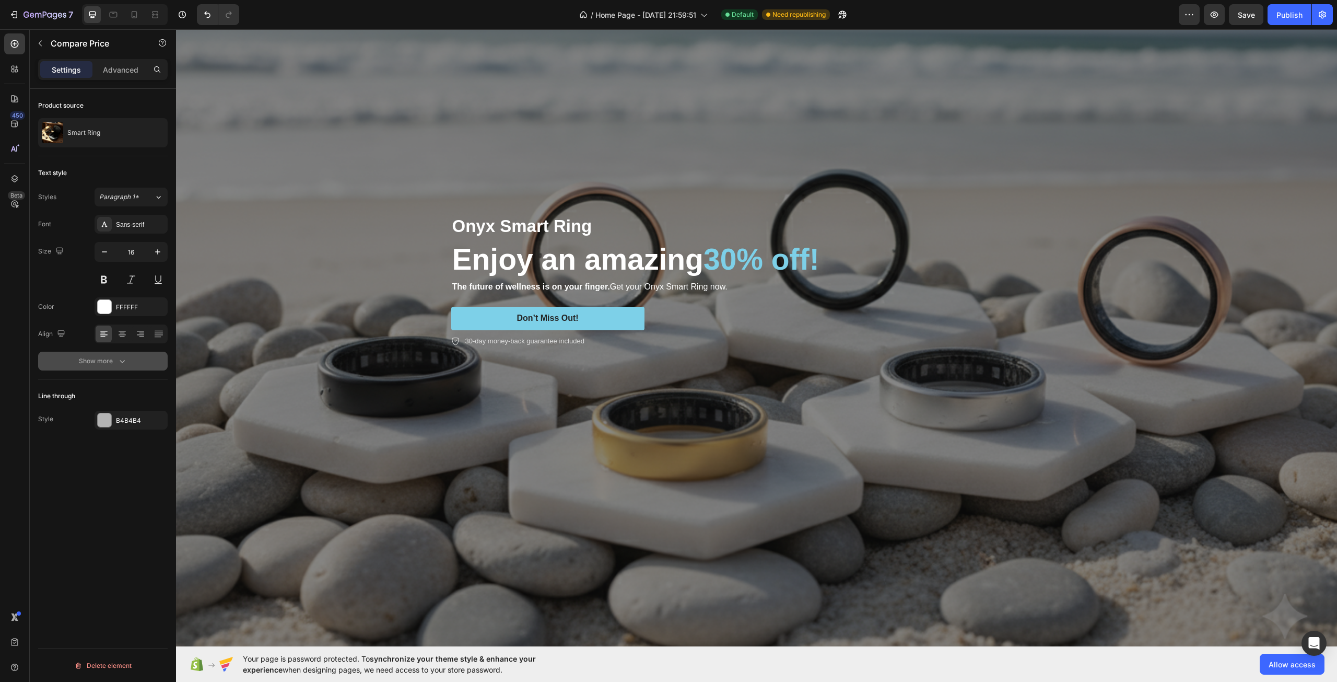
click at [125, 358] on icon "button" at bounding box center [122, 361] width 10 height 10
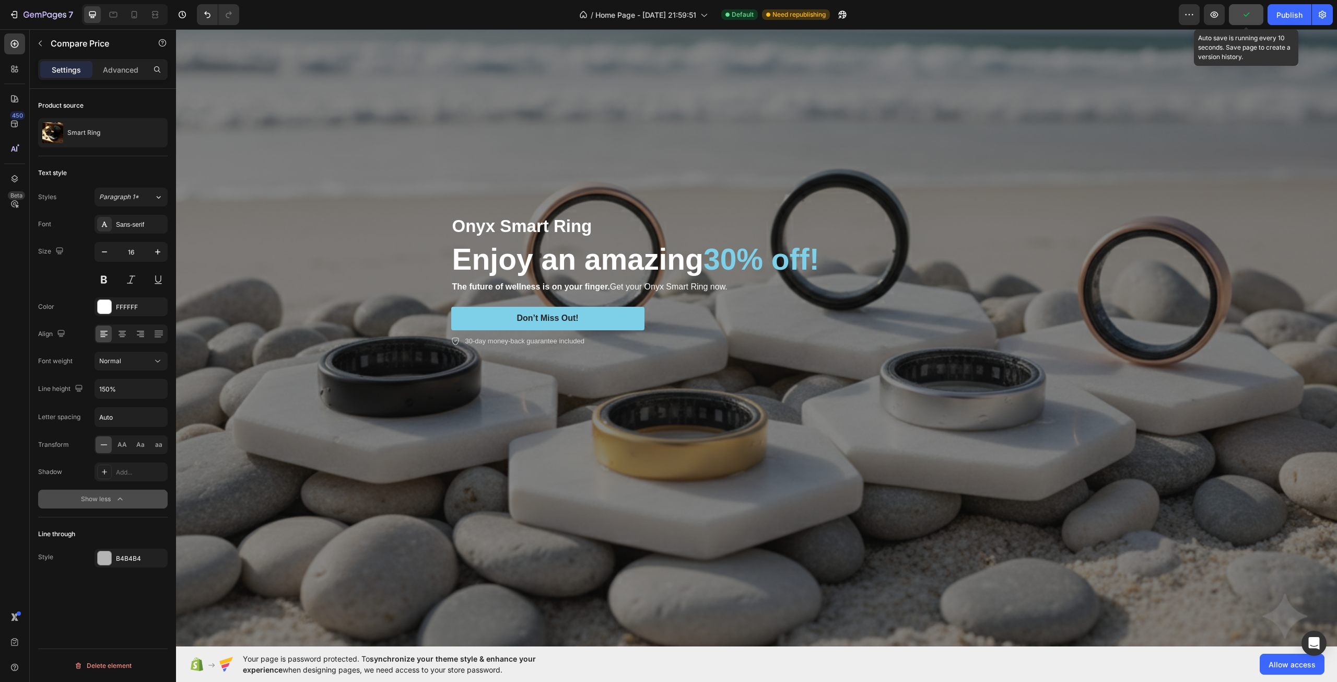
click at [1254, 19] on button "button" at bounding box center [1246, 14] width 34 height 21
click at [1254, 19] on div "Save" at bounding box center [1246, 14] width 17 height 11
click at [806, 358] on div "Onyx Smart Ring Text Block Enjoy an amazing 30% off! Heading The future of well…" at bounding box center [757, 280] width 627 height 167
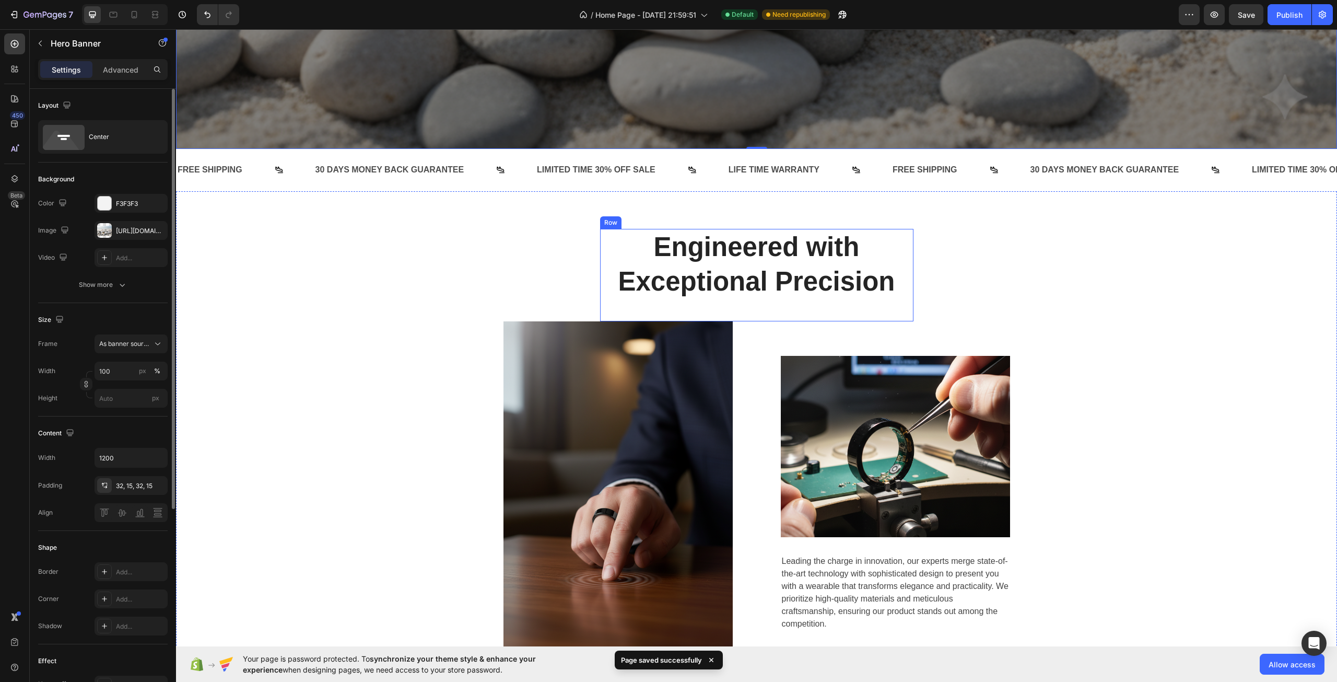
scroll to position [627, 0]
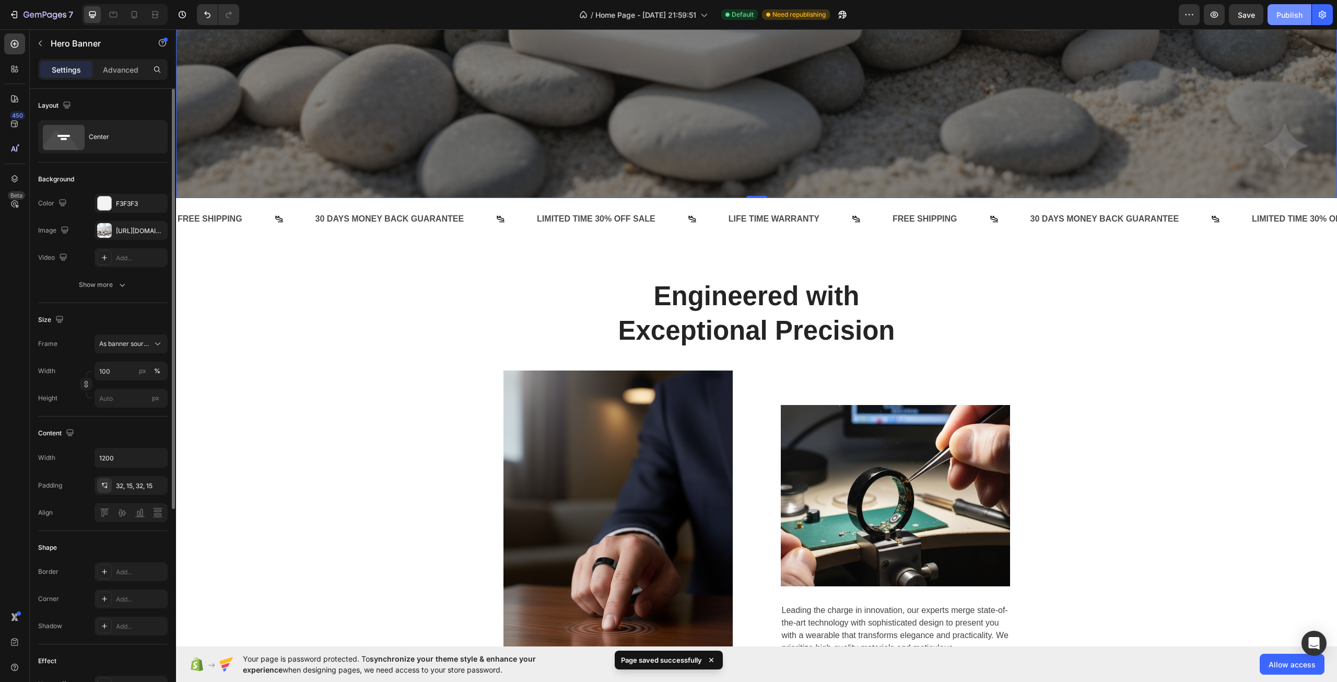
click at [1289, 15] on div "Publish" at bounding box center [1290, 14] width 26 height 11
